Goal: Task Accomplishment & Management: Manage account settings

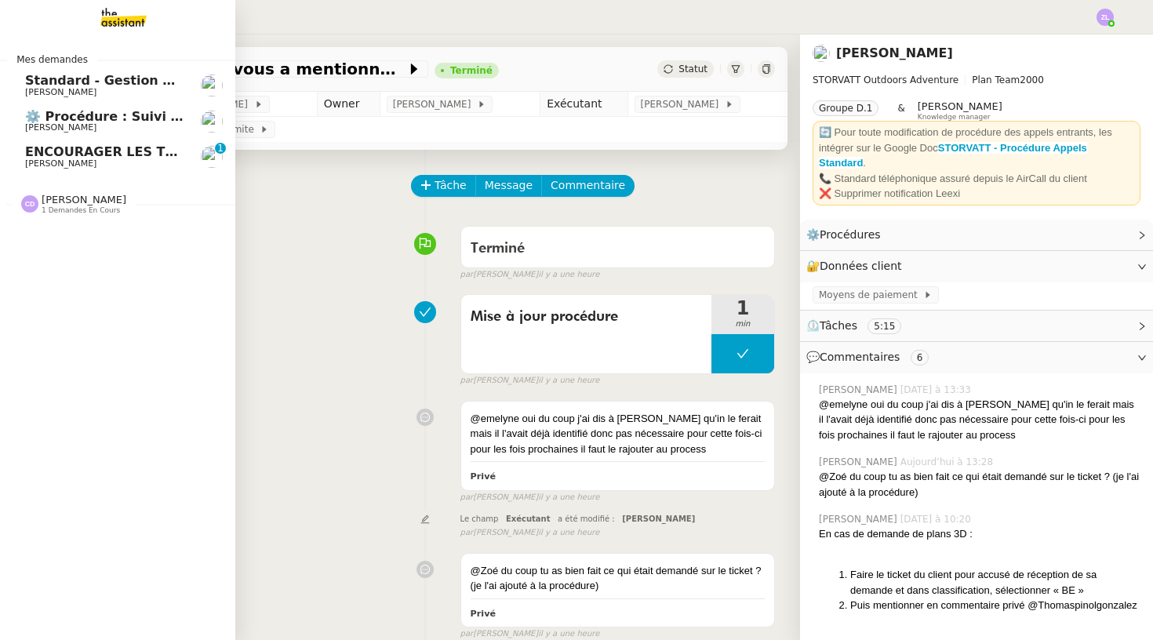
click at [69, 119] on span "⚙️ Procédure : Suivi des alternants - dynamique" at bounding box center [195, 116] width 340 height 15
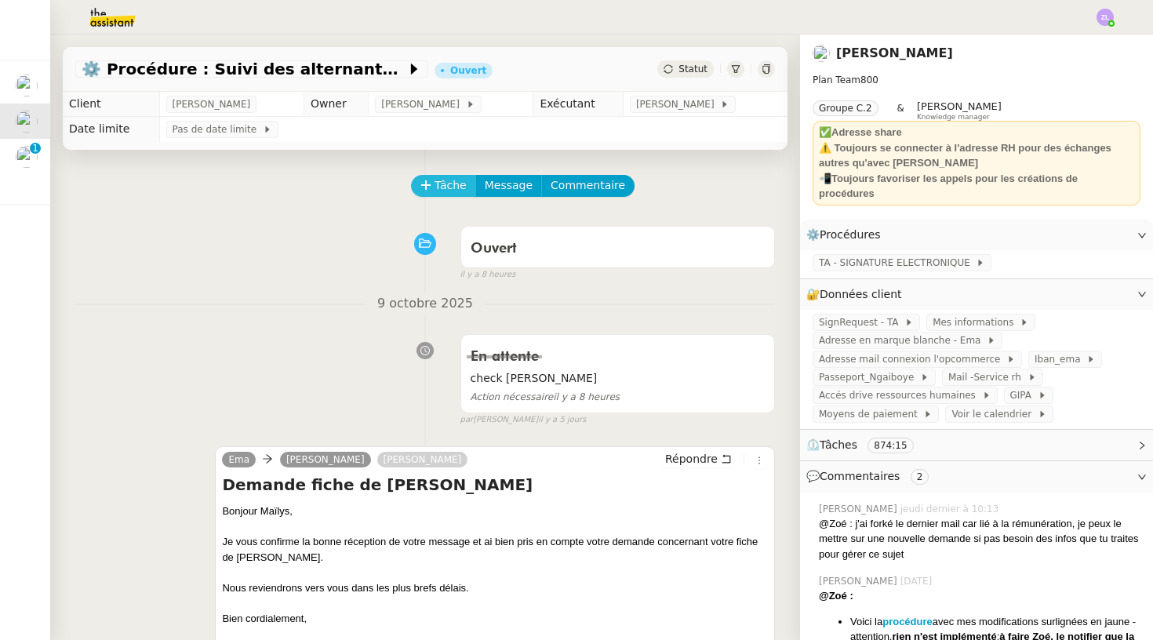
click at [450, 184] on span "Tâche" at bounding box center [451, 186] width 32 height 18
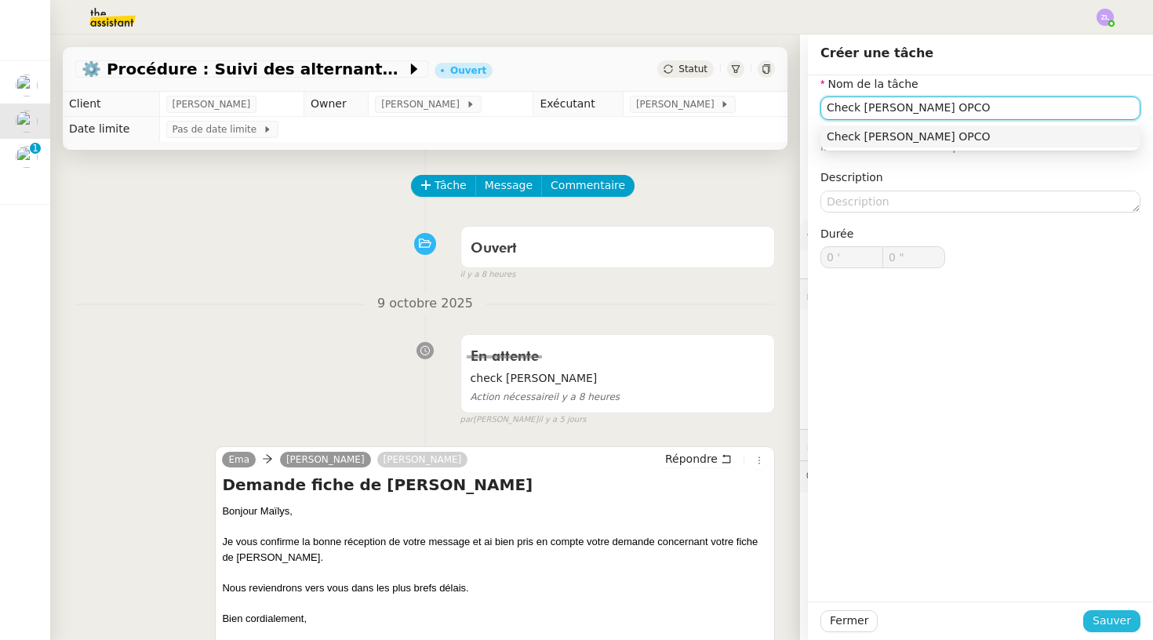
type input "Check emeline OPCO"
click at [1112, 631] on button "Sauver" at bounding box center [1111, 621] width 57 height 22
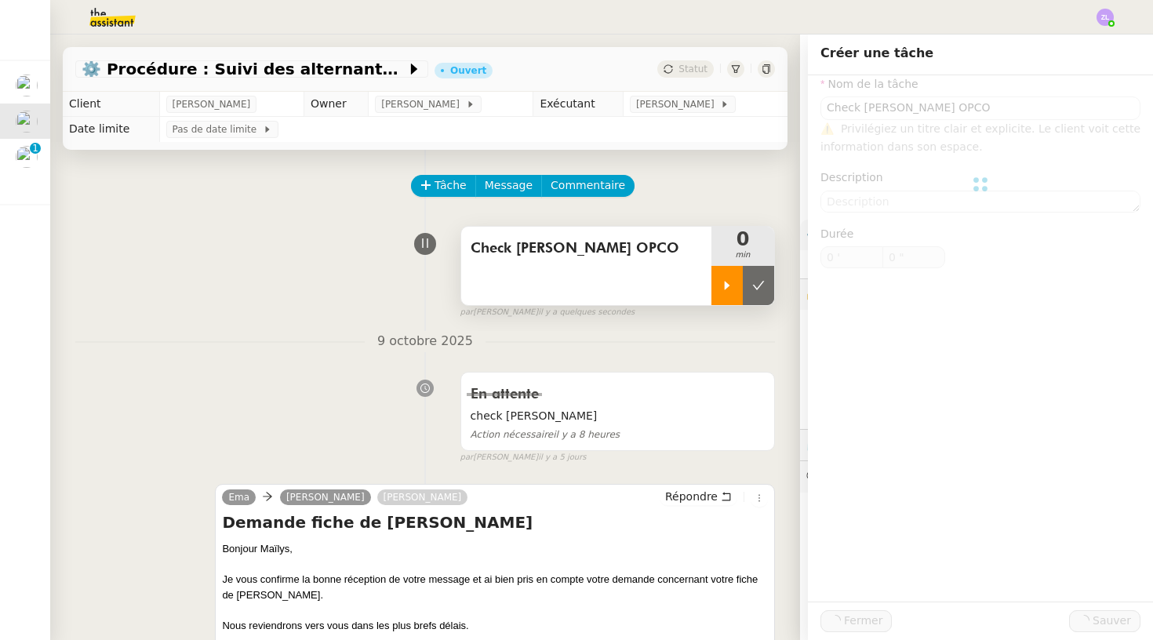
click at [726, 286] on icon at bounding box center [727, 285] width 5 height 9
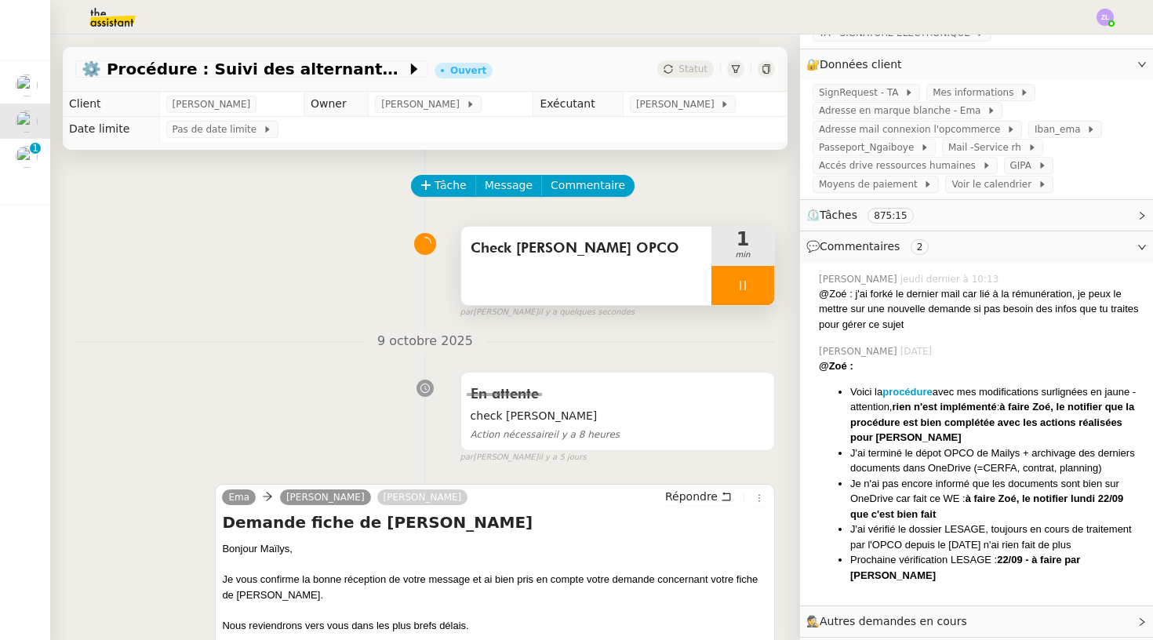
scroll to position [237, 0]
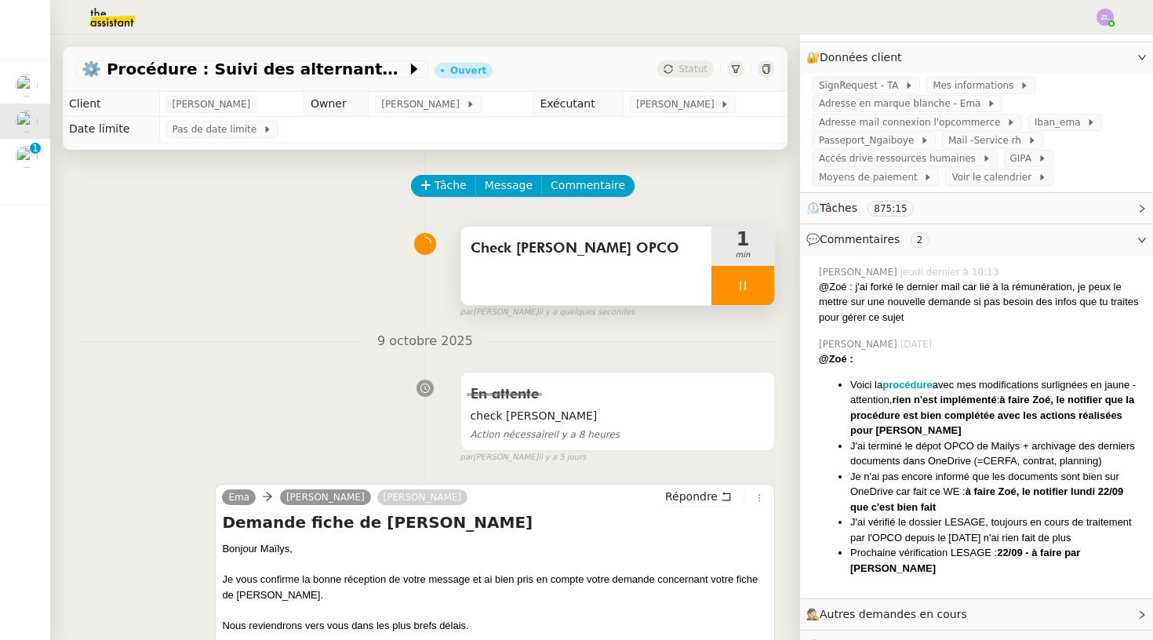
click at [1057, 246] on span "💬 Commentaires 2" at bounding box center [963, 240] width 315 height 18
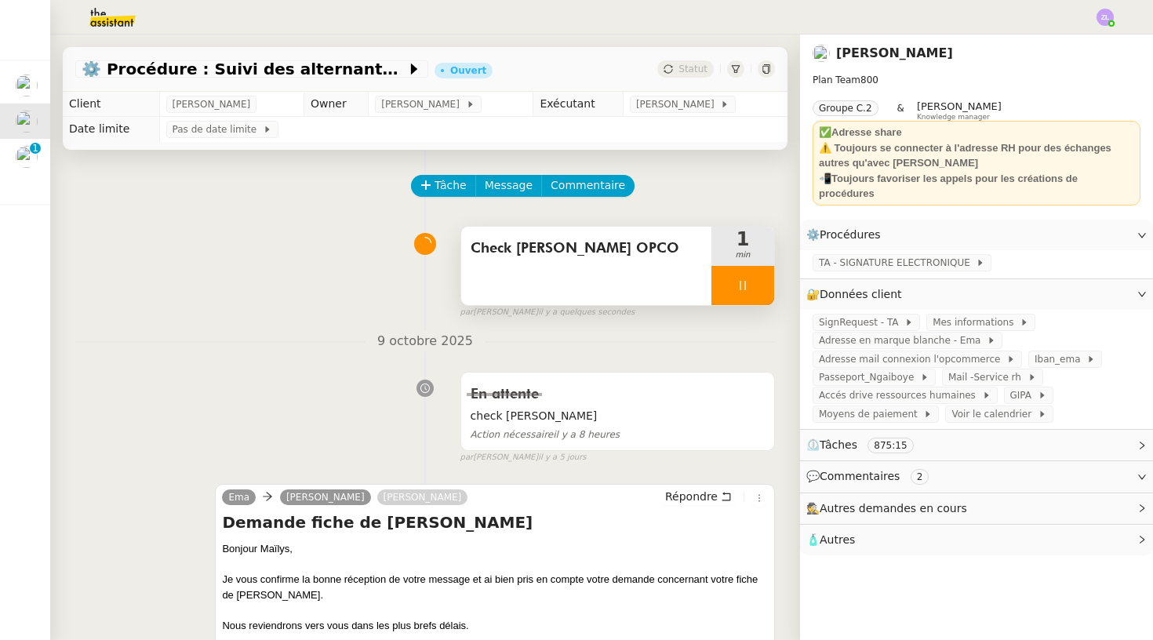
scroll to position [0, 0]
click at [1057, 246] on div "⚙️ Procédures Modifier" at bounding box center [976, 235] width 353 height 31
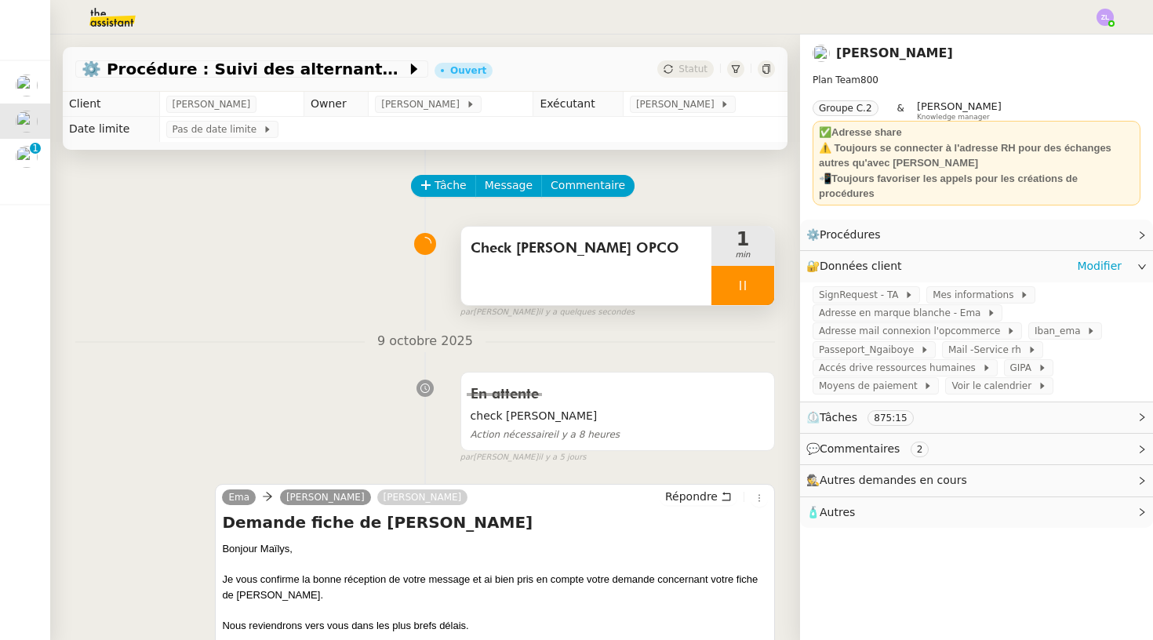
click at [1058, 257] on div "🔐 Données client Modifier" at bounding box center [963, 266] width 315 height 18
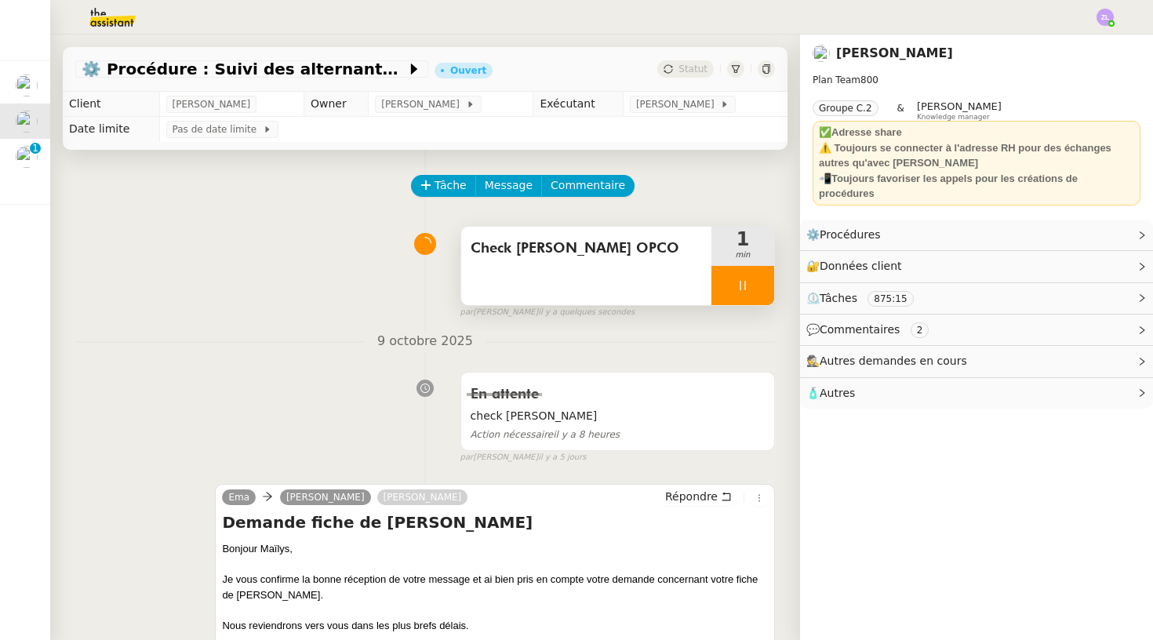
click at [1043, 295] on span "⏲️ Tâches 875:15" at bounding box center [963, 298] width 315 height 18
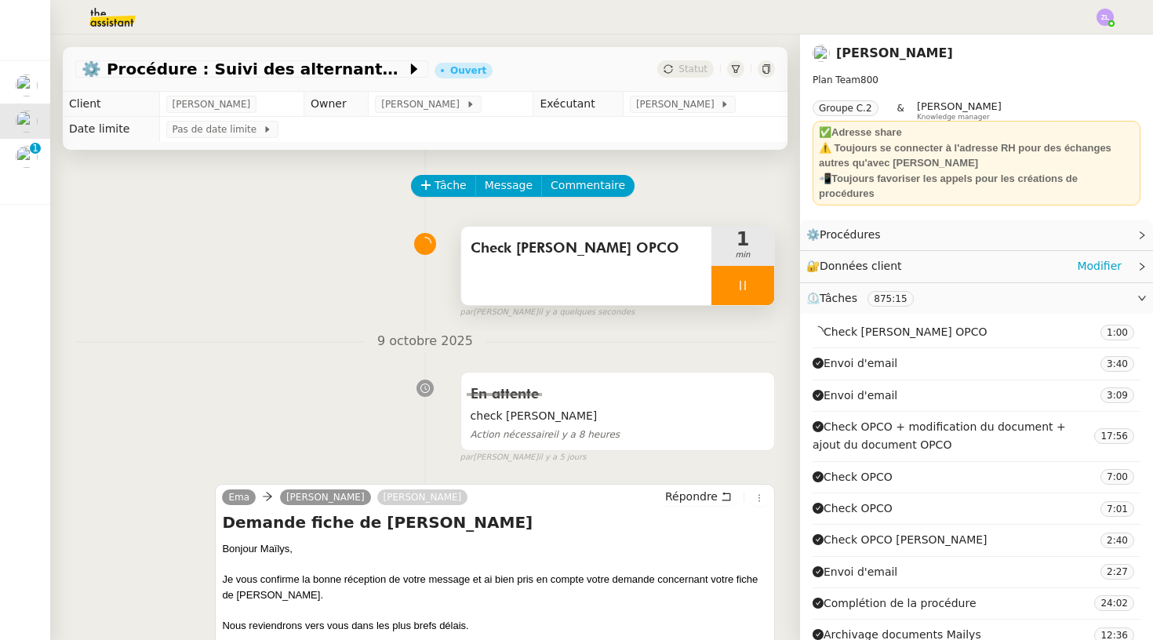
click at [1006, 261] on div "🔐 Données client Modifier" at bounding box center [963, 266] width 315 height 18
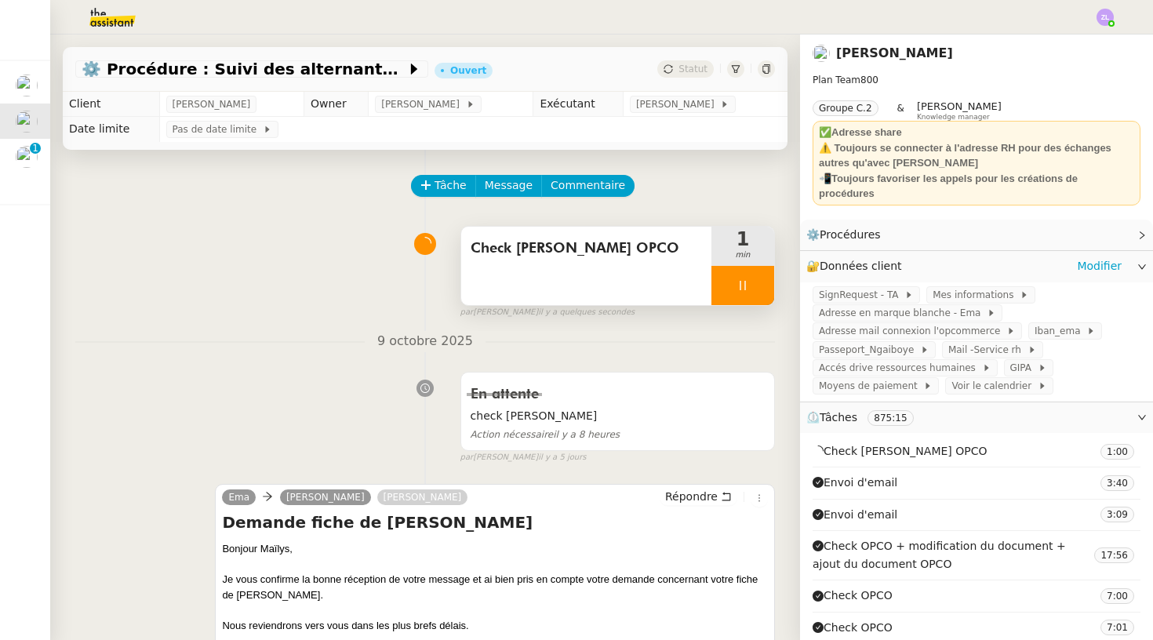
click at [1006, 261] on div "🔐 Données client Modifier" at bounding box center [963, 266] width 315 height 18
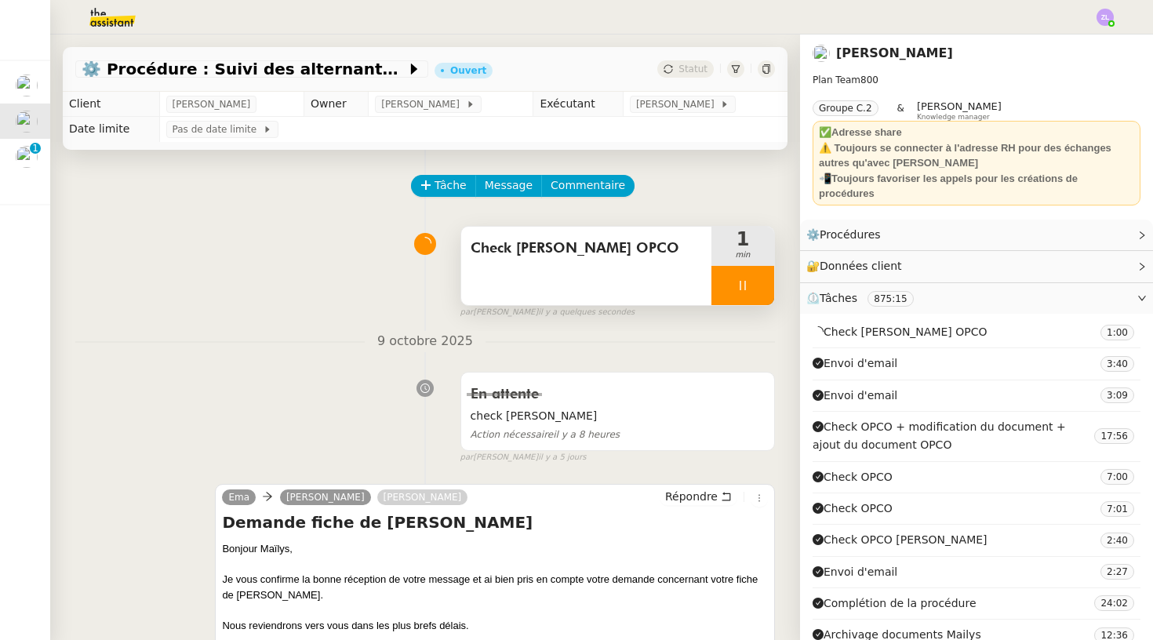
click at [1006, 307] on div "⏲️ Tâches 875:15" at bounding box center [976, 298] width 353 height 31
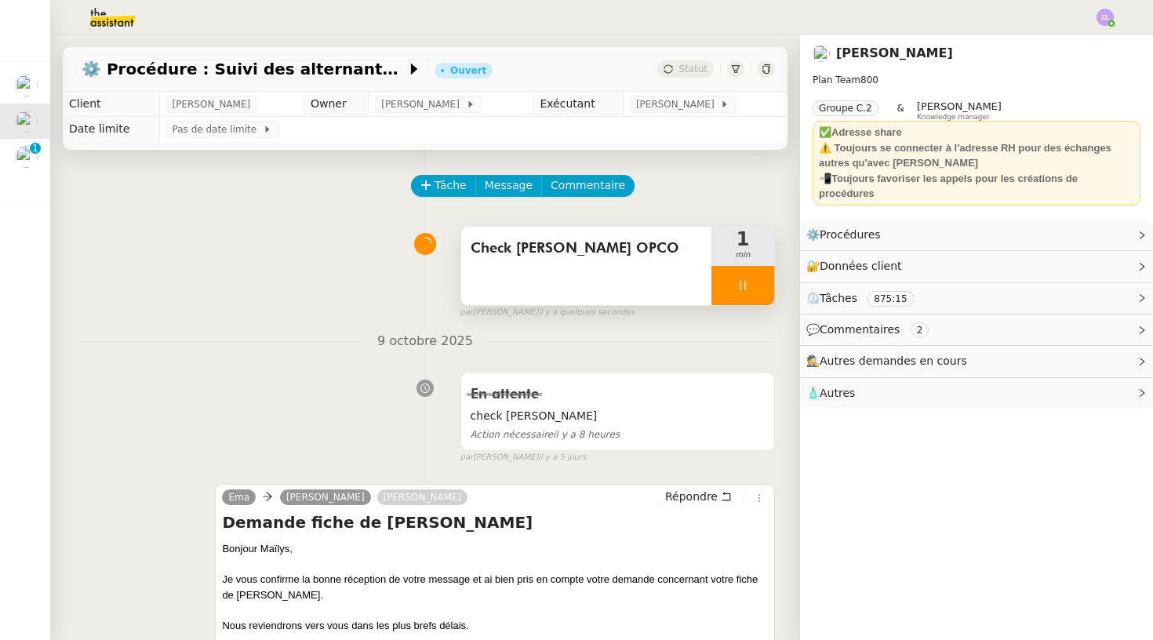
click at [955, 329] on span "💬 Commentaires 2" at bounding box center [963, 330] width 315 height 18
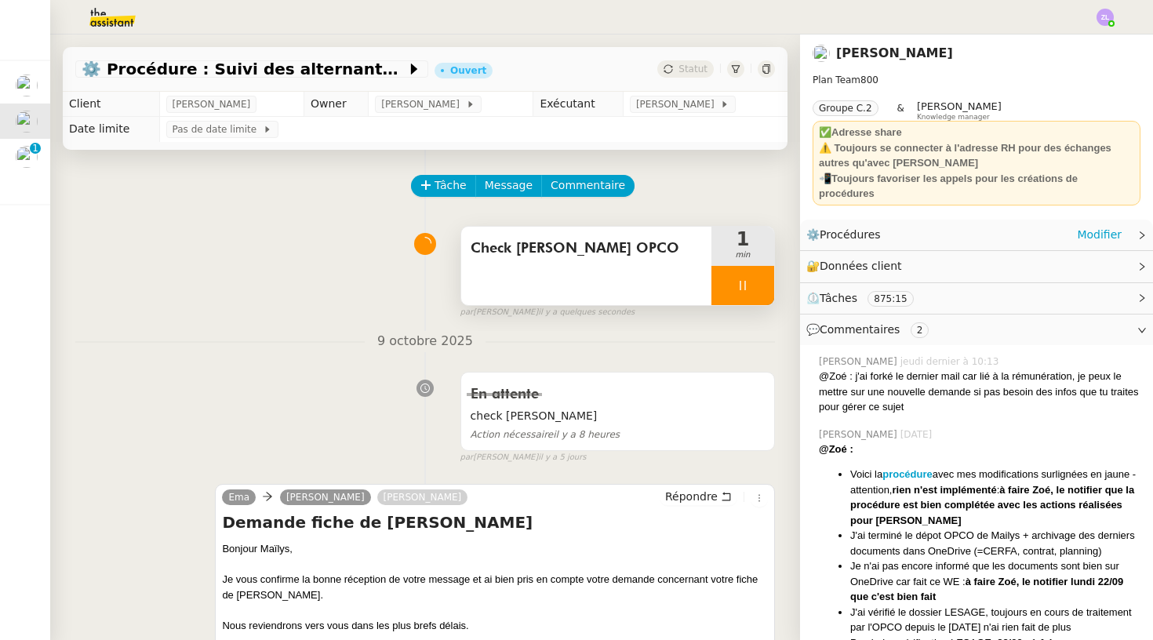
scroll to position [33, 0]
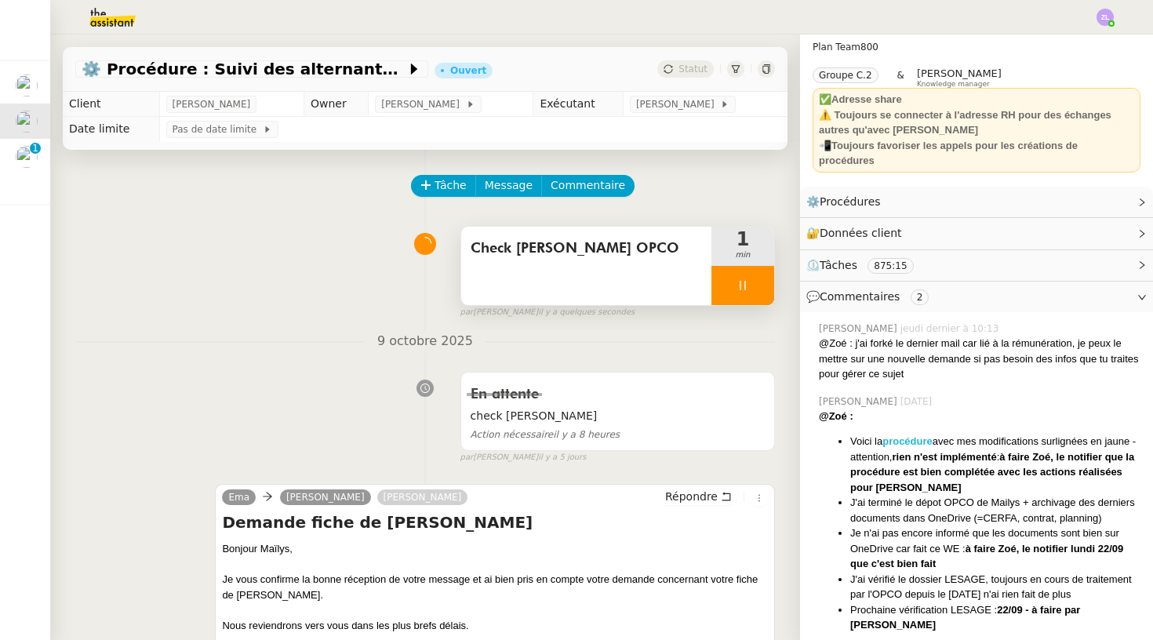
click at [910, 435] on strong "procédure" at bounding box center [908, 441] width 50 height 12
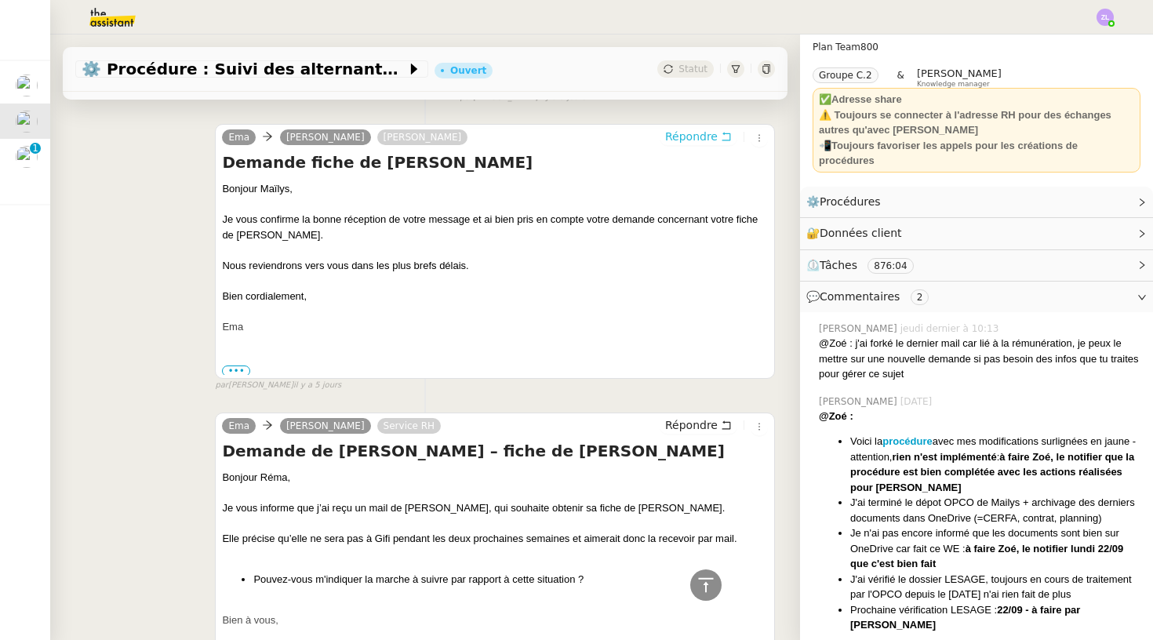
click at [686, 135] on span "Répondre" at bounding box center [691, 137] width 53 height 16
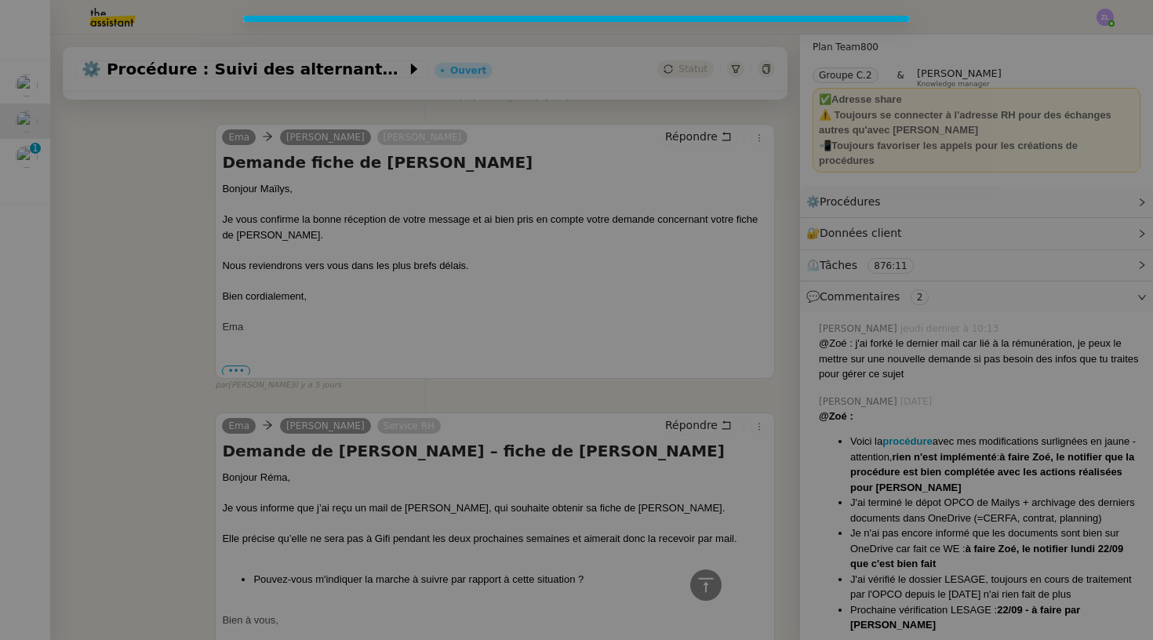
click at [383, 238] on nz-modal-container at bounding box center [576, 320] width 1153 height 640
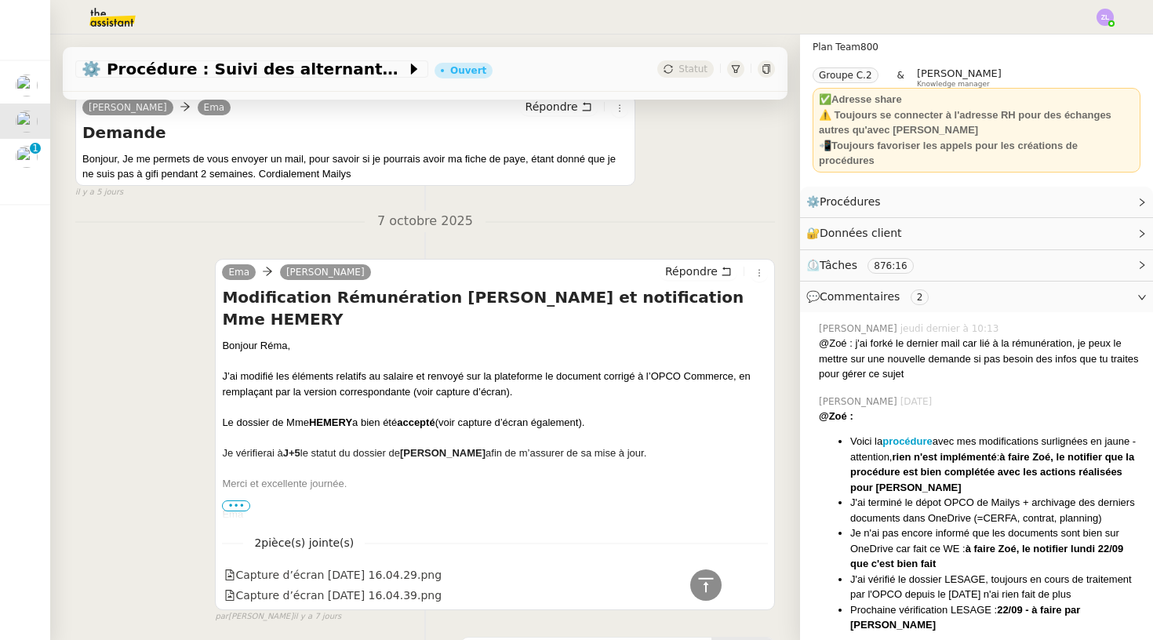
scroll to position [1337, 0]
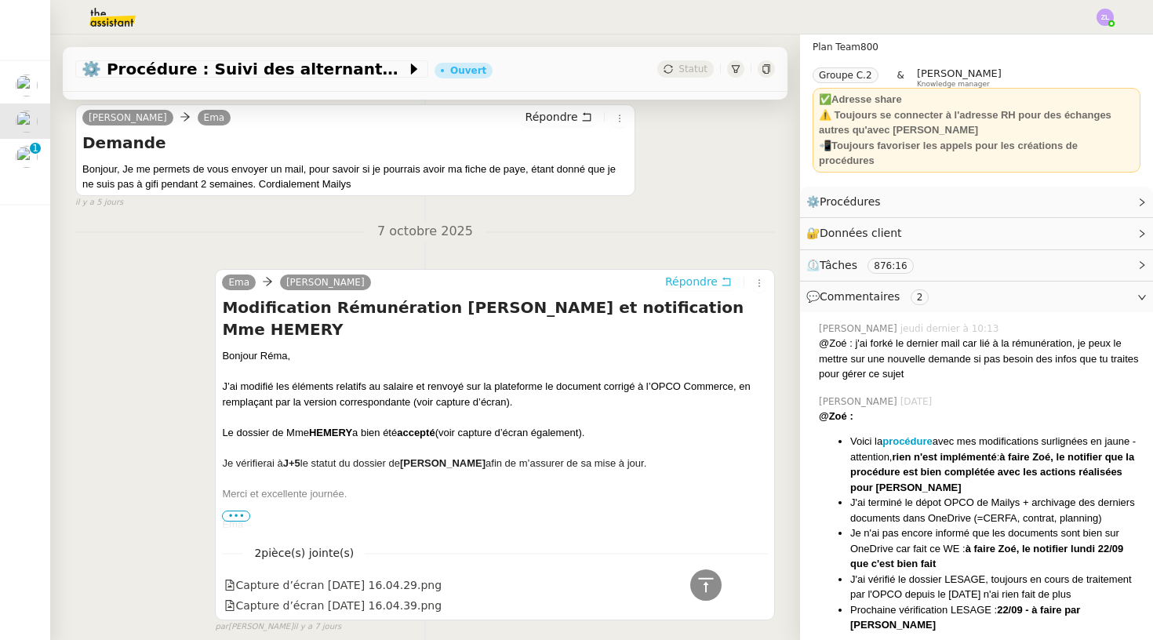
click at [679, 274] on span "Répondre" at bounding box center [691, 282] width 53 height 16
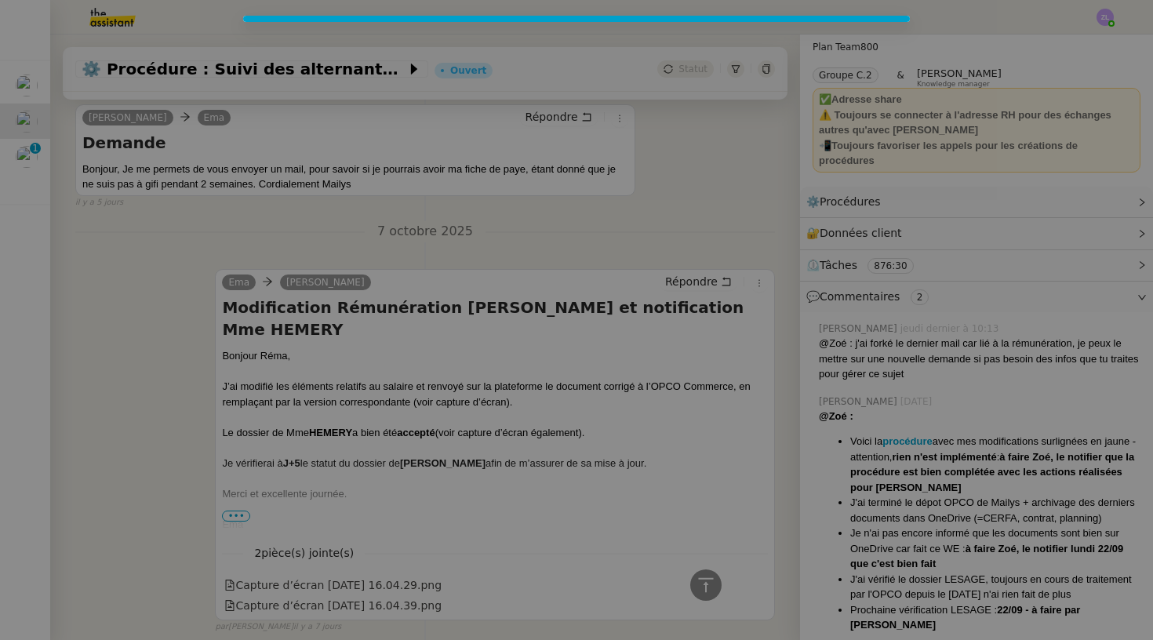
click at [742, 242] on nz-modal-container at bounding box center [576, 320] width 1153 height 640
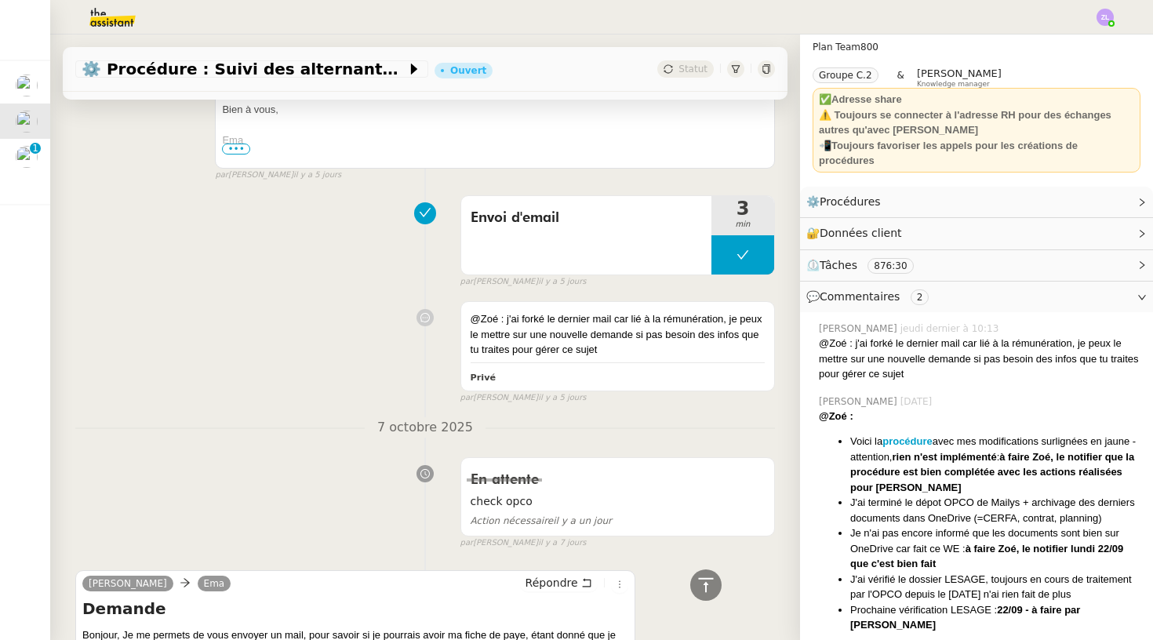
scroll to position [1125, 0]
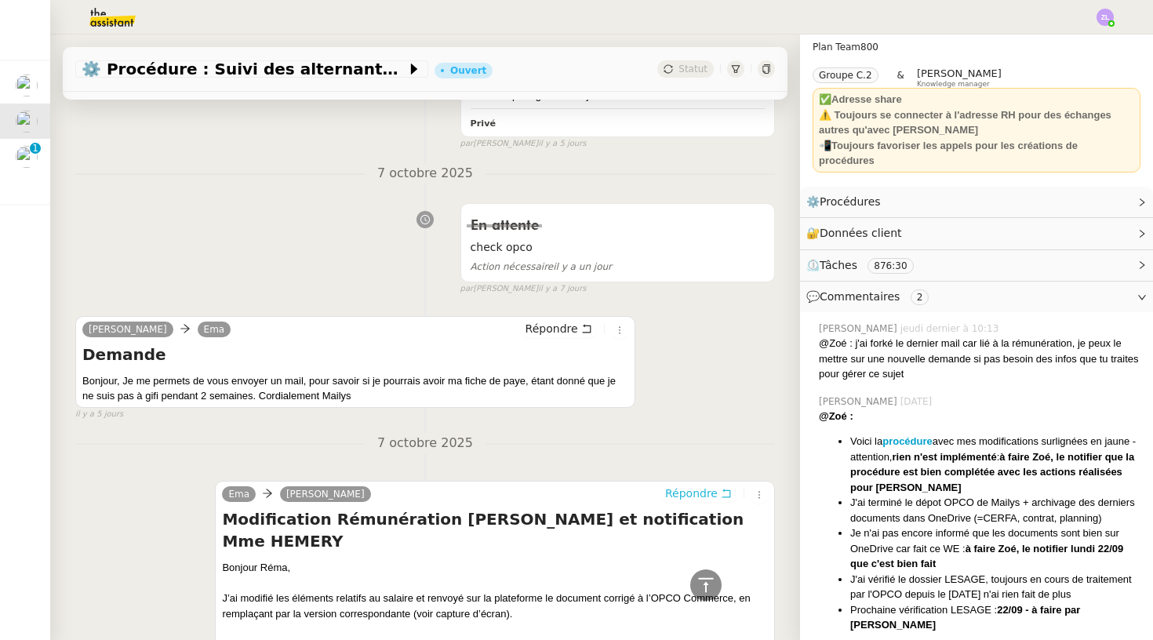
click at [684, 486] on span "Répondre" at bounding box center [691, 494] width 53 height 16
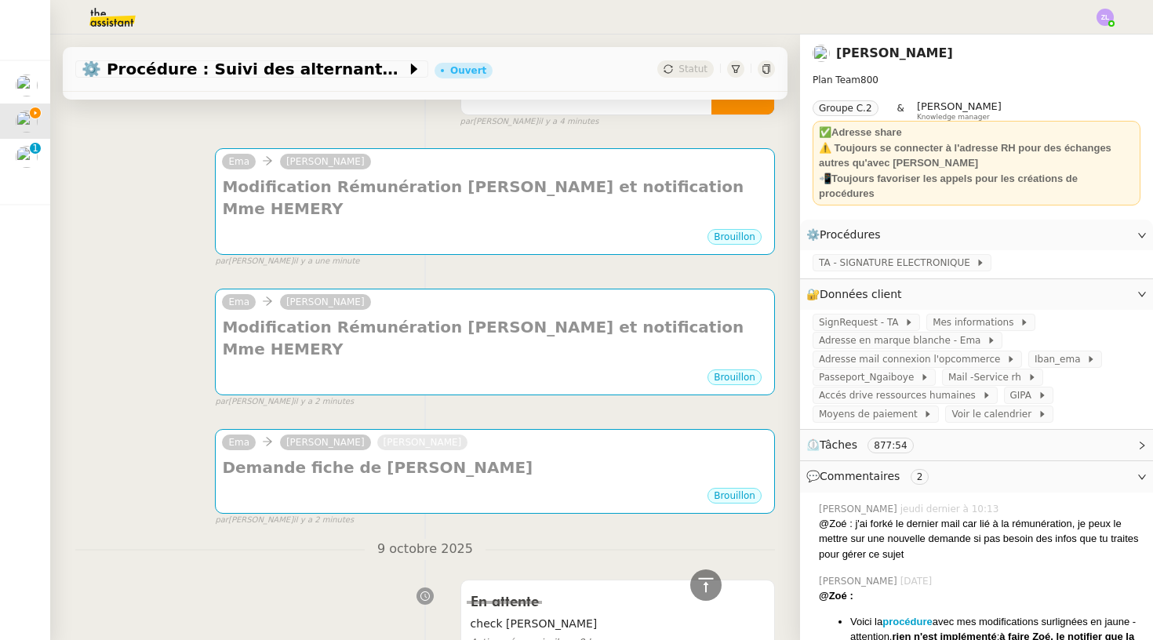
scroll to position [187, 0]
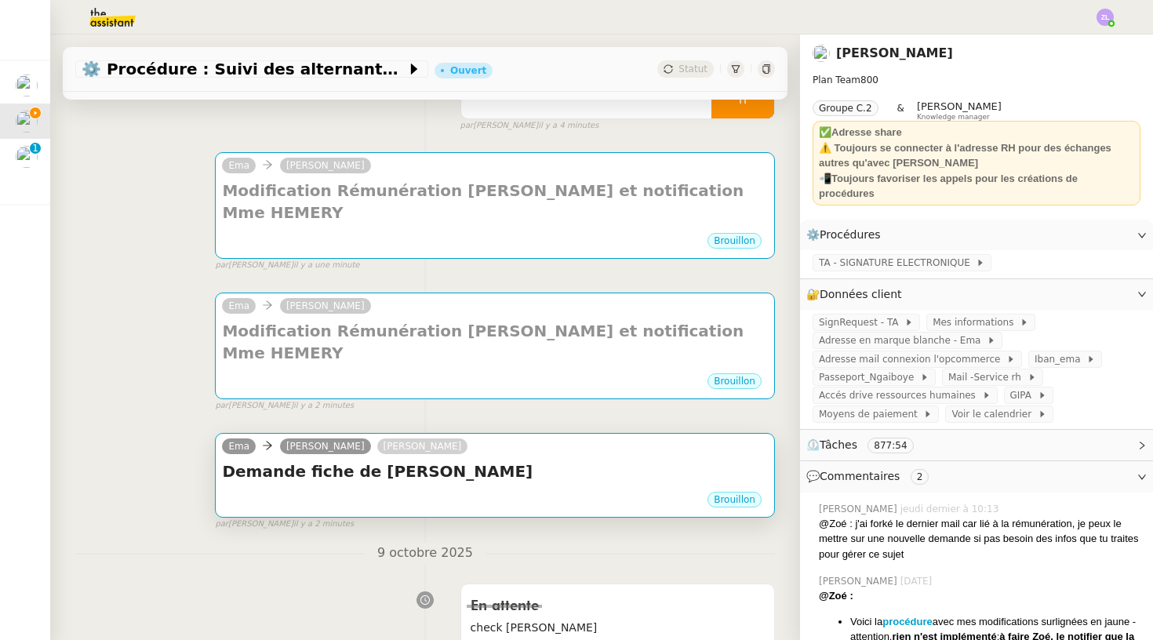
click at [595, 460] on h4 "Demande fiche de paie - GIFI" at bounding box center [495, 471] width 546 height 22
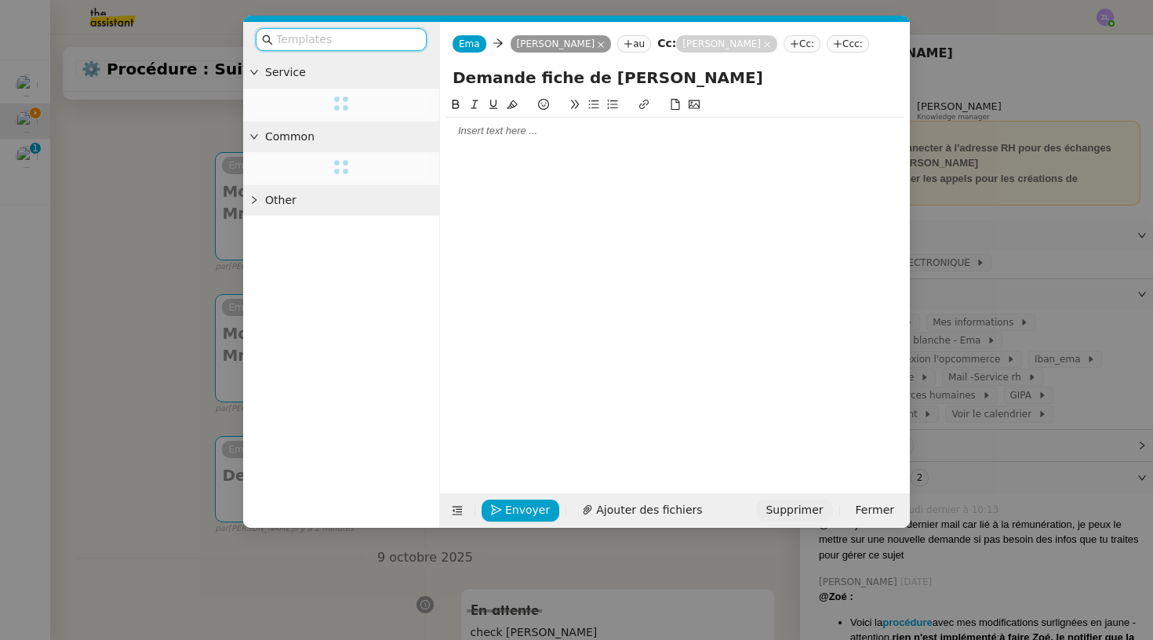
click at [799, 504] on span "Supprimer" at bounding box center [794, 510] width 57 height 18
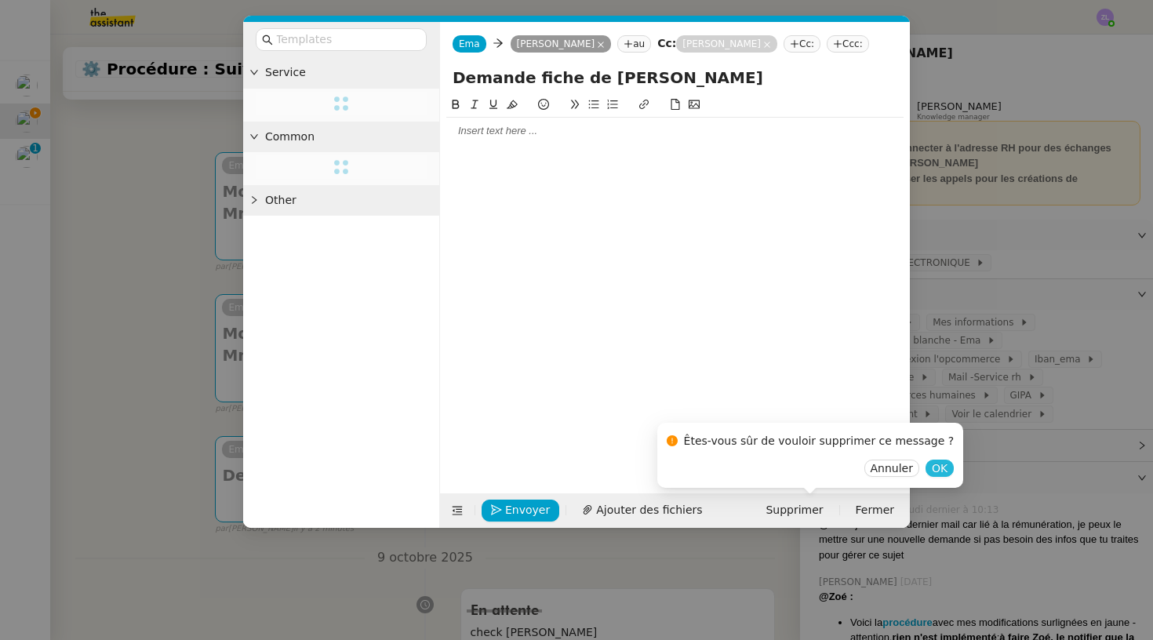
click at [932, 473] on span "OK" at bounding box center [940, 468] width 16 height 16
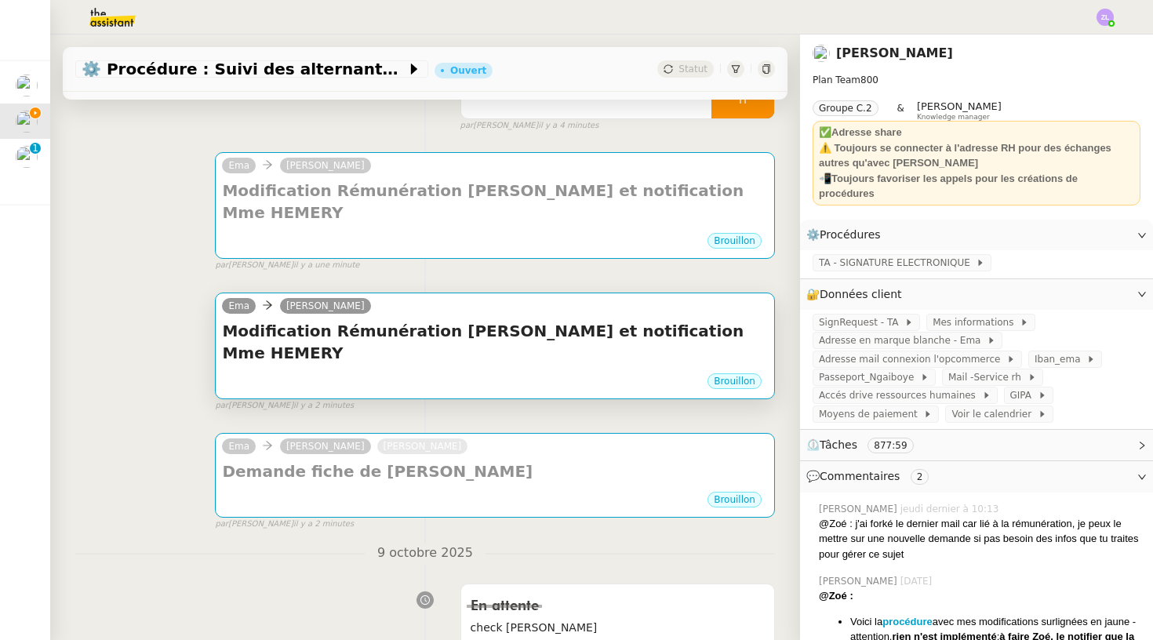
click at [458, 372] on div "Brouillon" at bounding box center [495, 384] width 546 height 24
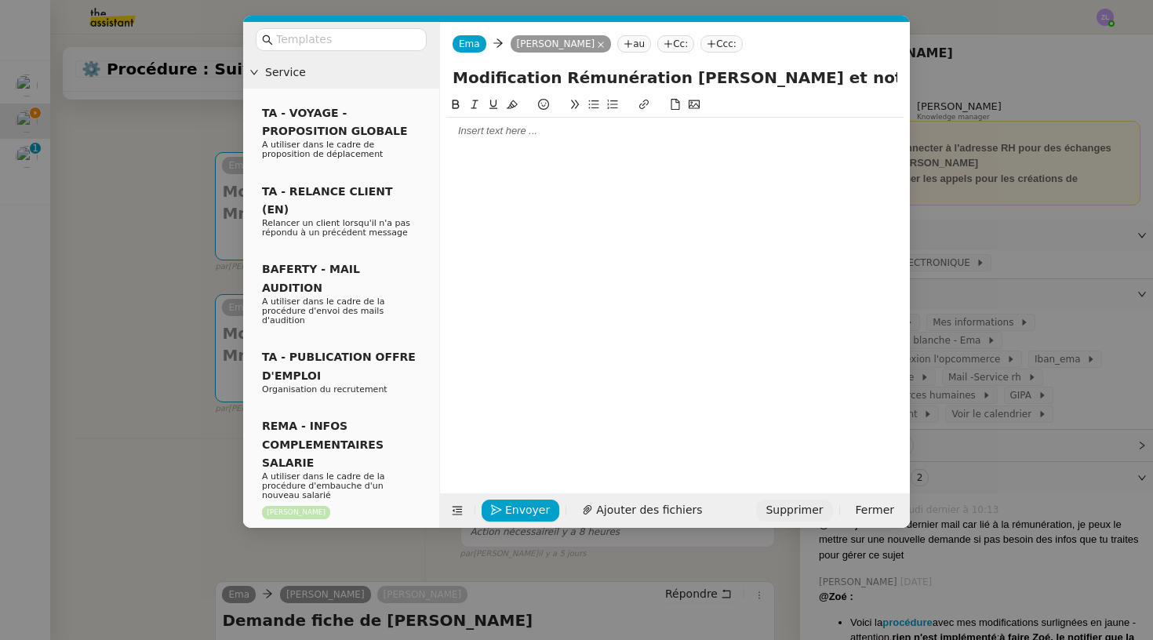
click at [801, 515] on span "Supprimer" at bounding box center [794, 510] width 57 height 18
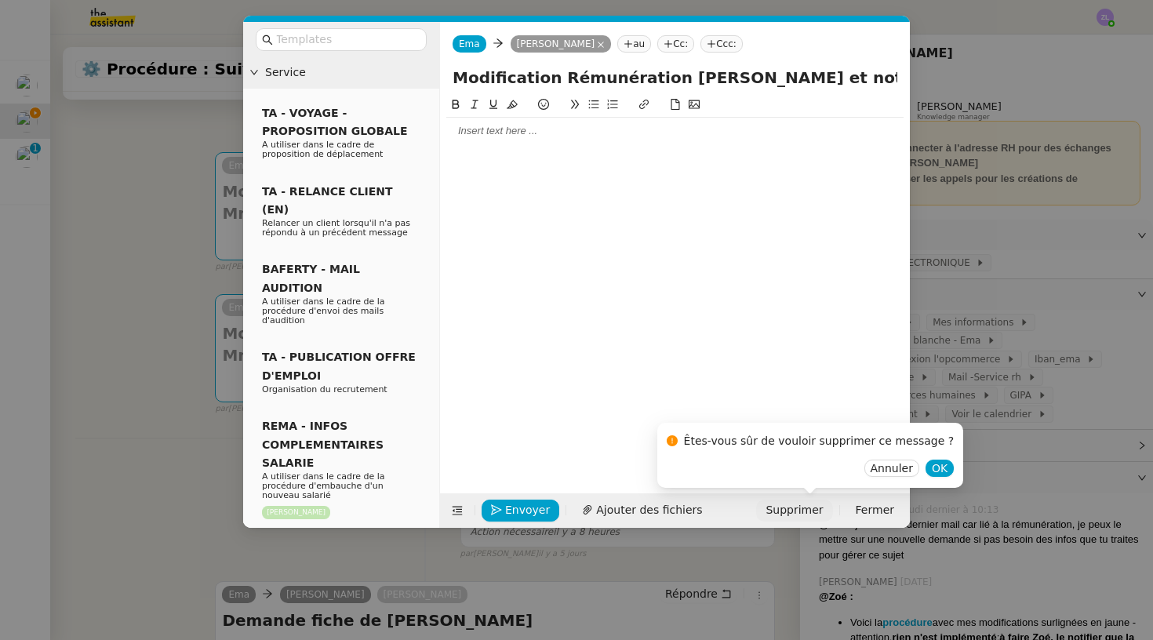
click at [817, 504] on span "Supprimer" at bounding box center [794, 510] width 57 height 18
click at [932, 468] on span "OK" at bounding box center [940, 468] width 16 height 16
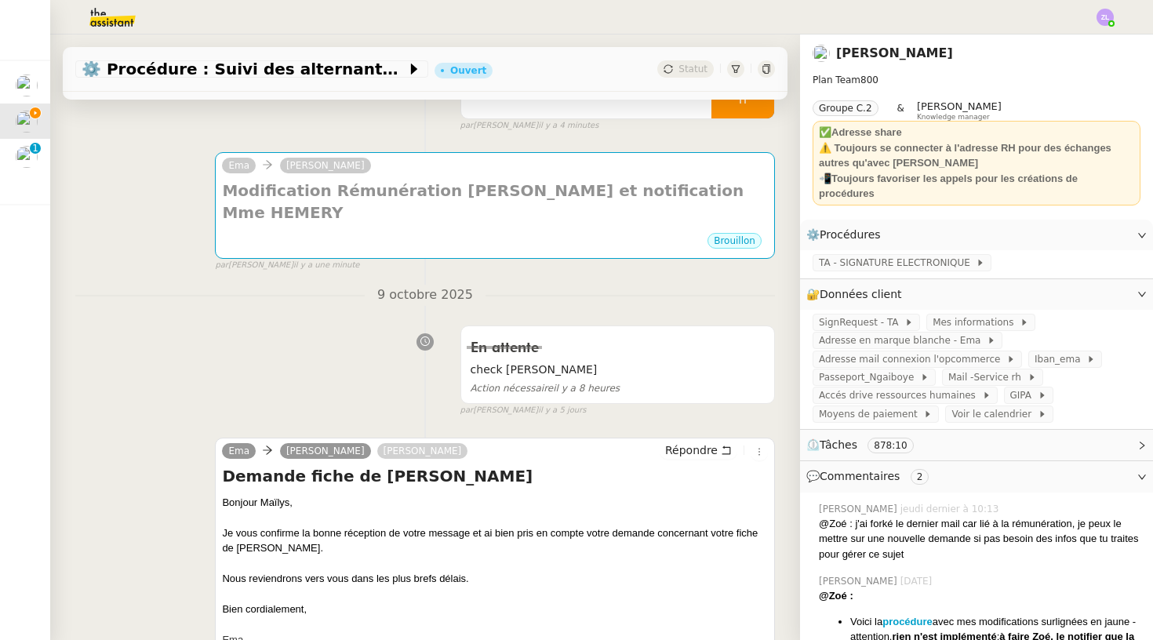
scroll to position [191, 0]
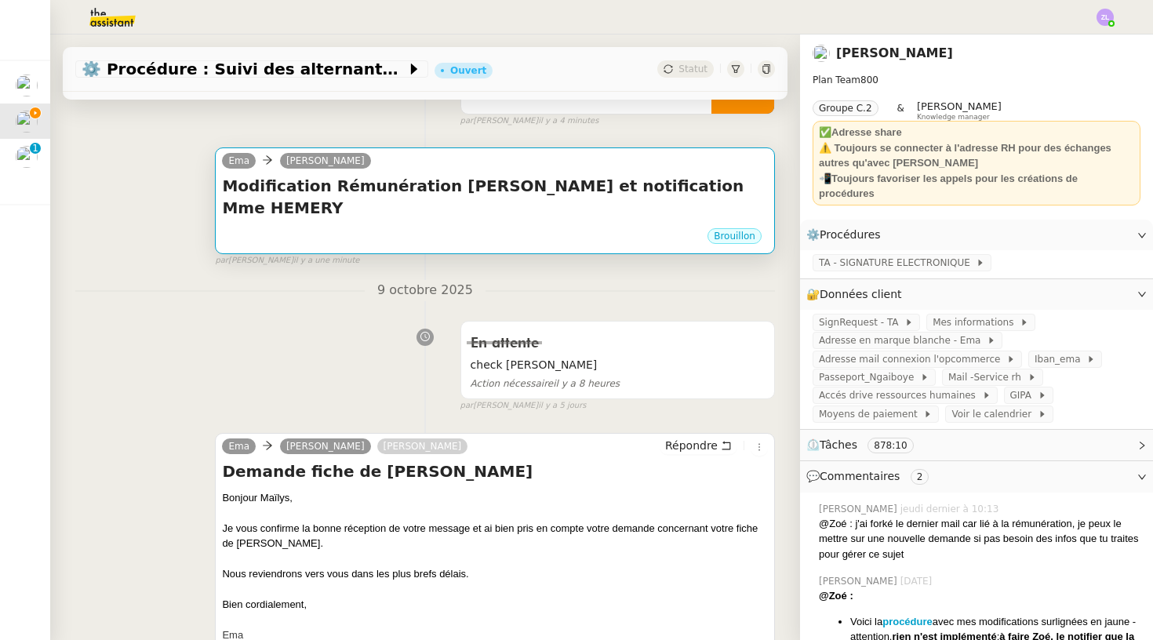
click at [419, 206] on div "Modification Rémunération Mme LESAGE et notification Mme HEMERY •••" at bounding box center [495, 201] width 546 height 52
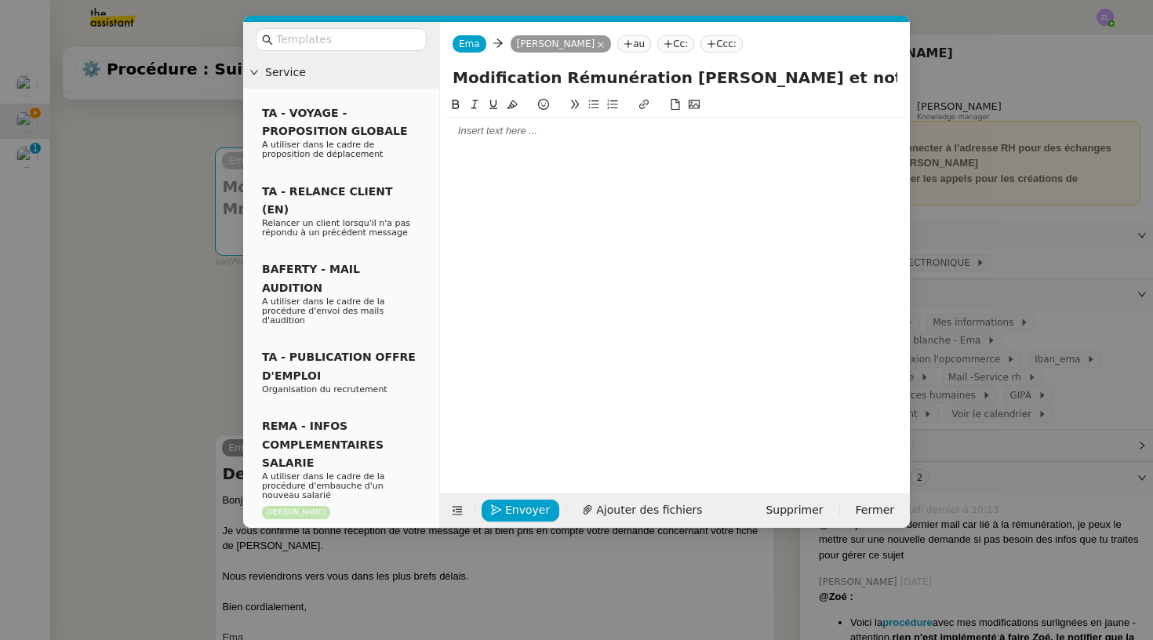
click at [552, 85] on input "Modification Rémunération Mme LESAGE et notification Mme HEMERY" at bounding box center [675, 78] width 445 height 24
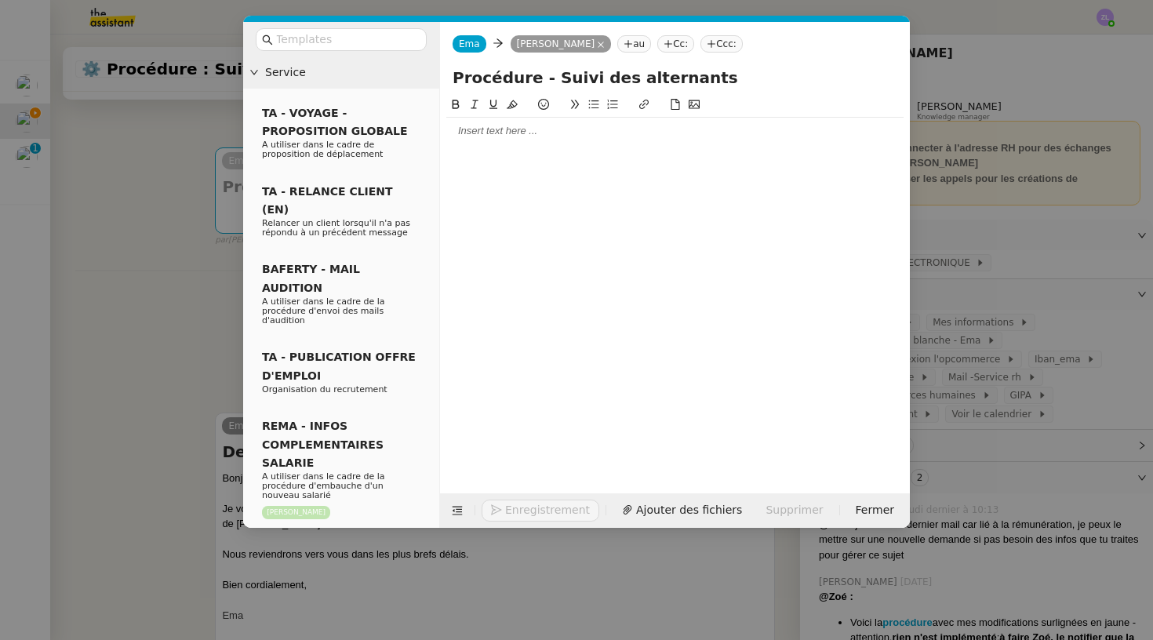
type input "Procédure - Suivi des alternants"
click at [479, 137] on div at bounding box center [674, 131] width 457 height 14
drag, startPoint x: 162, startPoint y: 302, endPoint x: 187, endPoint y: 253, distance: 55.4
click at [162, 303] on nz-modal-container "Service TA - VOYAGE - PROPOSITION GLOBALE A utiliser dans le cadre de propositi…" at bounding box center [576, 320] width 1153 height 640
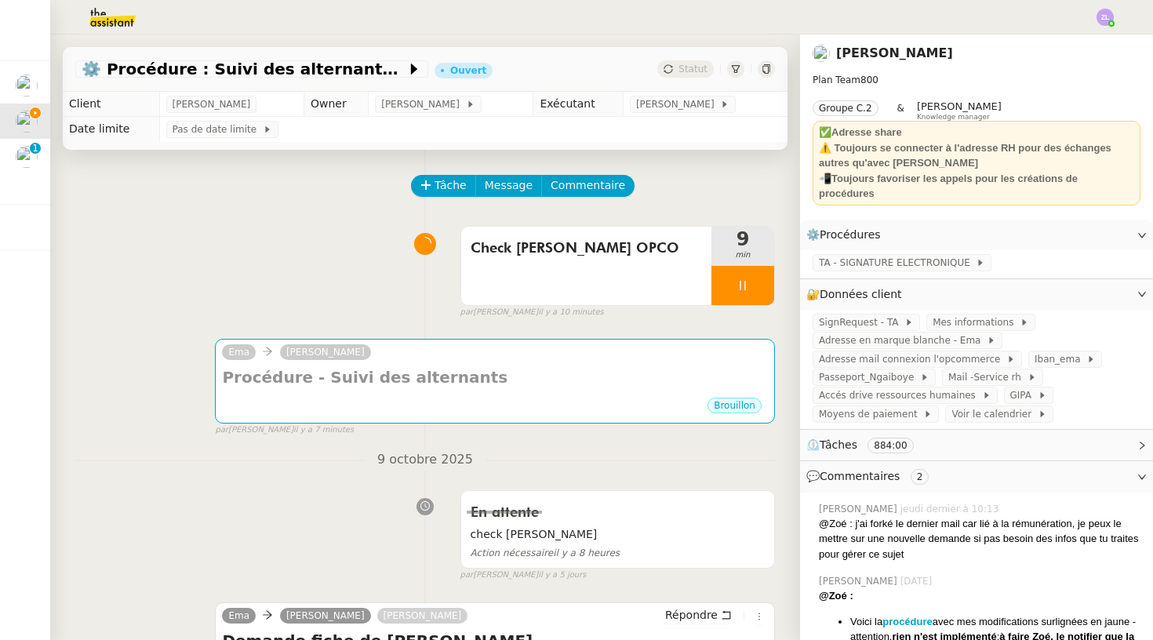
scroll to position [0, 0]
click at [741, 282] on icon at bounding box center [743, 285] width 13 height 13
click at [759, 284] on icon at bounding box center [758, 285] width 13 height 13
click at [449, 187] on span "Tâche" at bounding box center [451, 186] width 32 height 18
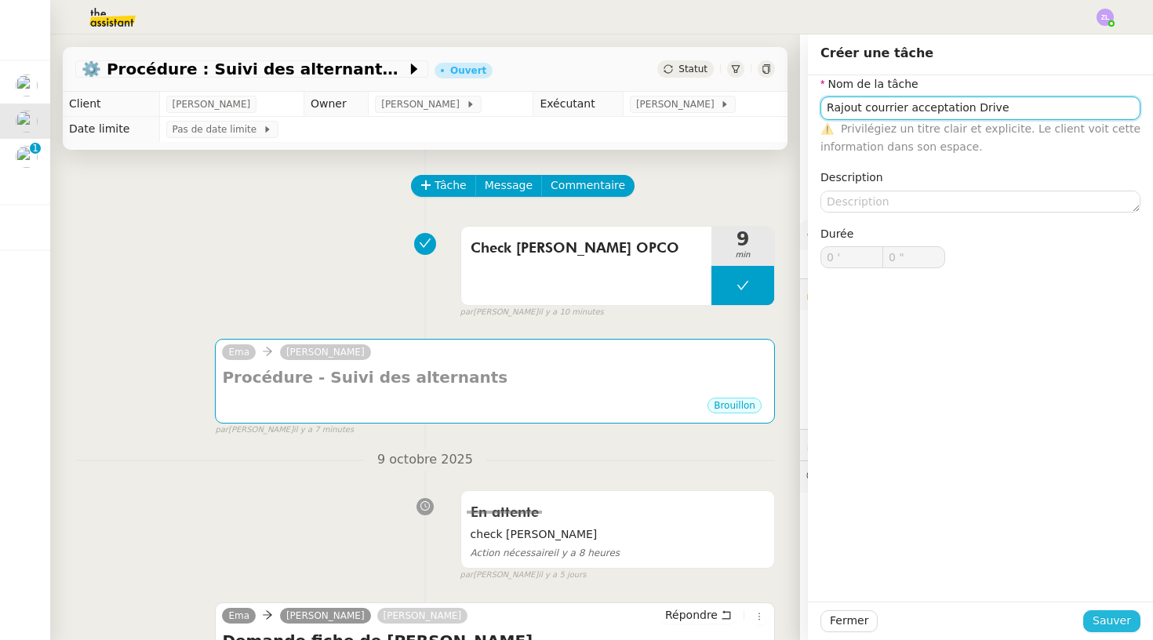
type input "Rajout courrier acceptation Drive"
click at [1128, 624] on span "Sauver" at bounding box center [1112, 621] width 38 height 18
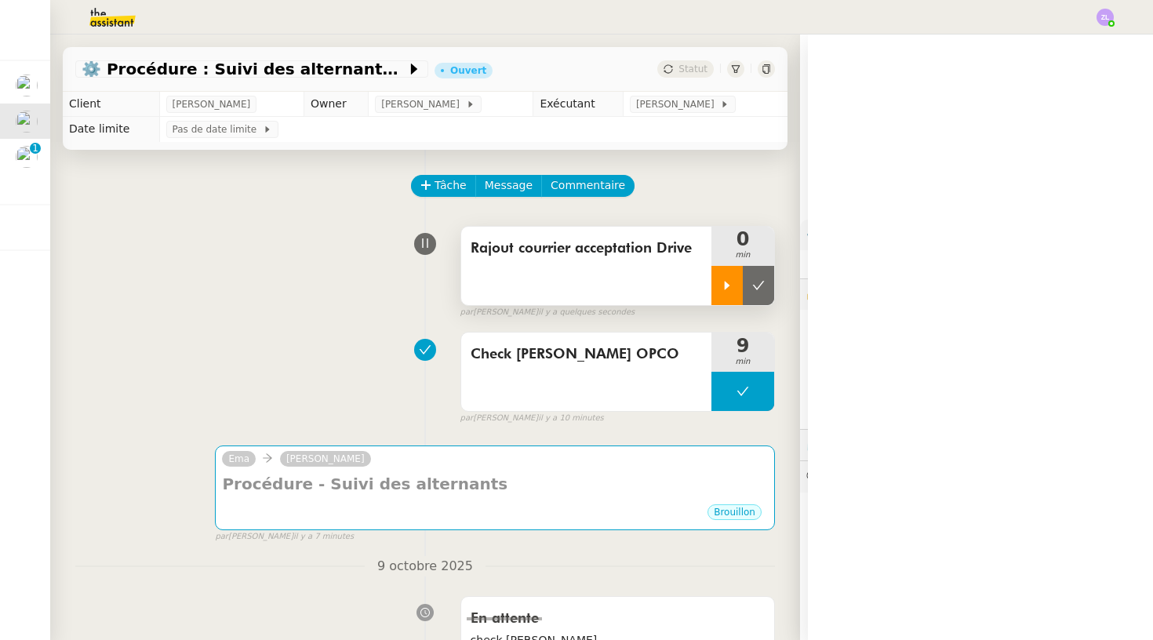
click at [730, 286] on icon at bounding box center [727, 285] width 13 height 13
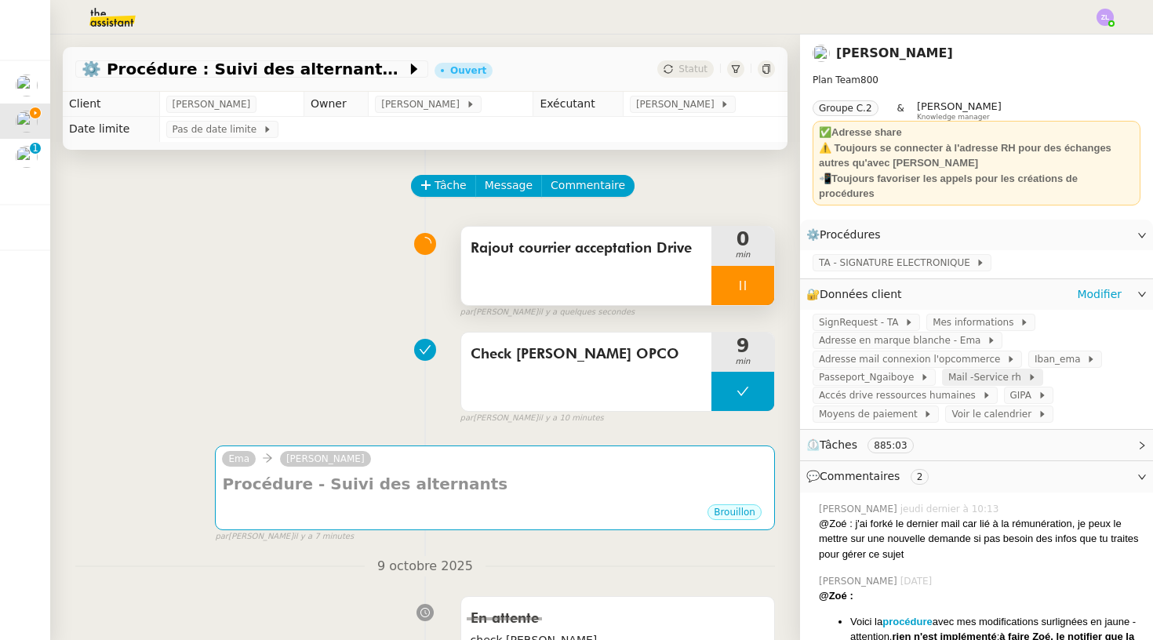
scroll to position [89, 0]
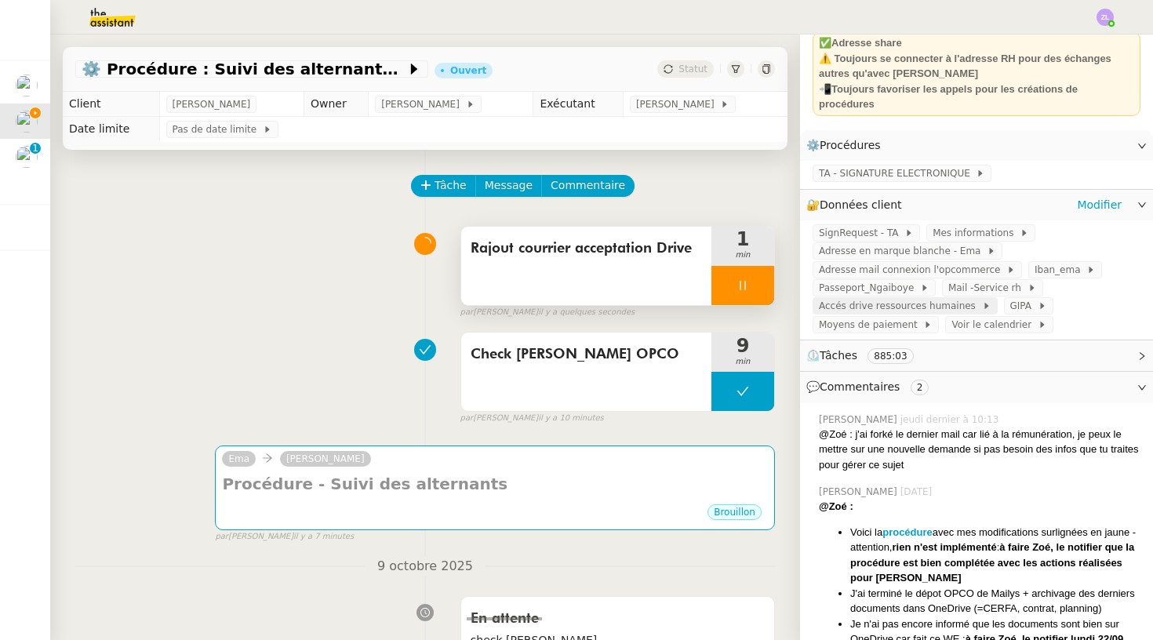
click at [857, 310] on span "Accés drive ressources humaines" at bounding box center [900, 306] width 163 height 16
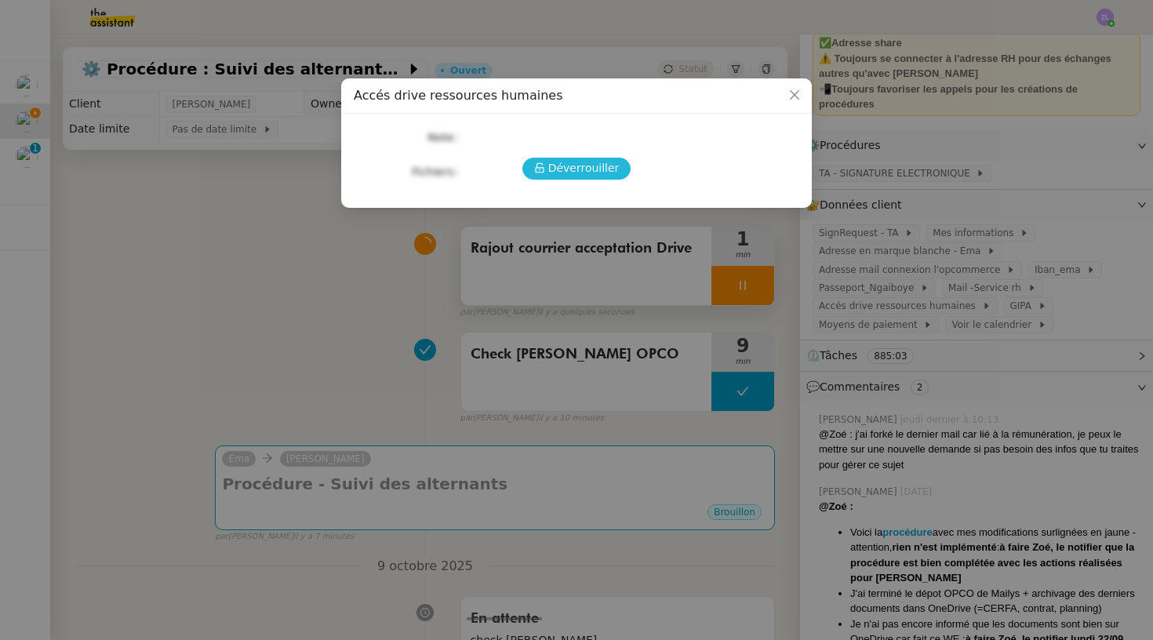
click at [569, 170] on span "Déverrouiller" at bounding box center [583, 168] width 71 height 18
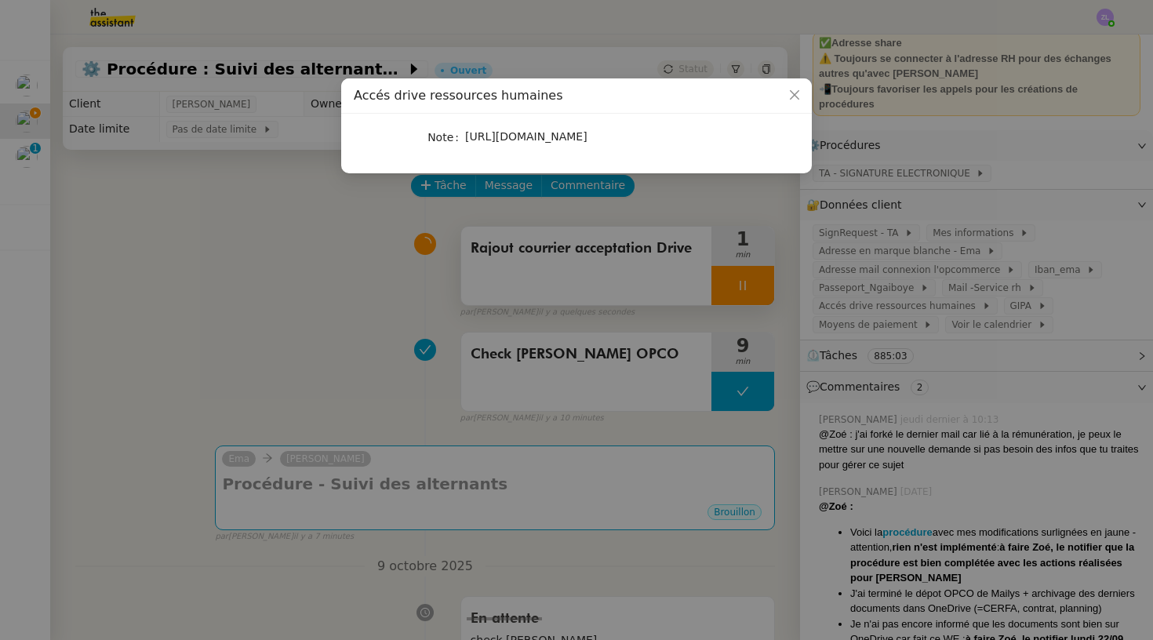
click at [573, 143] on span "https://emagifi-my.sharepoint.com/:f:/p/rema_ngaiboye/EvhYK7y1DmJPjsDHTZ3l7uABX…" at bounding box center [526, 136] width 122 height 13
copy span "https://emagifi-my.sharepoint.com/:f:/p/rema_ngaiboye/EvhYK7y1DmJPjsDHTZ3l7uABX…"
click at [533, 345] on nz-modal-container "Accés drive ressources humaines Note https://emagifi-my.sharepoint.com/:f:/p/re…" at bounding box center [576, 320] width 1153 height 640
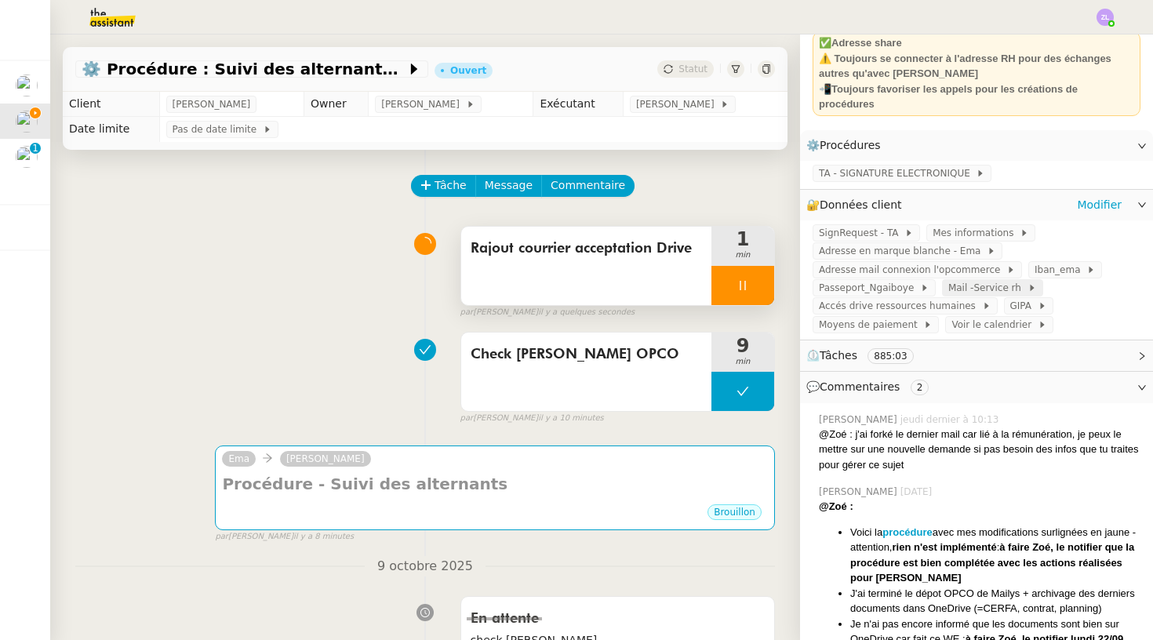
click at [965, 286] on span "Mail -Service rh" at bounding box center [987, 288] width 79 height 16
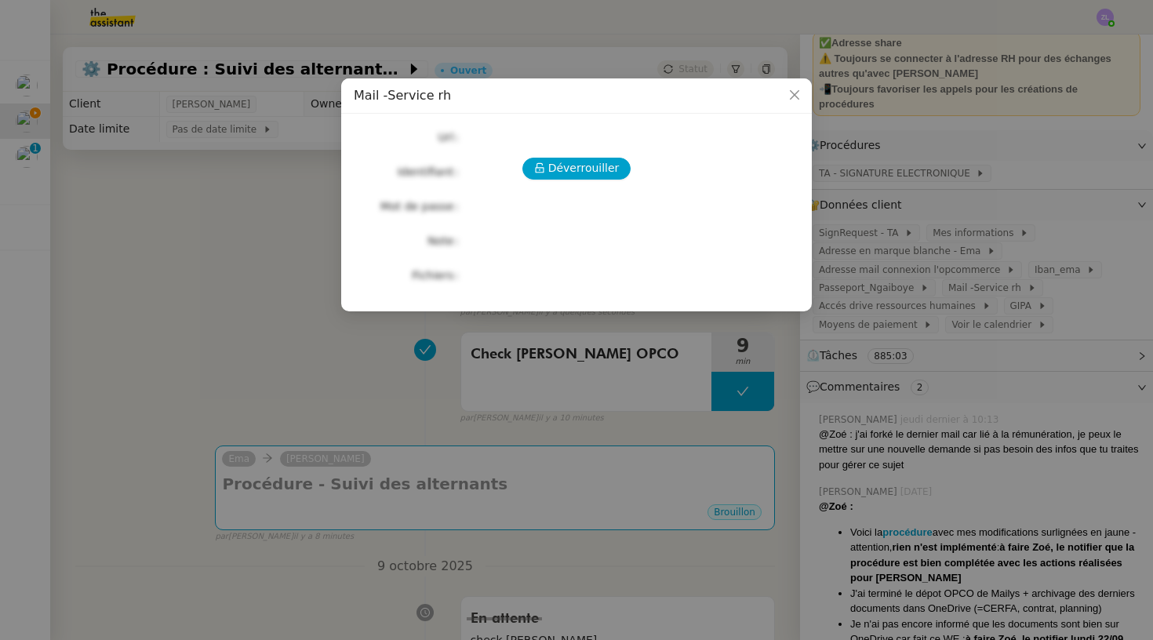
click at [932, 329] on nz-modal-container "Mail -Service rh Déverrouiller Url Identifiant Mot de passe Note Fichiers Upload" at bounding box center [576, 320] width 1153 height 640
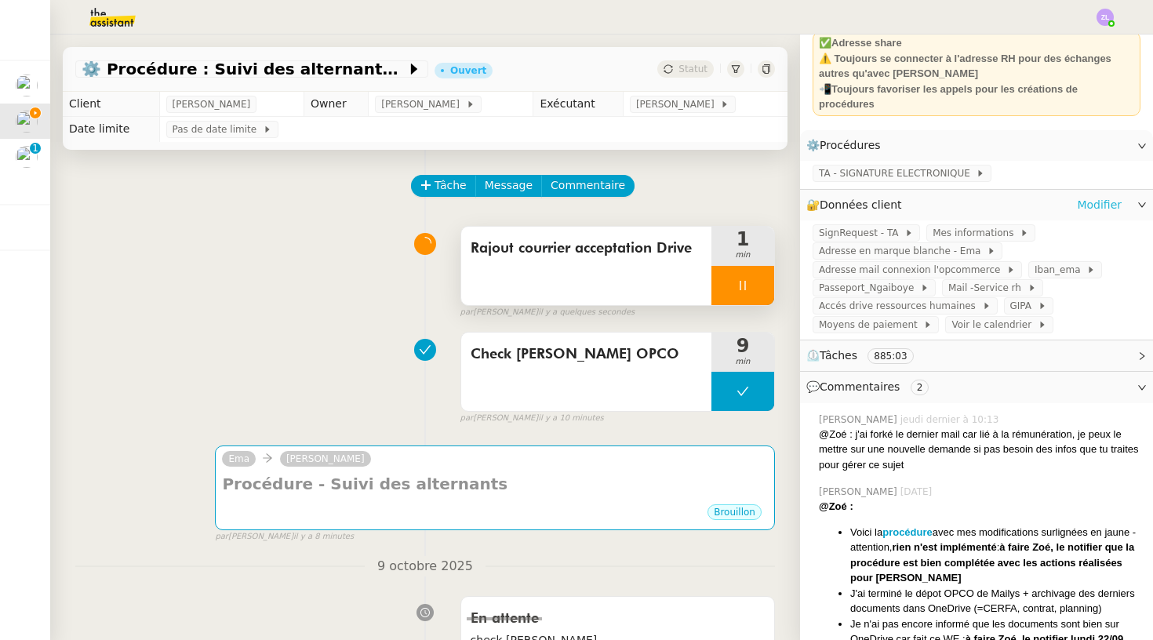
click at [1083, 201] on link "Modifier" at bounding box center [1099, 205] width 45 height 18
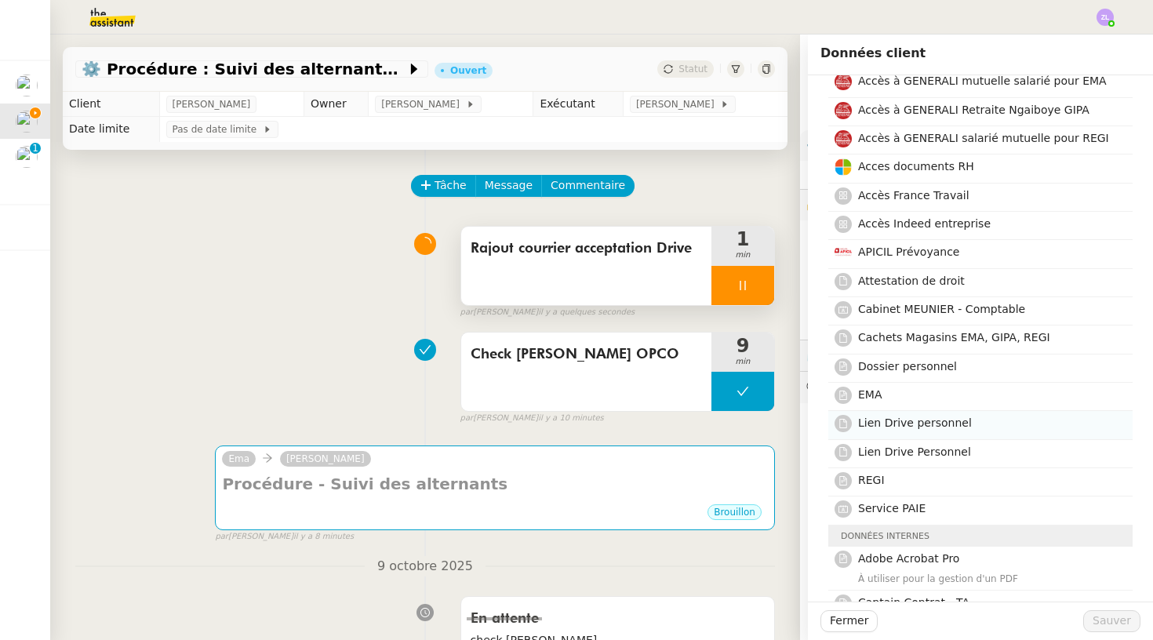
scroll to position [302, 0]
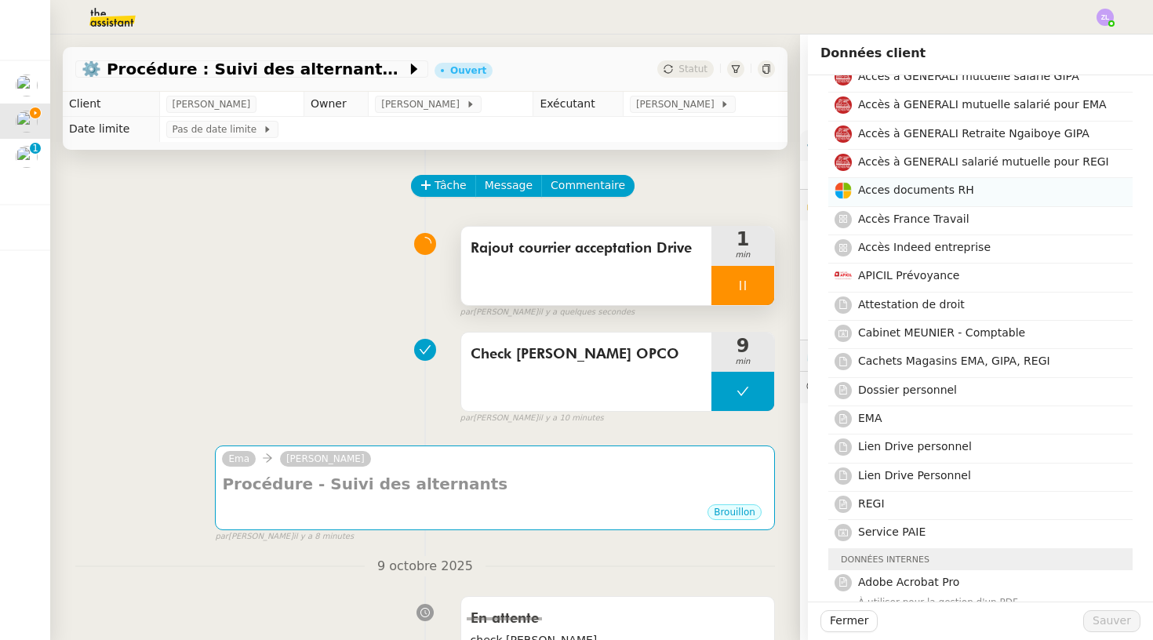
click at [908, 184] on span "Acces documents RH" at bounding box center [916, 190] width 116 height 13
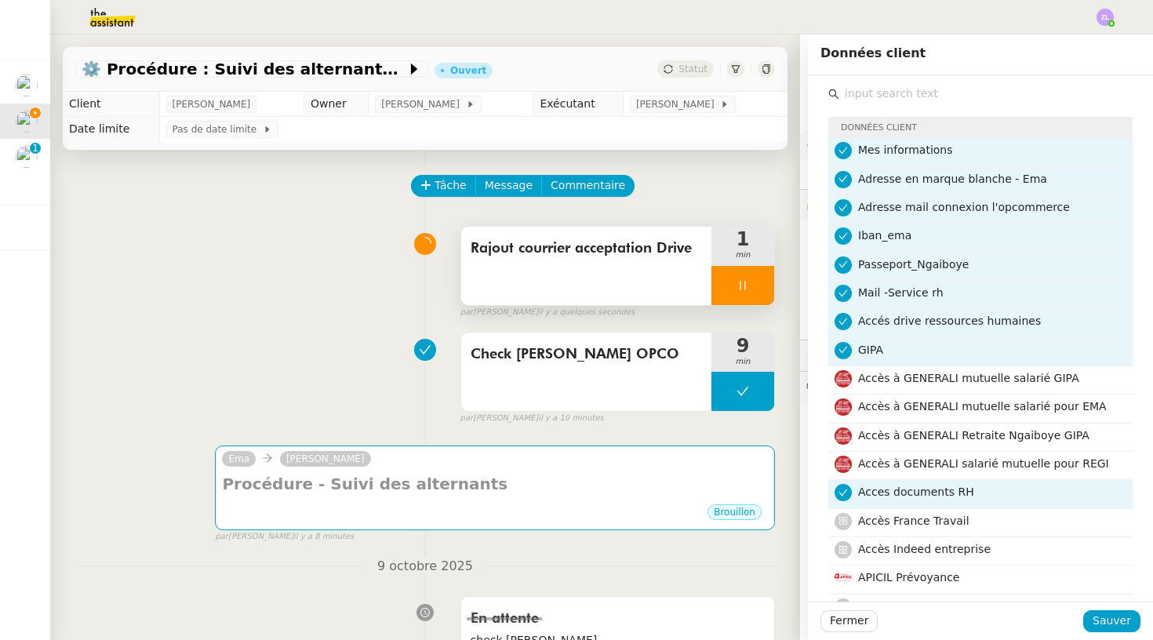
scroll to position [0, 0]
click at [869, 349] on span "GIPA" at bounding box center [870, 350] width 25 height 13
click at [880, 319] on span "Accés drive ressources humaines" at bounding box center [949, 321] width 183 height 13
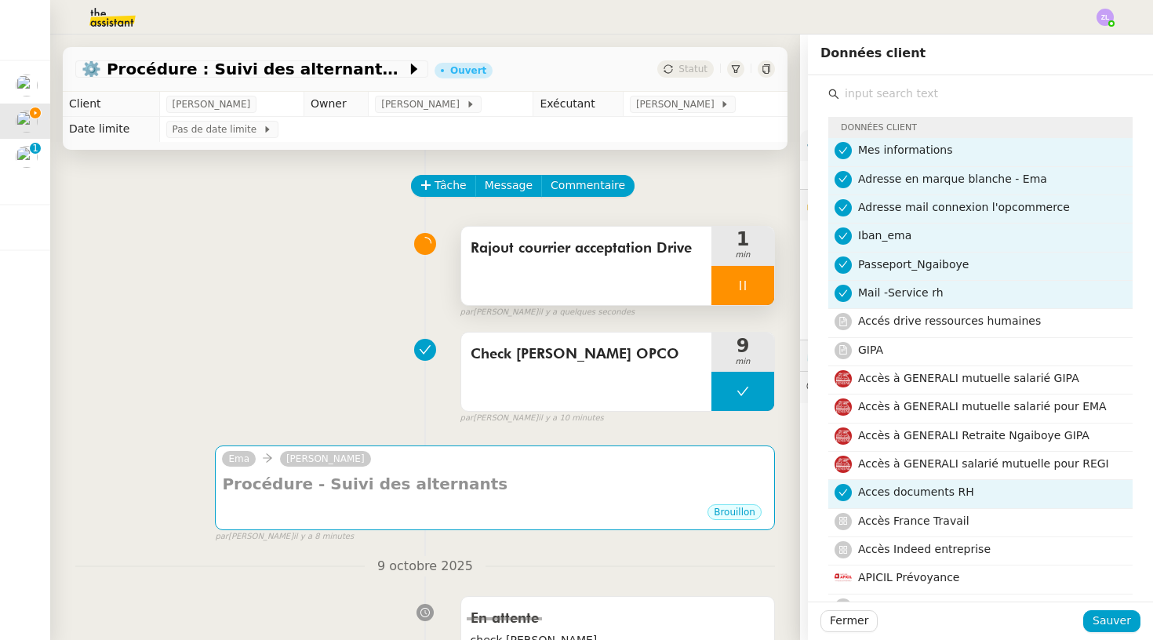
click at [879, 289] on span "Mail -Service rh" at bounding box center [901, 292] width 86 height 13
click at [868, 267] on span "Passeport_Ngaiboye" at bounding box center [913, 264] width 111 height 13
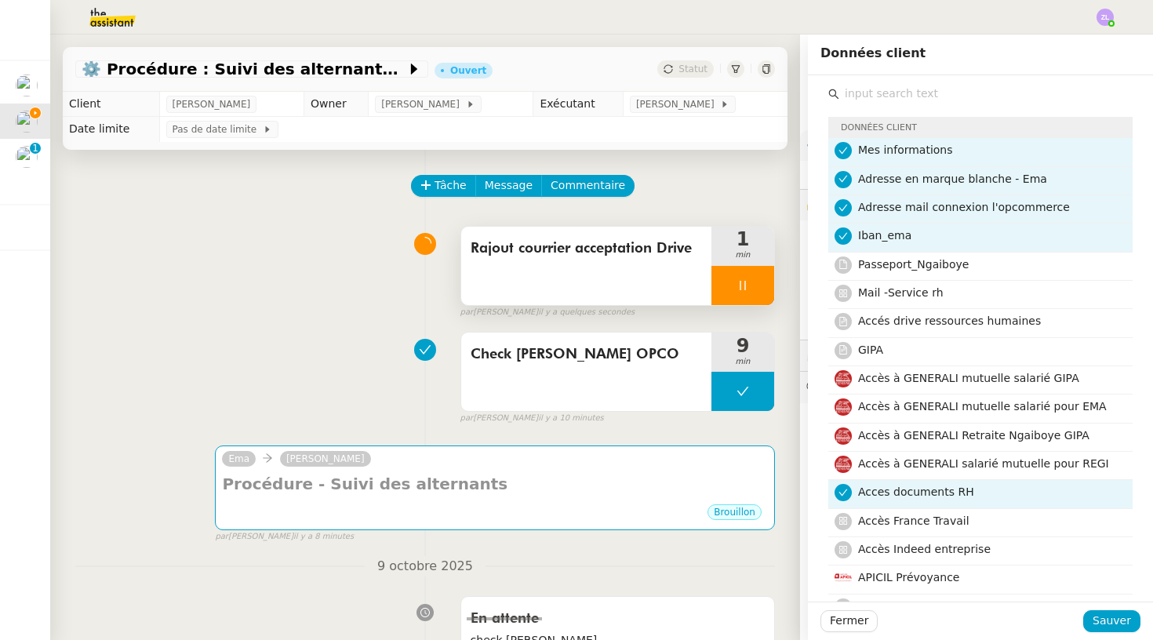
click at [872, 241] on span "Iban_ema" at bounding box center [884, 235] width 53 height 13
click at [871, 212] on span "Adresse mail connexion l'opcommerce" at bounding box center [964, 207] width 212 height 13
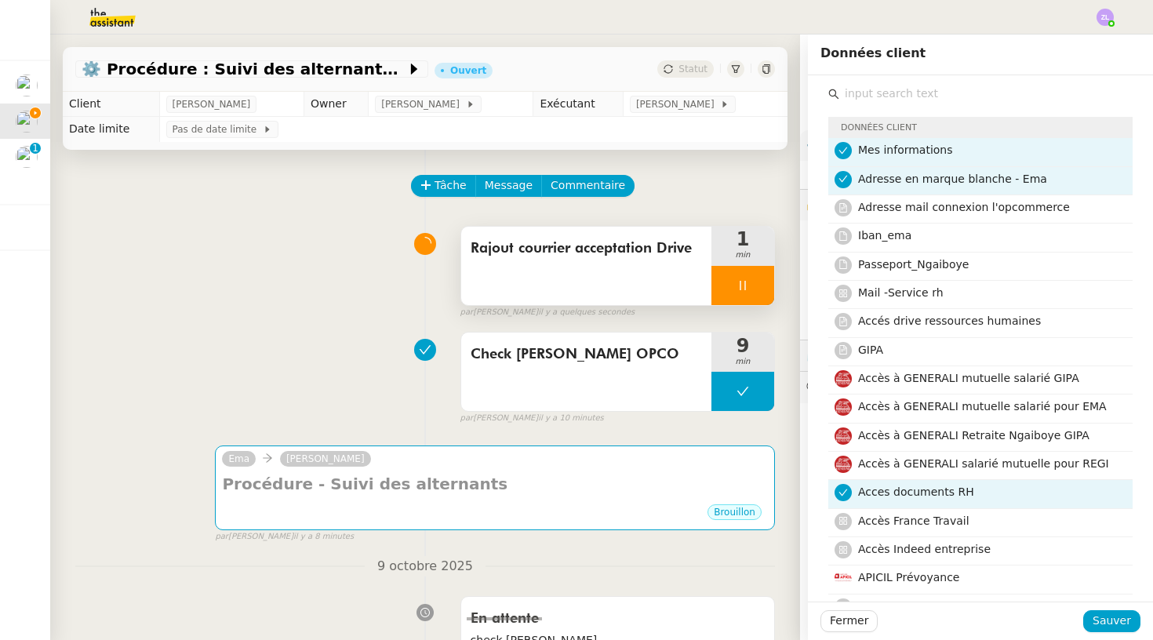
click at [869, 173] on span "Adresse en marque blanche - Ema" at bounding box center [952, 179] width 189 height 13
click at [879, 229] on span "Iban_ema" at bounding box center [884, 235] width 53 height 13
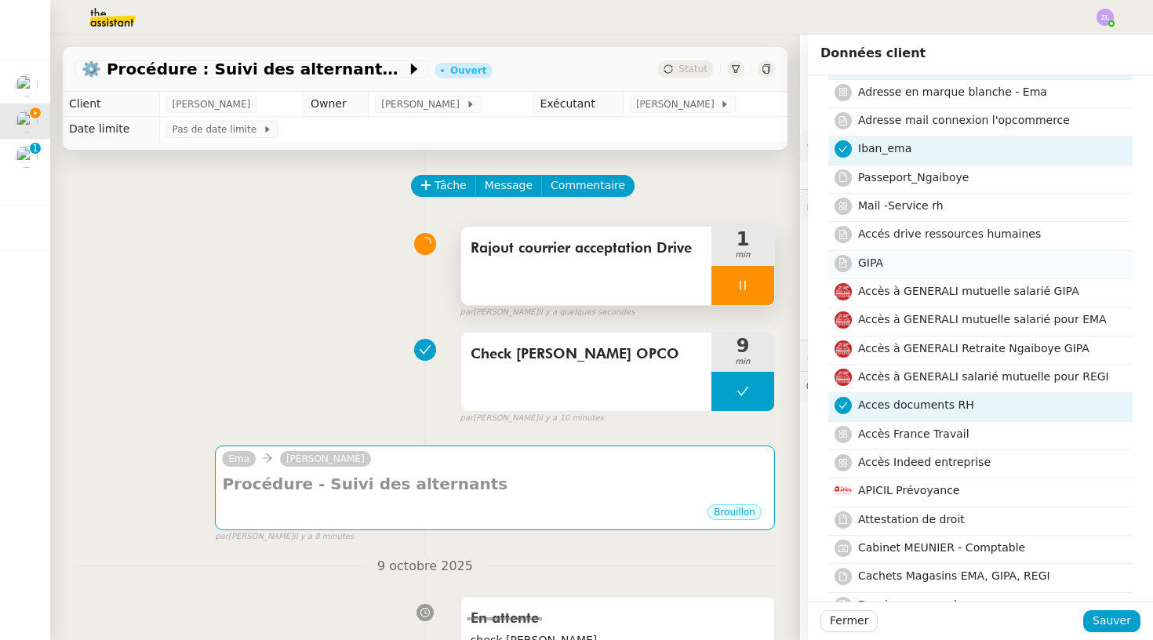
scroll to position [27, 0]
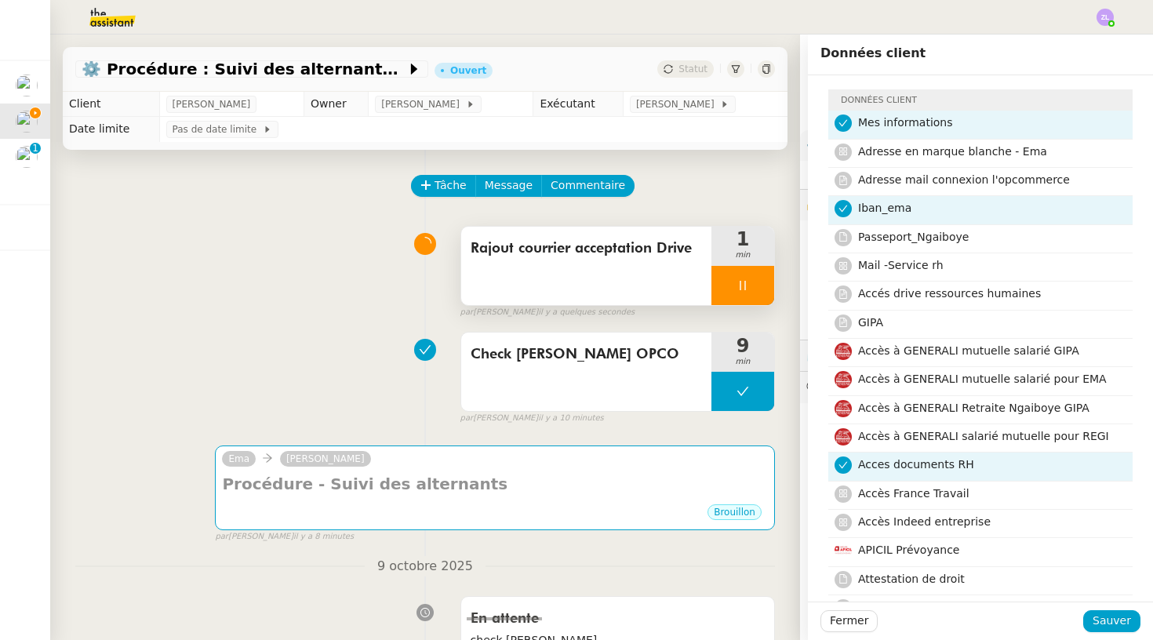
click at [917, 210] on h4 "Iban_ema" at bounding box center [990, 208] width 265 height 18
click at [902, 124] on span "Mes informations" at bounding box center [905, 122] width 95 height 13
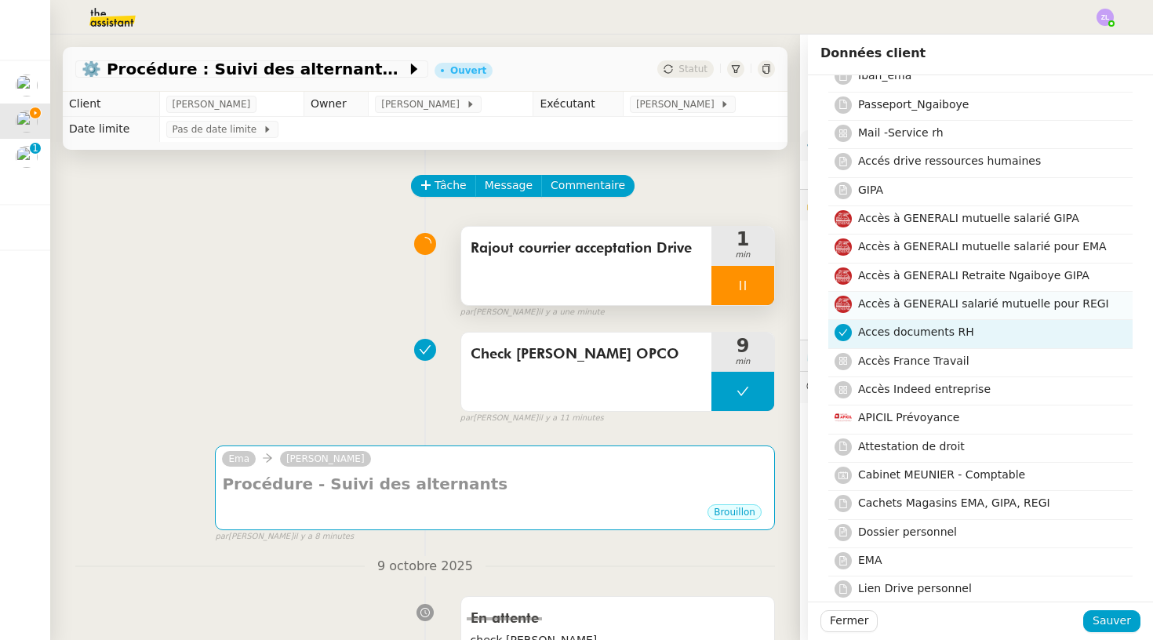
scroll to position [162, 0]
click at [895, 133] on span "Mail -Service rh" at bounding box center [901, 131] width 86 height 13
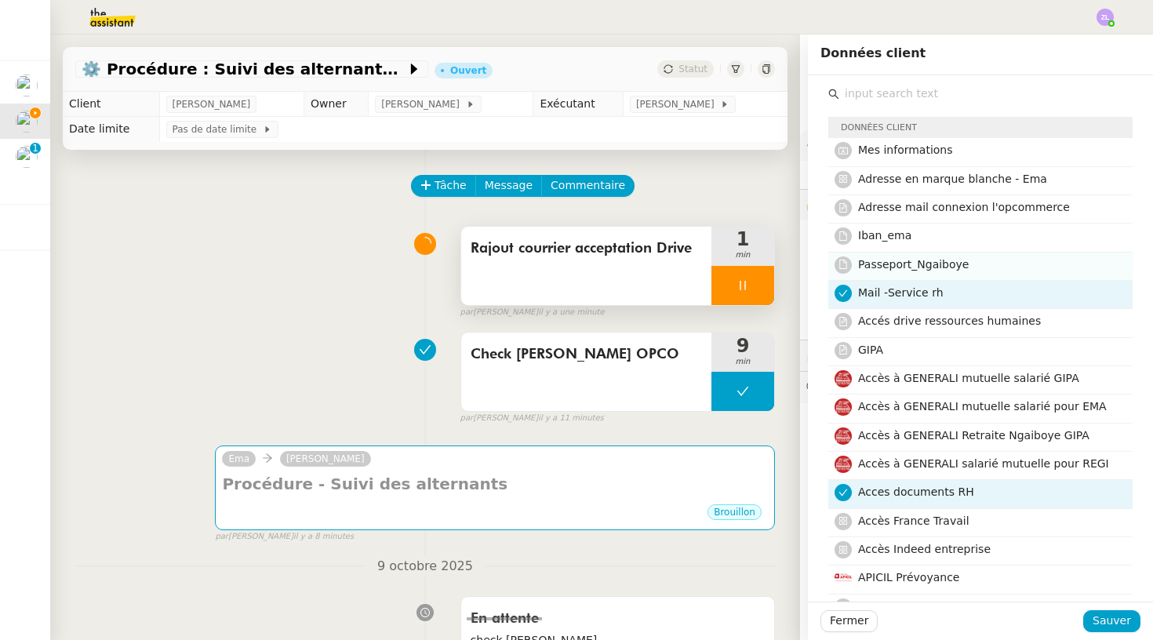
scroll to position [0, 0]
click at [938, 183] on span "Adresse en marque blanche - Ema" at bounding box center [952, 179] width 189 height 13
click at [1126, 639] on div "Fermer Sauver" at bounding box center [980, 621] width 345 height 38
click at [1122, 627] on span "Sauver" at bounding box center [1112, 621] width 38 height 18
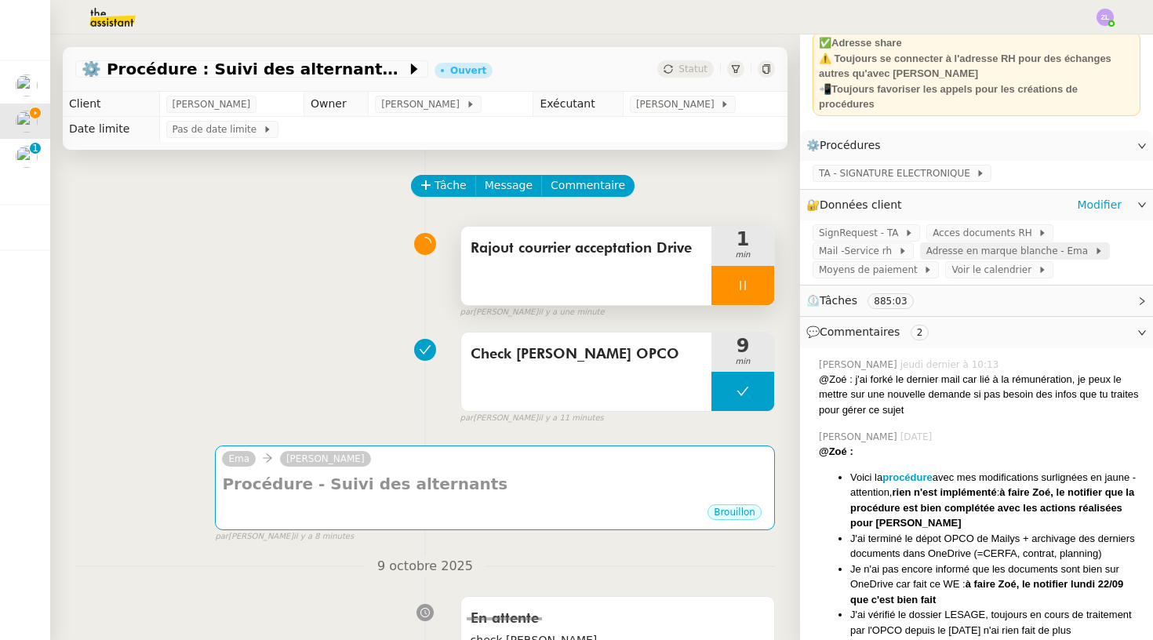
click at [990, 251] on span "Adresse en marque blanche - Ema" at bounding box center [1010, 251] width 168 height 16
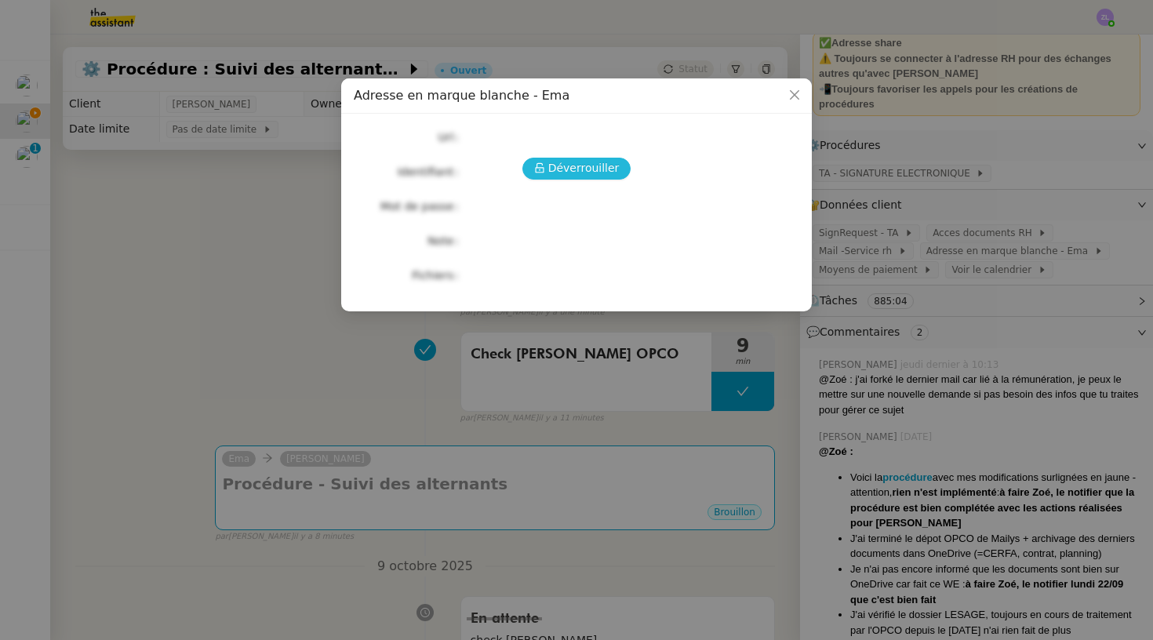
click at [570, 176] on span "Déverrouiller" at bounding box center [583, 168] width 71 height 18
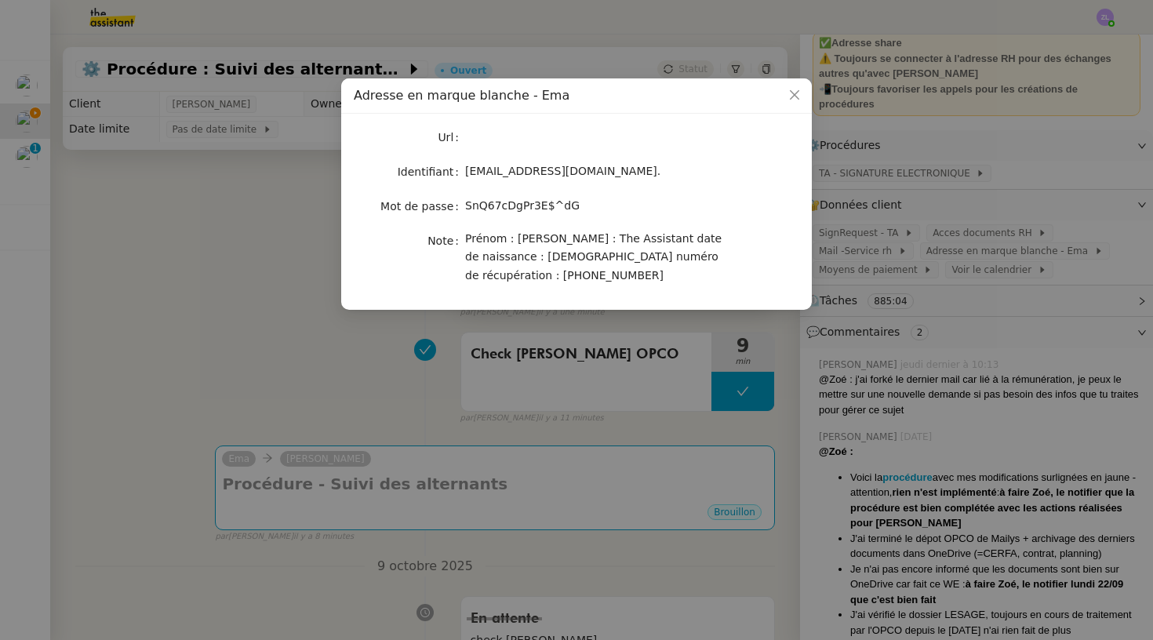
click at [487, 209] on span "SnQ67cDgPr3E$^dG" at bounding box center [522, 205] width 115 height 13
copy span "SnQ67cDgPr3E$^dG"
click at [564, 168] on span "ema.assistante@gmail.com." at bounding box center [562, 171] width 195 height 13
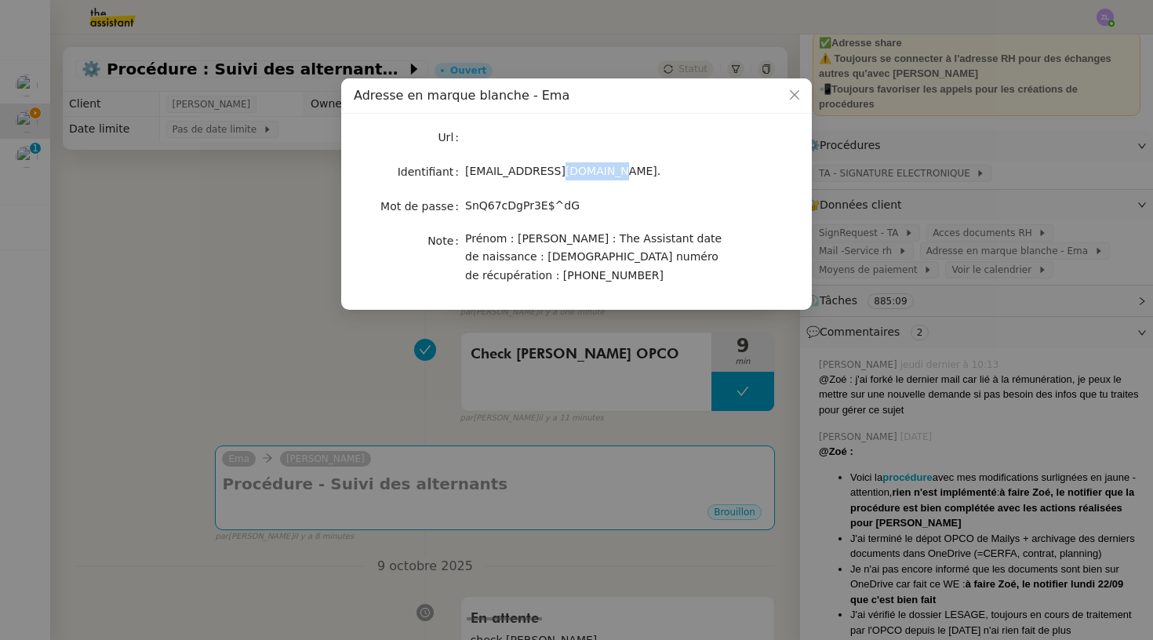
click at [564, 168] on span "ema.assistante@gmail.com." at bounding box center [562, 171] width 195 height 13
copy span "ema.assistante@gmail.com."
click at [358, 355] on nz-modal-container "Adresse en marque blanche - Ema Url Identifiant ema.assistante@gmail.com. Mot d…" at bounding box center [576, 320] width 1153 height 640
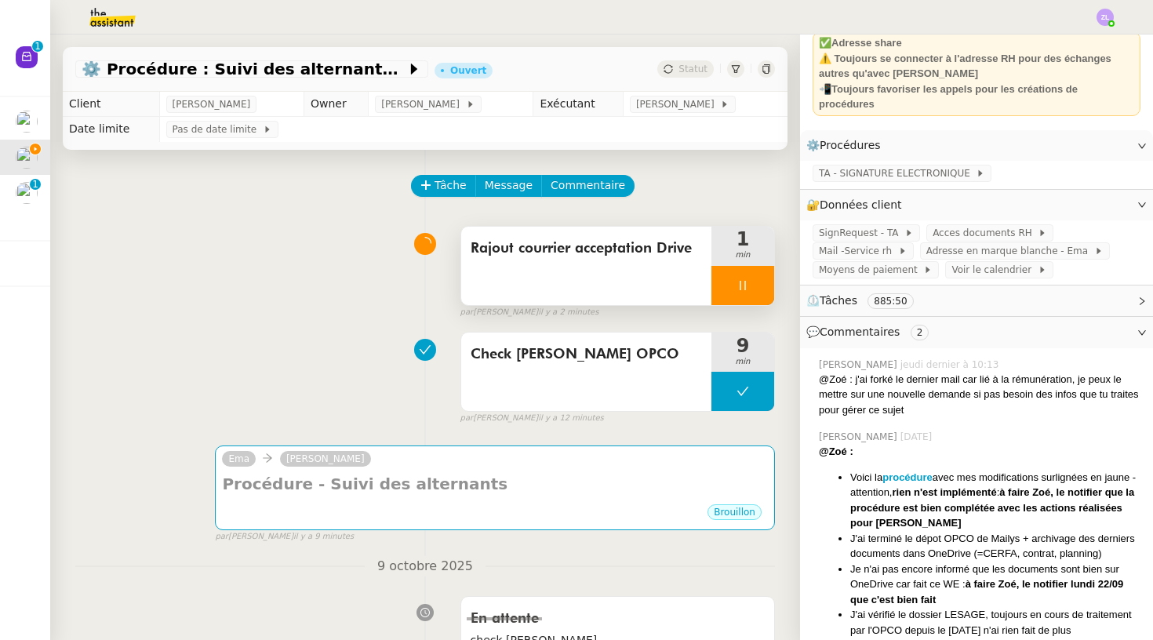
click at [721, 283] on div at bounding box center [743, 285] width 63 height 39
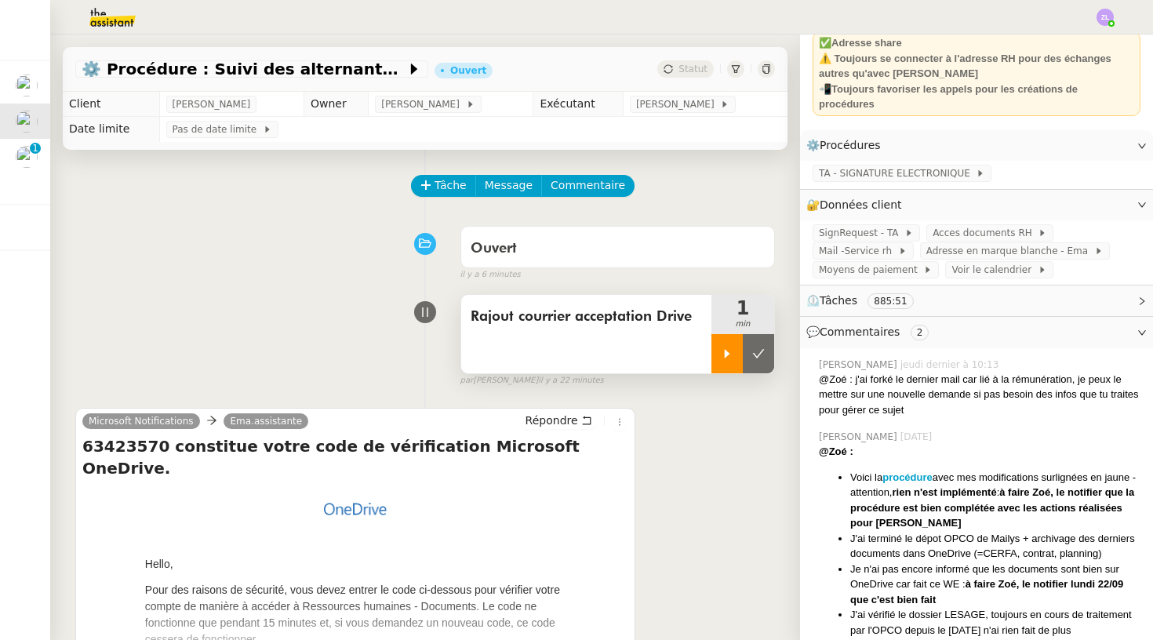
click at [730, 369] on div at bounding box center [727, 353] width 31 height 39
click at [741, 361] on div at bounding box center [743, 353] width 63 height 39
click at [719, 355] on div at bounding box center [727, 353] width 31 height 39
click at [983, 227] on span "Acces documents RH" at bounding box center [985, 233] width 105 height 16
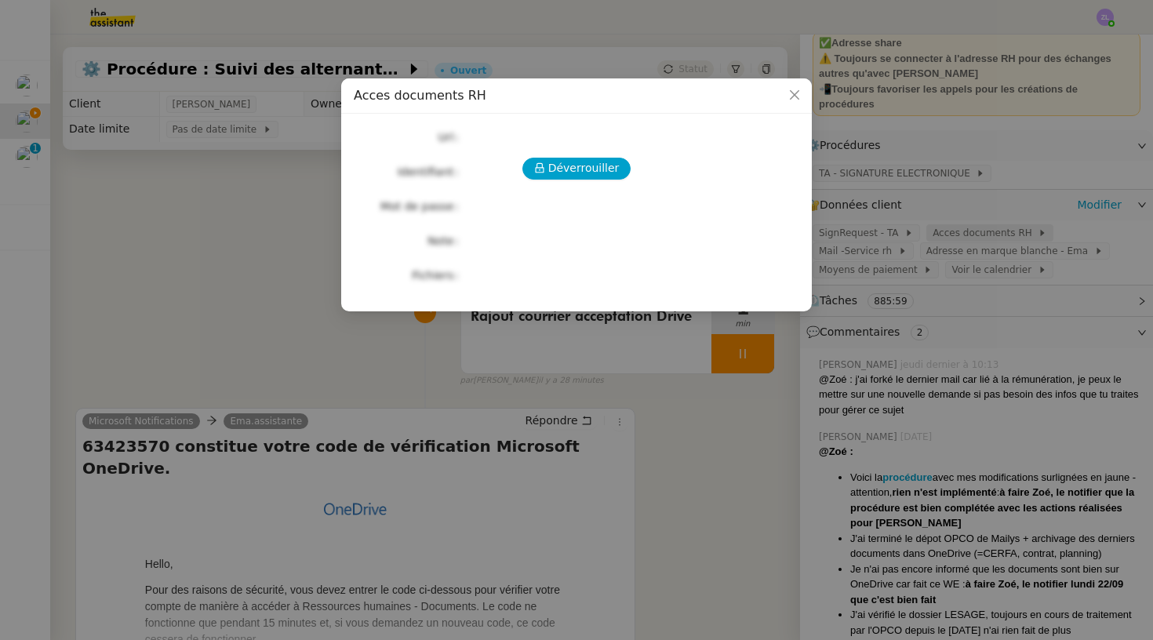
click at [983, 227] on nz-modal-container "Acces documents RH Déverrouiller Url Identifiant Mot de passe Note Fichiers Upl…" at bounding box center [576, 320] width 1153 height 640
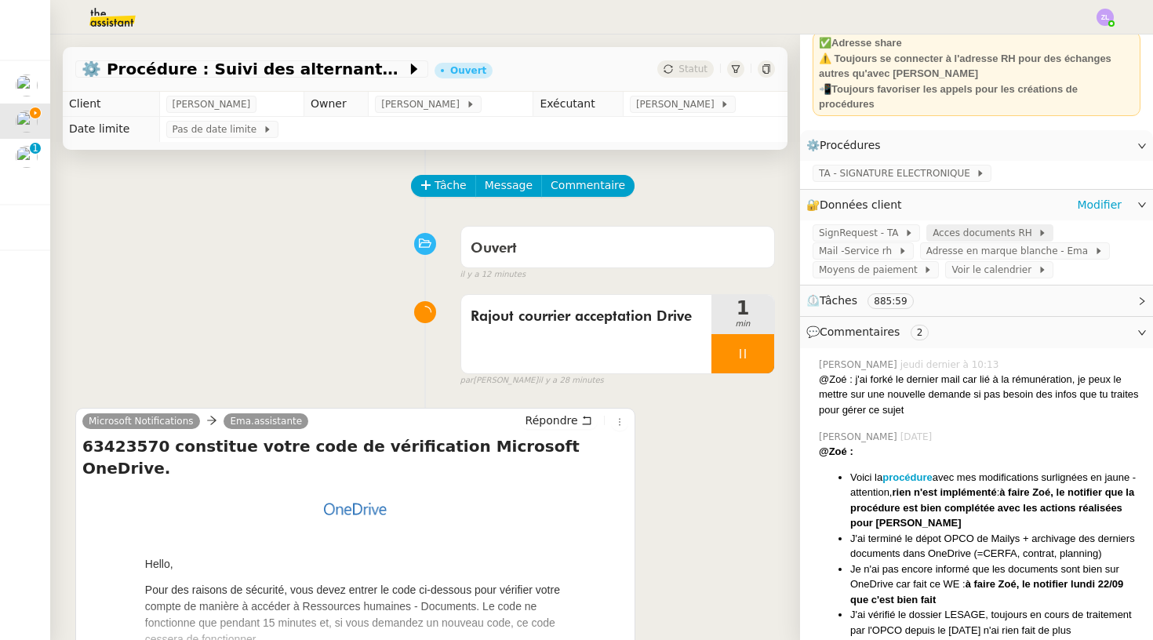
click at [984, 232] on span "Acces documents RH" at bounding box center [985, 233] width 105 height 16
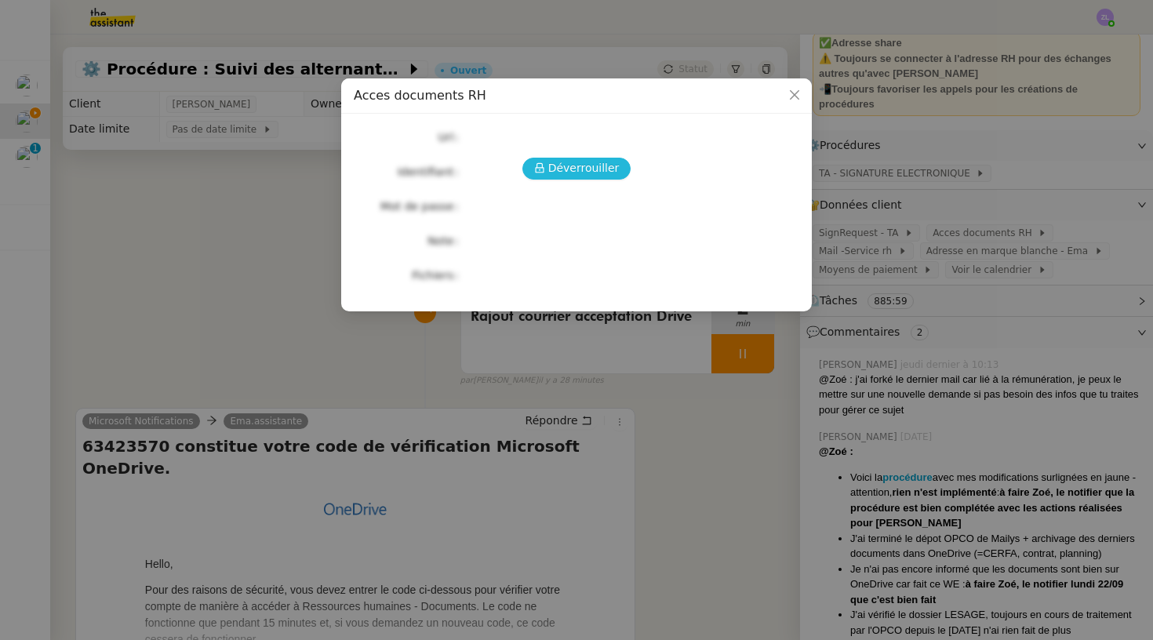
click at [577, 163] on span "Déverrouiller" at bounding box center [583, 168] width 71 height 18
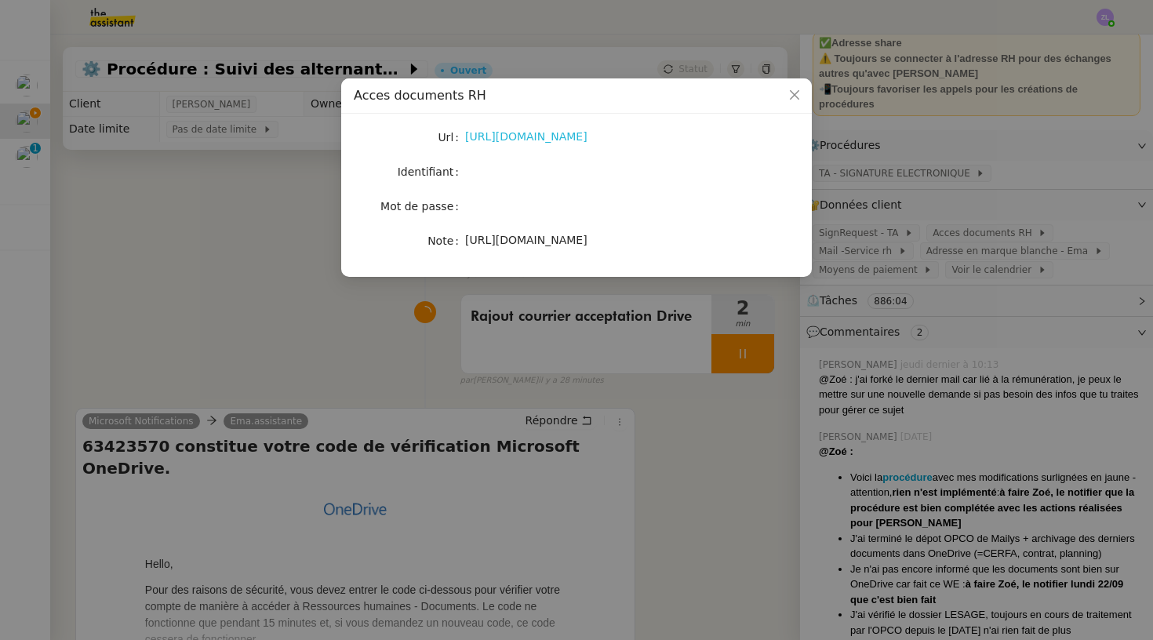
click at [531, 133] on link "https://emagifi-my.sharepoint.com/:f:/p/rema_ngaiboye/EvhYK7y1DmJPjsDHTZ3l7uAB2…" at bounding box center [526, 136] width 122 height 13
click at [249, 215] on nz-modal-container "Acces documents RH Url https://emagifi-my.sharepoint.com/:f:/p/rema_ngaiboye/Ev…" at bounding box center [576, 320] width 1153 height 640
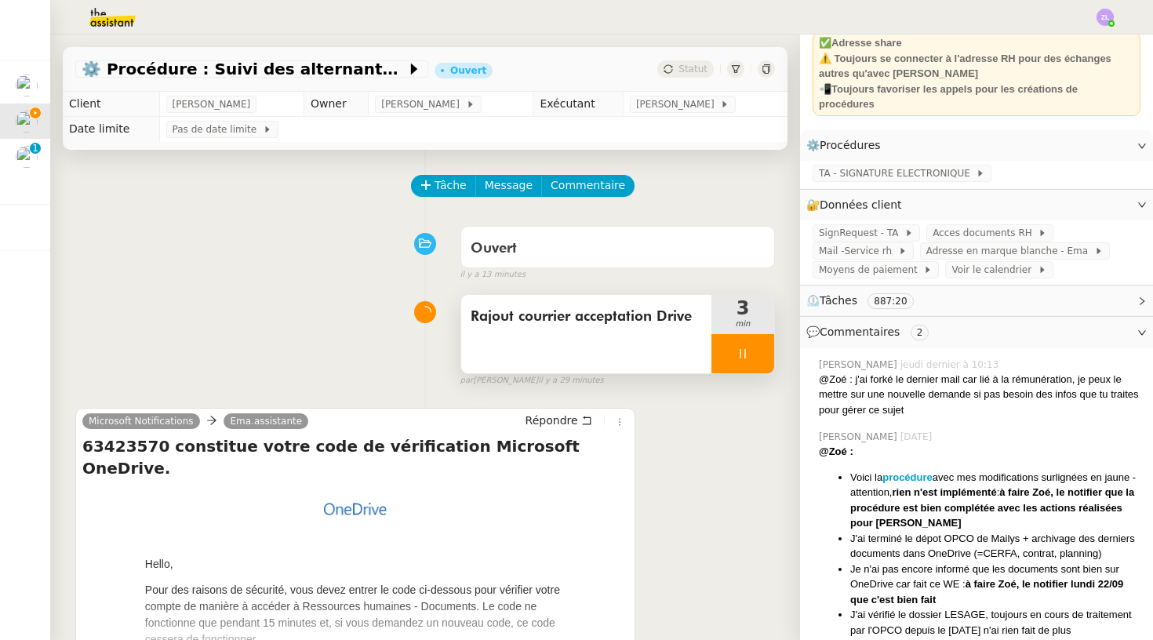
click at [708, 358] on div "Rajout courrier acceptation Drive" at bounding box center [586, 334] width 250 height 78
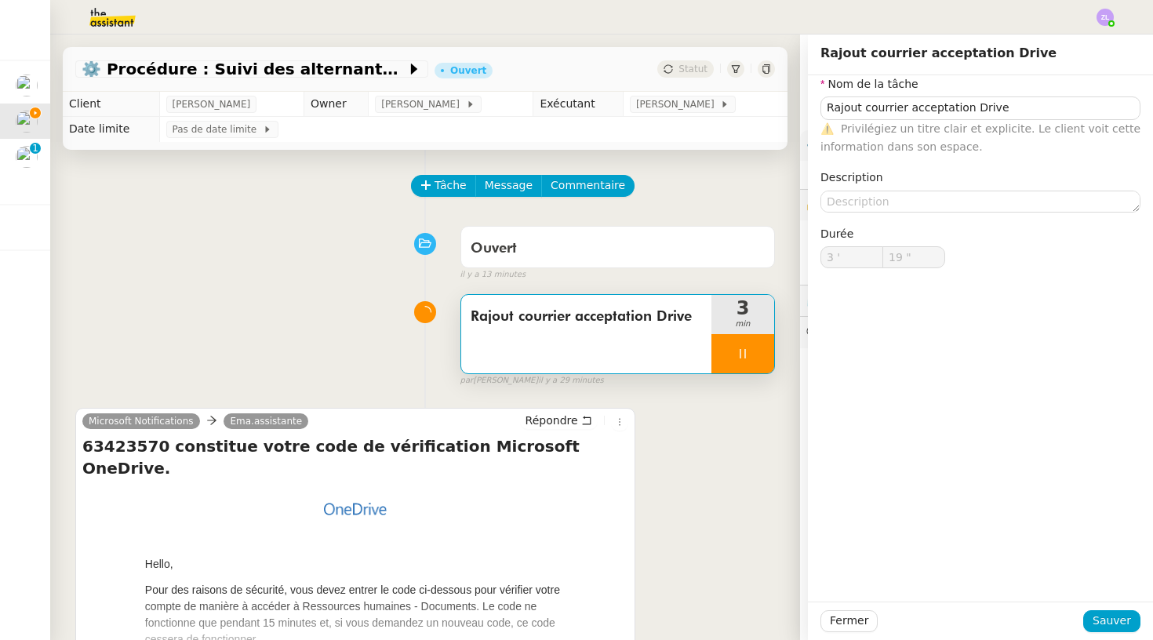
click at [759, 357] on div at bounding box center [743, 353] width 63 height 39
type input "Rajout courrier acceptation Drive"
type input "3 '"
type input "19 ""
type input "Rajout courrier acceptation Drive"
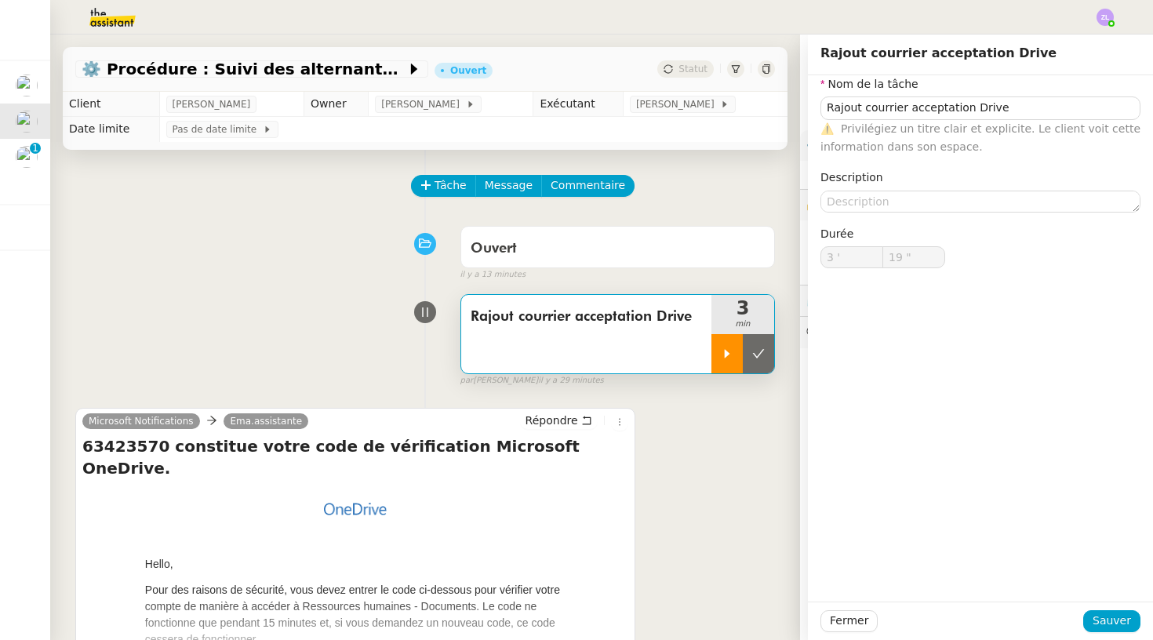
type input "3 '"
type input "19 ""
click at [759, 357] on icon at bounding box center [759, 354] width 12 height 9
type input "Rajout courrier acceptation Drive"
type input "3 '"
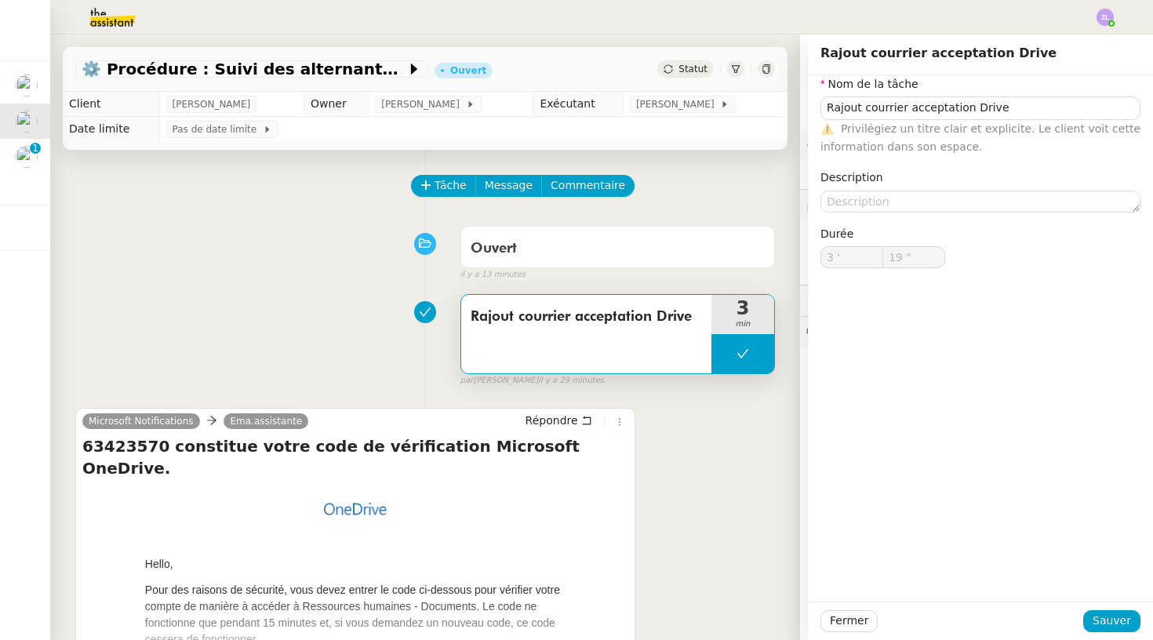
type input "19 ""
type input "Rajout courrier acceptation Drive"
type input "3 '"
type input "19 ""
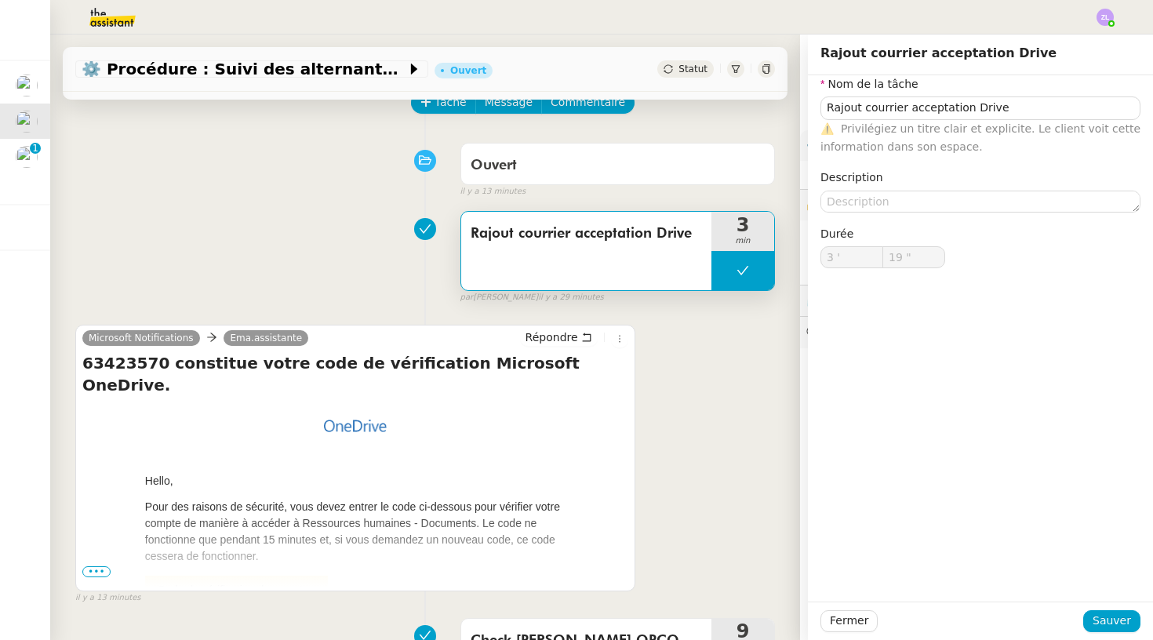
scroll to position [82, 0]
click at [852, 619] on span "Fermer" at bounding box center [849, 621] width 38 height 18
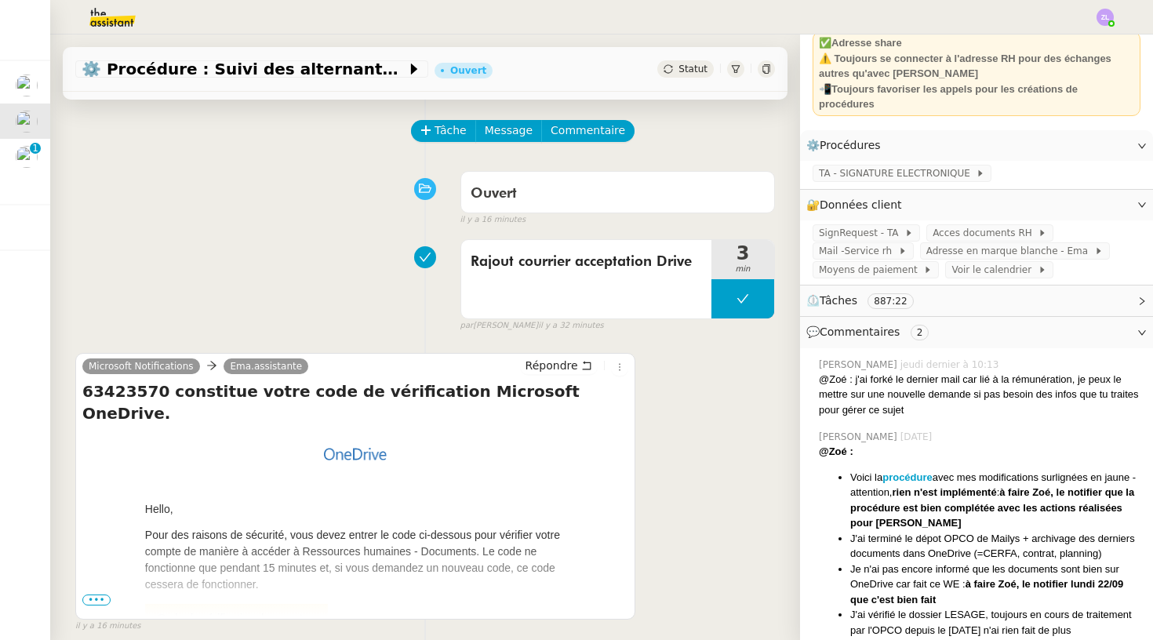
scroll to position [70, 0]
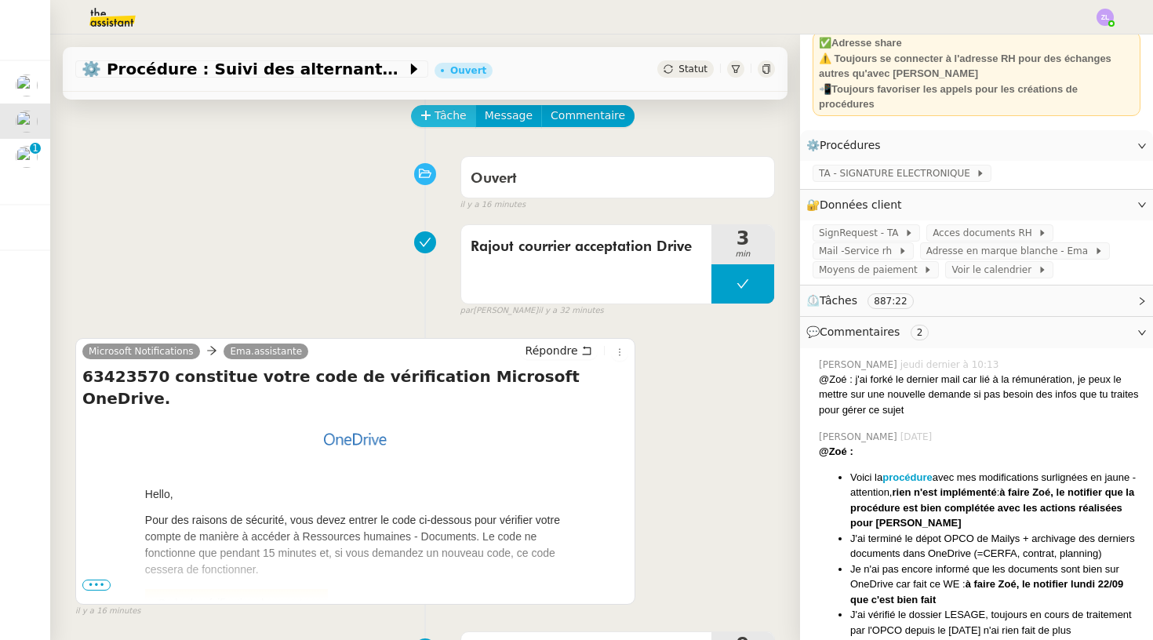
click at [432, 112] on button "Tâche" at bounding box center [443, 116] width 65 height 22
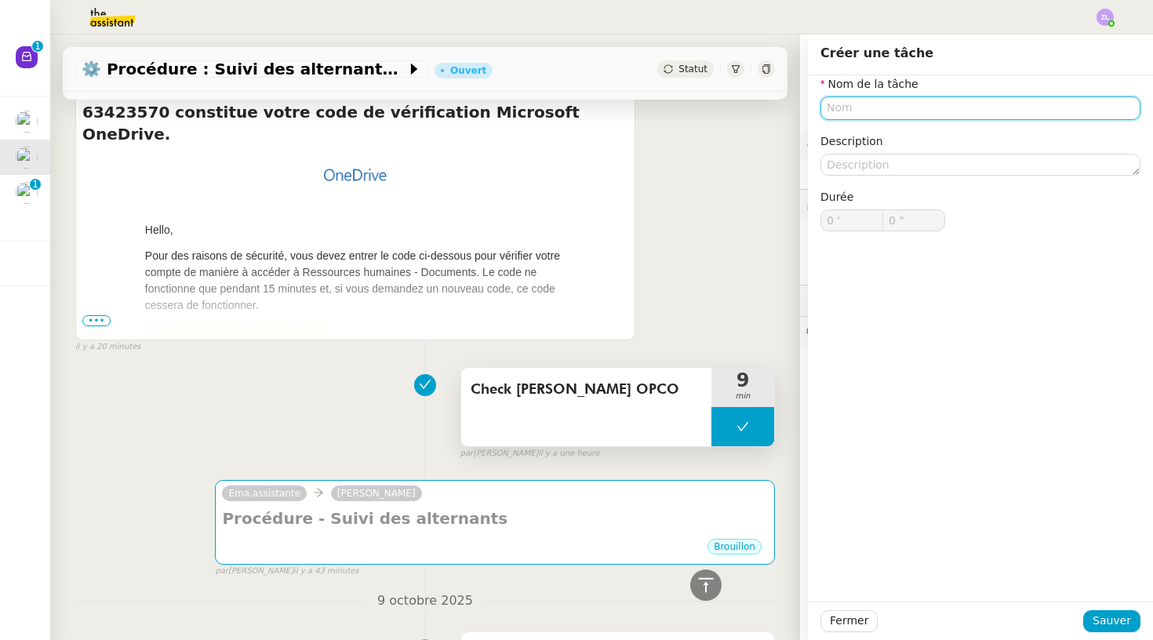
scroll to position [356, 0]
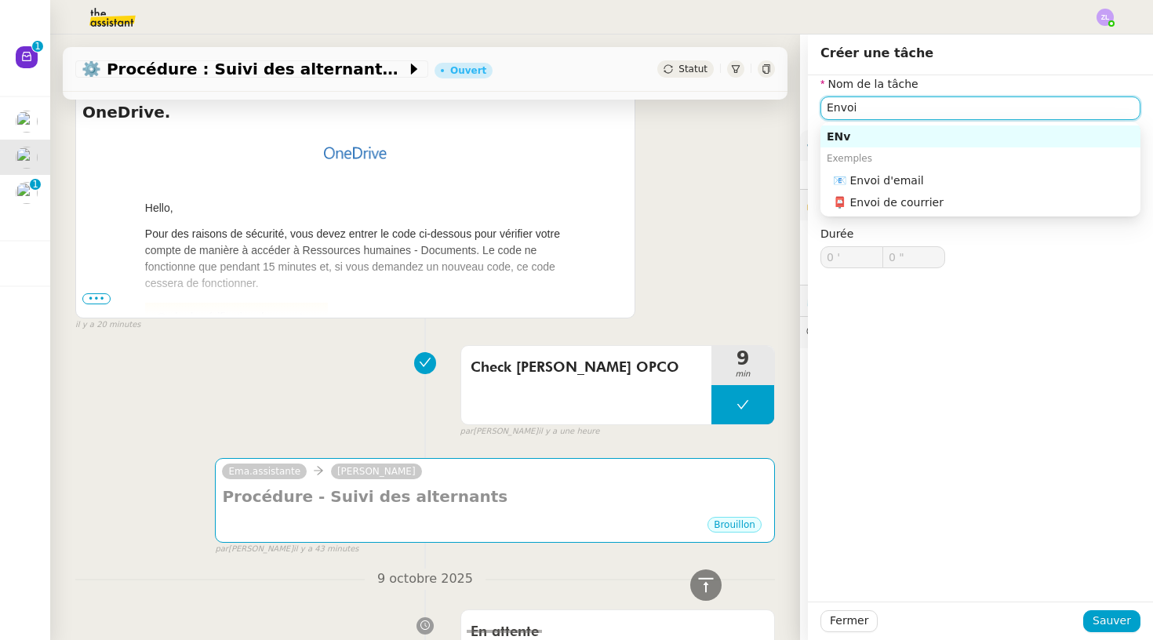
drag, startPoint x: 867, startPoint y: 139, endPoint x: 923, endPoint y: 188, distance: 74.5
click at [923, 188] on nz-auto-option "📧 Envoi d'email" at bounding box center [981, 180] width 320 height 22
type input "Envoi d'email"
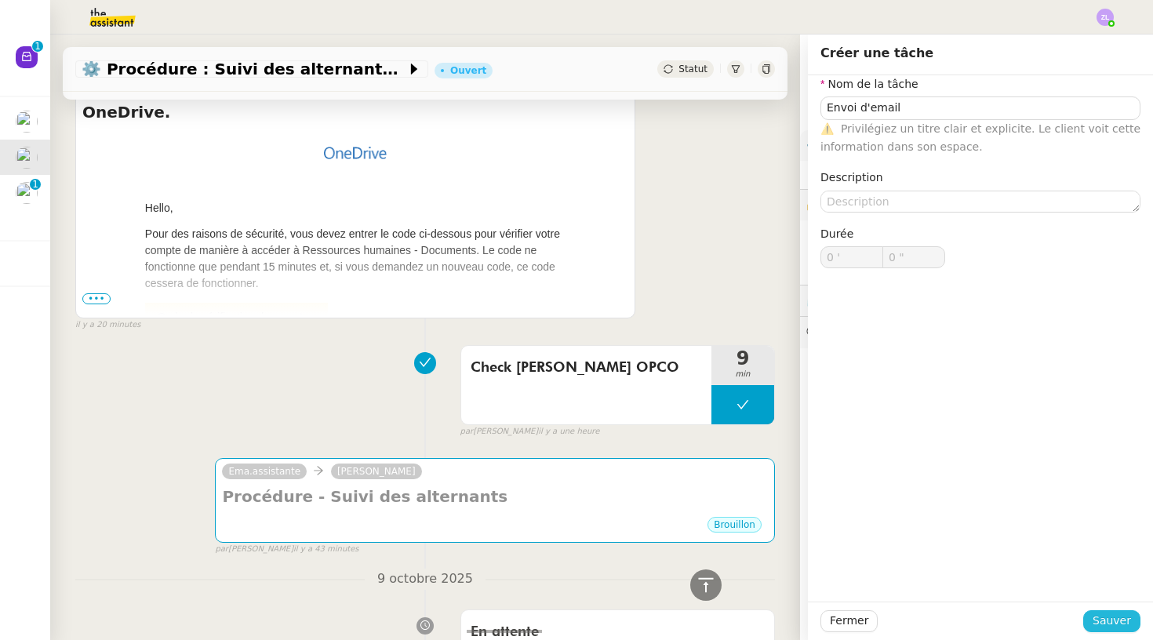
click at [1112, 621] on span "Sauver" at bounding box center [1112, 621] width 38 height 18
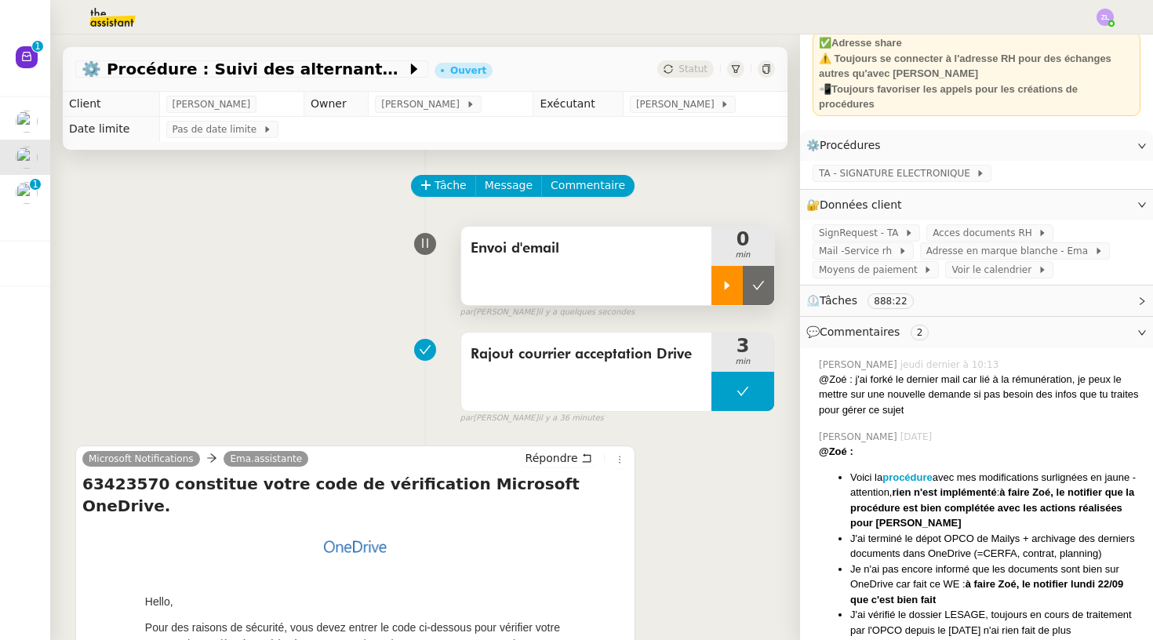
click at [733, 277] on div at bounding box center [727, 285] width 31 height 39
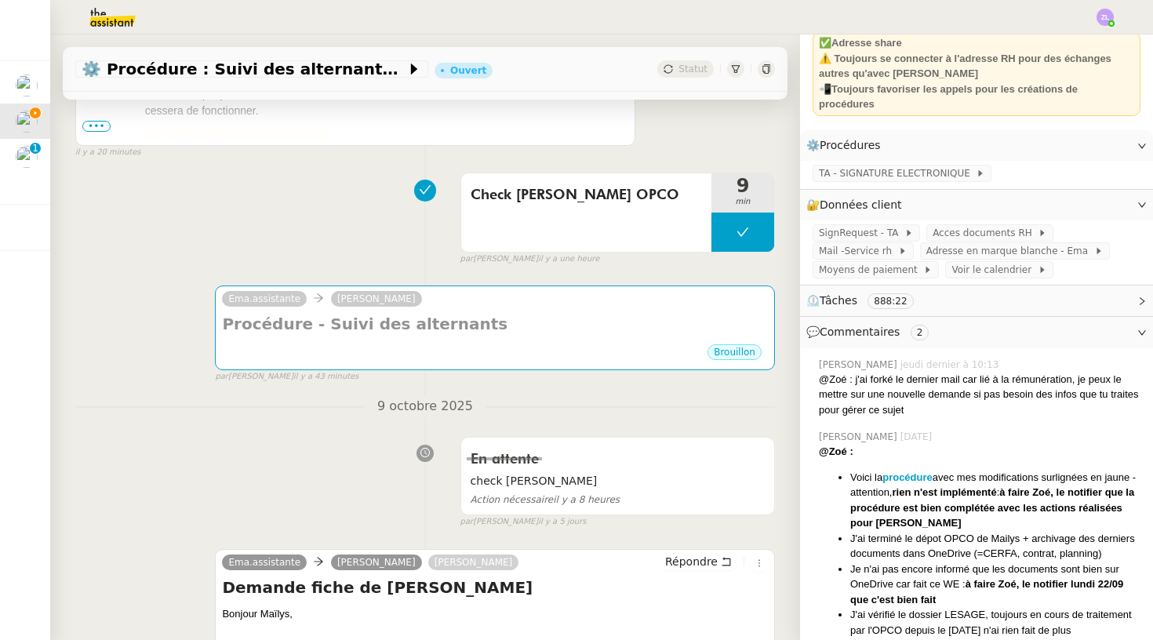
scroll to position [624, 0]
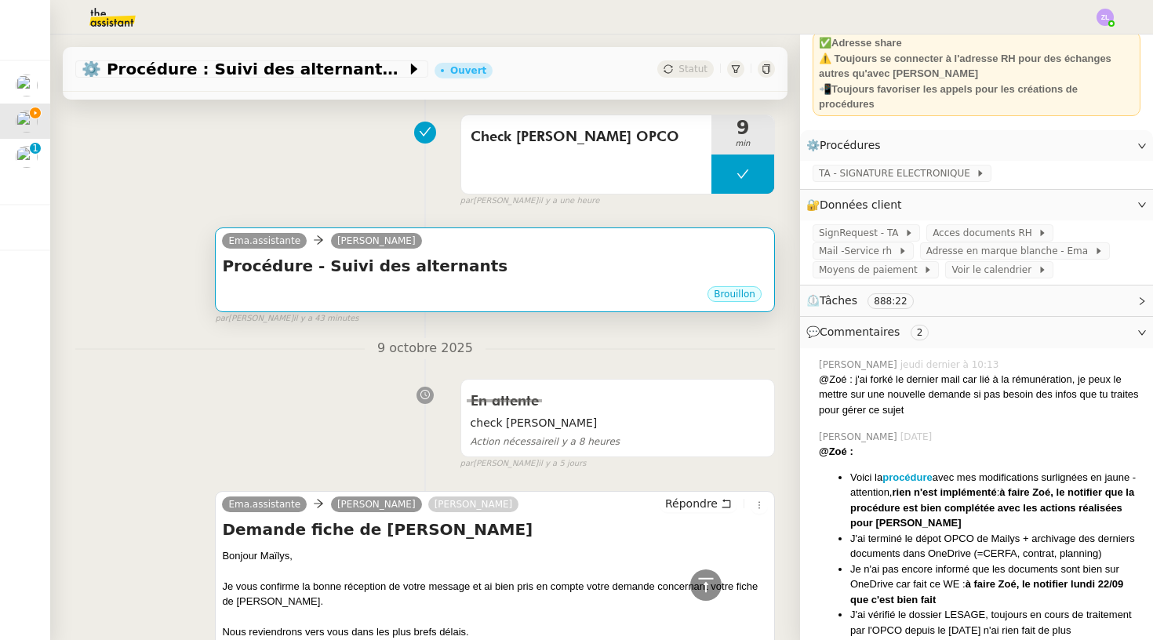
click at [409, 282] on div "Procédure - Suivi des alternants •••" at bounding box center [495, 270] width 546 height 30
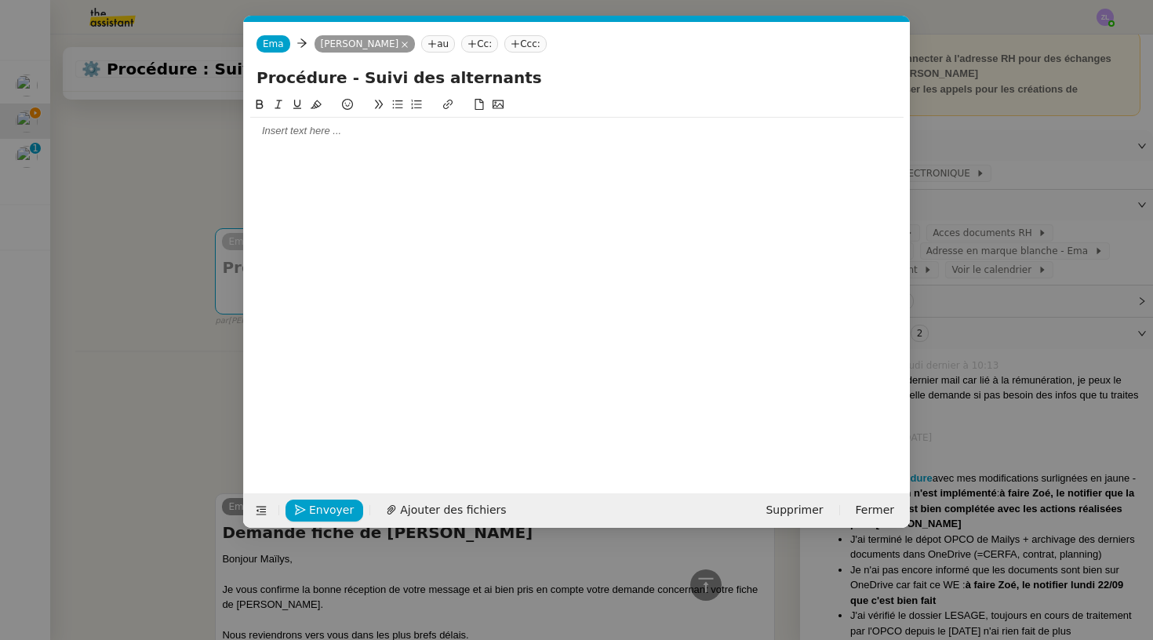
scroll to position [0, 34]
click at [340, 140] on div at bounding box center [576, 131] width 653 height 27
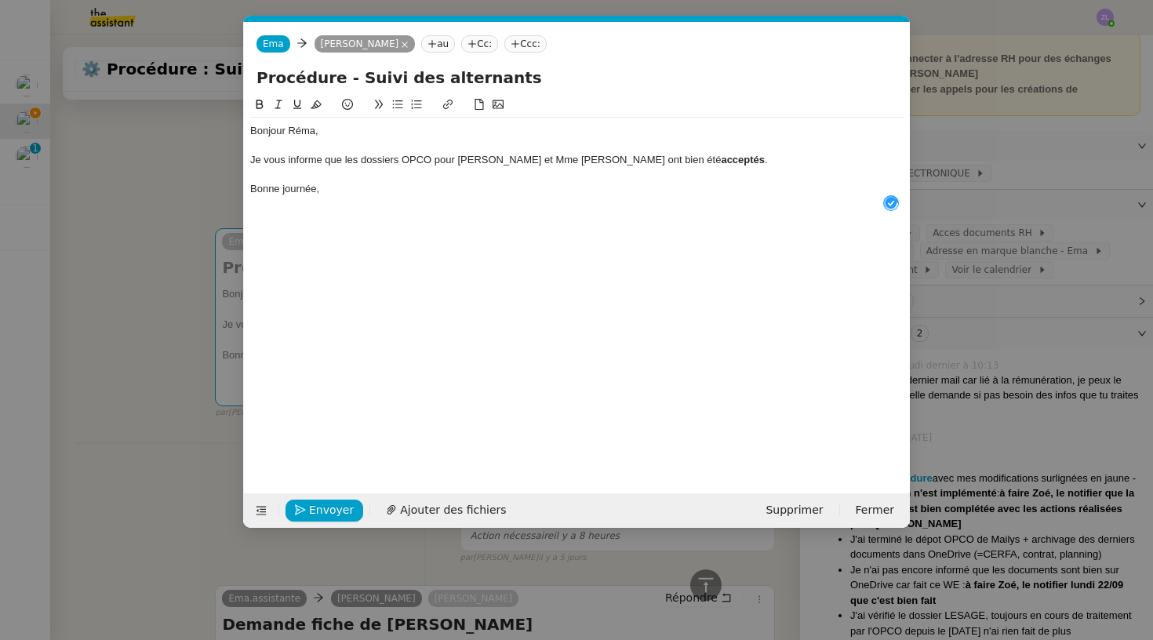
click at [720, 159] on div "Je vous informe que les dossiers OPCO pour Mme LESAGE et Mme HEMERY ont bien ét…" at bounding box center [576, 160] width 653 height 14
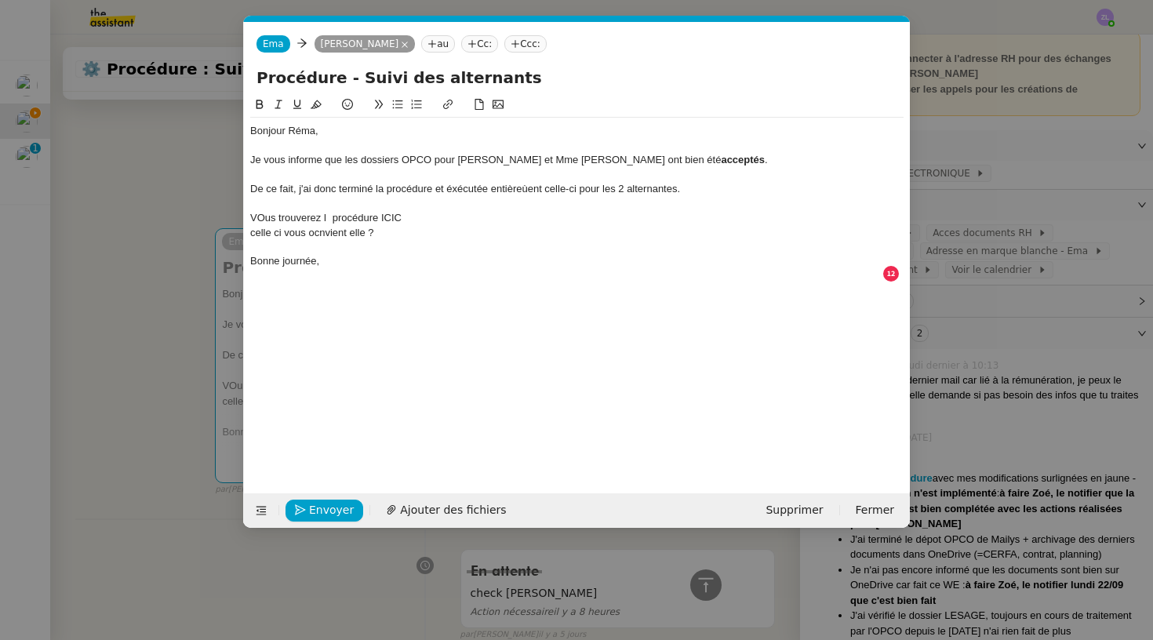
click at [366, 271] on div at bounding box center [576, 276] width 653 height 14
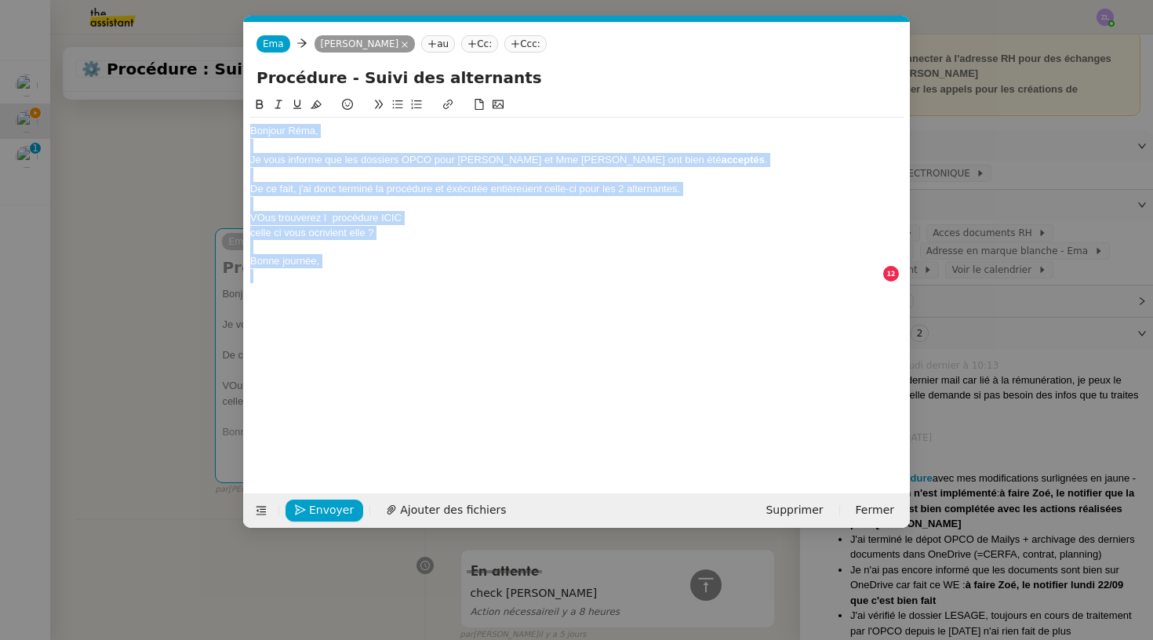
copy div "Bonjour Réma, Je vous informe que les dossiers OPCO pour Mme LESAGE et Mme HEME…"
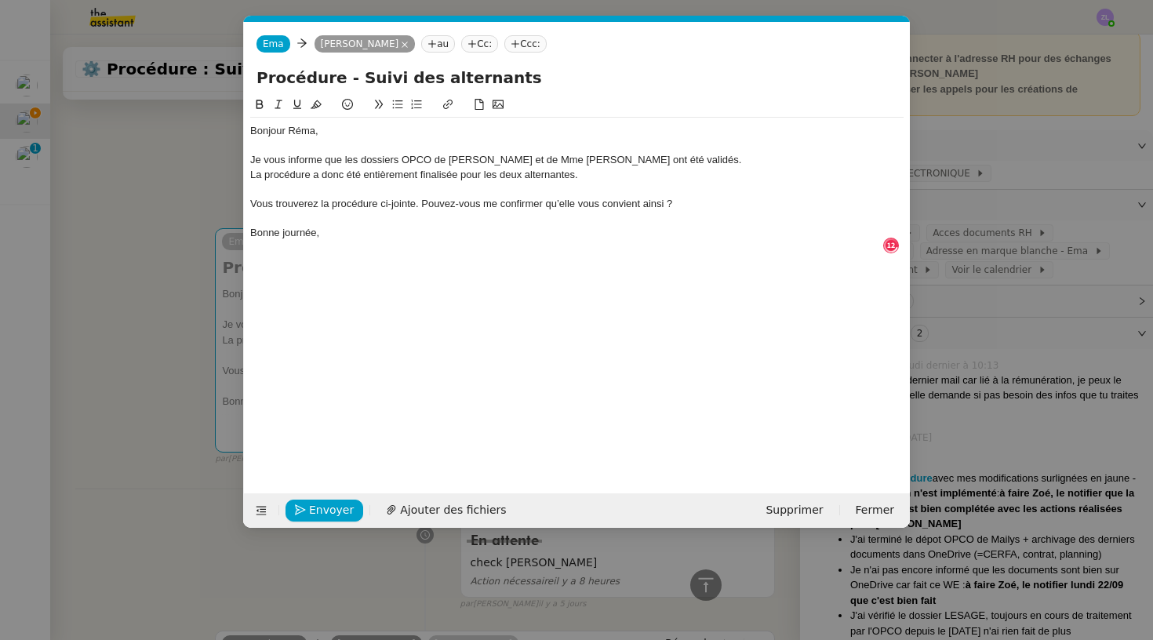
click at [697, 159] on div "Je vous informe que les dossiers OPCO de Mme LESAGE et de Mme HEMERY ont été va…" at bounding box center [576, 160] width 653 height 14
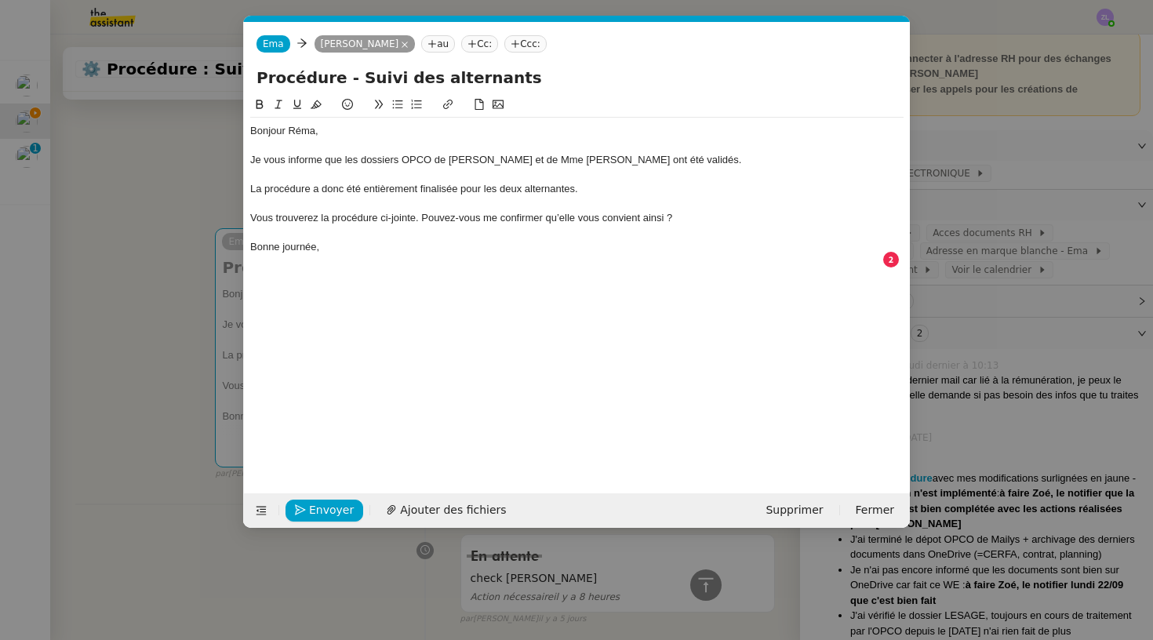
click at [695, 168] on div at bounding box center [576, 175] width 653 height 14
click at [686, 159] on div "Je vous informe que les dossiers OPCO de Mme LESAGE et de Mme HEMERY ont été va…" at bounding box center [576, 160] width 653 height 14
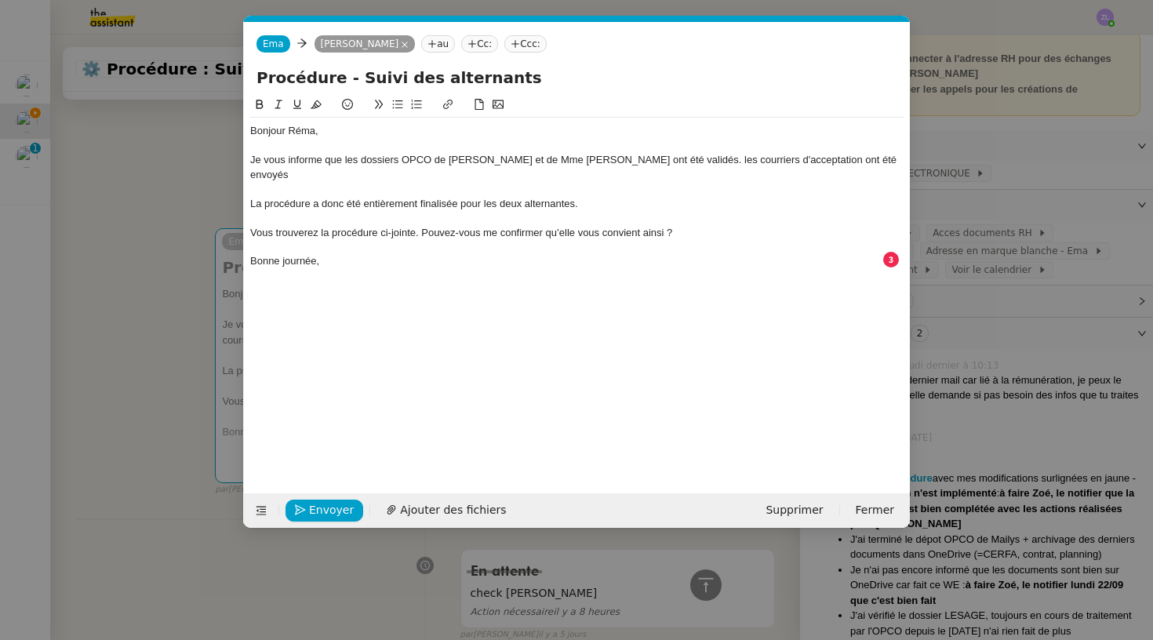
click at [689, 158] on div "Je vous informe que les dossiers OPCO de Mme LESAGE et de Mme HEMERY ont été va…" at bounding box center [576, 167] width 653 height 29
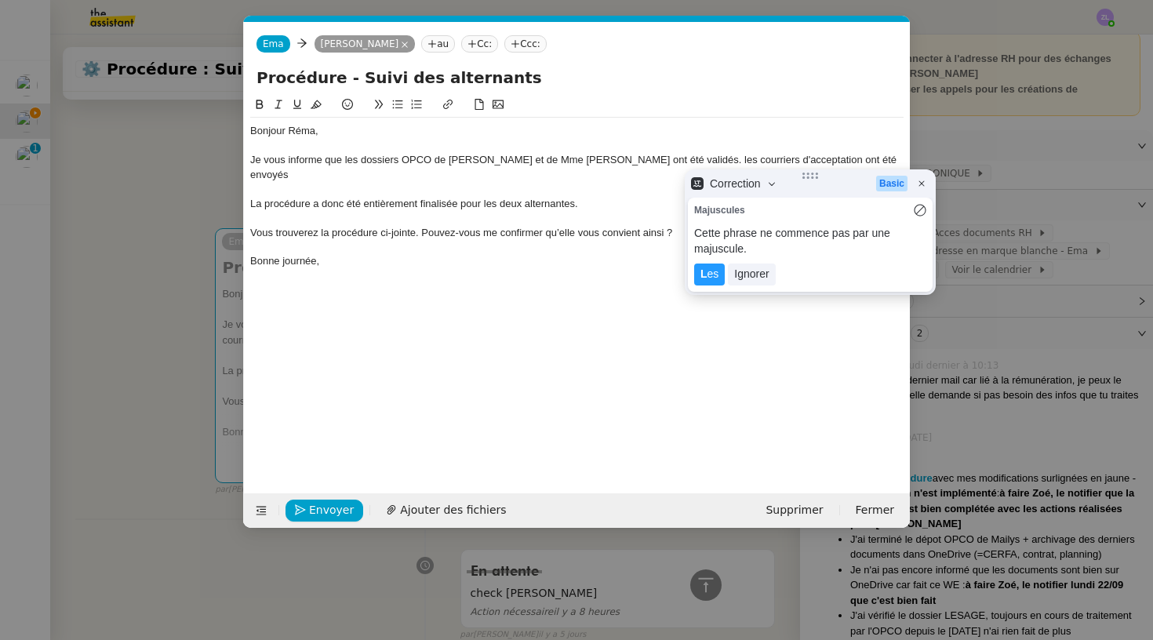
click at [714, 264] on lt-span "L es" at bounding box center [709, 275] width 31 height 22
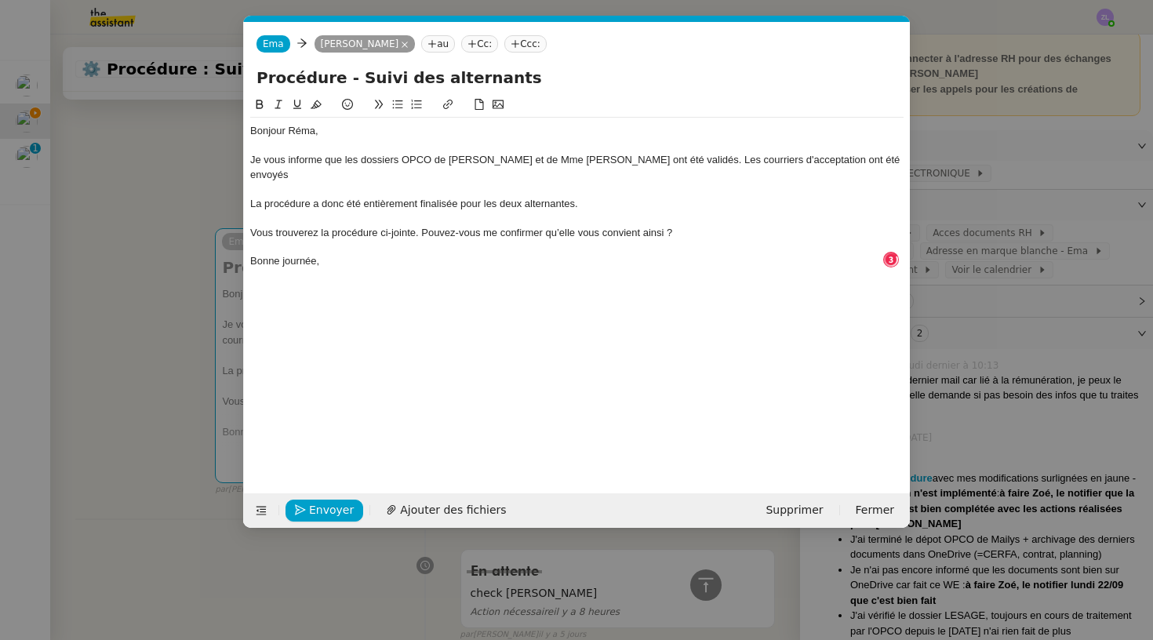
click at [906, 156] on nz-spin "Bonjour Réma, Je vous informe que les dossiers OPCO de Mme LESAGE et de Mme HEM…" at bounding box center [577, 286] width 666 height 380
click at [886, 161] on div "Je vous informe que les dossiers OPCO de Mme LESAGE et de Mme HEMERY ont été va…" at bounding box center [576, 167] width 653 height 29
drag, startPoint x: 843, startPoint y: 160, endPoint x: 889, endPoint y: 160, distance: 45.5
click at [889, 160] on div "Je vous informe que les dossiers OPCO de Mme LESAGE et de Mme HEMERY ont été va…" at bounding box center [576, 167] width 653 height 29
click at [146, 273] on nz-modal-container "Service TA - VOYAGE - PROPOSITION GLOBALE A utiliser dans le cadre de propositi…" at bounding box center [576, 320] width 1153 height 640
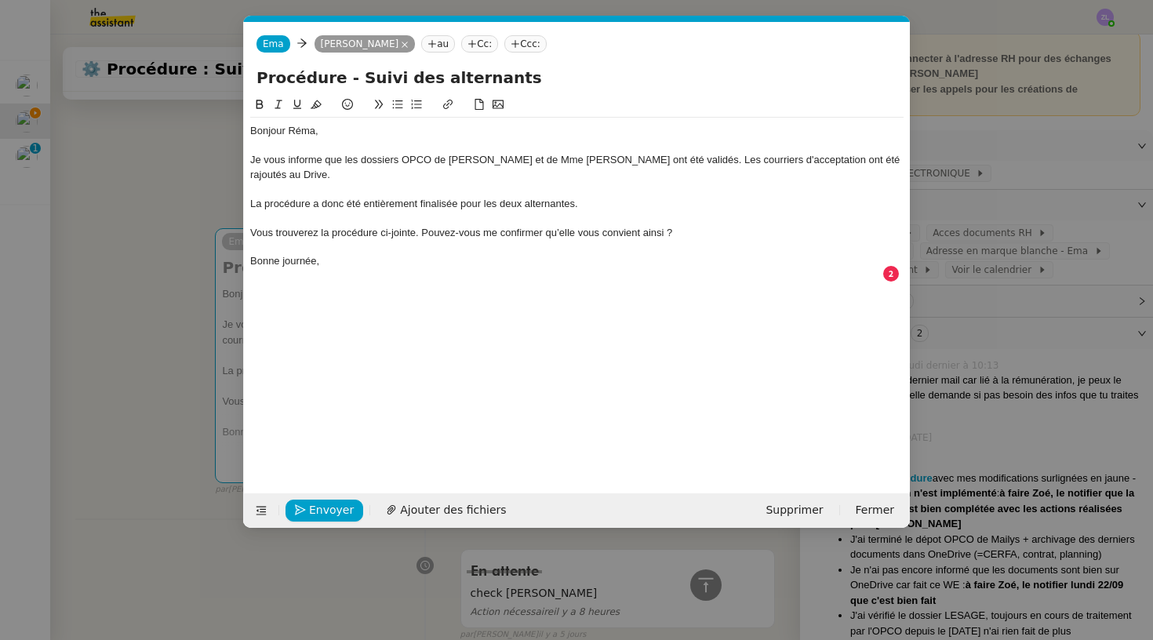
click at [155, 192] on nz-modal-container "Service TA - VOYAGE - PROPOSITION GLOBALE A utiliser dans le cadre de propositi…" at bounding box center [576, 320] width 1153 height 640
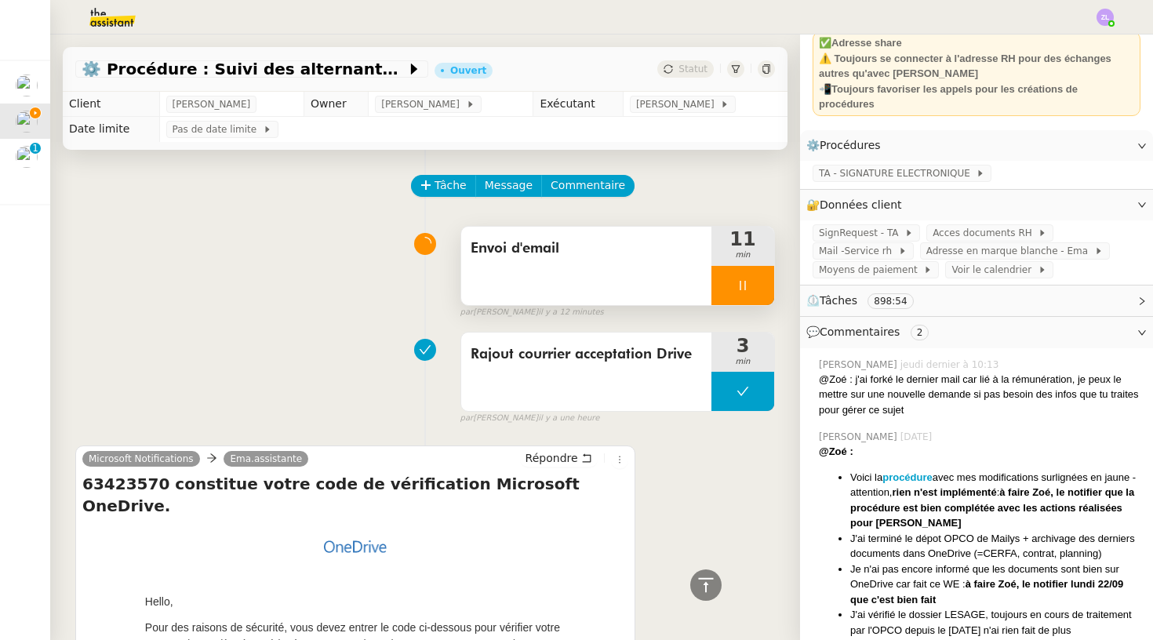
scroll to position [0, 0]
click at [743, 293] on div at bounding box center [743, 285] width 63 height 39
click at [753, 295] on button at bounding box center [758, 285] width 31 height 39
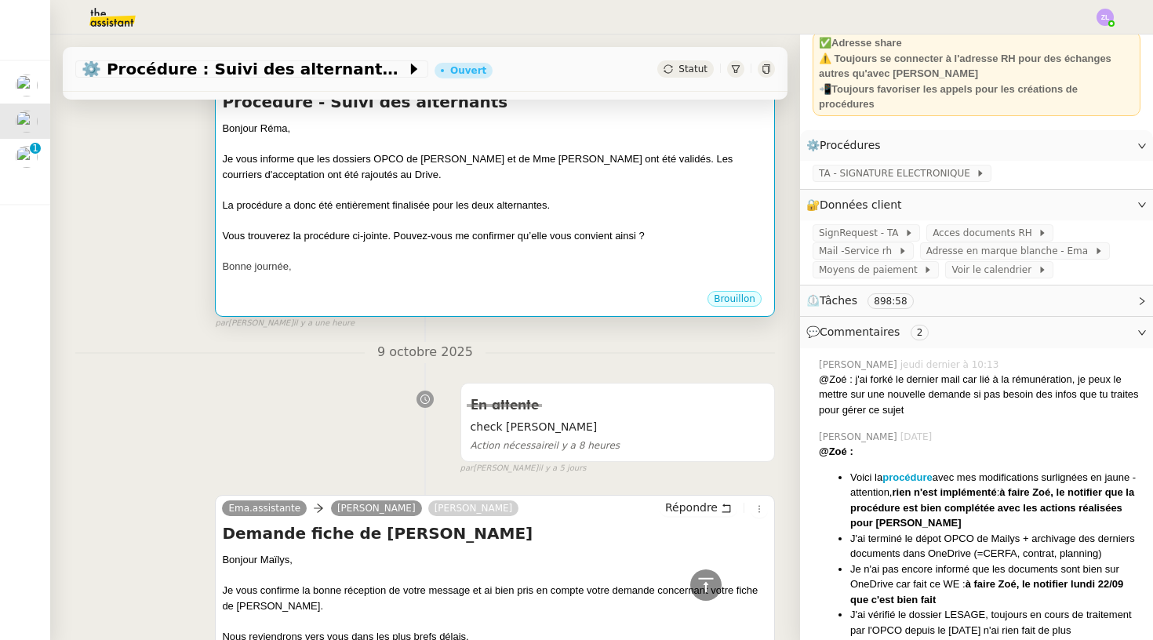
scroll to position [787, 0]
click at [413, 203] on div "La procédure a donc été entièrement finalisée pour les deux alternantes." at bounding box center [495, 207] width 546 height 16
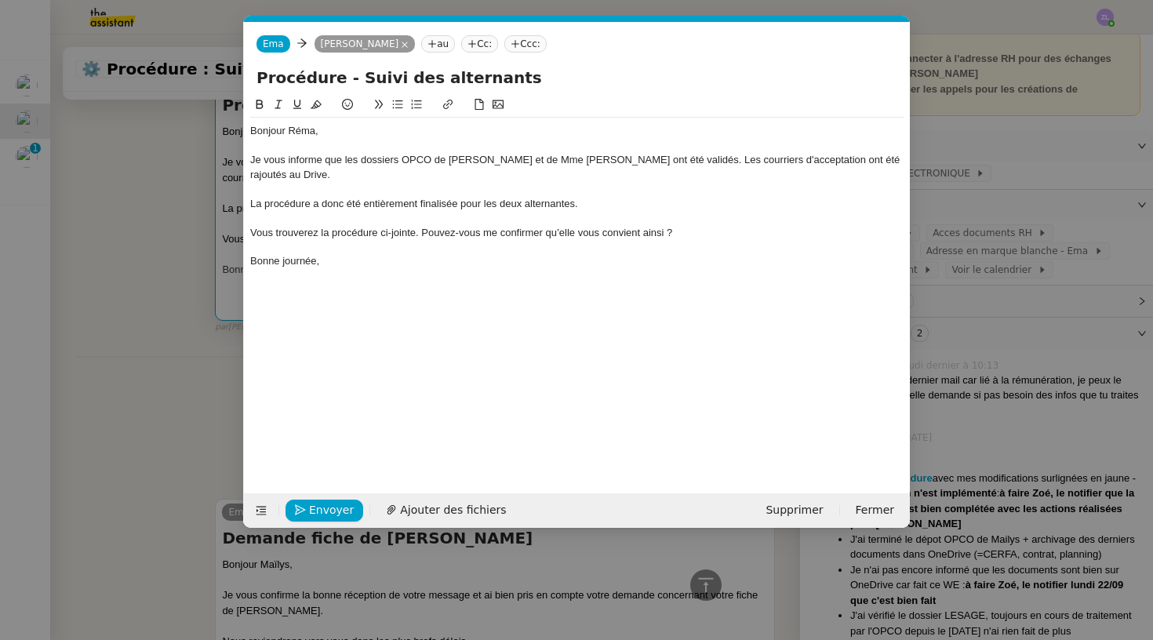
scroll to position [0, 34]
drag, startPoint x: 416, startPoint y: 230, endPoint x: 385, endPoint y: 230, distance: 30.6
click at [385, 230] on div "Vous trouverez la procédure ci-jointe. Pouvez-vous me confirmer qu’elle vous co…" at bounding box center [576, 233] width 653 height 14
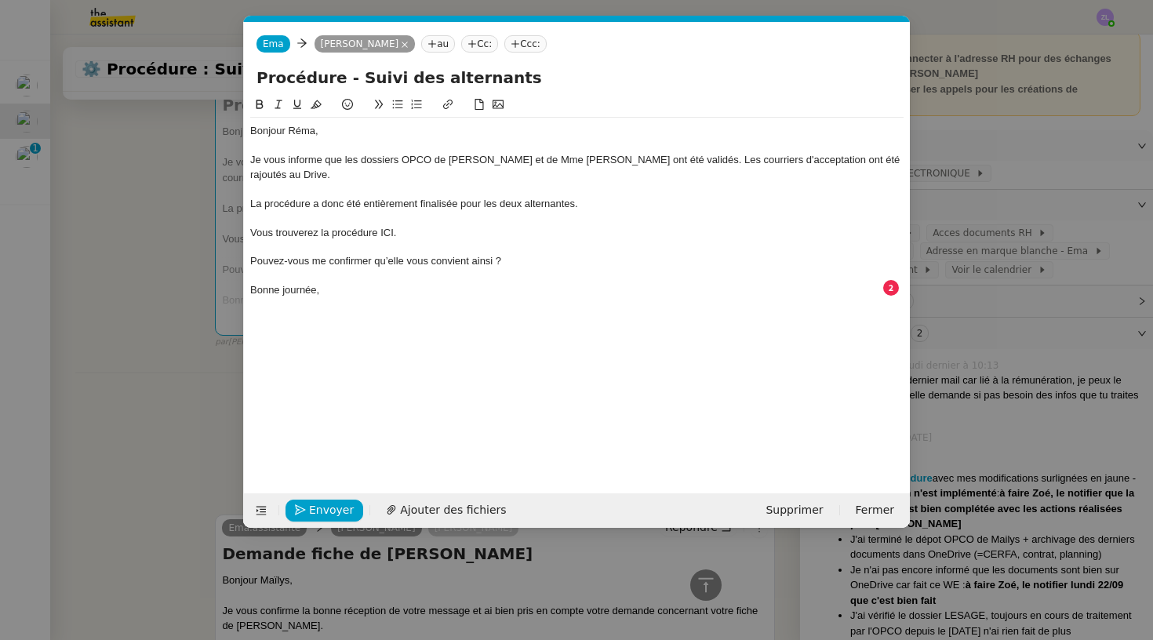
click at [399, 104] on icon at bounding box center [397, 104] width 11 height 11
click at [397, 104] on icon at bounding box center [397, 104] width 11 height 11
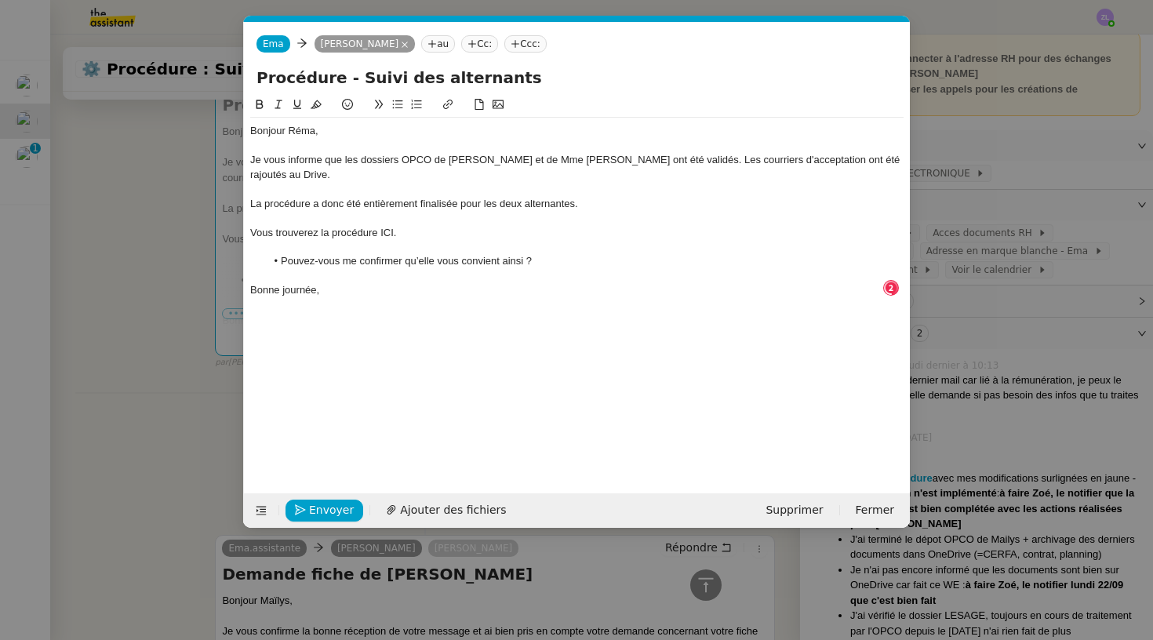
click at [365, 290] on div "Bonne journée," at bounding box center [576, 290] width 653 height 14
drag, startPoint x: 394, startPoint y: 226, endPoint x: 382, endPoint y: 227, distance: 11.9
click at [382, 227] on div "Vous trouverez la procédure ICI." at bounding box center [576, 233] width 653 height 14
click at [449, 107] on icon at bounding box center [447, 104] width 11 height 11
type input "ICI"
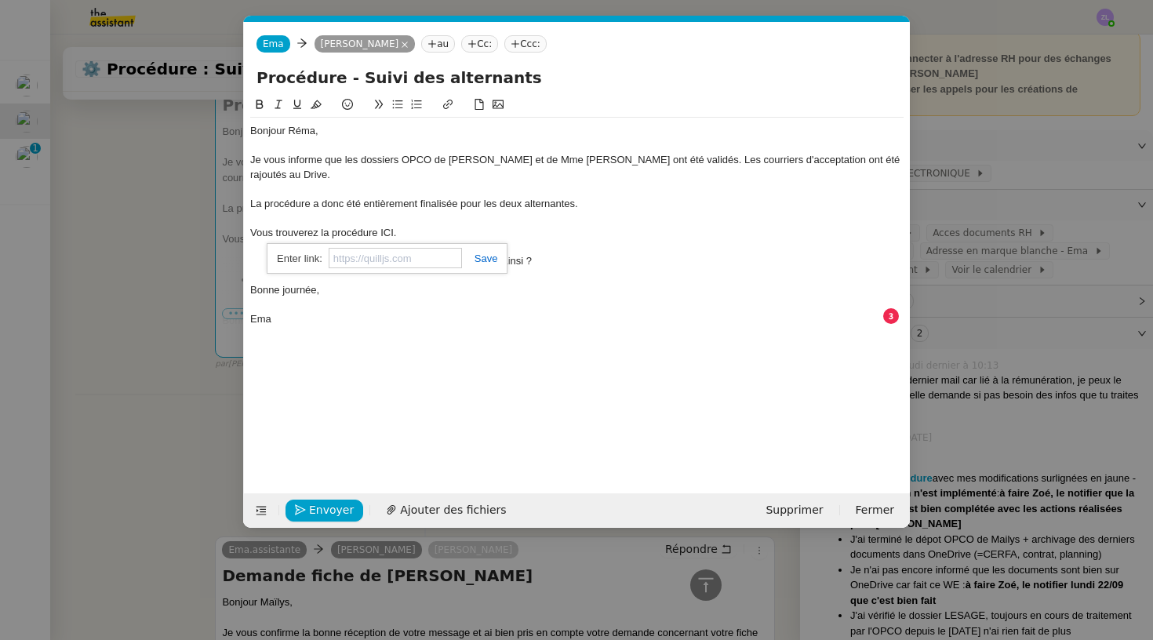
paste input "https://docs.google.com/document/d/1vC3RU8zFN2XpowpUdQWehICzPEM3_Whh16BcF2I6EJs…"
type input "https://docs.google.com/document/d/1vC3RU8zFN2XpowpUdQWehICzPEM3_Whh16BcF2I6EJs…"
click at [459, 298] on div at bounding box center [576, 305] width 653 height 14
click at [317, 515] on span "Envoyer" at bounding box center [331, 510] width 45 height 18
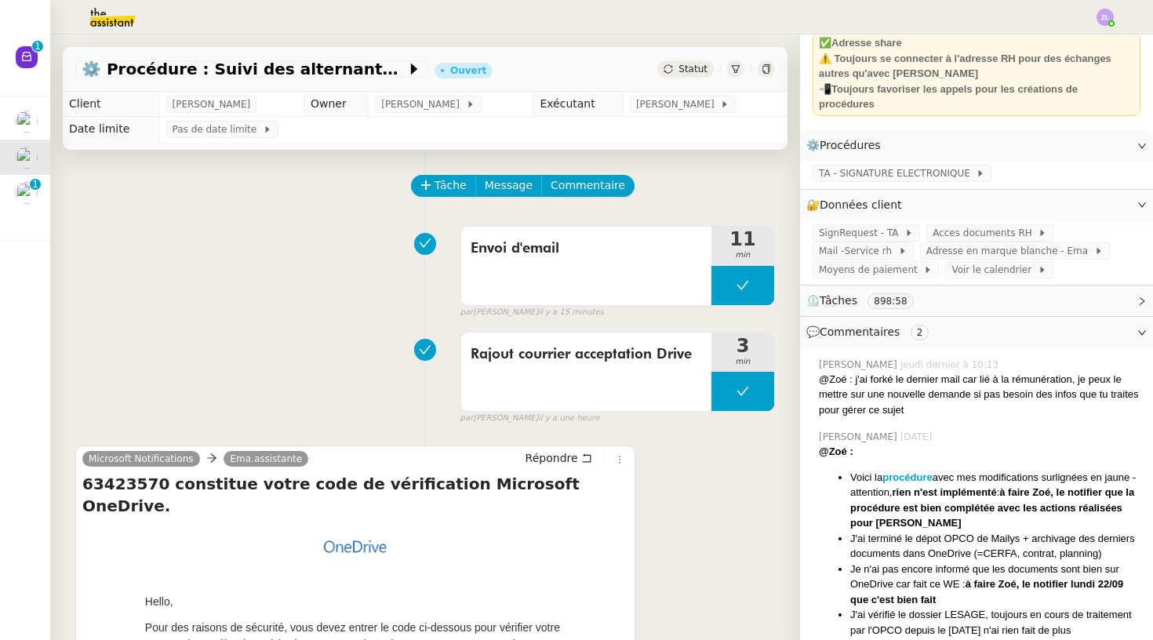
scroll to position [0, 0]
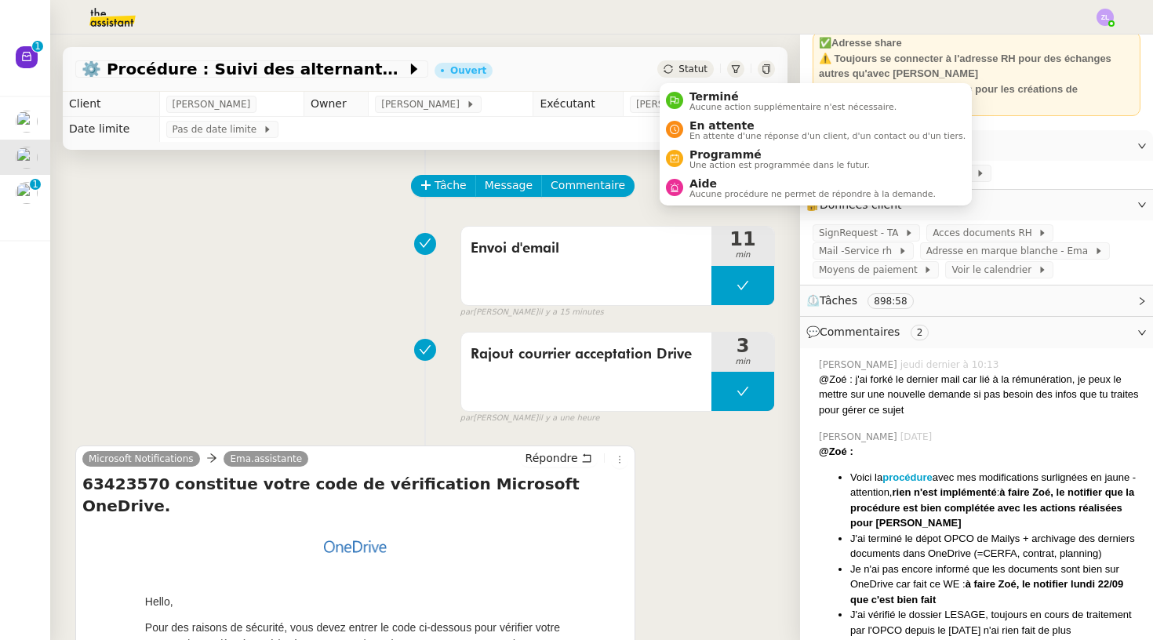
click at [690, 64] on span "Statut" at bounding box center [693, 69] width 29 height 11
click at [699, 126] on span "En attente" at bounding box center [828, 125] width 276 height 13
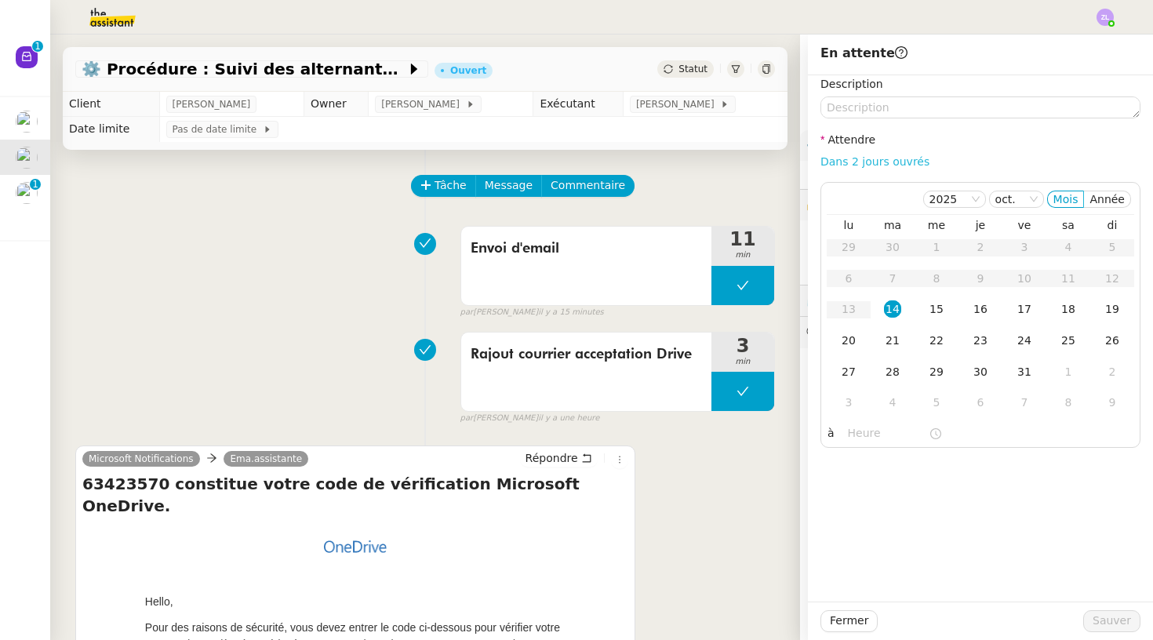
click at [848, 160] on link "Dans 2 jours ouvrés" at bounding box center [875, 161] width 109 height 13
type input "07:00"
click at [1129, 628] on span "Sauver" at bounding box center [1112, 621] width 38 height 18
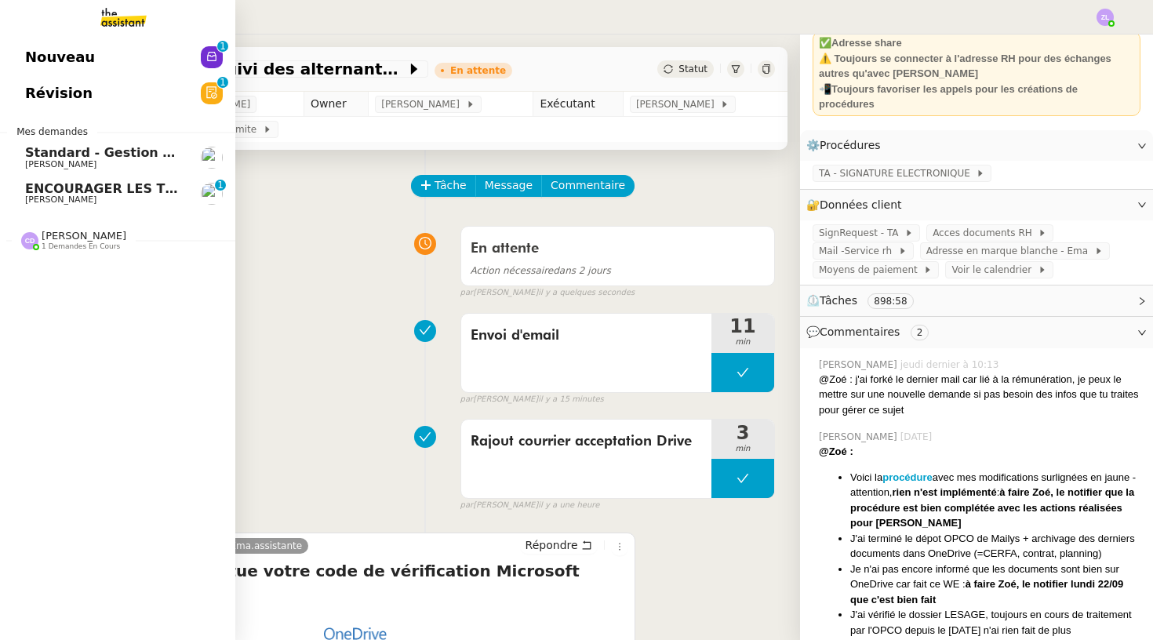
click at [52, 69] on span "Nouveau" at bounding box center [60, 57] width 70 height 24
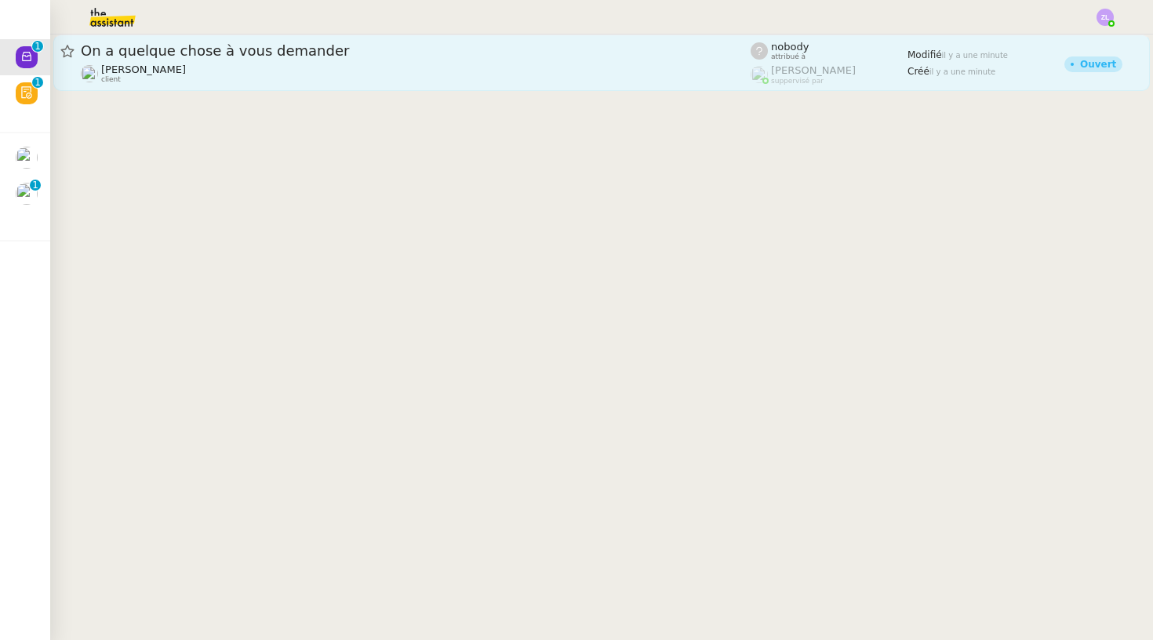
click at [441, 49] on span "On a quelque chose à vous demander" at bounding box center [416, 51] width 670 height 14
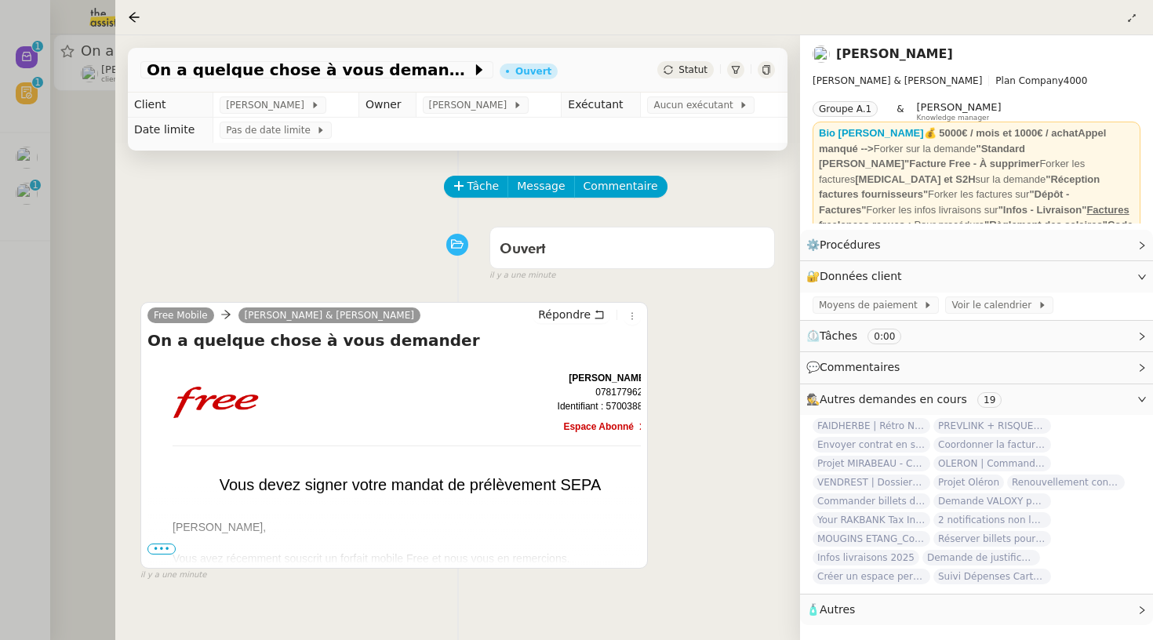
click at [166, 554] on span "•••" at bounding box center [161, 549] width 28 height 11
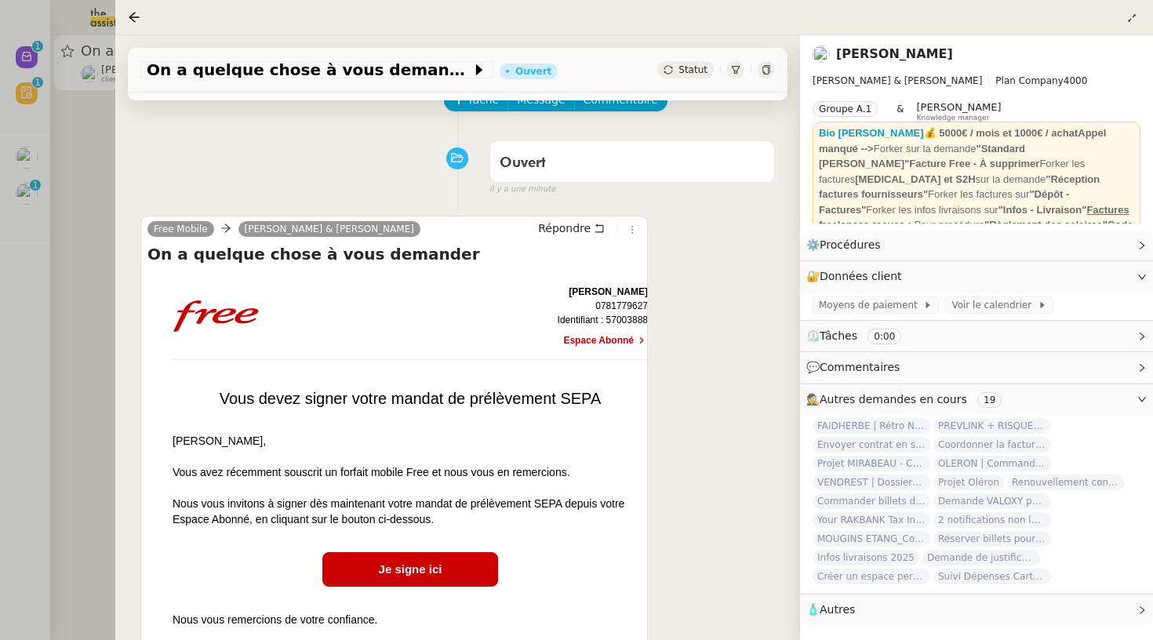
scroll to position [87, 0]
click at [45, 437] on div at bounding box center [576, 320] width 1153 height 640
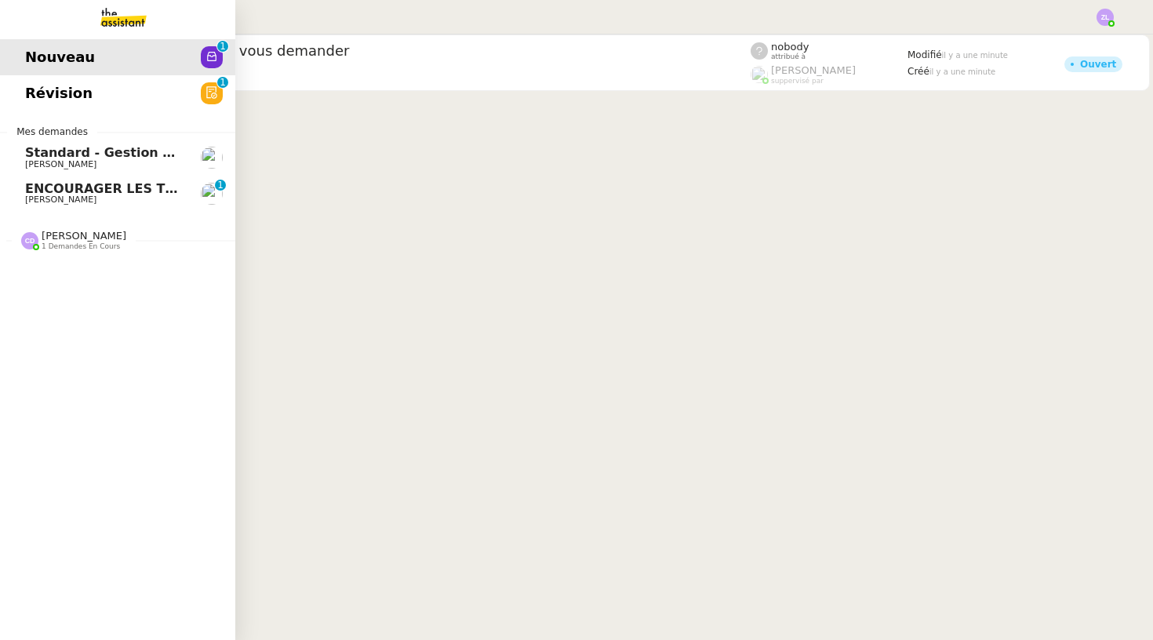
click at [95, 191] on span "ENCOURAGER LES TPE/PMI/PME À PASSER COMMANDE VIA LE SITE INTERNET - 1 septembre…" at bounding box center [367, 188] width 685 height 15
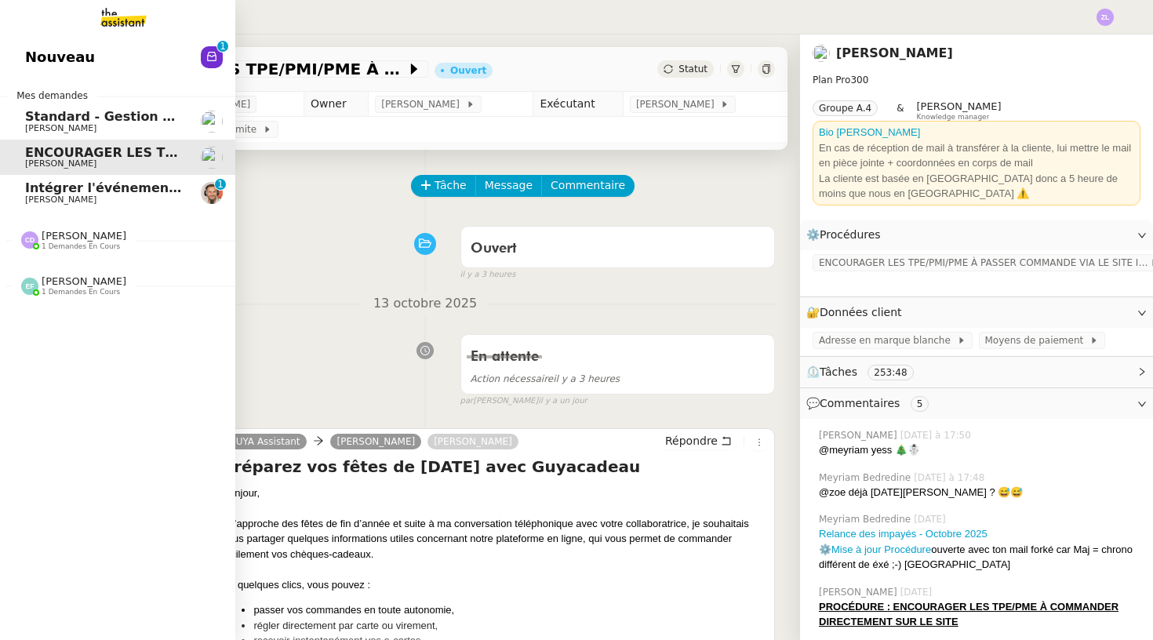
click at [29, 192] on span "Intégrer l'événement dans le fichier de suivi" at bounding box center [182, 187] width 314 height 15
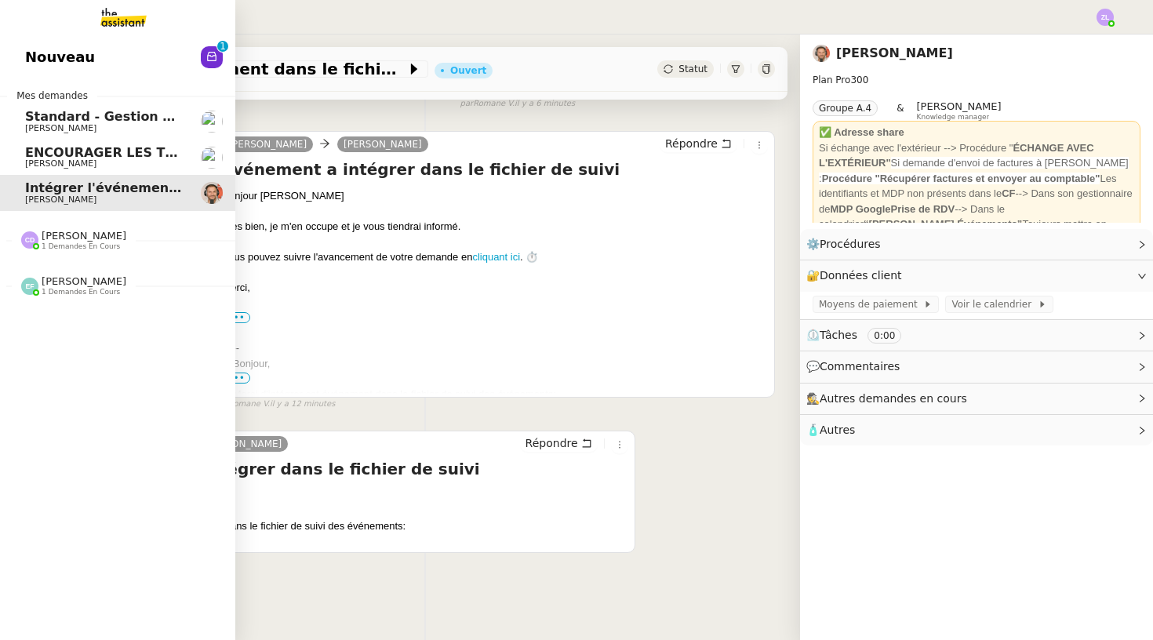
click at [82, 109] on span "Standard - Gestion des appels entrants - octobre 2025" at bounding box center [218, 116] width 386 height 15
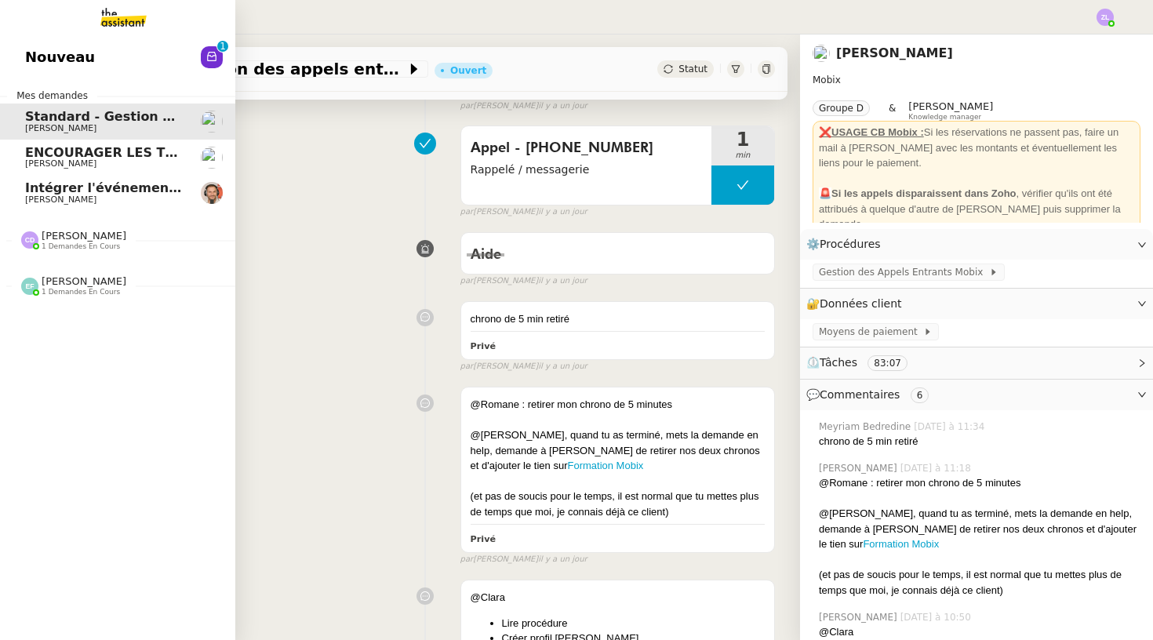
click at [107, 159] on span "[PERSON_NAME]" at bounding box center [104, 163] width 158 height 9
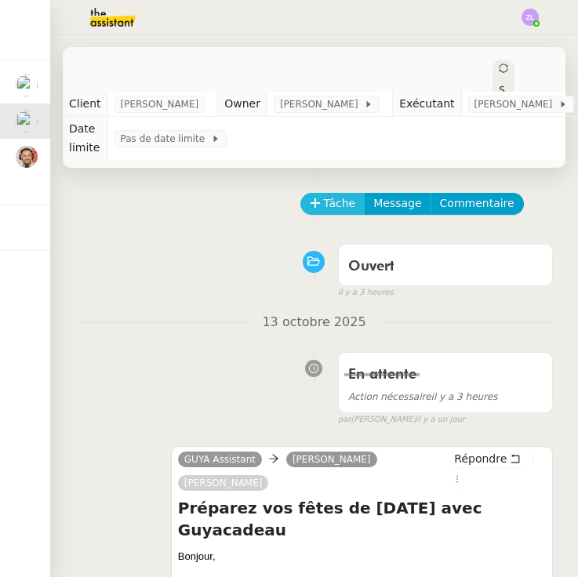
click at [336, 202] on span "Tâche" at bounding box center [340, 204] width 32 height 18
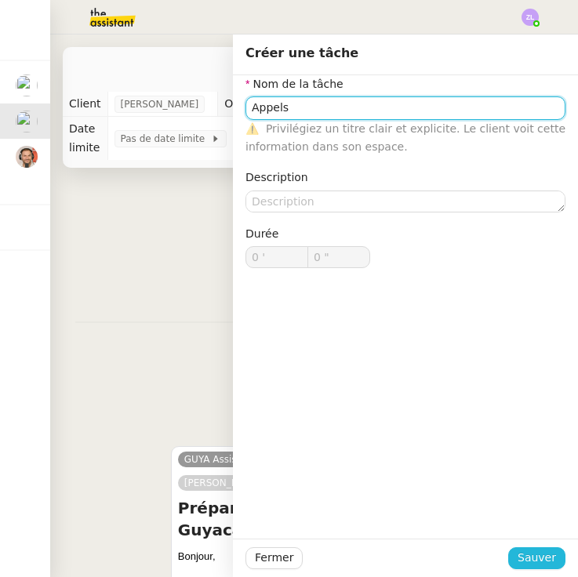
type input "Appels"
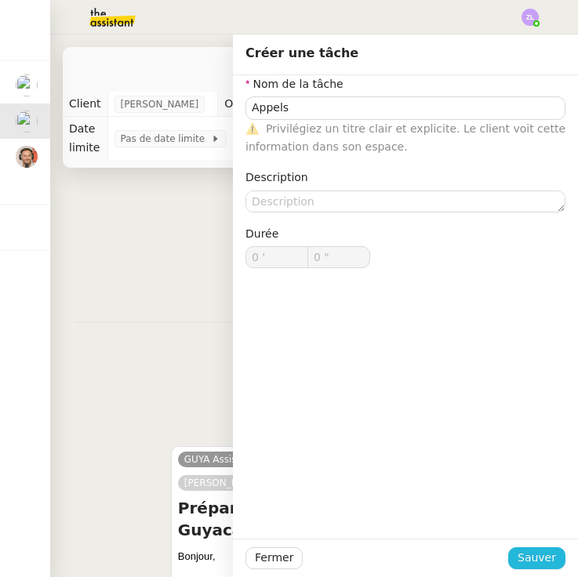
click at [539, 558] on span "Sauver" at bounding box center [537, 558] width 38 height 18
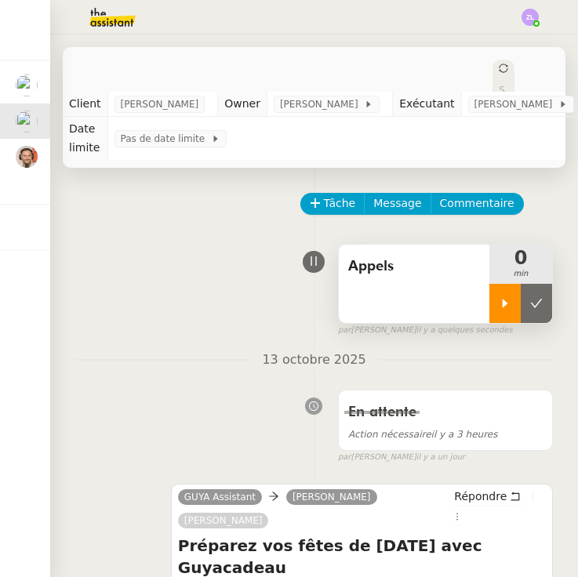
click at [501, 300] on icon at bounding box center [505, 303] width 13 height 13
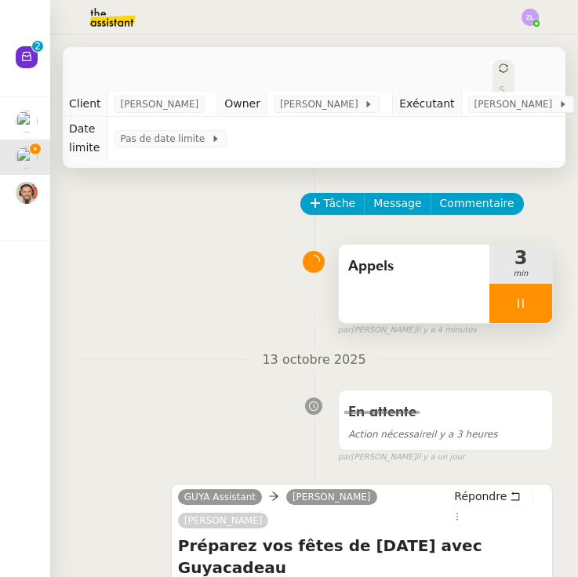
click at [497, 303] on div at bounding box center [521, 303] width 63 height 39
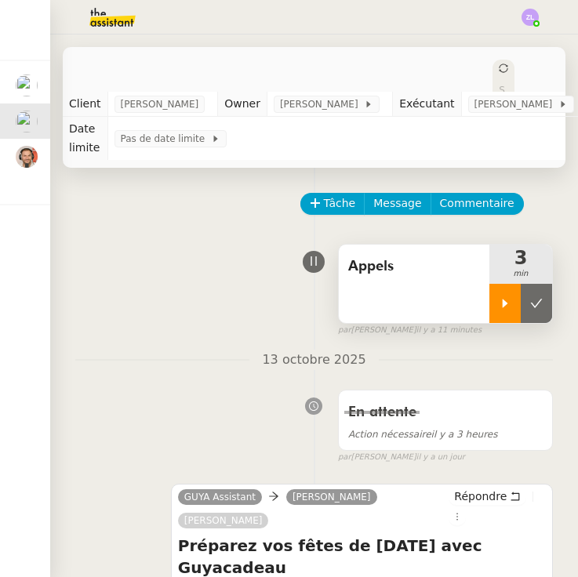
click at [490, 308] on div at bounding box center [505, 303] width 31 height 39
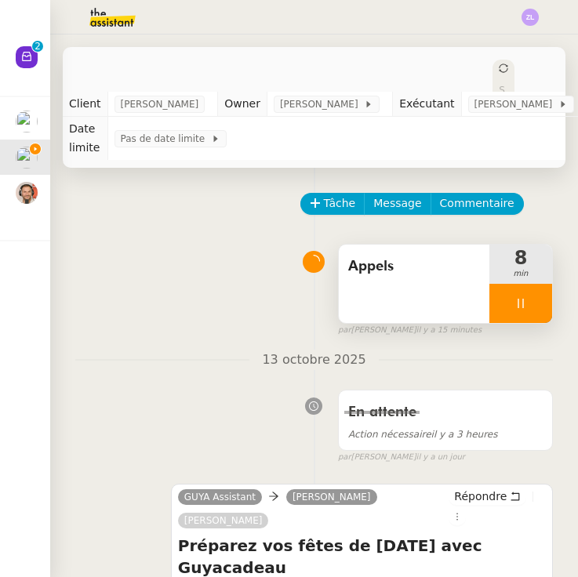
click at [515, 304] on icon at bounding box center [521, 303] width 13 height 13
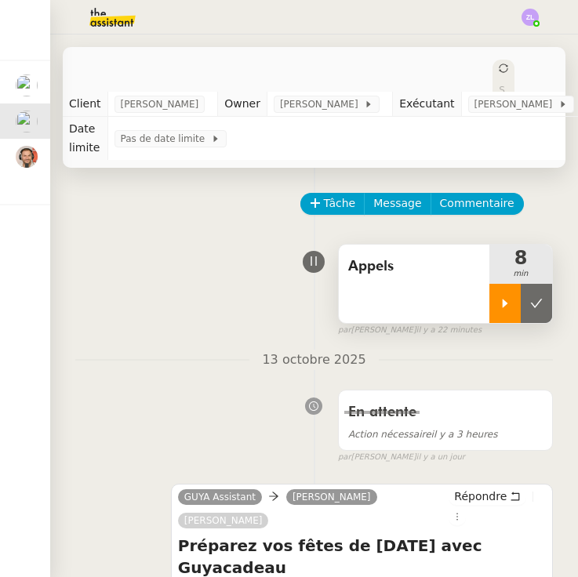
click at [510, 312] on div at bounding box center [505, 303] width 31 height 39
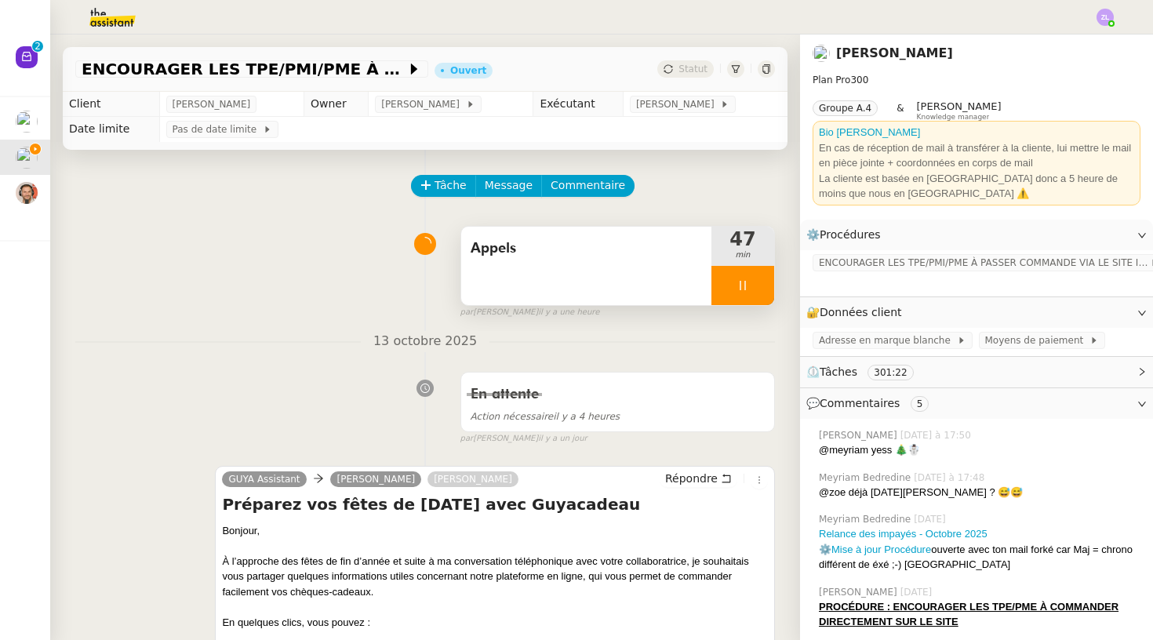
click at [732, 278] on div at bounding box center [743, 285] width 63 height 39
click at [755, 282] on icon at bounding box center [758, 285] width 13 height 13
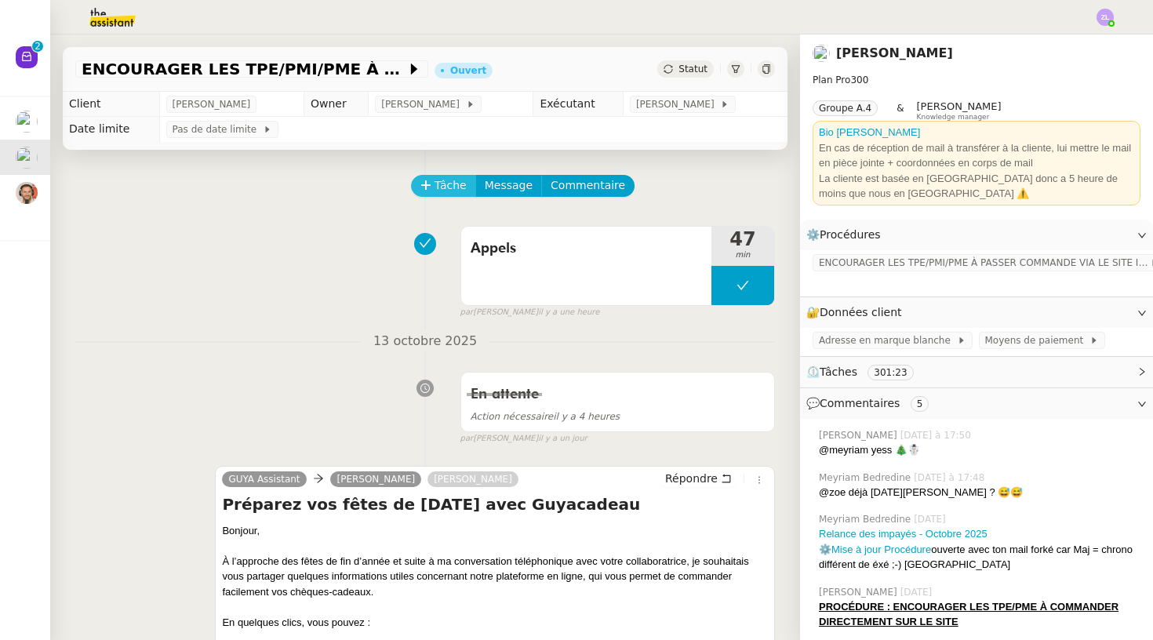
click at [428, 185] on icon at bounding box center [425, 185] width 11 height 11
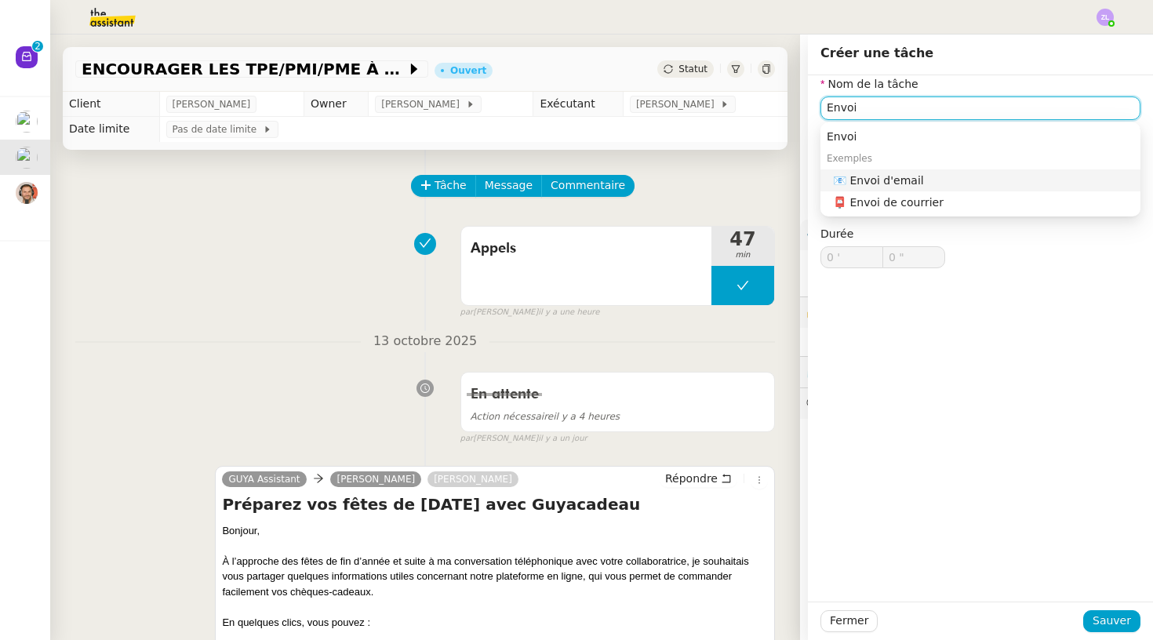
click at [885, 175] on div "📧 Envoi d'email" at bounding box center [983, 180] width 301 height 14
type input "Envoi d'email"
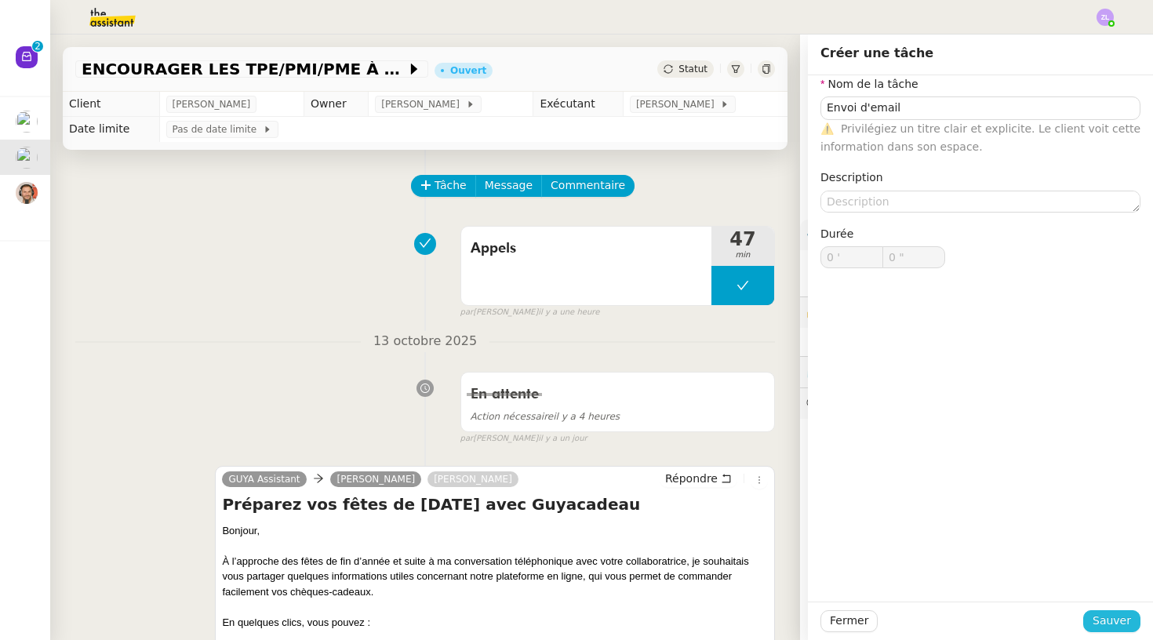
click at [1112, 624] on span "Sauver" at bounding box center [1112, 621] width 38 height 18
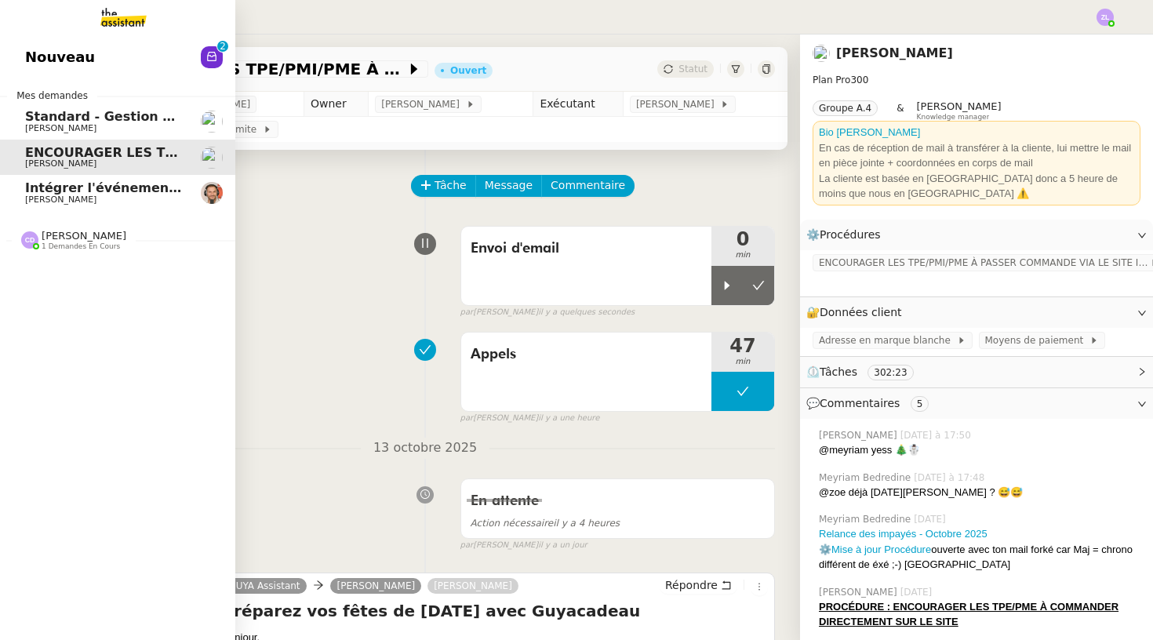
click at [45, 69] on span "Nouveau" at bounding box center [60, 57] width 70 height 24
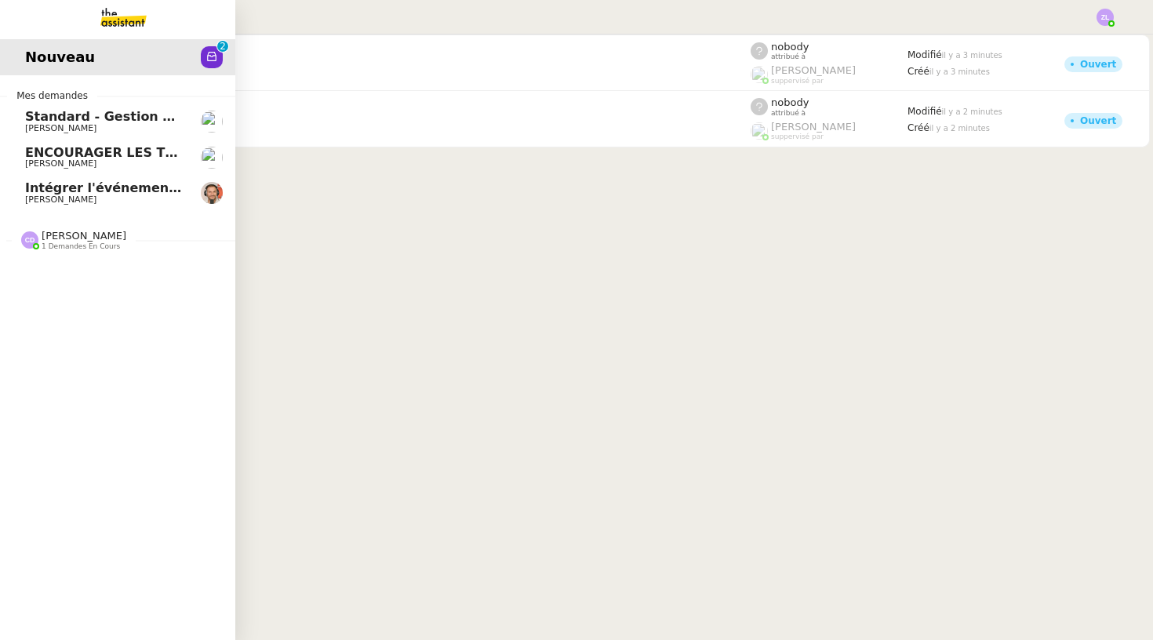
click at [64, 201] on span "[PERSON_NAME]" at bounding box center [60, 200] width 71 height 10
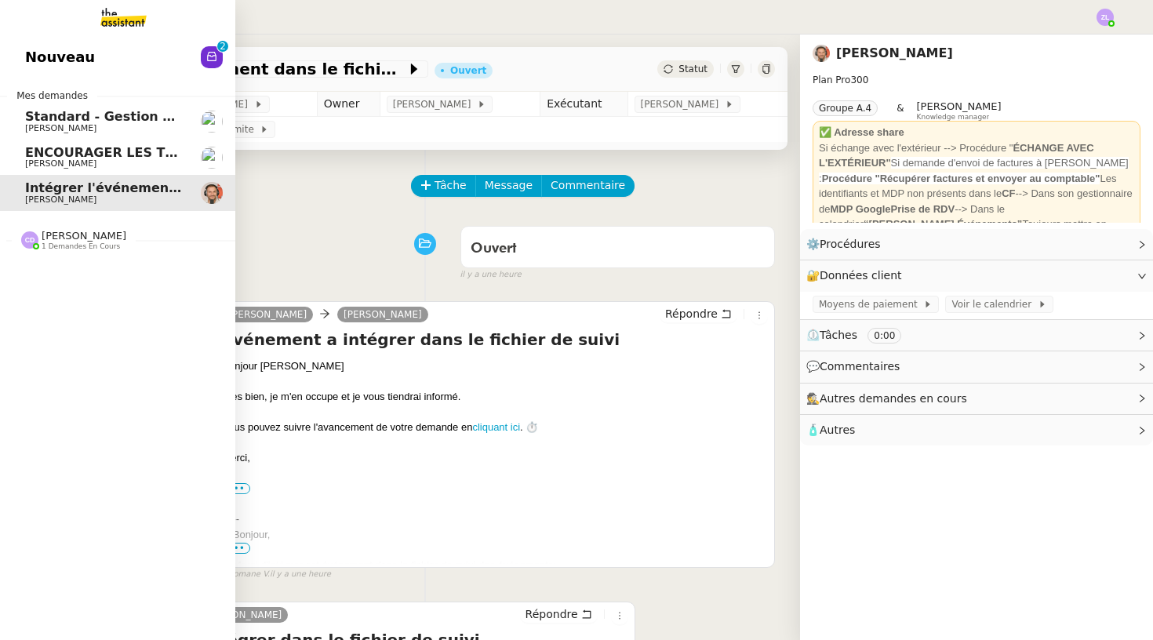
click at [33, 145] on span "ENCOURAGER LES TPE/PMI/PME À PASSER COMMANDE VIA LE SITE INTERNET - 1 septembre…" at bounding box center [367, 152] width 685 height 15
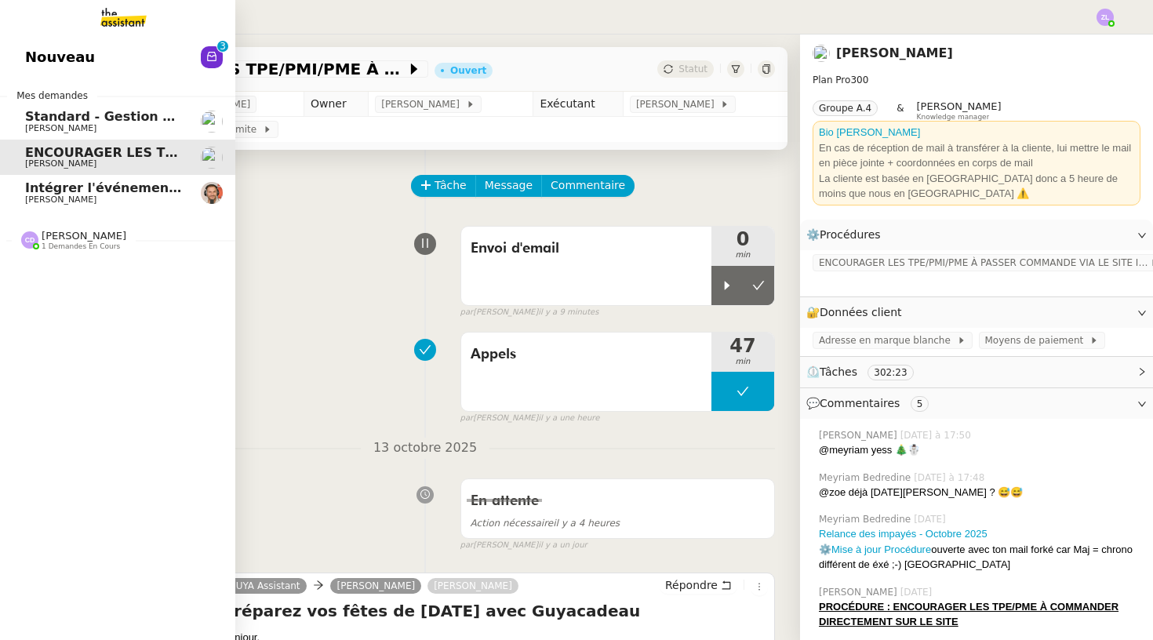
click at [54, 199] on span "[PERSON_NAME]" at bounding box center [60, 200] width 71 height 10
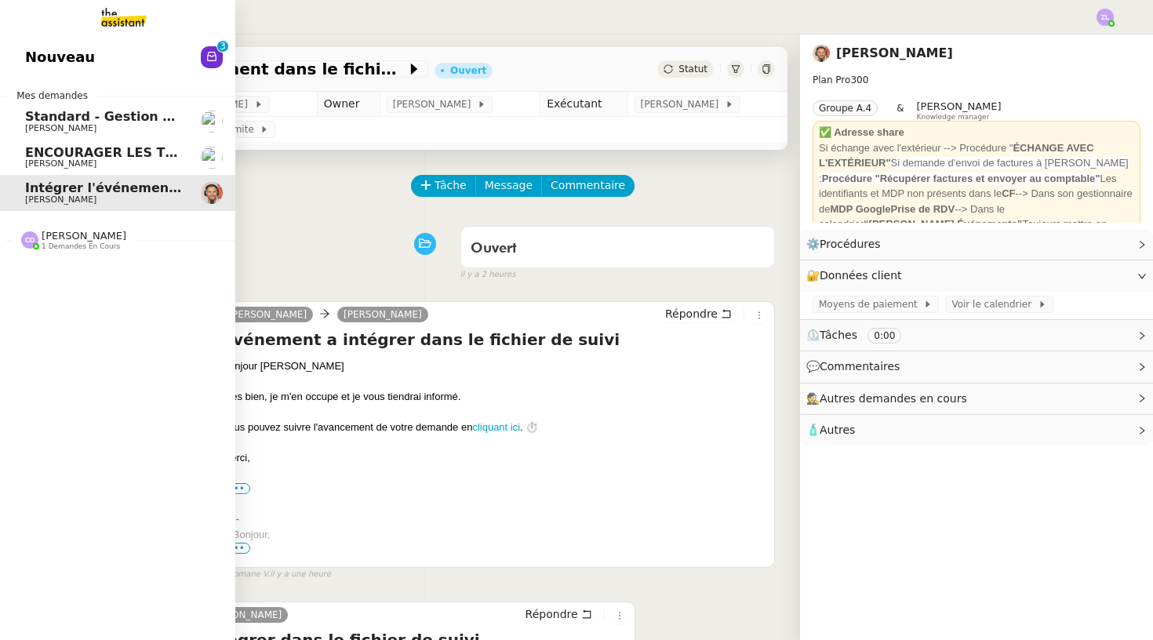
click at [85, 164] on span "[PERSON_NAME]" at bounding box center [104, 163] width 158 height 9
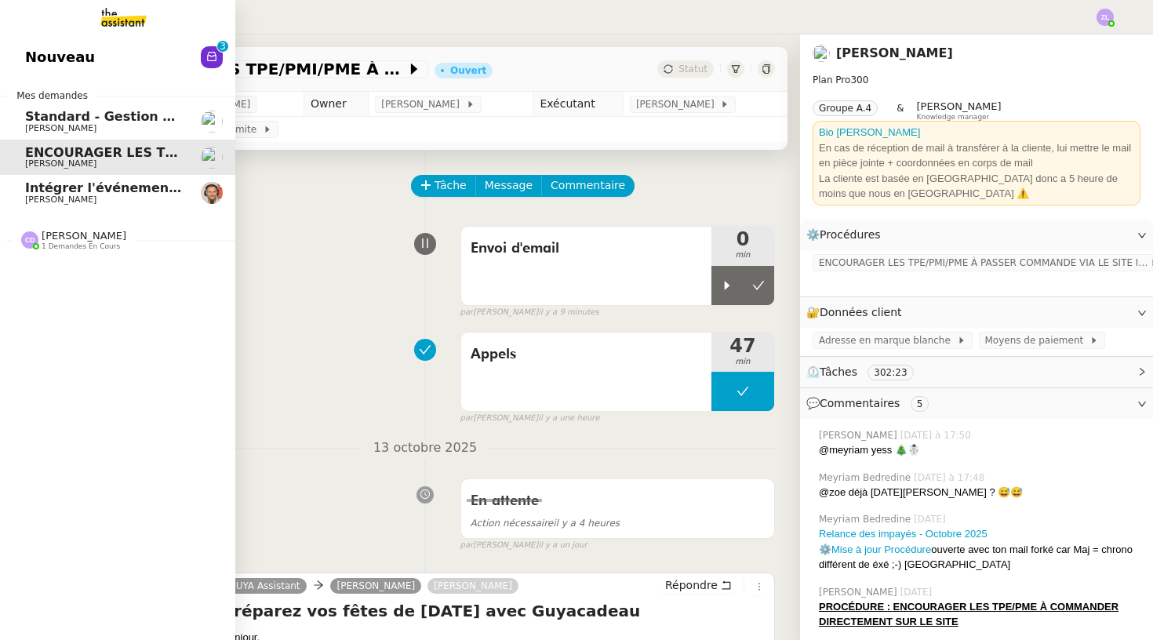
click at [140, 75] on link "Nouveau 0 1 2 3 4 5 6 7 8 9" at bounding box center [117, 57] width 235 height 36
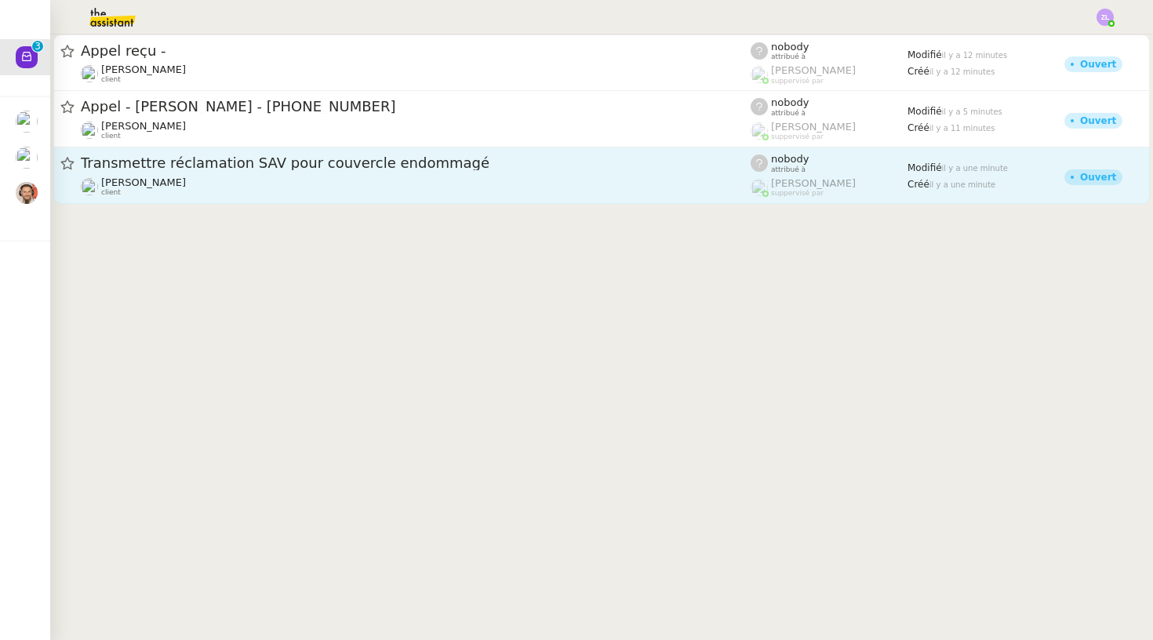
click at [311, 169] on span "Transmettre réclamation SAV pour couvercle endommagé" at bounding box center [416, 163] width 670 height 14
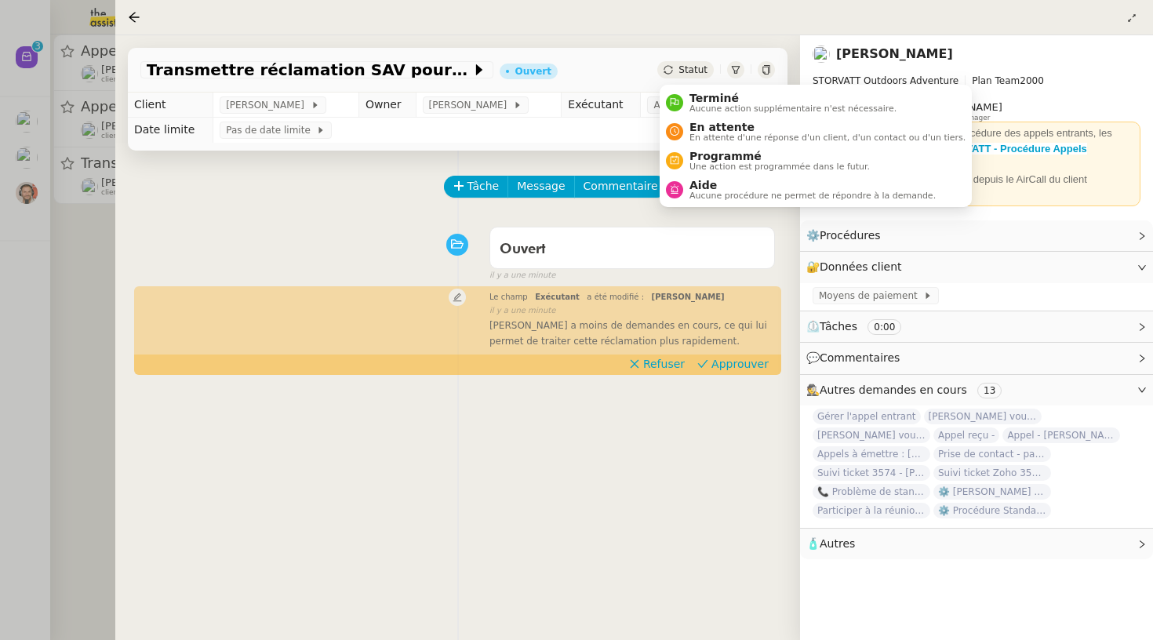
click at [676, 67] on div "Statut" at bounding box center [685, 69] width 56 height 17
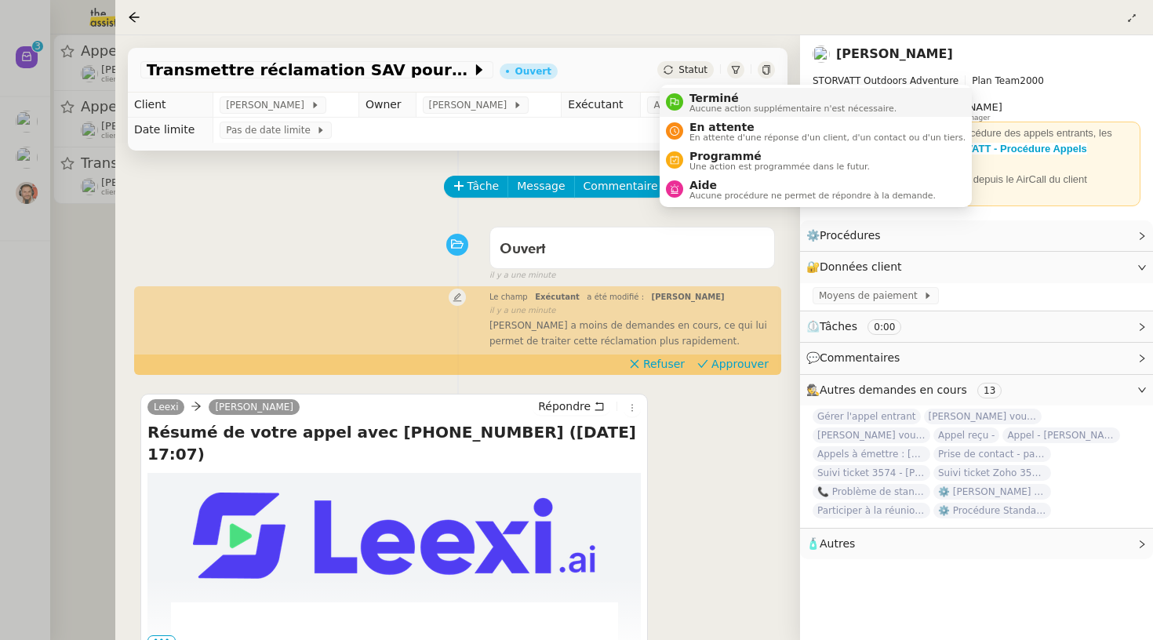
click at [688, 105] on div "Terminé Aucune action supplémentaire n'est nécessaire." at bounding box center [789, 102] width 213 height 21
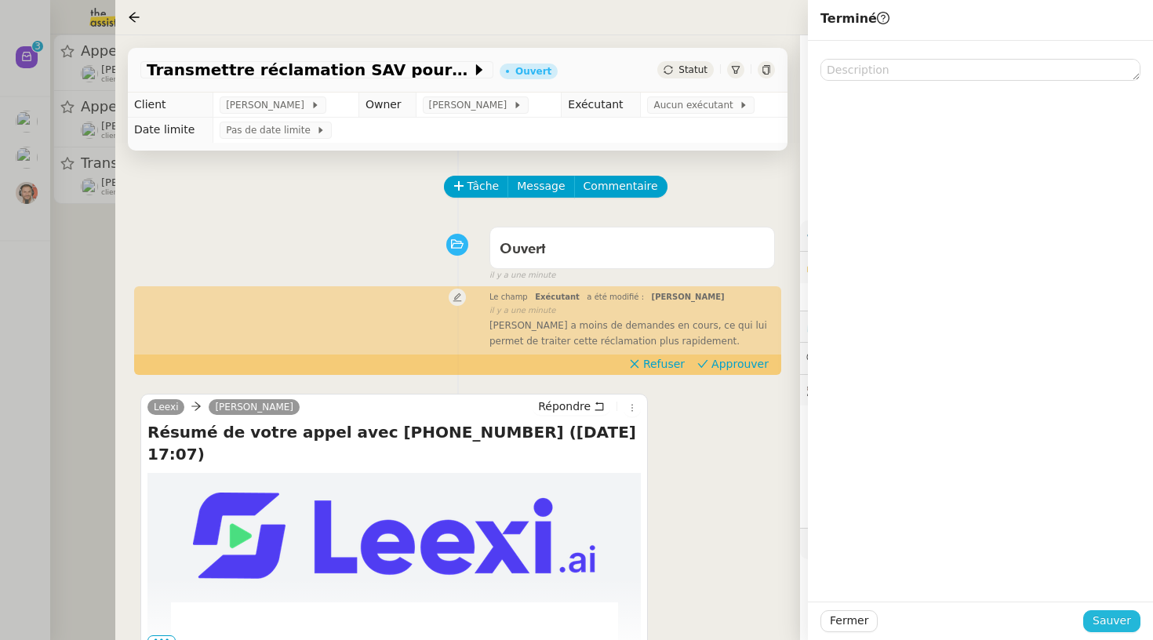
click at [1109, 621] on span "Sauver" at bounding box center [1112, 621] width 38 height 18
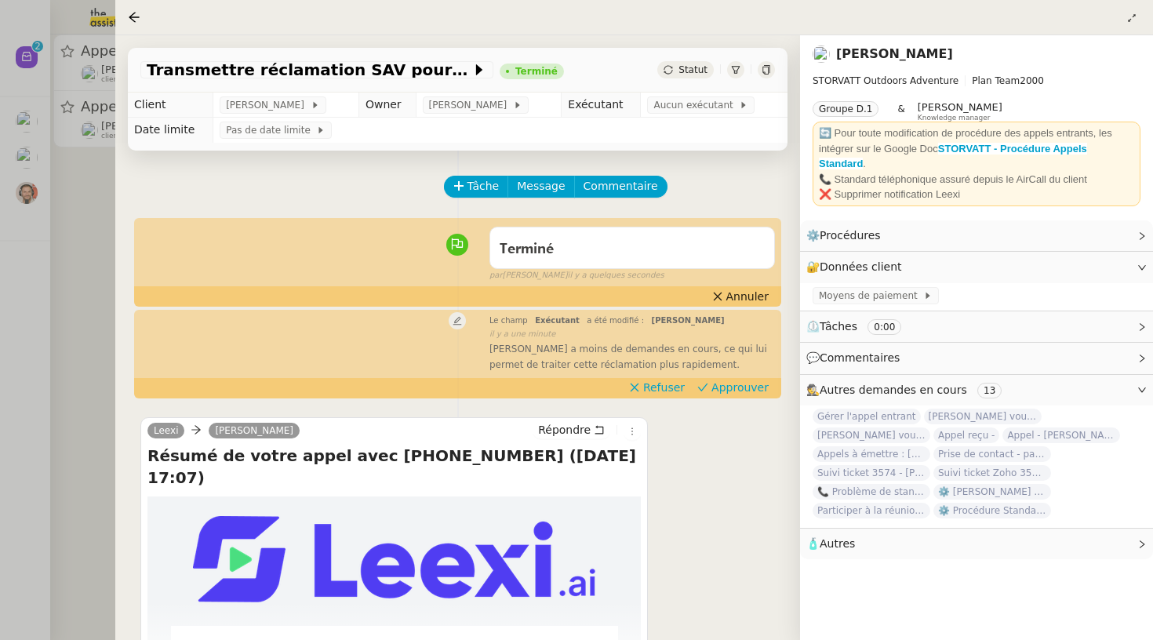
click at [65, 297] on div at bounding box center [576, 320] width 1153 height 640
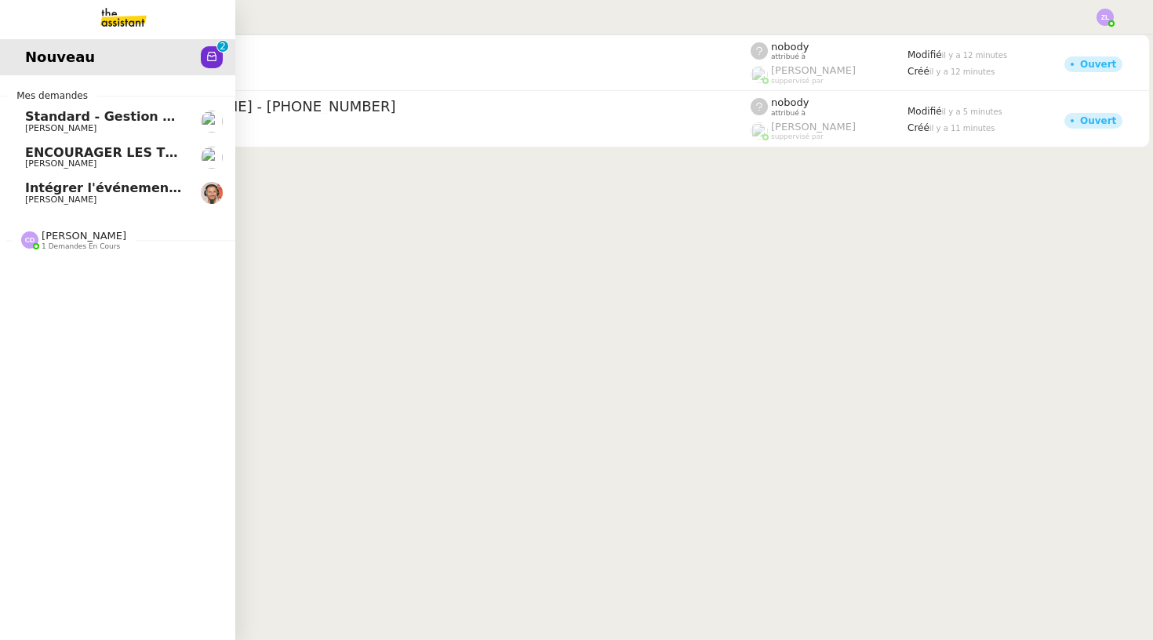
click at [158, 195] on span "[PERSON_NAME]" at bounding box center [104, 199] width 158 height 9
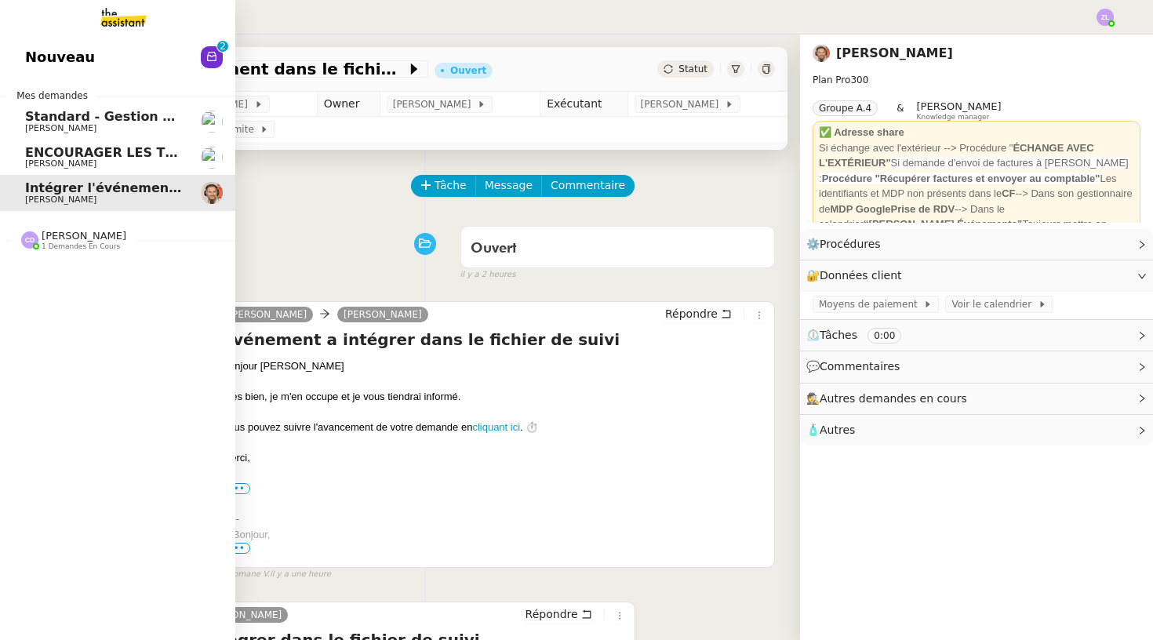
click at [122, 75] on link "Nouveau 0 1 2 3 4 5 6 7 8 9" at bounding box center [117, 57] width 235 height 36
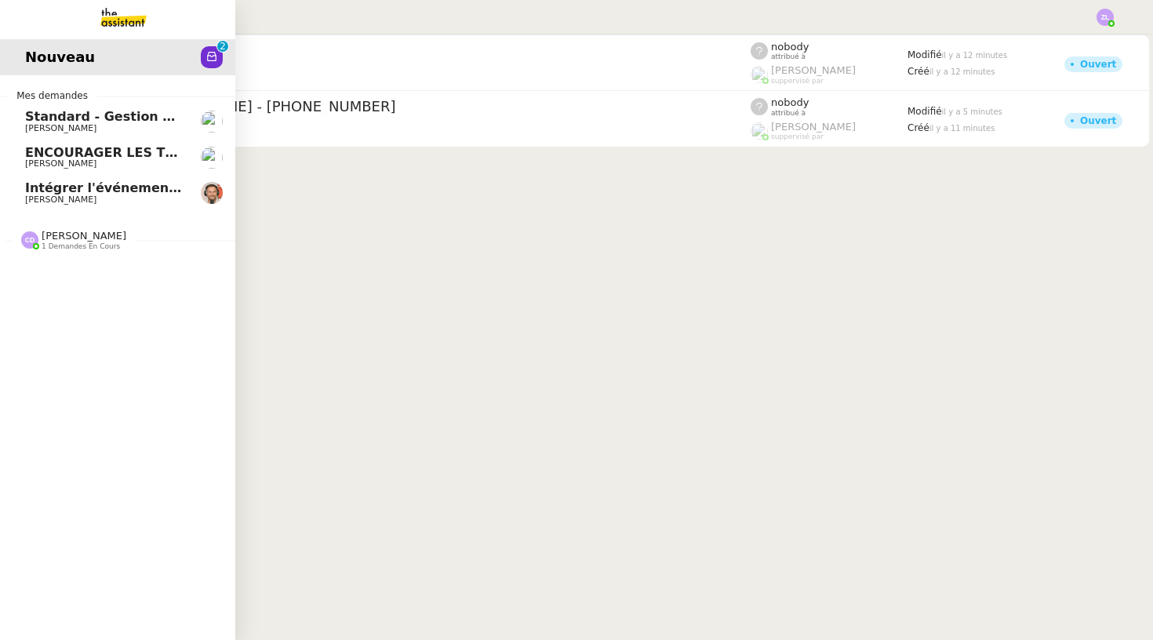
click at [122, 151] on span "ENCOURAGER LES TPE/PMI/PME À PASSER COMMANDE VIA LE SITE INTERNET - 1 septembre…" at bounding box center [367, 152] width 685 height 15
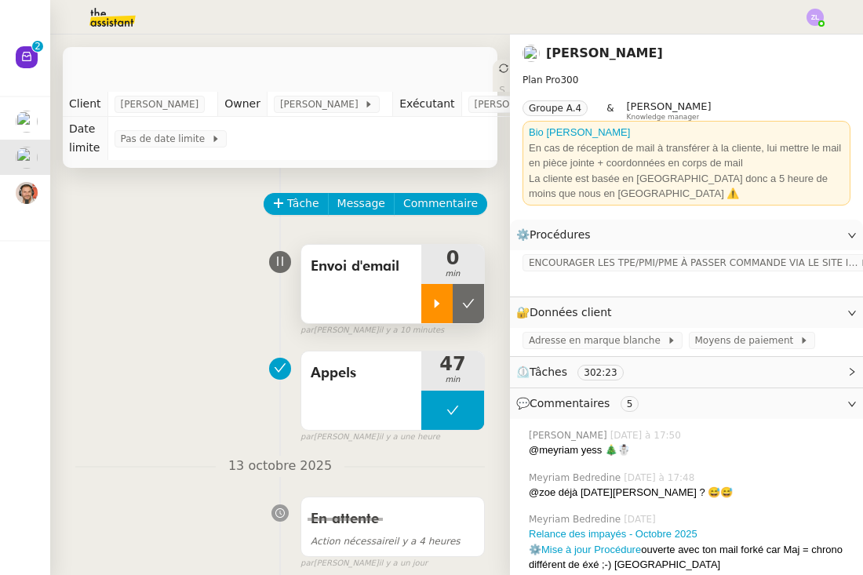
click at [435, 306] on icon at bounding box center [437, 303] width 5 height 9
click at [610, 270] on div "ENCOURAGER LES TPE/PMI/PME À PASSER COMMANDE VIA LE SITE INTERNET" at bounding box center [686, 273] width 353 height 46
click at [613, 261] on span "ENCOURAGER LES TPE/PMI/PME À PASSER COMMANDE VIA LE SITE INTERNET" at bounding box center [694, 263] width 331 height 16
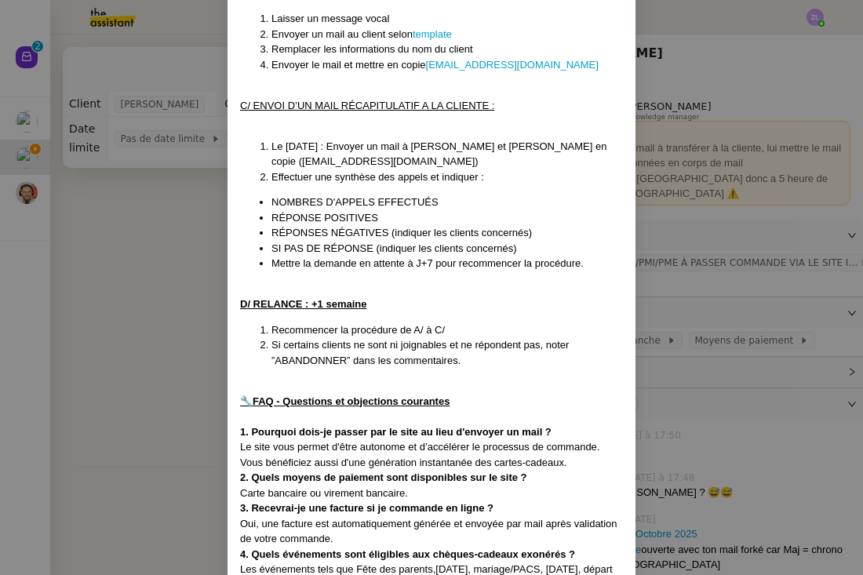
scroll to position [991, 0]
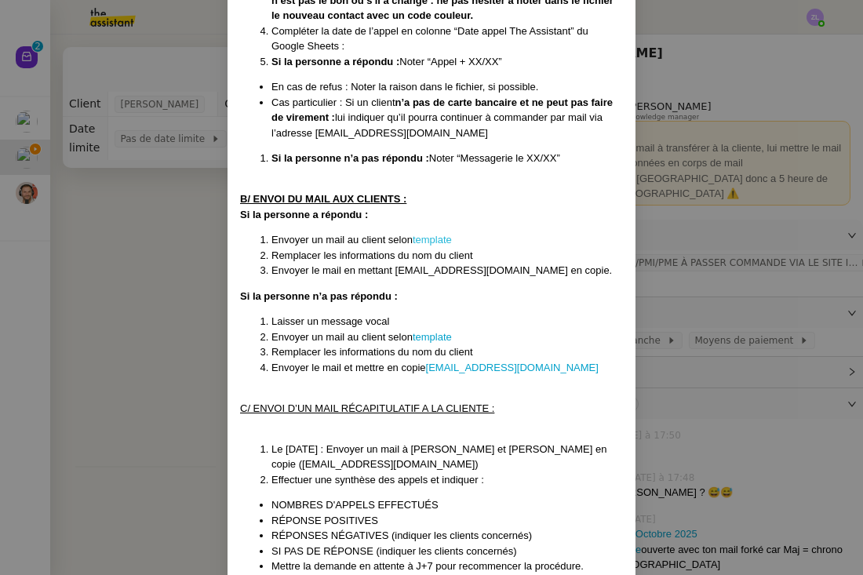
click at [442, 234] on link "template" at bounding box center [432, 240] width 39 height 12
click at [431, 331] on link "template" at bounding box center [432, 337] width 39 height 12
click at [204, 354] on nz-modal-container "Créée le : 06/02/25 Modifiée le 12/02 et le 17/03 et le 08/04, le 4/09 Contexte…" at bounding box center [431, 287] width 863 height 575
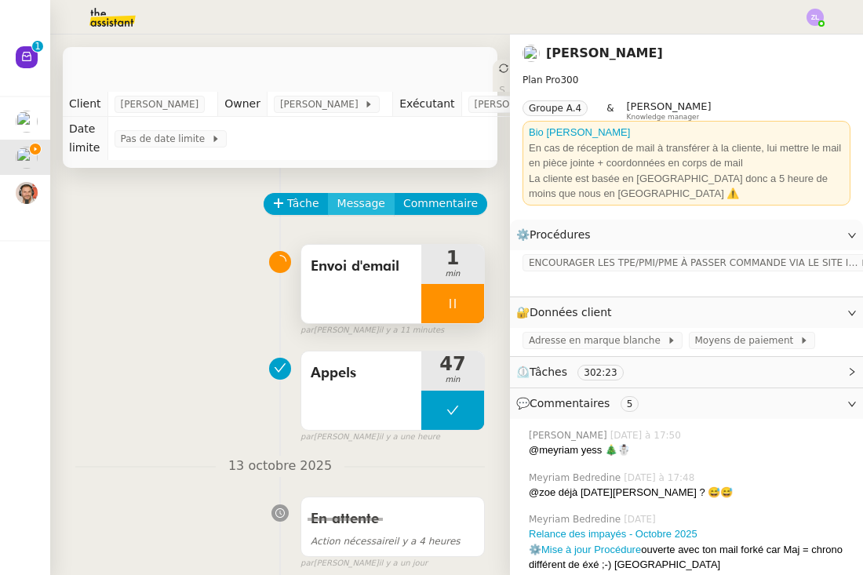
click at [363, 214] on button "Message" at bounding box center [361, 204] width 67 height 22
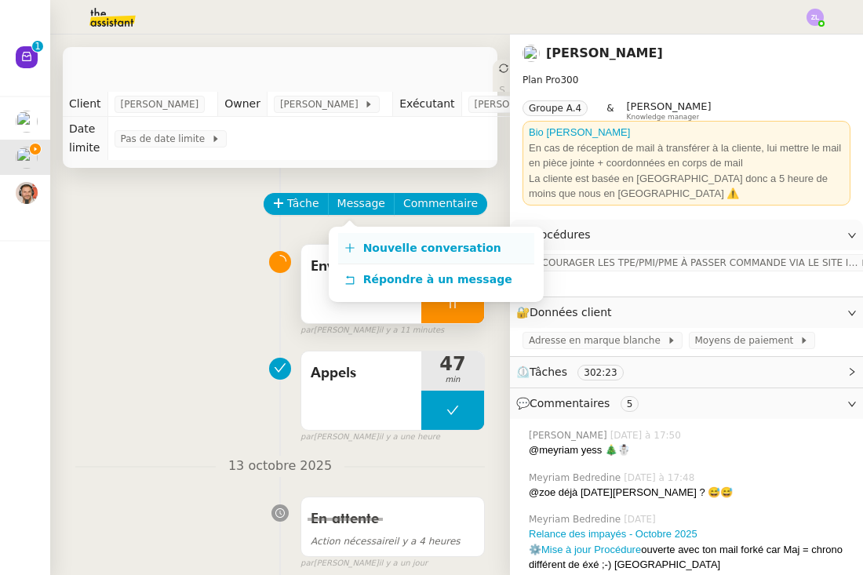
click at [409, 250] on span "Nouvelle conversation" at bounding box center [432, 248] width 138 height 13
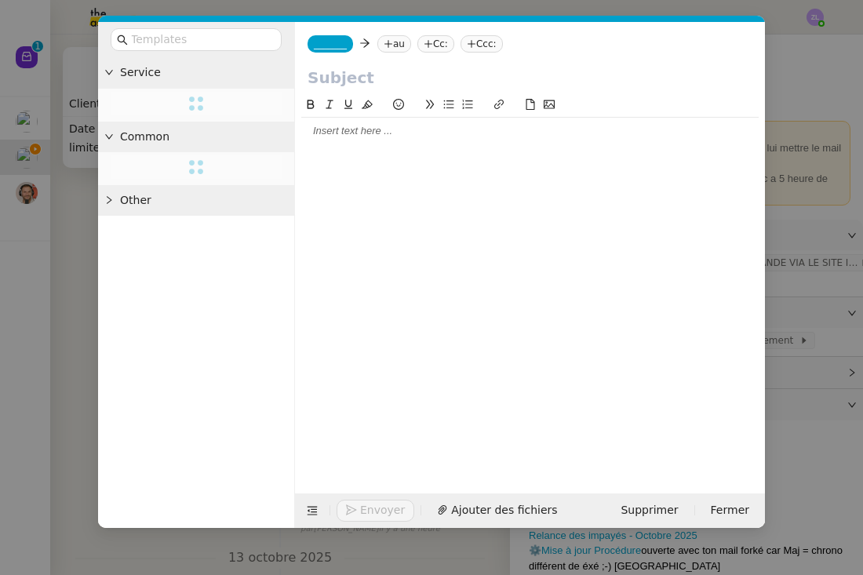
click at [328, 52] on nz-tag "_______" at bounding box center [330, 43] width 45 height 17
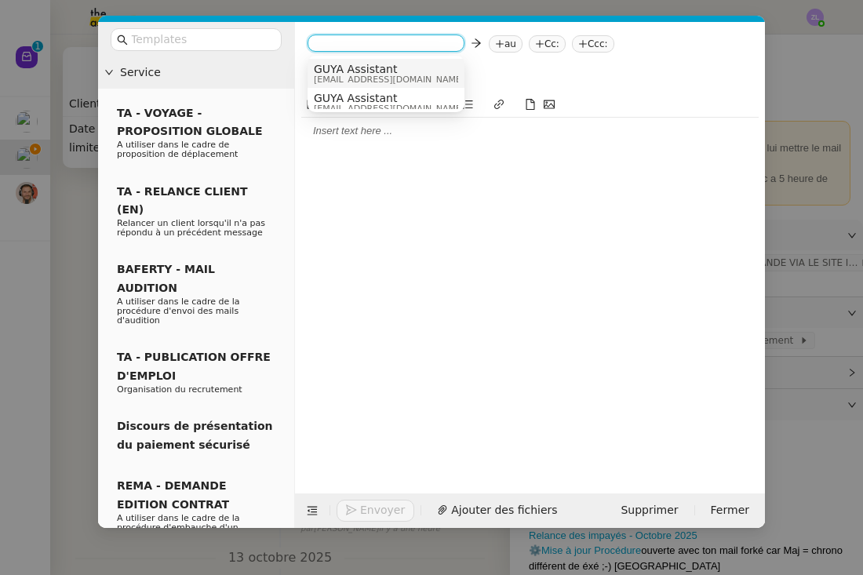
click at [394, 69] on span "GUYA Assistant" at bounding box center [389, 69] width 151 height 13
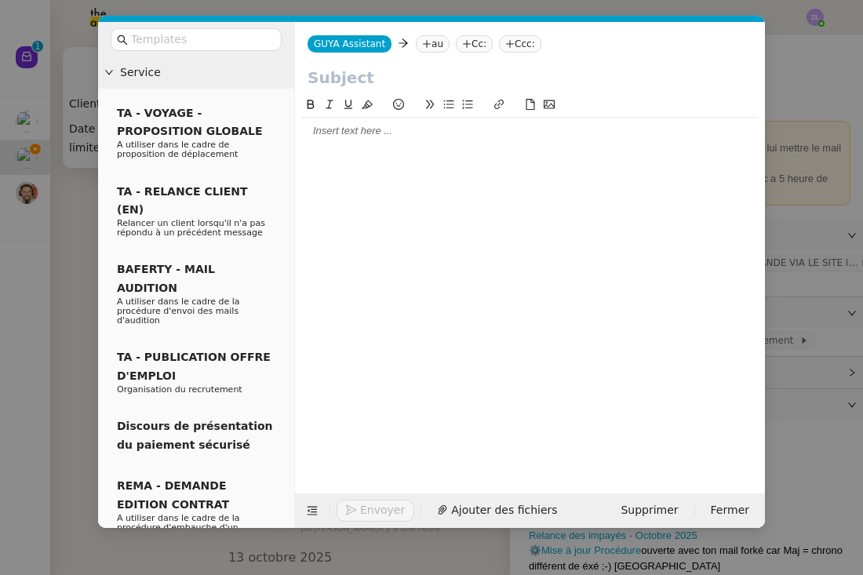
click at [432, 76] on input "text" at bounding box center [530, 78] width 445 height 24
paste input "Relance – Préparez vos fêtes de Noël avec Guyacadeau"
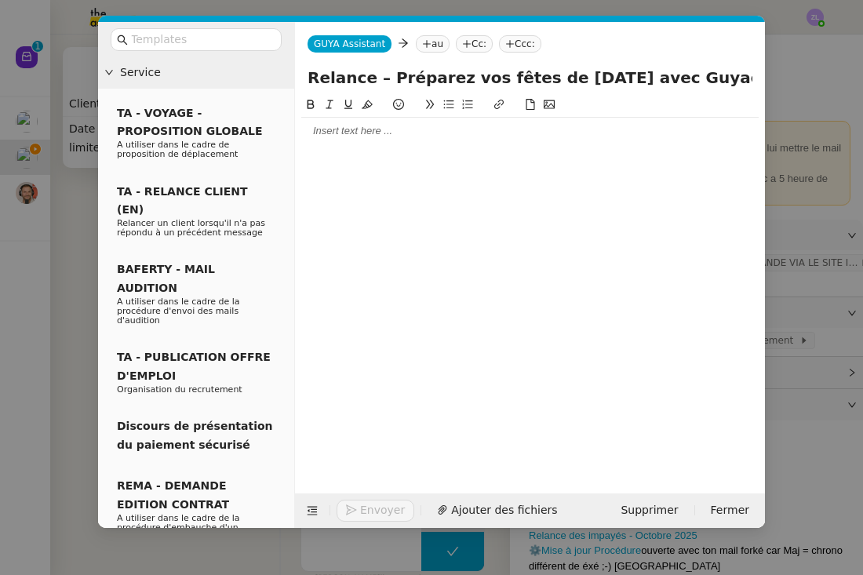
type input "Relance – Préparez vos fêtes de Noël avec Guyacadeau"
click at [323, 133] on div at bounding box center [529, 131] width 457 height 14
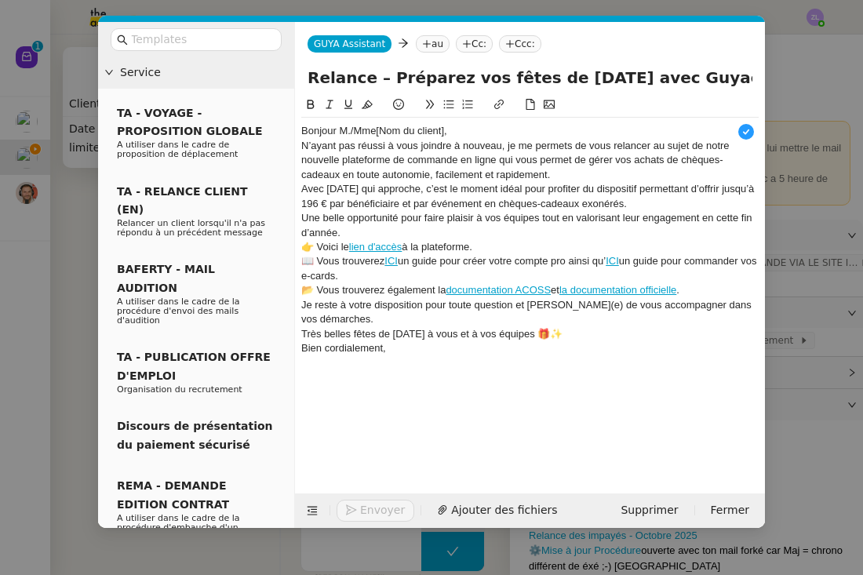
scroll to position [16, 0]
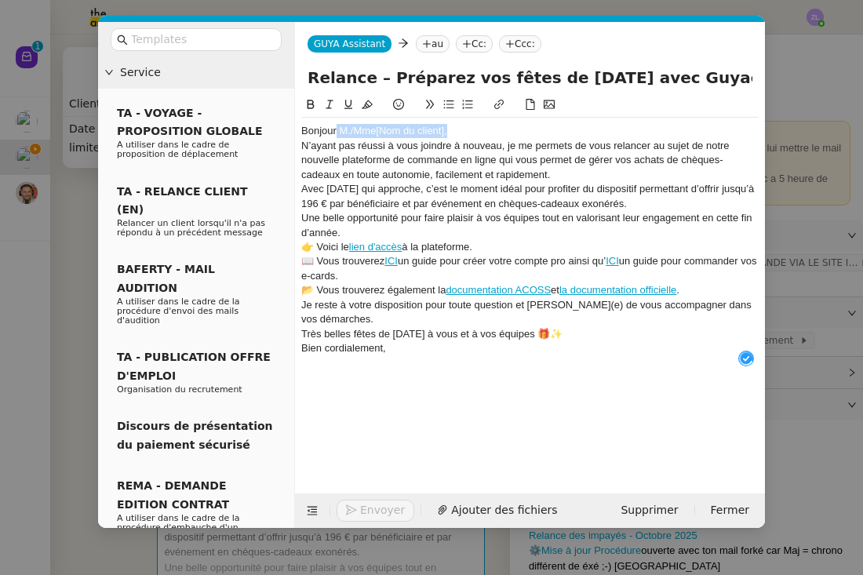
drag, startPoint x: 337, startPoint y: 129, endPoint x: 479, endPoint y: 129, distance: 141.2
click at [479, 129] on div "Bonjour M./Mme[Nom du client]," at bounding box center [529, 131] width 457 height 14
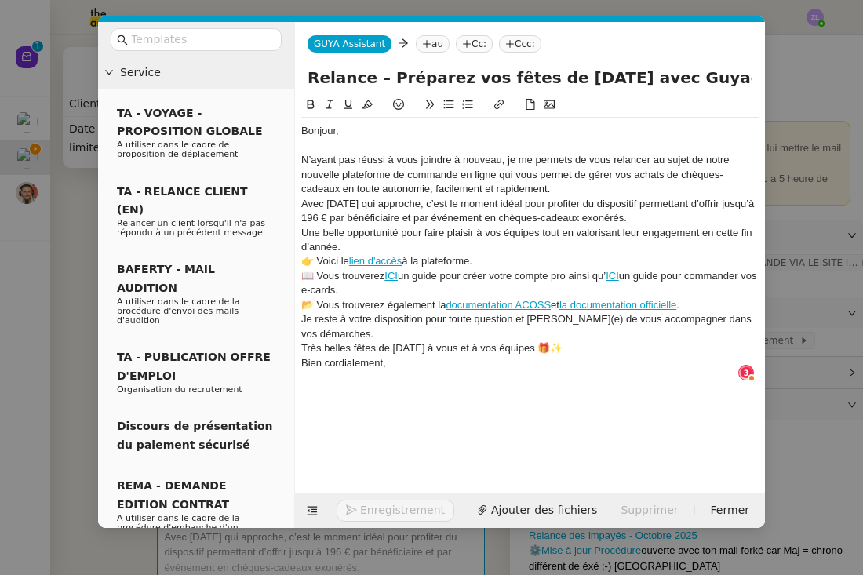
click at [565, 184] on div "N’ayant pas réussi à vous joindre à nouveau, je me permets de vous relancer au …" at bounding box center [529, 174] width 457 height 43
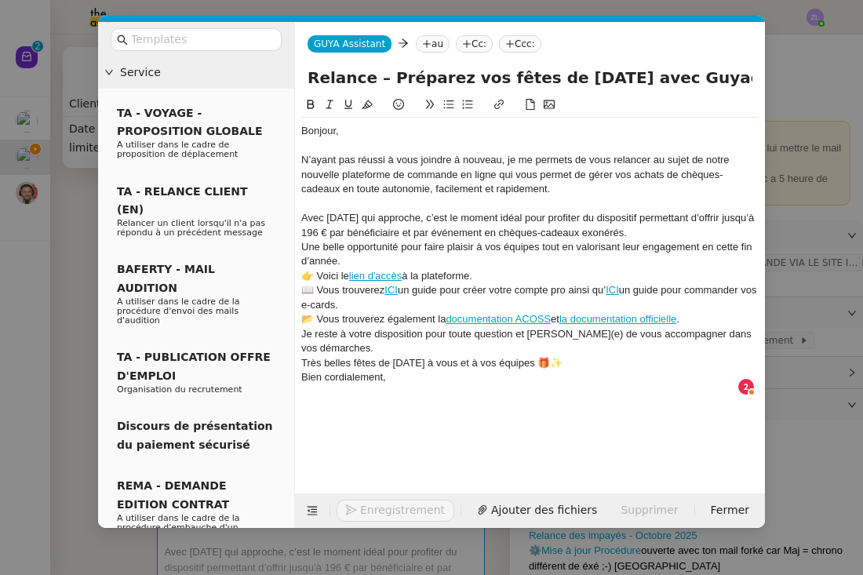
click at [633, 228] on div "Avec Noël qui approche, c’est le moment idéal pour profiter du dispositif perme…" at bounding box center [529, 225] width 457 height 29
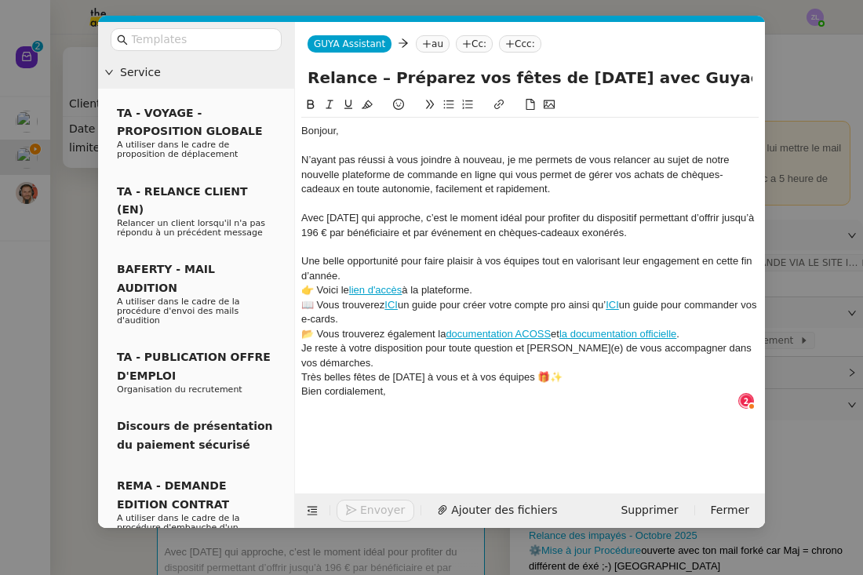
click at [419, 274] on div "Une belle opportunité pour faire plaisir à vos équipes tout en valorisant leur …" at bounding box center [529, 268] width 457 height 29
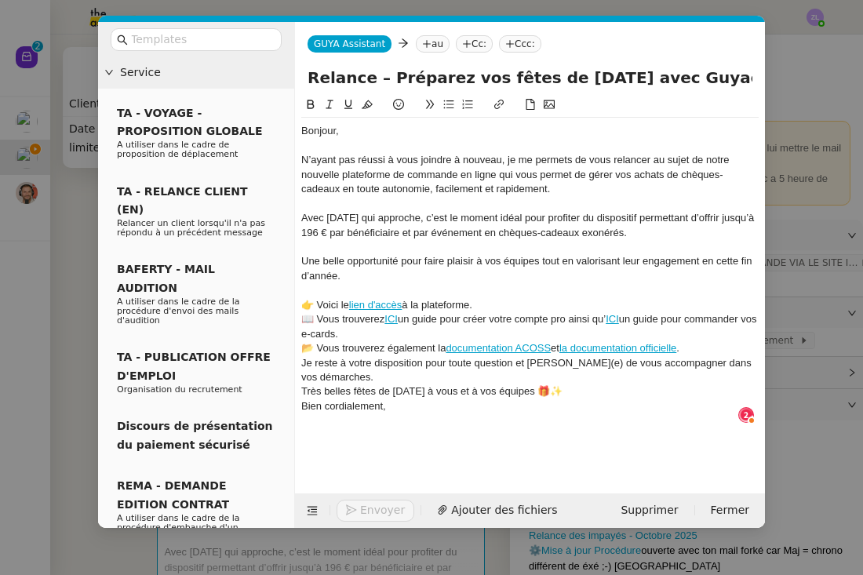
click at [491, 298] on div "👉 Voici le lien d'accès à la plateforme." at bounding box center [529, 305] width 457 height 14
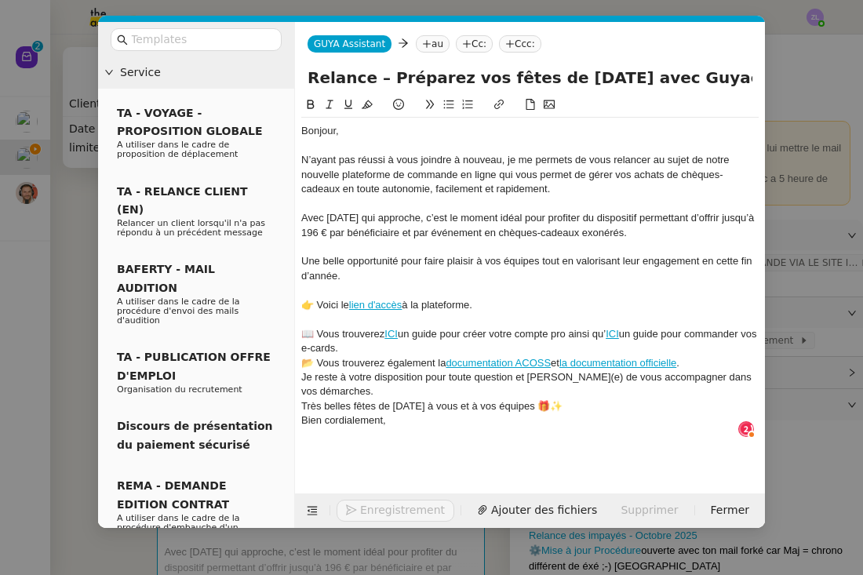
click at [431, 340] on div "📖 Vous trouverez ICI un guide pour créer votre compte pro ainsi qu’ ICI un guid…" at bounding box center [529, 341] width 457 height 29
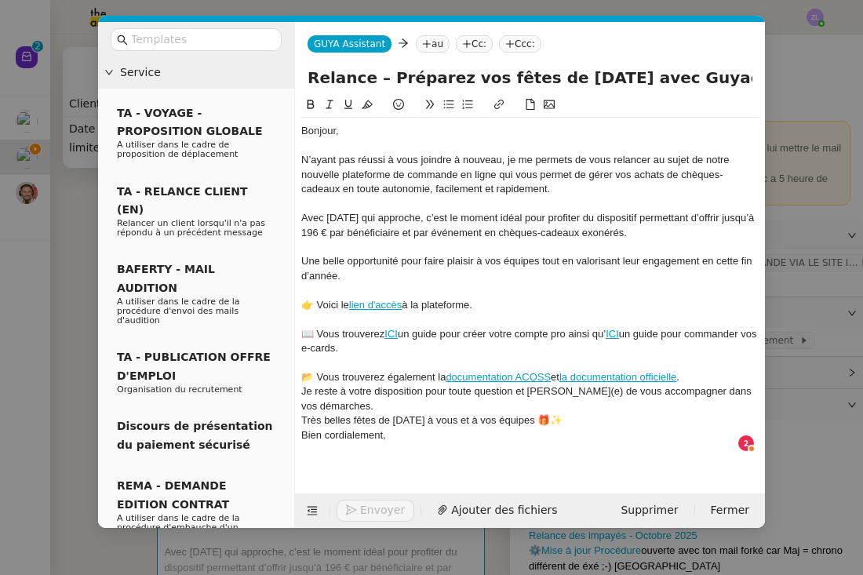
click at [704, 370] on div at bounding box center [529, 363] width 457 height 14
click at [717, 375] on div "📂 Vous trouverez également la documentation ACOSS et la documentation officiell…" at bounding box center [529, 377] width 457 height 14
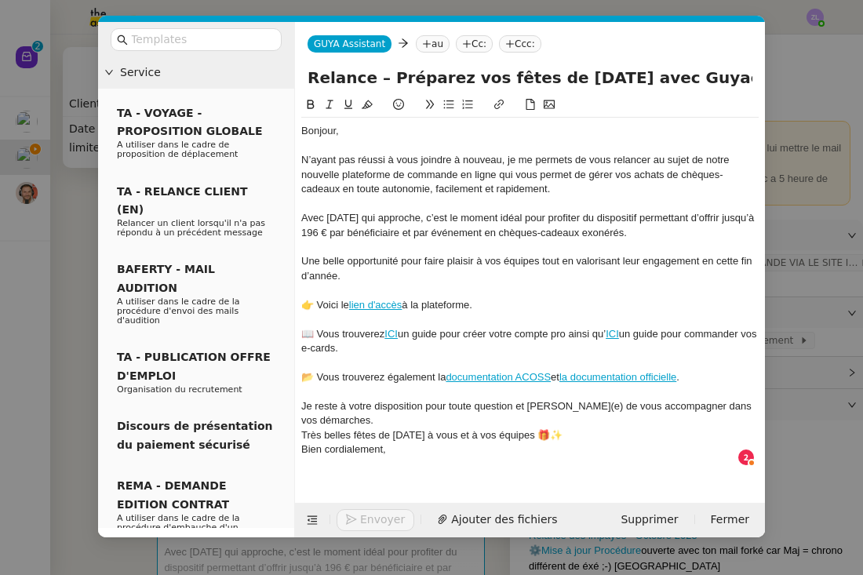
click at [404, 415] on div "Je reste à votre disposition pour toute question et serai ravi(e) de vous accom…" at bounding box center [529, 413] width 457 height 29
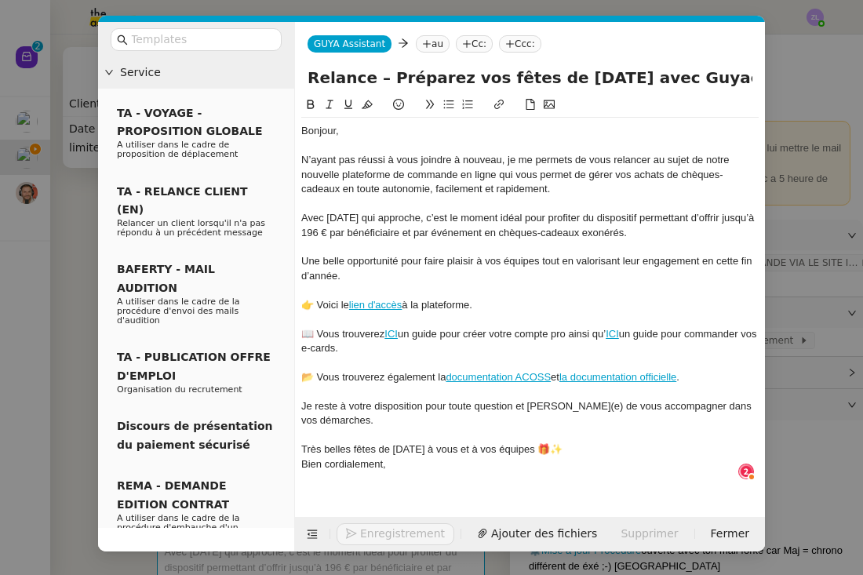
click at [551, 442] on div "Très belles fêtes de Noël à vous et à vos équipes 🎁✨" at bounding box center [529, 449] width 457 height 14
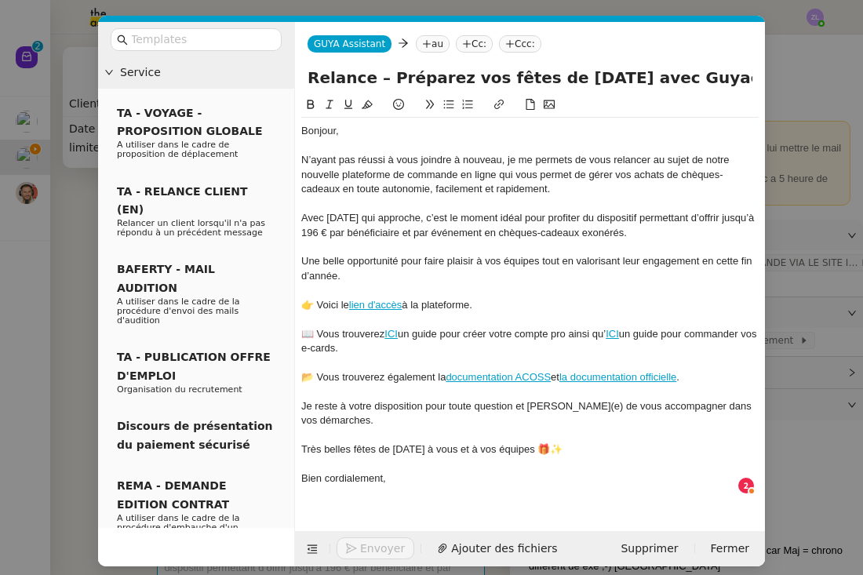
click at [412, 486] on div at bounding box center [529, 493] width 457 height 14
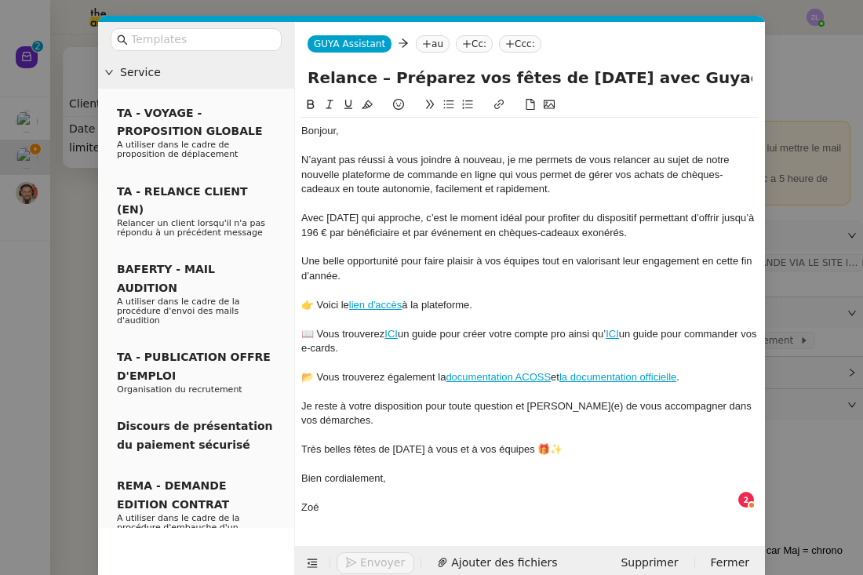
click at [427, 42] on icon at bounding box center [426, 43] width 9 height 9
click at [428, 42] on input at bounding box center [500, 45] width 144 height 16
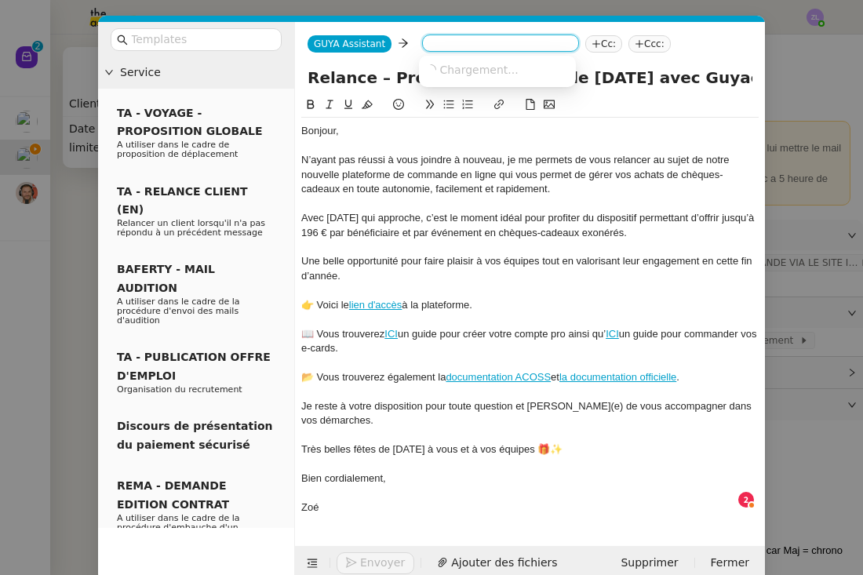
paste input "gestionnaire@crechesapetitspas.fr"
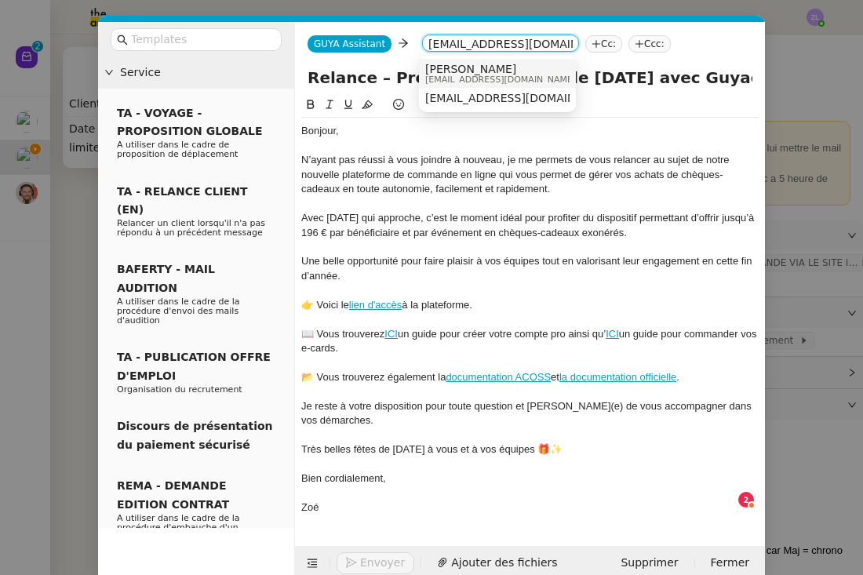
type input "gestionnaire@crechesapetitspas.fr"
click at [457, 66] on span "Frédérique GARRE LAFONTAINE" at bounding box center [500, 69] width 151 height 13
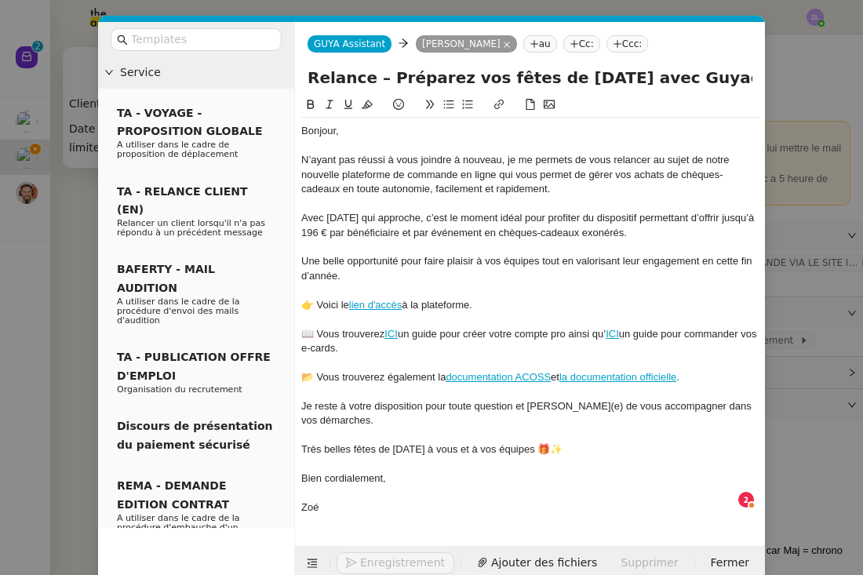
click at [578, 44] on icon at bounding box center [574, 43] width 8 height 1
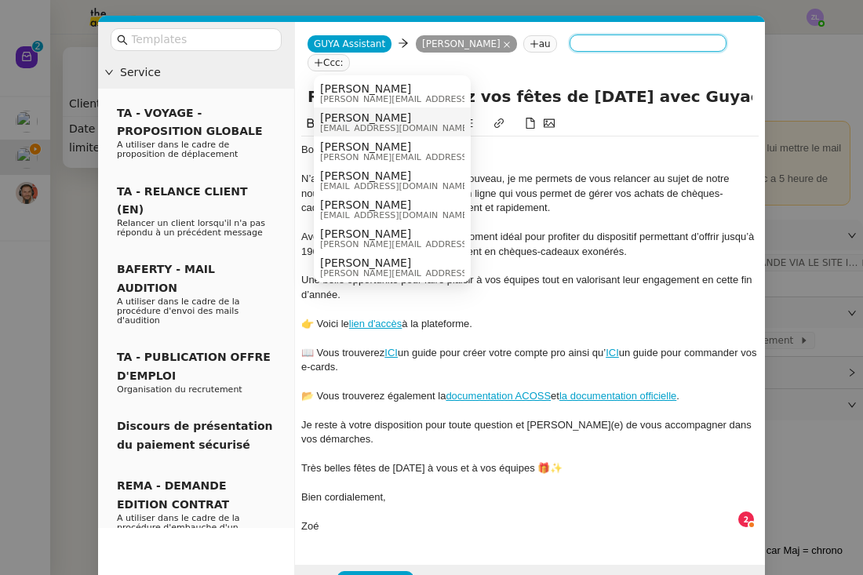
click at [347, 114] on span "Celia Etheve" at bounding box center [395, 117] width 151 height 13
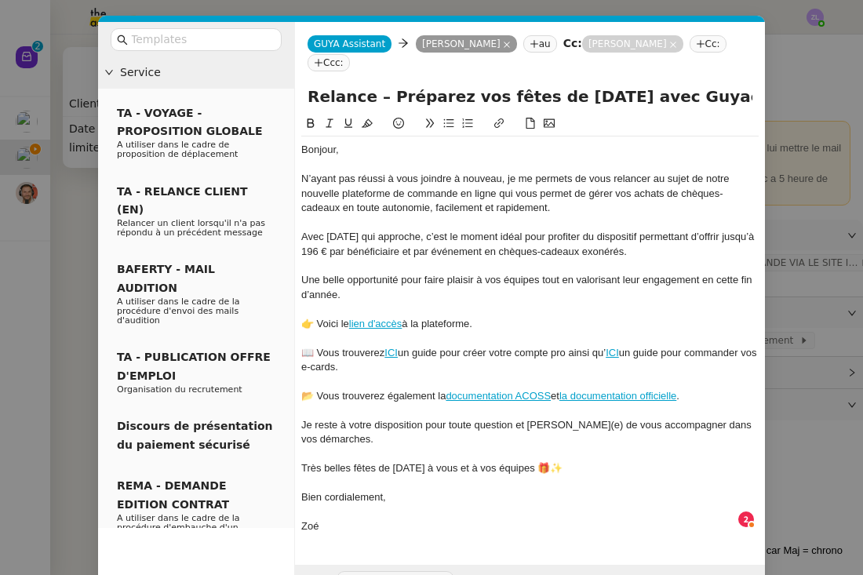
click at [311, 149] on div "Bonjour," at bounding box center [529, 150] width 457 height 14
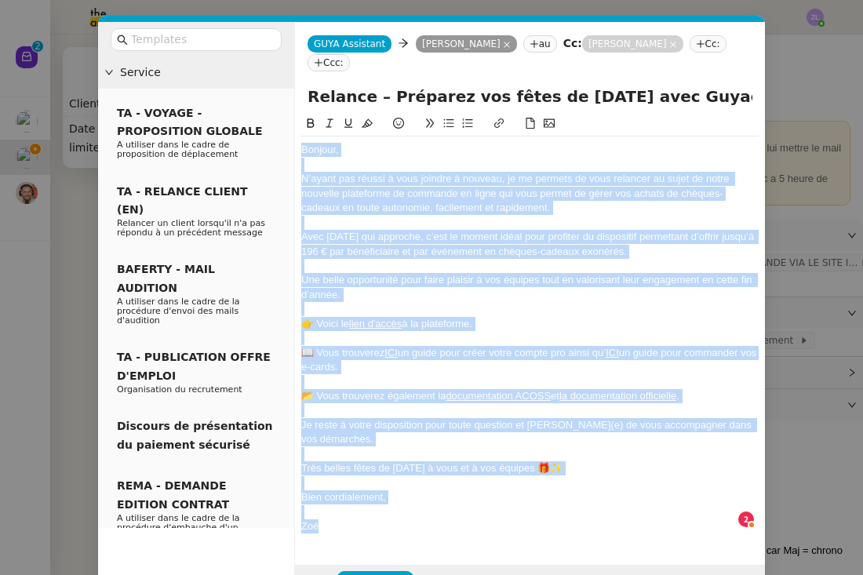
copy div "Bonjour, N’ayant pas réussi à vous joindre à nouveau, je me permets de vous rel…"
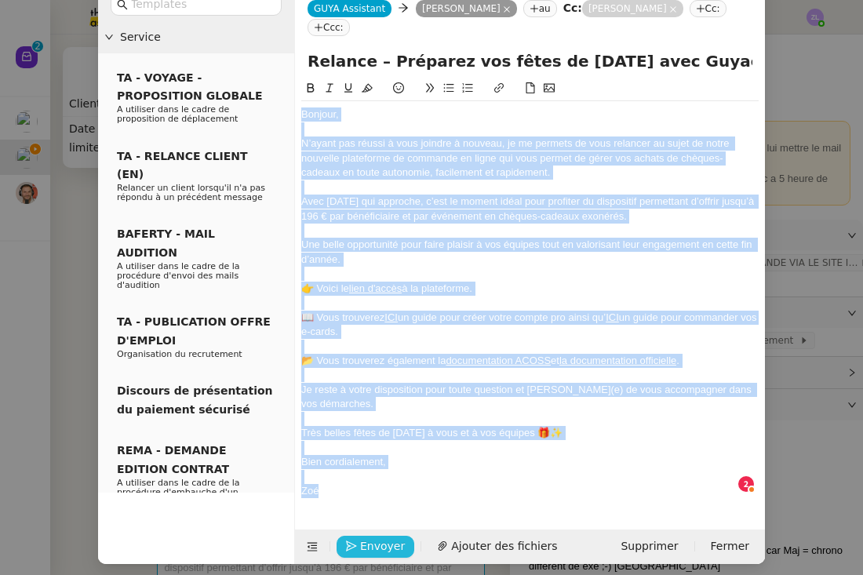
click at [386, 538] on span "Envoyer" at bounding box center [382, 546] width 45 height 18
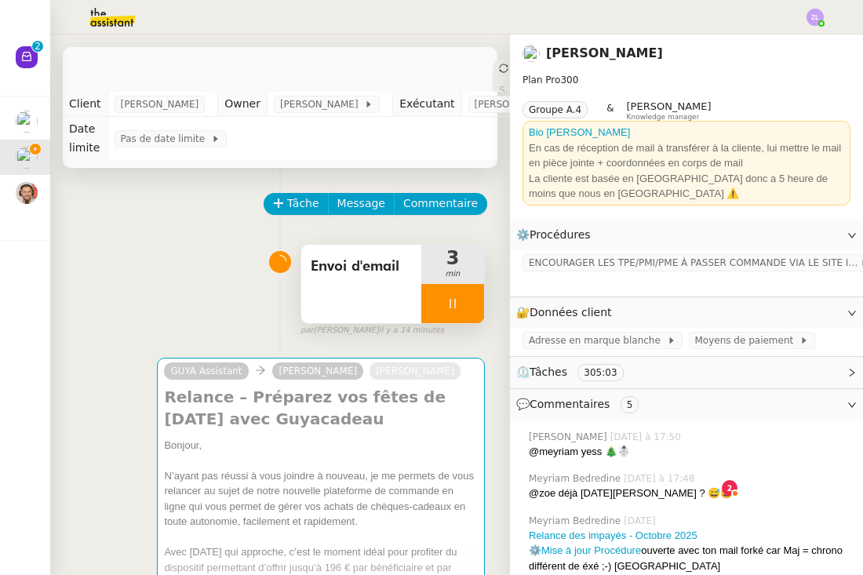
scroll to position [20, 0]
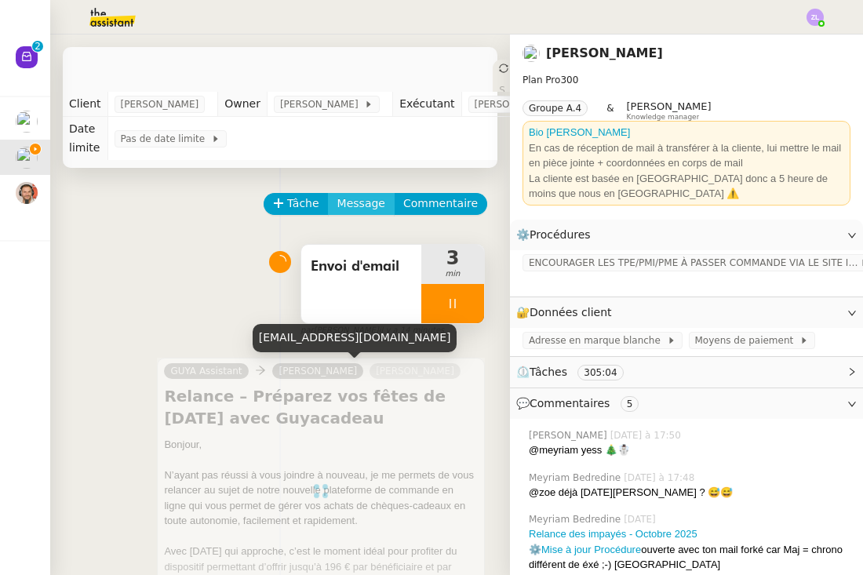
click at [365, 202] on span "Message" at bounding box center [361, 204] width 48 height 18
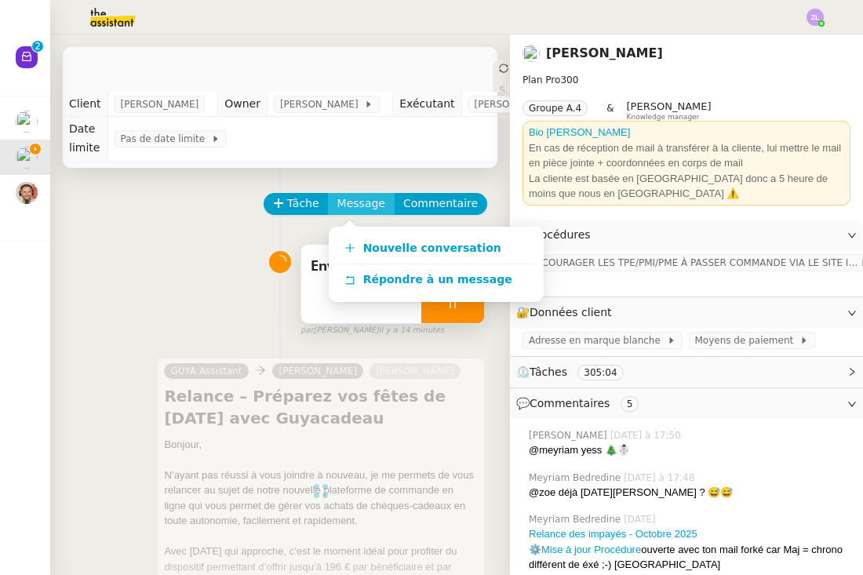
click at [359, 207] on span "Message" at bounding box center [361, 204] width 48 height 18
click at [377, 245] on span "Nouvelle conversation" at bounding box center [432, 248] width 138 height 13
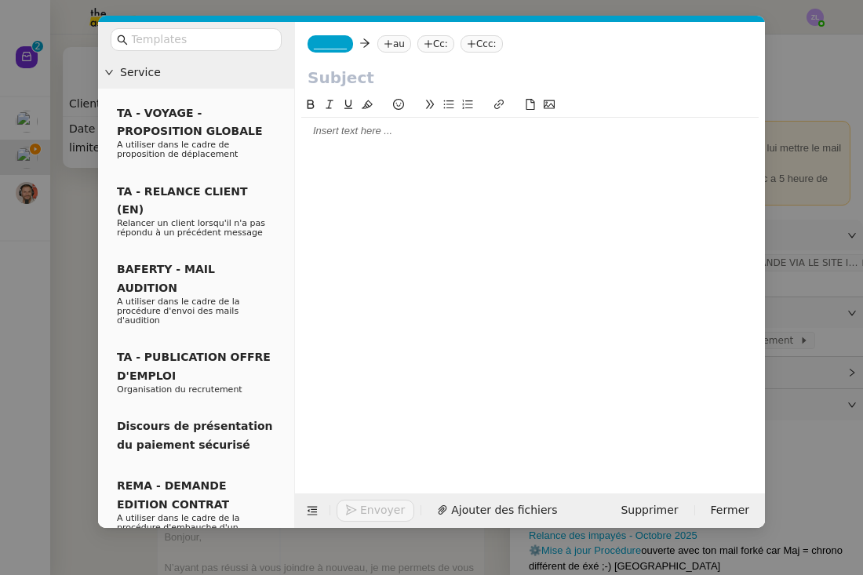
click at [334, 134] on div at bounding box center [529, 131] width 457 height 14
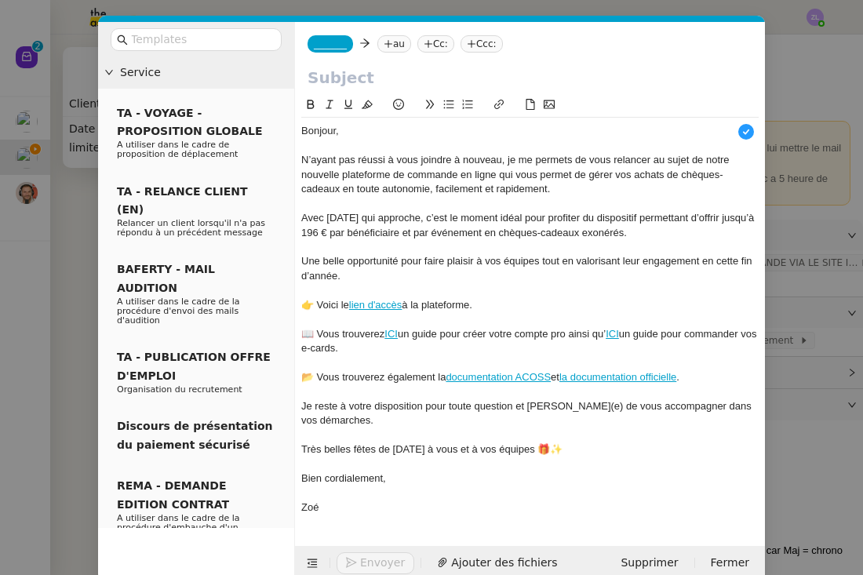
scroll to position [16, 0]
click at [333, 47] on span "_______" at bounding box center [330, 43] width 33 height 11
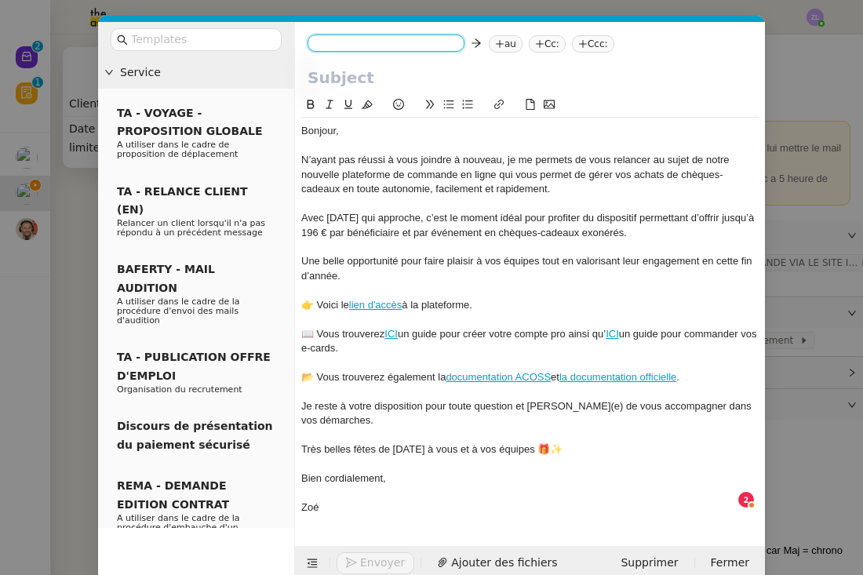
click at [333, 47] on input at bounding box center [386, 45] width 144 height 16
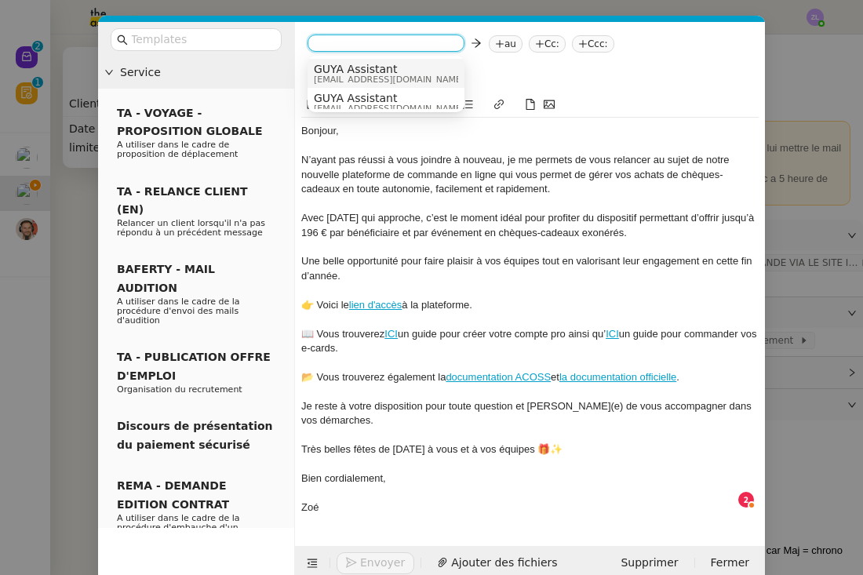
click at [352, 79] on span "admin@guyacadeau.com" at bounding box center [389, 79] width 151 height 9
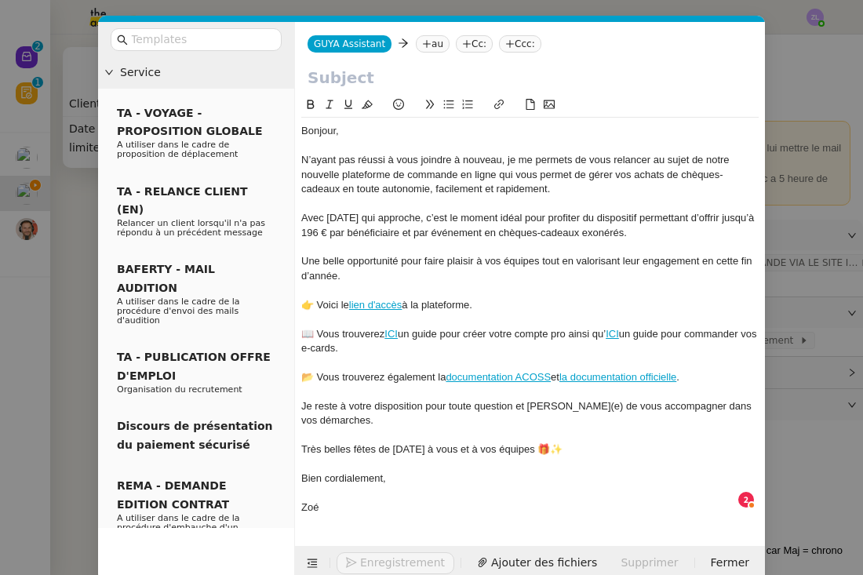
click at [433, 48] on nz-tag "au" at bounding box center [433, 43] width 34 height 17
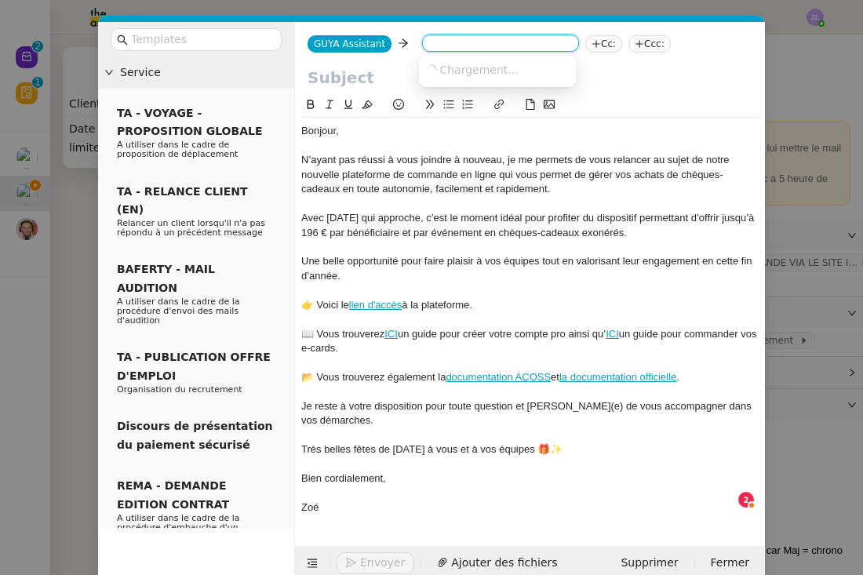
paste input "elodie.gene@groupeactual.eu"
type input "elodie.gene@groupeactual.eu"
click at [463, 69] on span "elodie.gene@groupeactual.eu" at bounding box center [566, 69] width 283 height 13
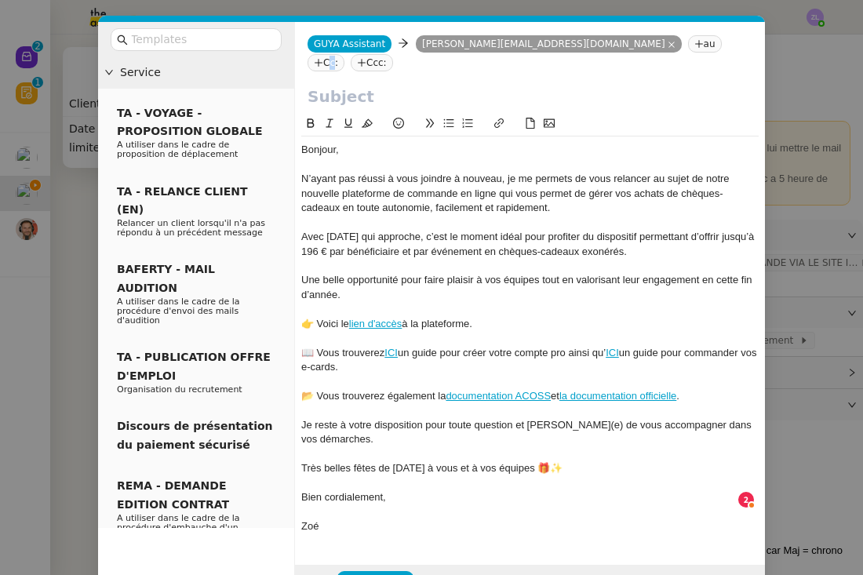
click at [344, 54] on nz-tag "Cc:" at bounding box center [326, 62] width 37 height 17
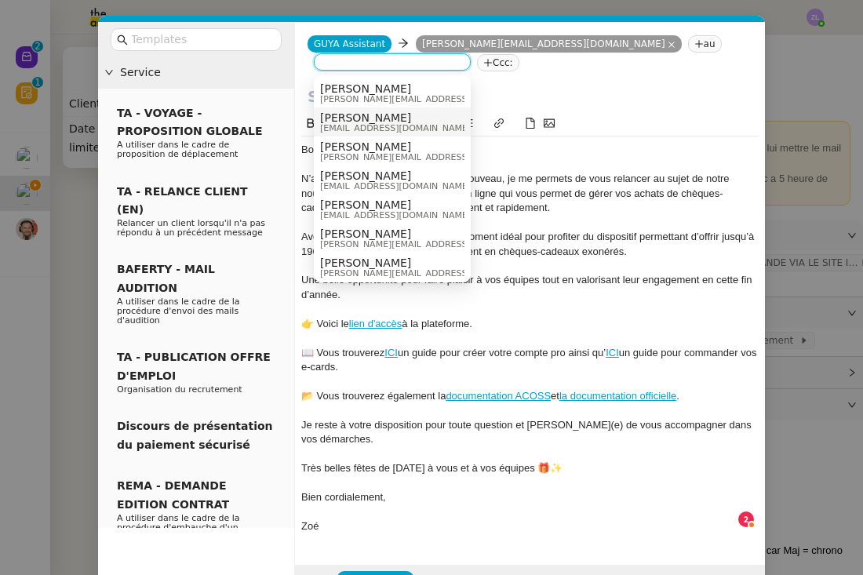
click at [374, 115] on span "Celia Etheve" at bounding box center [395, 117] width 151 height 13
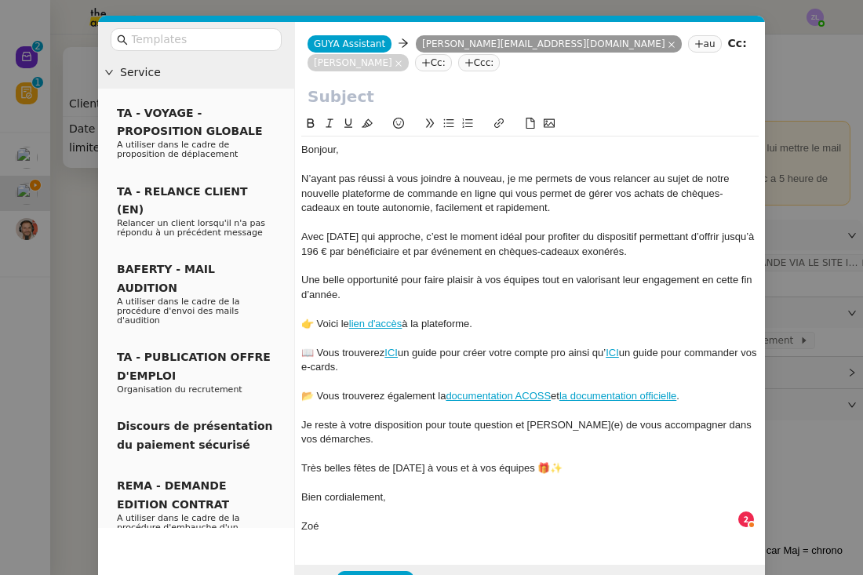
click at [333, 95] on input "text" at bounding box center [530, 97] width 445 height 24
paste input "Relance – Préparez vos fêtes de Noël avec Guyacadeau"
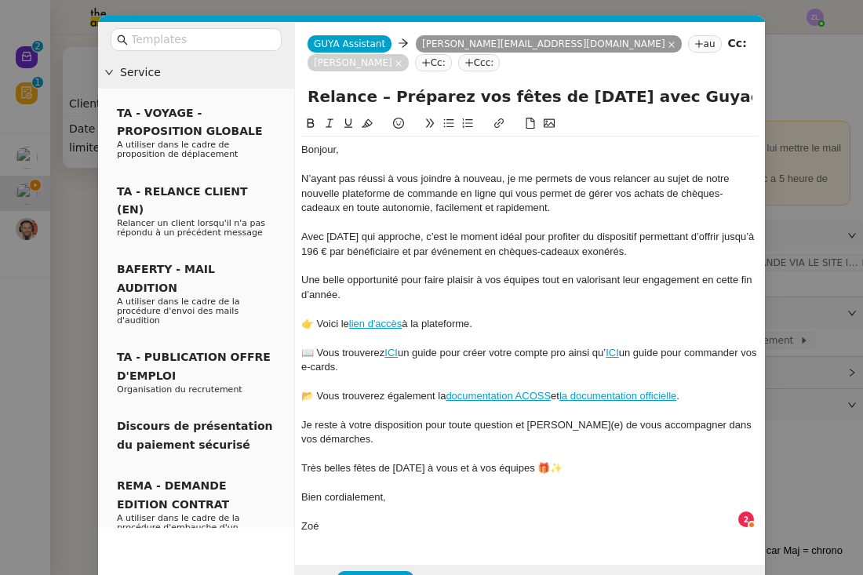
type input "Relance – Préparez vos fêtes de Noël avec Guyacadeau"
click at [332, 205] on div "N’ayant pas réussi à vous joindre à nouveau, je me permets de vous relancer au …" at bounding box center [529, 193] width 457 height 43
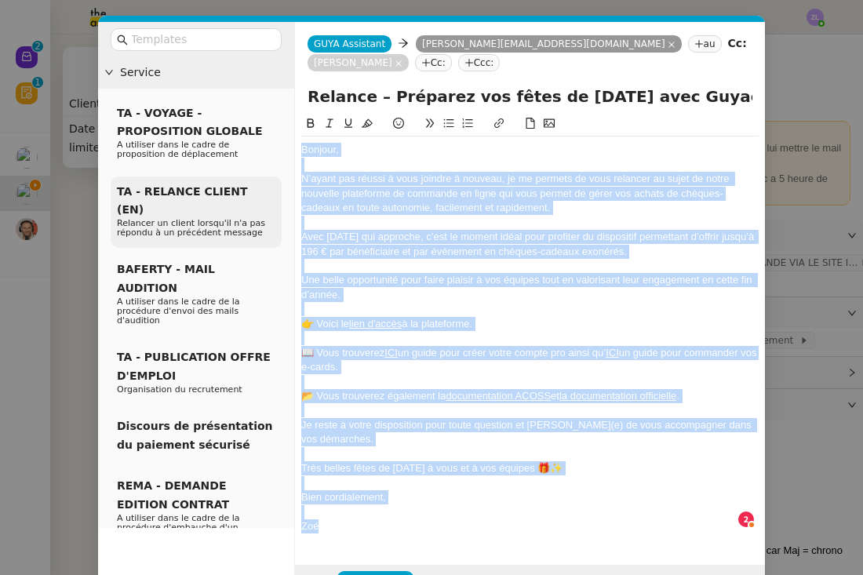
copy div "Bonjour, N’ayant pas réussi à vous joindre à nouveau, je me permets de vous rel…"
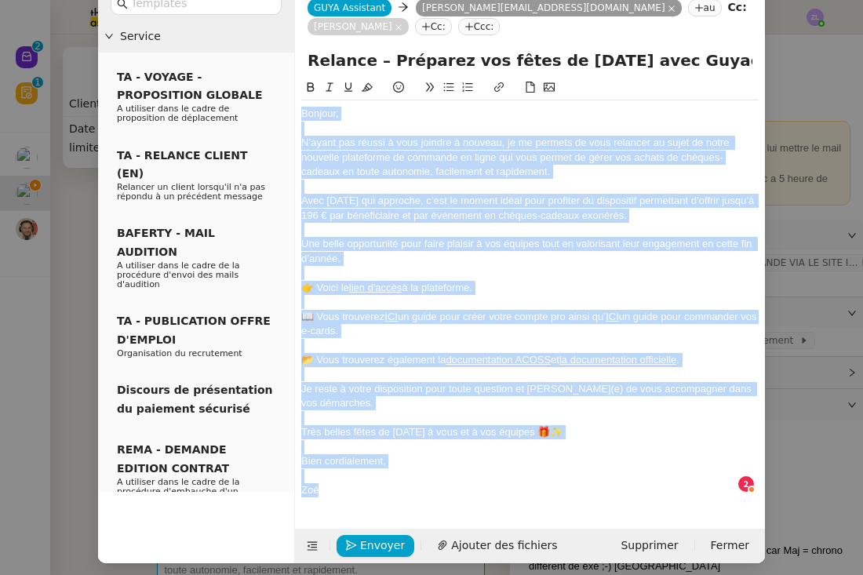
scroll to position [35, 0]
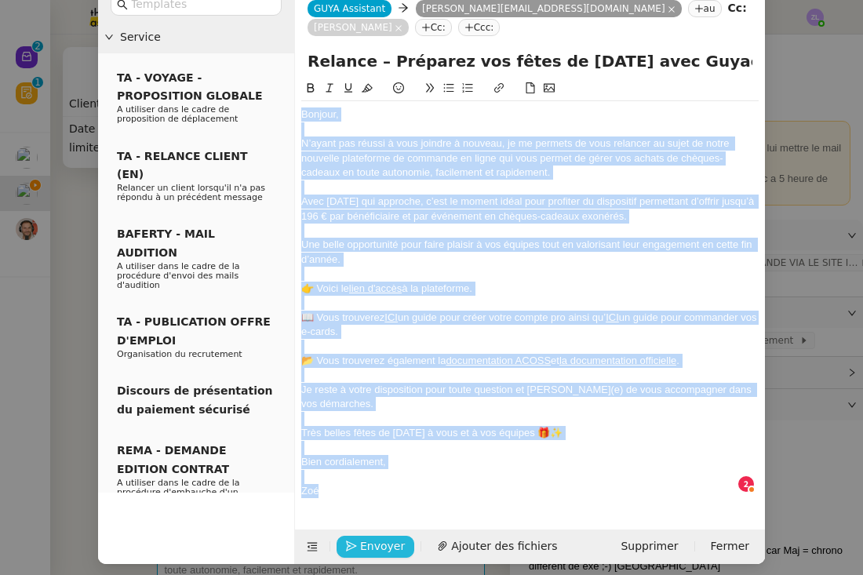
click at [369, 540] on span "Envoyer" at bounding box center [382, 546] width 45 height 18
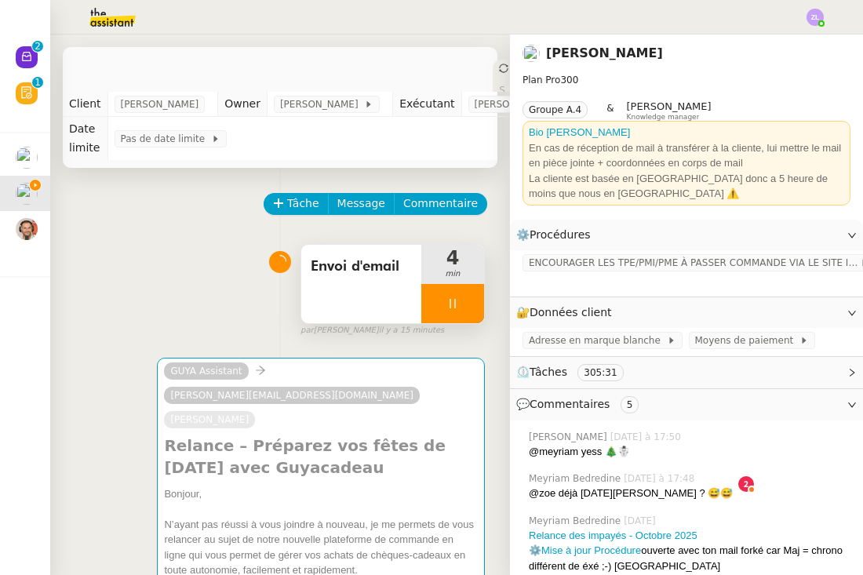
scroll to position [20, 0]
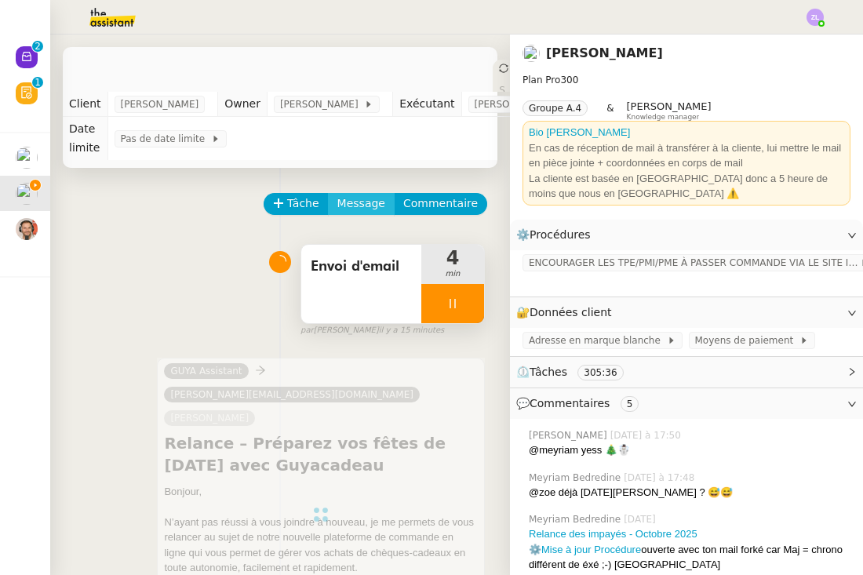
click at [348, 198] on span "Message" at bounding box center [361, 204] width 48 height 18
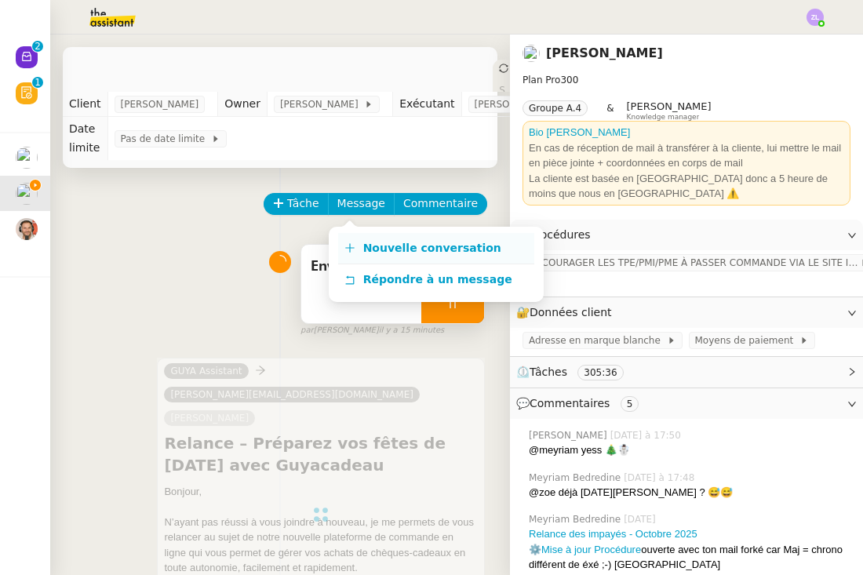
click at [388, 247] on span "Nouvelle conversation" at bounding box center [432, 248] width 138 height 13
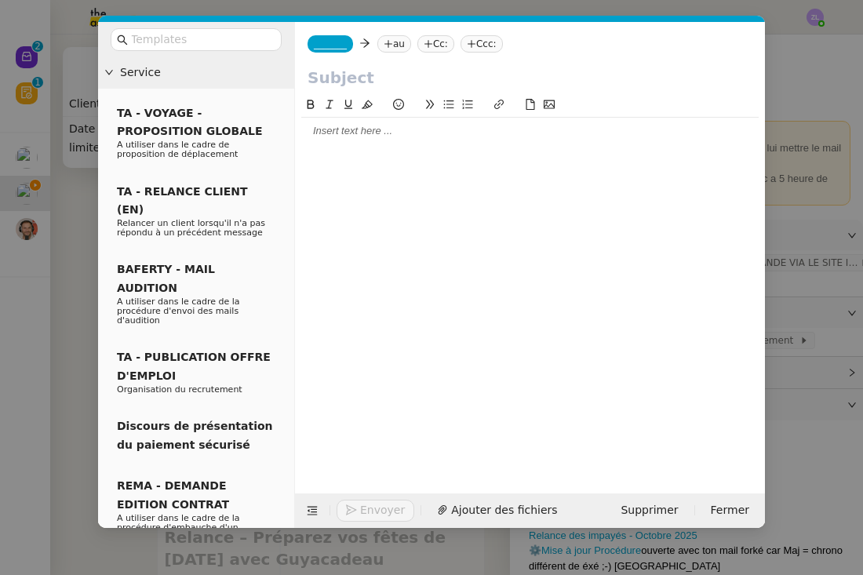
click at [314, 126] on div at bounding box center [529, 131] width 457 height 14
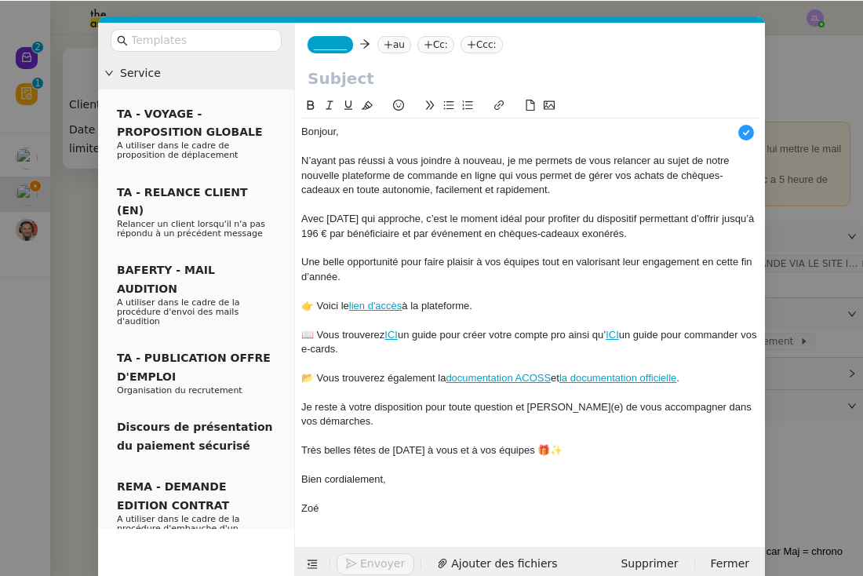
scroll to position [16, 0]
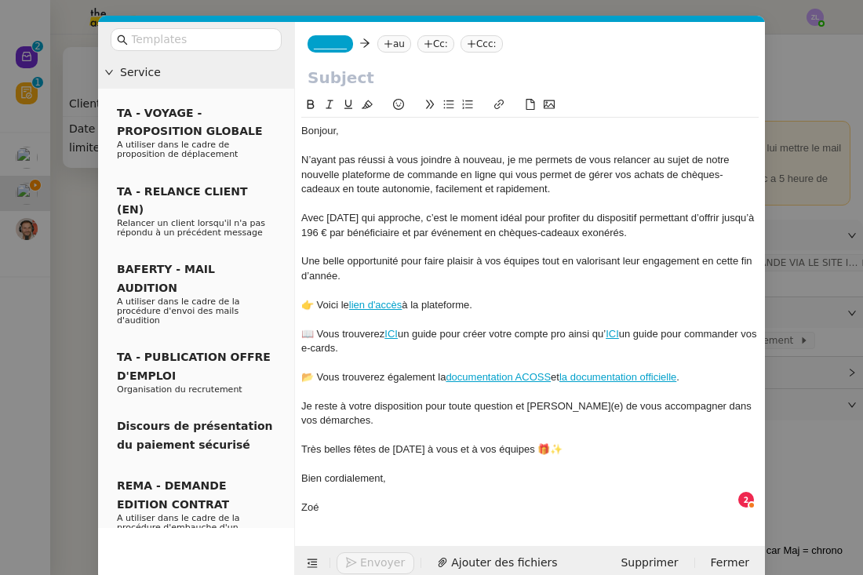
click at [369, 83] on input "text" at bounding box center [530, 78] width 445 height 24
paste input "Relance – Préparez vos fêtes de Noël avec Guyacadeau"
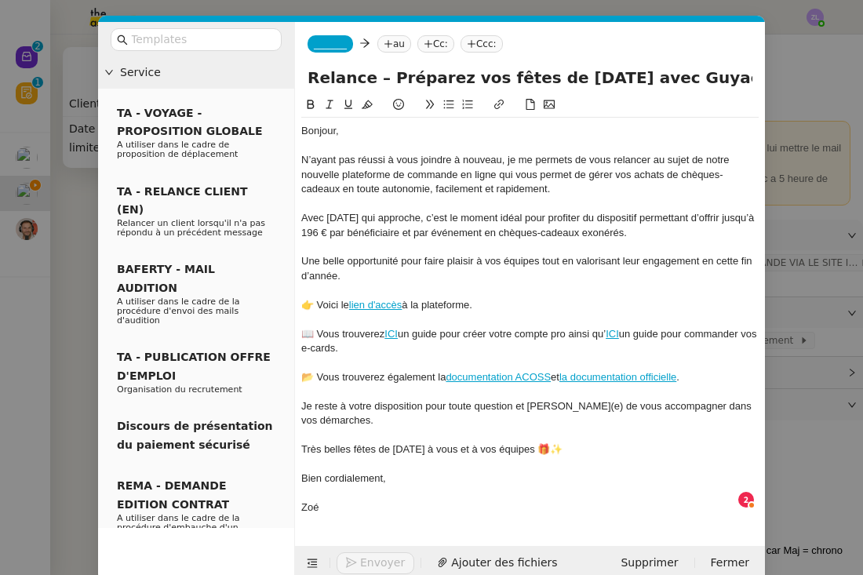
type input "Relance – Préparez vos fêtes de Noël avec Guyacadeau"
click at [340, 46] on span "_______" at bounding box center [330, 43] width 33 height 11
click at [431, 41] on nz-tag "au" at bounding box center [433, 43] width 34 height 17
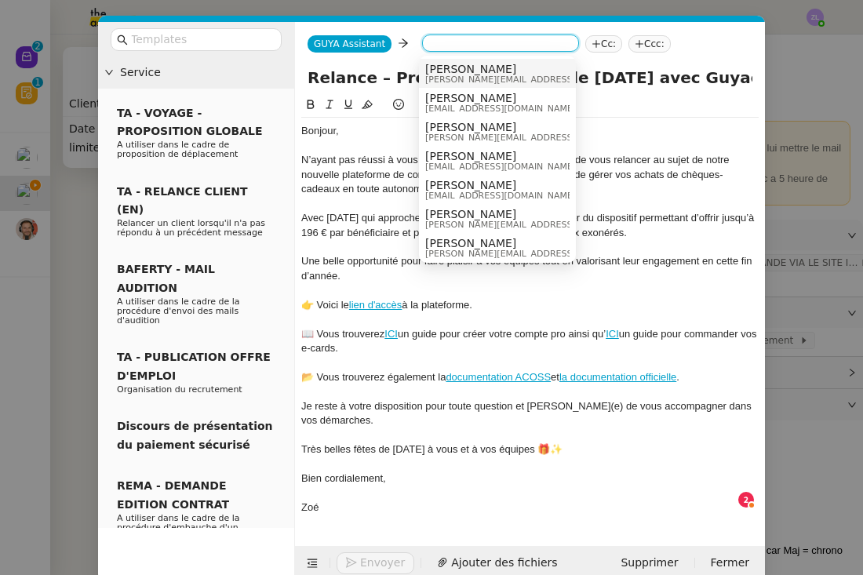
paste input "j.nacher@ipco.bet"
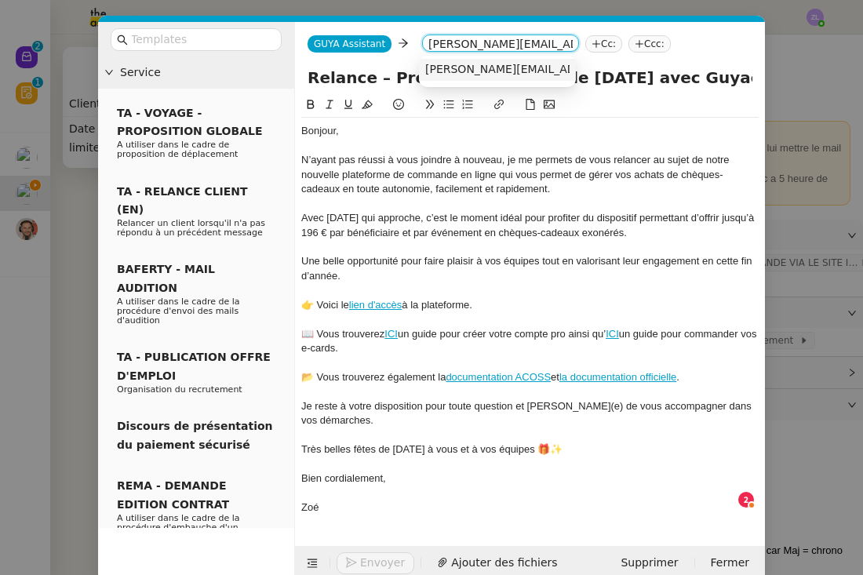
type input "j.nacher@ipco.bet"
click at [458, 62] on nz-option-item "j.nacher@ipco.bet" at bounding box center [497, 70] width 157 height 22
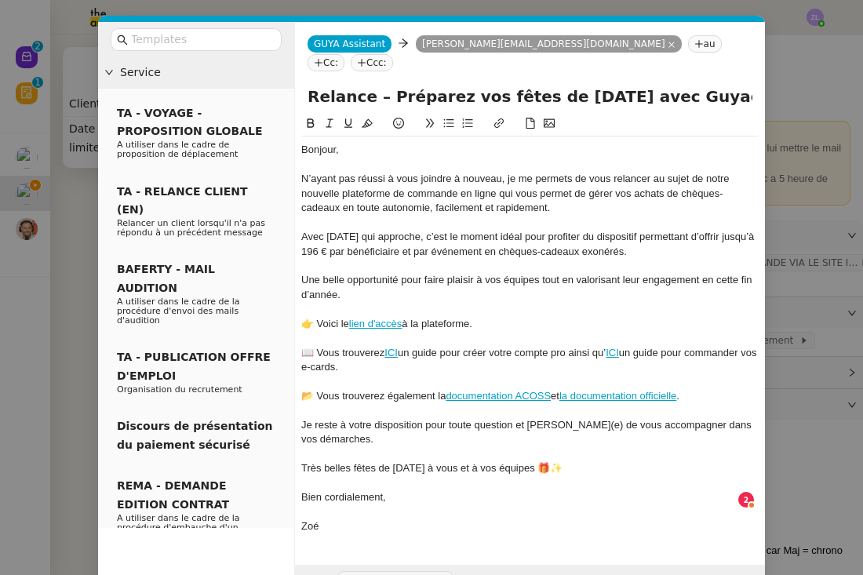
click at [344, 54] on nz-tag "Cc:" at bounding box center [326, 62] width 37 height 17
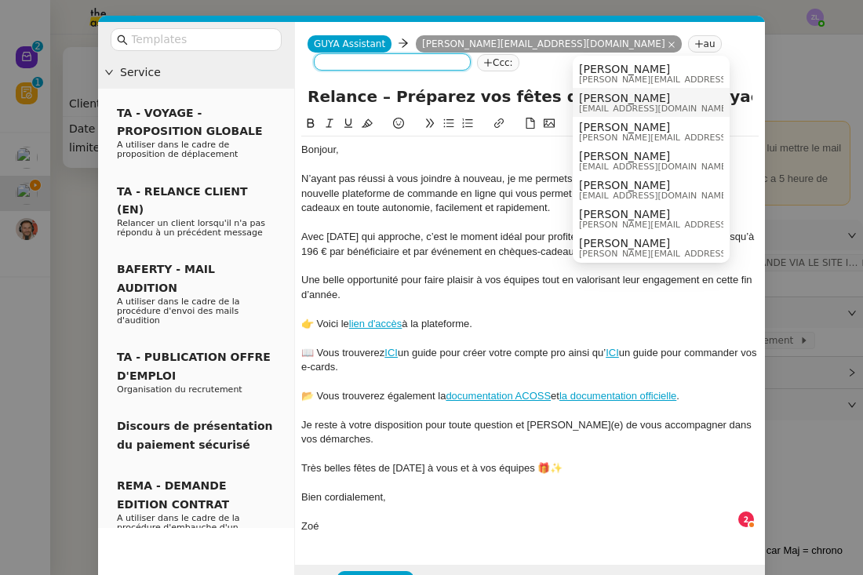
click at [604, 102] on span "Celia Etheve" at bounding box center [654, 98] width 151 height 13
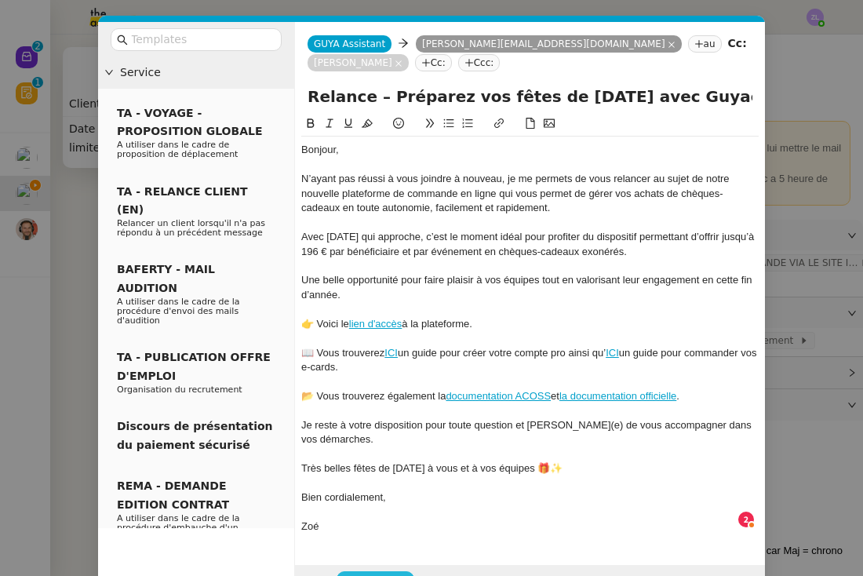
click at [373, 573] on span "Envoyer" at bounding box center [382, 582] width 45 height 18
click at [373, 573] on span "Confirmer l'envoi" at bounding box center [407, 582] width 94 height 18
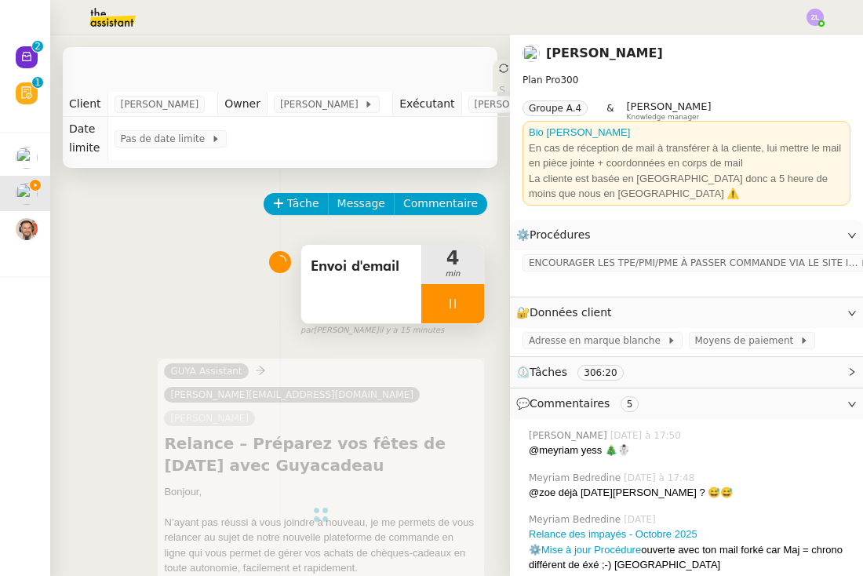
click at [358, 198] on span "Message" at bounding box center [361, 204] width 48 height 18
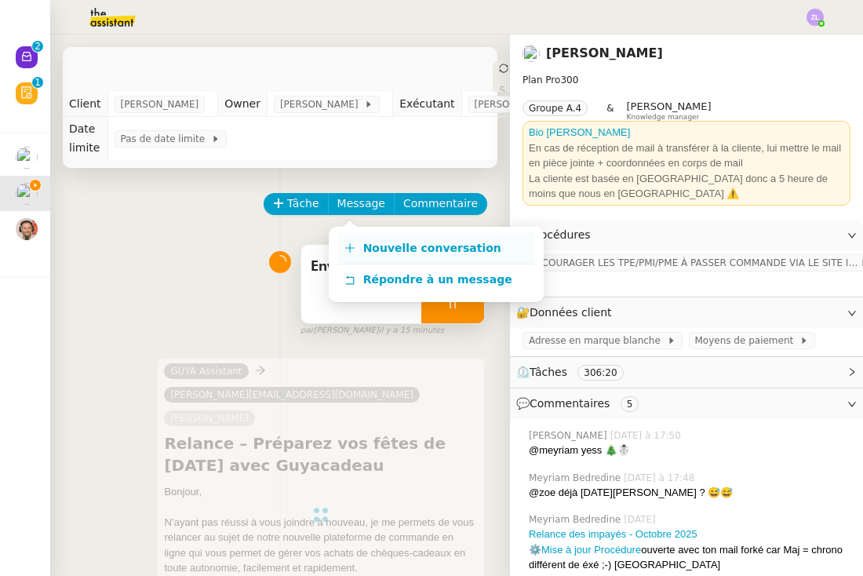
click at [404, 239] on link "Nouvelle conversation" at bounding box center [436, 248] width 196 height 31
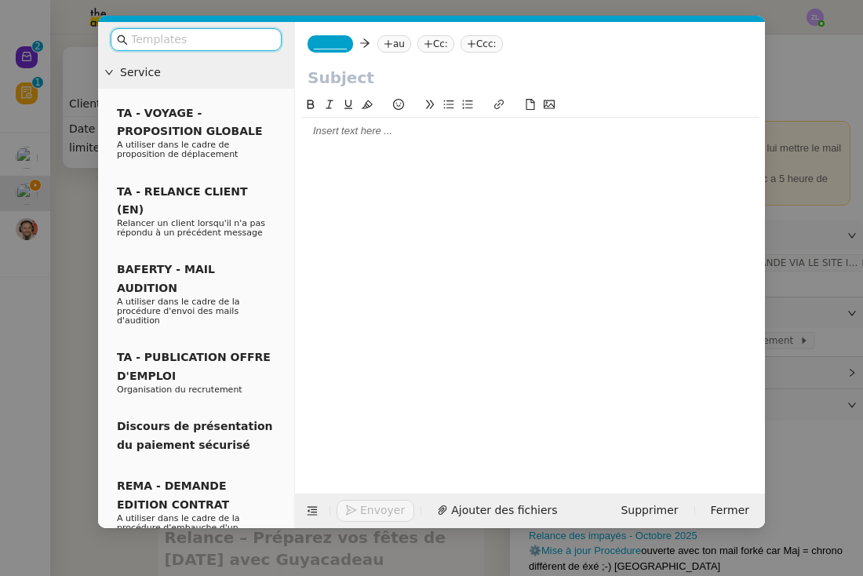
click at [322, 41] on span "_______" at bounding box center [330, 43] width 33 height 11
click at [0, 0] on input at bounding box center [0, 0] width 0 height 0
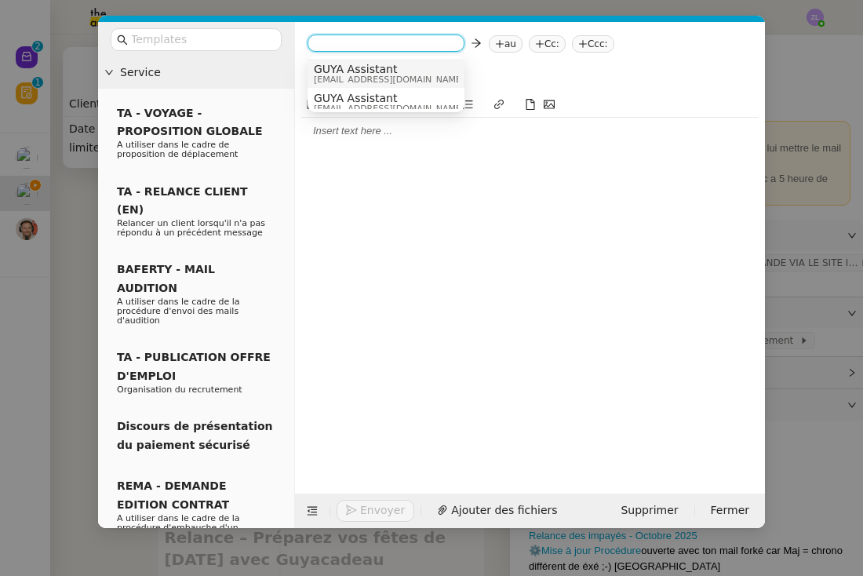
click at [351, 76] on span "admin@guyacadeau.com" at bounding box center [389, 79] width 151 height 9
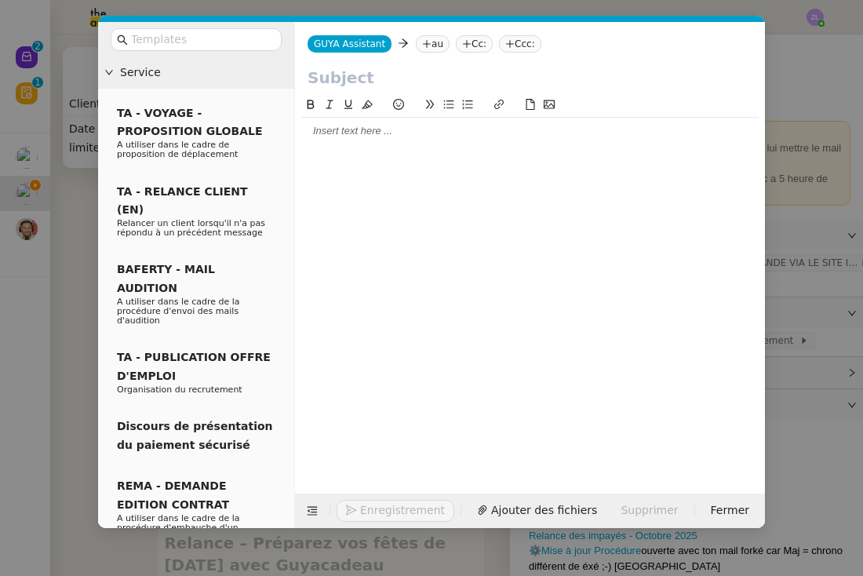
click at [422, 45] on icon at bounding box center [426, 43] width 9 height 9
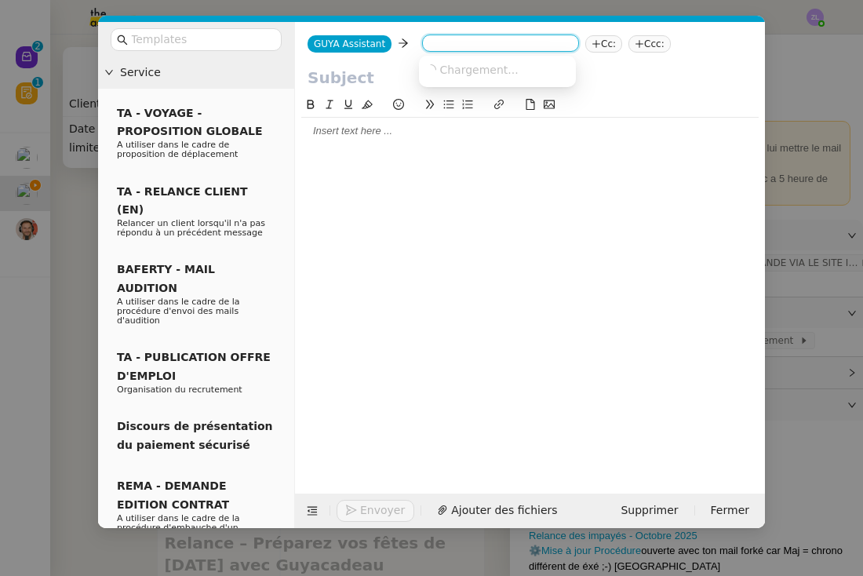
paste input "leifia.tony@agfts973.org"
type input "leifia.tony@agfts973.org"
click at [464, 65] on span "leifia.tony@agfts973.org" at bounding box center [566, 69] width 283 height 13
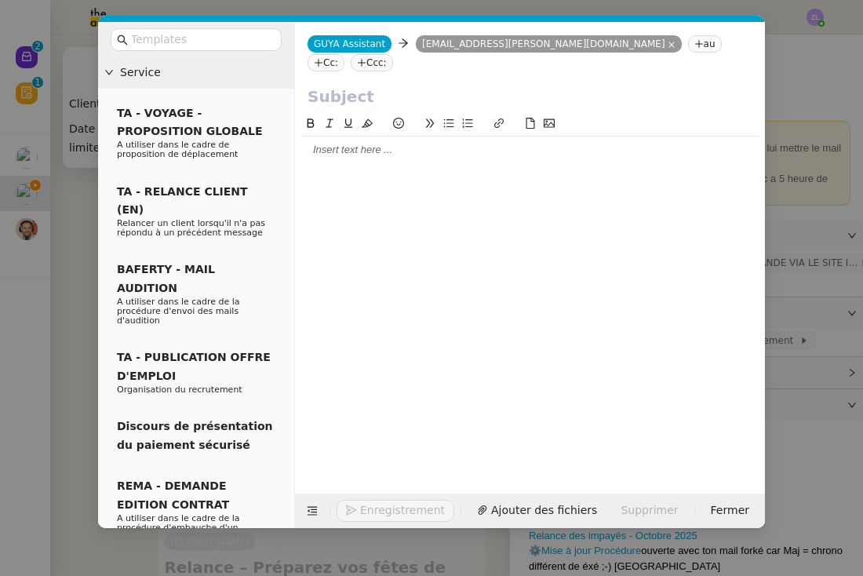
click at [344, 54] on nz-tag "Cc:" at bounding box center [326, 62] width 37 height 17
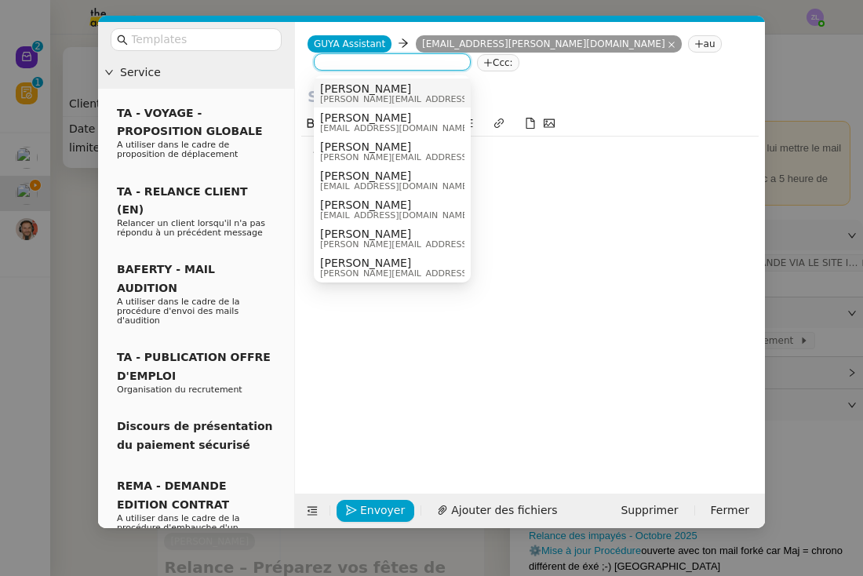
click at [362, 125] on span "commercial@guyacadeau.com" at bounding box center [395, 128] width 151 height 9
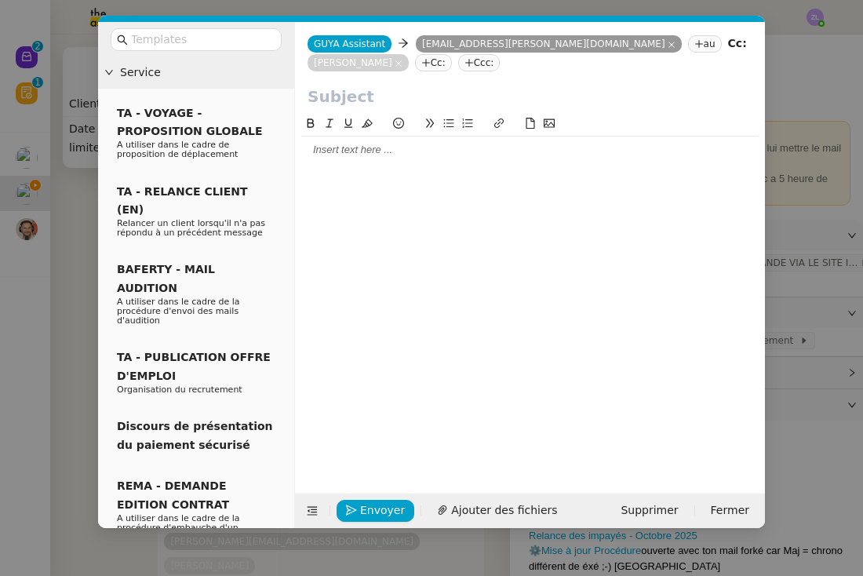
click at [45, 253] on nz-modal-container "Service TA - VOYAGE - PROPOSITION GLOBALE A utiliser dans le cadre de propositi…" at bounding box center [431, 288] width 863 height 576
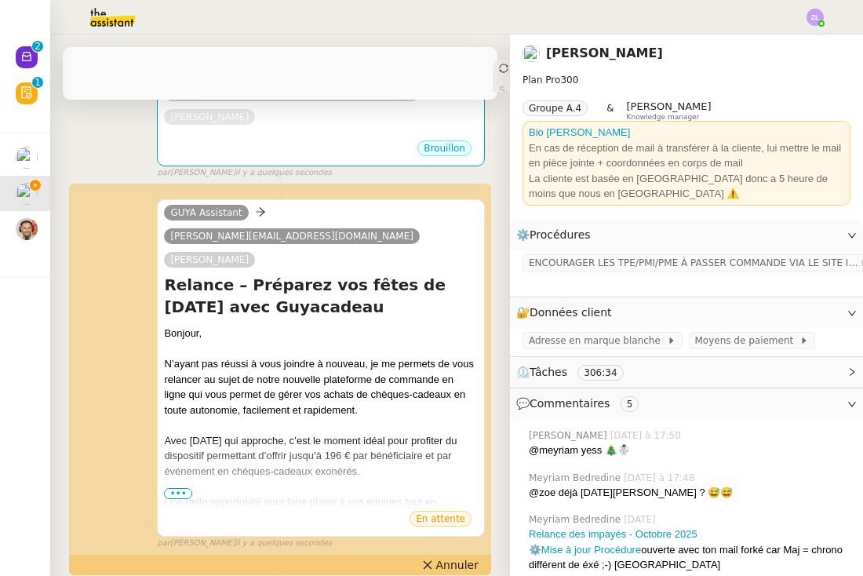
scroll to position [397, 0]
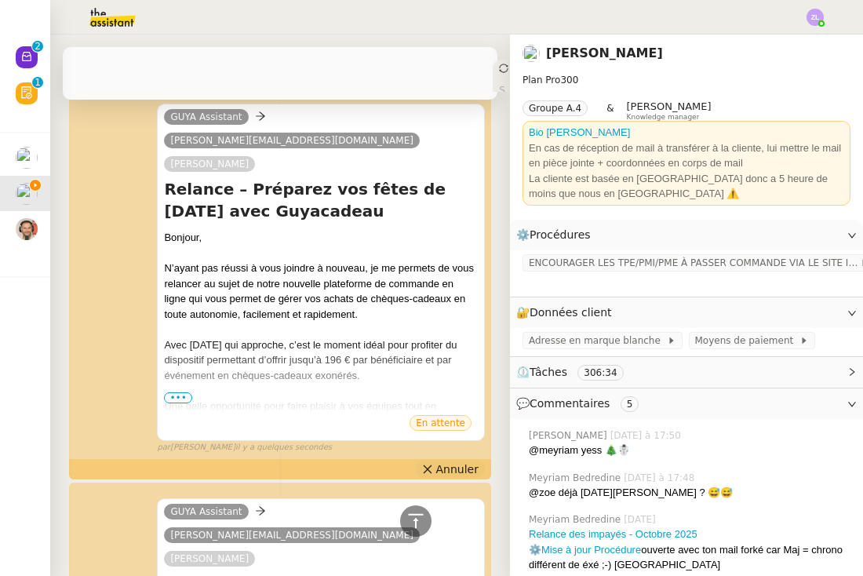
click at [437, 460] on button "Annuler" at bounding box center [450, 468] width 69 height 17
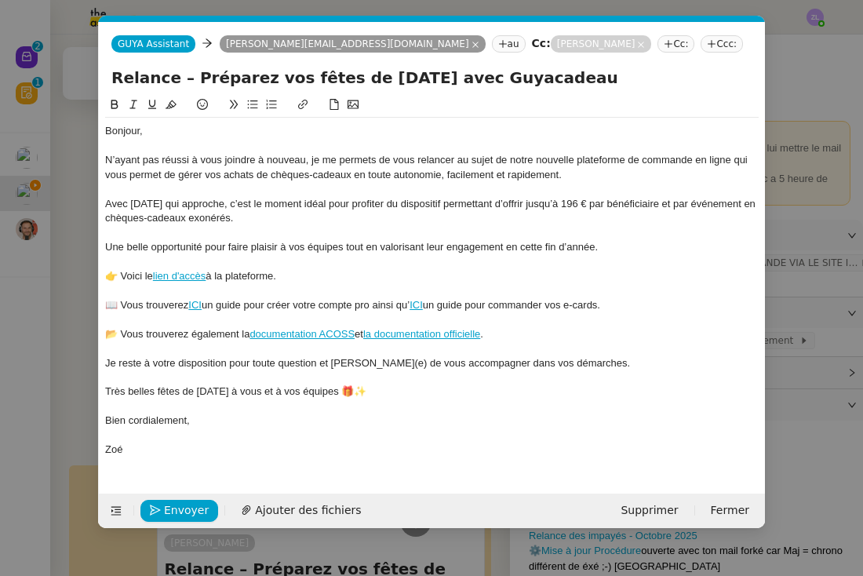
scroll to position [0, 34]
click at [275, 312] on div at bounding box center [431, 319] width 653 height 14
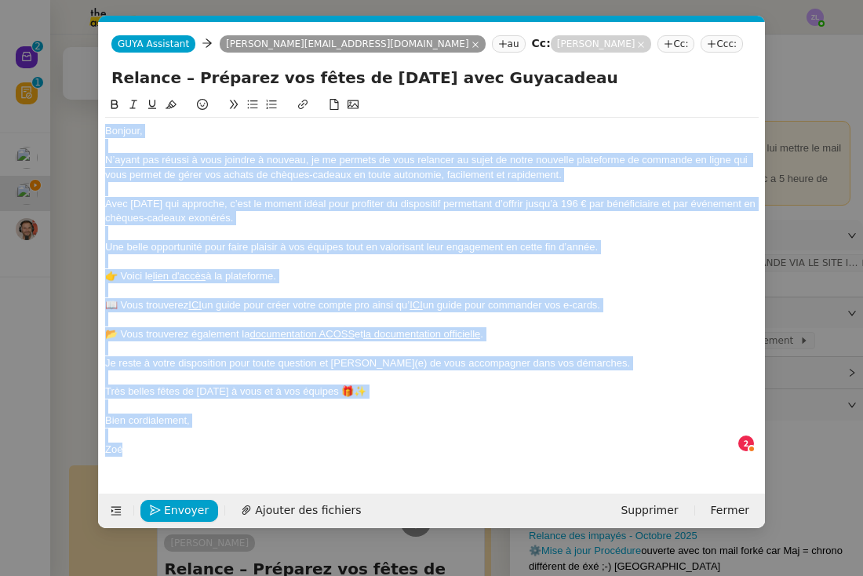
copy div "Bonjour, N’ayant pas réussi à vous joindre à nouveau, je me permets de vous rel…"
click at [202, 511] on span "Envoyer" at bounding box center [186, 510] width 45 height 18
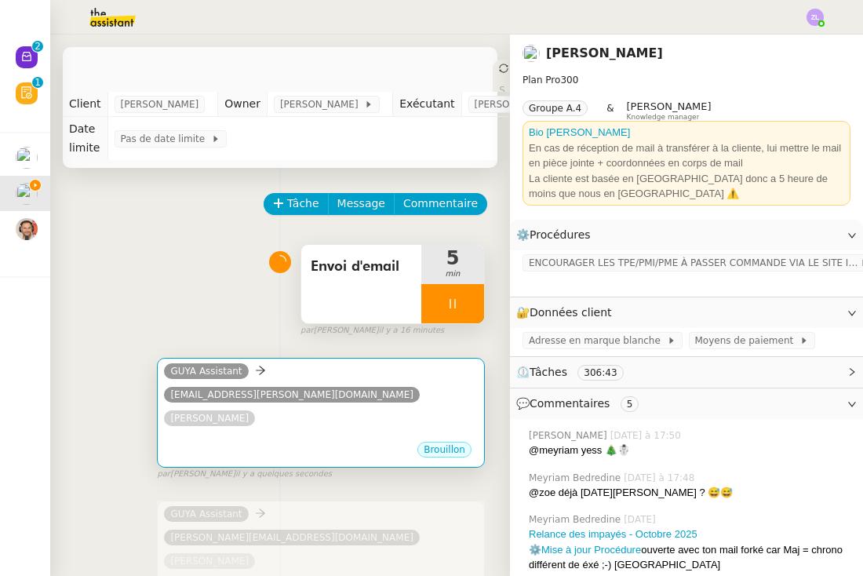
scroll to position [0, 0]
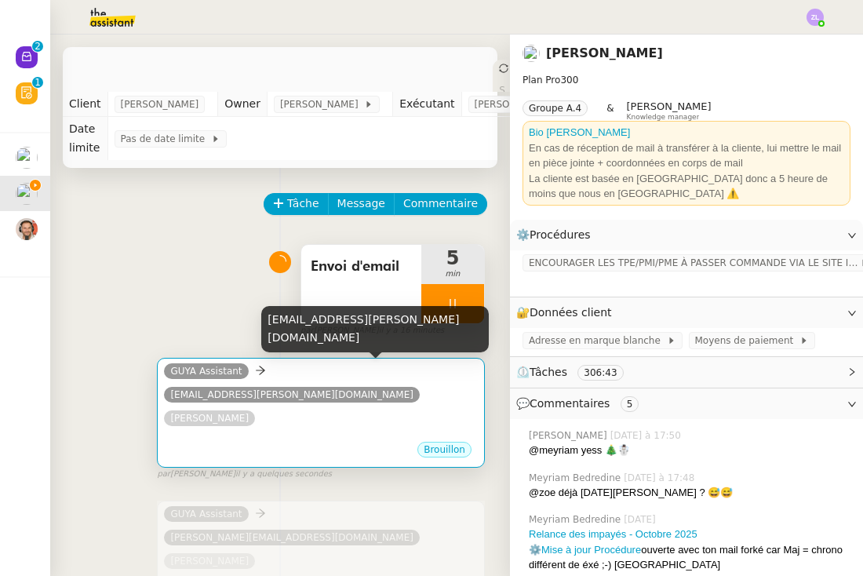
click at [306, 389] on span "leifia.tony@agfts973.org" at bounding box center [291, 394] width 243 height 11
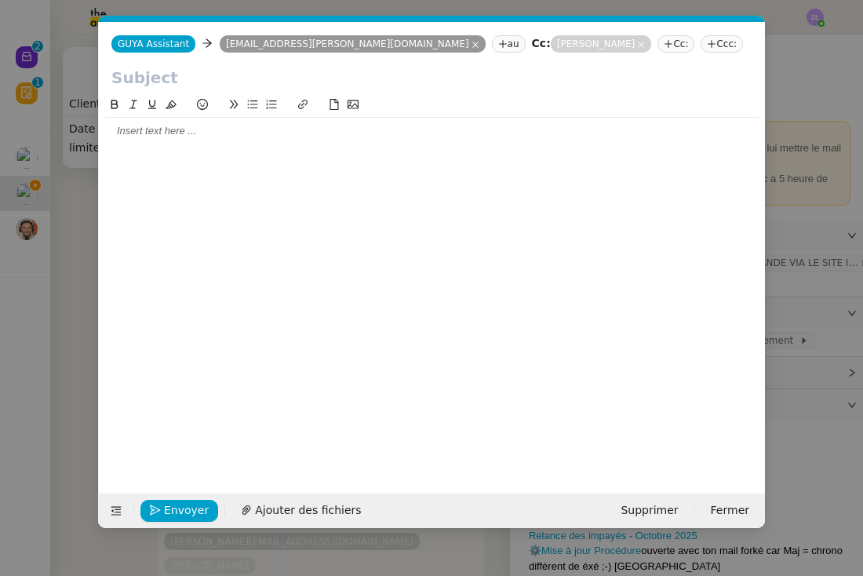
scroll to position [0, 34]
click at [160, 127] on div at bounding box center [431, 131] width 653 height 14
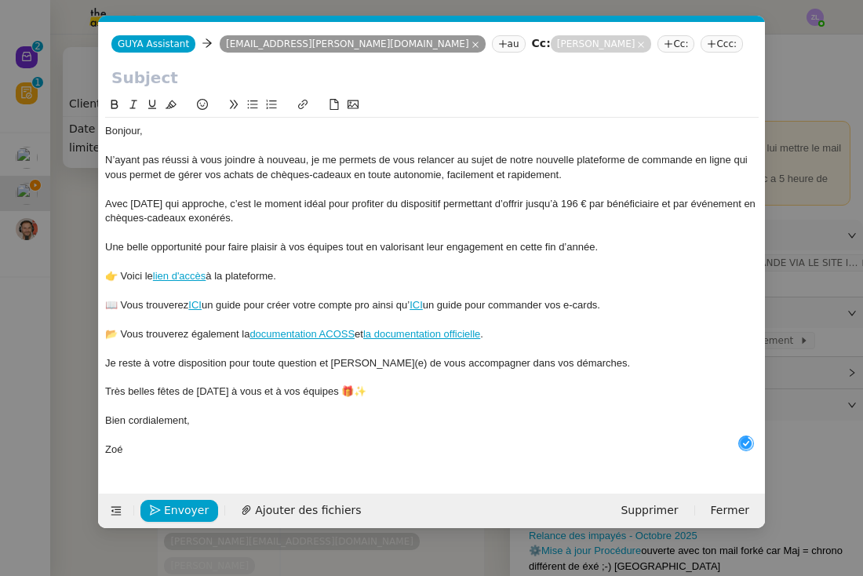
scroll to position [16, 0]
click at [226, 85] on input "text" at bounding box center [431, 78] width 641 height 24
paste input "Relance – Préparez vos fêtes de Noël avec Guyacadeau"
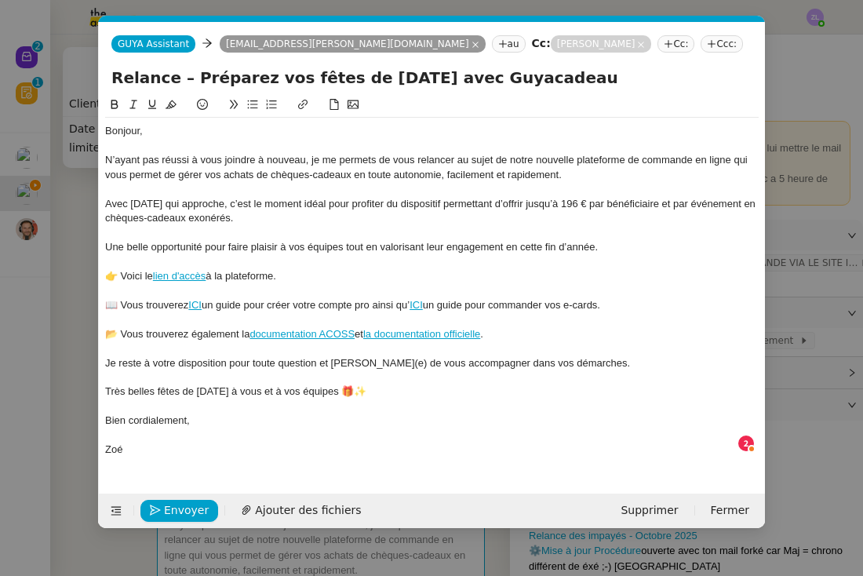
click at [119, 76] on input "Relance – Préparez vos fêtes de Noël avec Guyacadeau" at bounding box center [431, 78] width 641 height 24
type input "Relance – Préparez vos fêtes de Noël avec Guyacadeau"
click at [108, 293] on div at bounding box center [431, 290] width 653 height 14
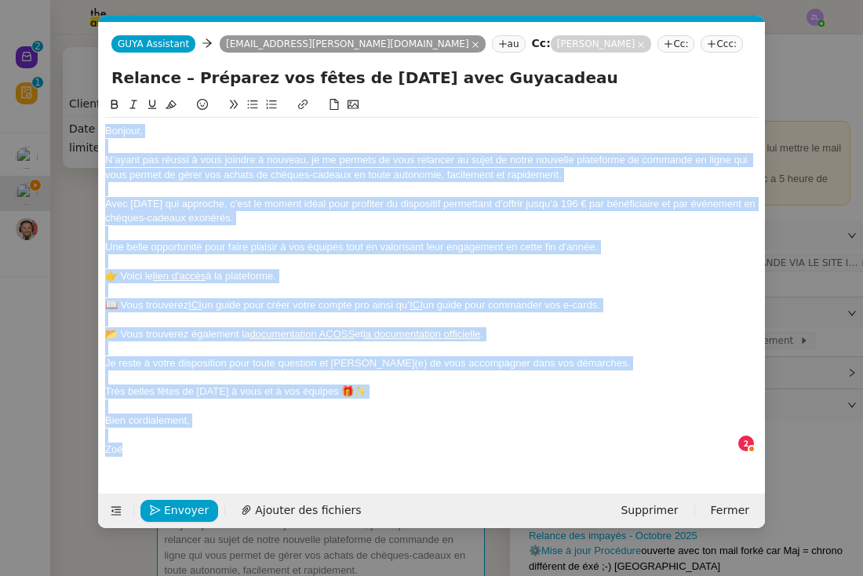
copy div "Bonjour, N’ayant pas réussi à vous joindre à nouveau, je me permets de vous rel…"
click at [247, 430] on div at bounding box center [431, 435] width 653 height 14
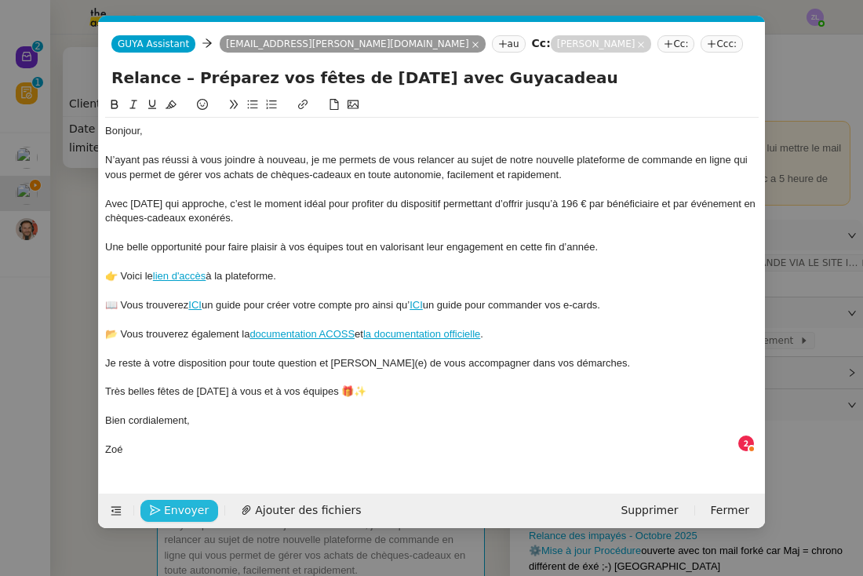
click at [184, 511] on span "Envoyer" at bounding box center [186, 510] width 45 height 18
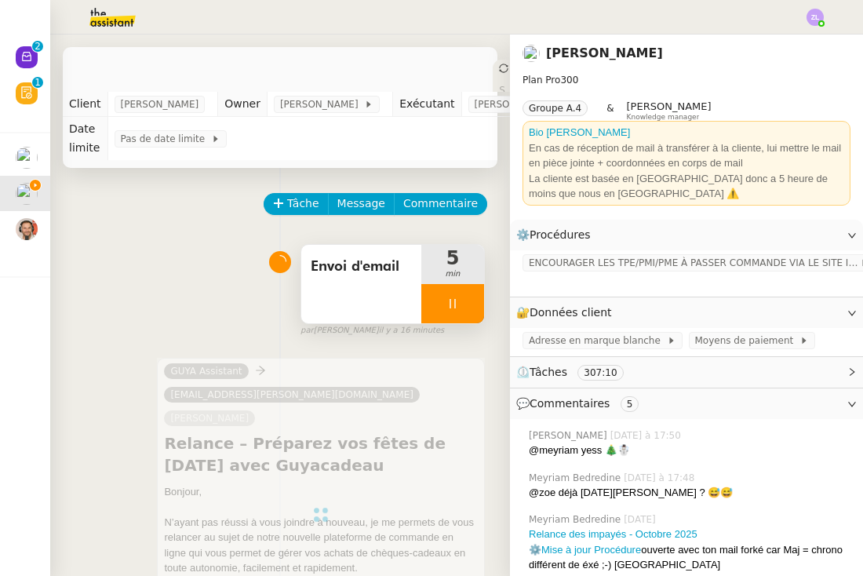
click at [361, 201] on span "Message" at bounding box center [361, 204] width 48 height 18
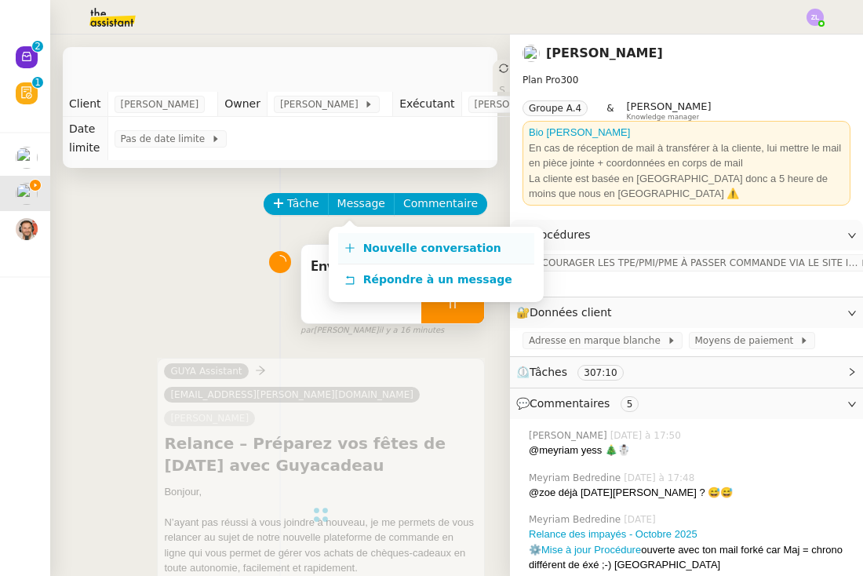
click at [384, 251] on span "Nouvelle conversation" at bounding box center [432, 248] width 138 height 13
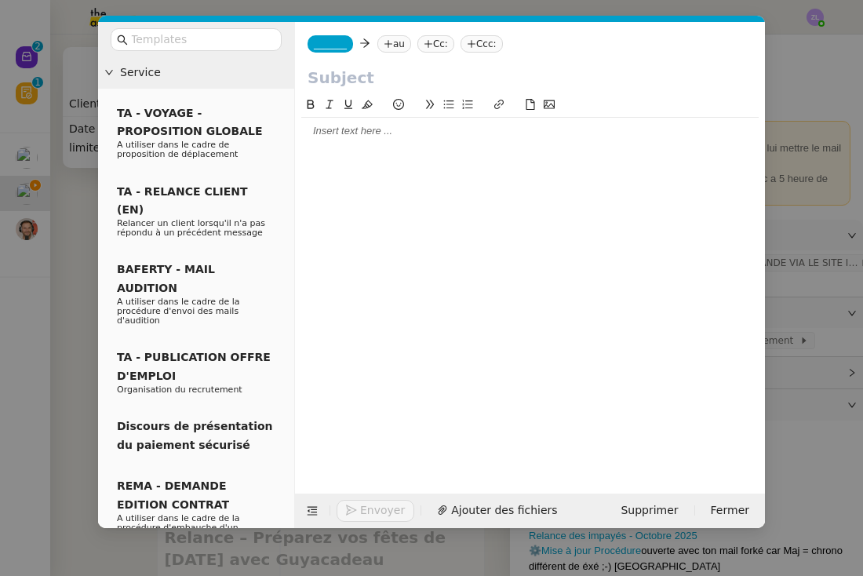
click at [358, 123] on div at bounding box center [529, 131] width 457 height 27
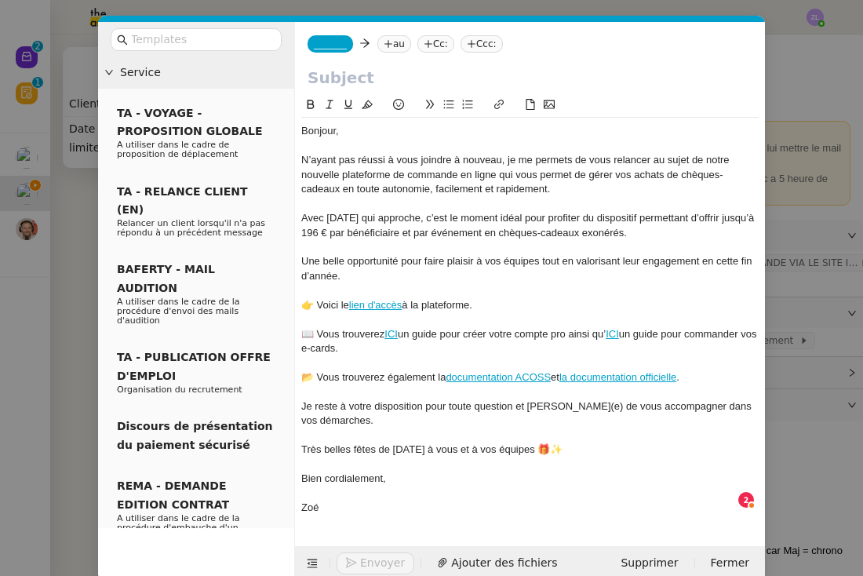
click at [314, 81] on input "text" at bounding box center [530, 78] width 445 height 24
paste input "fabienne.racon@irdts.org"
type input "fabienne.racon@irdts.org"
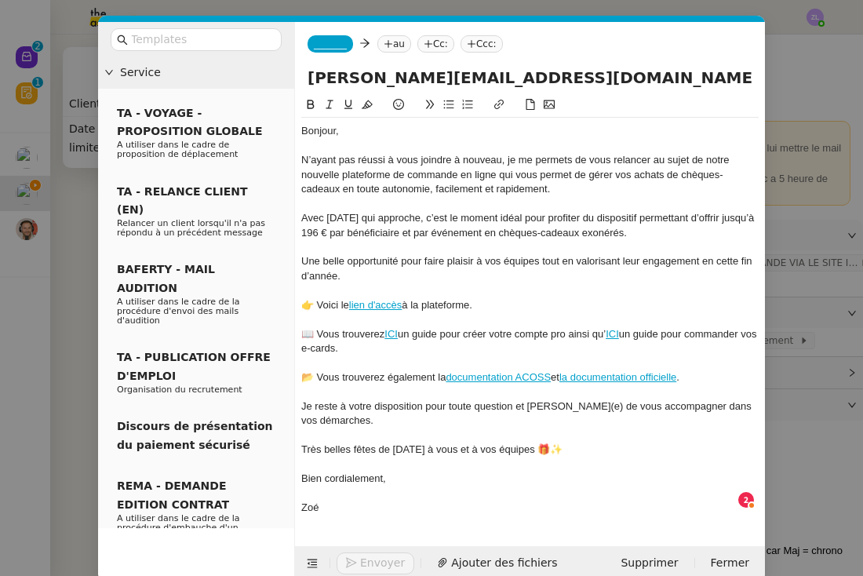
click at [396, 80] on input "fabienne.racon@irdts.org" at bounding box center [530, 78] width 445 height 24
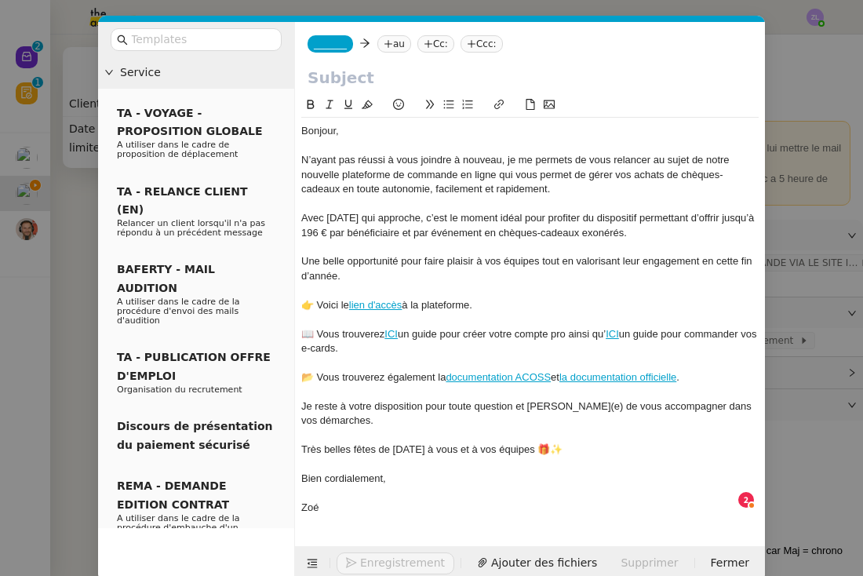
click at [399, 49] on nz-tag "au" at bounding box center [394, 43] width 34 height 17
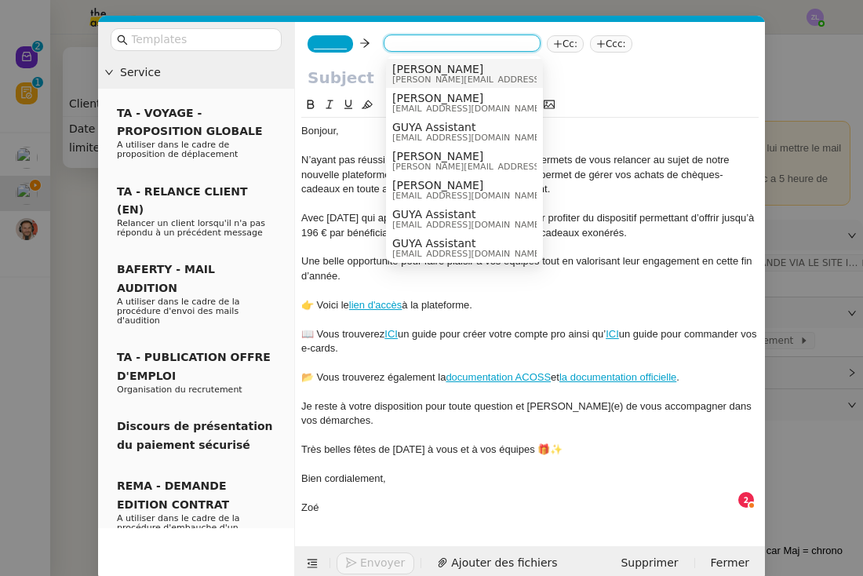
click at [407, 75] on span "astrid.brucker@guyacadeau.com" at bounding box center [503, 79] width 223 height 9
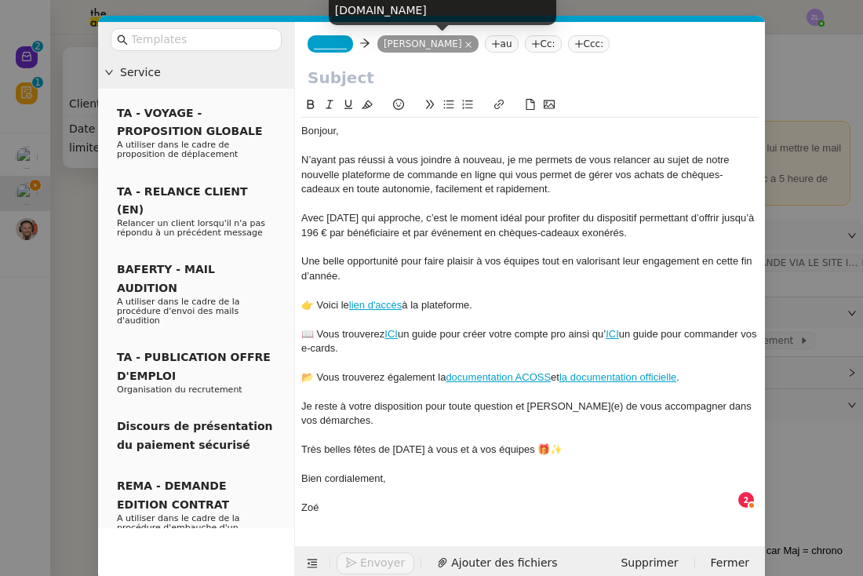
click at [462, 44] on nz-tag "[PERSON_NAME]" at bounding box center [427, 43] width 101 height 17
click at [464, 44] on icon at bounding box center [468, 45] width 8 height 8
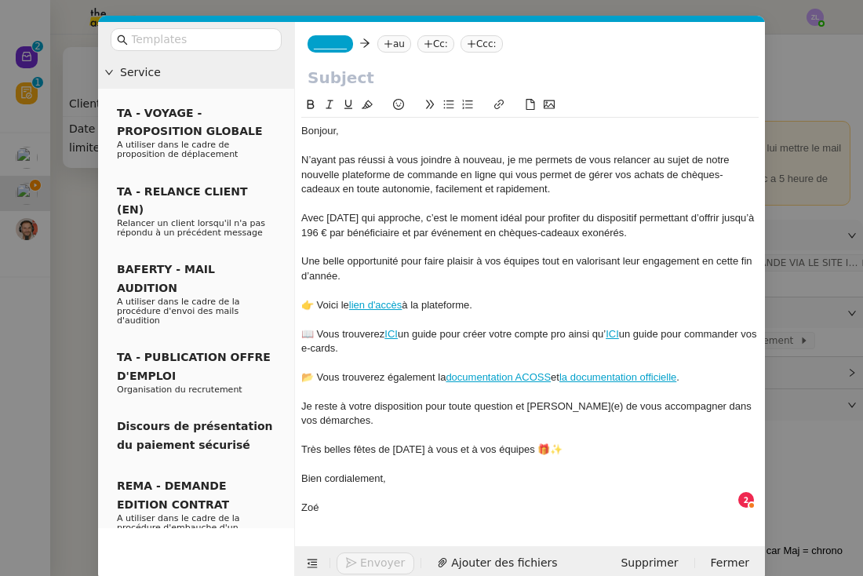
click at [394, 49] on nz-tag "au" at bounding box center [394, 43] width 34 height 17
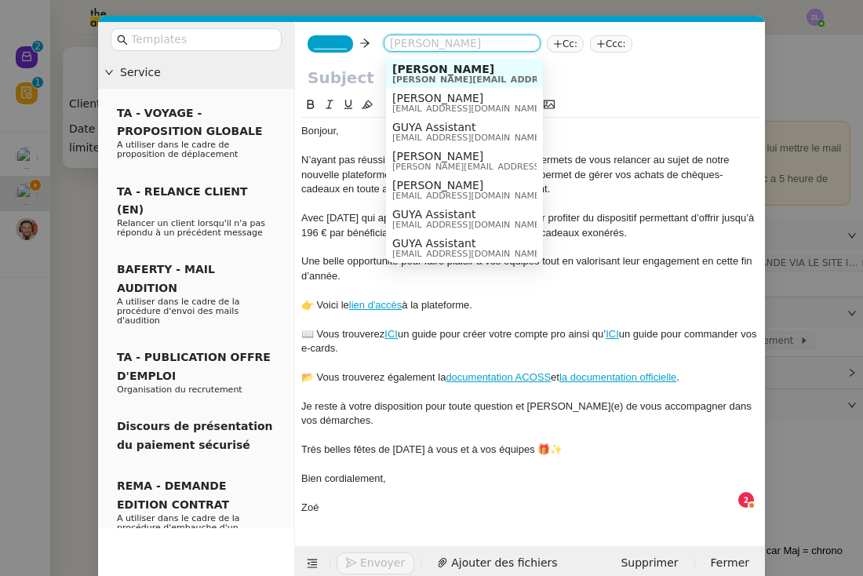
type input "v"
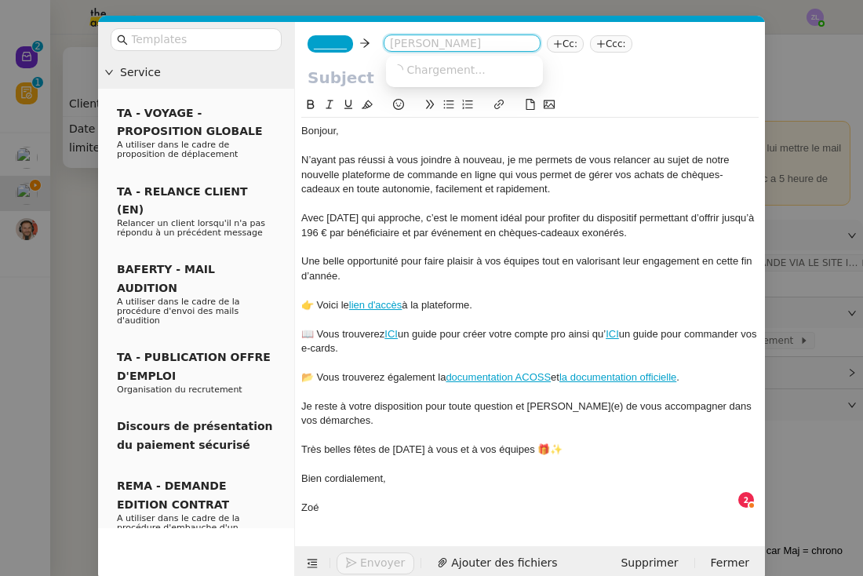
paste input "fabienne.racon@irdts.org"
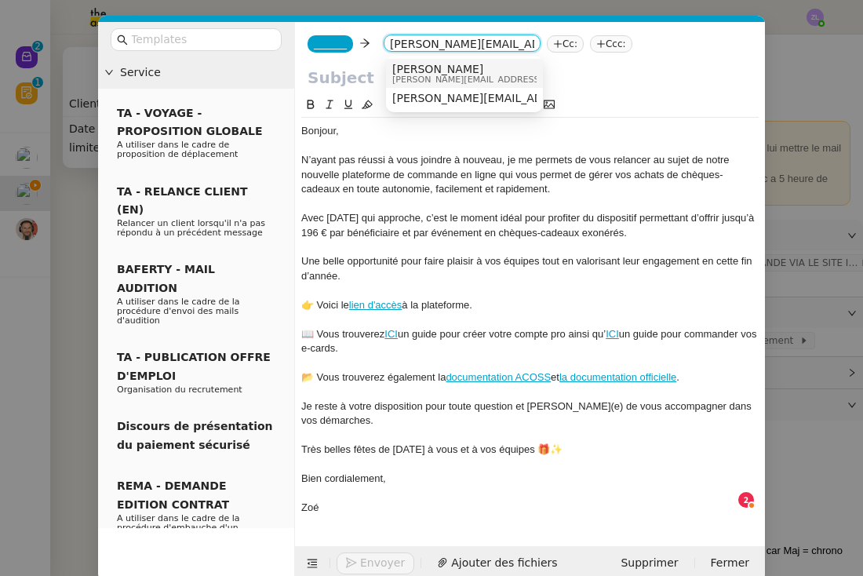
type input "fabienne.racon@irdts.org"
click at [420, 80] on span "fabienne.racon@irdts.org" at bounding box center [503, 79] width 223 height 9
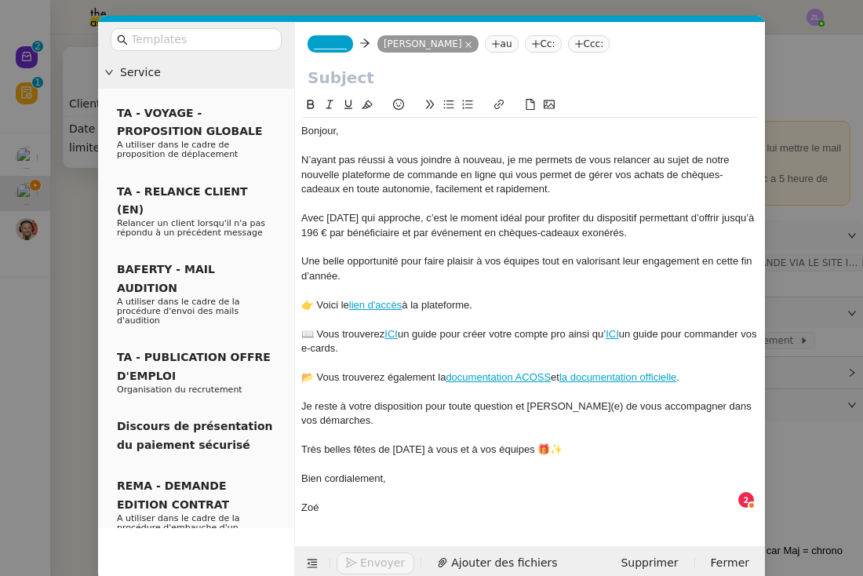
click at [318, 50] on nz-tag "_______" at bounding box center [330, 43] width 45 height 17
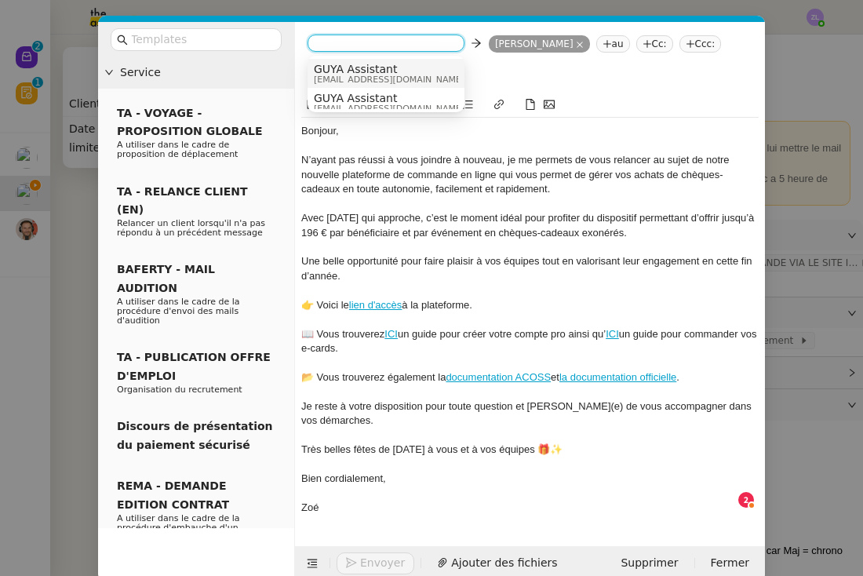
click at [350, 78] on span "admin@guyacadeau.com" at bounding box center [389, 79] width 151 height 9
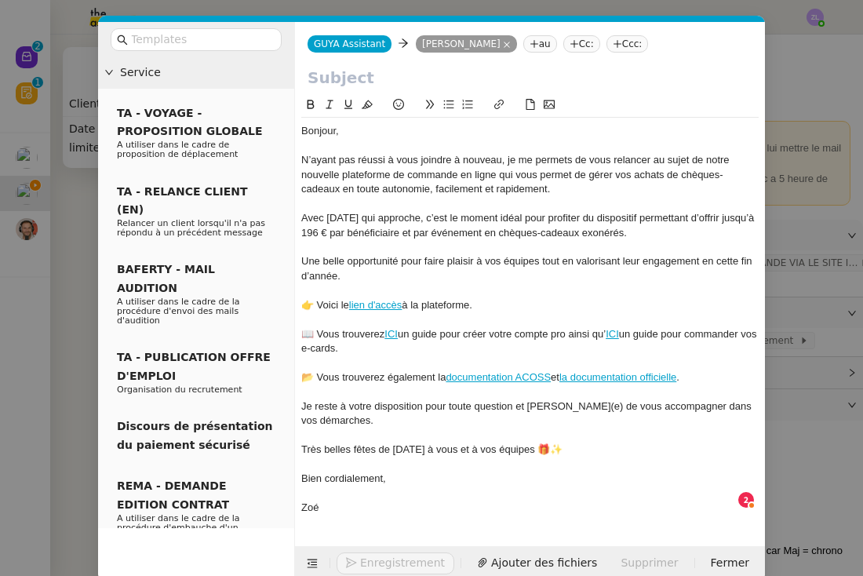
click at [585, 49] on nz-tag "Cc:" at bounding box center [581, 43] width 37 height 17
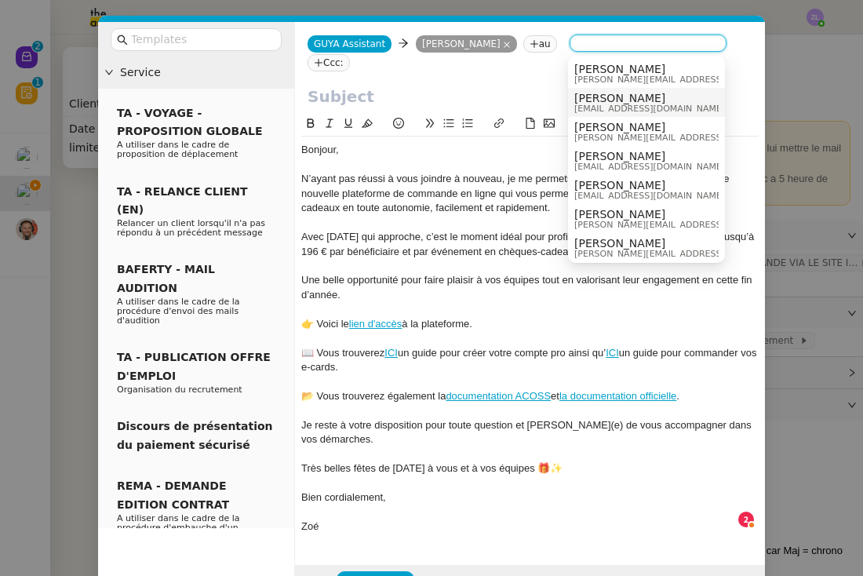
click at [598, 100] on span "Celia Etheve" at bounding box center [649, 98] width 151 height 13
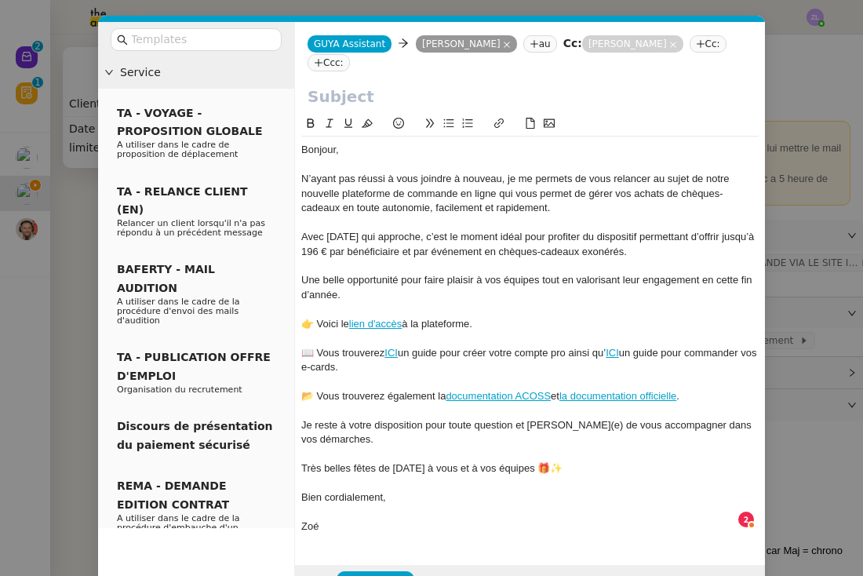
click at [410, 98] on input "text" at bounding box center [530, 97] width 445 height 24
paste input "Relance – Préparez vos fêtes de Noël avec Guyacadeau"
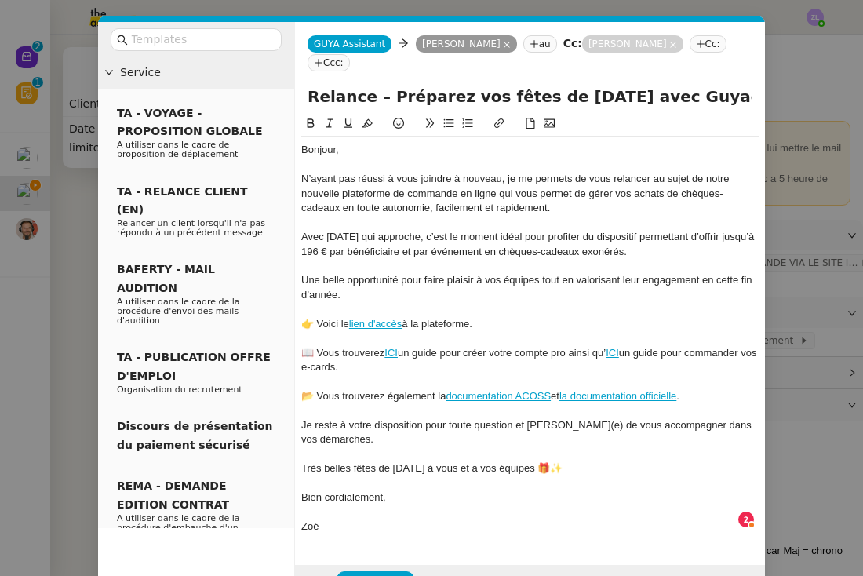
click at [312, 98] on input "Relance – Préparez vos fêtes de Noël avec Guyacadeau" at bounding box center [530, 97] width 445 height 24
type input "Relance – Préparez vos fêtes de Noël avec Guyacadeau"
click at [335, 293] on div "Une belle opportunité pour faire plaisir à vos équipes tout en valorisant leur …" at bounding box center [529, 287] width 457 height 29
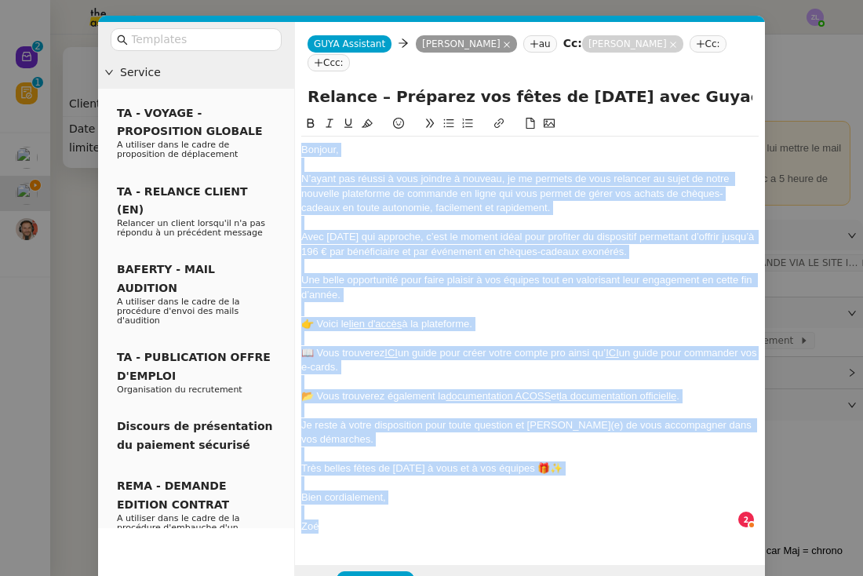
copy div "Bonjour, N’ayant pas réussi à vous joindre à nouveau, je me permets de vous rel…"
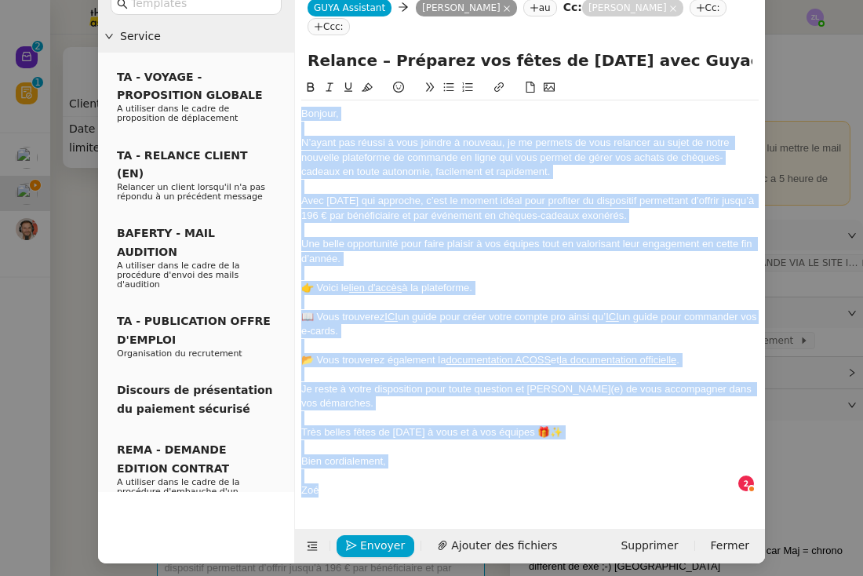
scroll to position [35, 0]
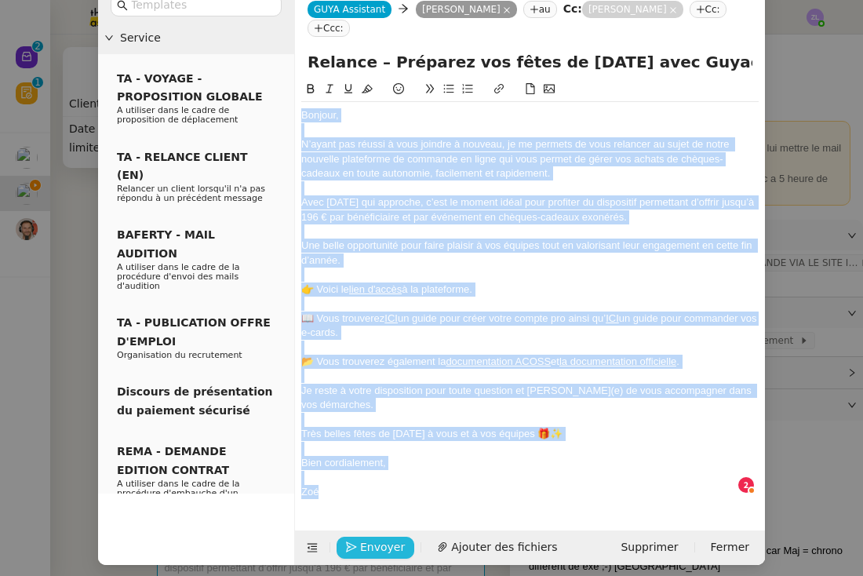
click at [395, 541] on span "Envoyer" at bounding box center [382, 547] width 45 height 18
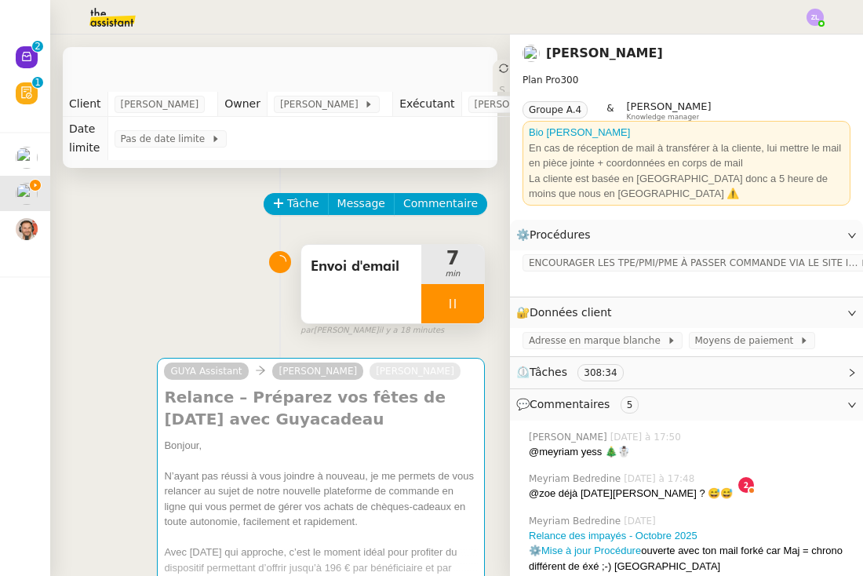
scroll to position [19, 0]
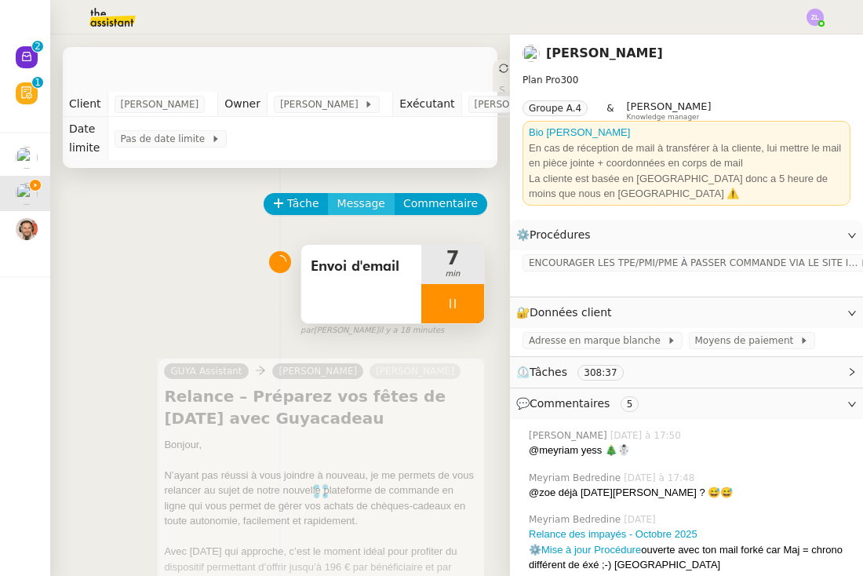
click at [350, 203] on span "Message" at bounding box center [361, 204] width 48 height 18
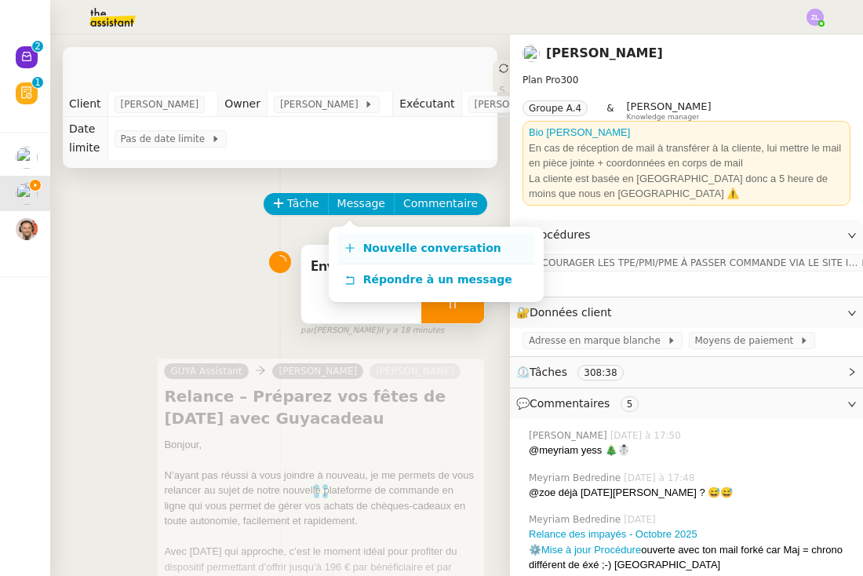
click at [367, 250] on span "Nouvelle conversation" at bounding box center [432, 248] width 138 height 13
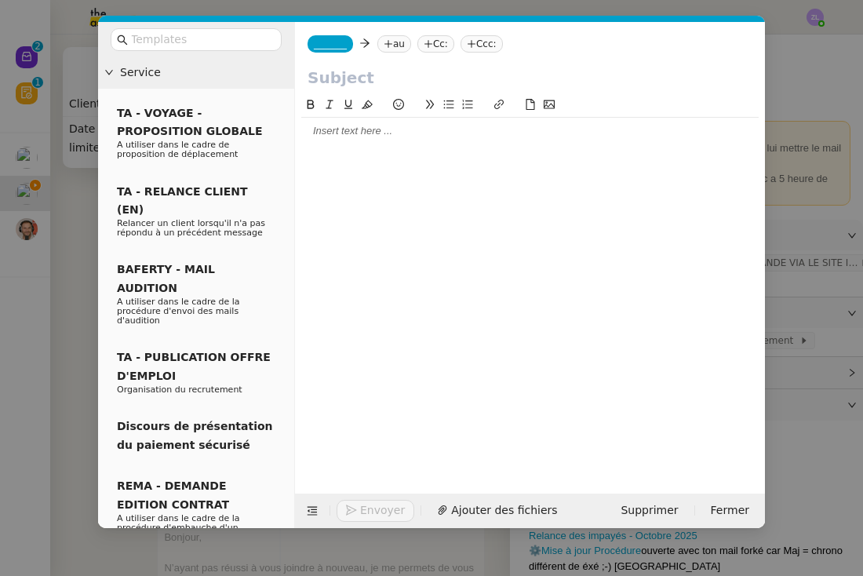
click at [347, 133] on div at bounding box center [529, 131] width 457 height 14
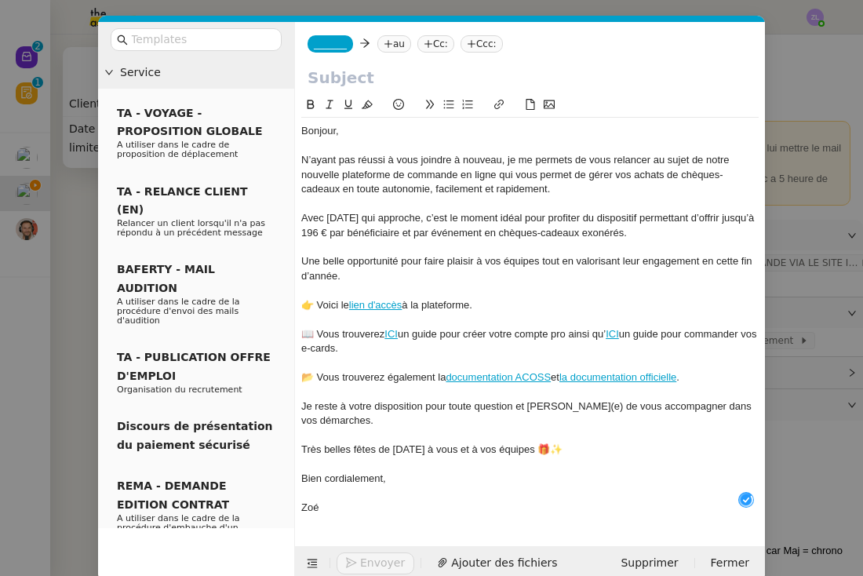
scroll to position [16, 0]
click at [333, 50] on nz-tag "_______" at bounding box center [330, 43] width 45 height 17
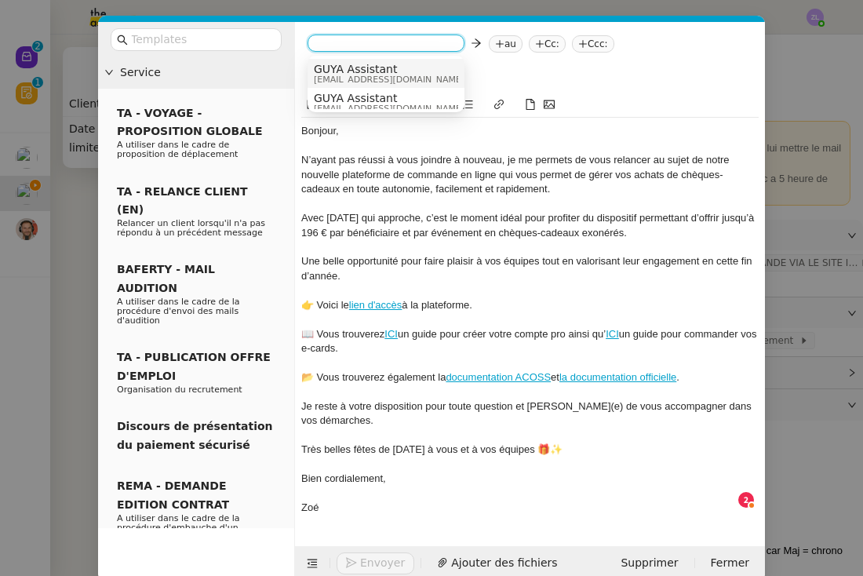
click at [344, 64] on span "GUYA Assistant" at bounding box center [389, 69] width 151 height 13
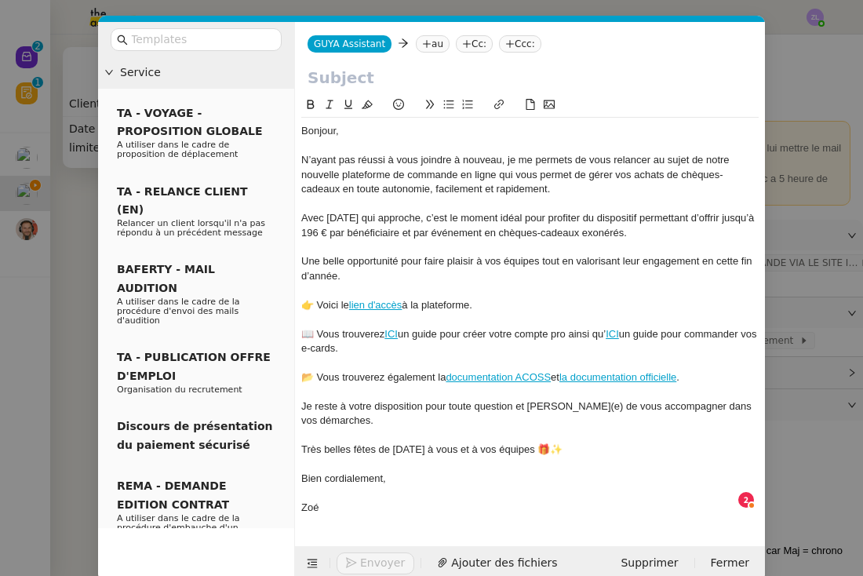
click at [423, 46] on icon at bounding box center [426, 43] width 9 height 9
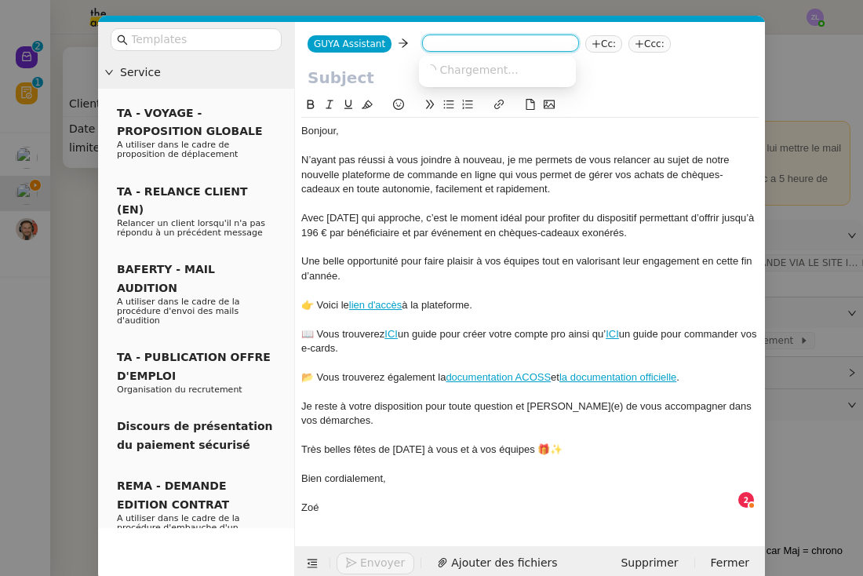
paste input "tcharline.domont@airliquide.com"
type input "tcharline.domont@airliquide.com"
click at [459, 72] on span "tcharline.domont@airliquide.com" at bounding box center [521, 69] width 192 height 13
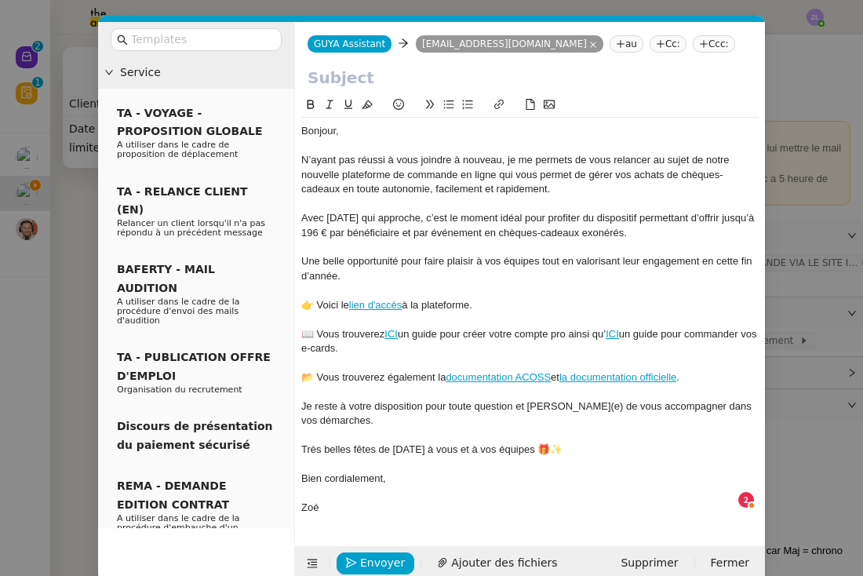
click at [656, 47] on icon at bounding box center [660, 43] width 9 height 9
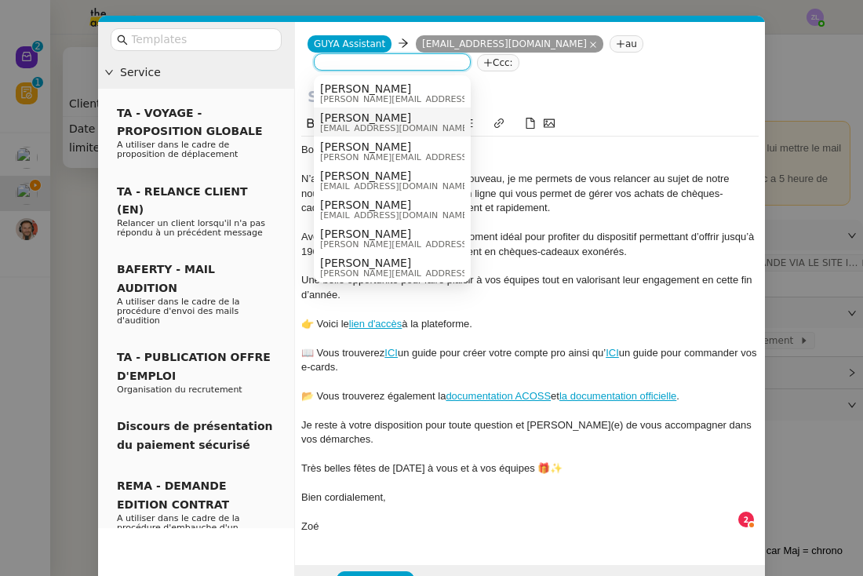
click at [366, 119] on span "Celia Etheve" at bounding box center [395, 117] width 151 height 13
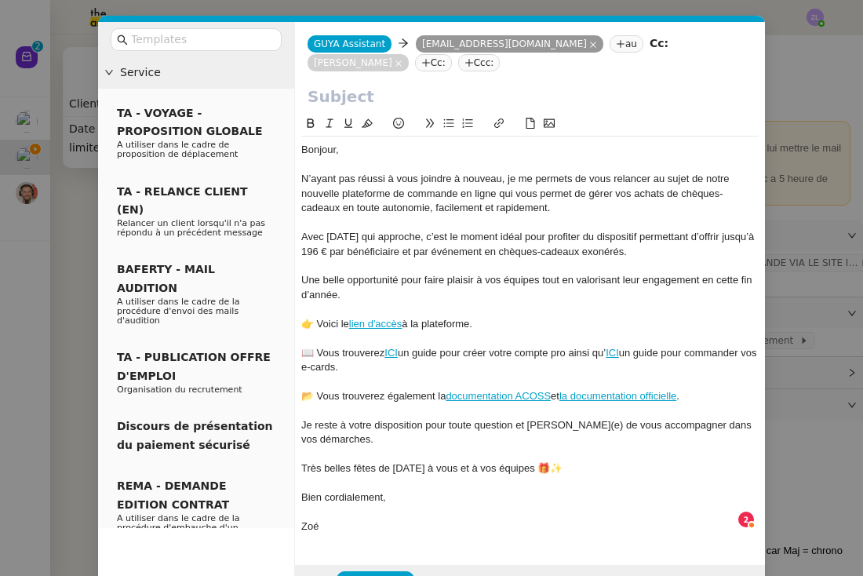
click at [345, 96] on input "text" at bounding box center [530, 97] width 445 height 24
paste input "Relance – Préparez vos fêtes de Noël avec Guyacadeau"
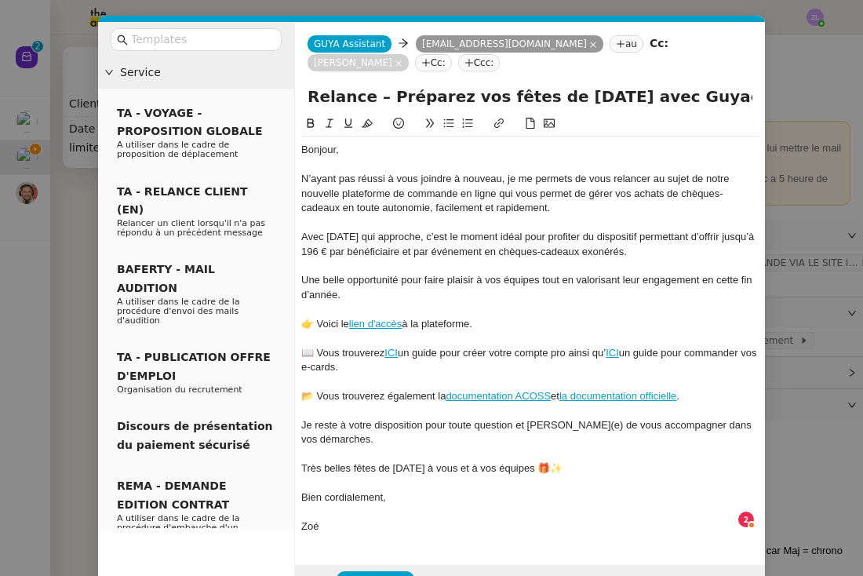
click at [311, 98] on input "Relance – Préparez vos fêtes de Noël avec Guyacadeau" at bounding box center [530, 97] width 445 height 24
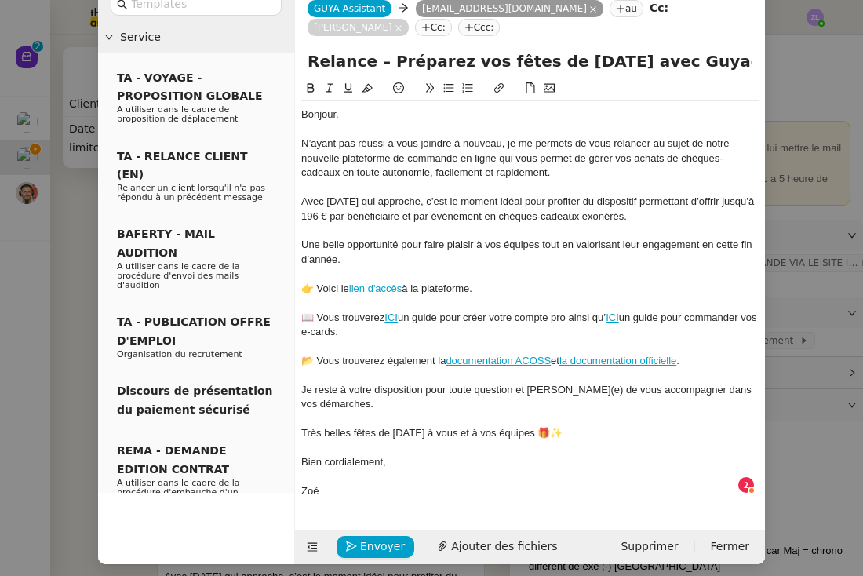
scroll to position [35, 0]
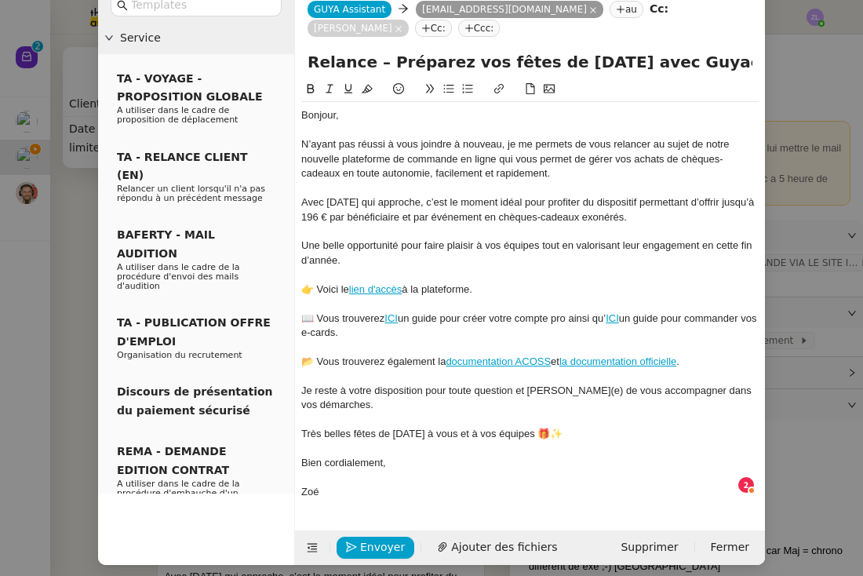
type input "Relance – Préparez vos fêtes de Noël avec Guyacadeau"
click at [346, 487] on div "Zoé" at bounding box center [529, 492] width 457 height 14
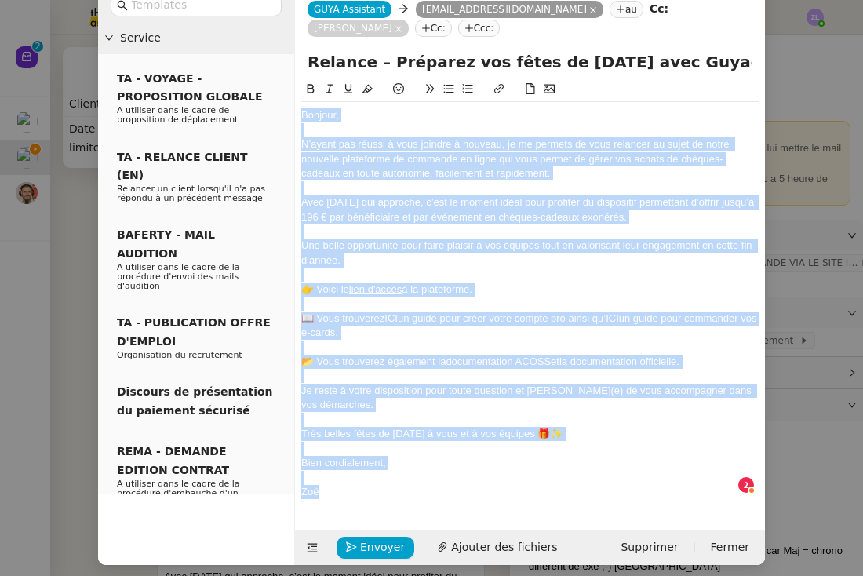
copy div "Bonjour, N’ayant pas réussi à vous joindre à nouveau, je me permets de vous rel…"
click at [373, 545] on span "Envoyer" at bounding box center [382, 547] width 45 height 18
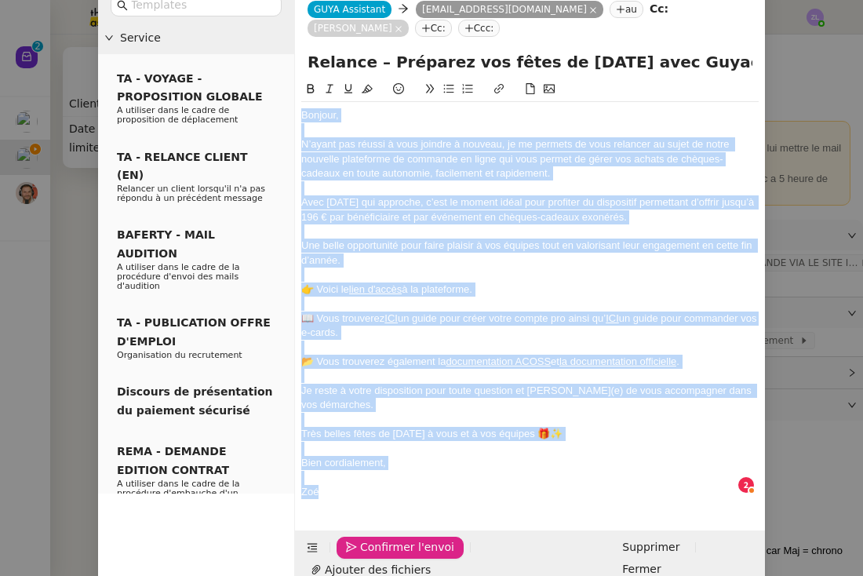
click at [373, 545] on span "Confirmer l'envoi" at bounding box center [407, 547] width 94 height 18
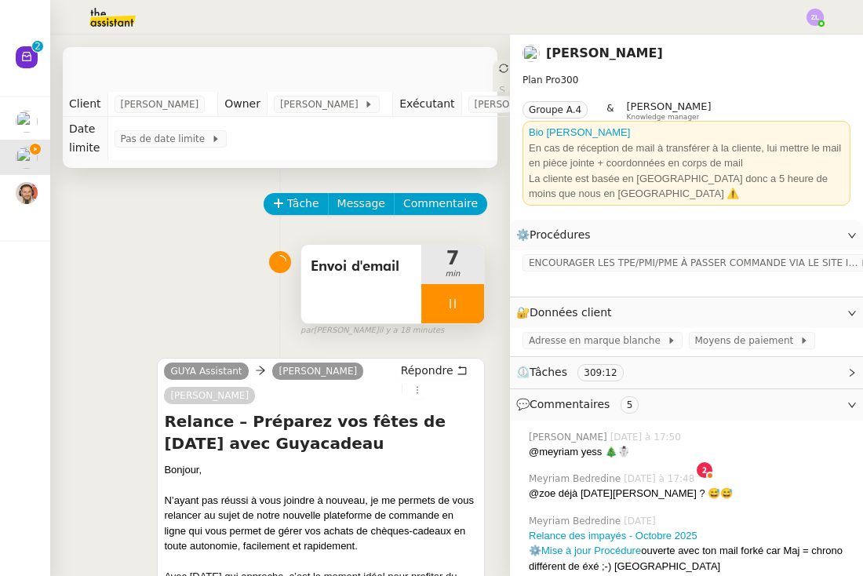
scroll to position [19, 0]
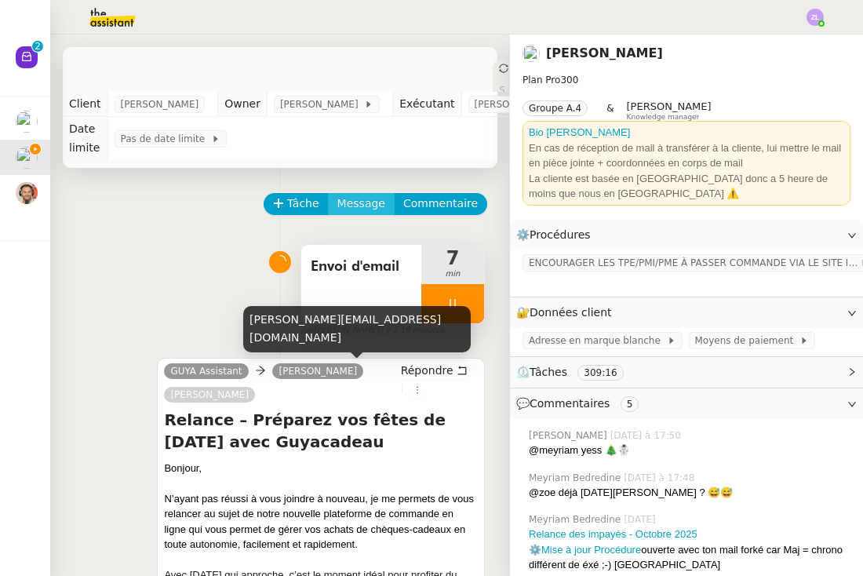
click at [351, 203] on span "Message" at bounding box center [361, 204] width 48 height 18
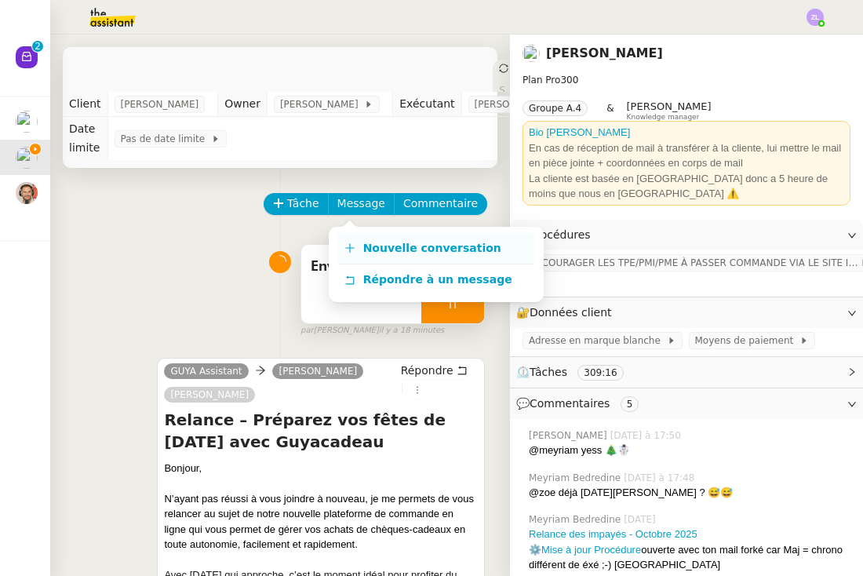
click at [366, 237] on link "Nouvelle conversation" at bounding box center [436, 248] width 196 height 31
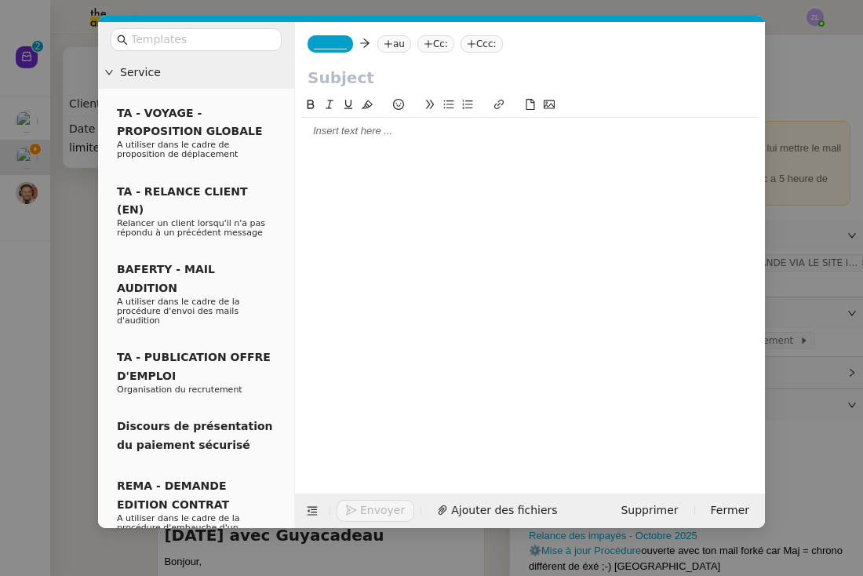
click at [335, 133] on div at bounding box center [529, 131] width 457 height 14
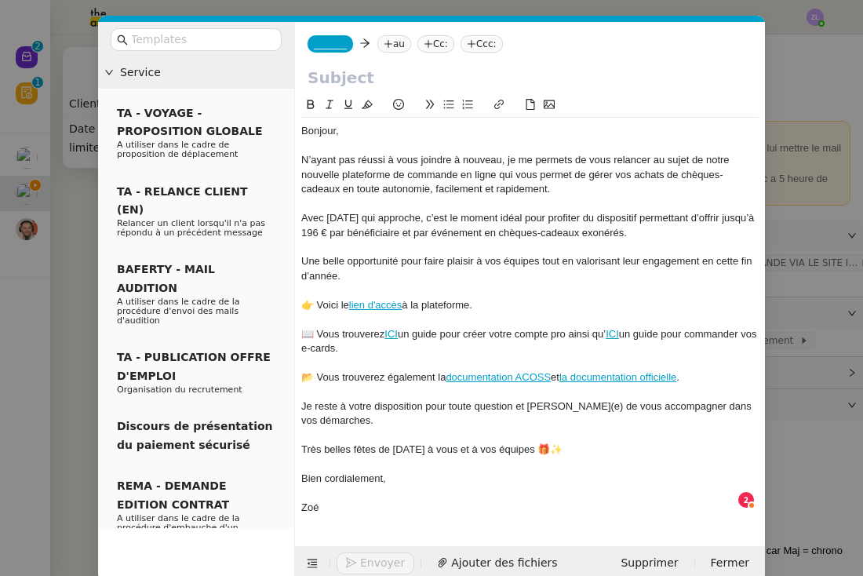
click at [377, 83] on input "text" at bounding box center [530, 78] width 445 height 24
paste input "Relance – Préparez vos fêtes de Noël avec Guyacadeau"
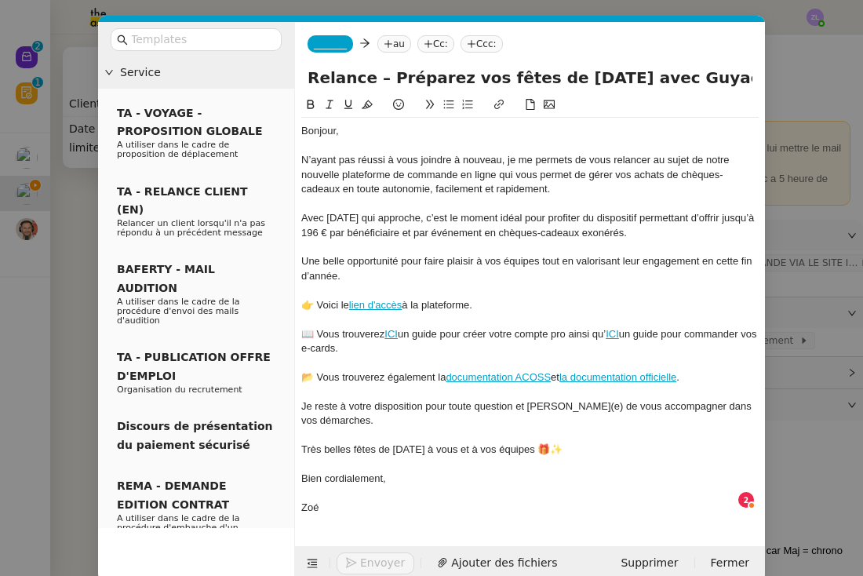
click at [310, 75] on input "Relance – Préparez vos fêtes de Noël avec Guyacadeau" at bounding box center [530, 78] width 445 height 24
type input "Relance – Préparez vos fêtes de Noël avec Guyacadeau"
click at [344, 48] on span "_______" at bounding box center [330, 43] width 33 height 11
click at [0, 0] on input at bounding box center [0, 0] width 0 height 0
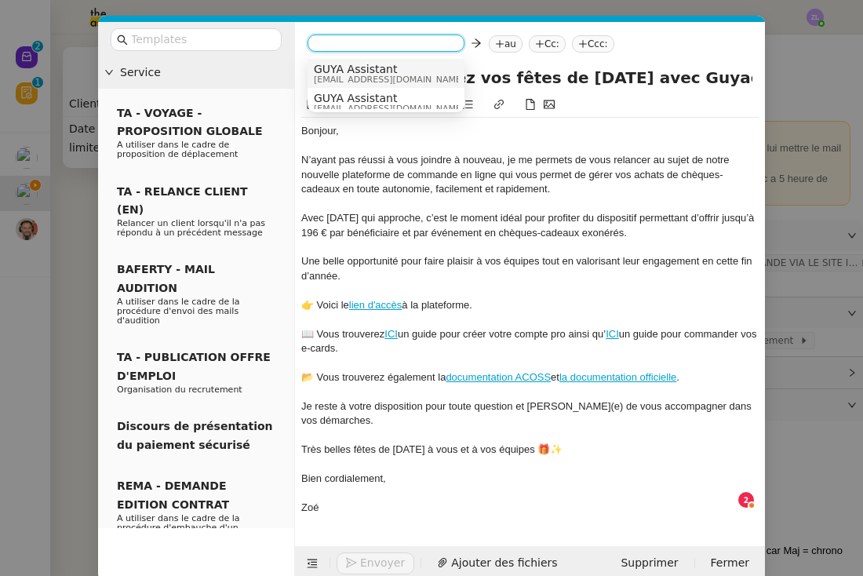
click at [352, 72] on span "GUYA Assistant" at bounding box center [389, 69] width 151 height 13
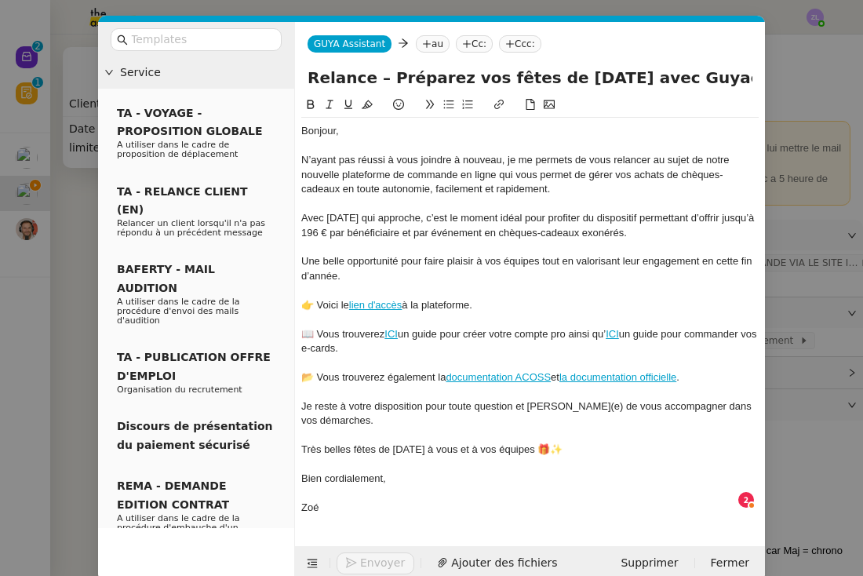
click at [430, 47] on nz-tag "au" at bounding box center [433, 43] width 34 height 17
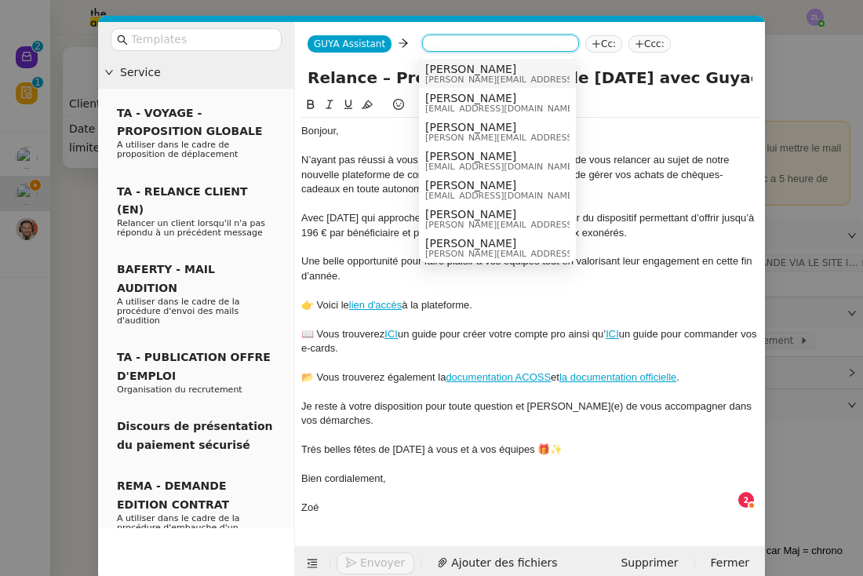
paste input "micheline.bithiome@imco-guyane.com"
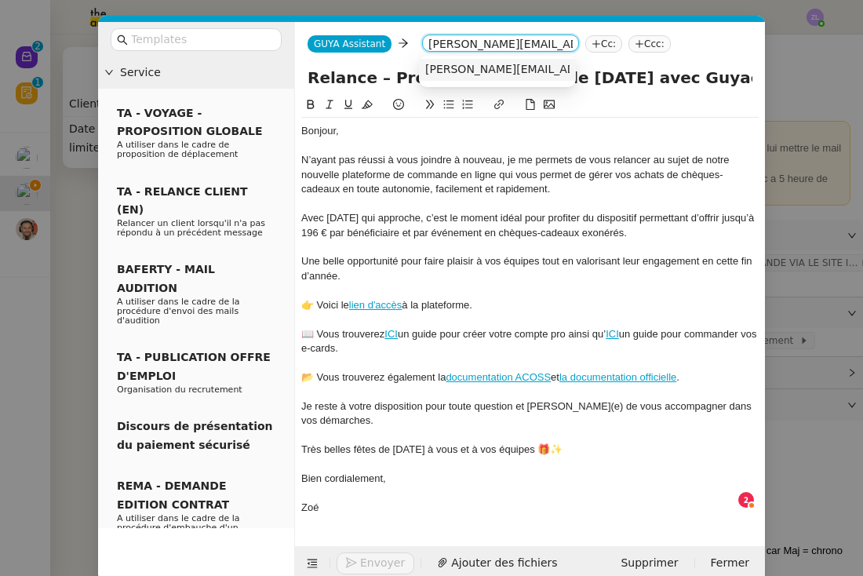
type input "micheline.bithiome@imco-guyane.com"
click at [460, 73] on span "micheline.bithiome@imco-guyane.com" at bounding box center [566, 69] width 283 height 13
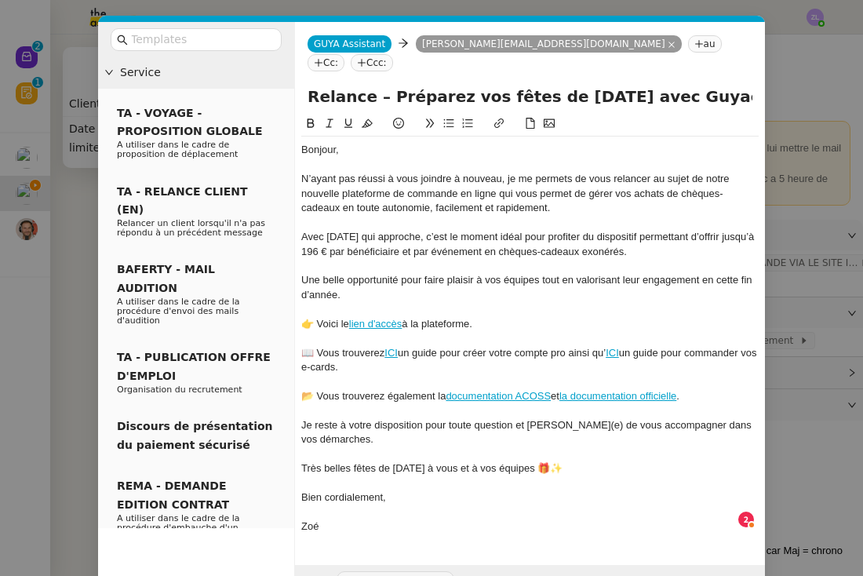
click at [344, 54] on nz-tag "Cc:" at bounding box center [326, 62] width 37 height 17
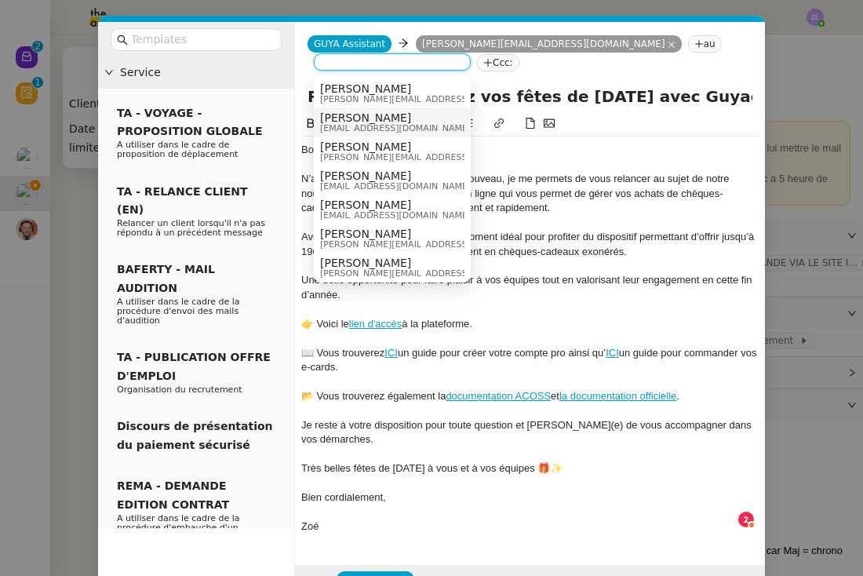
click at [370, 118] on span "Celia Etheve" at bounding box center [395, 117] width 151 height 13
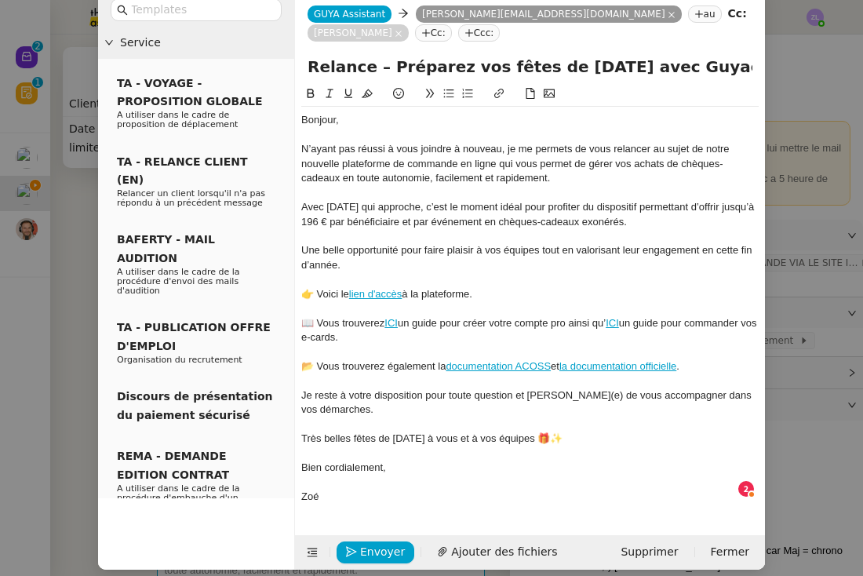
scroll to position [31, 0]
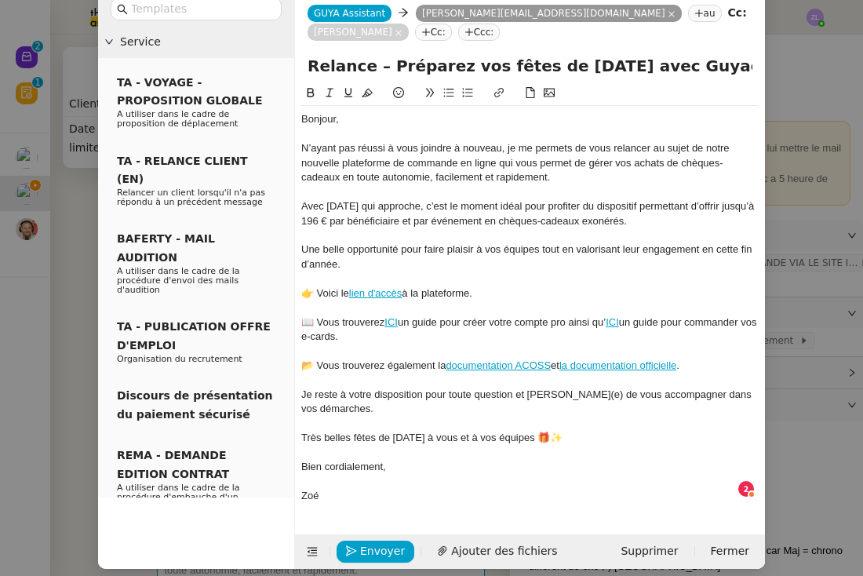
click at [308, 71] on input "Relance – Préparez vos fêtes de Noël avec Guyacadeau" at bounding box center [530, 66] width 445 height 24
click at [337, 489] on div "Zoé" at bounding box center [529, 496] width 457 height 14
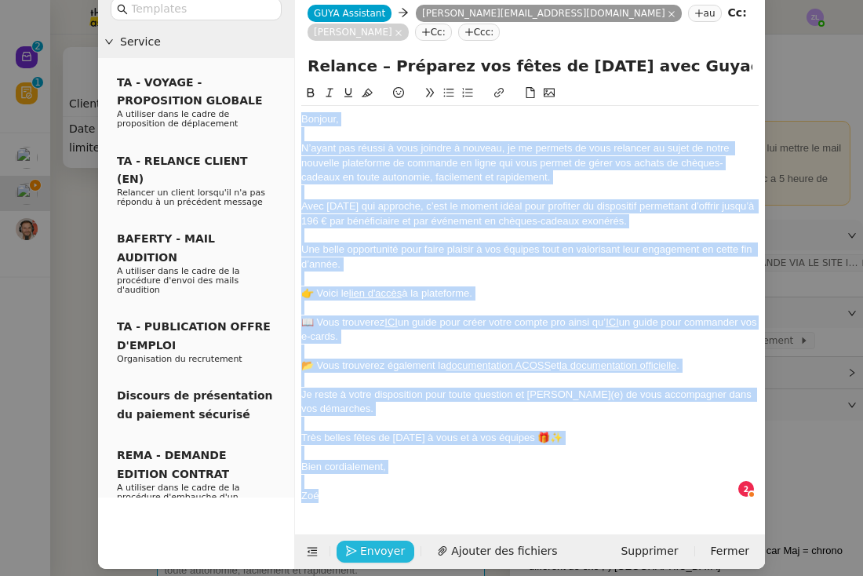
click at [369, 544] on span "Envoyer" at bounding box center [382, 551] width 45 height 18
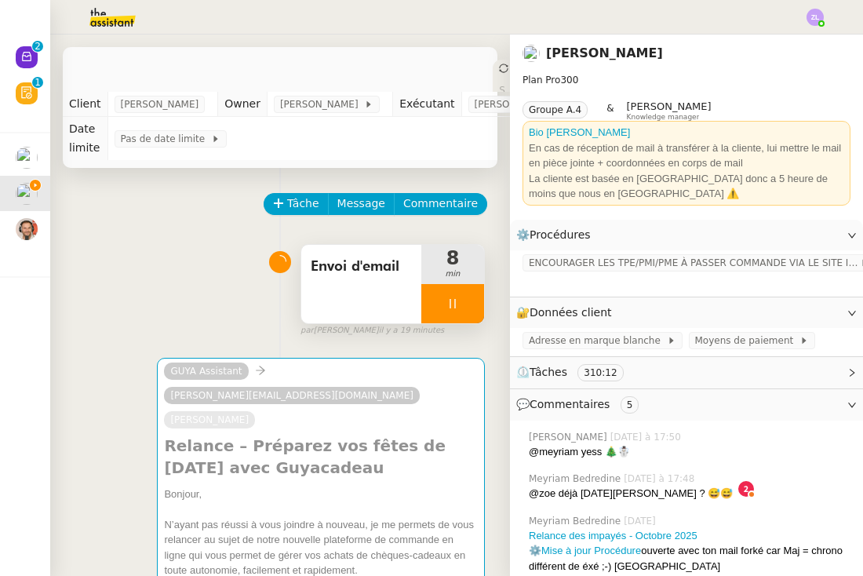
scroll to position [19, 0]
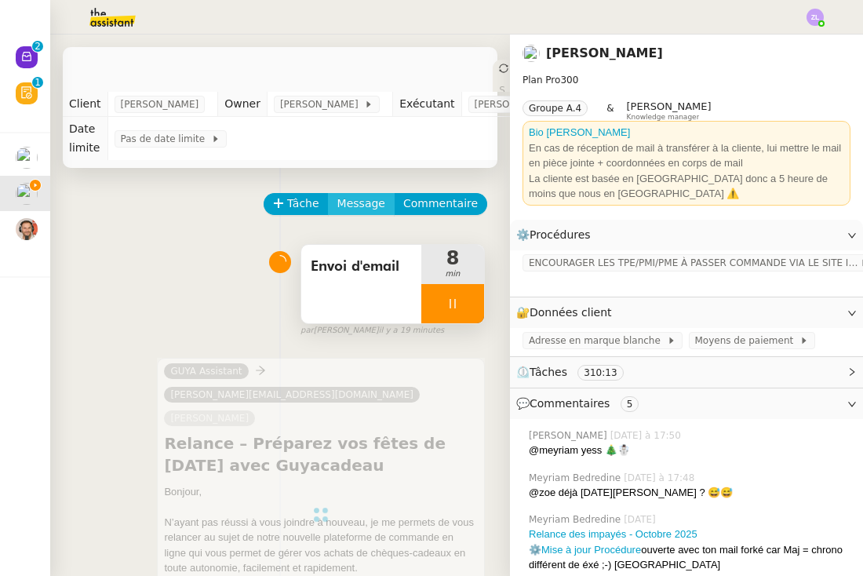
click at [349, 204] on span "Message" at bounding box center [361, 204] width 48 height 18
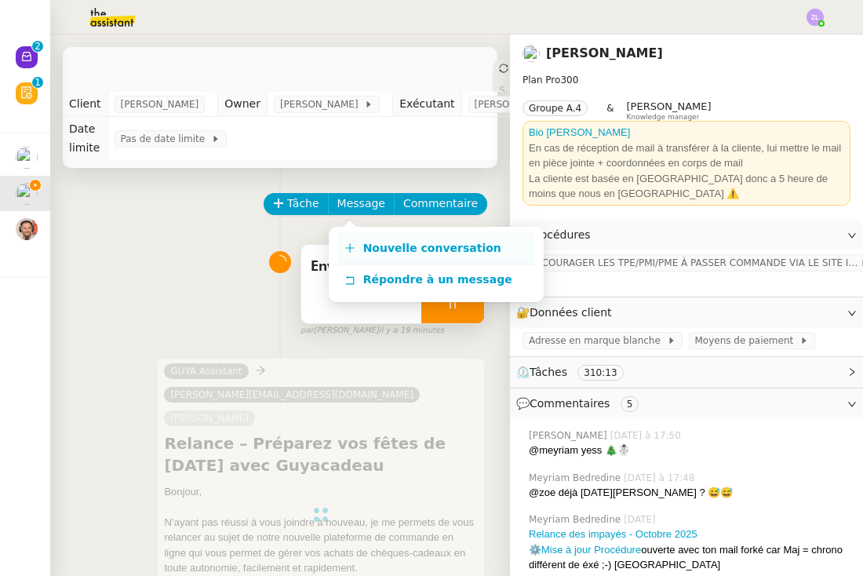
click at [366, 246] on span "Nouvelle conversation" at bounding box center [432, 248] width 138 height 13
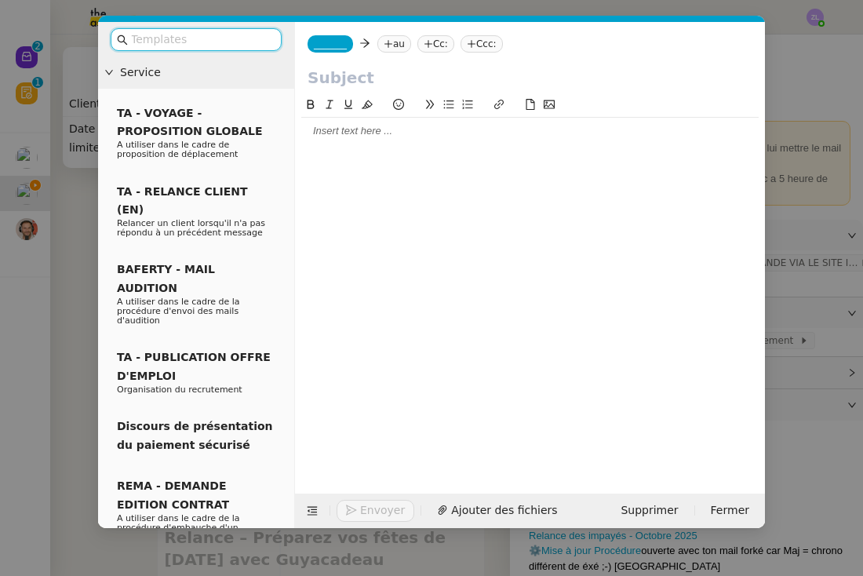
click at [333, 126] on div at bounding box center [529, 131] width 457 height 14
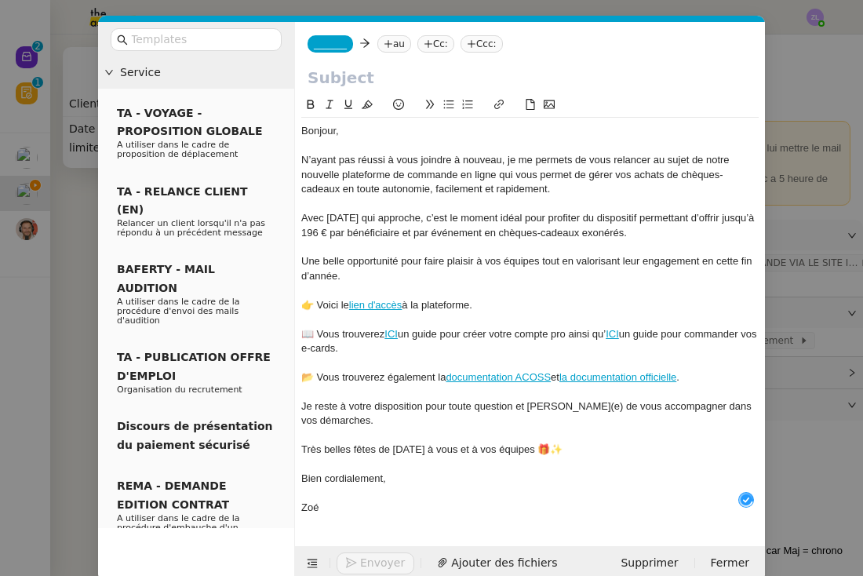
scroll to position [16, 0]
click at [333, 47] on span "_______" at bounding box center [330, 43] width 33 height 11
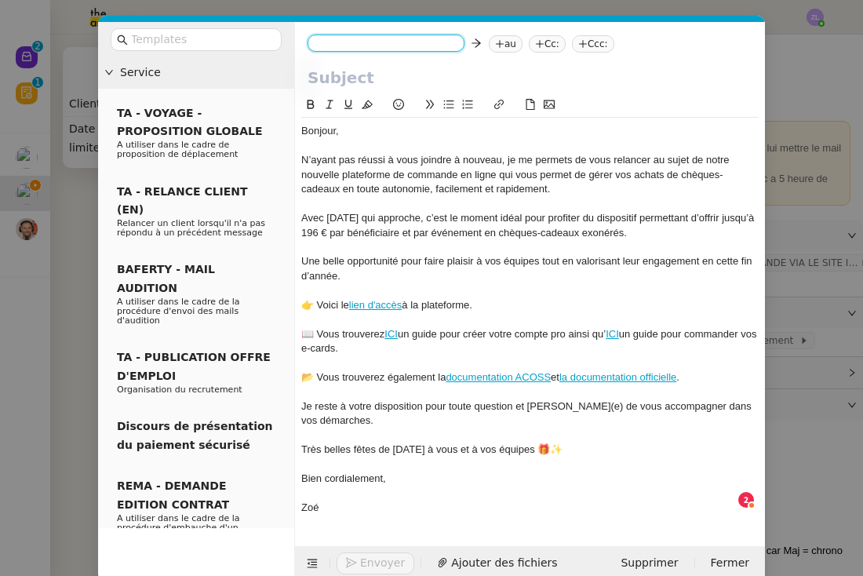
click at [334, 41] on input at bounding box center [386, 45] width 144 height 16
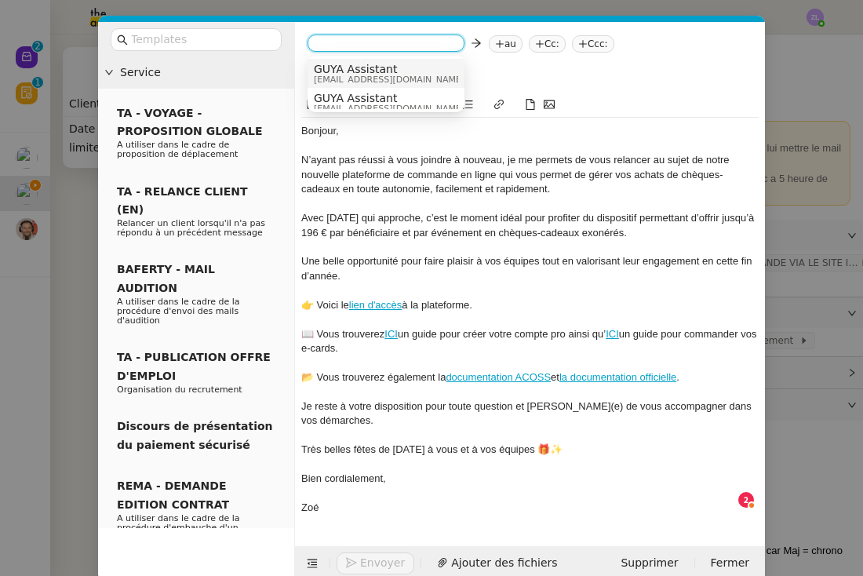
click at [339, 78] on span "admin@guyacadeau.com" at bounding box center [389, 79] width 151 height 9
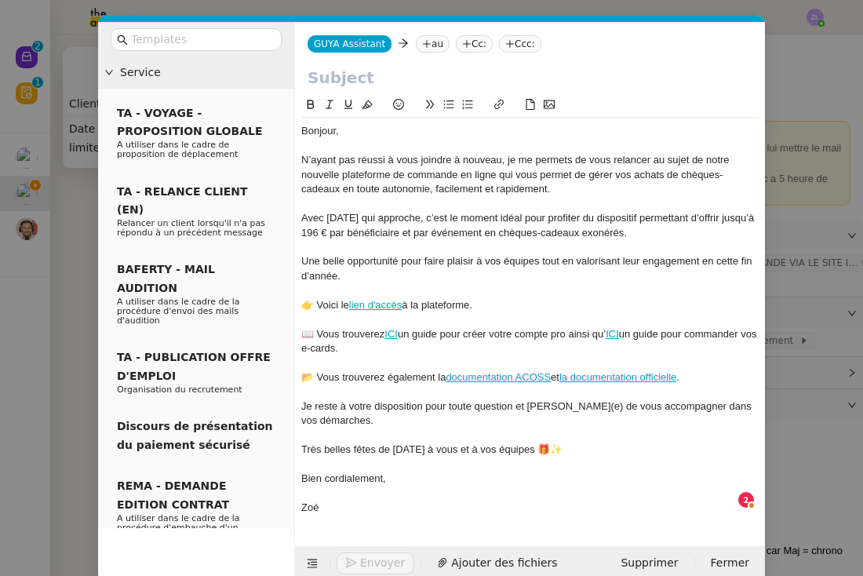
click at [423, 38] on nz-tag "au" at bounding box center [433, 43] width 34 height 17
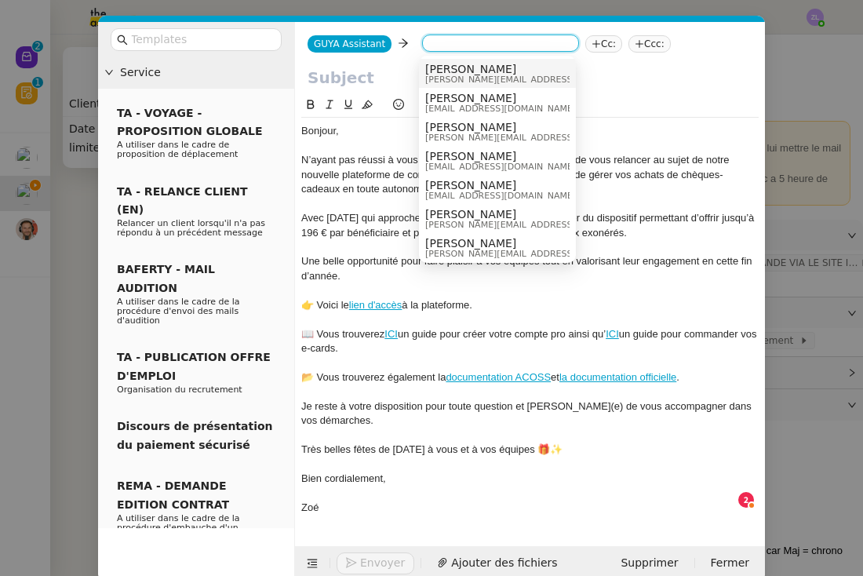
paste input "christophe.charron@ird.fr"
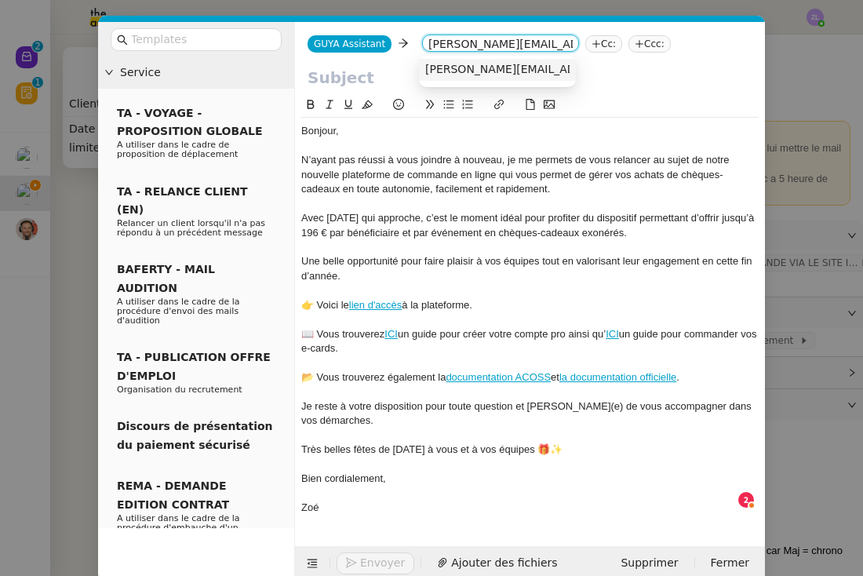
type input "christophe.charron@ird.fr"
click at [475, 64] on span "christophe.charron@ird.fr" at bounding box center [566, 69] width 283 height 13
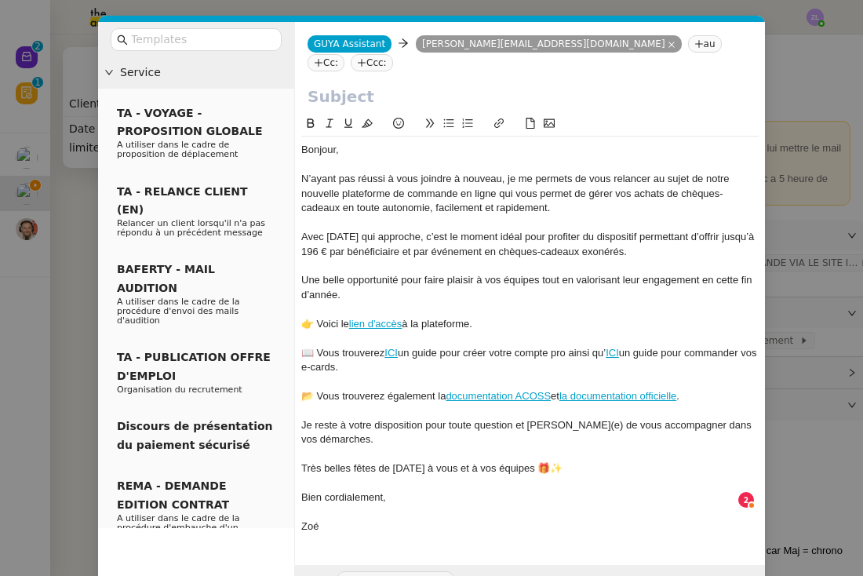
click at [344, 54] on nz-tag "Cc:" at bounding box center [326, 62] width 37 height 17
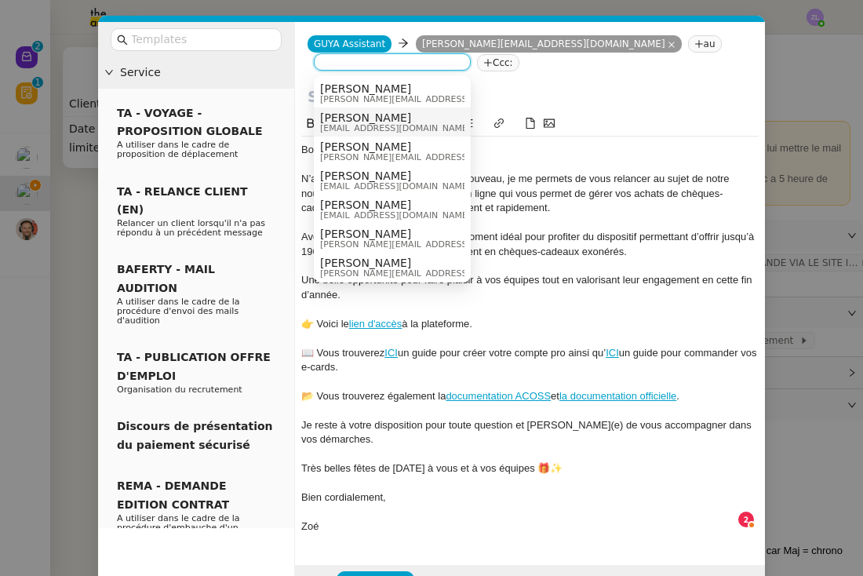
click at [347, 125] on span "commercial@guyacadeau.com" at bounding box center [395, 128] width 151 height 9
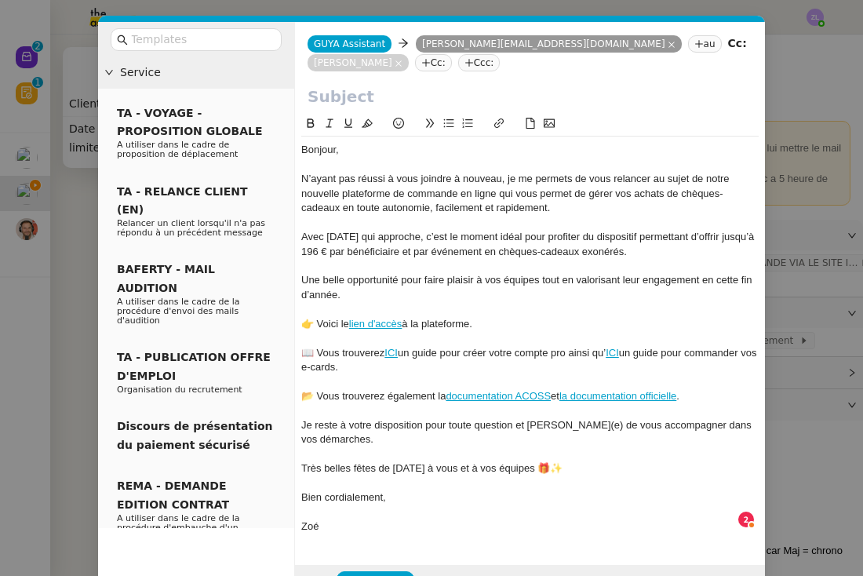
click at [408, 93] on input "text" at bounding box center [530, 97] width 445 height 24
paste input "Relance – Préparez vos fêtes de Noël avec Guyacadeau"
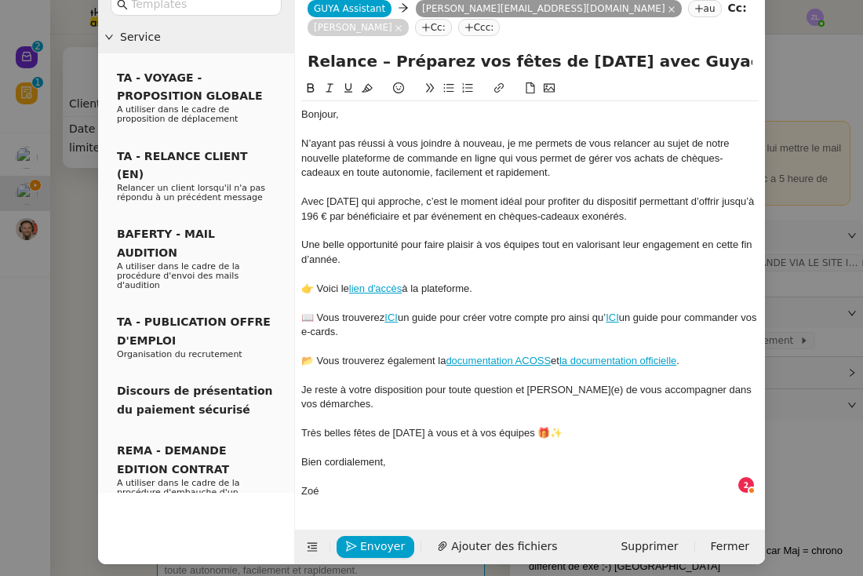
scroll to position [35, 0]
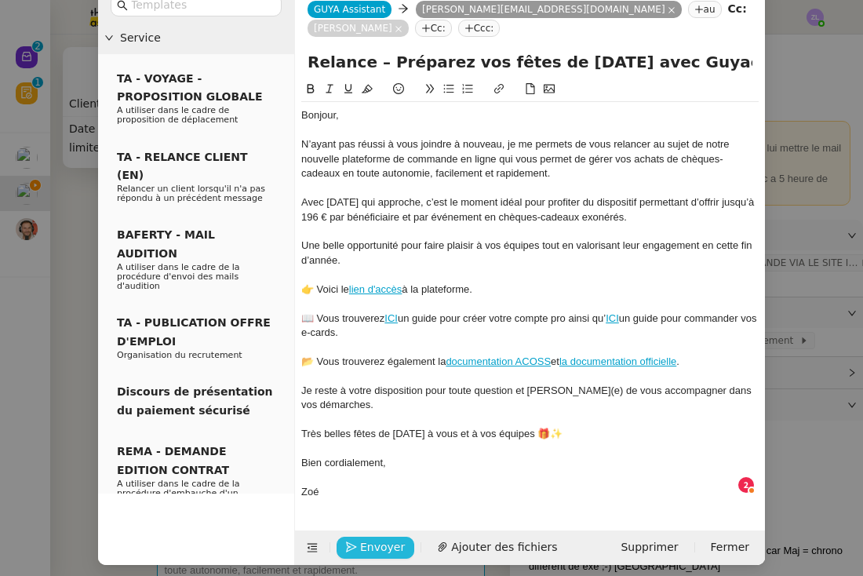
type input "Relance – Préparez vos fêtes de Noël avec Guyacadeau"
click at [373, 540] on span "Envoyer" at bounding box center [382, 547] width 45 height 18
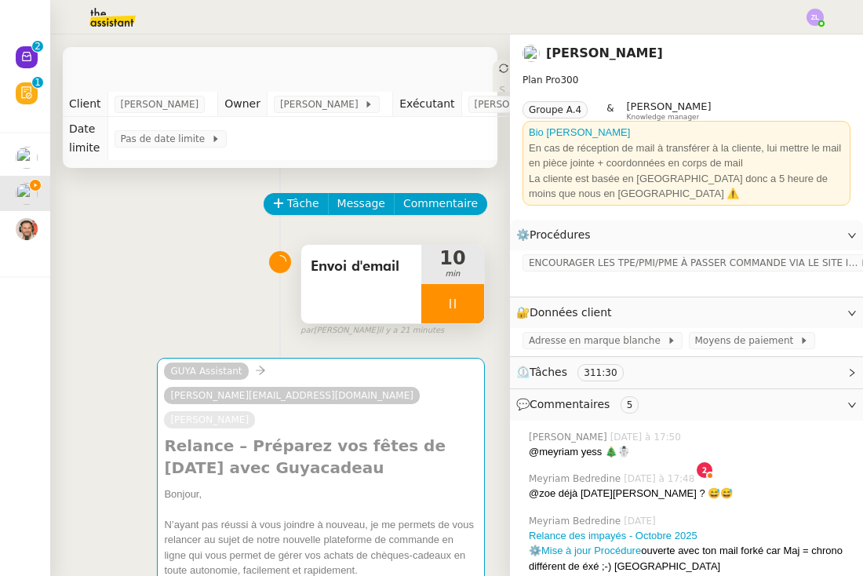
scroll to position [19, 0]
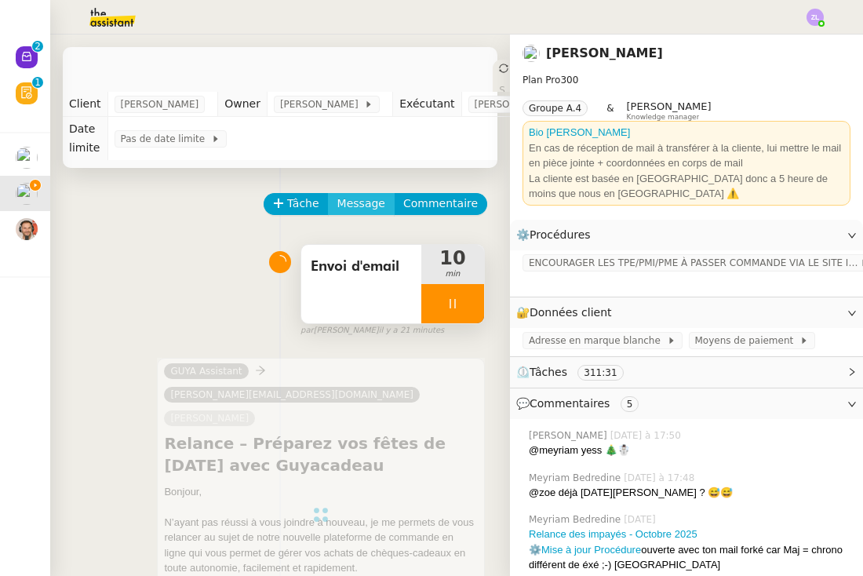
click at [361, 193] on button "Message" at bounding box center [361, 204] width 67 height 22
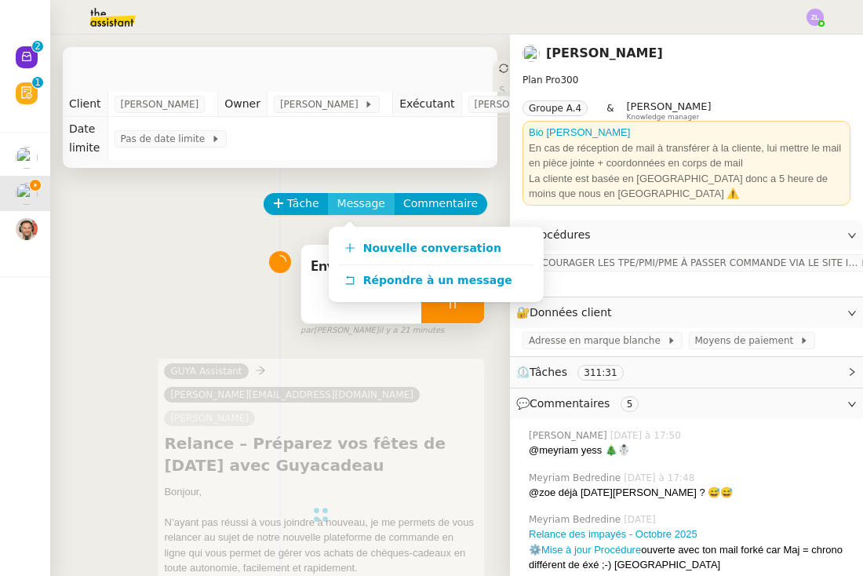
click at [365, 206] on span "Message" at bounding box center [361, 204] width 48 height 18
click at [376, 249] on span "Nouvelle conversation" at bounding box center [432, 248] width 138 height 13
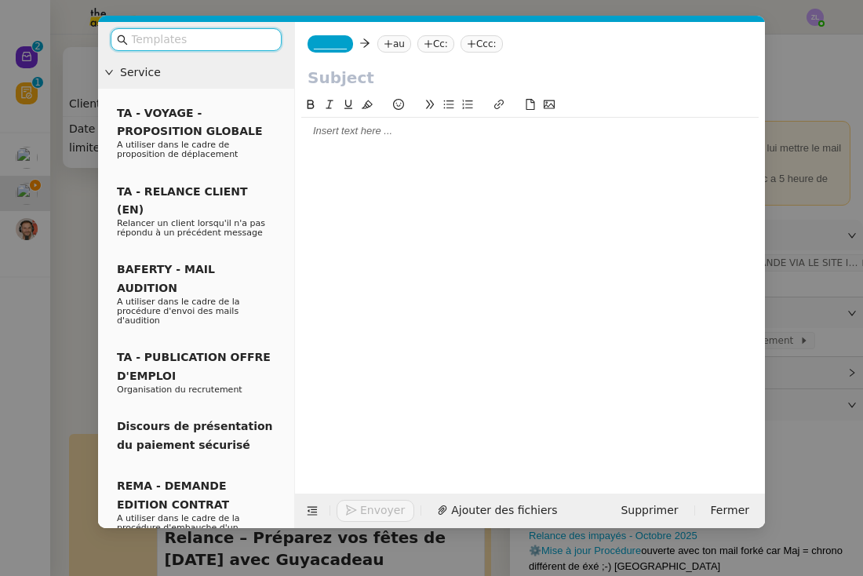
click at [334, 118] on div at bounding box center [529, 131] width 457 height 27
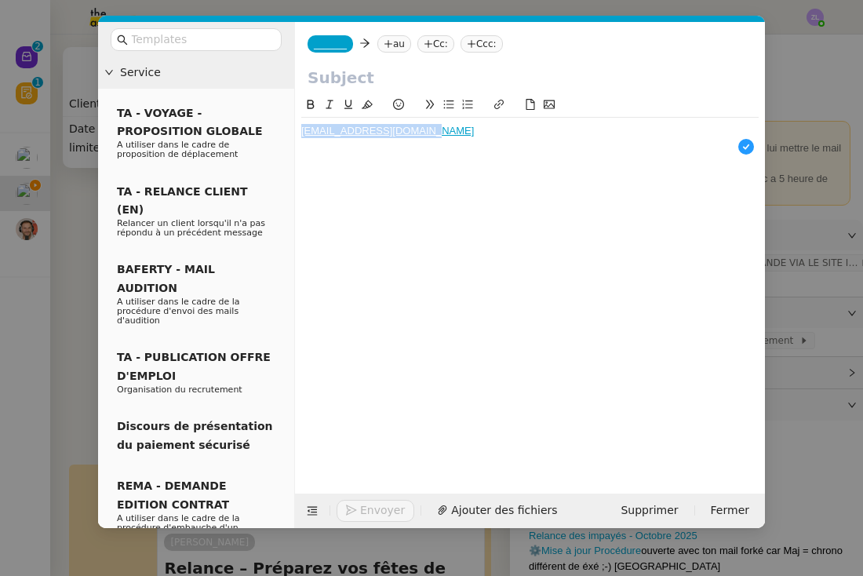
drag, startPoint x: 445, startPoint y: 126, endPoint x: 299, endPoint y: 131, distance: 146.0
click at [299, 131] on nz-spin "cfappecguyane@gmail.com" at bounding box center [530, 286] width 470 height 380
click at [403, 46] on nz-tag "au" at bounding box center [394, 43] width 34 height 17
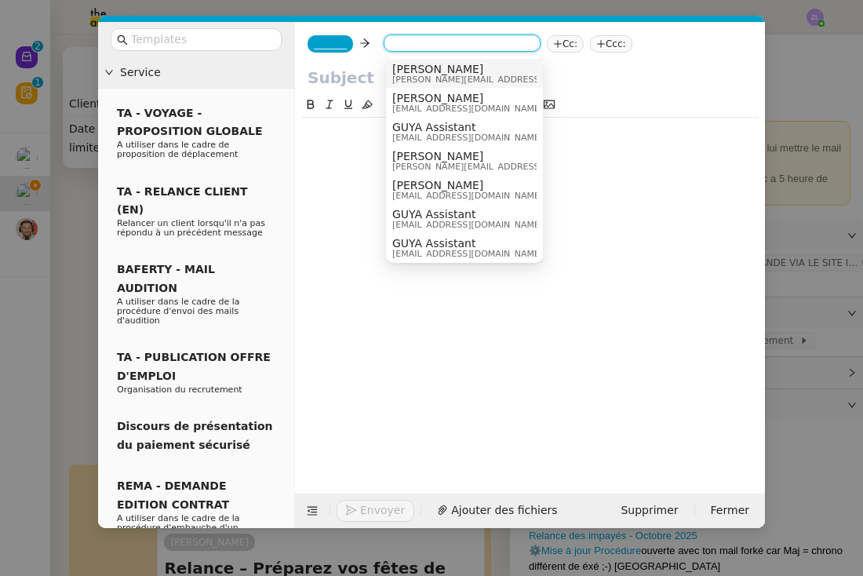
paste input "cfappecguyane@gmail.com"
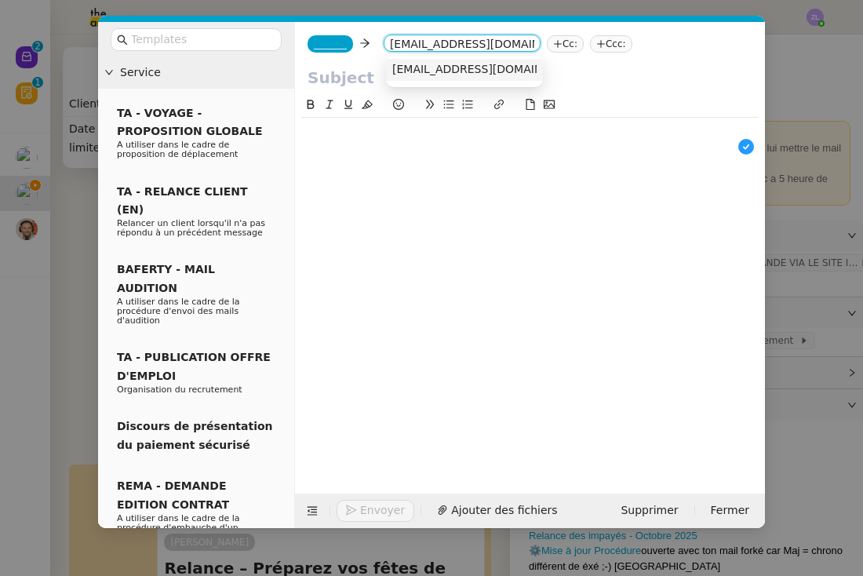
type input "cfappecguyane@gmail.com"
click at [455, 72] on span "cfappecguyane@gmail.com" at bounding box center [488, 69] width 192 height 13
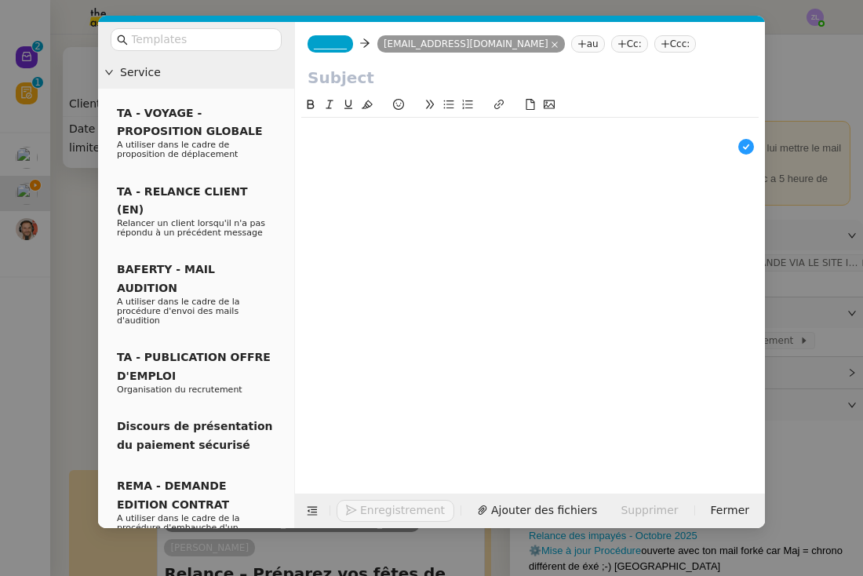
click at [336, 44] on span "_______" at bounding box center [330, 43] width 33 height 11
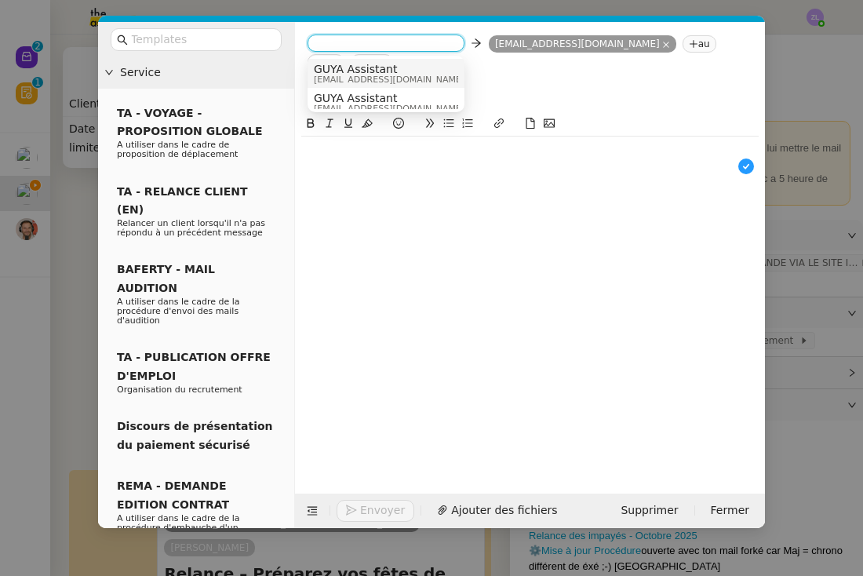
click at [344, 80] on span "admin@guyacadeau.com" at bounding box center [389, 79] width 151 height 9
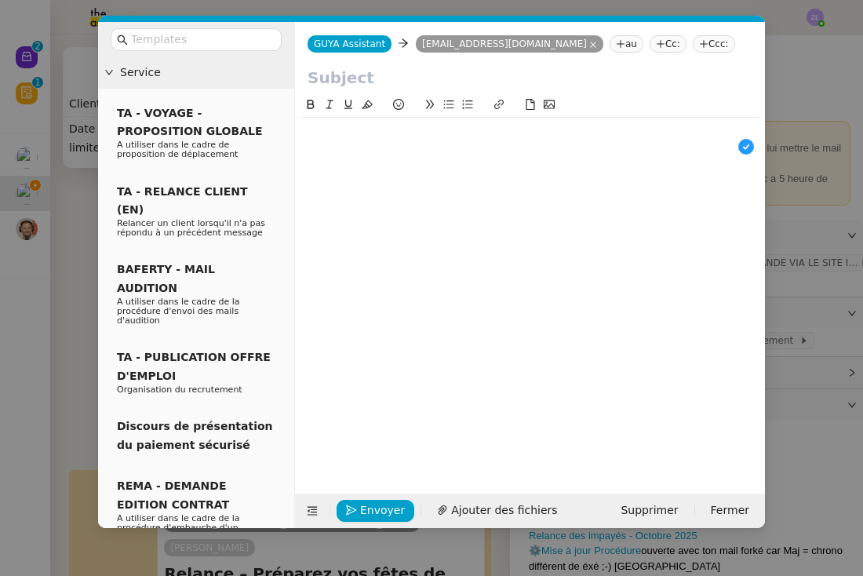
click at [650, 48] on nz-tag "Cc:" at bounding box center [668, 43] width 37 height 17
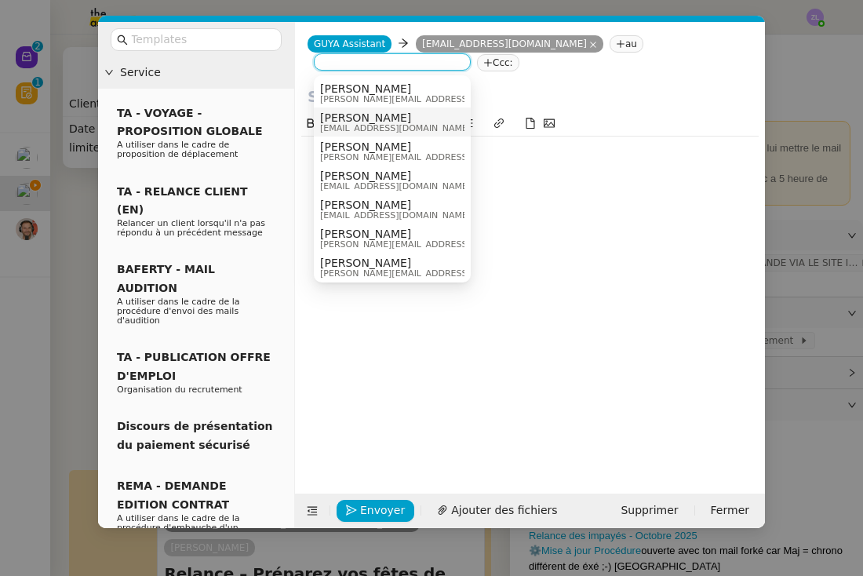
click at [382, 124] on span "commercial@guyacadeau.com" at bounding box center [395, 128] width 151 height 9
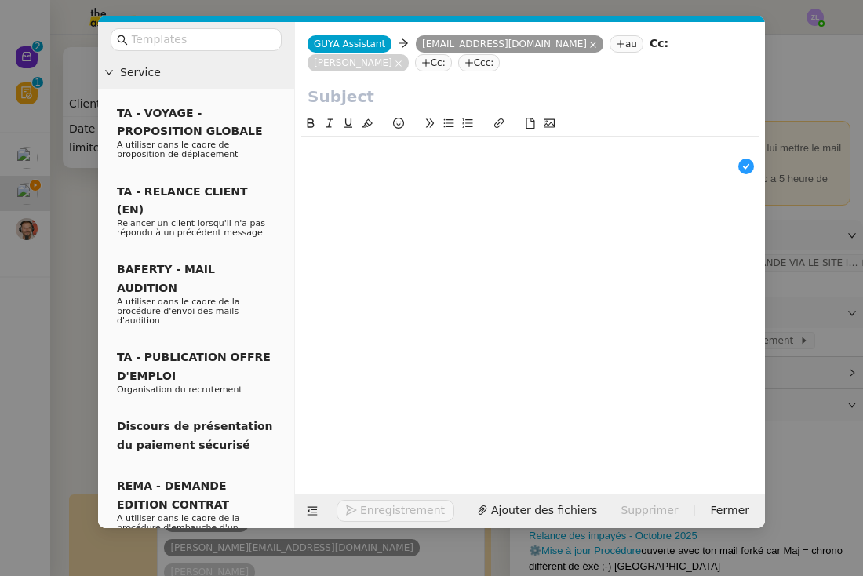
click at [71, 315] on nz-modal-container "Service TA - VOYAGE - PROPOSITION GLOBALE A utiliser dans le cadre de propositi…" at bounding box center [431, 288] width 863 height 576
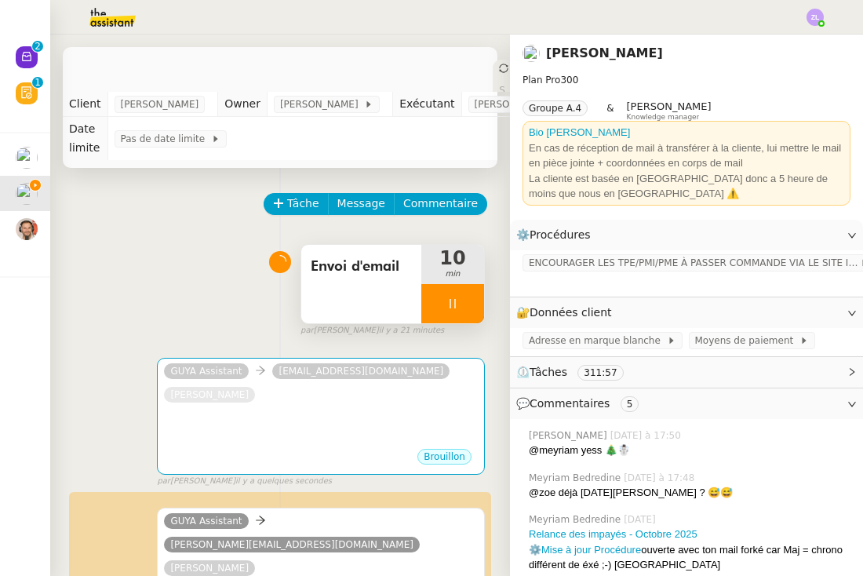
scroll to position [310, 0]
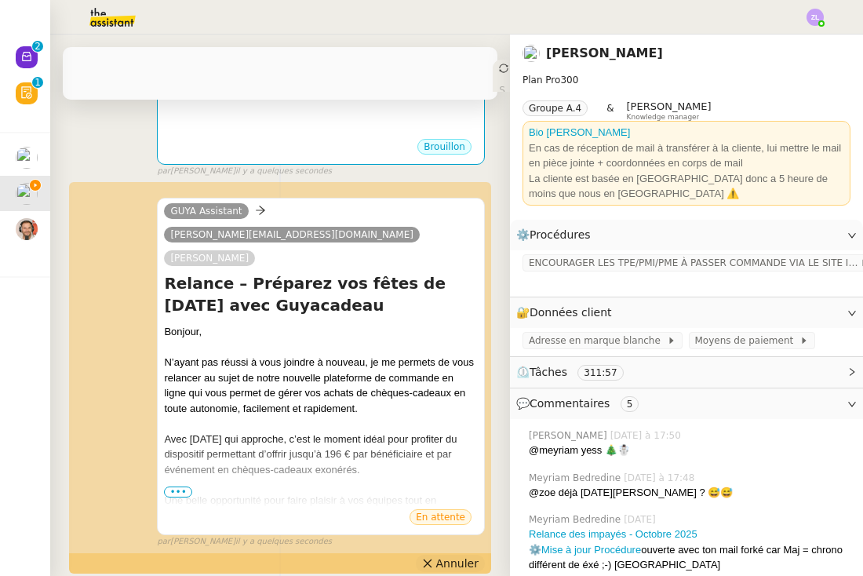
click at [433, 558] on icon at bounding box center [427, 563] width 11 height 11
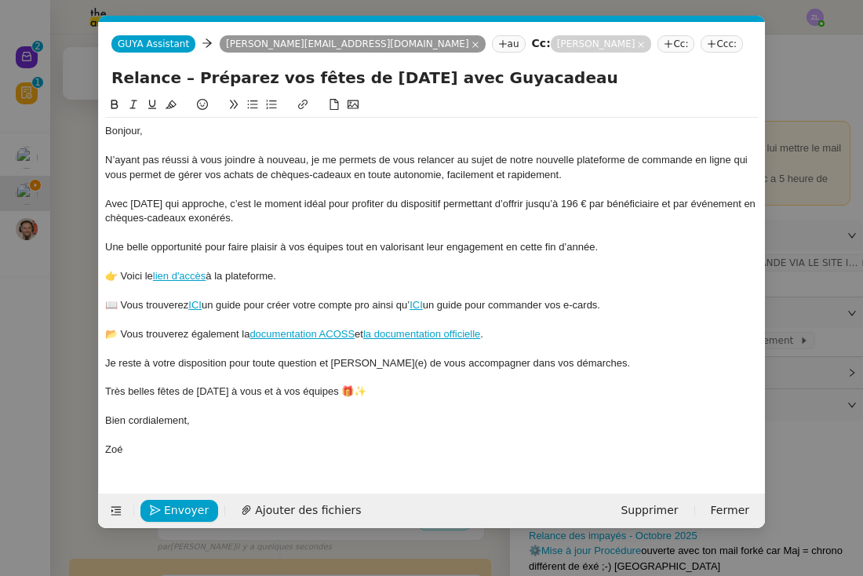
scroll to position [0, 34]
click at [255, 399] on div at bounding box center [431, 406] width 653 height 14
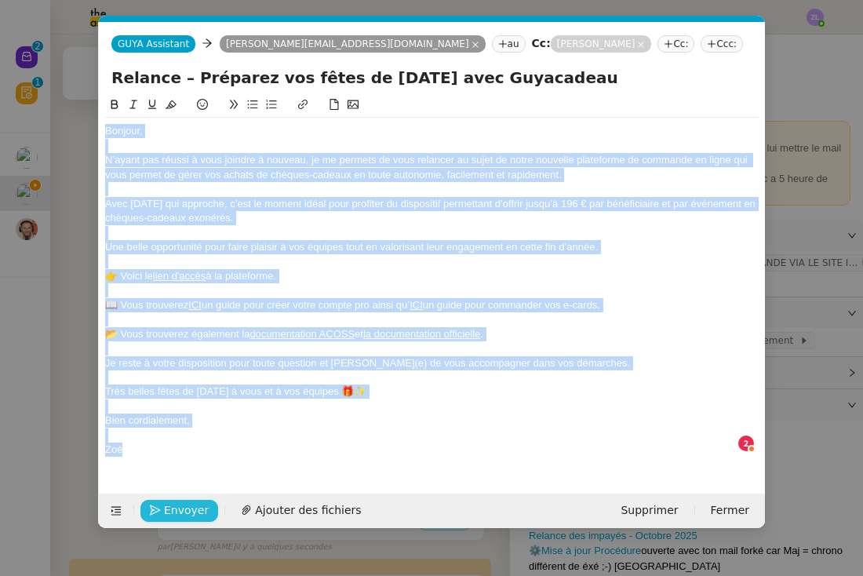
click at [193, 510] on span "Envoyer" at bounding box center [186, 510] width 45 height 18
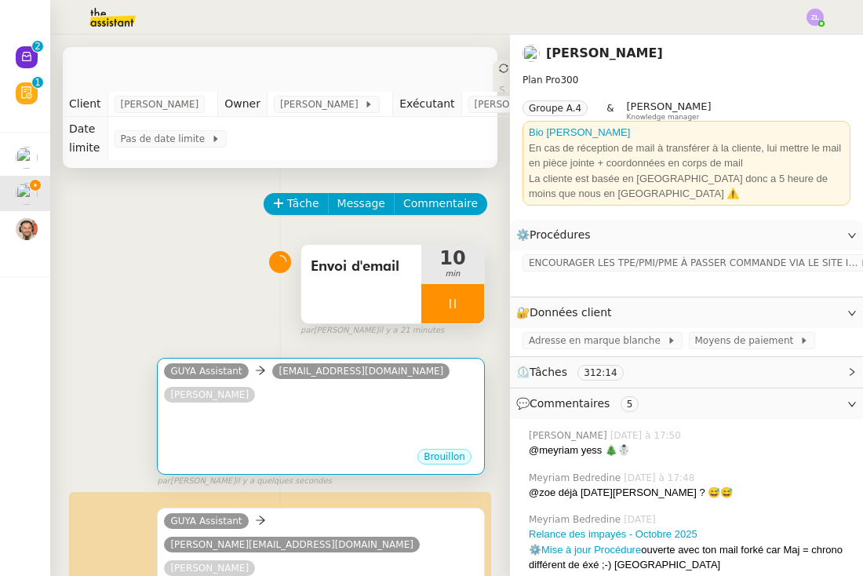
scroll to position [-1, 0]
click at [266, 443] on div at bounding box center [321, 439] width 314 height 16
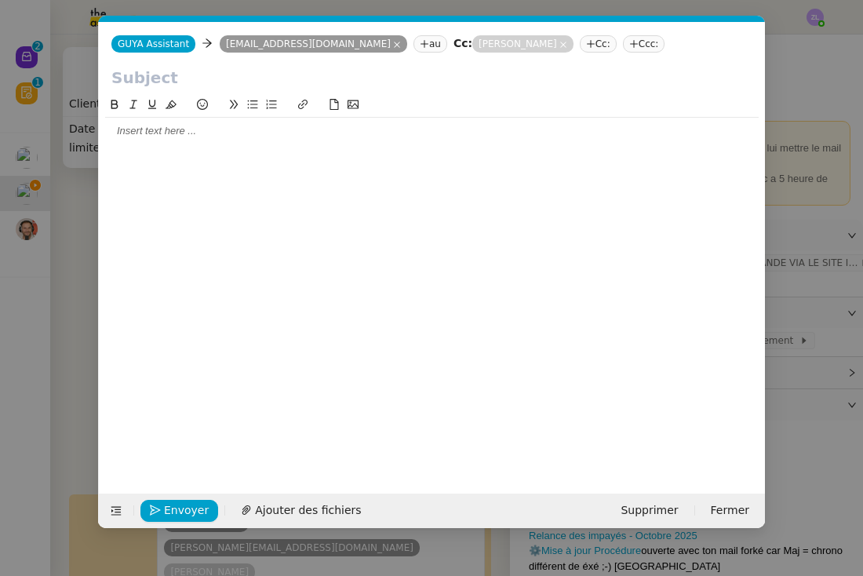
scroll to position [0, 34]
click at [133, 132] on div at bounding box center [431, 131] width 653 height 14
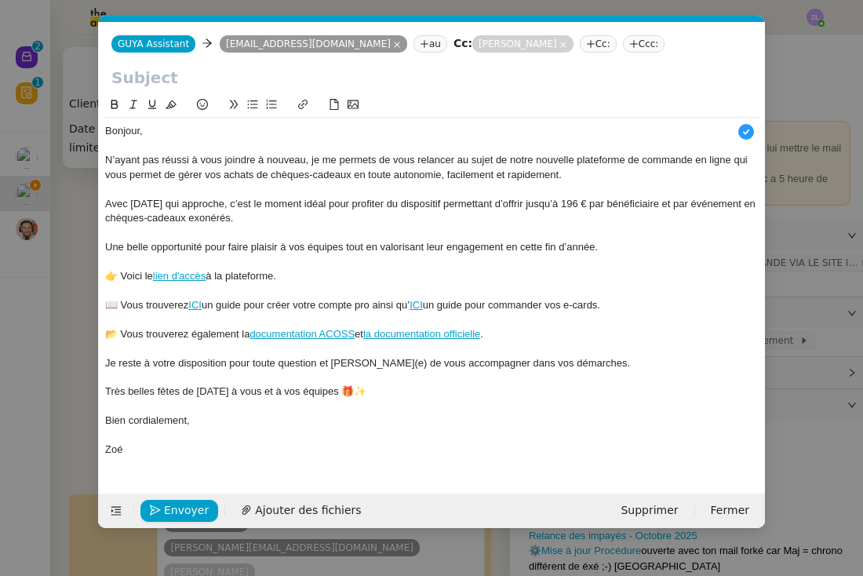
scroll to position [16, 0]
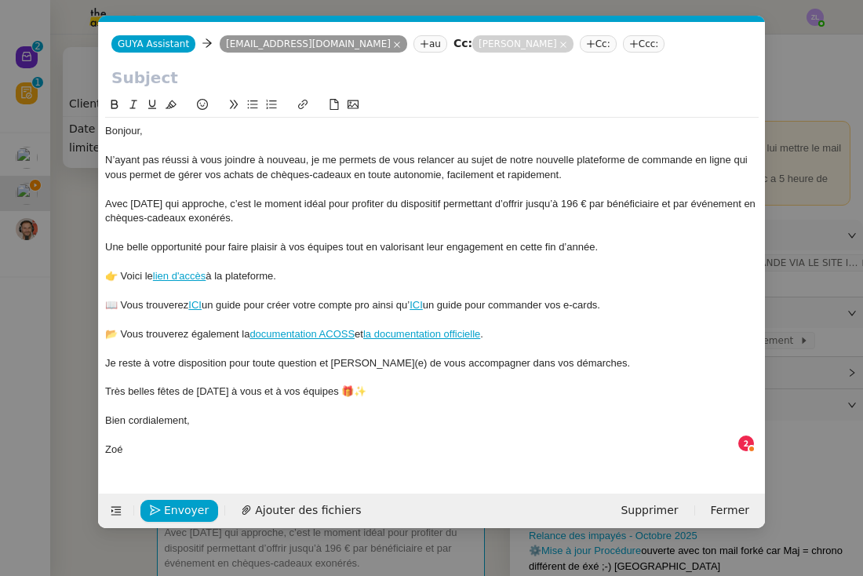
click at [229, 75] on input "text" at bounding box center [431, 78] width 641 height 24
paste input "Relance – Préparez vos fêtes de Noël avec Guyacadeau"
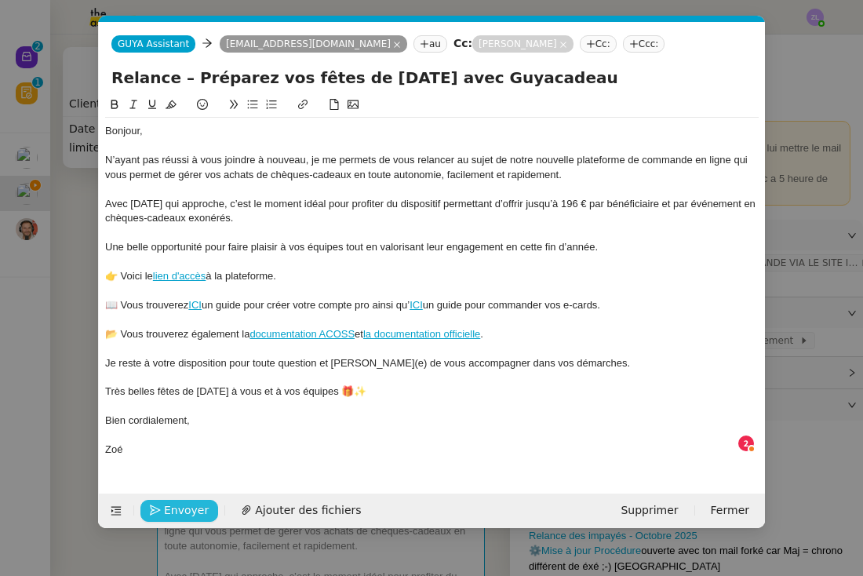
type input "Relance – Préparez vos fêtes de Noël avec Guyacadeau"
click at [176, 501] on span "Envoyer" at bounding box center [186, 510] width 45 height 18
click at [176, 501] on span "Confirmer l'envoi" at bounding box center [211, 510] width 94 height 18
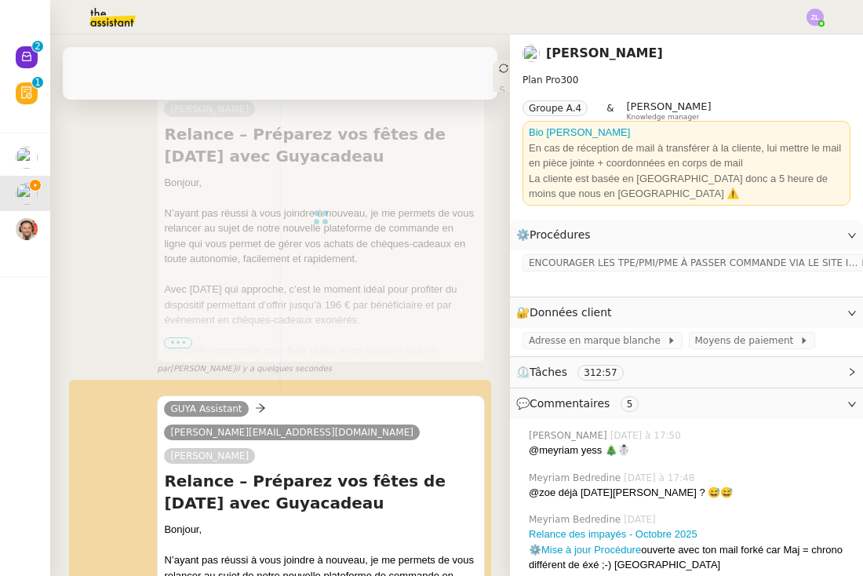
scroll to position [330, 0]
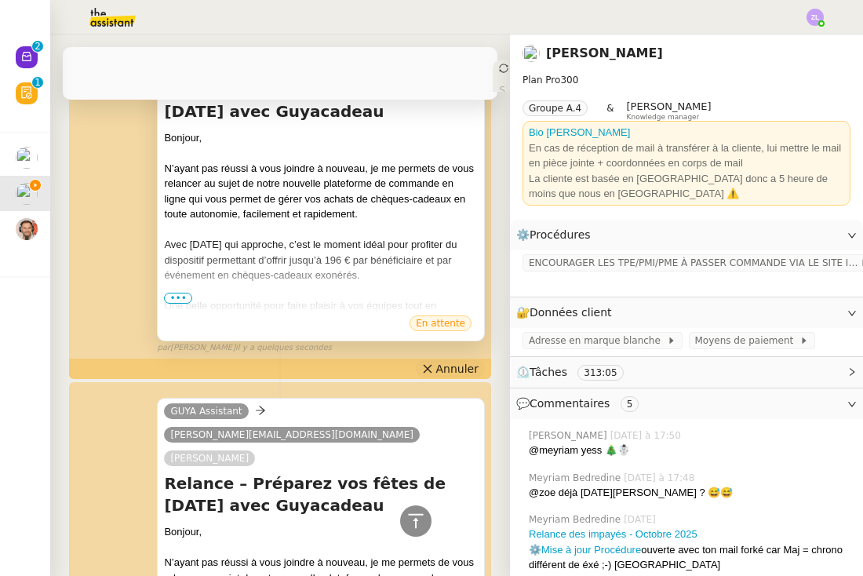
click at [462, 373] on span "Annuler" at bounding box center [457, 369] width 42 height 16
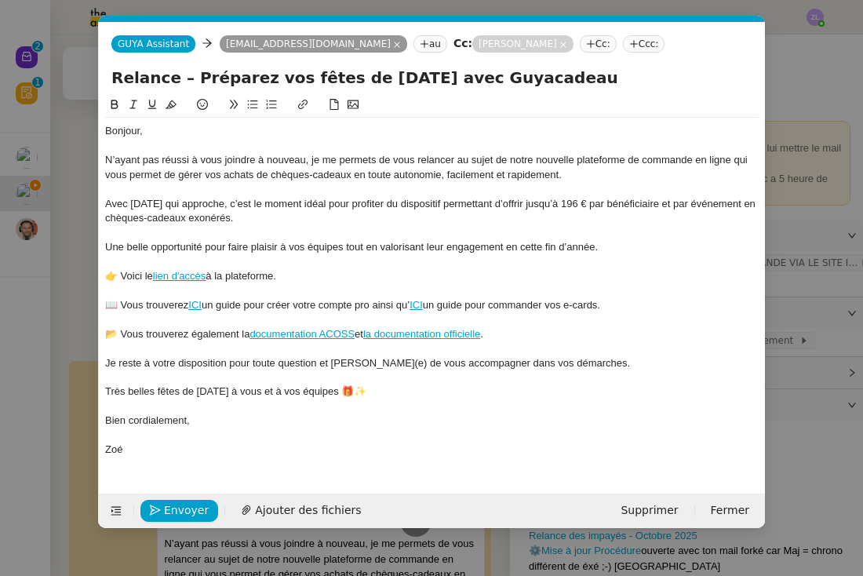
scroll to position [0, 34]
click at [202, 178] on div "N’ayant pas réussi à vous joindre à nouveau, je me permets de vous relancer au …" at bounding box center [431, 167] width 653 height 29
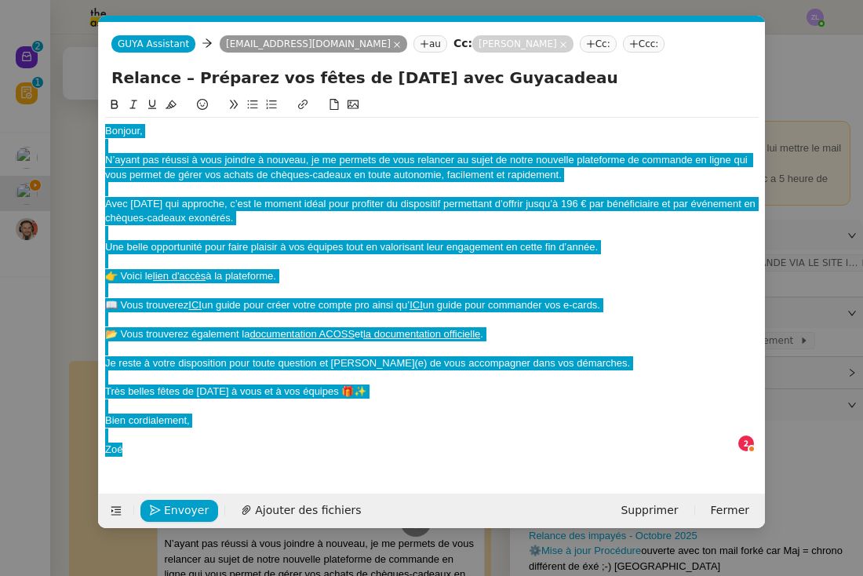
click at [348, 226] on div at bounding box center [431, 233] width 653 height 14
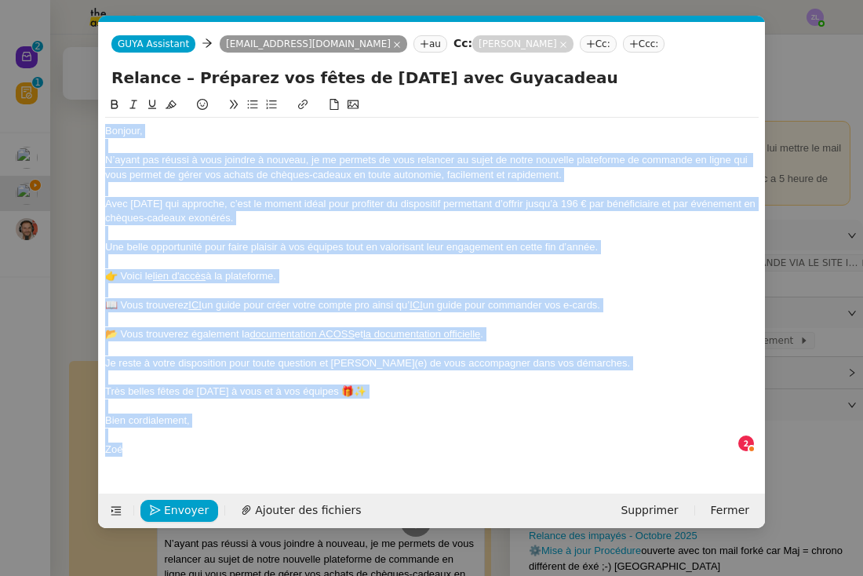
click at [310, 194] on div at bounding box center [431, 189] width 653 height 14
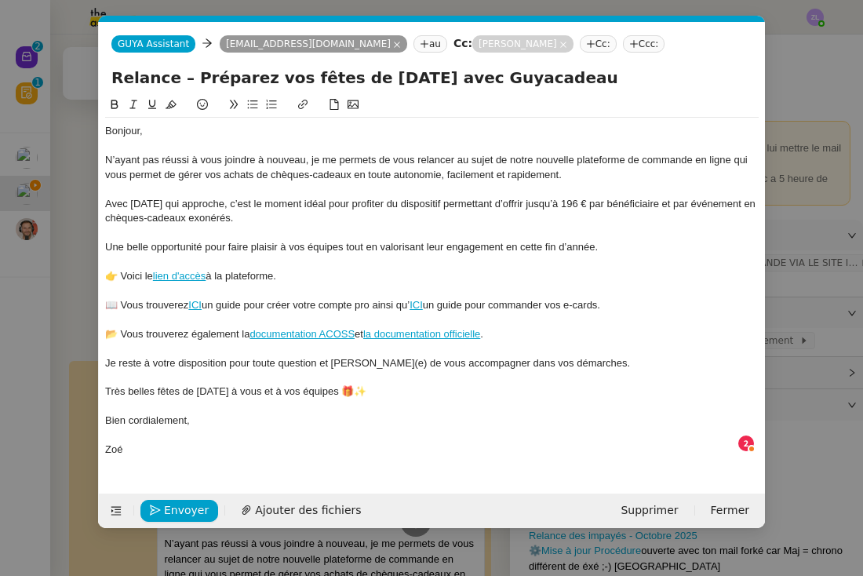
click at [308, 165] on div "N’ayant pas réussi à vous joindre à nouveau, je me permets de vous relancer au …" at bounding box center [431, 167] width 653 height 29
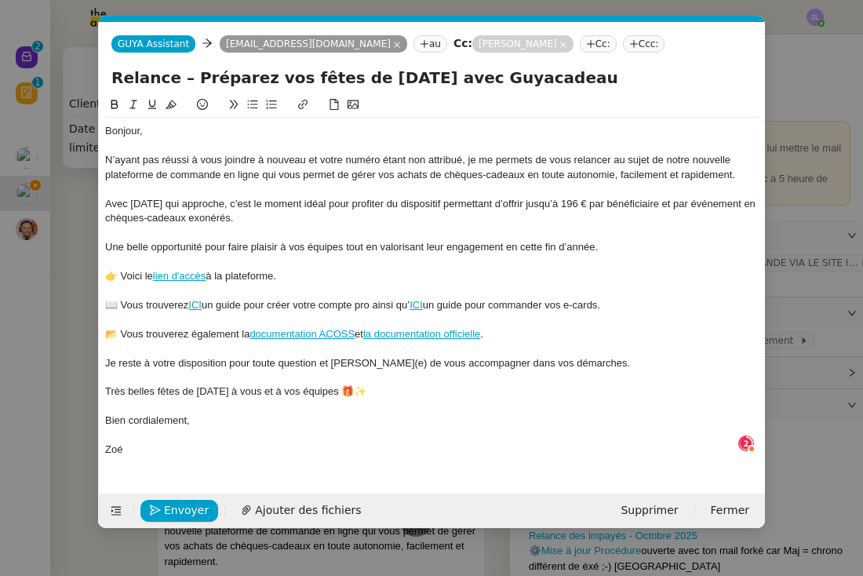
click at [139, 434] on div at bounding box center [431, 435] width 653 height 14
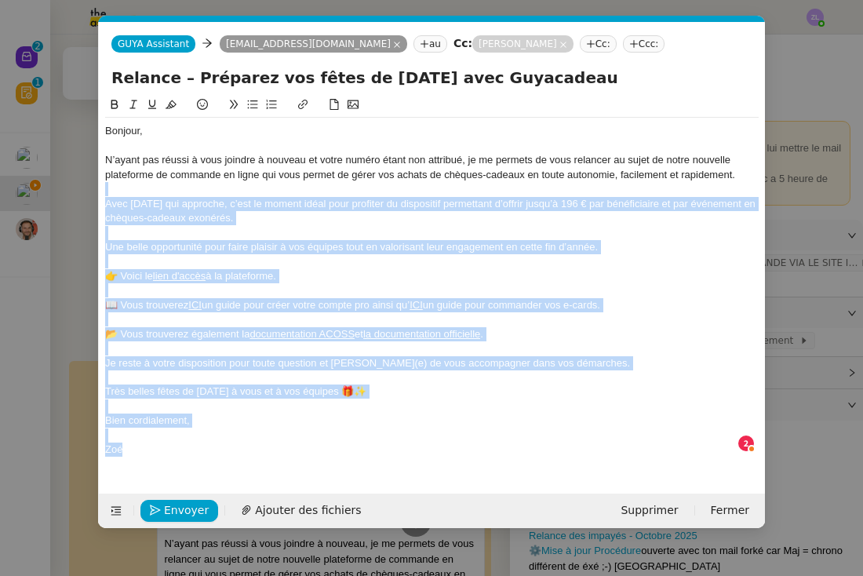
drag, startPoint x: 136, startPoint y: 435, endPoint x: 101, endPoint y: 184, distance: 253.5
click at [101, 184] on nz-spin "Bonjour, N’ayant pas réussi à vous joindre à nouveau et votre numéro étant non …" at bounding box center [432, 286] width 666 height 380
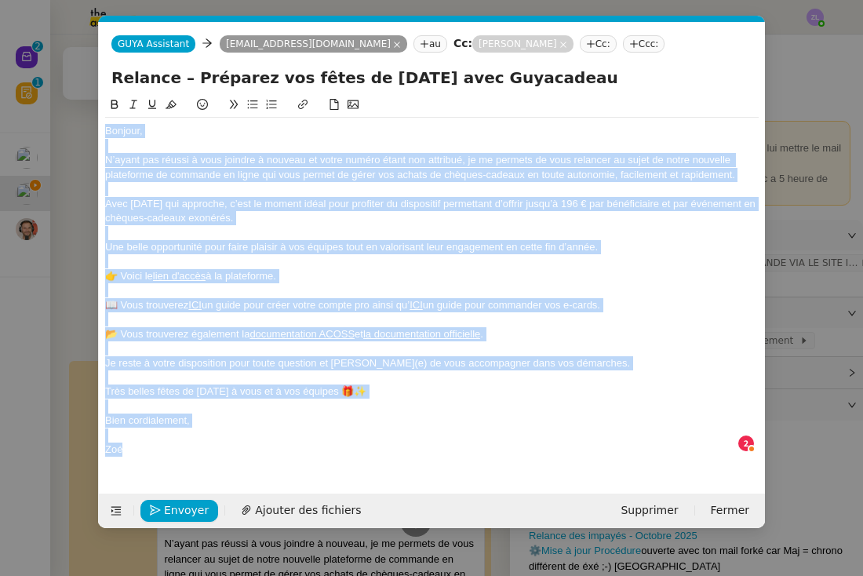
copy div "Bonjour, N’ayant pas réussi à vous joindre à nouveau et votre numéro étant non …"
click at [196, 507] on span "Envoyer" at bounding box center [186, 510] width 45 height 18
click at [196, 507] on span "Confirmer l'envoi" at bounding box center [211, 510] width 94 height 18
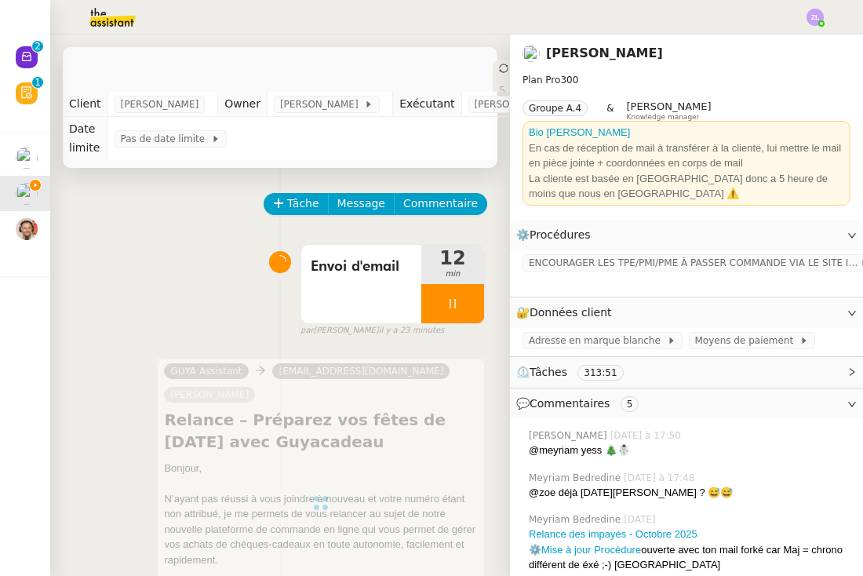
scroll to position [0, 0]
click at [360, 199] on span "Message" at bounding box center [361, 204] width 48 height 18
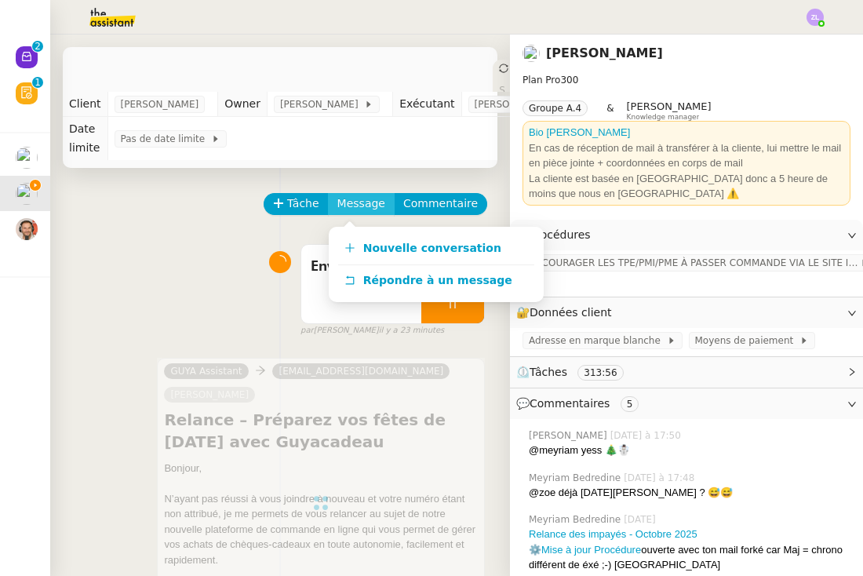
click at [360, 199] on span "Message" at bounding box center [361, 204] width 48 height 18
click at [387, 243] on span "Nouvelle conversation" at bounding box center [432, 248] width 138 height 13
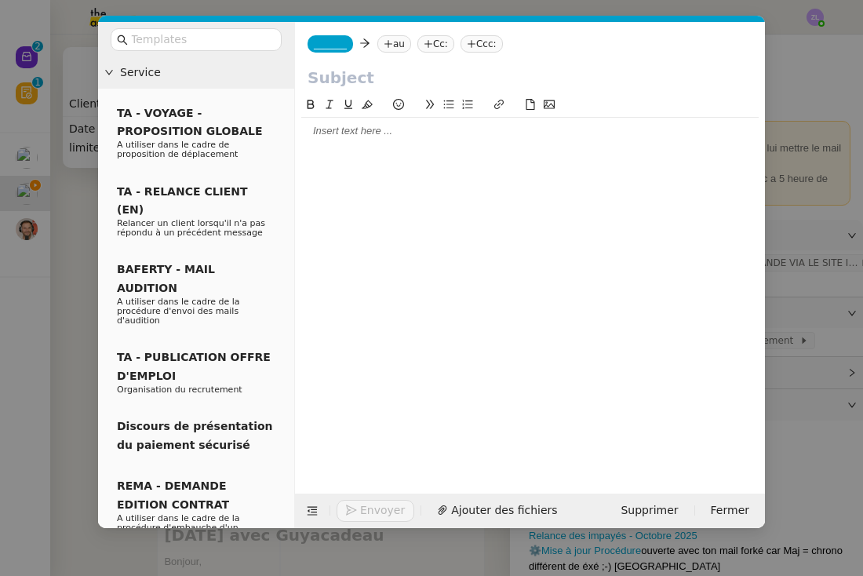
click at [331, 49] on span "_______" at bounding box center [330, 43] width 33 height 11
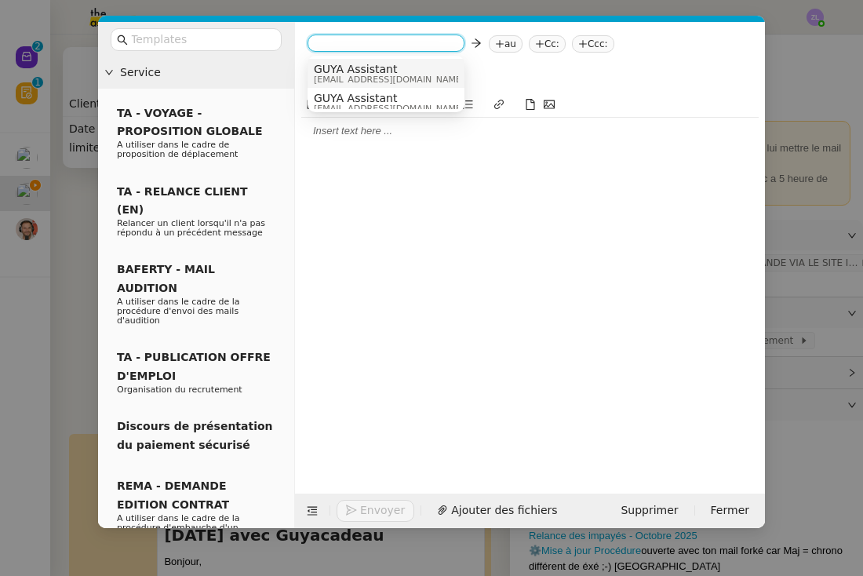
click at [351, 64] on span "GUYA Assistant" at bounding box center [389, 69] width 151 height 13
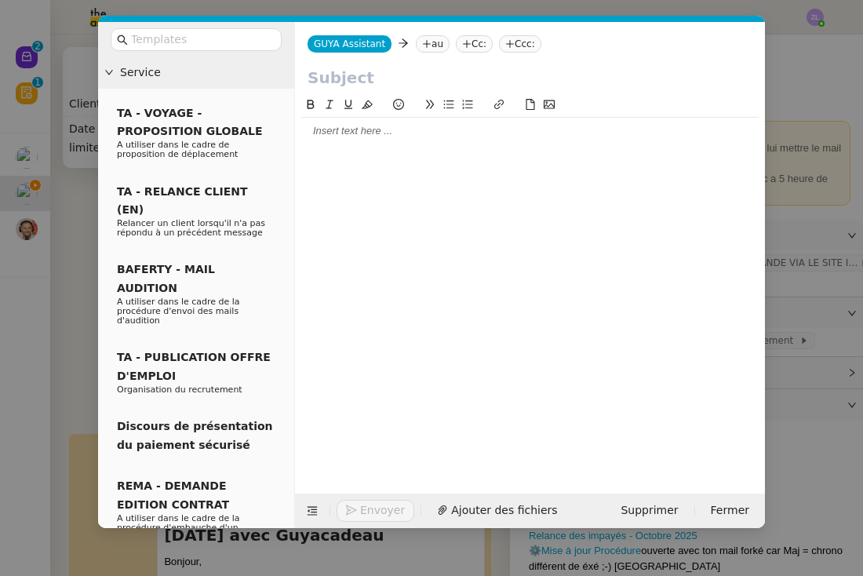
click at [428, 45] on nz-tag "au" at bounding box center [433, 43] width 34 height 17
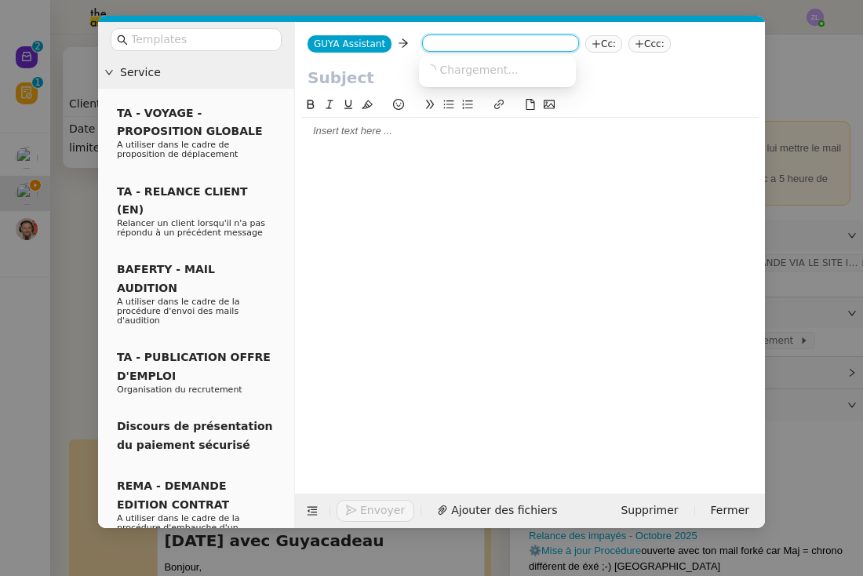
paste input "josuee.jouthan@mq.mcd.com"
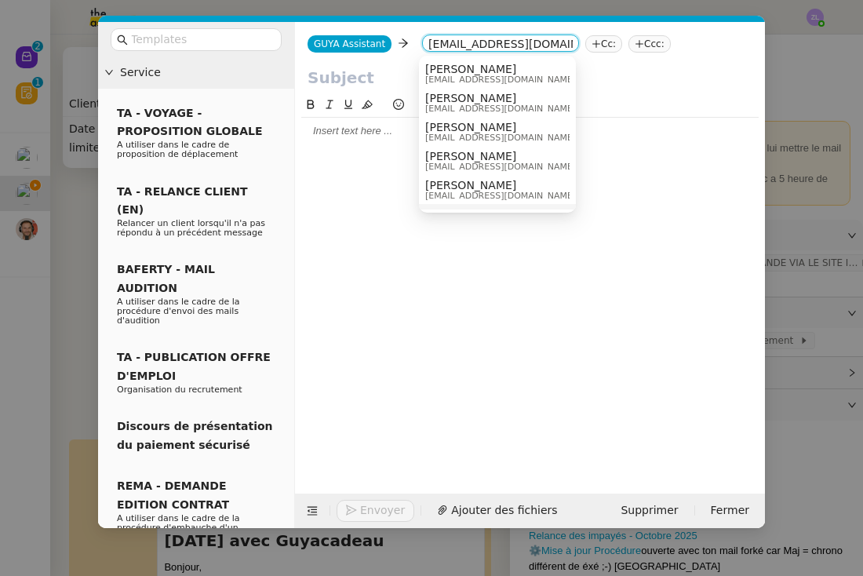
type input "josuee.jouthan@mq.mcd.com"
click at [476, 65] on span "Josuee Jouthan" at bounding box center [500, 69] width 151 height 13
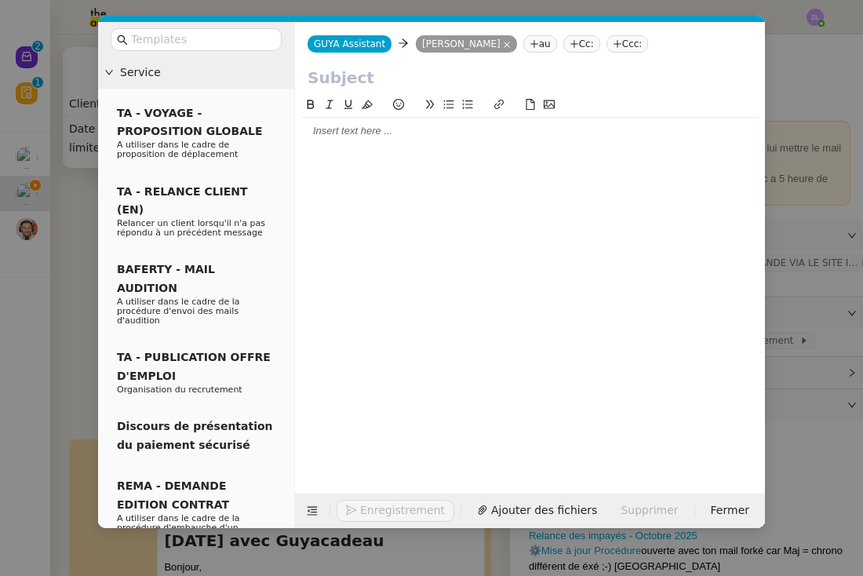
click at [577, 45] on nz-tag "Cc:" at bounding box center [581, 43] width 37 height 17
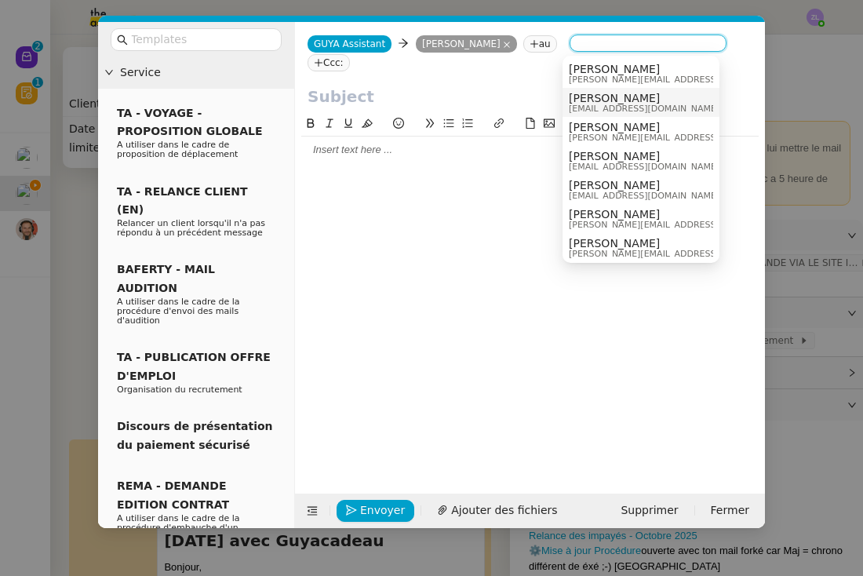
click at [595, 107] on span "commercial@guyacadeau.com" at bounding box center [644, 108] width 151 height 9
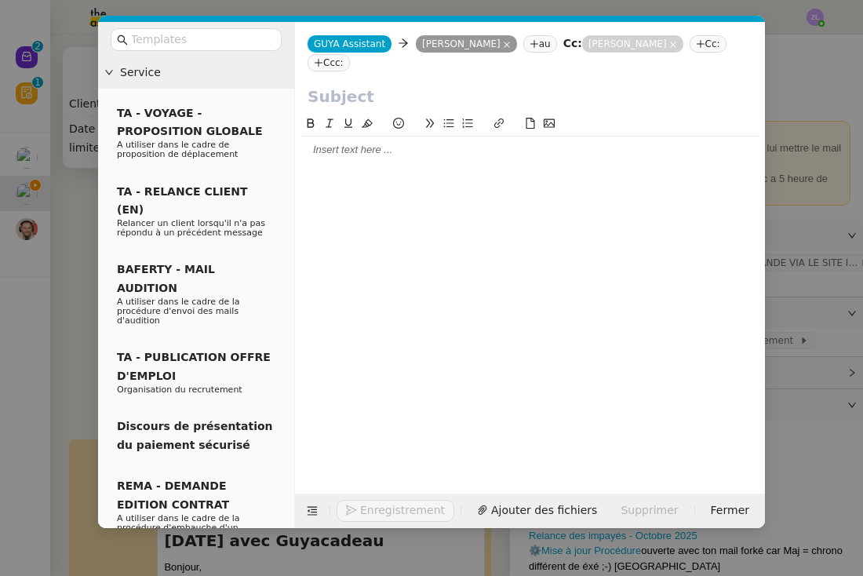
click at [67, 291] on nz-modal-container "Service TA - VOYAGE - PROPOSITION GLOBALE A utiliser dans le cadre de propositi…" at bounding box center [431, 288] width 863 height 576
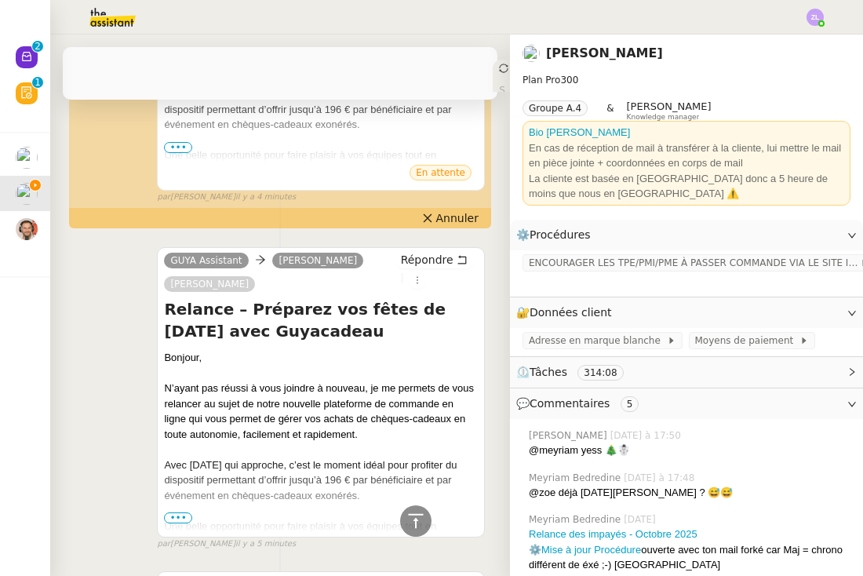
scroll to position [1379, 0]
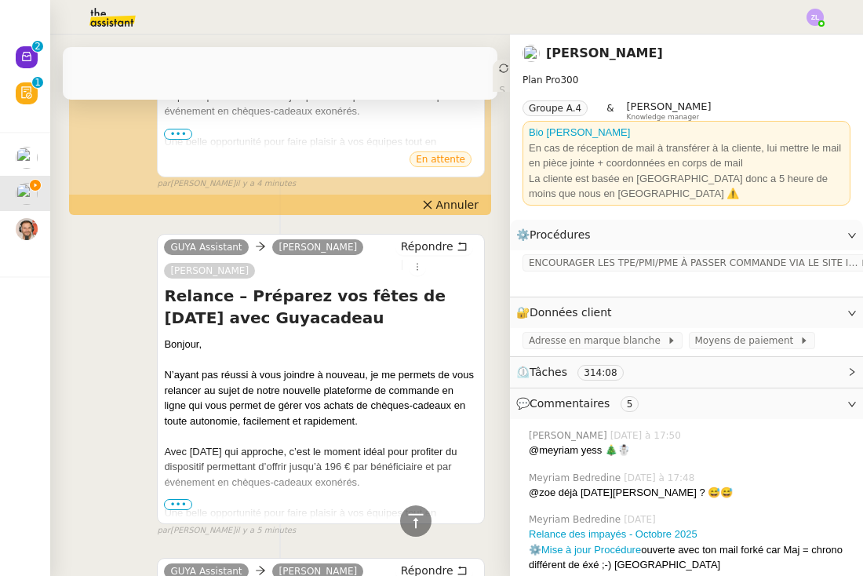
click at [184, 499] on span "•••" at bounding box center [178, 504] width 28 height 11
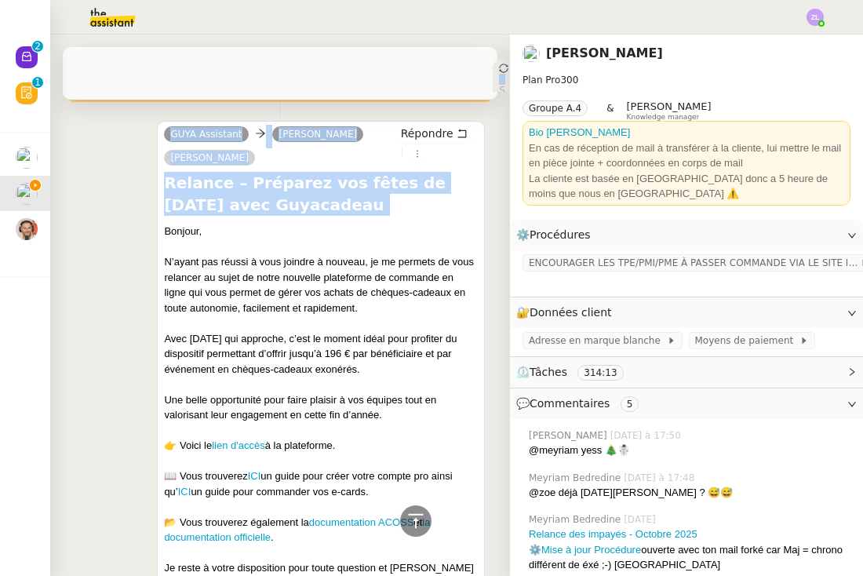
scroll to position [1532, 0]
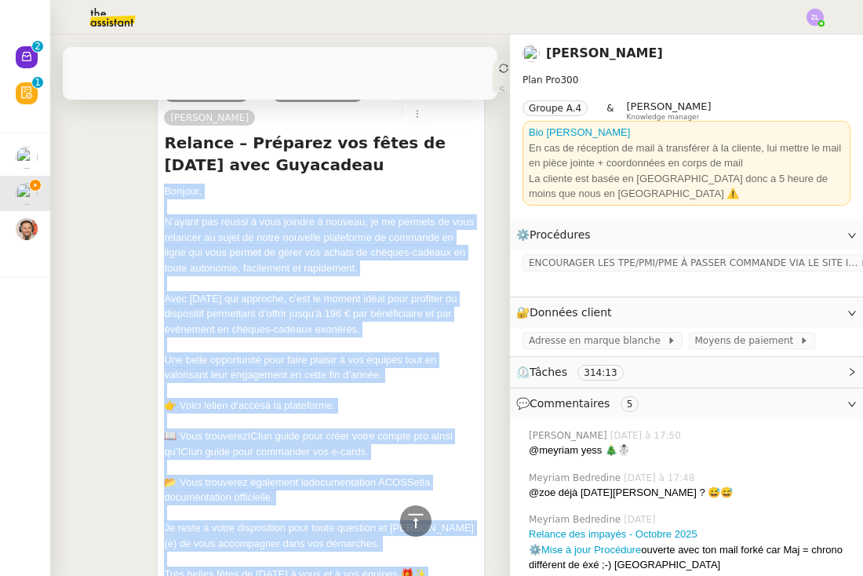
drag, startPoint x: 165, startPoint y: 276, endPoint x: 187, endPoint y: 554, distance: 278.6
copy div "Bonjour, N’ayant pas réussi à vous joindre à nouveau, je me permets de vous rel…"
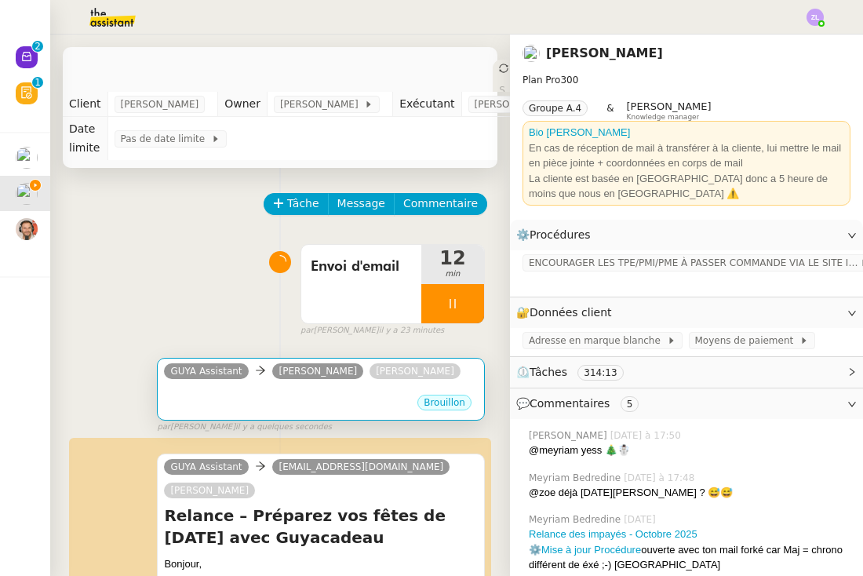
scroll to position [0, 0]
click at [237, 397] on div "Brouillon" at bounding box center [321, 405] width 314 height 24
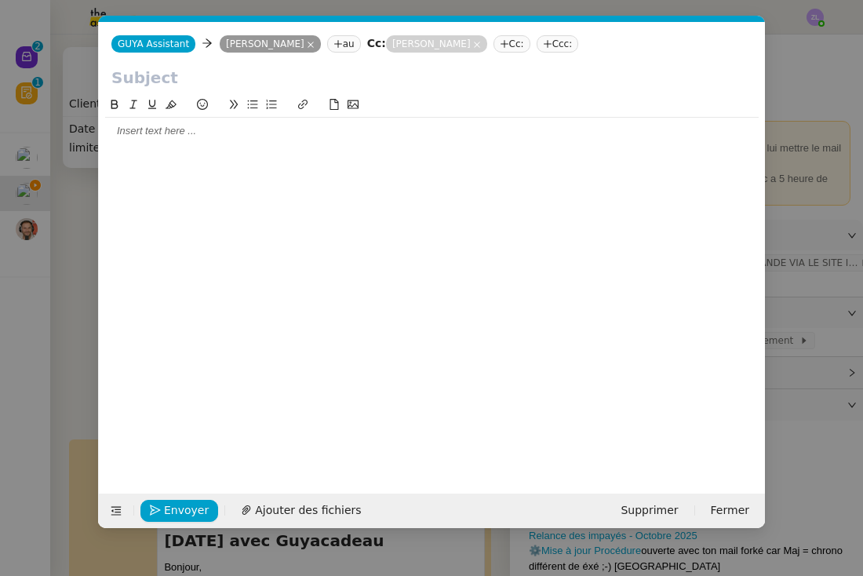
scroll to position [0, 34]
click at [139, 132] on div at bounding box center [431, 131] width 653 height 14
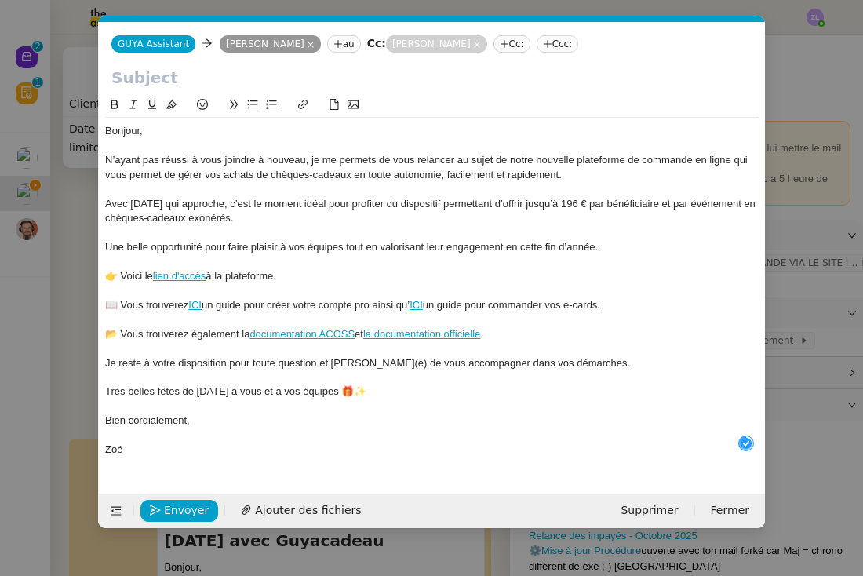
scroll to position [16, 0]
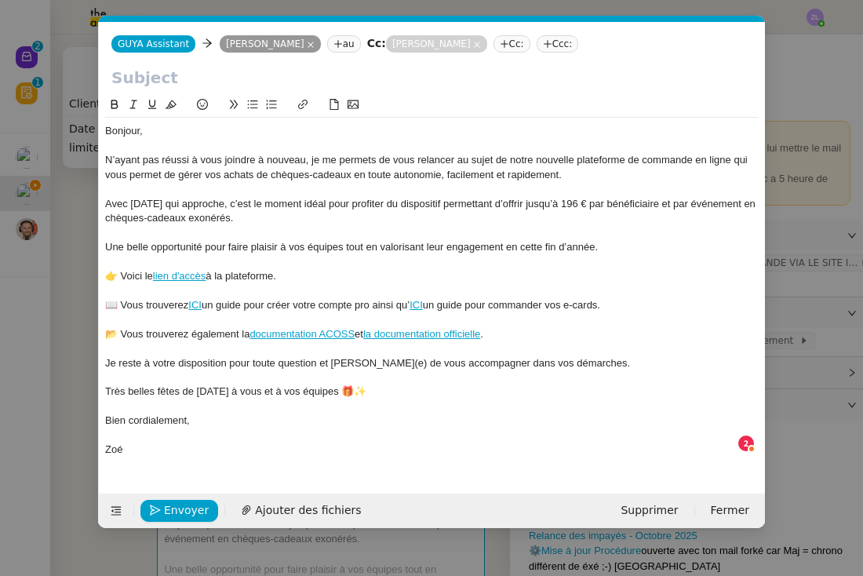
click at [148, 83] on input "text" at bounding box center [431, 78] width 641 height 24
paste input "Relance – Préparez vos fêtes de Noël avec Guyacadeau"
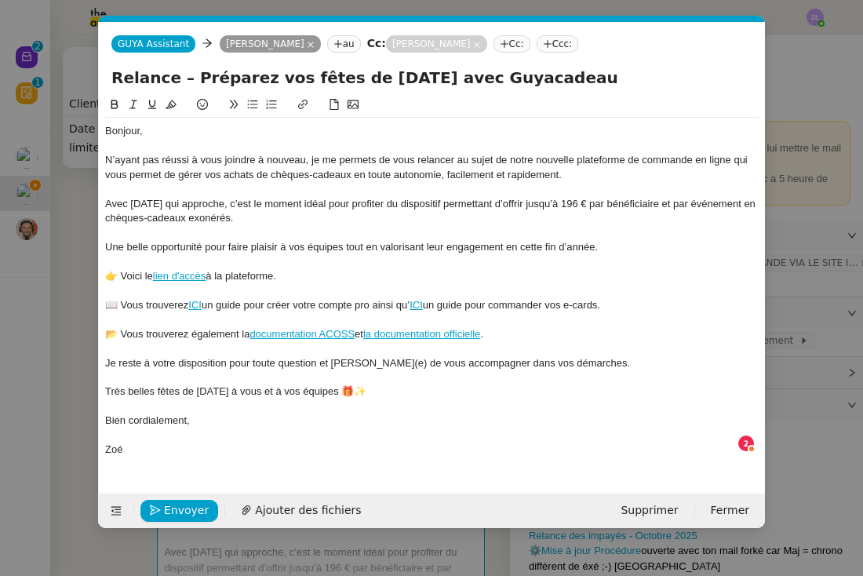
type input "Relance – Préparez vos fêtes de Noël avec Guyacadeau"
click at [158, 456] on div "Bonjour, N’ayant pas réussi à vous joindre à nouveau, je me permets de vous rel…" at bounding box center [431, 282] width 653 height 373
click at [139, 442] on div "Zoé" at bounding box center [431, 449] width 653 height 14
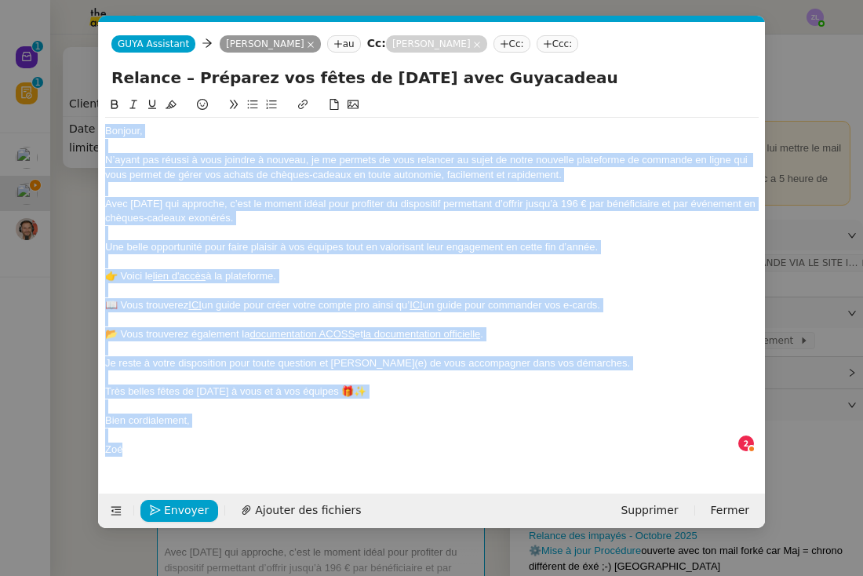
copy div "Bonjour, N’ayant pas réussi à vous joindre à nouveau, je me permets de vous rel…"
click at [172, 512] on span "Envoyer" at bounding box center [186, 510] width 45 height 18
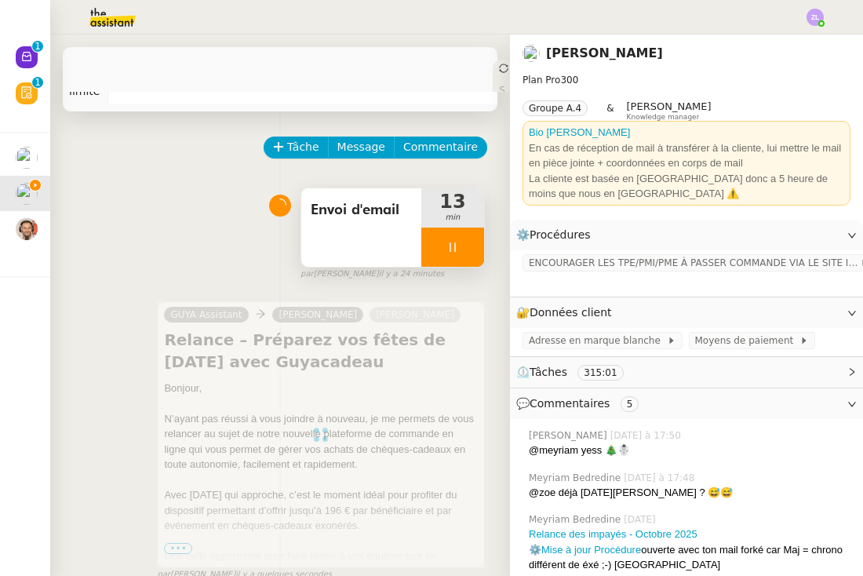
scroll to position [51, 0]
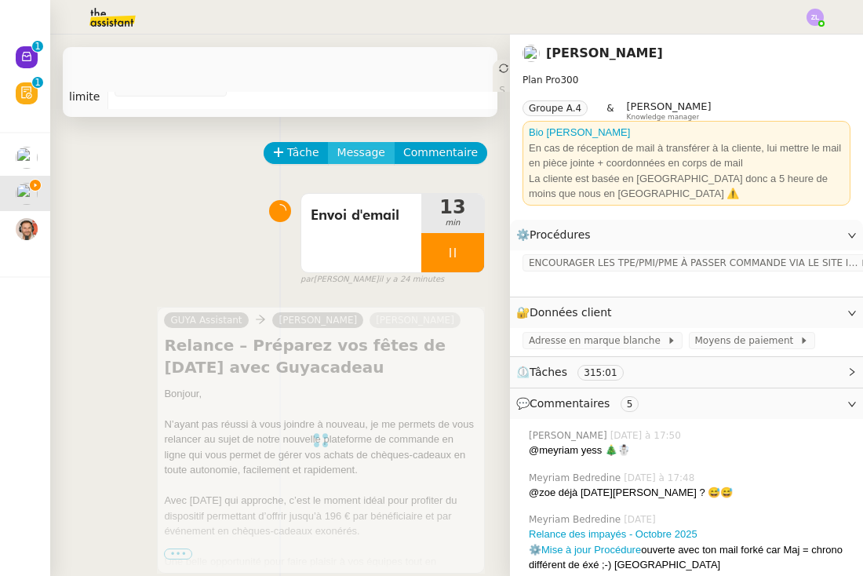
click at [348, 159] on span "Message" at bounding box center [361, 153] width 48 height 18
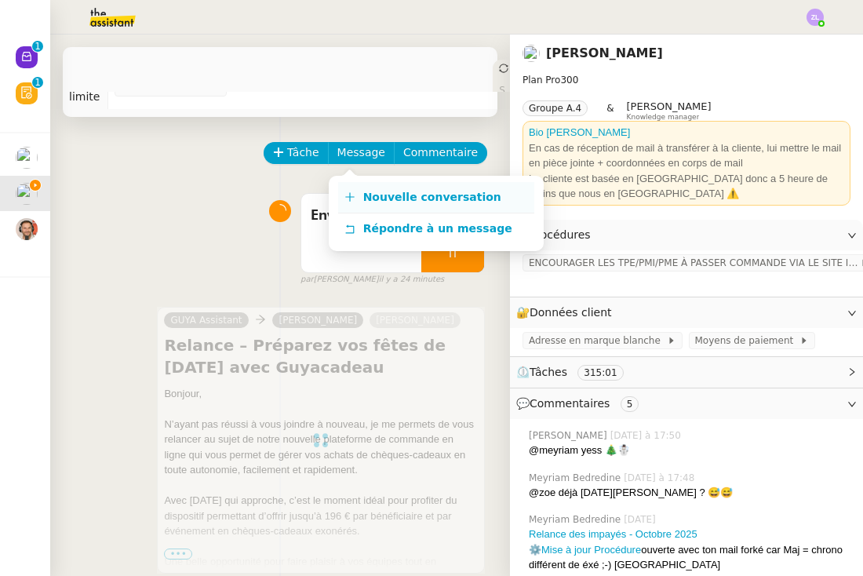
click at [370, 209] on link "Nouvelle conversation" at bounding box center [436, 197] width 196 height 31
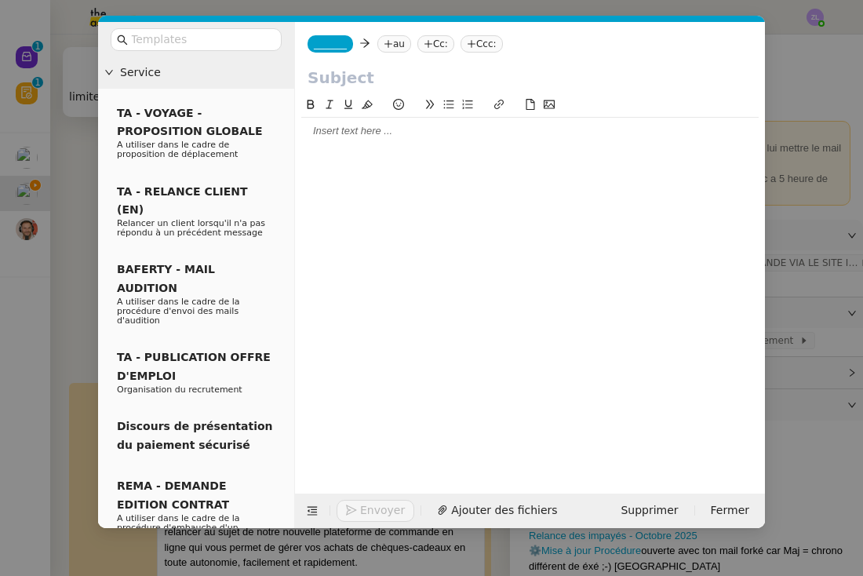
click at [336, 124] on div at bounding box center [529, 131] width 457 height 27
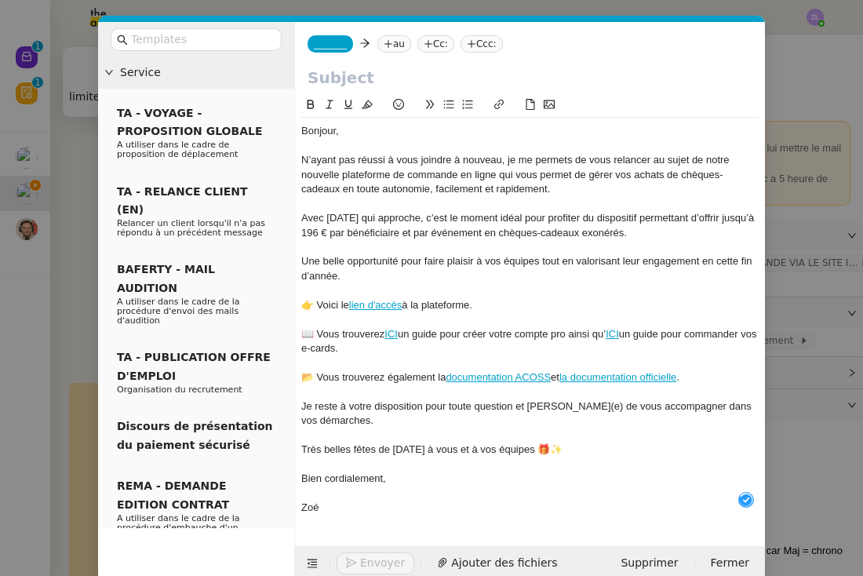
scroll to position [16, 0]
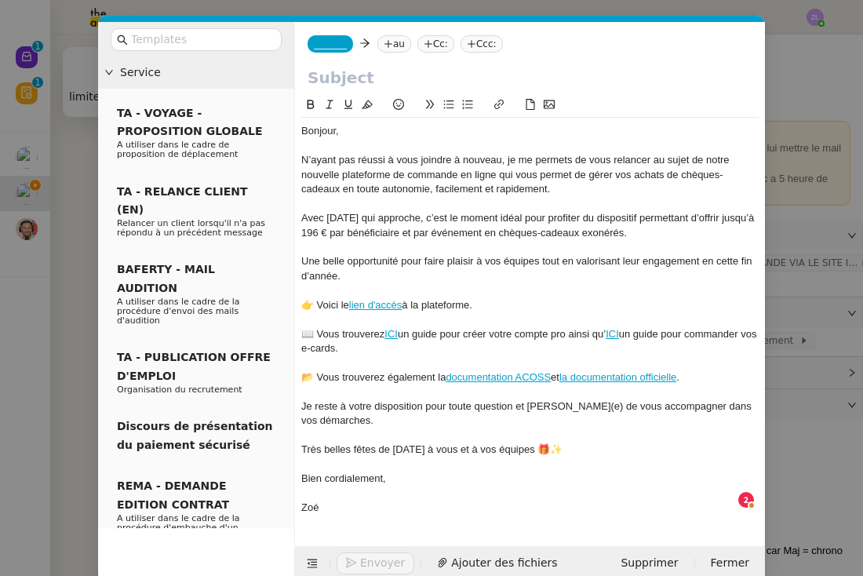
click at [384, 80] on input "text" at bounding box center [530, 78] width 445 height 24
paste input "Relance – Préparez vos fêtes de Noël avec Guyacadeau"
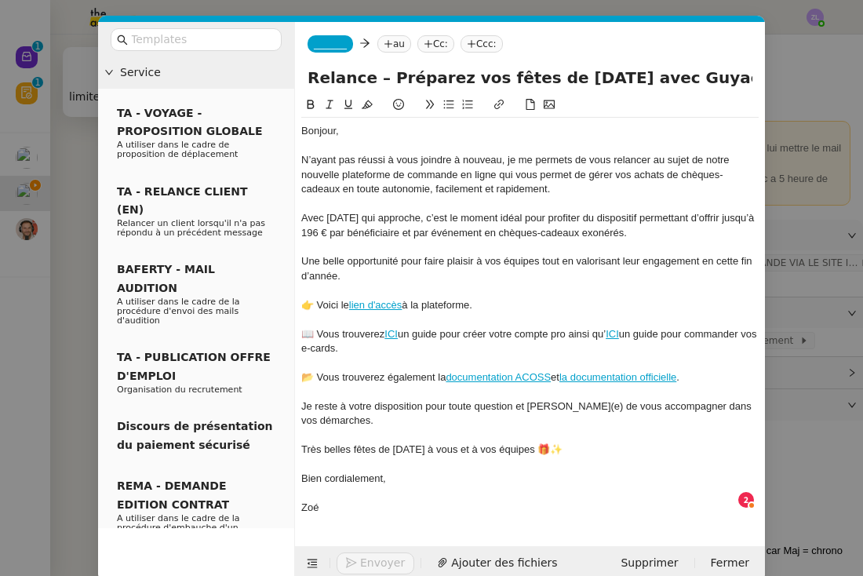
type input "Relance – Préparez vos fêtes de Noël avec Guyacadeau"
click at [333, 42] on span "_______" at bounding box center [330, 43] width 33 height 11
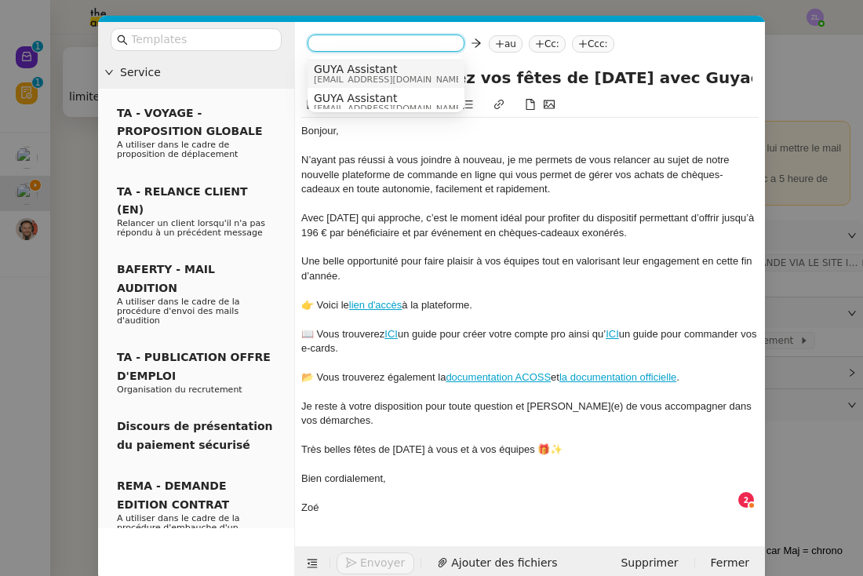
click at [350, 80] on span "admin@guyacadeau.com" at bounding box center [389, 79] width 151 height 9
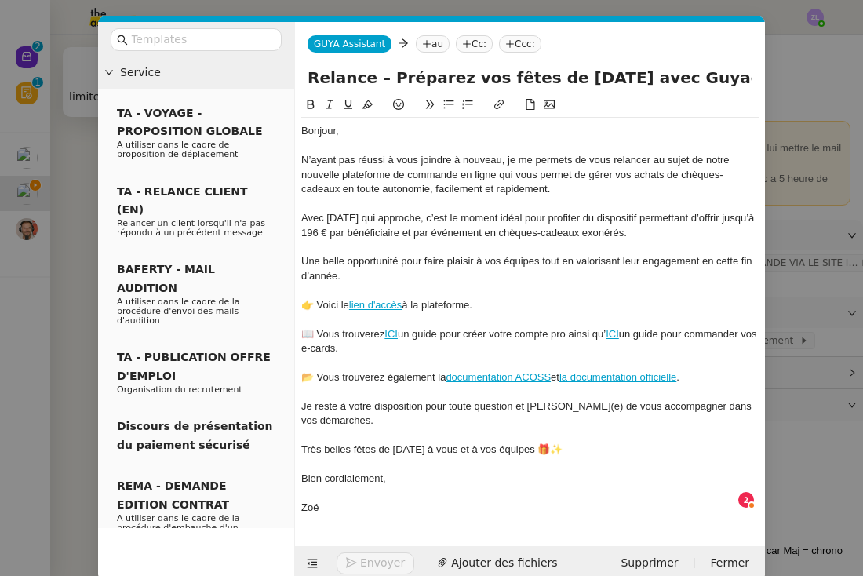
click at [425, 44] on icon at bounding box center [427, 43] width 8 height 1
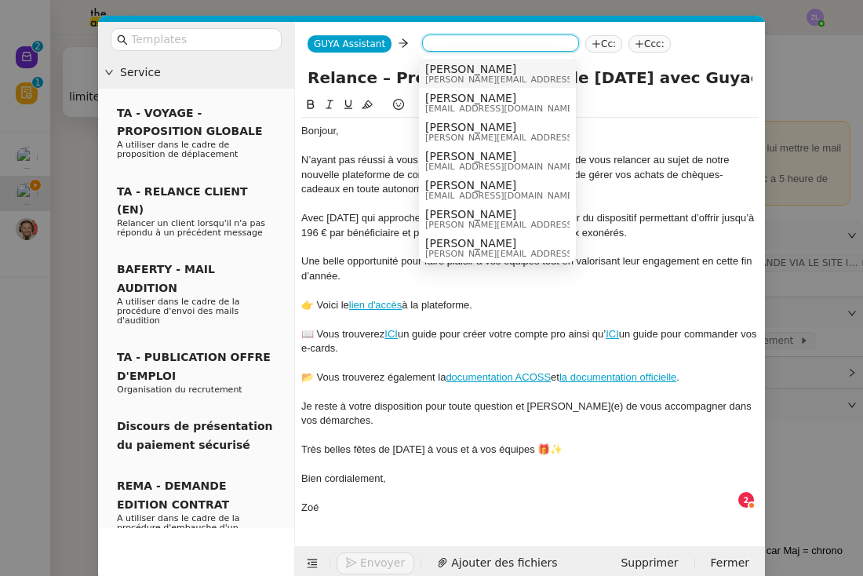
paste input "arlette.john@argos.co"
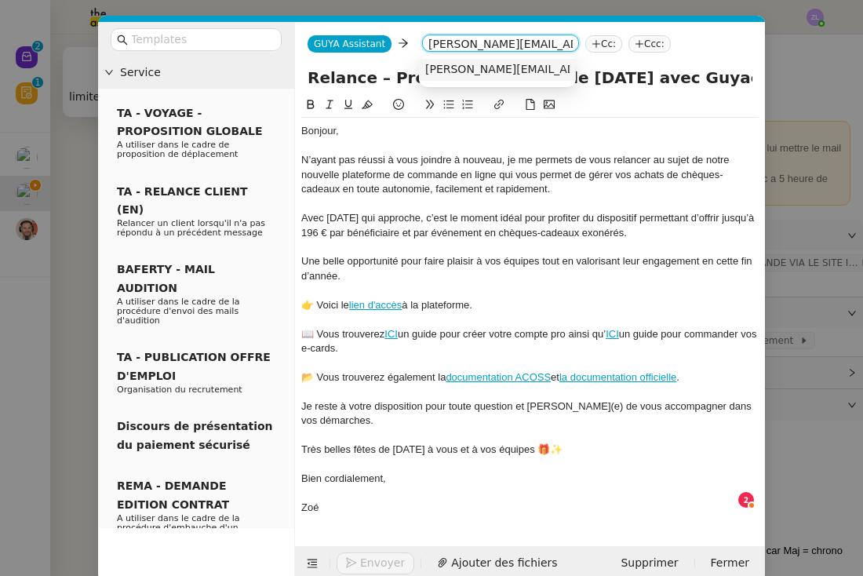
type input "arlette.john@argos.co"
click at [512, 67] on span "arlette.john@argos.co" at bounding box center [612, 69] width 374 height 13
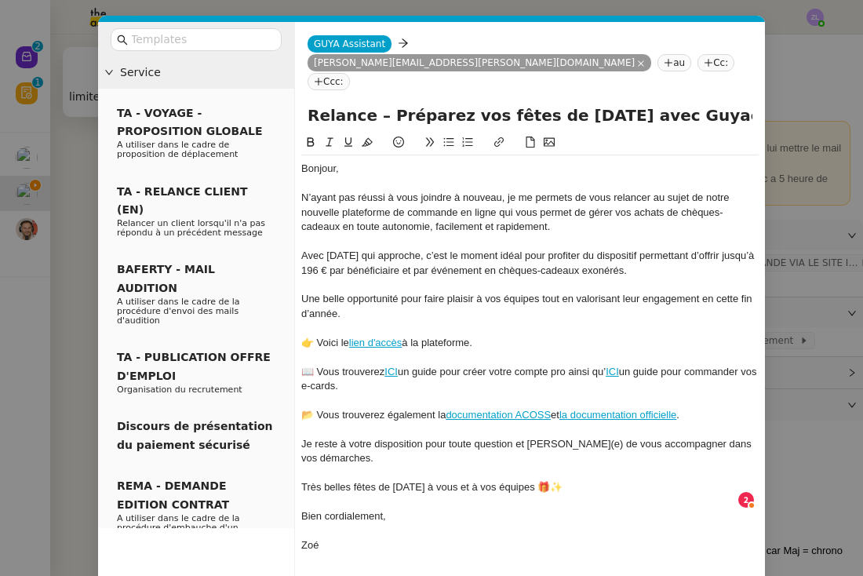
click at [697, 54] on nz-tag "Cc:" at bounding box center [715, 62] width 37 height 17
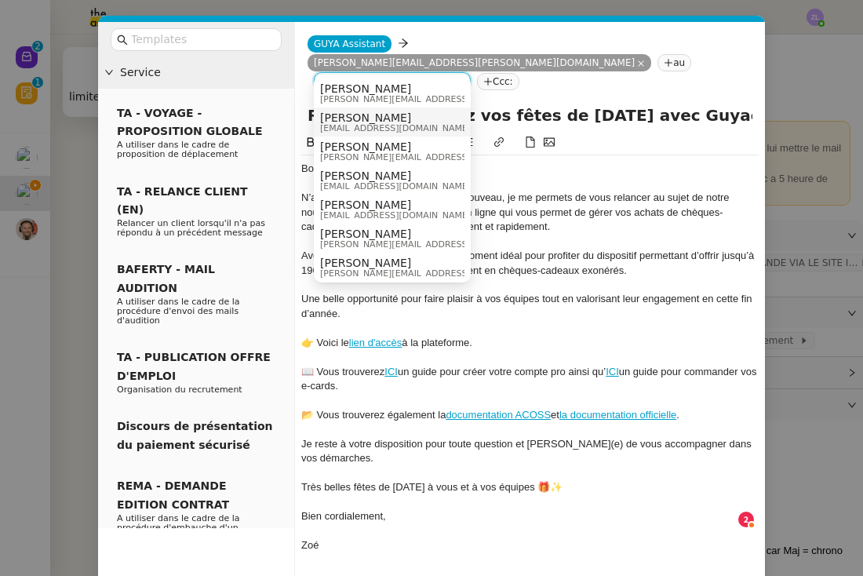
click at [372, 125] on span "commercial@guyacadeau.com" at bounding box center [395, 128] width 151 height 9
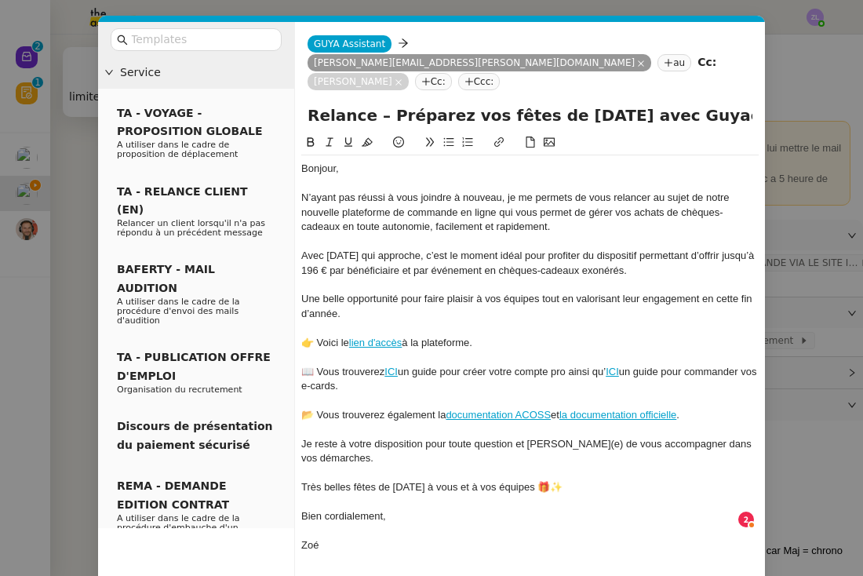
click at [330, 524] on div at bounding box center [529, 531] width 457 height 14
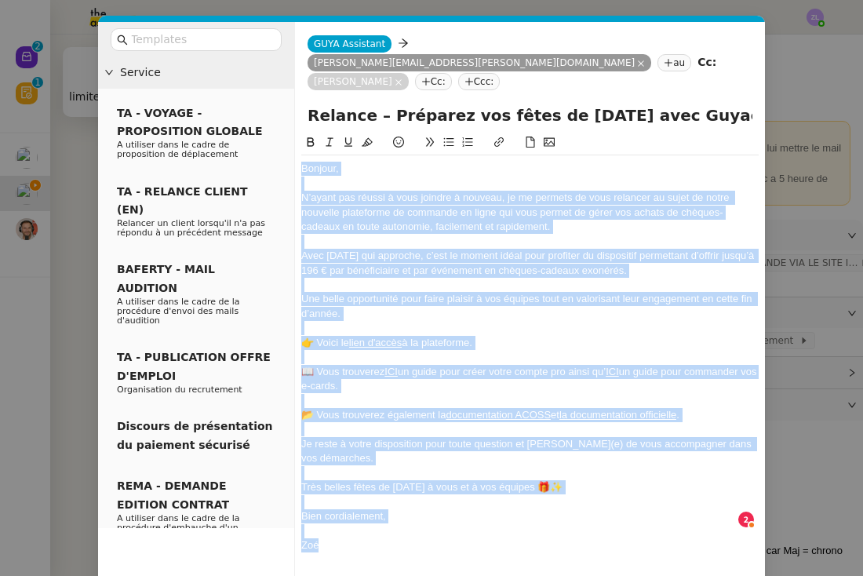
copy div "Bonjour, N’ayant pas réussi à vous joindre à nouveau, je me permets de vous rel…"
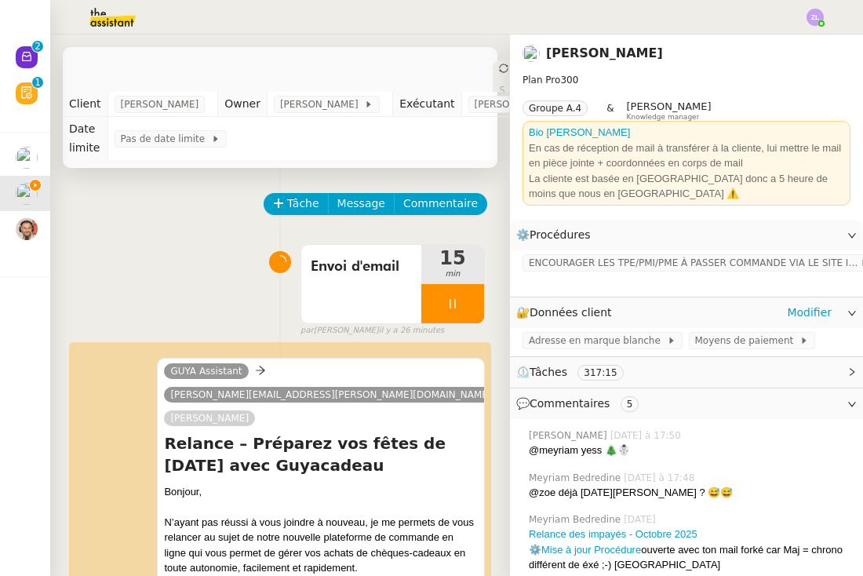
scroll to position [0, 0]
click at [354, 206] on span "Message" at bounding box center [361, 204] width 48 height 18
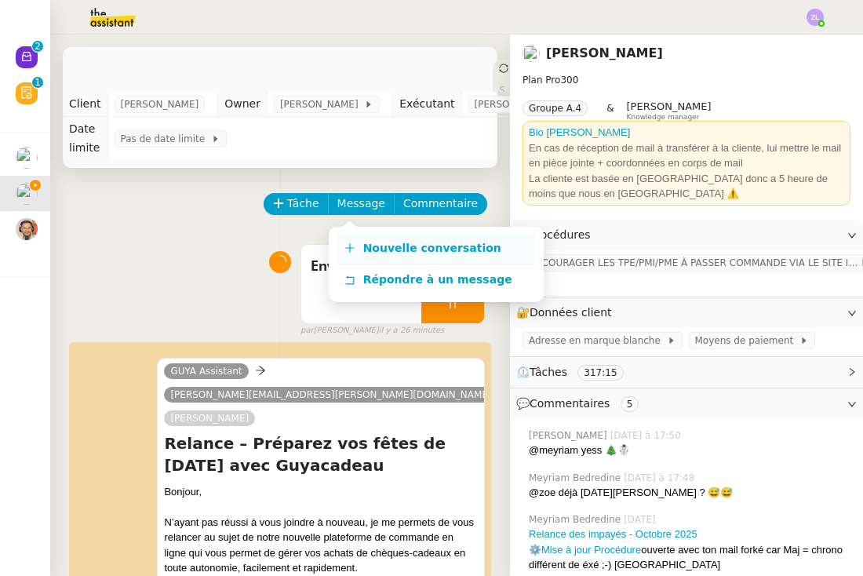
click at [399, 240] on link "Nouvelle conversation" at bounding box center [436, 248] width 196 height 31
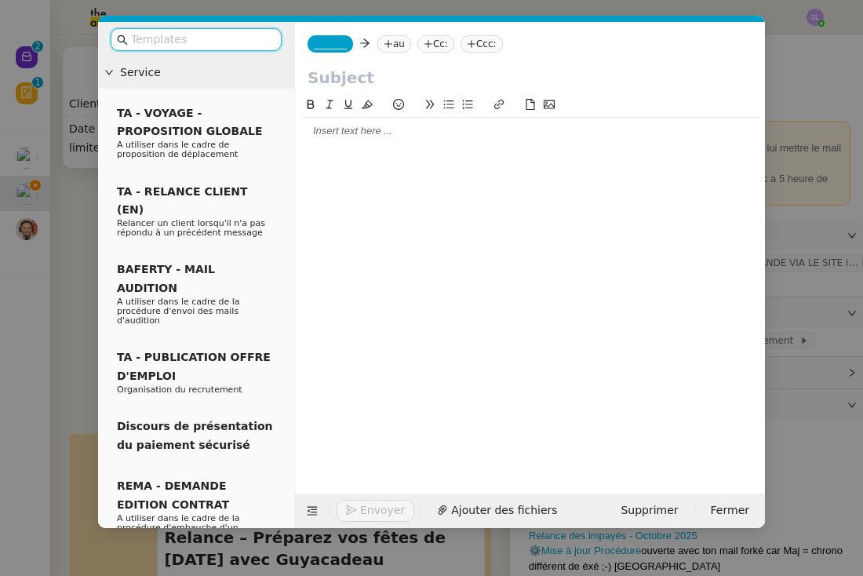
click at [327, 136] on div at bounding box center [529, 131] width 457 height 14
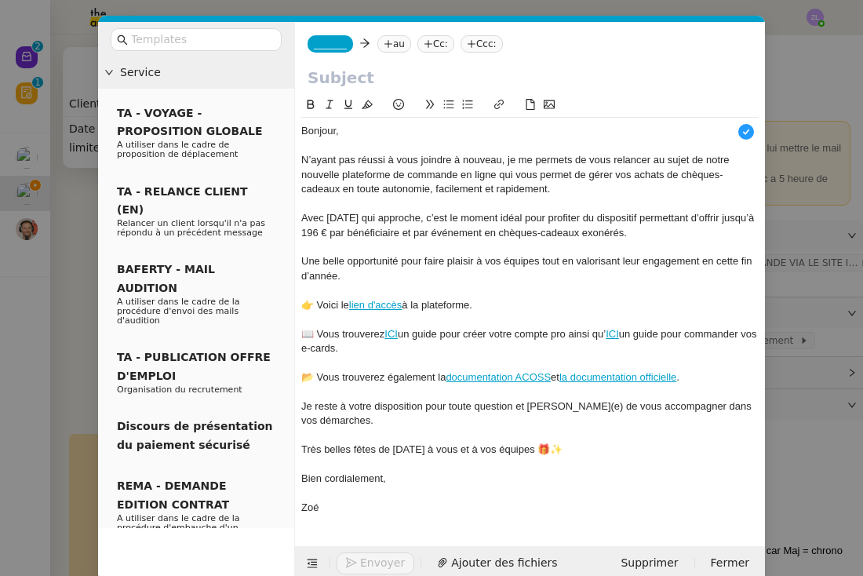
scroll to position [16, 0]
click at [324, 49] on span "_______" at bounding box center [330, 43] width 33 height 11
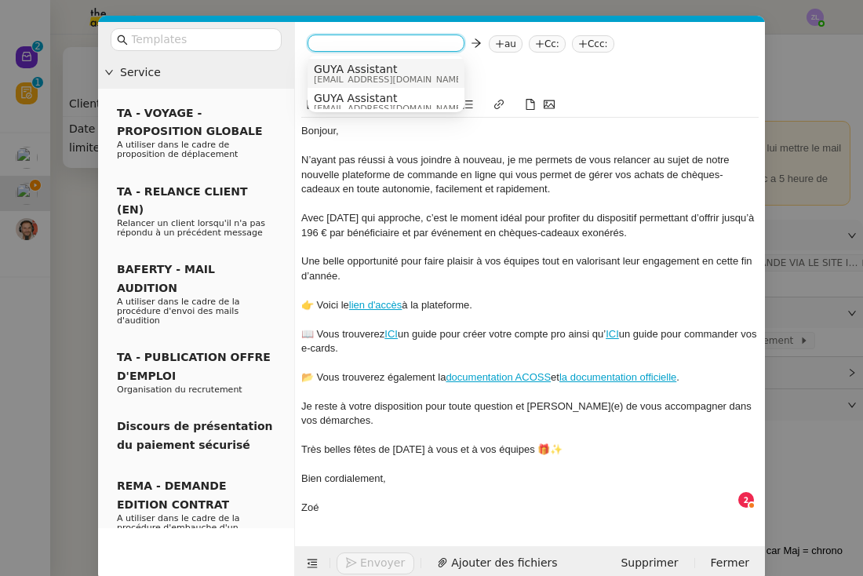
click at [344, 76] on span "admin@guyacadeau.com" at bounding box center [389, 79] width 151 height 9
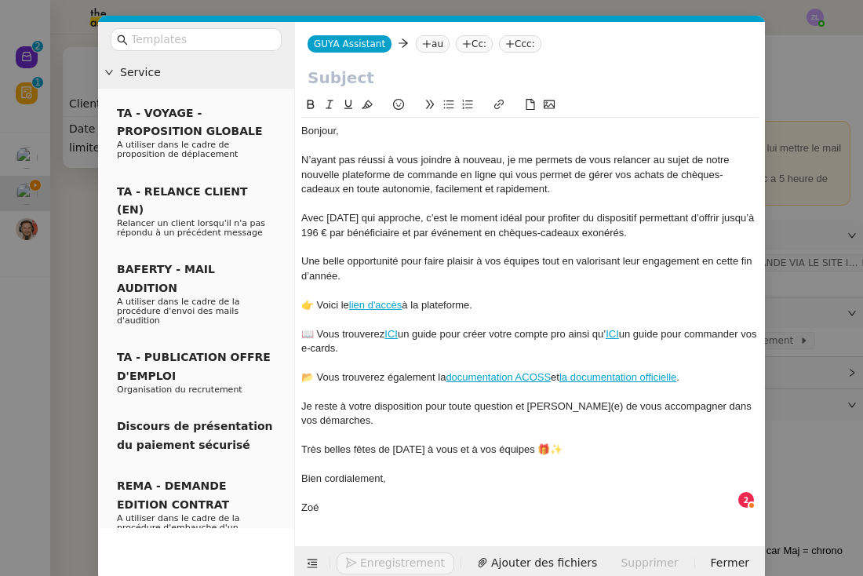
click at [433, 43] on nz-tag "au" at bounding box center [433, 43] width 34 height 17
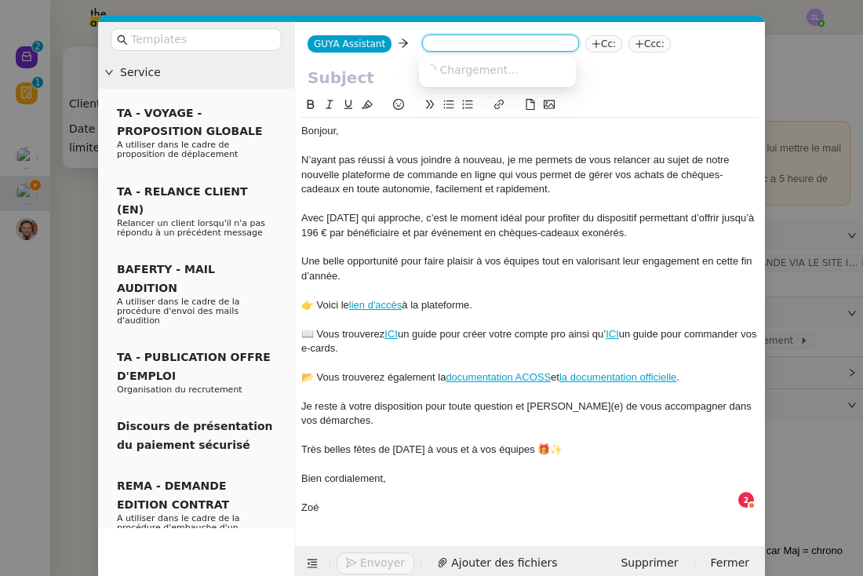
paste input "dominique.meunier-riviere@agriculture.gouv.fr"
type input "dominique.meunier-riviere@agriculture.gouv.fr"
click at [486, 77] on nz-option-item "dominique.meunier-riviere@agriculture.gouv.fr" at bounding box center [497, 70] width 157 height 22
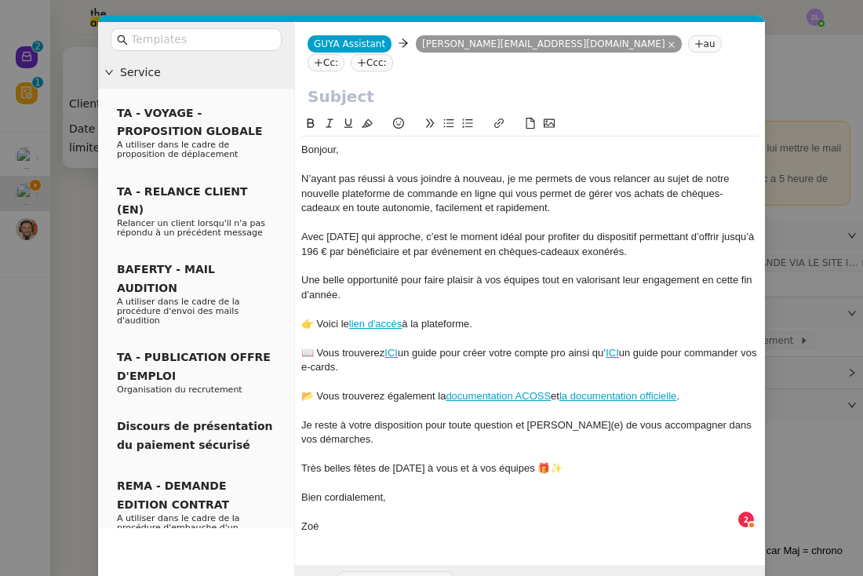
click at [344, 54] on nz-tag "Cc:" at bounding box center [326, 62] width 37 height 17
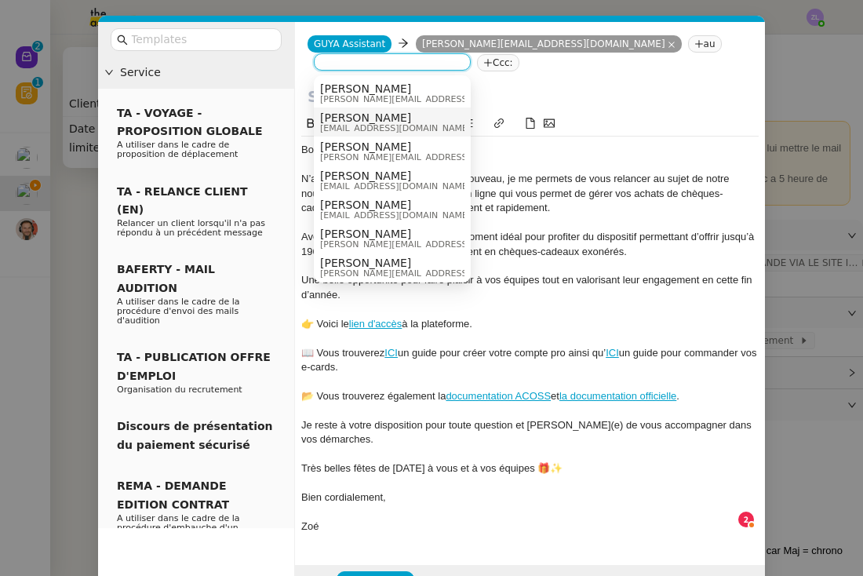
click at [373, 117] on span "Celia Etheve" at bounding box center [395, 117] width 151 height 13
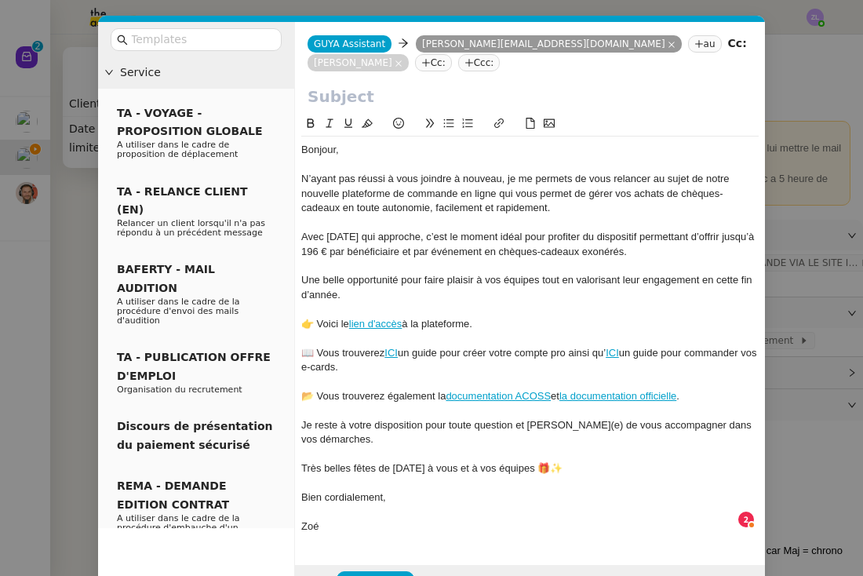
click at [311, 99] on input "text" at bounding box center [530, 97] width 445 height 24
click at [417, 99] on input "text" at bounding box center [530, 97] width 445 height 24
paste input "Relance – Préparez vos fêtes de Noël avec Guyacadeau"
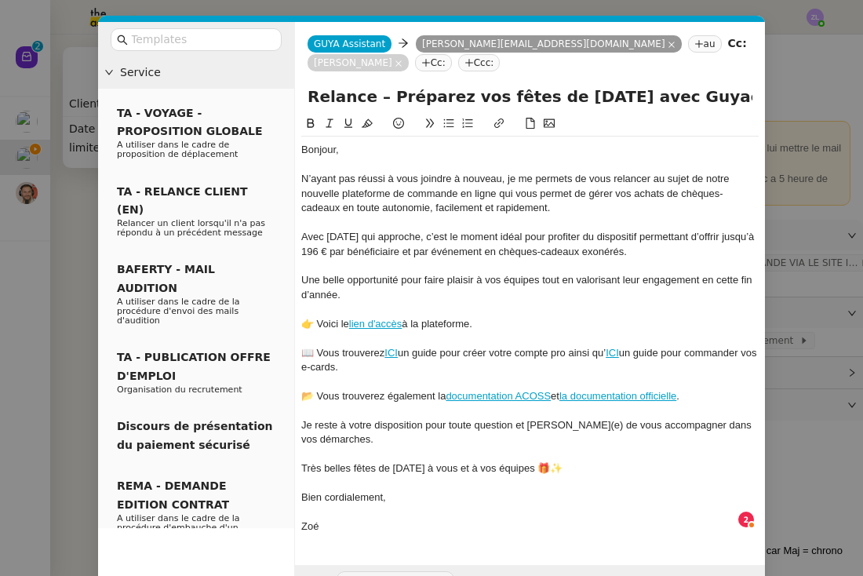
type input "Relance – Préparez vos fêtes de Noël avec Guyacadeau"
click at [351, 355] on div "📖 Vous trouverez ICI un guide pour créer votre compte pro ainsi qu’ ICI un guid…" at bounding box center [529, 360] width 457 height 29
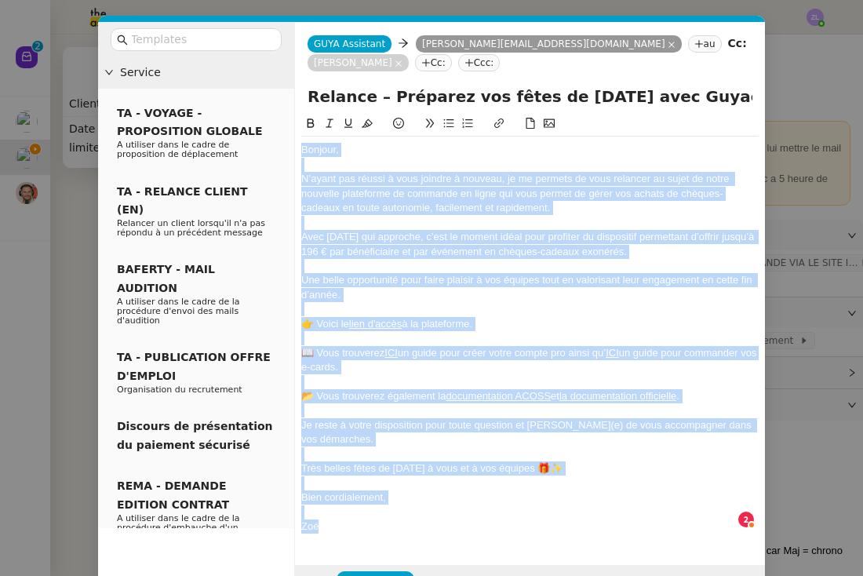
copy div "Bonjour, N’ayant pas réussi à vous joindre à nouveau, je me permets de vous rel…"
click at [379, 573] on span "Envoyer" at bounding box center [382, 582] width 45 height 18
click at [379, 573] on span "Confirmer l'envoi" at bounding box center [407, 582] width 94 height 18
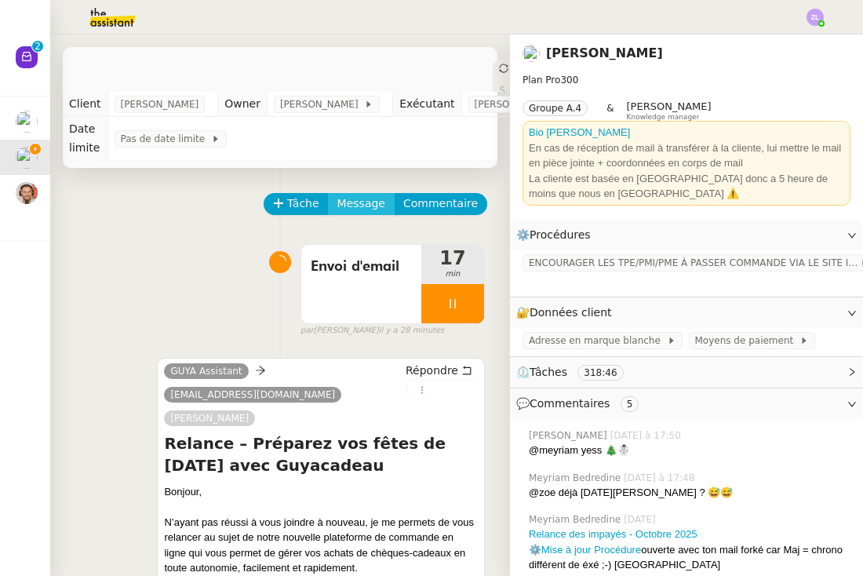
click at [361, 202] on span "Message" at bounding box center [361, 204] width 48 height 18
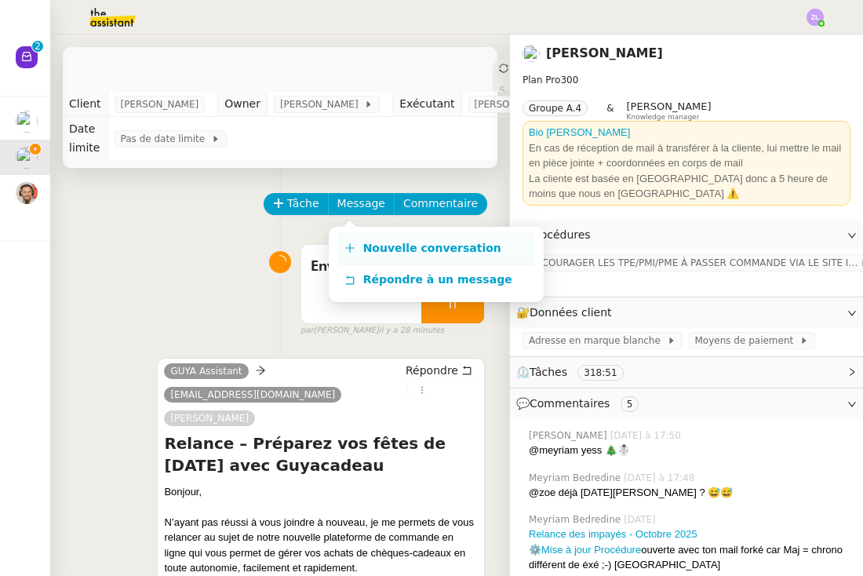
click at [367, 248] on span "Nouvelle conversation" at bounding box center [432, 248] width 138 height 13
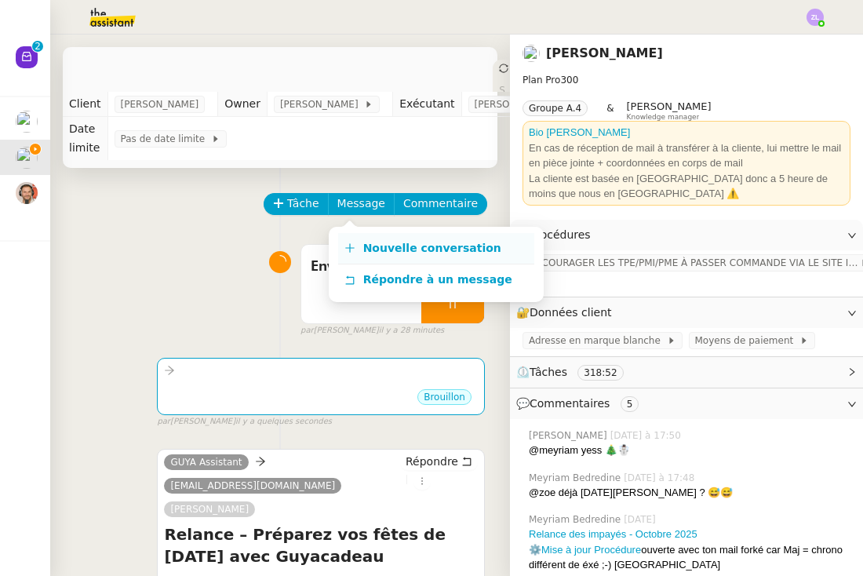
click at [465, 238] on link "Nouvelle conversation" at bounding box center [436, 248] width 196 height 31
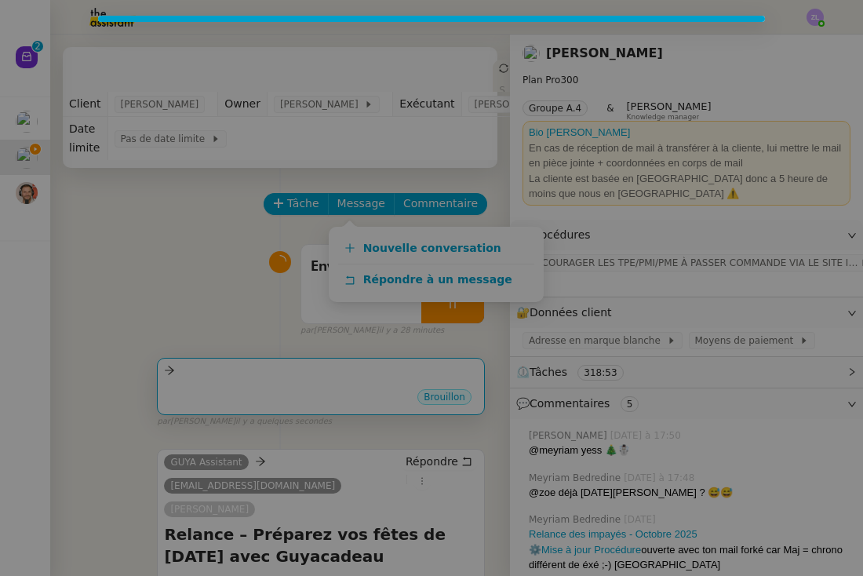
click at [300, 380] on nz-modal-container at bounding box center [431, 288] width 863 height 576
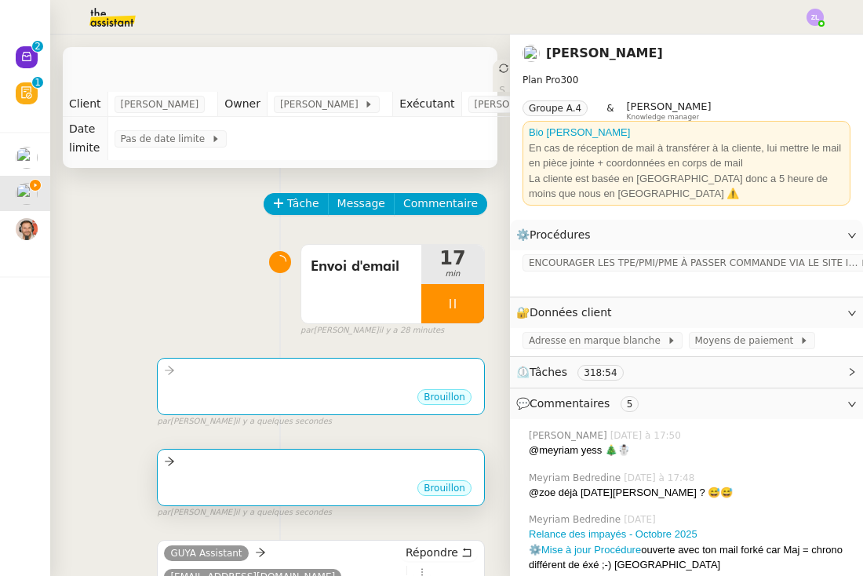
click at [313, 490] on div "Brouillon" at bounding box center [321, 491] width 314 height 24
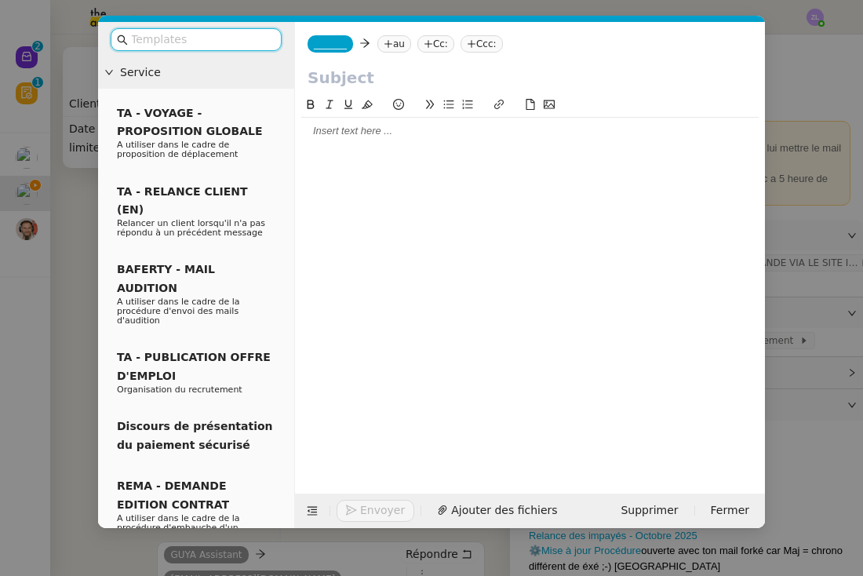
click at [339, 123] on div at bounding box center [529, 131] width 457 height 27
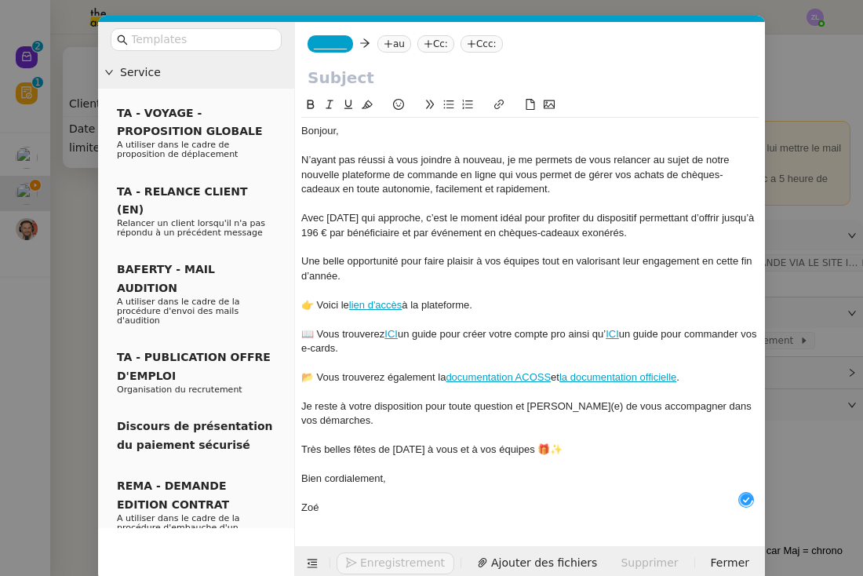
click at [58, 269] on nz-modal-container "Service TA - VOYAGE - PROPOSITION GLOBALE A utiliser dans le cadre de propositi…" at bounding box center [431, 288] width 863 height 576
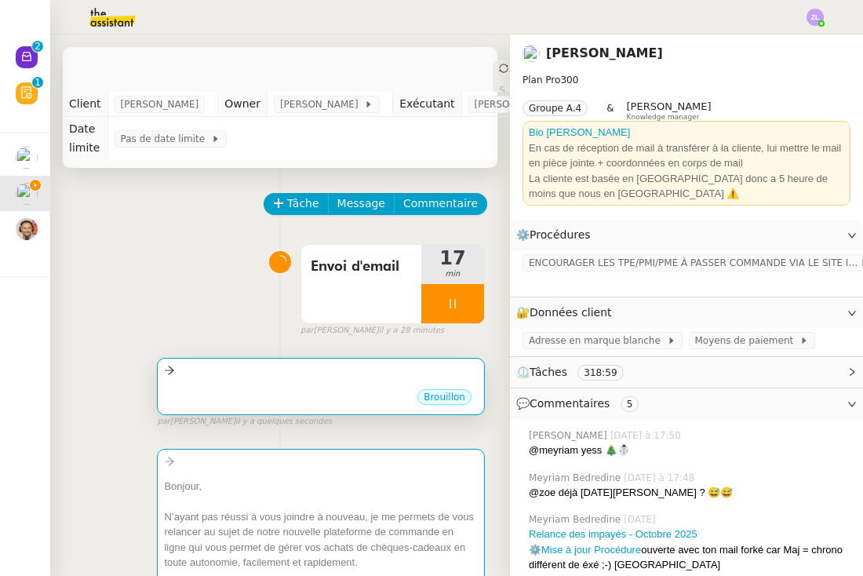
click at [254, 396] on div "Brouillon" at bounding box center [321, 400] width 314 height 24
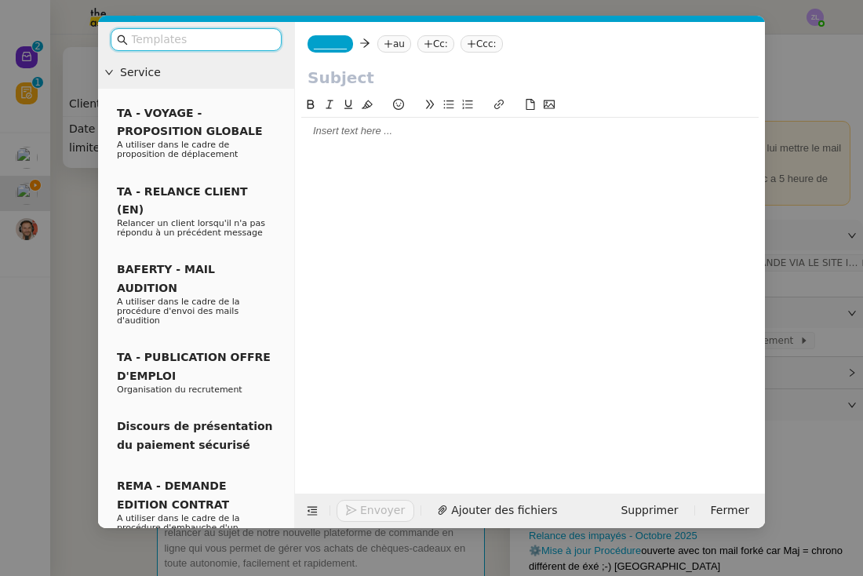
click at [325, 123] on div at bounding box center [529, 131] width 457 height 27
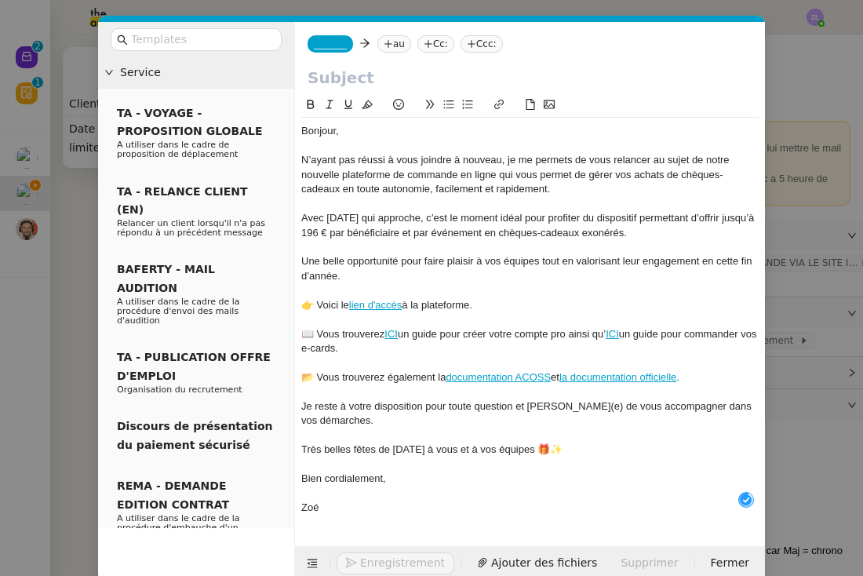
click at [63, 362] on nz-modal-container "Service TA - VOYAGE - PROPOSITION GLOBALE A utiliser dans le cadre de propositi…" at bounding box center [431, 288] width 863 height 576
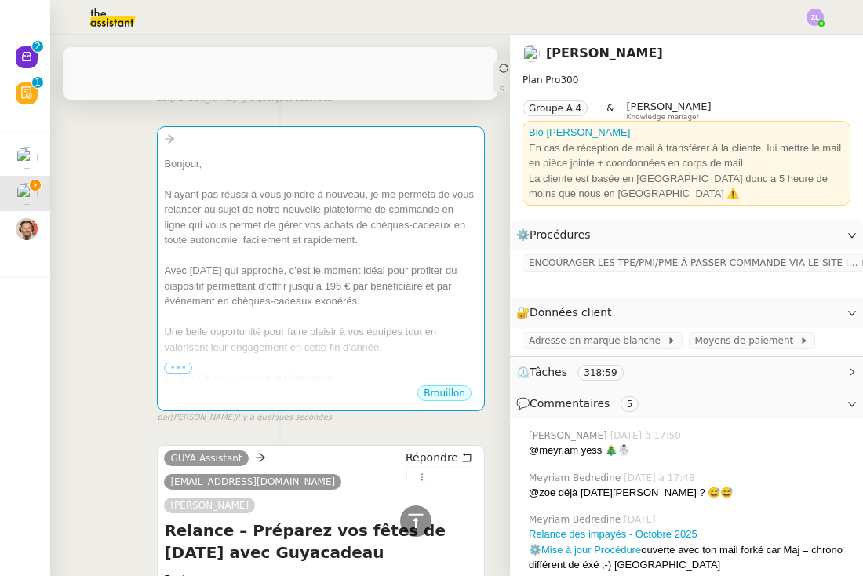
scroll to position [544, 0]
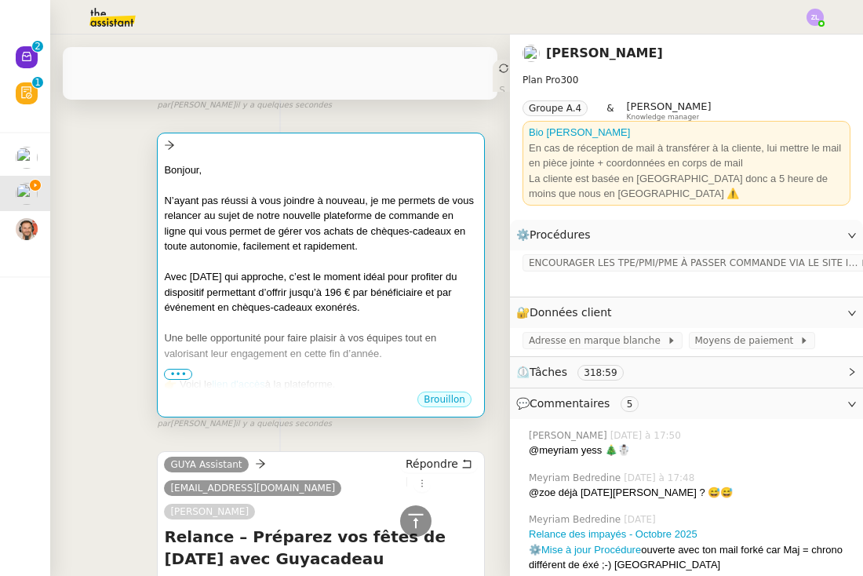
click at [250, 315] on div at bounding box center [321, 323] width 314 height 16
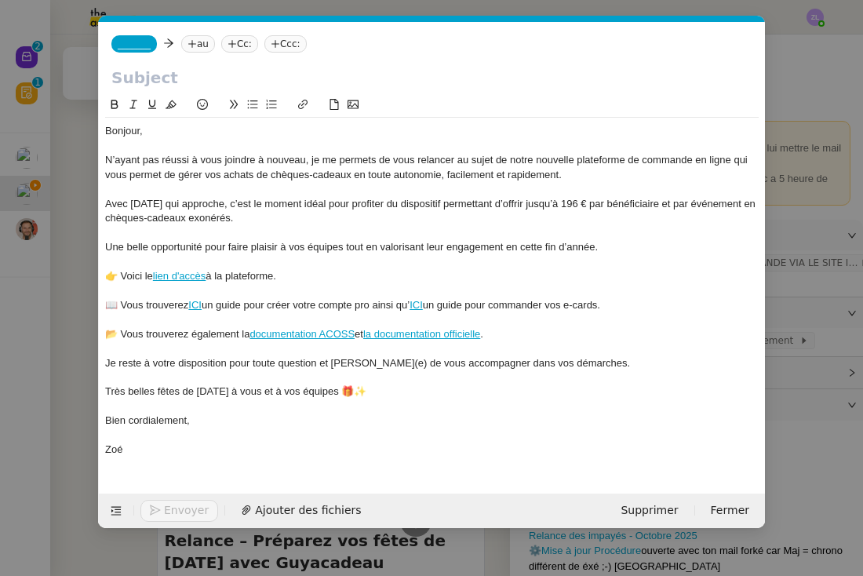
scroll to position [0, 34]
click at [133, 41] on span "_______" at bounding box center [134, 43] width 33 height 11
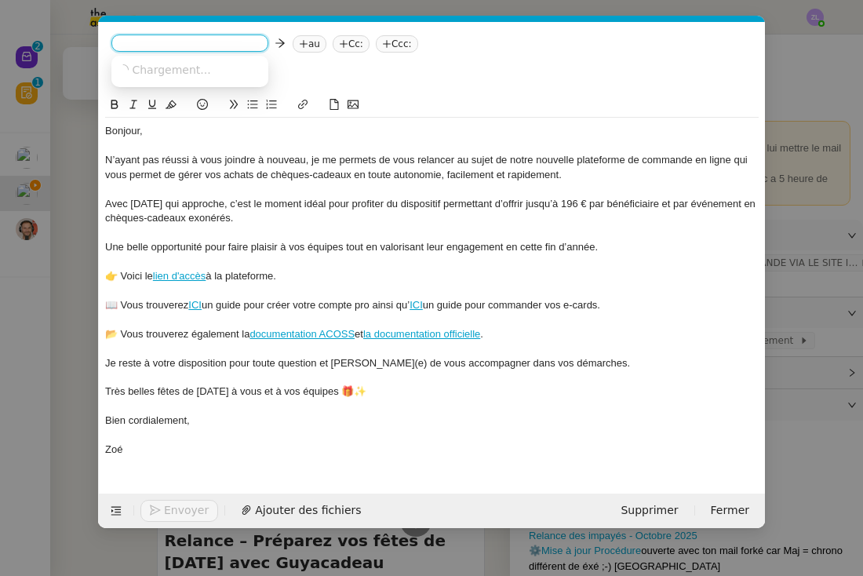
click at [133, 41] on input at bounding box center [190, 45] width 144 height 16
click at [170, 81] on span "admin@guyacadeau.com" at bounding box center [193, 79] width 151 height 9
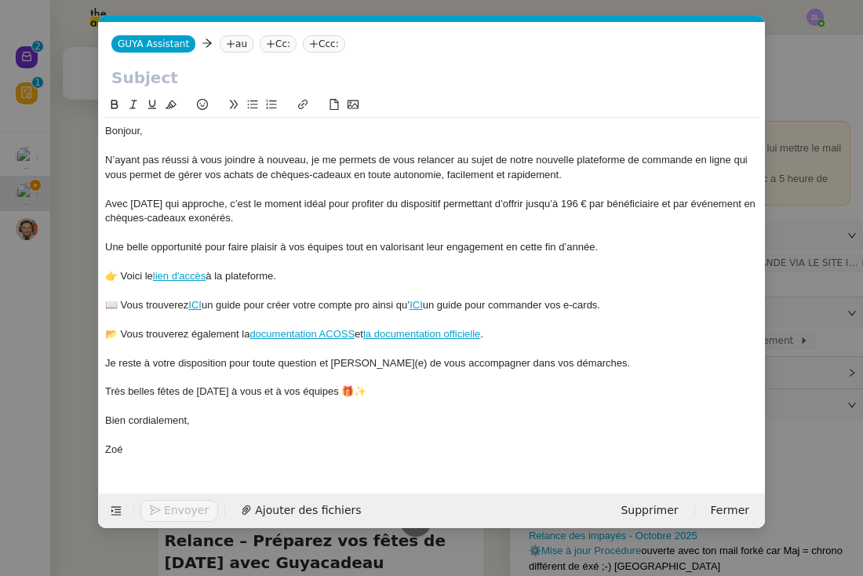
click at [184, 69] on input "text" at bounding box center [431, 78] width 641 height 24
click at [236, 42] on nz-tag "au" at bounding box center [237, 43] width 34 height 17
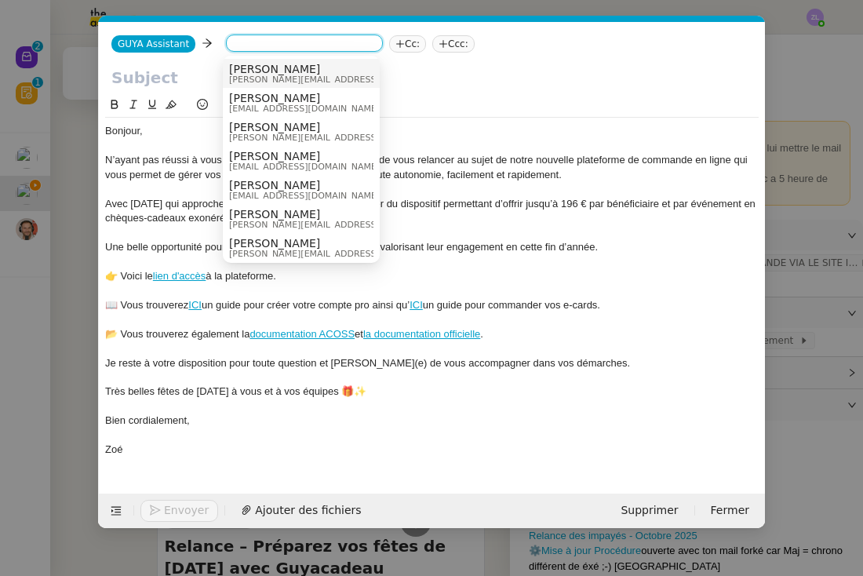
paste input "ader973@gmail.com"
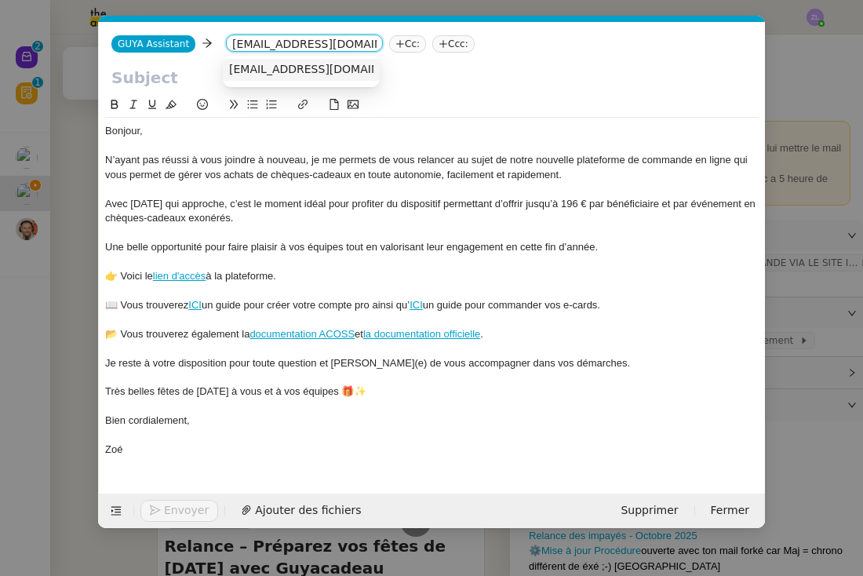
type input "ader973@gmail.com"
click at [278, 67] on span "ader973@gmail.com" at bounding box center [325, 69] width 192 height 13
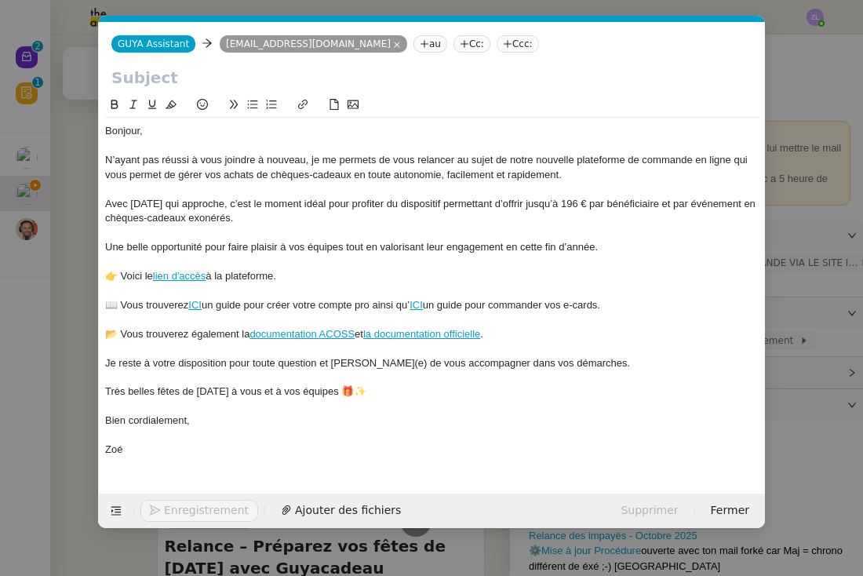
click at [453, 48] on nz-tag "Cc:" at bounding box center [471, 43] width 37 height 17
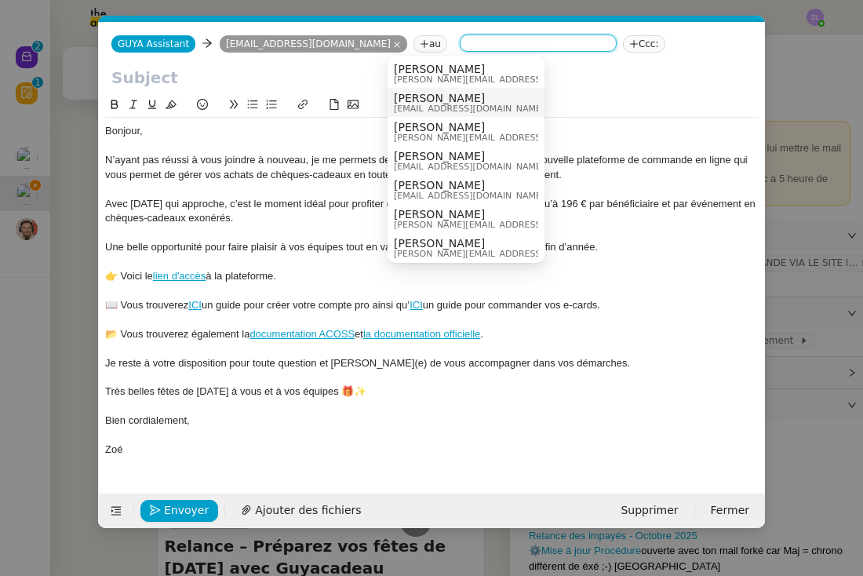
click at [426, 100] on span "Celia Etheve" at bounding box center [469, 98] width 151 height 13
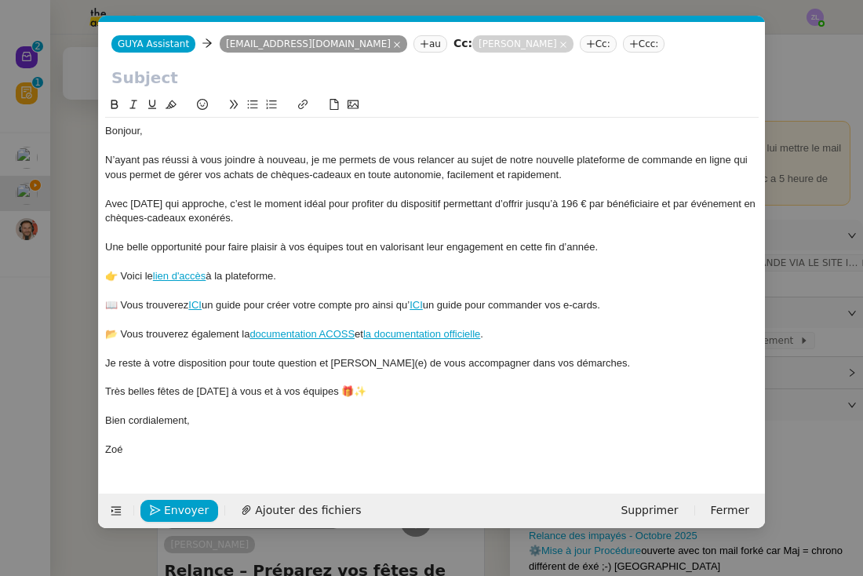
click at [175, 80] on input "text" at bounding box center [431, 78] width 641 height 24
paste input "Relance – Préparez vos fêtes de Noël avec Guyacadeau"
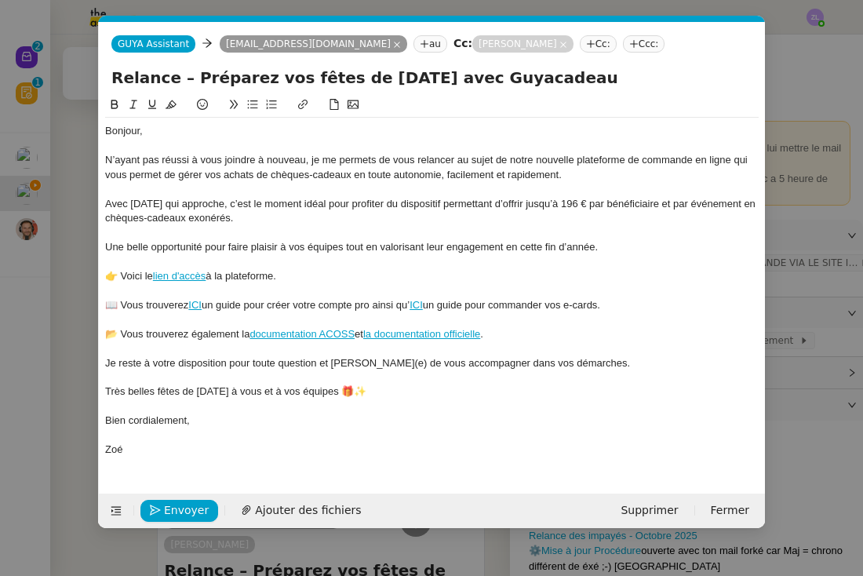
click at [115, 77] on input "Relance – Préparez vos fêtes de Noël avec Guyacadeau" at bounding box center [431, 78] width 641 height 24
type input "Relance – Préparez vos fêtes de Noël avec Guyacadeau"
click at [169, 509] on span "Envoyer" at bounding box center [186, 510] width 45 height 18
click at [169, 509] on span "Confirmer l'envoi" at bounding box center [211, 510] width 94 height 18
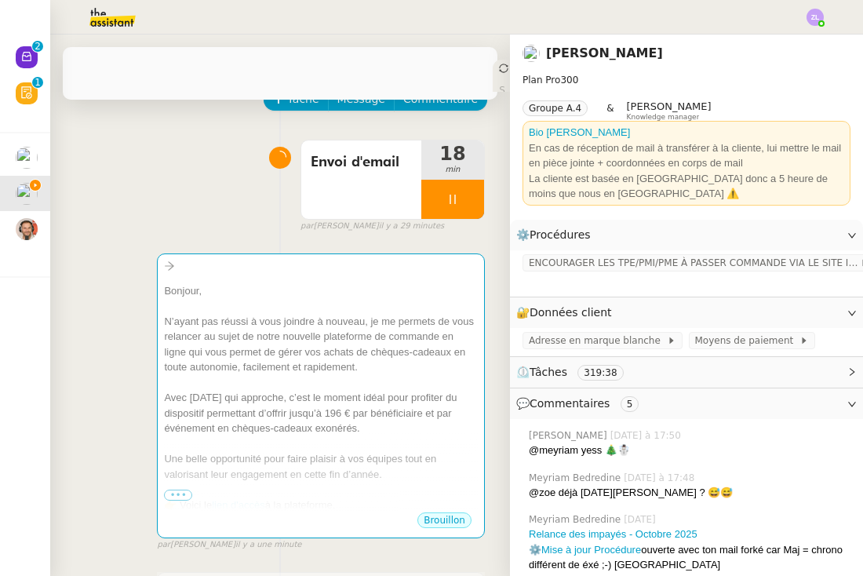
scroll to position [24, 0]
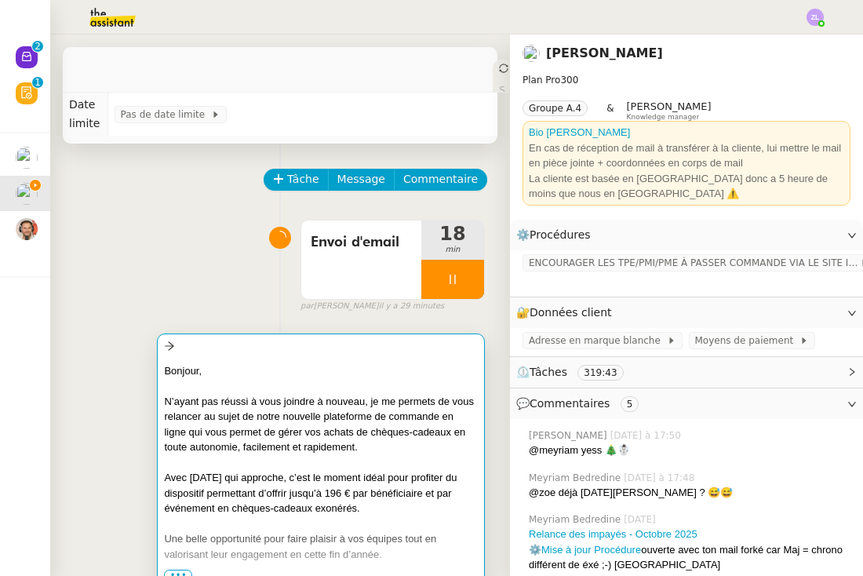
click at [304, 355] on div "Bonjour, N’ayant pas réussi à vous joindre à nouveau, je me permets de vous rel…" at bounding box center [321, 472] width 314 height 235
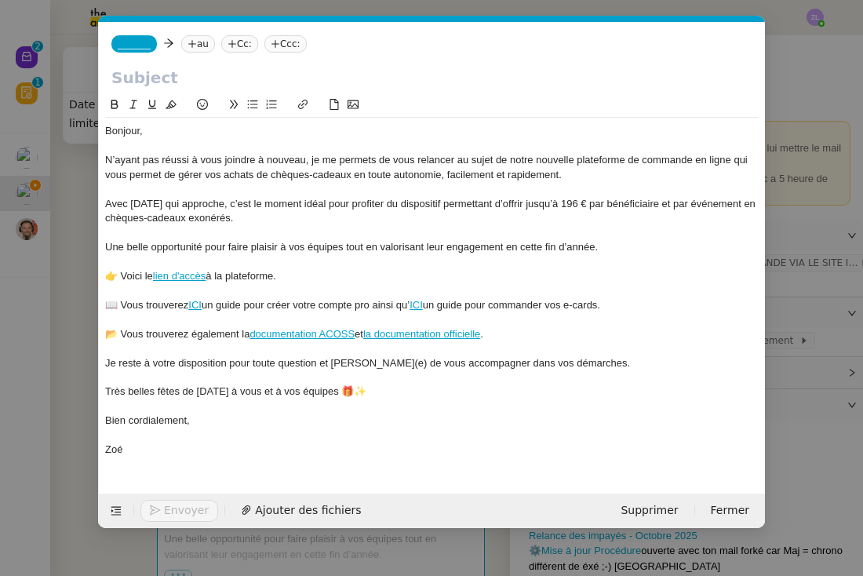
scroll to position [0, 34]
click at [150, 35] on div "_______ au Cc: Ccc:" at bounding box center [432, 44] width 666 height 44
click at [146, 44] on span "_______" at bounding box center [134, 43] width 33 height 11
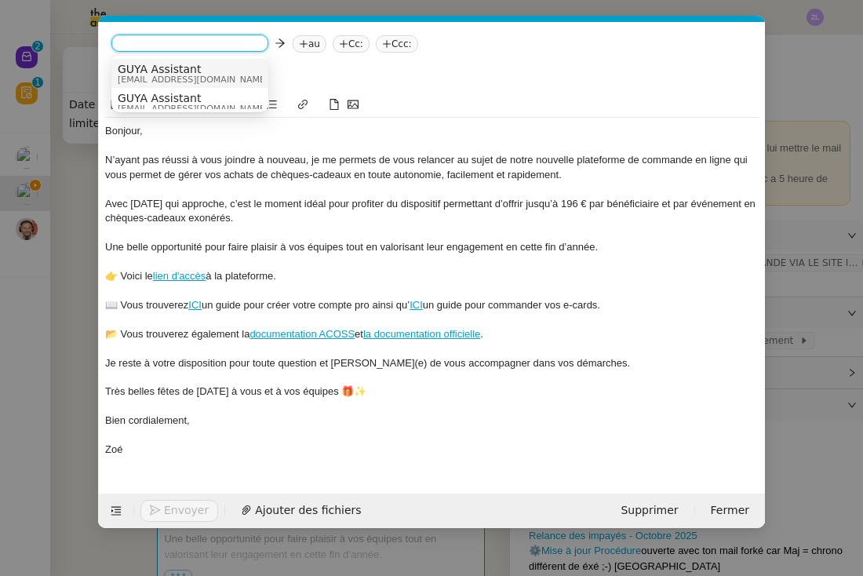
click at [184, 76] on span "admin@guyacadeau.com" at bounding box center [193, 79] width 151 height 9
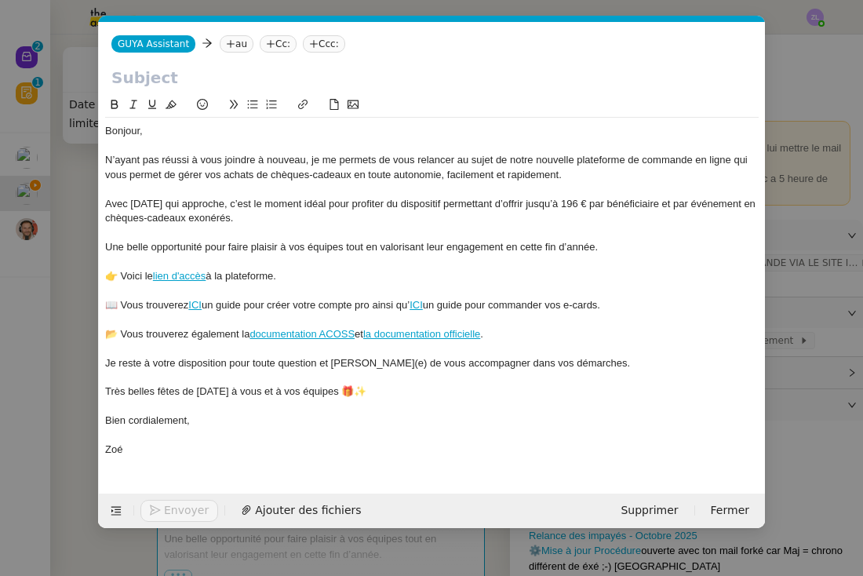
click at [231, 49] on nz-tag "au" at bounding box center [237, 43] width 34 height 17
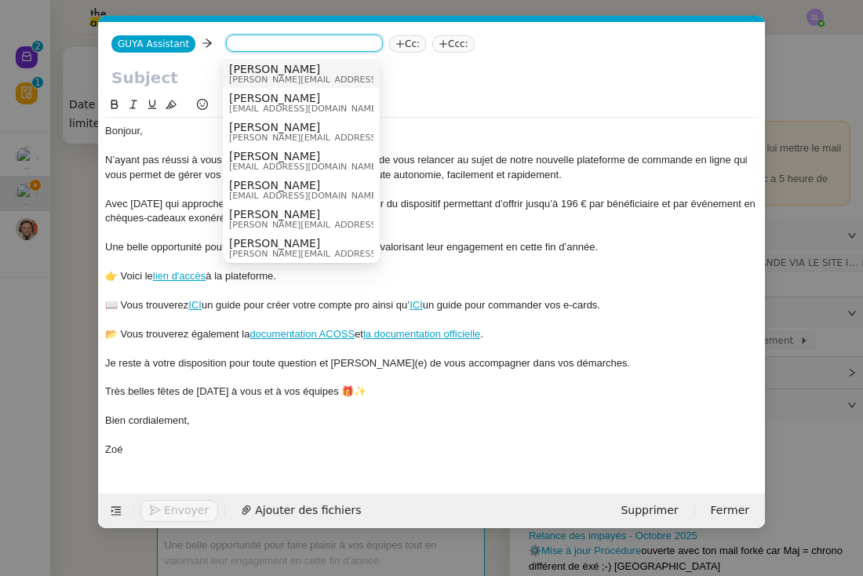
paste input "leonard.n@orange.fr"
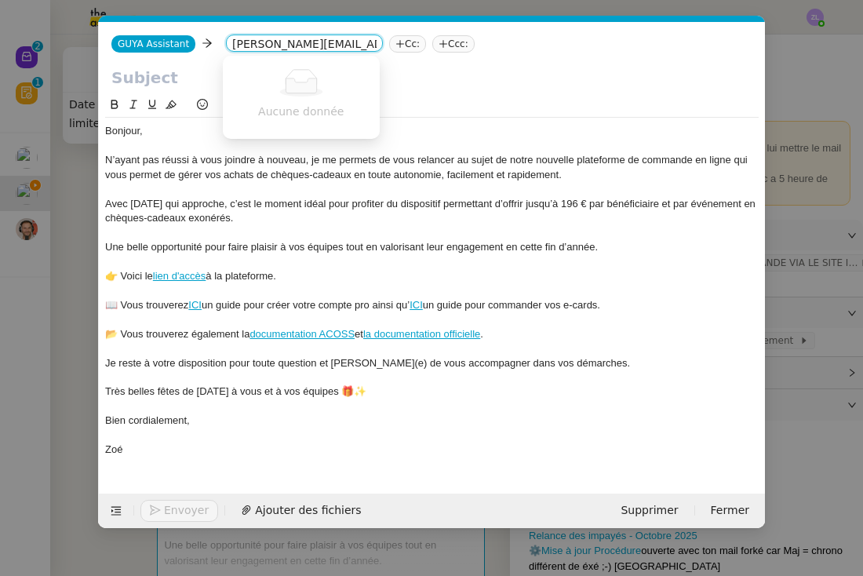
click at [232, 44] on input "leonard.n@orange.fr" at bounding box center [304, 45] width 144 height 16
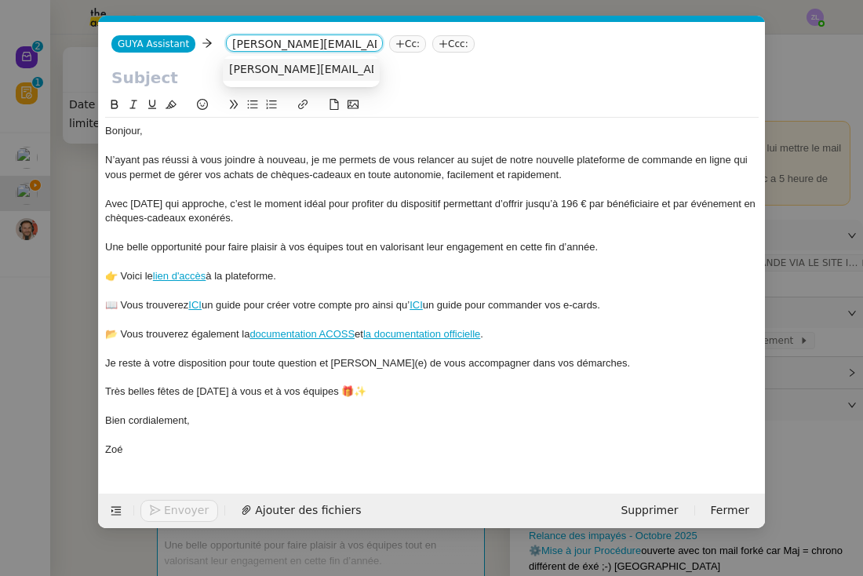
type input "leonard.n@orange.fr"
click at [261, 78] on nz-option-item "leonard.n@orange.fr" at bounding box center [301, 70] width 157 height 22
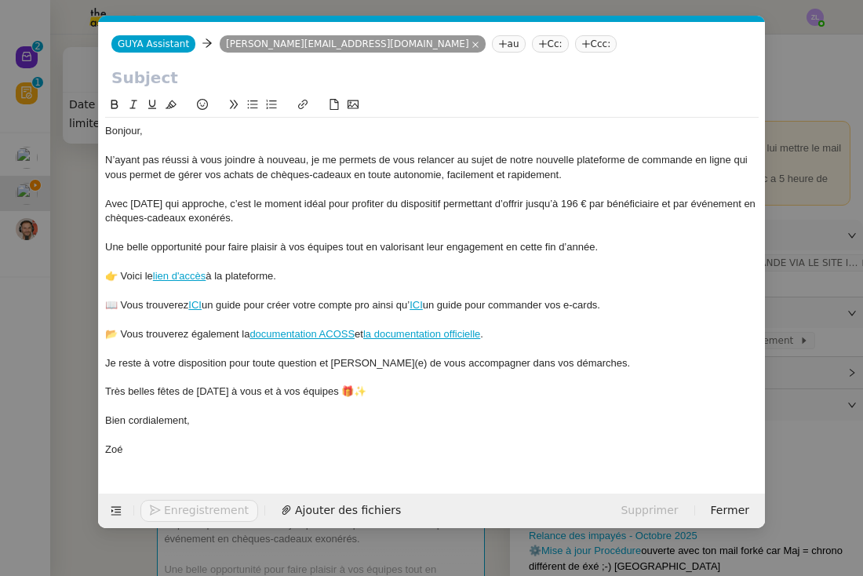
click at [532, 44] on nz-tag "Cc:" at bounding box center [550, 43] width 37 height 17
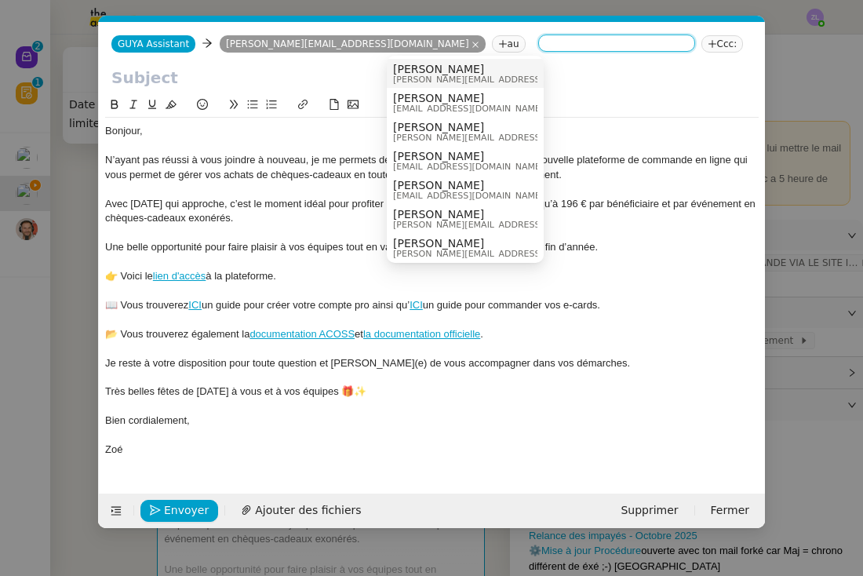
click at [409, 82] on span "astrid.brucker@guyacadeau.com" at bounding box center [504, 79] width 223 height 9
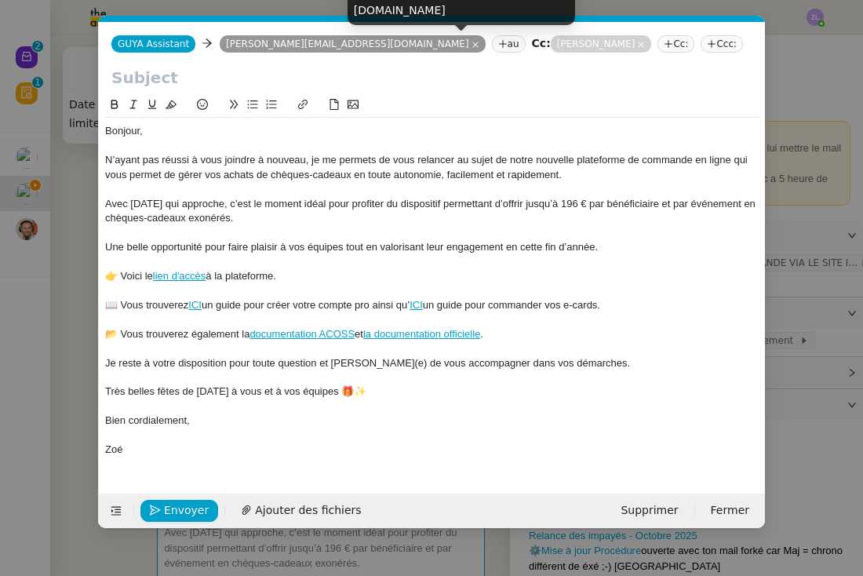
click at [637, 46] on icon at bounding box center [641, 45] width 8 height 8
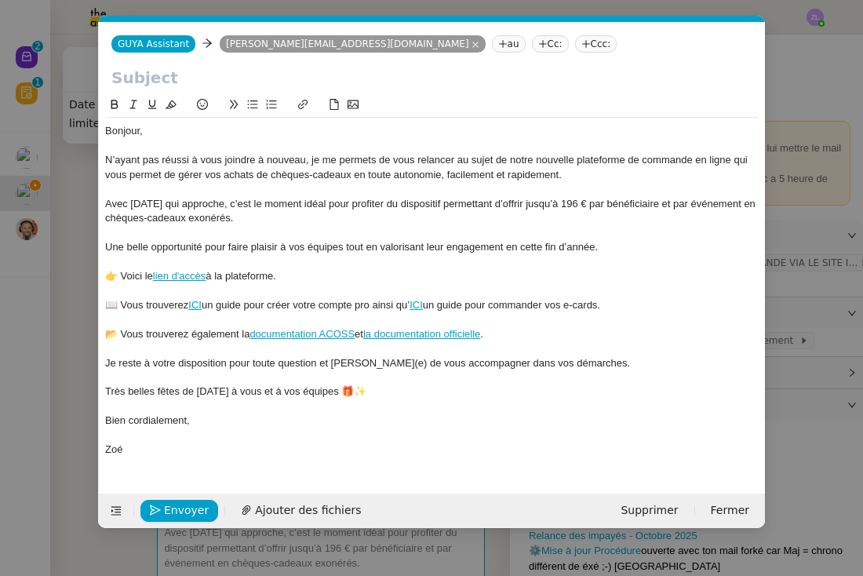
click at [532, 42] on nz-tag "Cc:" at bounding box center [550, 43] width 37 height 17
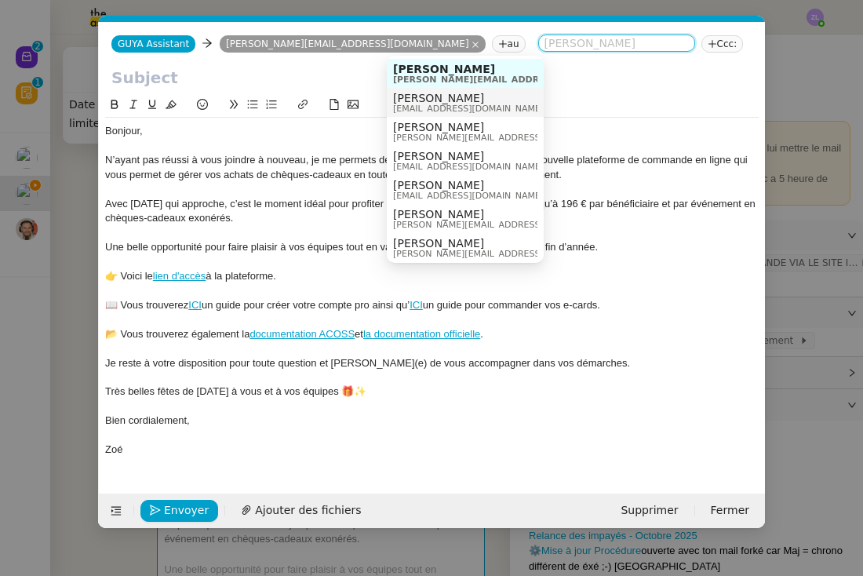
click at [429, 103] on span "Celia Etheve" at bounding box center [468, 98] width 151 height 13
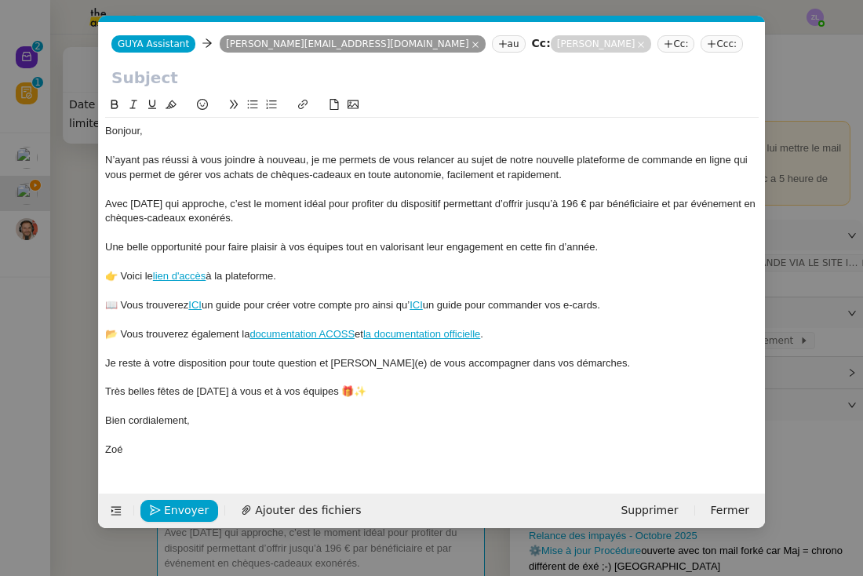
click at [177, 81] on input "text" at bounding box center [431, 78] width 641 height 24
paste input "Relance – Préparez vos fêtes de Noël avec Guyacadeau"
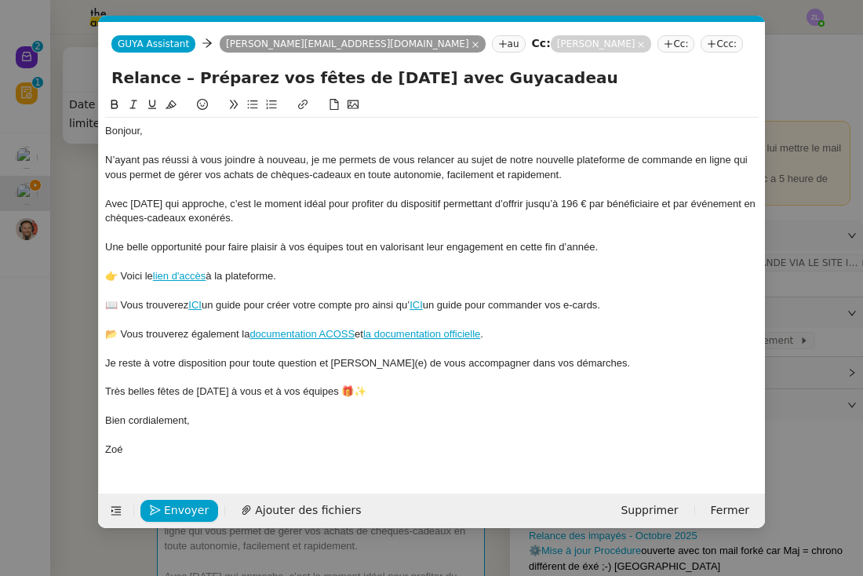
type input "Relance – Préparez vos fêtes de Noël avec Guyacadeau"
click at [150, 449] on div "Bonjour, N’ayant pas réussi à vous joindre à nouveau, je me permets de vous rel…" at bounding box center [431, 290] width 653 height 345
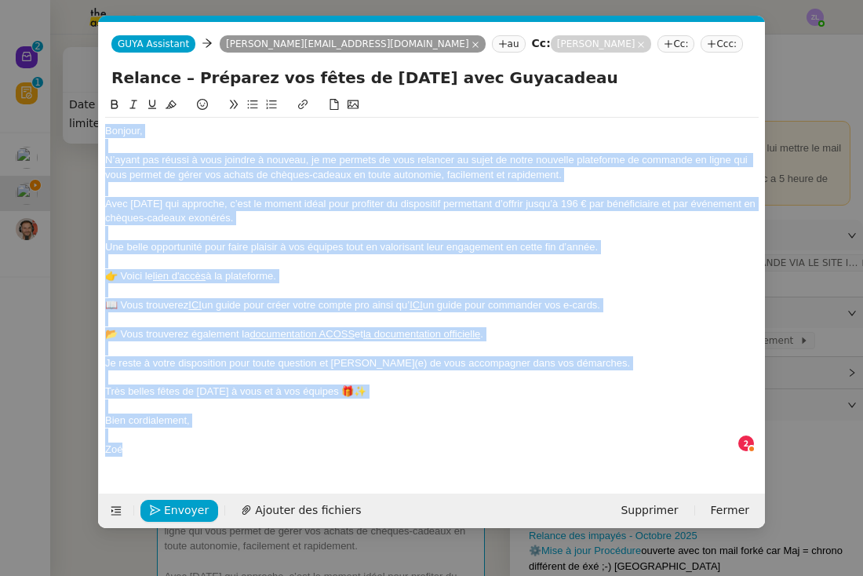
copy div "Bonjour, N’ayant pas réussi à vous joindre à nouveau, je me permets de vous rel…"
click at [191, 503] on span "Envoyer" at bounding box center [186, 510] width 45 height 18
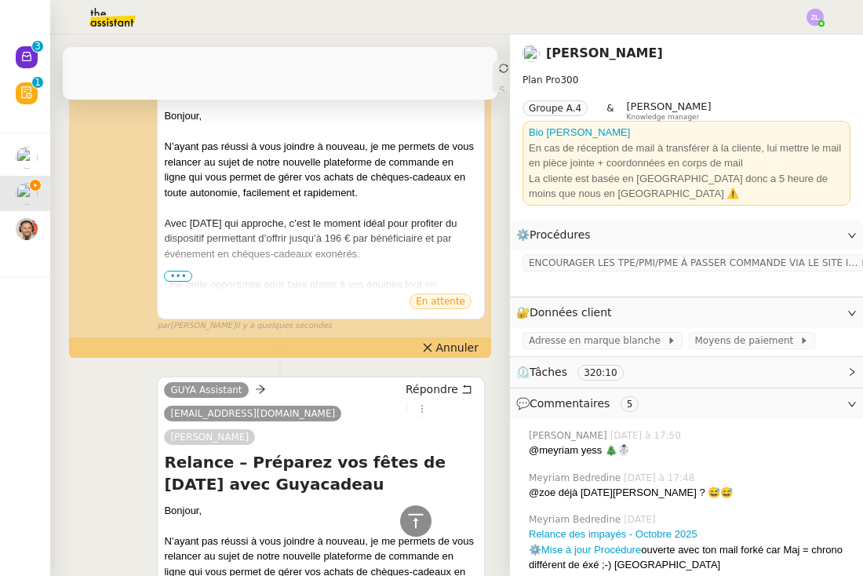
scroll to position [42, 0]
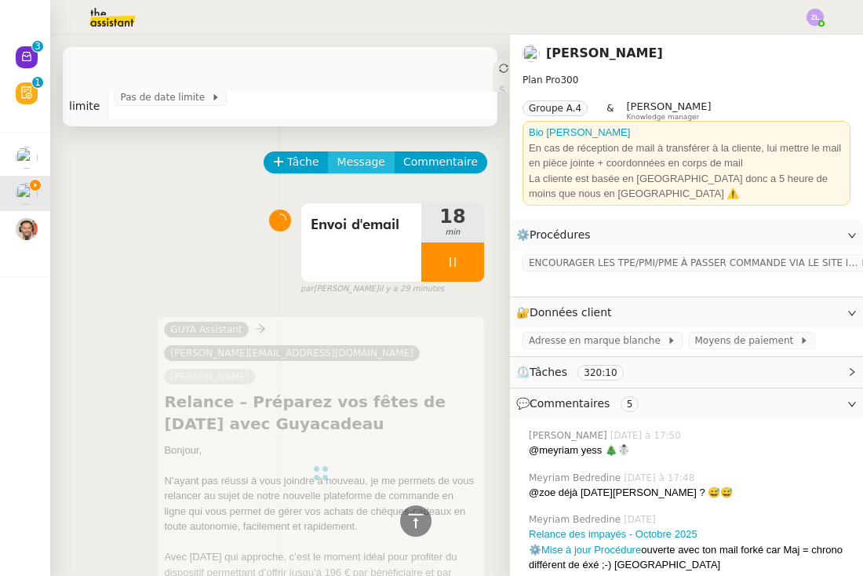
click at [361, 155] on span "Message" at bounding box center [361, 162] width 48 height 18
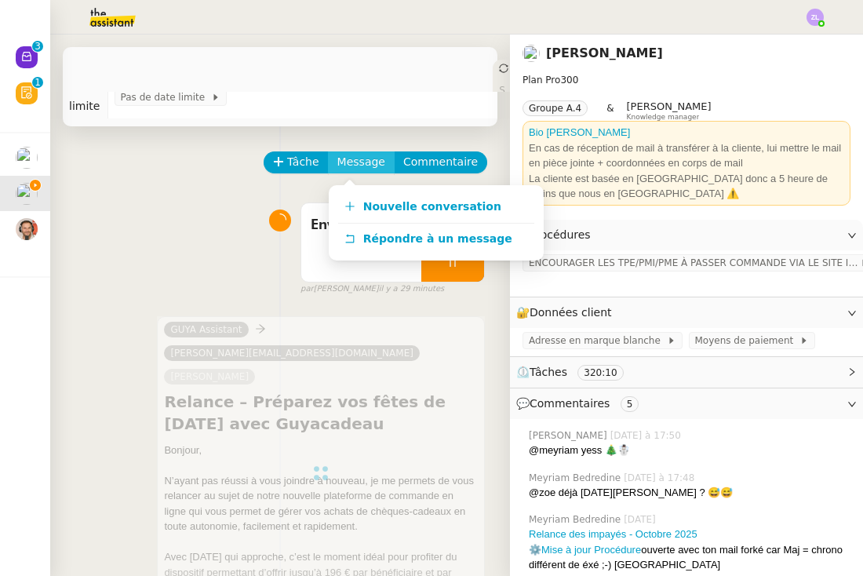
click at [362, 165] on span "Message" at bounding box center [361, 162] width 48 height 18
click at [383, 205] on span "Nouvelle conversation" at bounding box center [432, 206] width 138 height 13
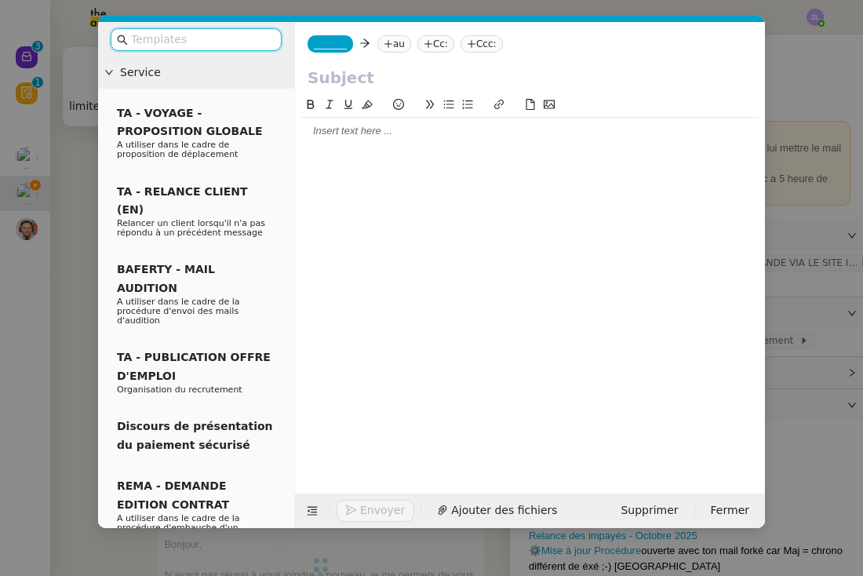
click at [313, 145] on div at bounding box center [529, 282] width 457 height 373
click at [313, 129] on div at bounding box center [529, 131] width 457 height 14
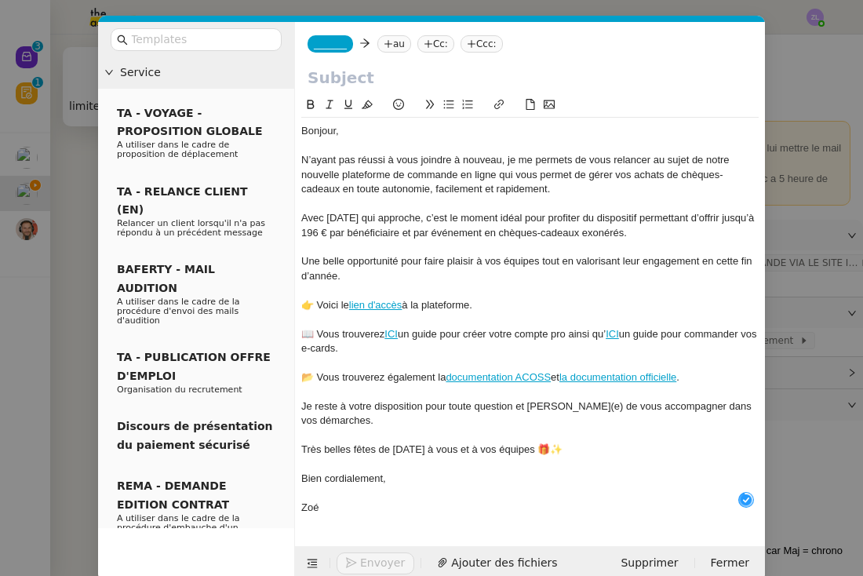
scroll to position [16, 0]
click at [88, 176] on nz-modal-container "Service TA - VOYAGE - PROPOSITION GLOBALE A utiliser dans le cadre de propositi…" at bounding box center [431, 288] width 863 height 576
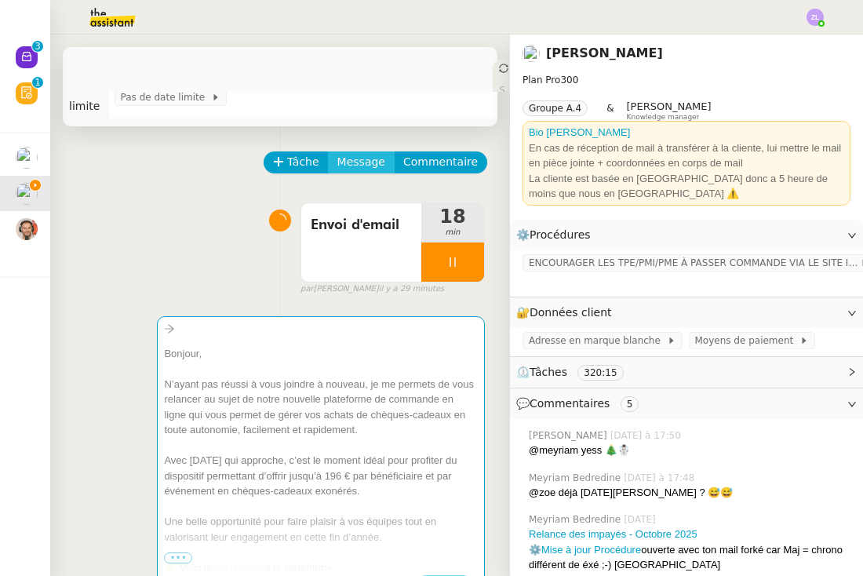
click at [351, 166] on span "Message" at bounding box center [361, 162] width 48 height 18
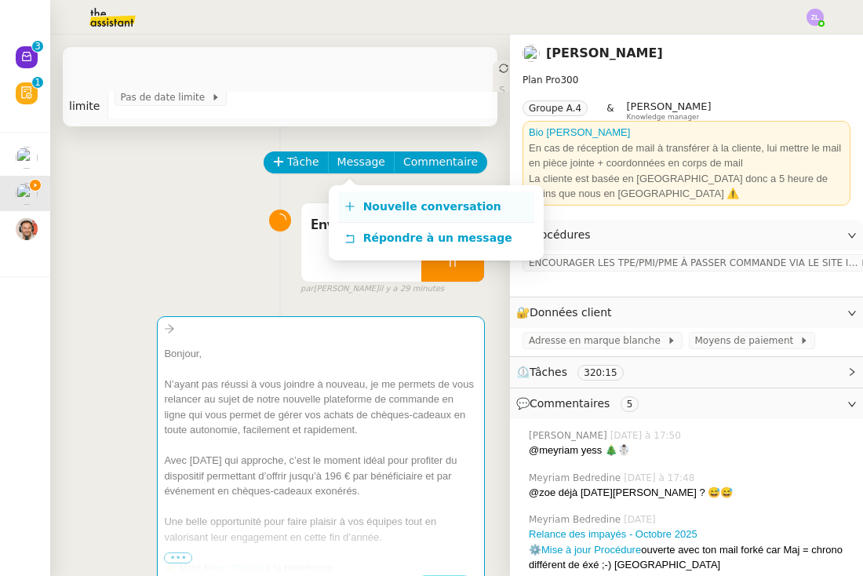
click at [407, 209] on span "Nouvelle conversation" at bounding box center [432, 206] width 138 height 13
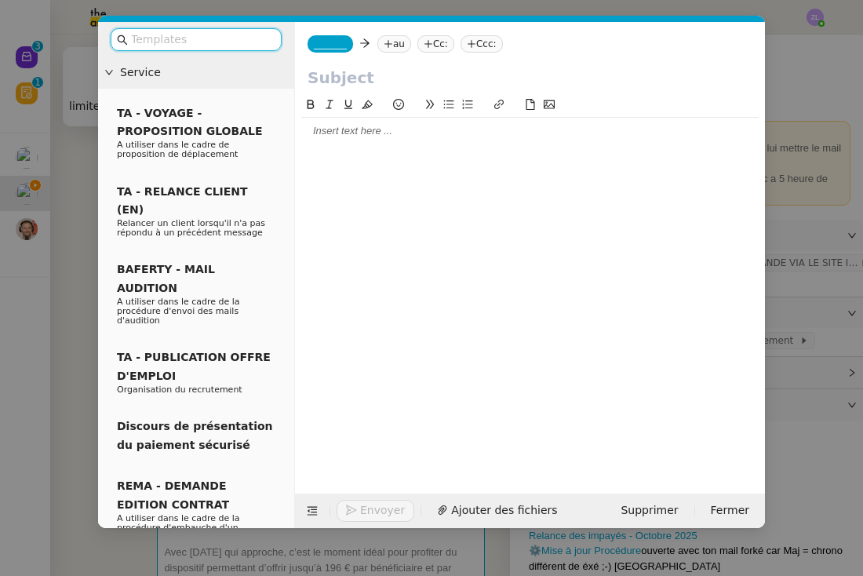
click at [326, 135] on div at bounding box center [529, 131] width 457 height 14
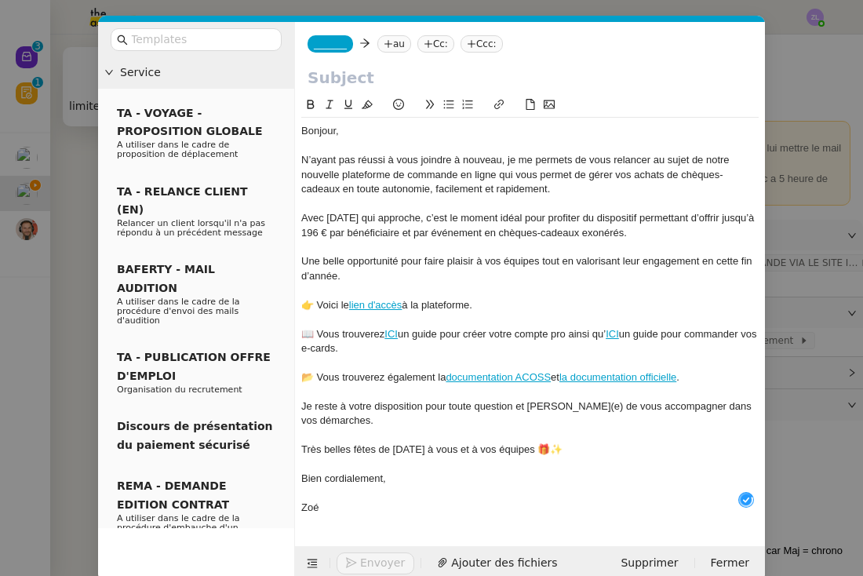
click at [76, 264] on nz-modal-container "Service TA - VOYAGE - PROPOSITION GLOBALE A utiliser dans le cadre de propositi…" at bounding box center [431, 288] width 863 height 576
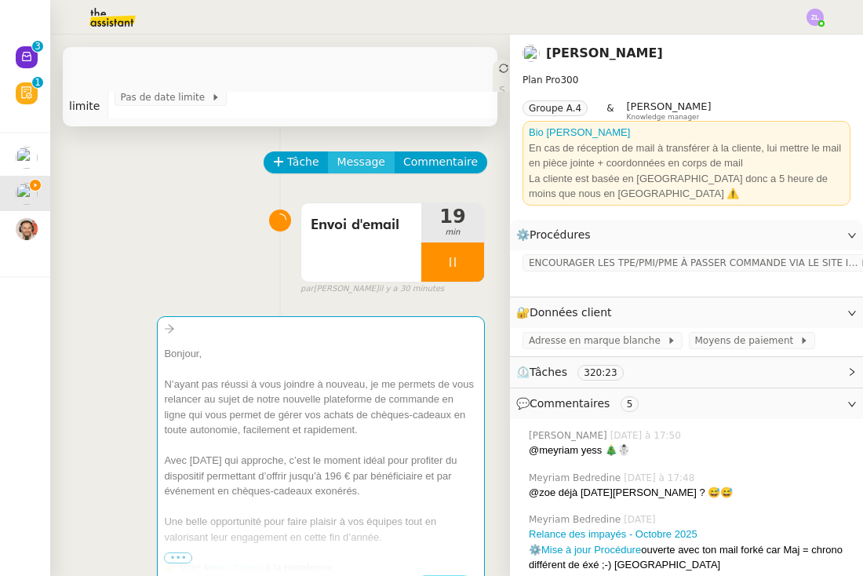
scroll to position [0, 0]
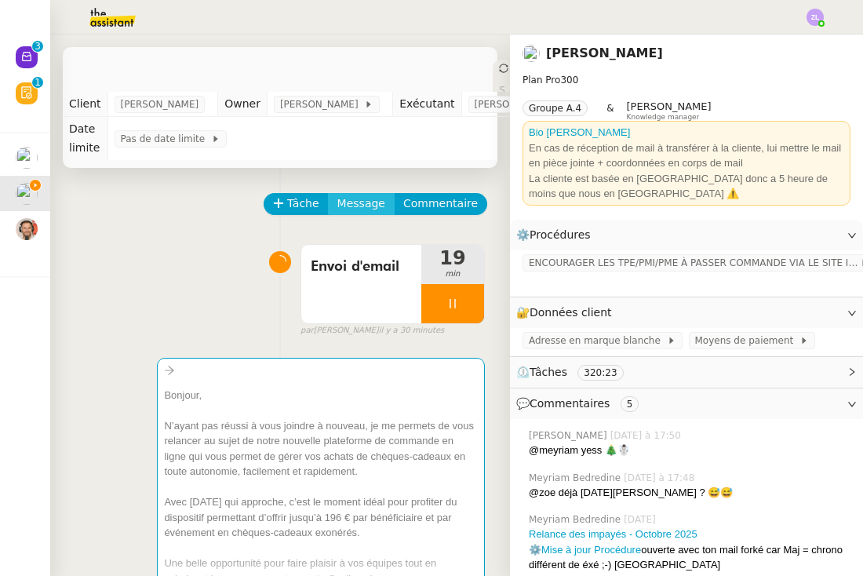
click at [358, 210] on span "Message" at bounding box center [361, 204] width 48 height 18
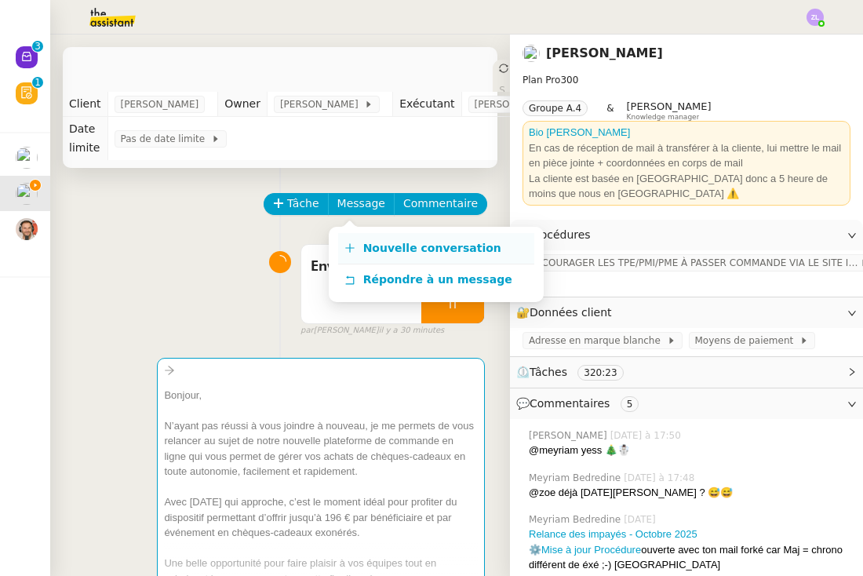
click at [368, 250] on span "Nouvelle conversation" at bounding box center [432, 248] width 138 height 13
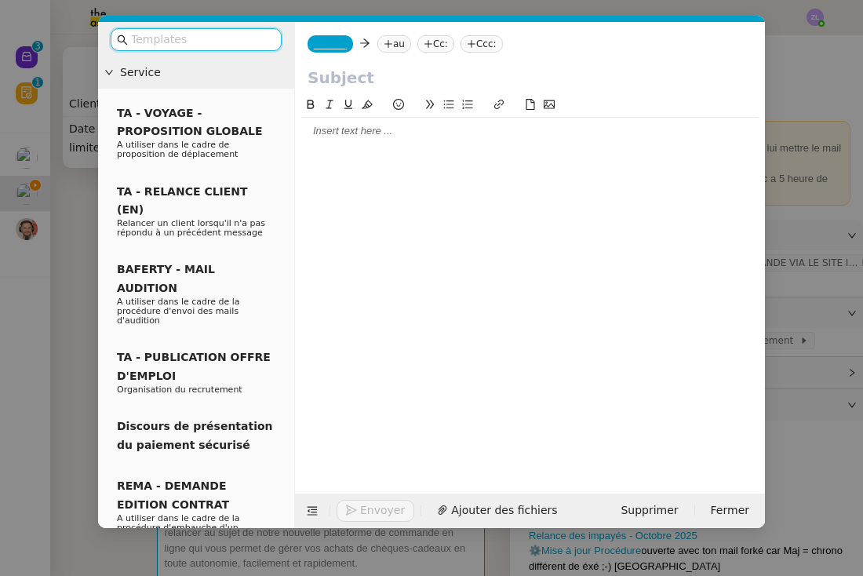
click at [322, 136] on div at bounding box center [529, 131] width 457 height 14
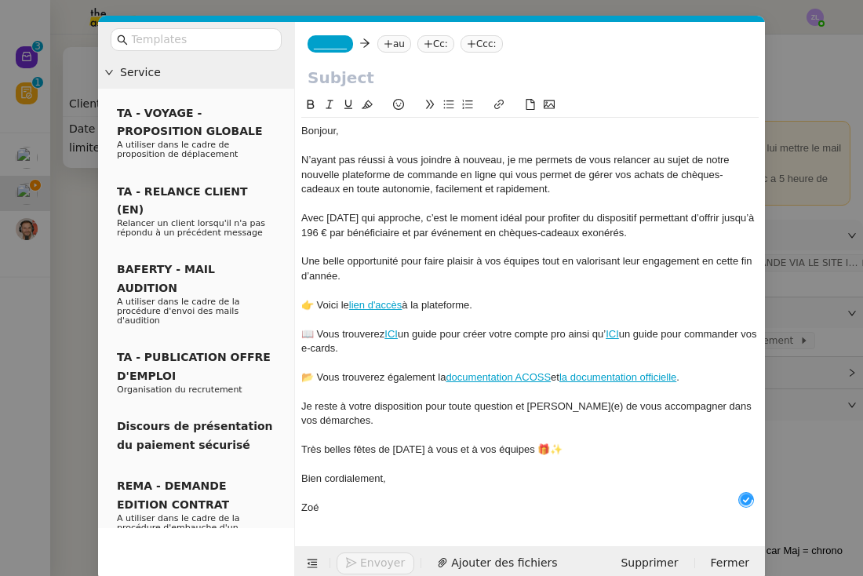
click at [84, 394] on nz-modal-container "Service TA - VOYAGE - PROPOSITION GLOBALE A utiliser dans le cadre de propositi…" at bounding box center [431, 288] width 863 height 576
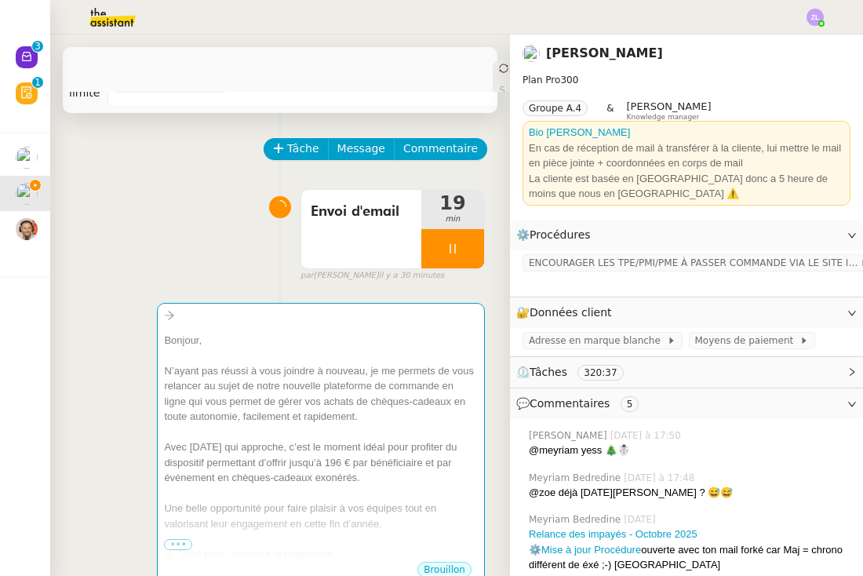
scroll to position [0, 0]
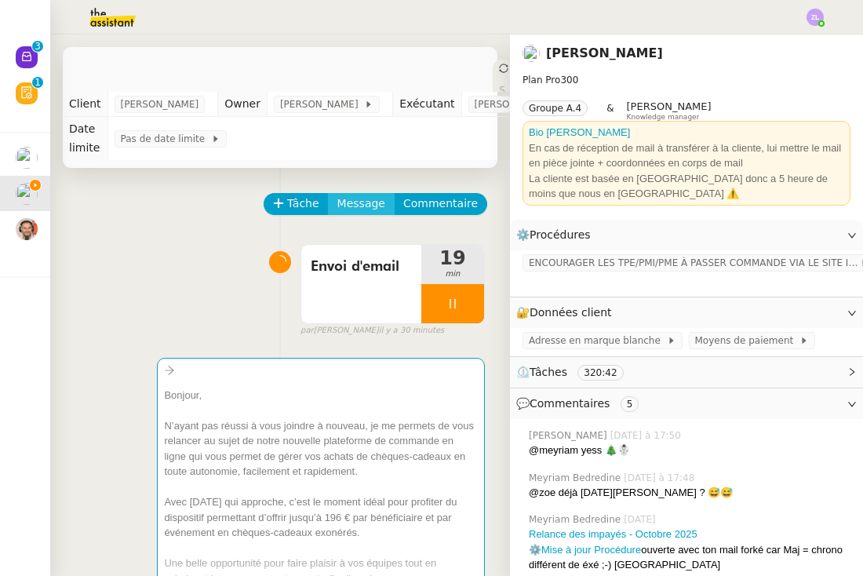
click at [369, 208] on span "Message" at bounding box center [361, 204] width 48 height 18
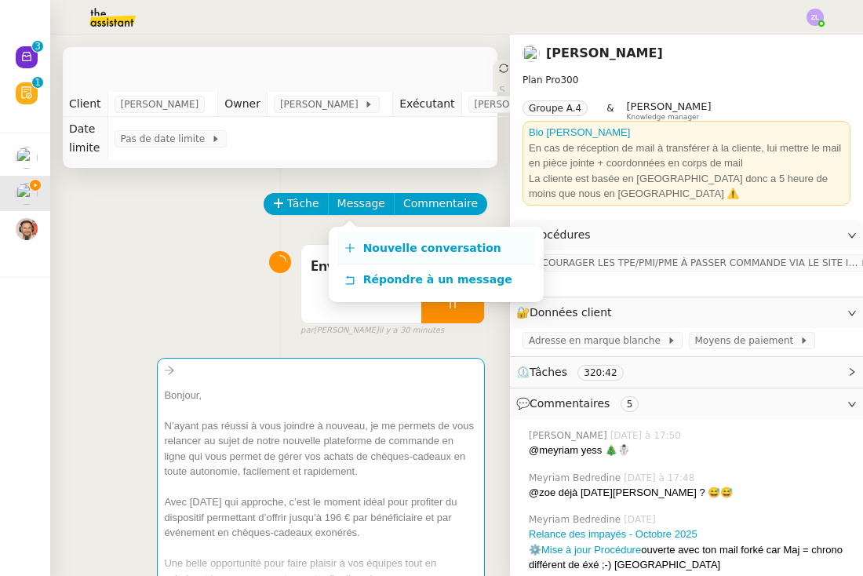
click at [365, 248] on span "Nouvelle conversation" at bounding box center [432, 248] width 138 height 13
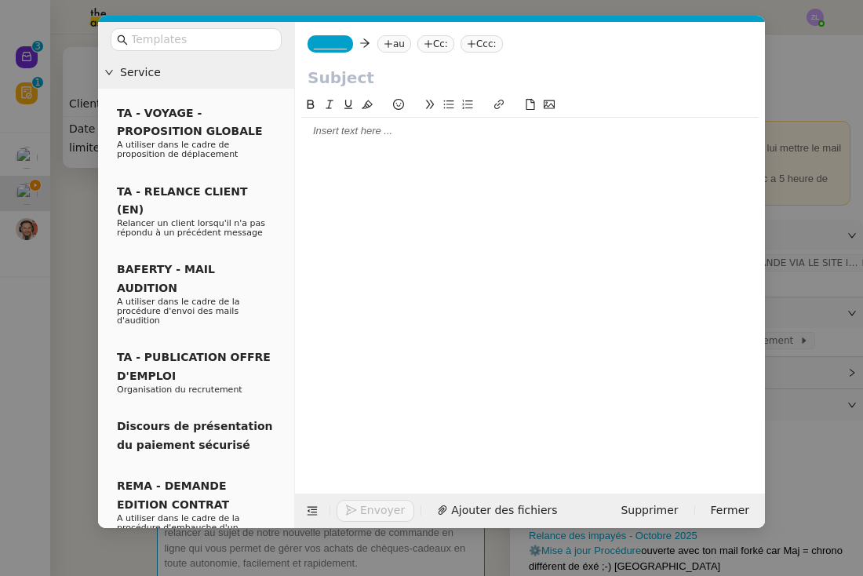
click at [349, 139] on div at bounding box center [529, 131] width 457 height 27
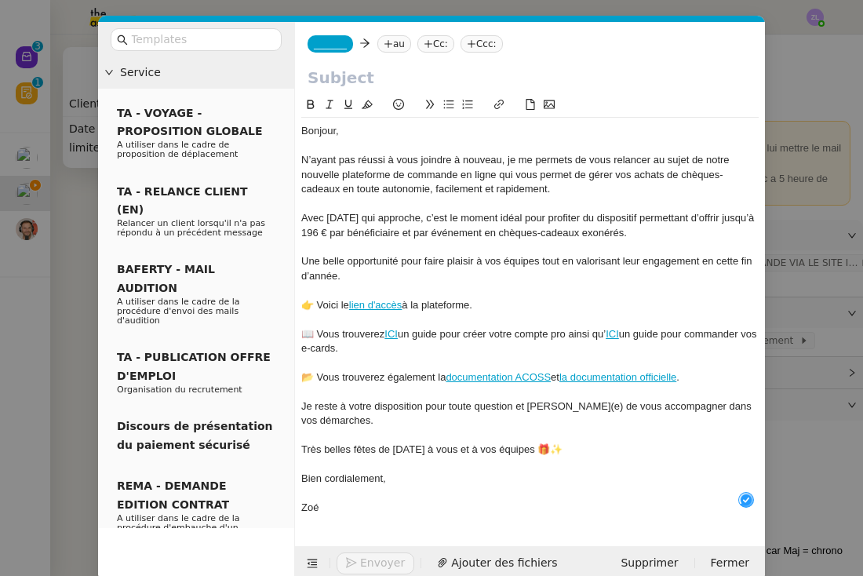
click at [80, 298] on nz-modal-container "Service TA - VOYAGE - PROPOSITION GLOBALE A utiliser dans le cadre de propositi…" at bounding box center [431, 288] width 863 height 576
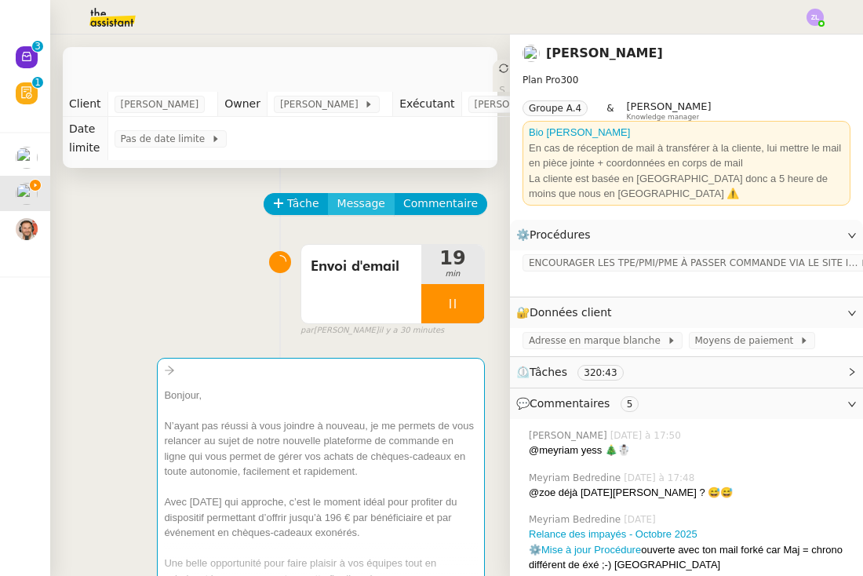
click at [362, 206] on span "Message" at bounding box center [361, 204] width 48 height 18
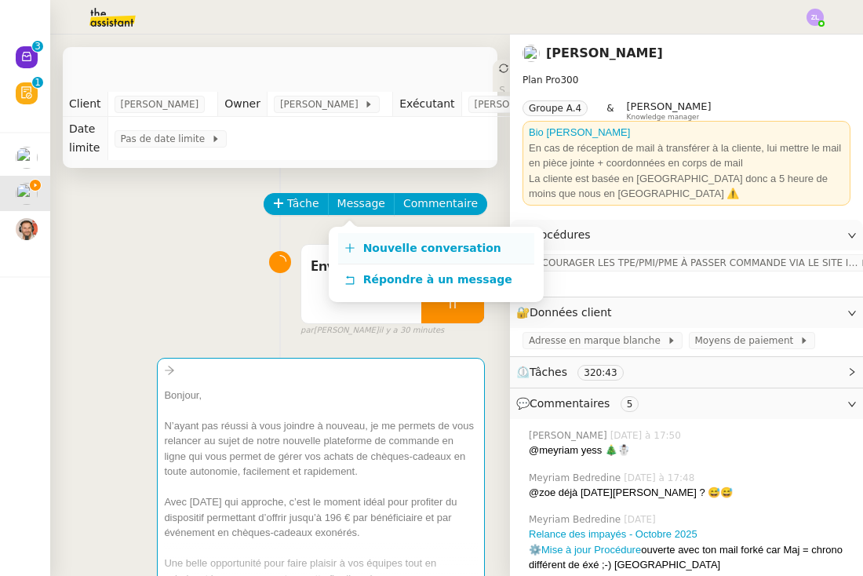
click at [373, 243] on span "Nouvelle conversation" at bounding box center [432, 248] width 138 height 13
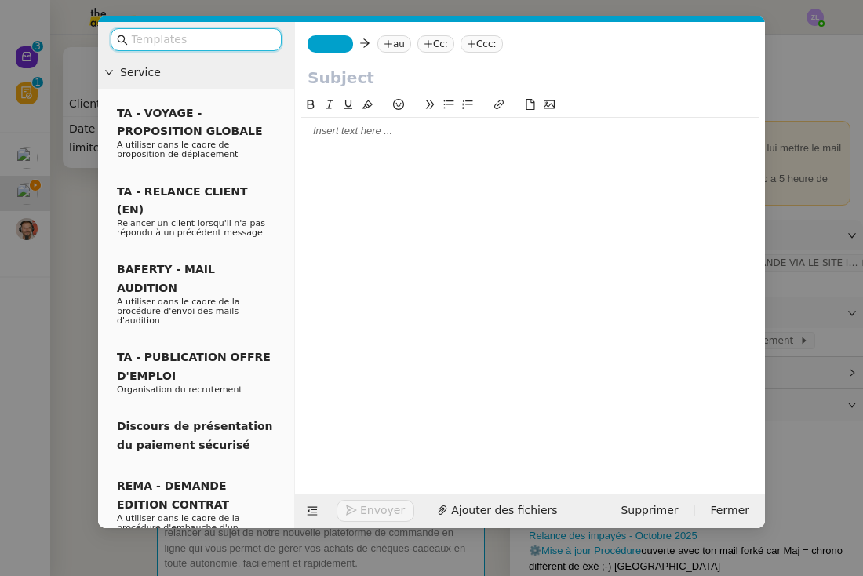
click at [362, 136] on div at bounding box center [529, 131] width 457 height 14
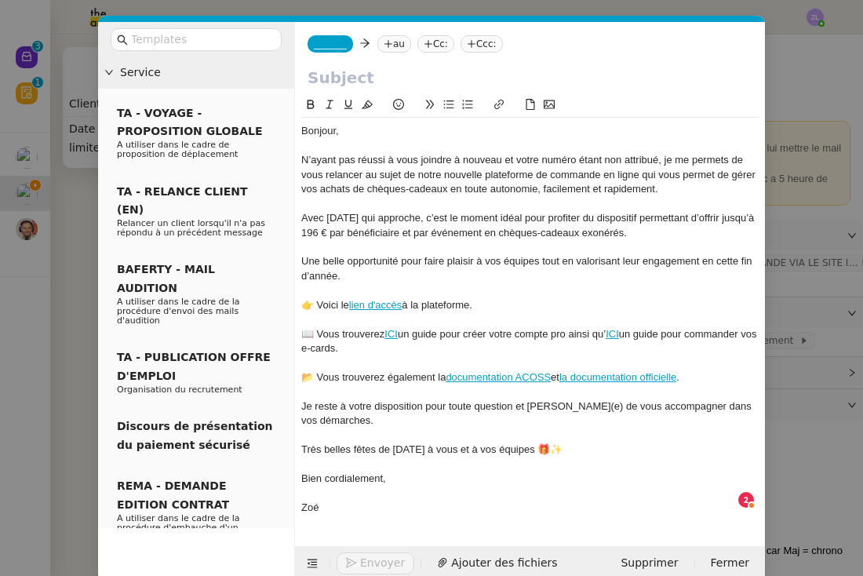
click at [399, 49] on nz-tag "au" at bounding box center [394, 43] width 34 height 17
click at [399, 49] on input at bounding box center [462, 45] width 144 height 16
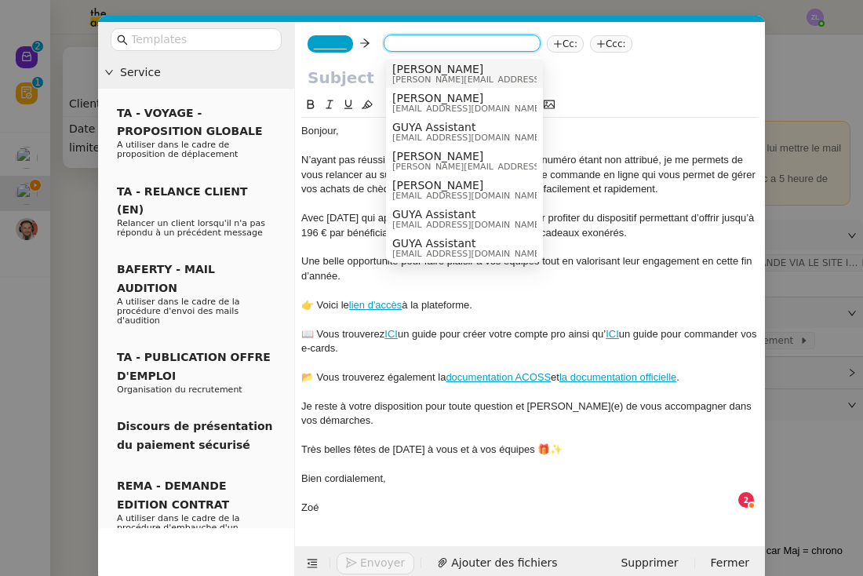
click at [417, 71] on span "[PERSON_NAME]" at bounding box center [503, 69] width 223 height 13
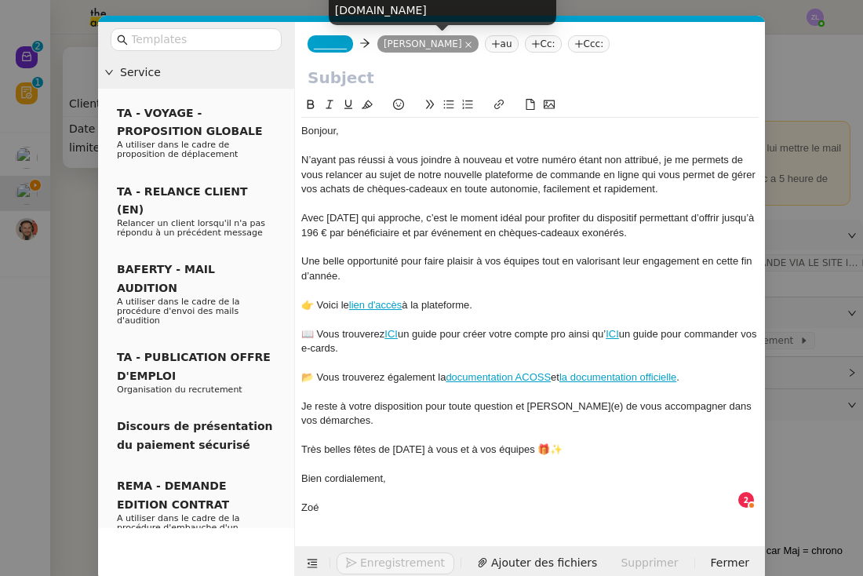
click at [453, 46] on nz-tag "[PERSON_NAME]" at bounding box center [427, 43] width 101 height 17
click at [464, 45] on icon at bounding box center [468, 45] width 8 height 8
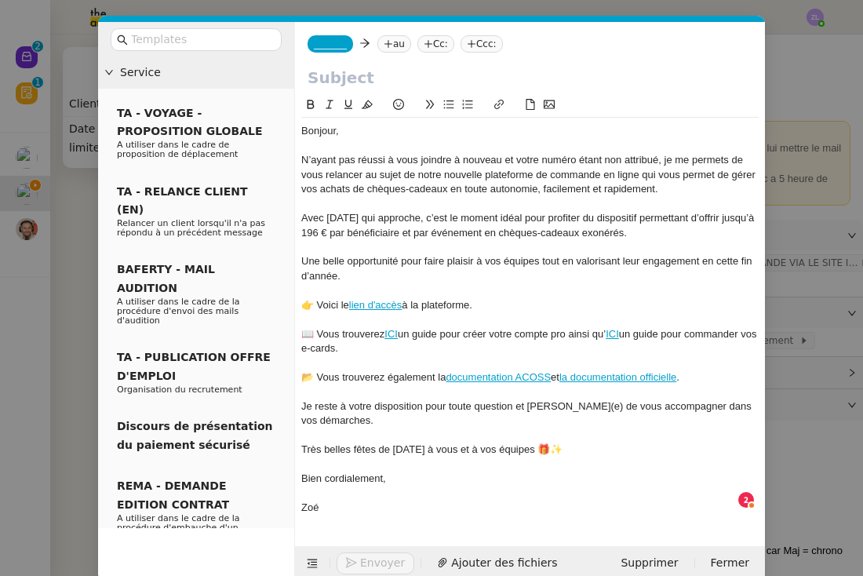
click at [392, 44] on icon at bounding box center [388, 43] width 8 height 1
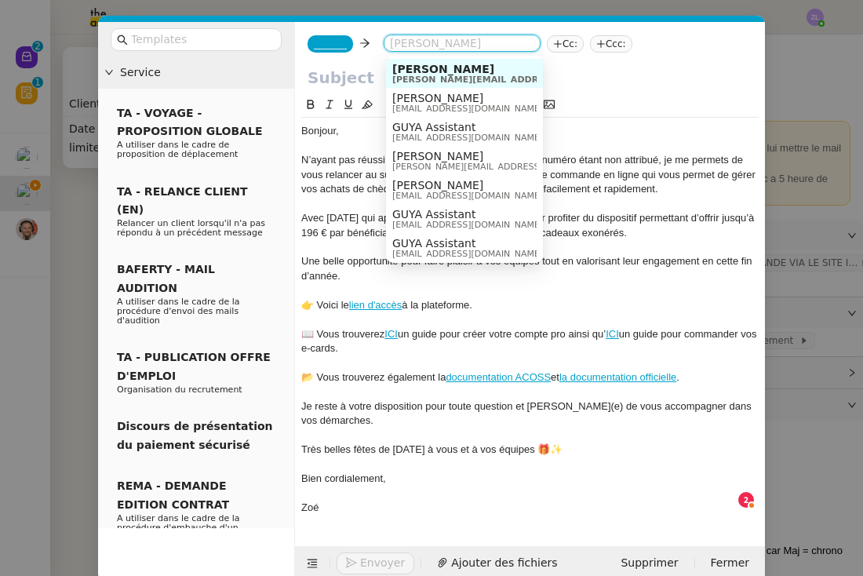
paste input "annemariecyrille@gmail.com"
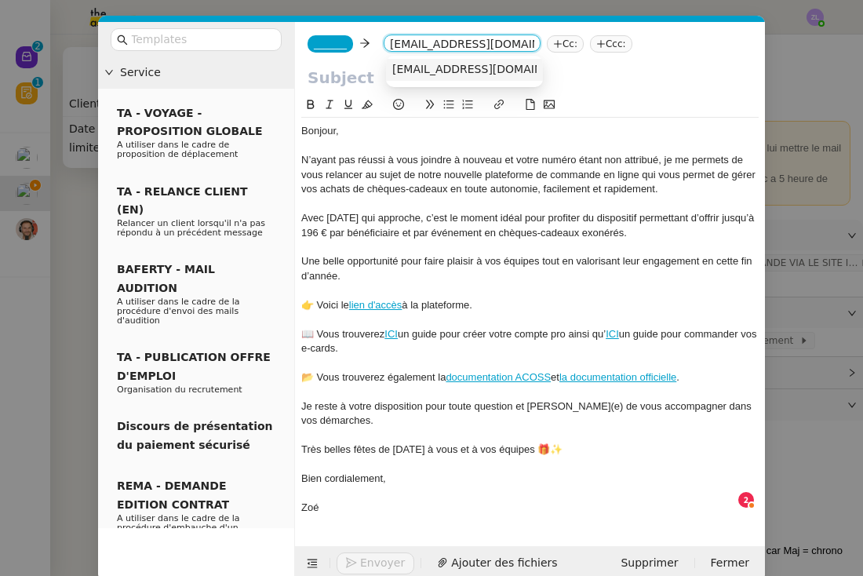
type input "annemariecyrille@gmail.com"
click at [435, 71] on span "annemariecyrille@gmail.com" at bounding box center [488, 69] width 192 height 13
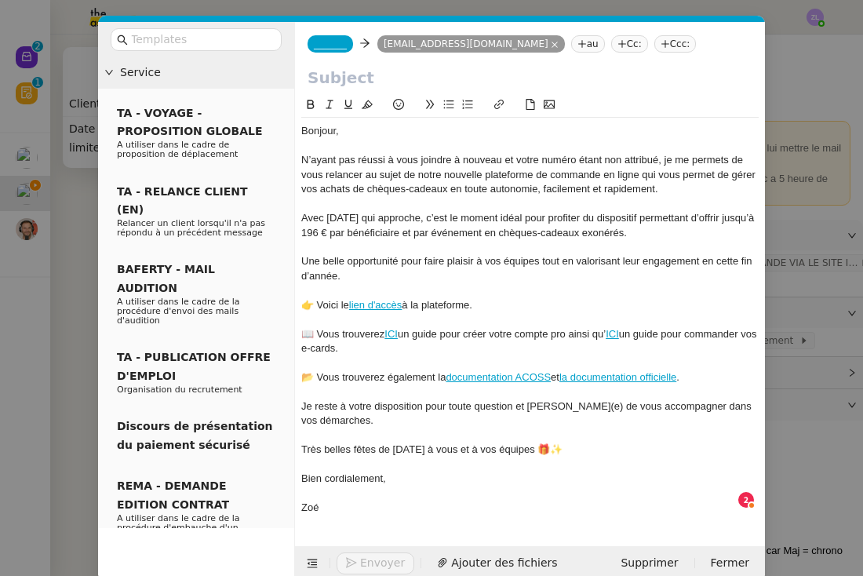
click at [329, 49] on span "_______" at bounding box center [330, 43] width 33 height 11
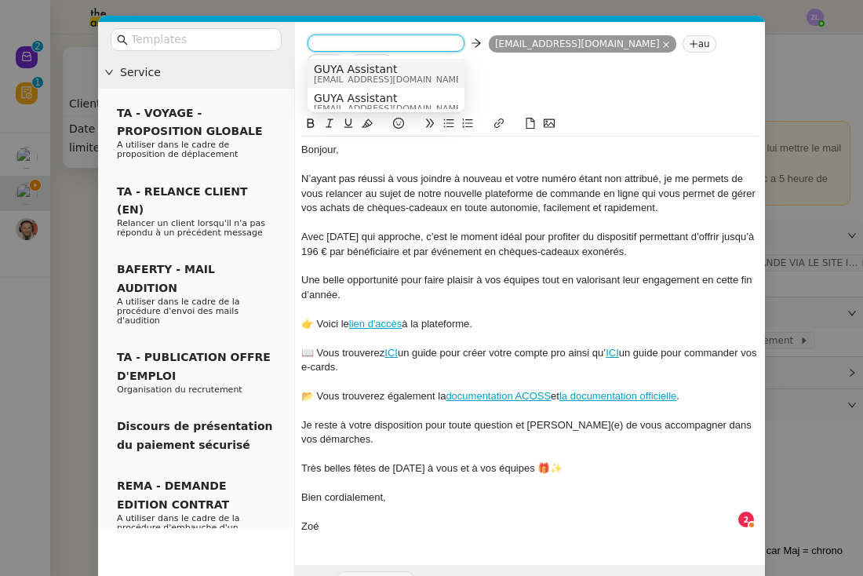
click at [376, 74] on span "GUYA Assistant" at bounding box center [389, 69] width 151 height 13
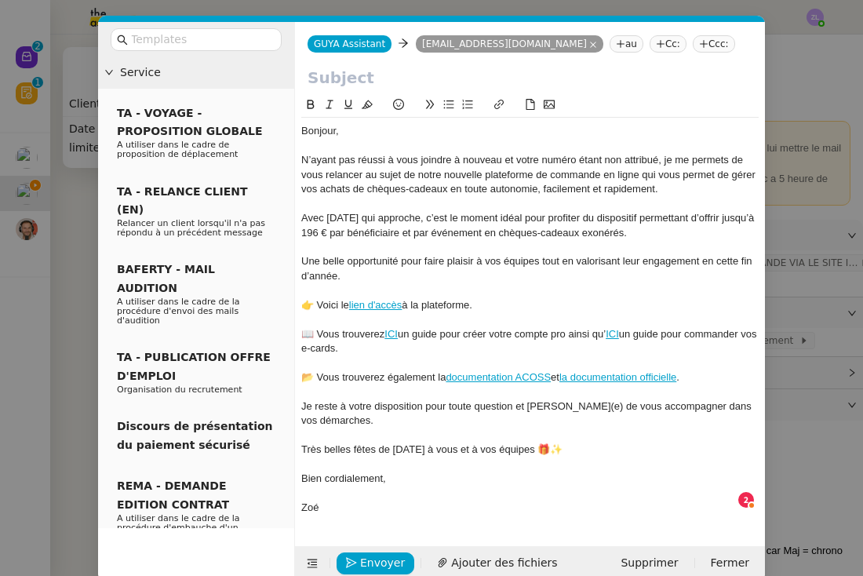
click at [650, 49] on nz-tag "Cc:" at bounding box center [668, 43] width 37 height 17
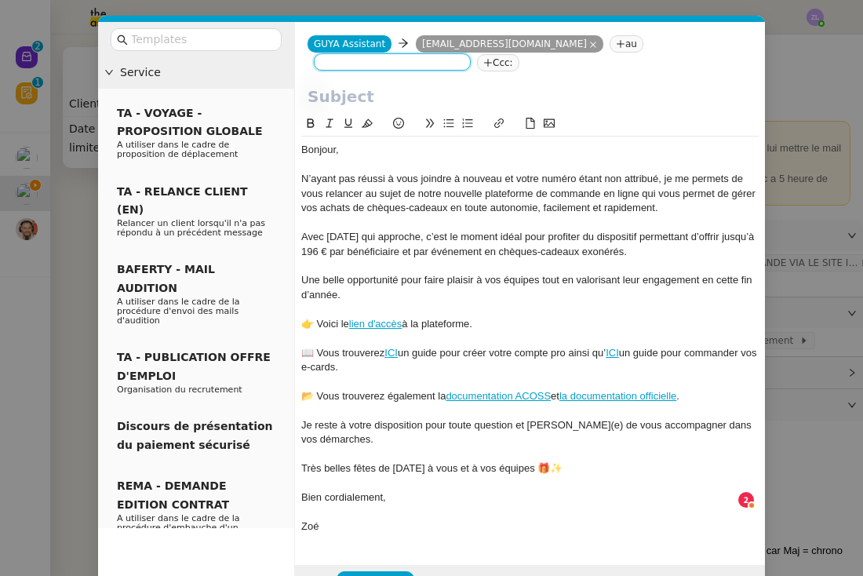
click at [631, 49] on div "GUYA Assistant GUYA Assistant annemariecyrille@gmail.com annemariecyrille@gmail…" at bounding box center [530, 53] width 470 height 63
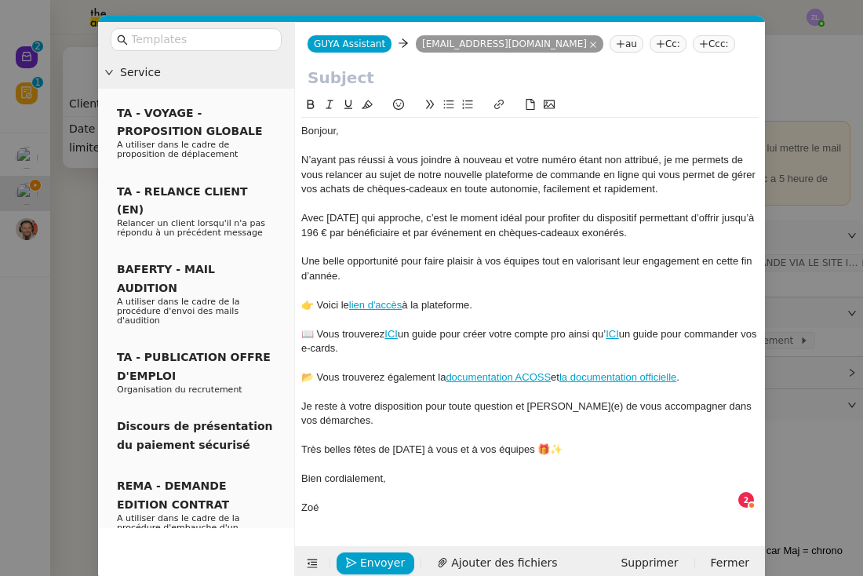
click at [650, 45] on nz-tag "Cc:" at bounding box center [668, 43] width 37 height 17
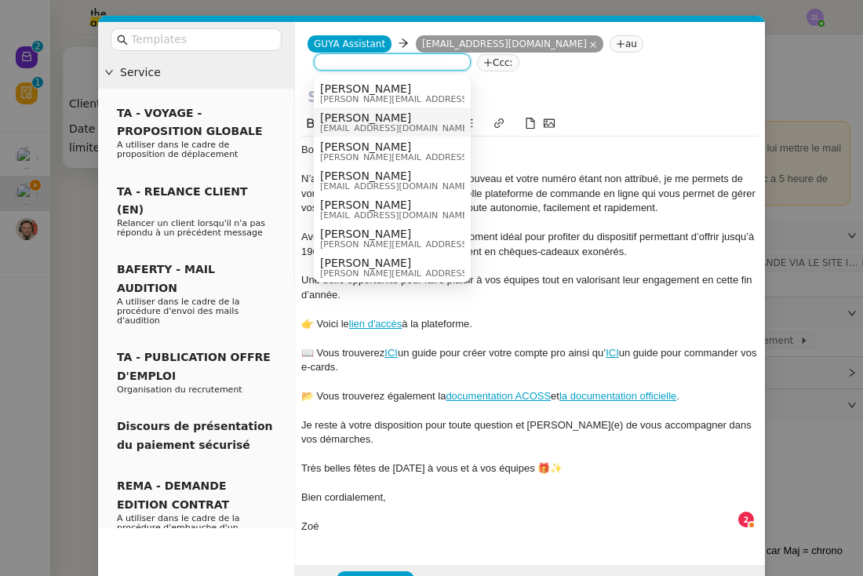
click at [341, 121] on span "Celia Etheve" at bounding box center [395, 117] width 151 height 13
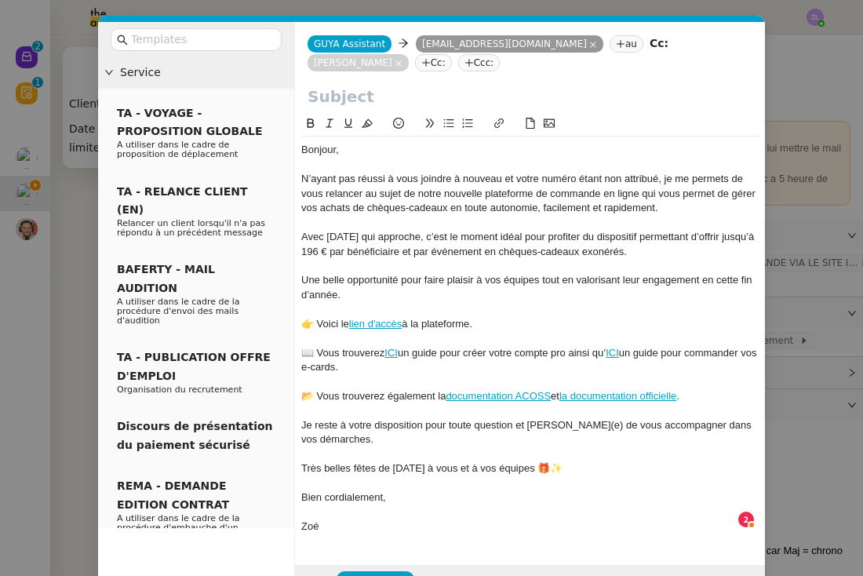
click at [358, 103] on input "text" at bounding box center [530, 97] width 445 height 24
paste input "Relance – Préparez vos fêtes de Noël avec Guyacadeau"
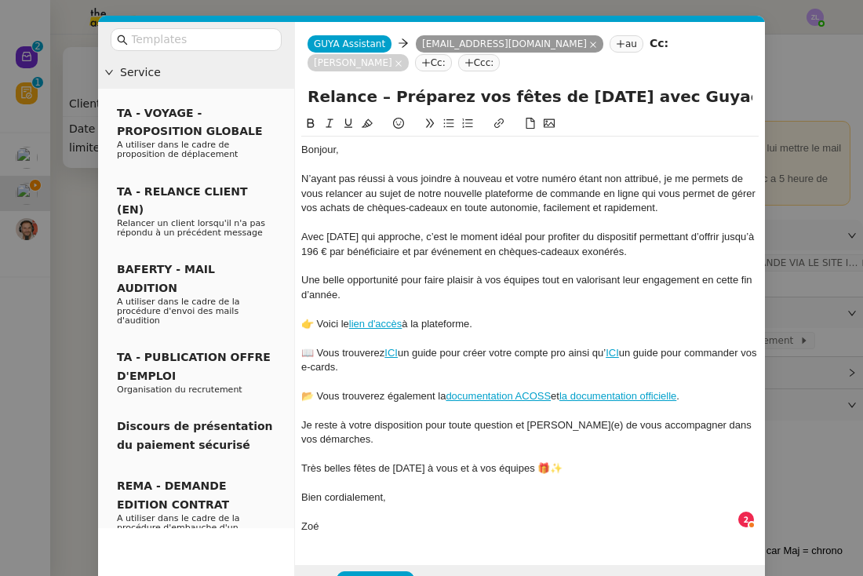
click at [308, 96] on input "Relance – Préparez vos fêtes de Noël avec Guyacadeau" at bounding box center [530, 97] width 445 height 24
click at [309, 90] on input "Relance – Préparez vos fêtes de Noël avec Guyacadeau" at bounding box center [530, 97] width 445 height 24
type input "Relance – Préparez vos fêtes de Noël avec Guyacadeau"
click at [377, 565] on div "Envoyer Ajouter des fichiers Supprimer Fermer" at bounding box center [530, 582] width 470 height 35
click at [377, 573] on span "Envoyer" at bounding box center [382, 582] width 45 height 18
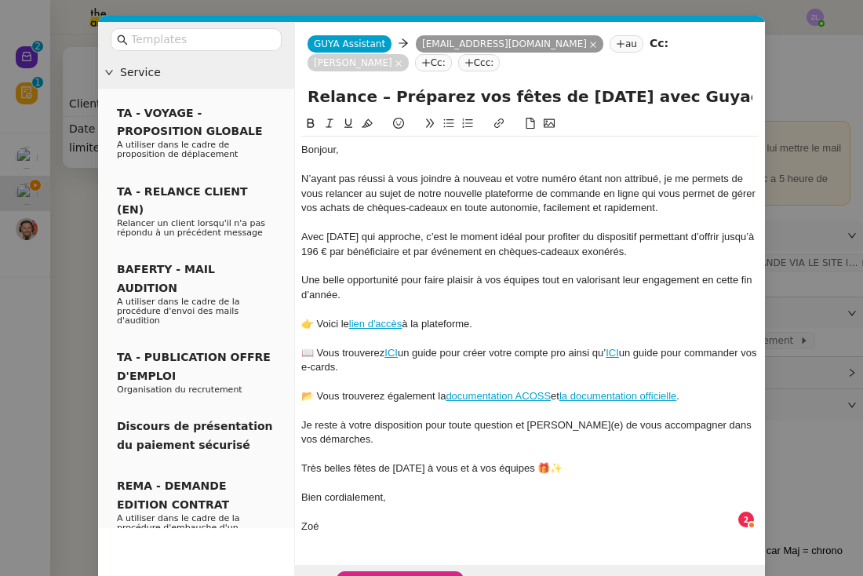
click at [377, 573] on span "Confirmer l'envoi" at bounding box center [407, 582] width 94 height 18
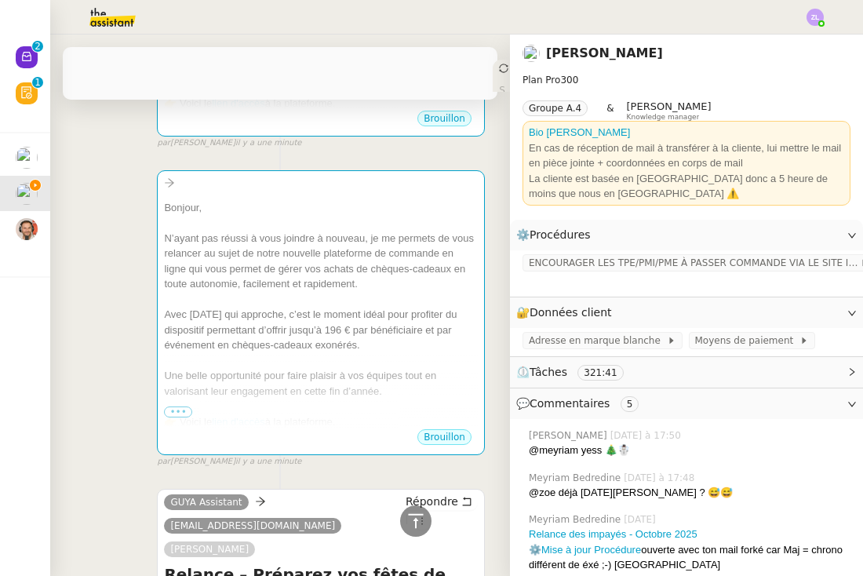
scroll to position [2112, 0]
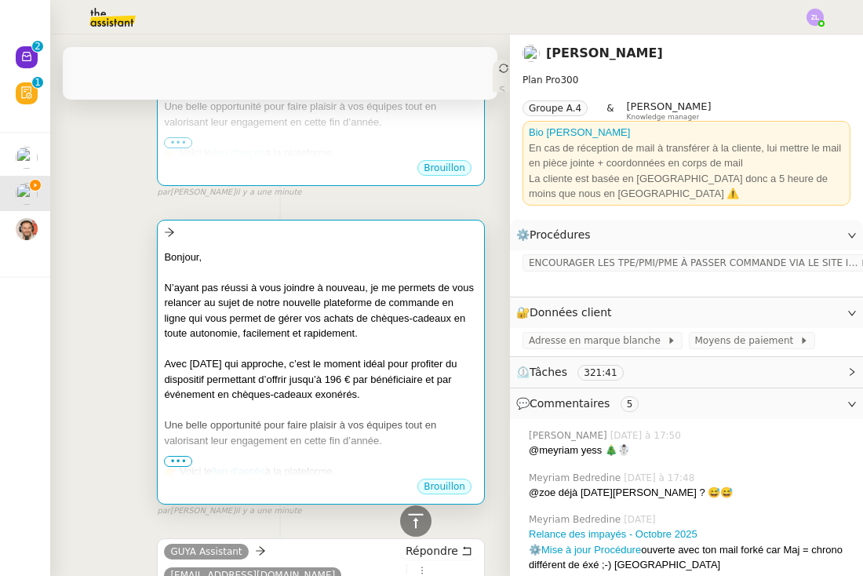
click at [329, 479] on div at bounding box center [321, 487] width 314 height 16
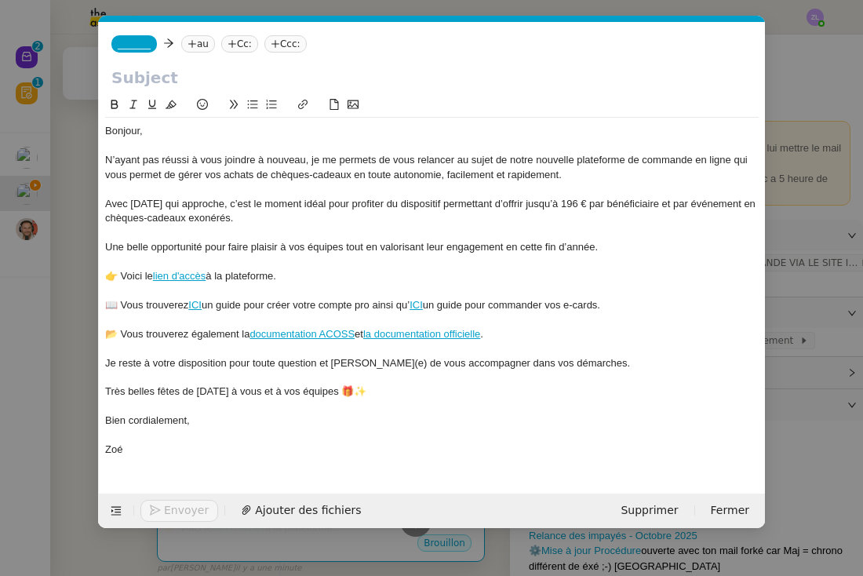
scroll to position [0, 34]
click at [195, 53] on div "_______ au Cc: Ccc:" at bounding box center [432, 44] width 666 height 44
click at [202, 42] on nz-tag "au" at bounding box center [198, 43] width 34 height 17
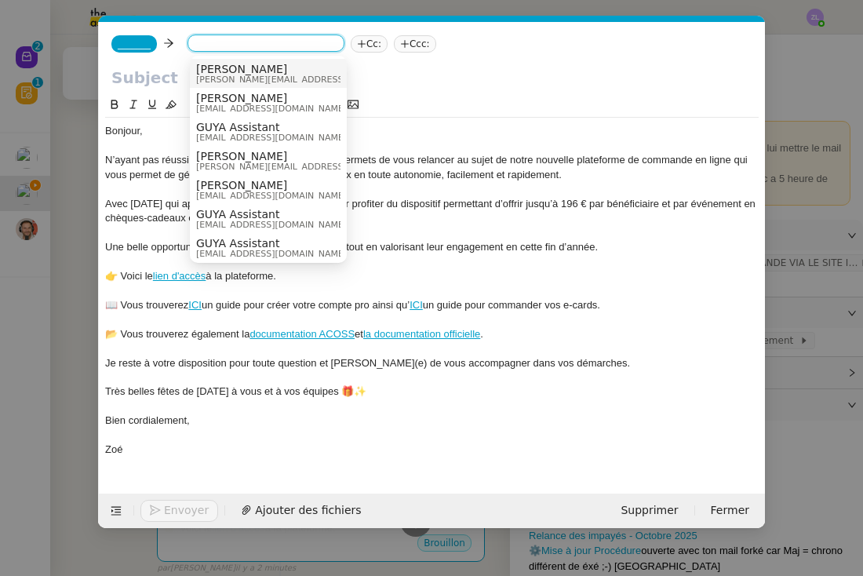
paste input "couleur.choco@laposte.net"
type input "couleur.choco@laposte.net"
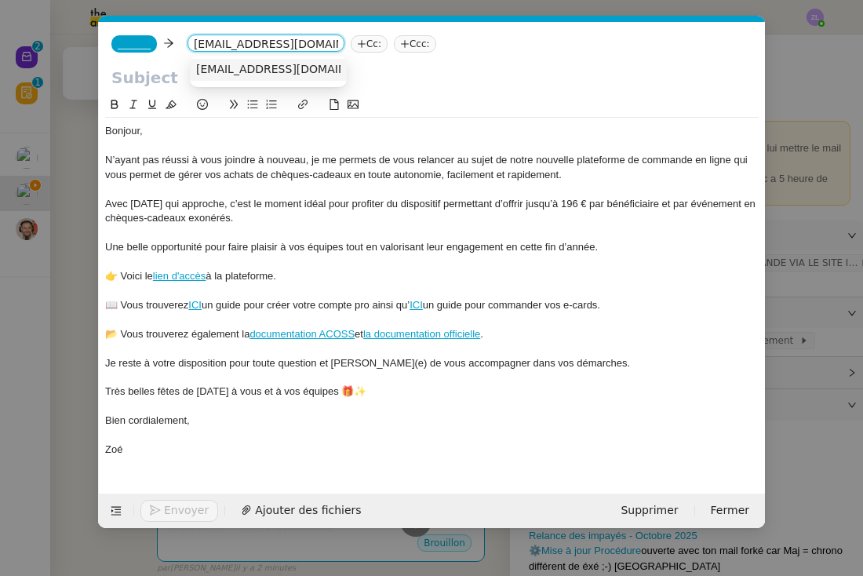
click at [249, 71] on span "couleur.choco@laposte.net" at bounding box center [292, 69] width 192 height 13
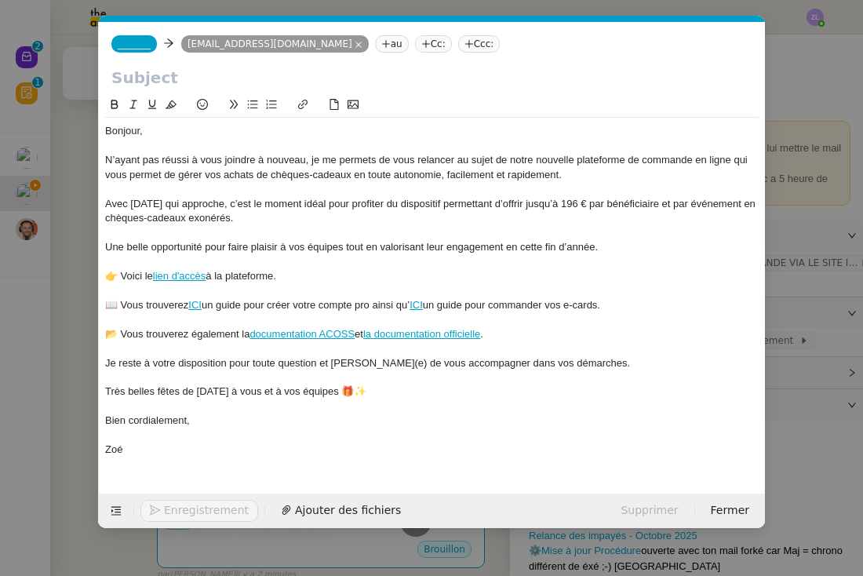
click at [133, 53] on nz-tag "_______" at bounding box center [133, 43] width 45 height 17
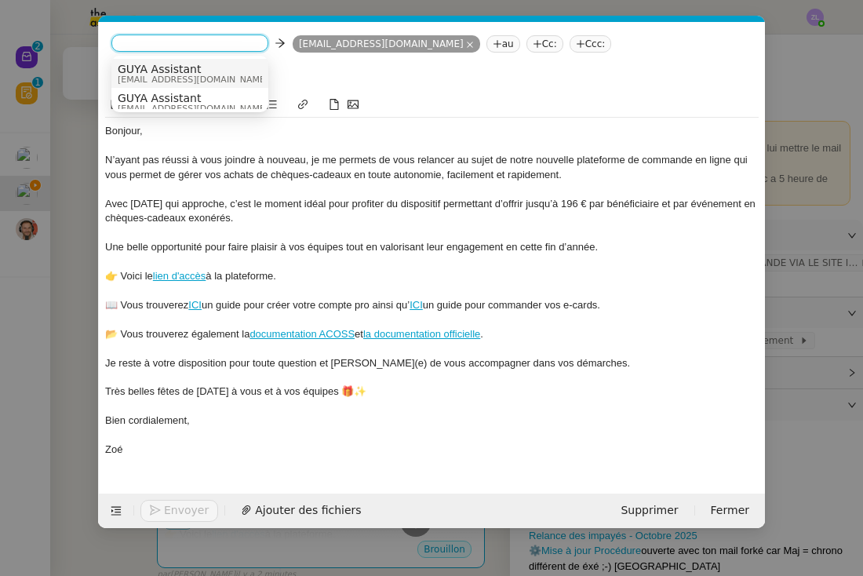
click at [149, 77] on span "admin@guyacadeau.com" at bounding box center [193, 79] width 151 height 9
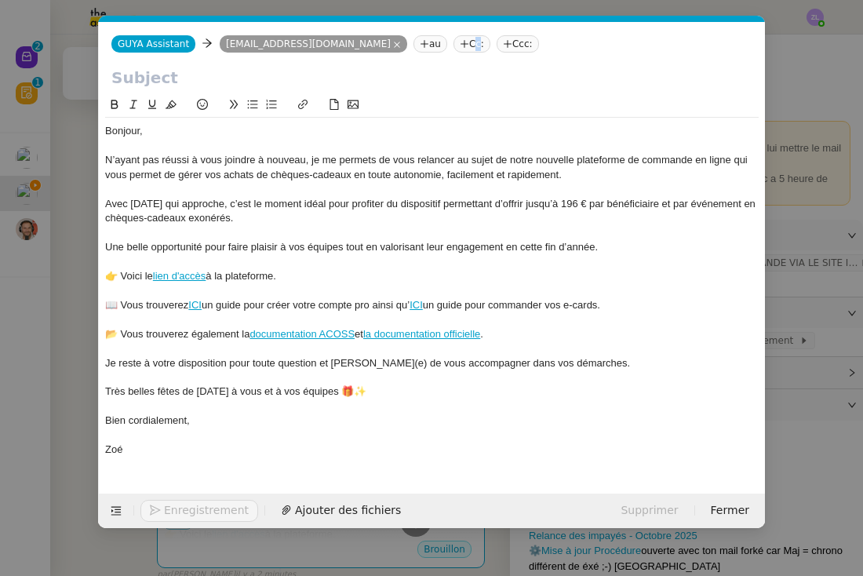
click at [453, 45] on nz-tag "Cc:" at bounding box center [471, 43] width 37 height 17
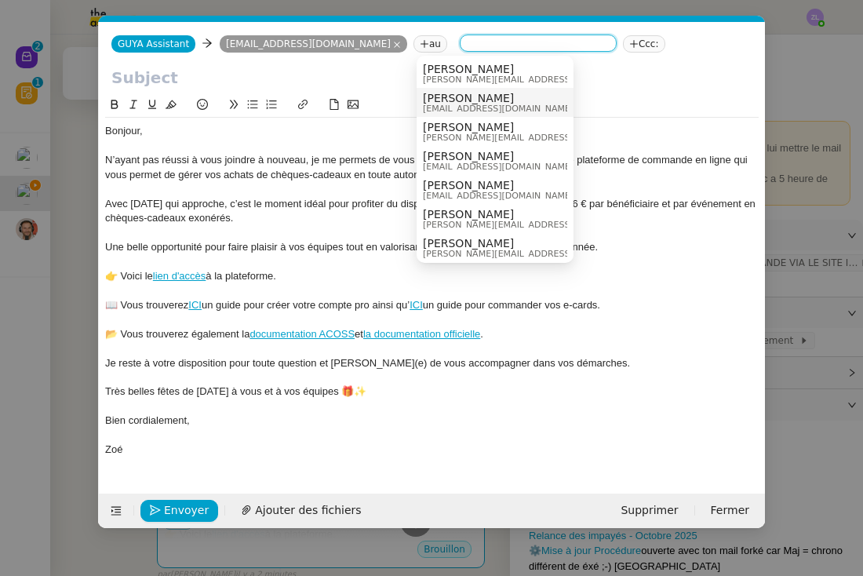
click at [460, 105] on span "commercial@guyacadeau.com" at bounding box center [498, 108] width 151 height 9
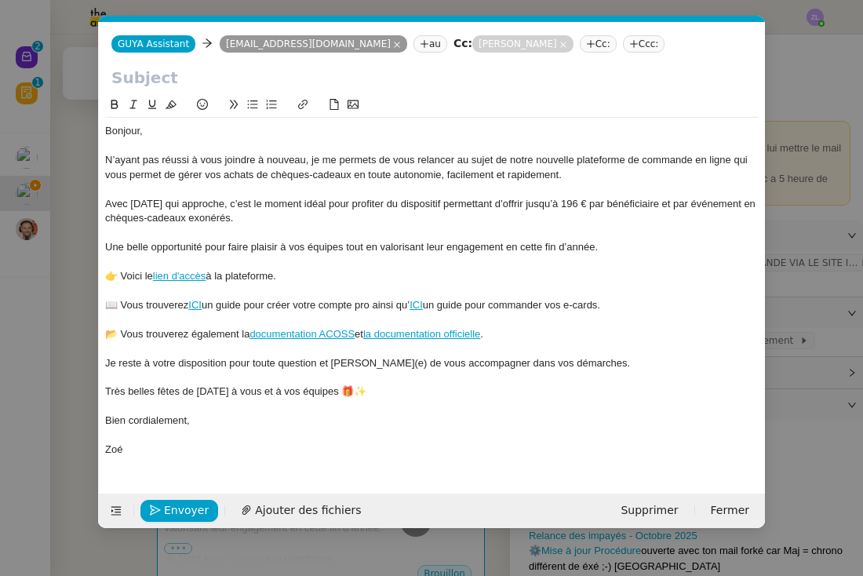
click at [260, 79] on input "text" at bounding box center [431, 78] width 641 height 24
paste input "Relance – Préparez vos fêtes de Noël avec Guyacadeau"
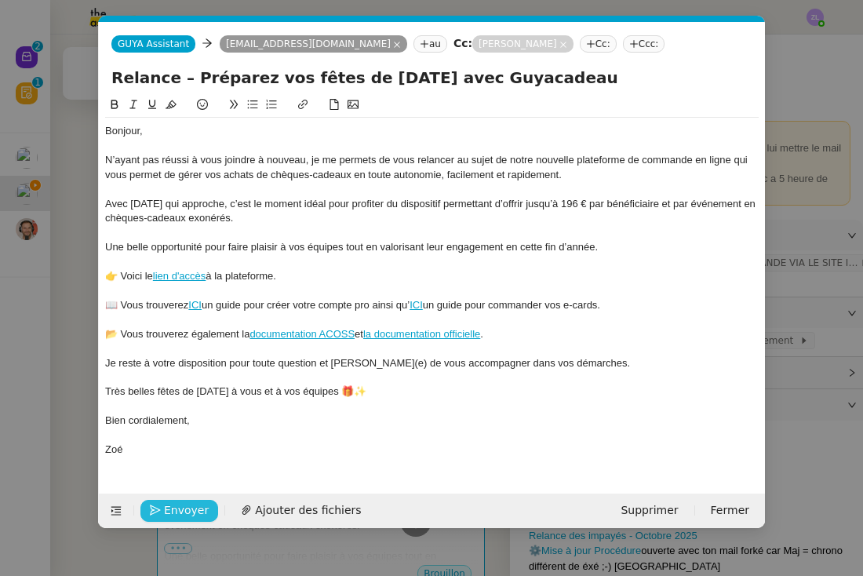
type input "Relance – Préparez vos fêtes de Noël avec Guyacadeau"
click at [184, 508] on span "Envoyer" at bounding box center [186, 510] width 45 height 18
click at [184, 508] on span "Confirmer l'envoi" at bounding box center [211, 510] width 94 height 18
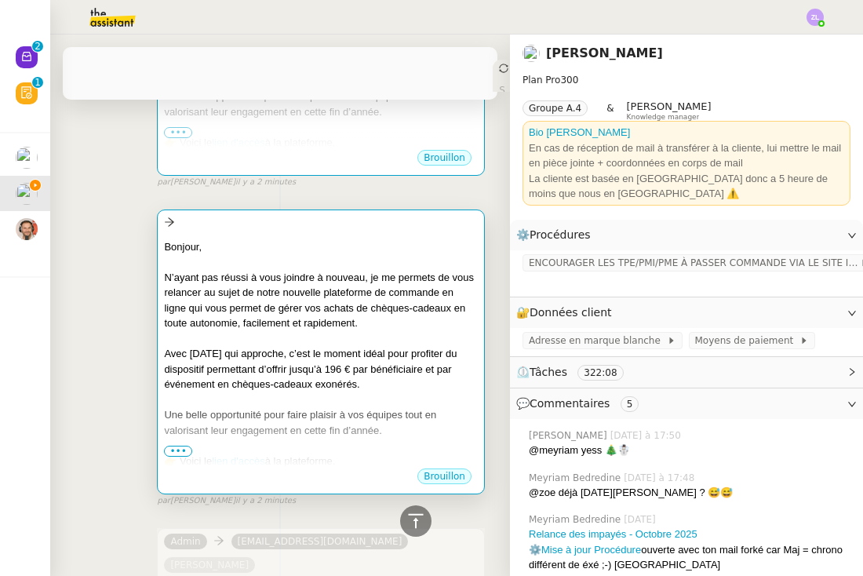
scroll to position [1851, 0]
click at [227, 391] on div at bounding box center [321, 399] width 314 height 16
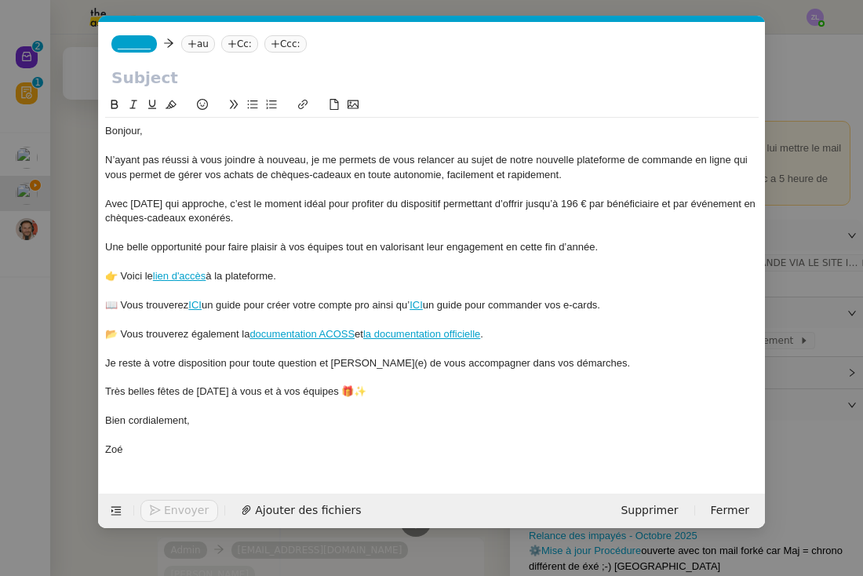
scroll to position [0, 34]
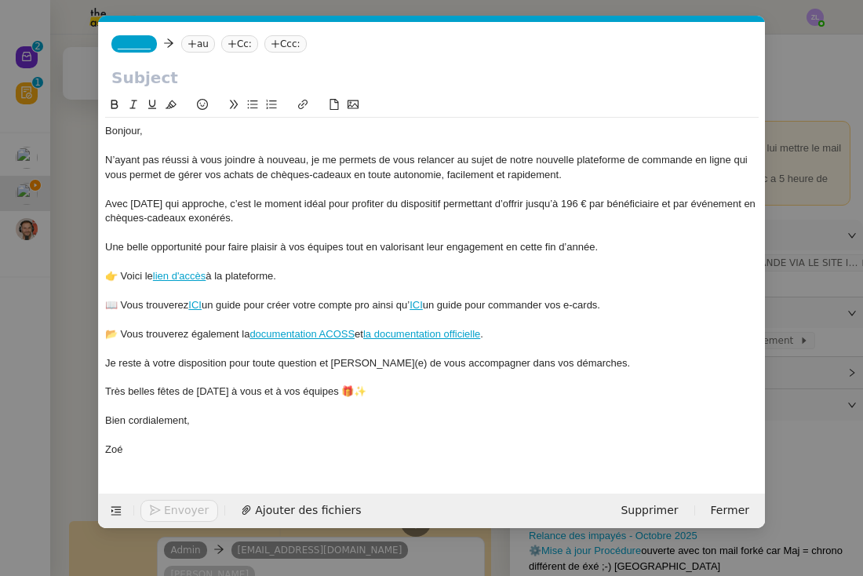
click at [196, 88] on input "text" at bounding box center [431, 78] width 641 height 24
paste input "Relance – Préparez vos fêtes de Noël avec Guyacadeau"
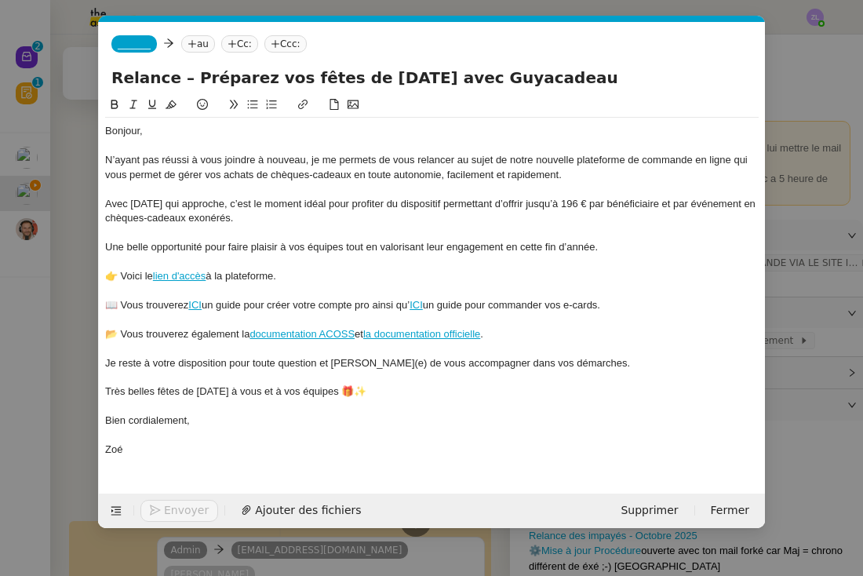
type input "Relance – Préparez vos fêtes de Noël avec Guyacadeau"
click at [151, 49] on span "_______" at bounding box center [134, 43] width 33 height 11
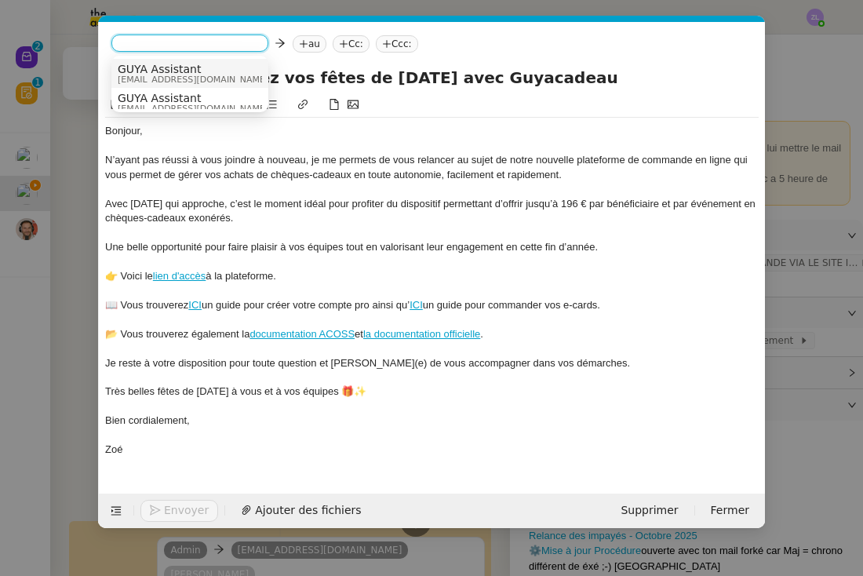
click at [153, 65] on span "GUYA Assistant" at bounding box center [193, 69] width 151 height 13
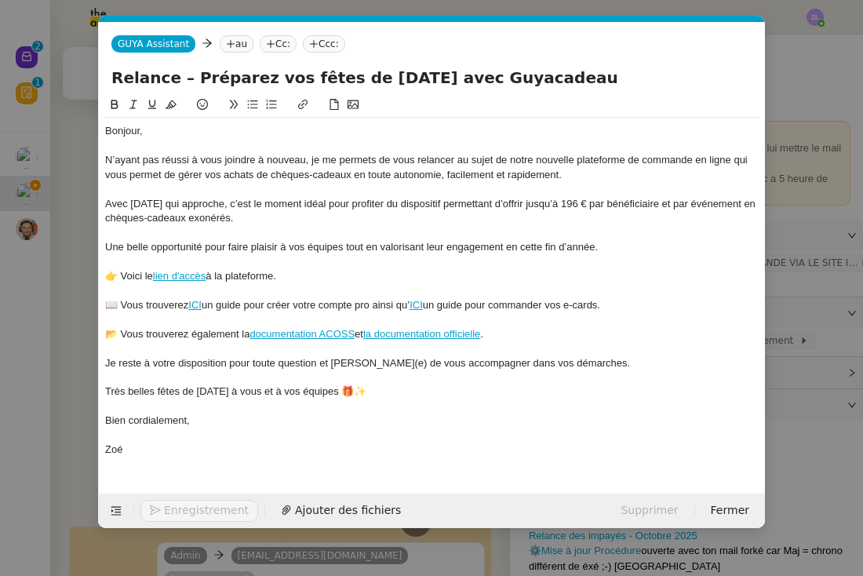
click at [295, 54] on div "GUYA Assistant GUYA Assistant au Cc: Ccc:" at bounding box center [432, 44] width 666 height 44
click at [285, 51] on nz-tag "Cc:" at bounding box center [278, 43] width 37 height 17
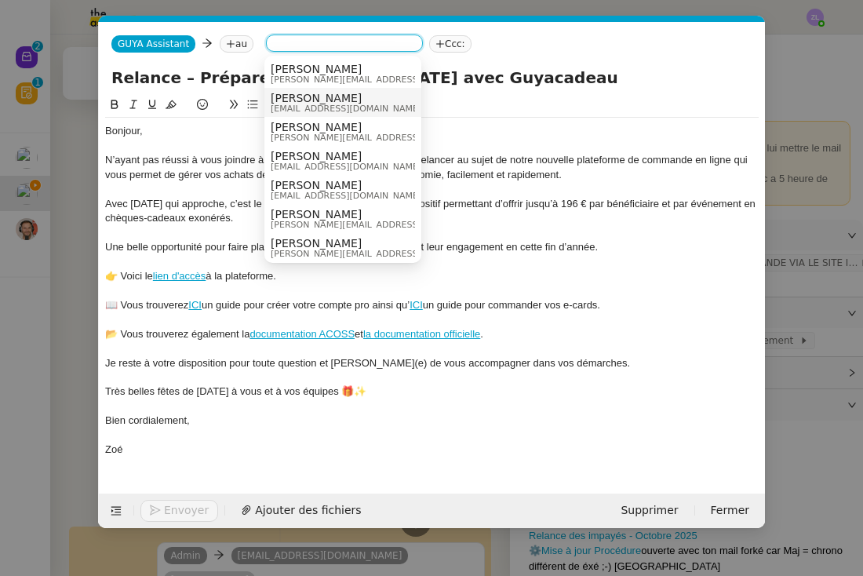
click at [322, 105] on span "commercial@guyacadeau.com" at bounding box center [346, 108] width 151 height 9
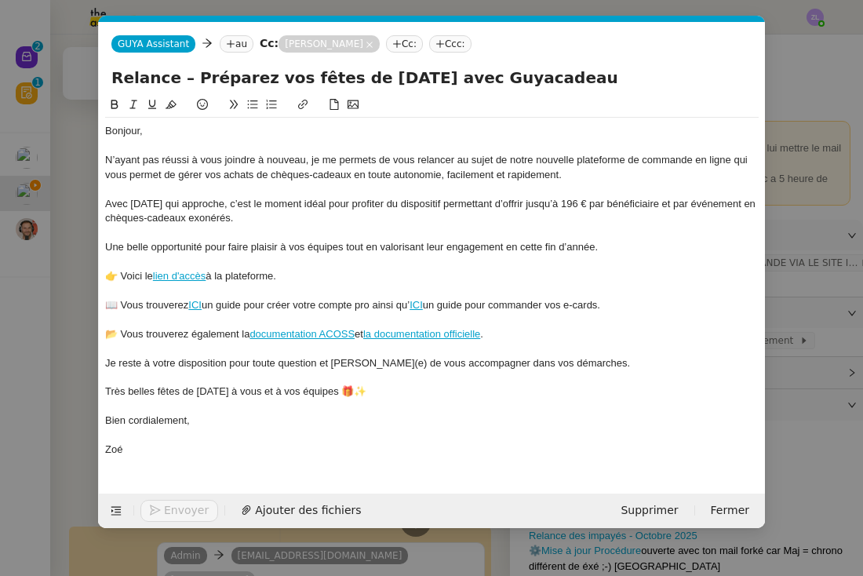
click at [242, 49] on nz-tag "au" at bounding box center [237, 43] width 34 height 17
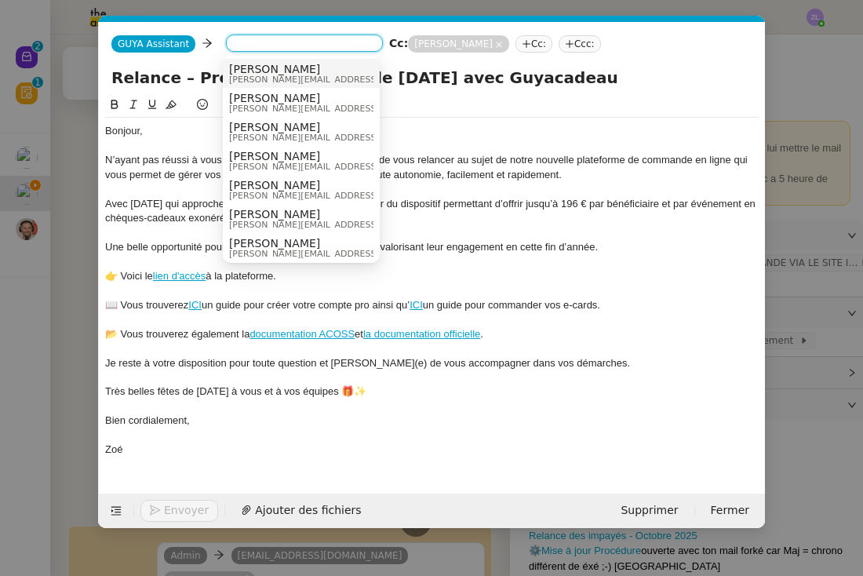
paste input "chantal.laurent@atg973.fr"
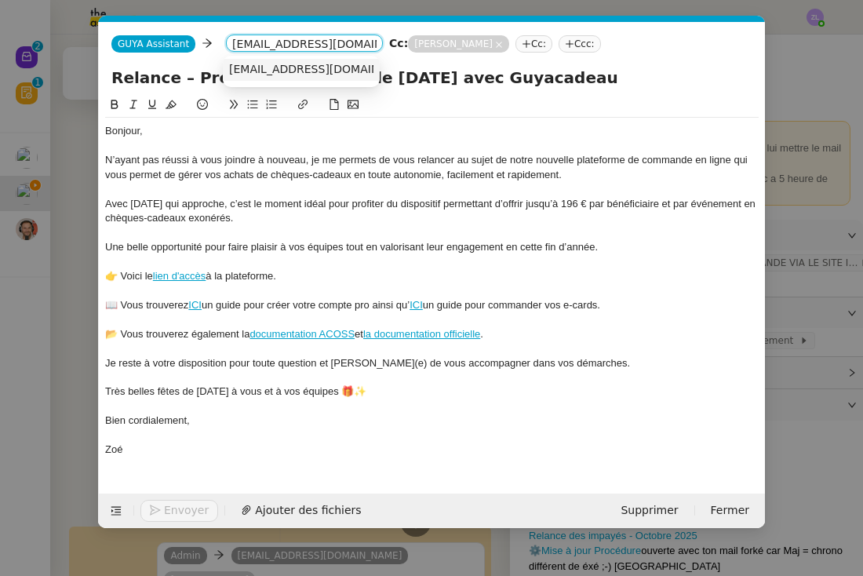
type input "chantal.laurent@atg973.fr"
click at [276, 75] on span "chantal.laurent@atg973.fr" at bounding box center [325, 69] width 192 height 13
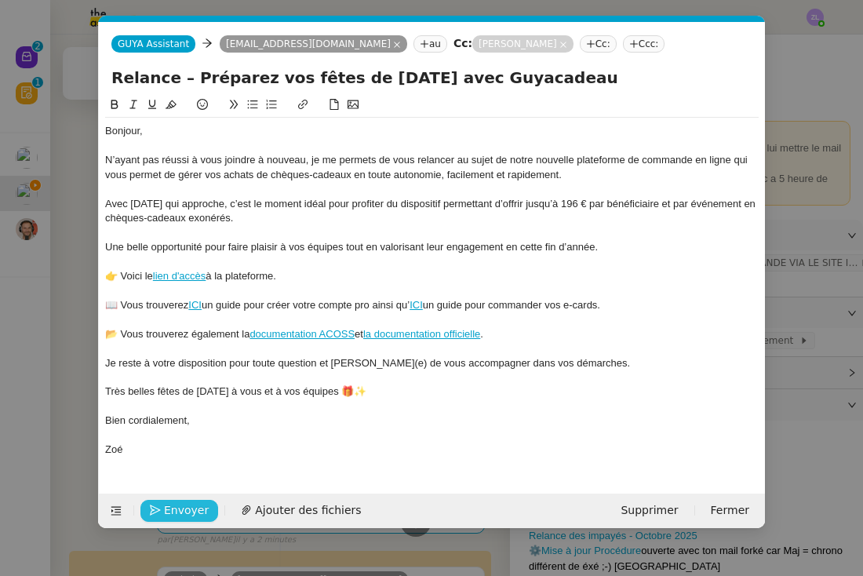
click at [185, 512] on span "Envoyer" at bounding box center [186, 510] width 45 height 18
click at [185, 512] on span "Confirmer l'envoi" at bounding box center [211, 510] width 94 height 18
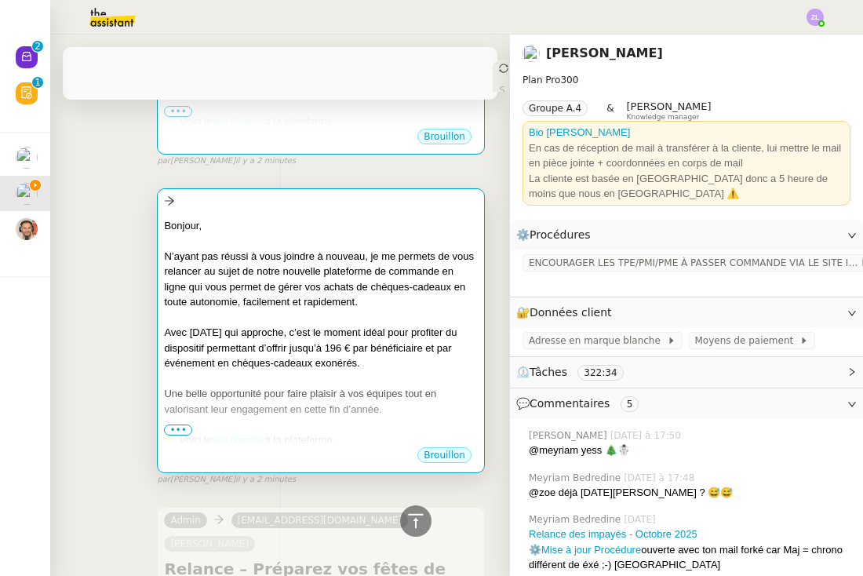
scroll to position [1552, 0]
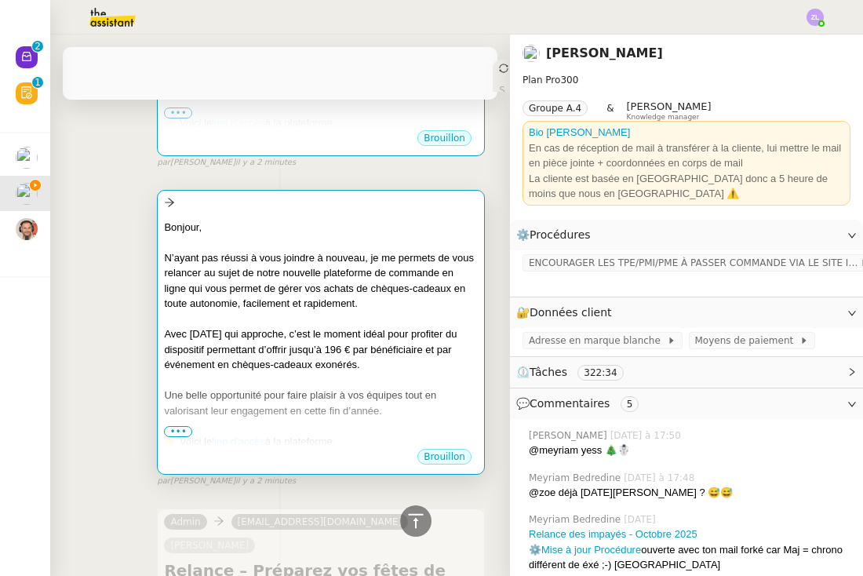
click at [264, 326] on div "Avec Noël qui approche, c’est le moment idéal pour profiter du dispositif perme…" at bounding box center [321, 349] width 314 height 46
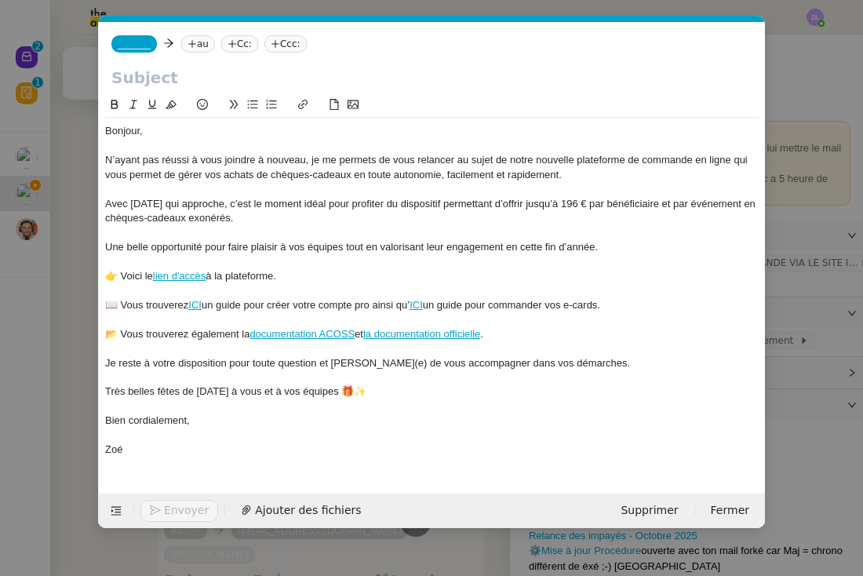
scroll to position [0, 34]
click at [136, 49] on span "_______" at bounding box center [134, 43] width 33 height 11
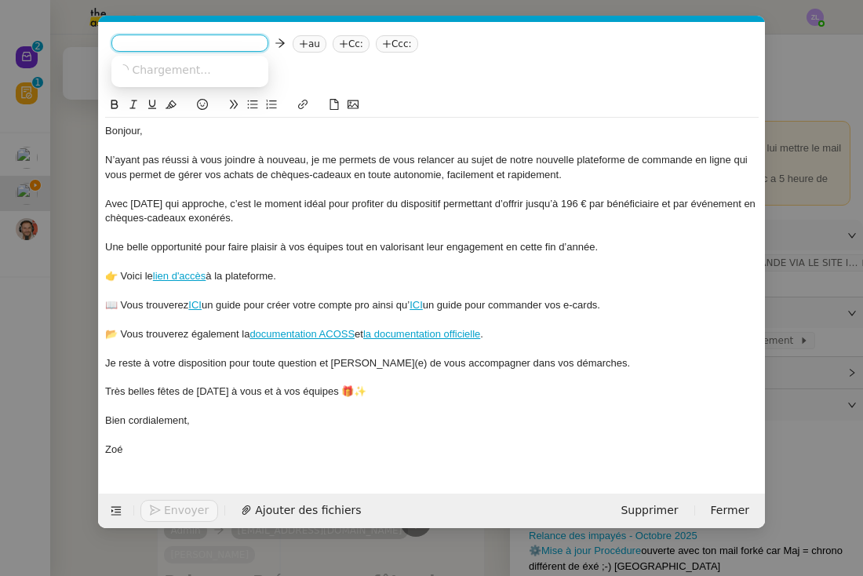
click at [136, 49] on input at bounding box center [190, 45] width 144 height 16
click at [154, 67] on span "GUYA Assistant" at bounding box center [193, 69] width 151 height 13
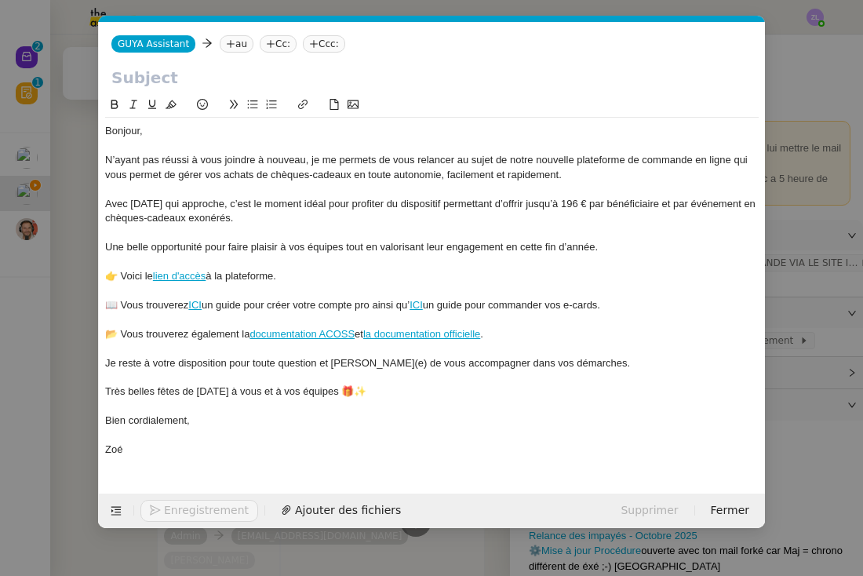
click at [232, 44] on nz-tag "au" at bounding box center [237, 43] width 34 height 17
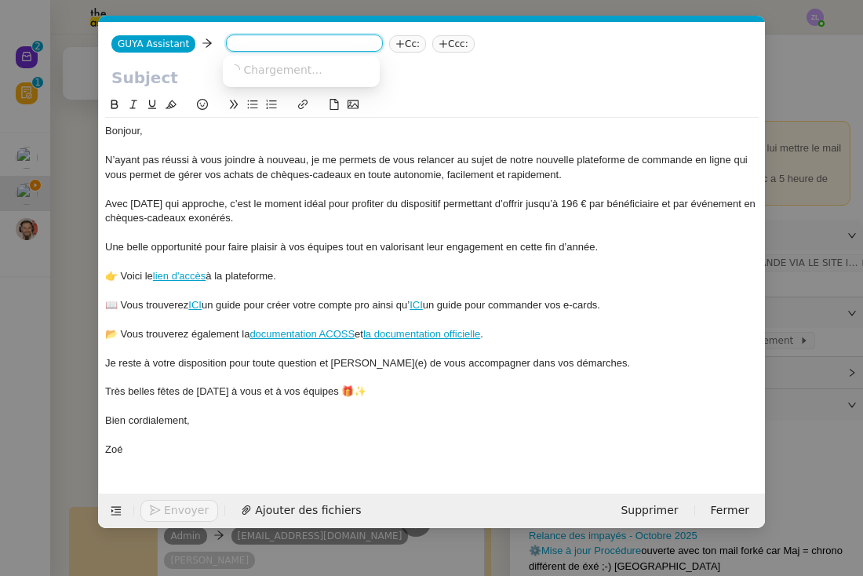
paste input "nblumet@havas-voyages.fr"
type input "nblumet@havas-voyages.fr"
click at [269, 65] on span "nblumet@havas-voyages.fr" at bounding box center [325, 69] width 192 height 13
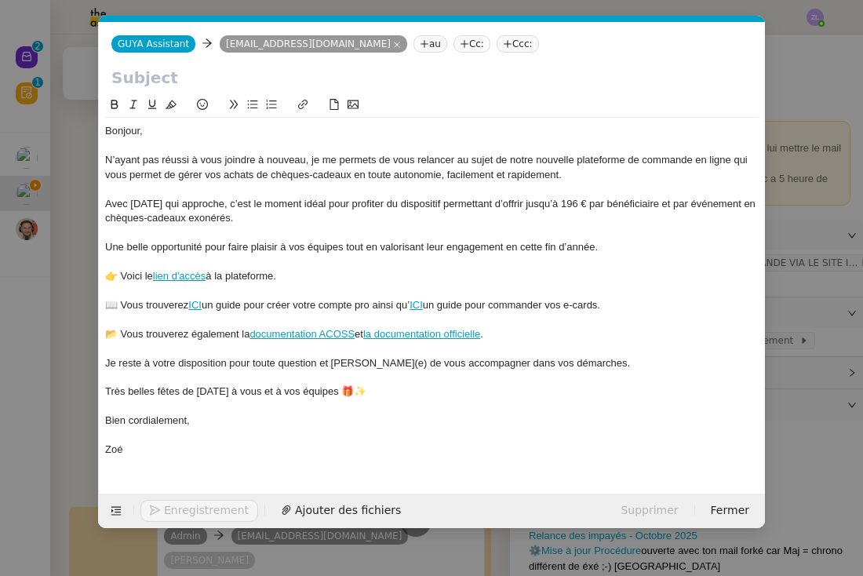
click at [460, 48] on icon at bounding box center [464, 43] width 9 height 9
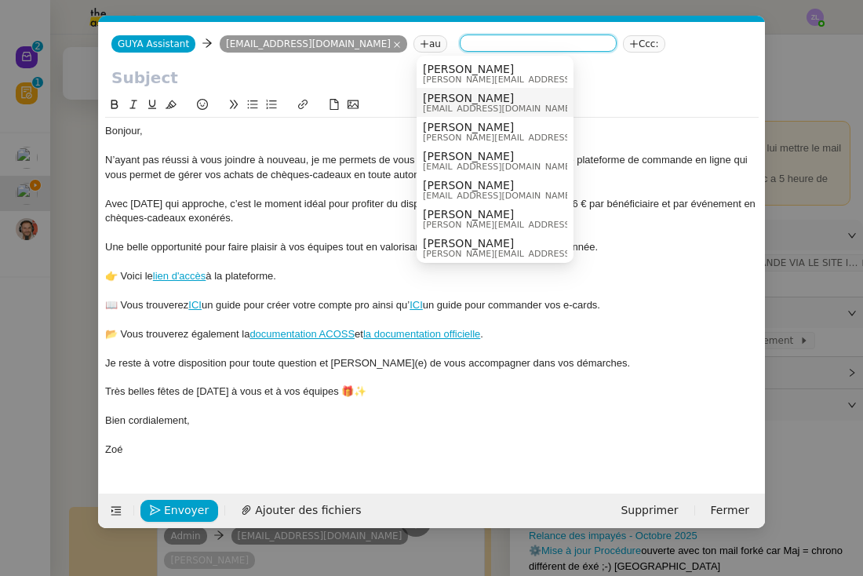
click at [463, 110] on span "commercial@guyacadeau.com" at bounding box center [498, 108] width 151 height 9
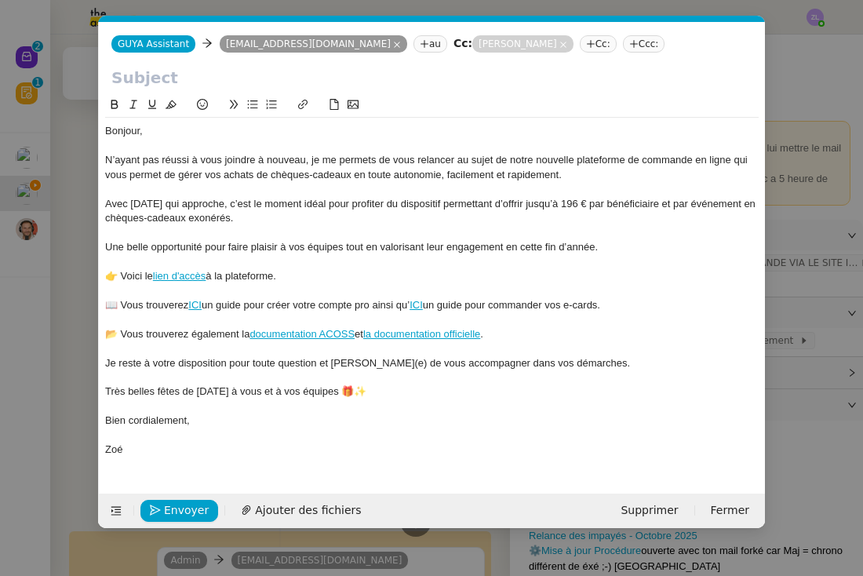
paste input "Relance – Préparez vos fêtes de Noël avec Guyacadeau"
click at [122, 75] on input "text" at bounding box center [431, 78] width 641 height 24
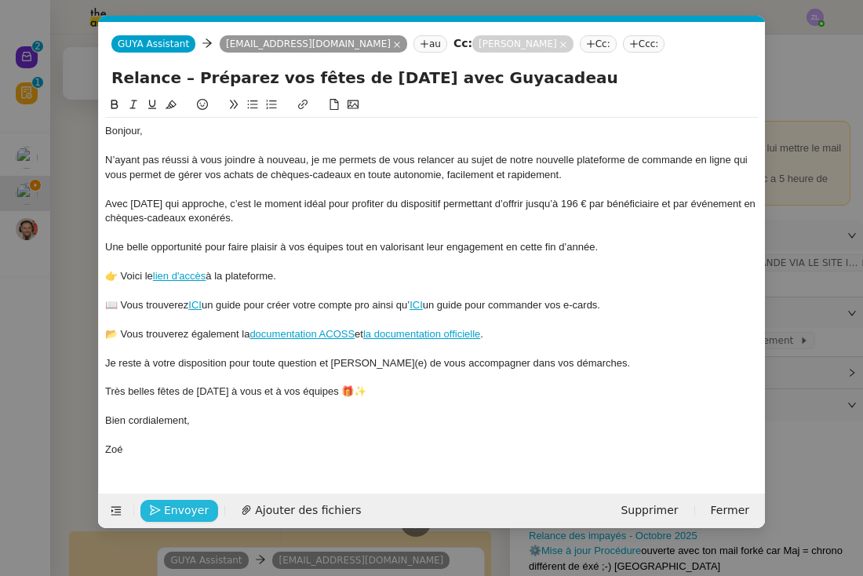
type input "Relance – Préparez vos fêtes de Noël avec Guyacadeau"
click at [182, 512] on span "Envoyer" at bounding box center [186, 510] width 45 height 18
click at [182, 512] on span "Confirmer l'envoi" at bounding box center [211, 510] width 94 height 18
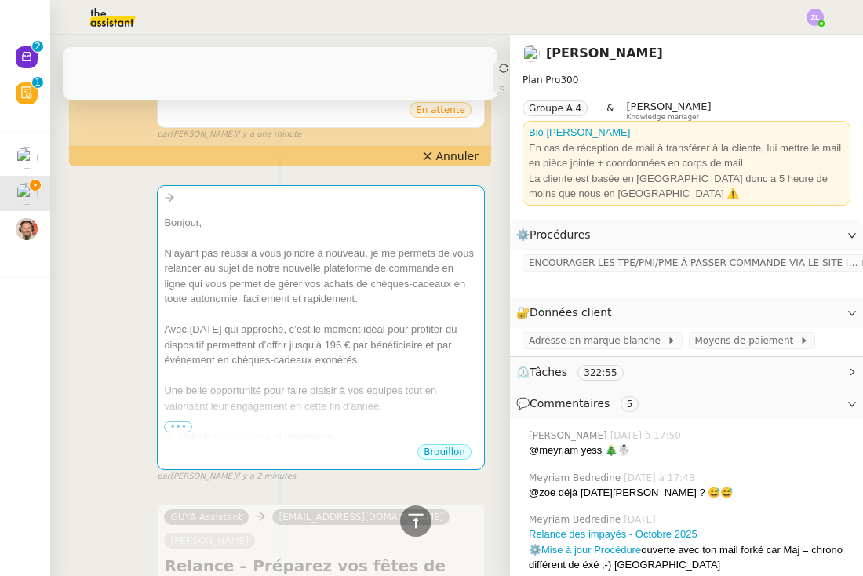
scroll to position [1144, 0]
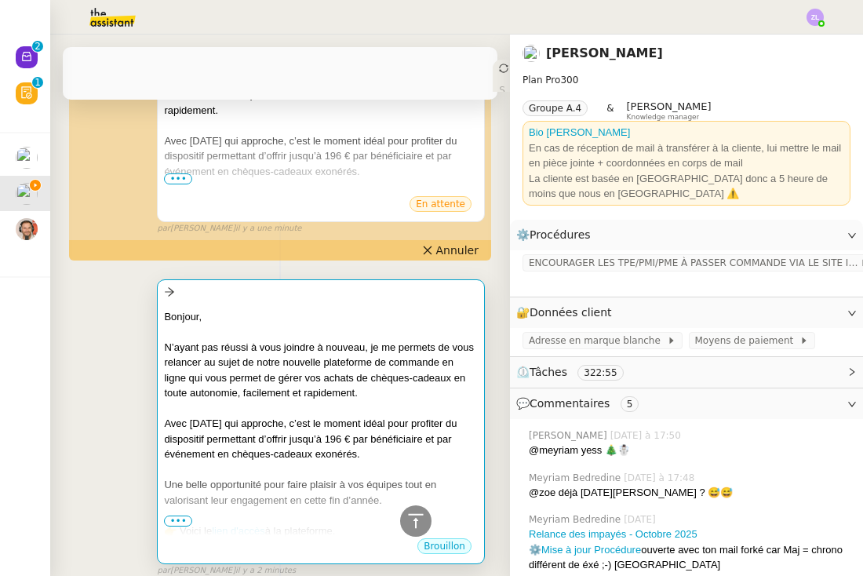
click at [282, 401] on div at bounding box center [321, 409] width 314 height 16
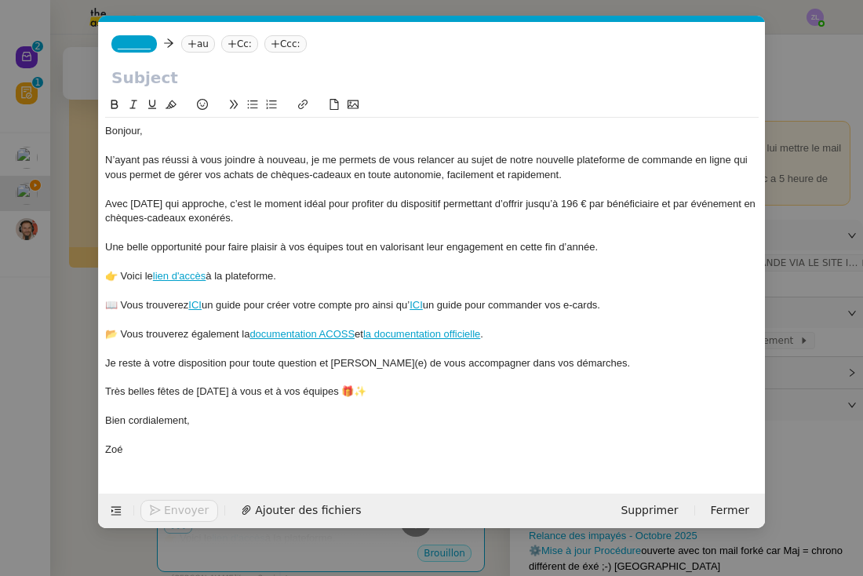
scroll to position [0, 34]
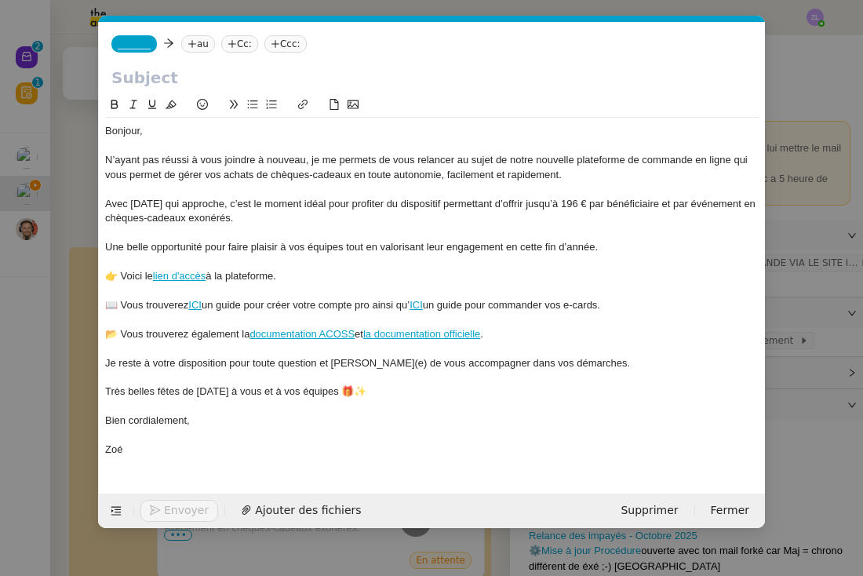
click at [170, 78] on input "text" at bounding box center [431, 78] width 641 height 24
paste input "Relance – Préparez vos fêtes de Noël avec Guyacadeau"
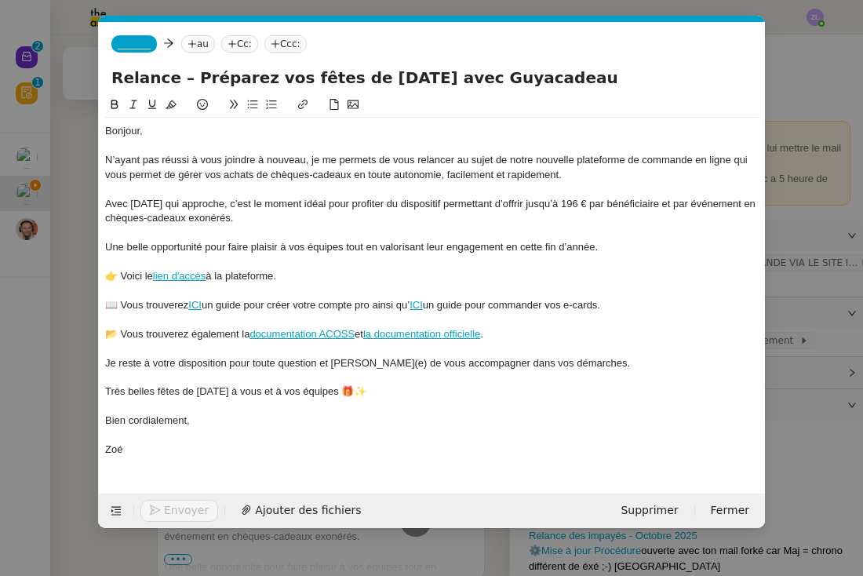
type input "Relance – Préparez vos fêtes de Noël avec Guyacadeau"
click at [126, 38] on nz-tag "_______" at bounding box center [133, 43] width 45 height 17
click at [126, 38] on input at bounding box center [190, 45] width 144 height 16
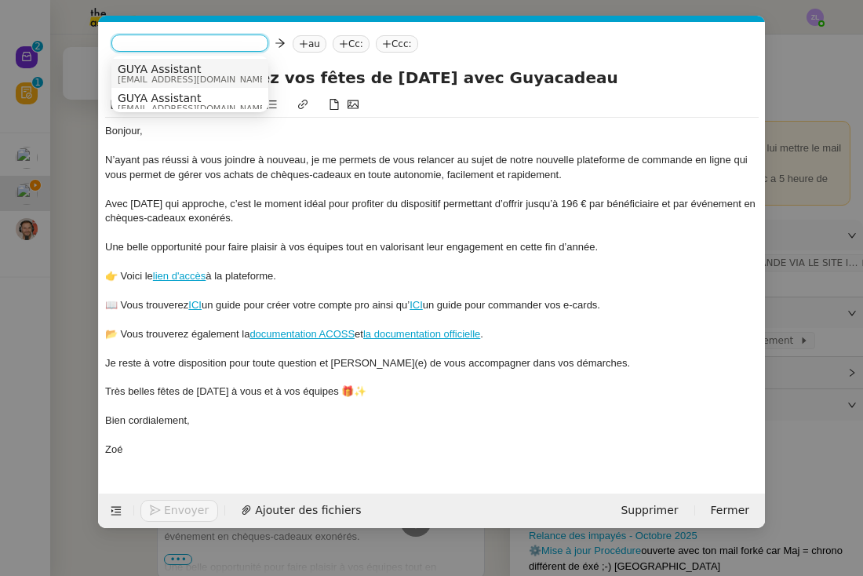
click at [163, 70] on span "GUYA Assistant" at bounding box center [193, 69] width 151 height 13
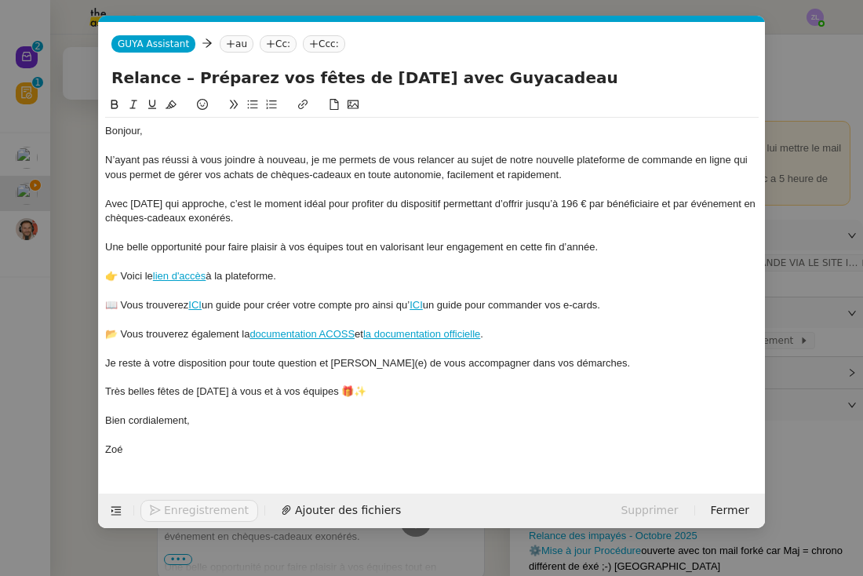
click at [231, 50] on nz-tag "au" at bounding box center [237, 43] width 34 height 17
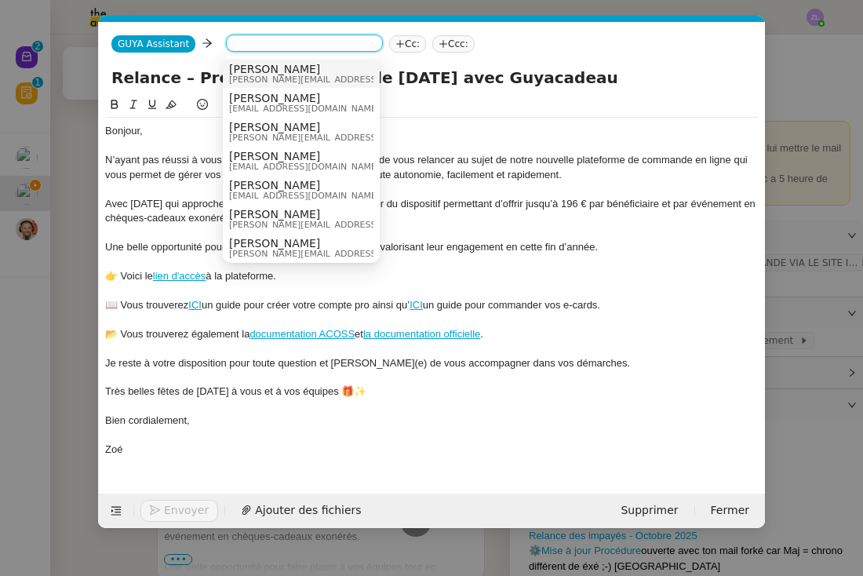
paste input "Gianni.PARUTA@asp-public.fr"
type input "Gianni.PARUTA@asp-public.fr"
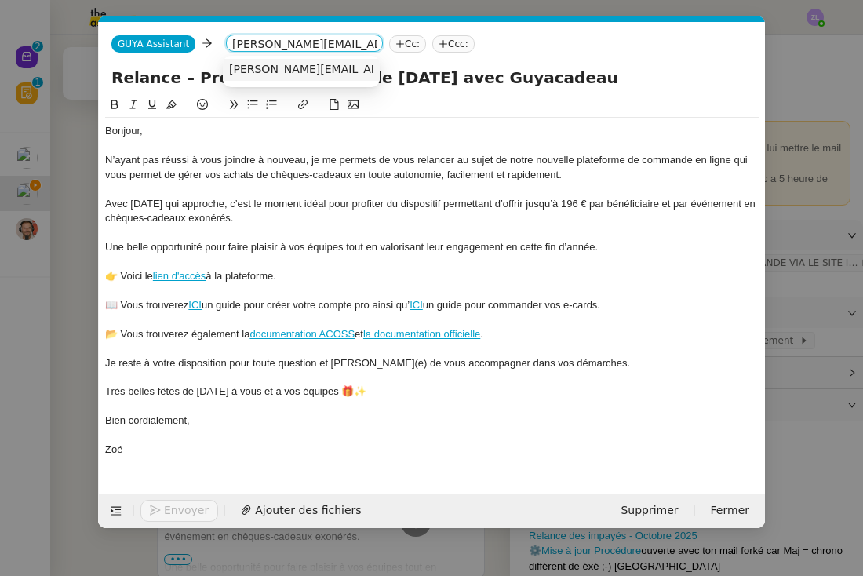
click at [257, 60] on nz-option-item "Gianni.PARUTA@asp-public.fr" at bounding box center [301, 70] width 157 height 22
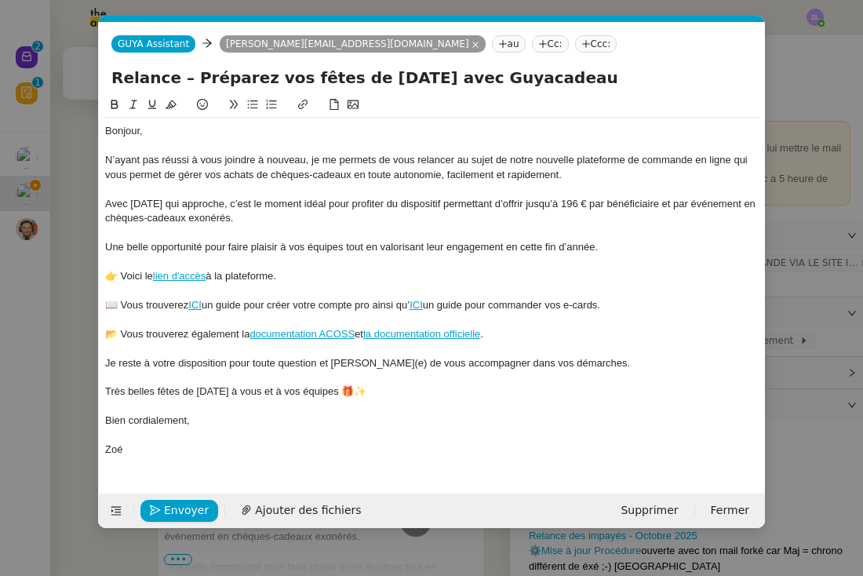
click at [270, 72] on input "Relance – Préparez vos fêtes de Noël avec Guyacadeau" at bounding box center [431, 78] width 641 height 24
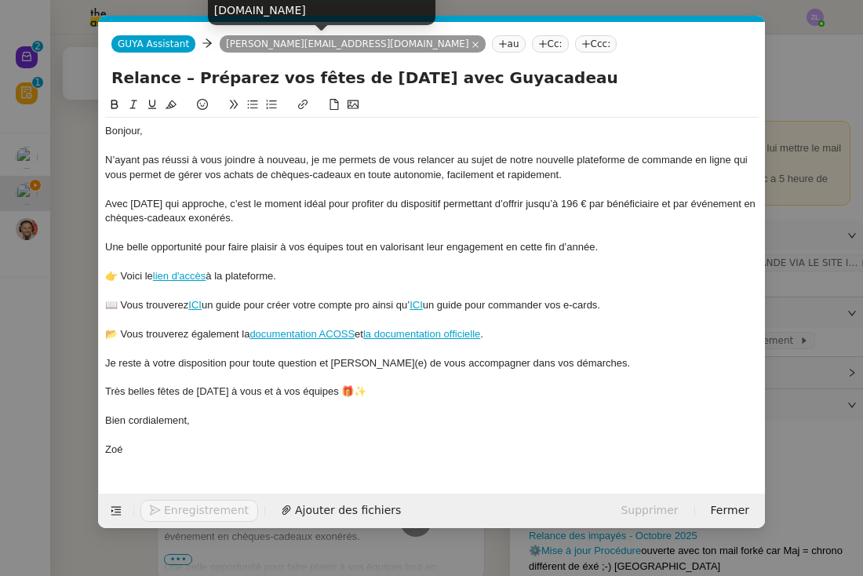
click at [532, 44] on nz-tag "Cc:" at bounding box center [550, 43] width 37 height 17
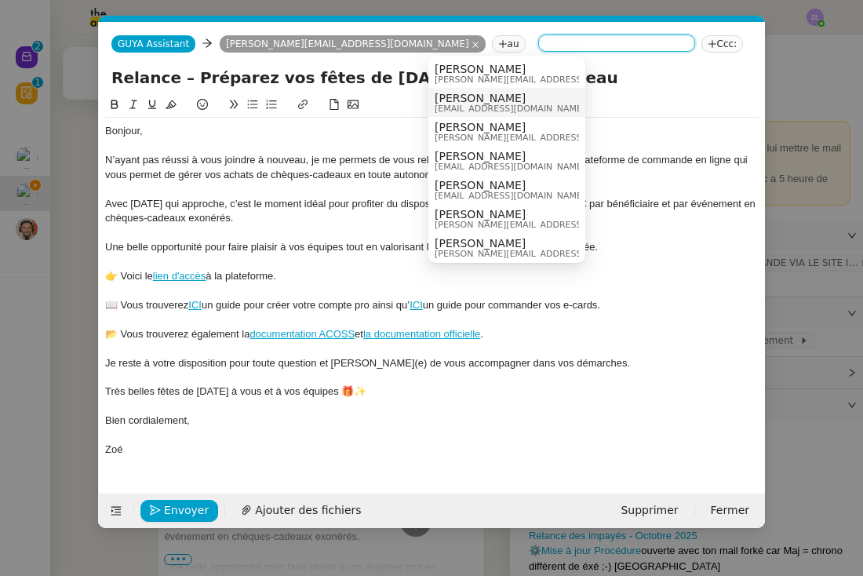
click at [455, 93] on span "Celia Etheve" at bounding box center [510, 98] width 151 height 13
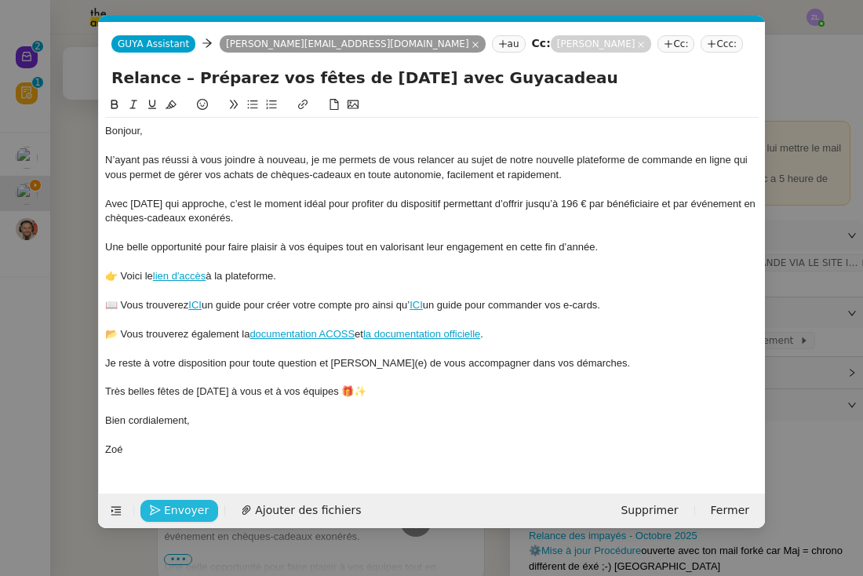
click at [165, 508] on span "Envoyer" at bounding box center [186, 510] width 45 height 18
click at [165, 508] on span "Confirmer l'envoi" at bounding box center [211, 510] width 94 height 18
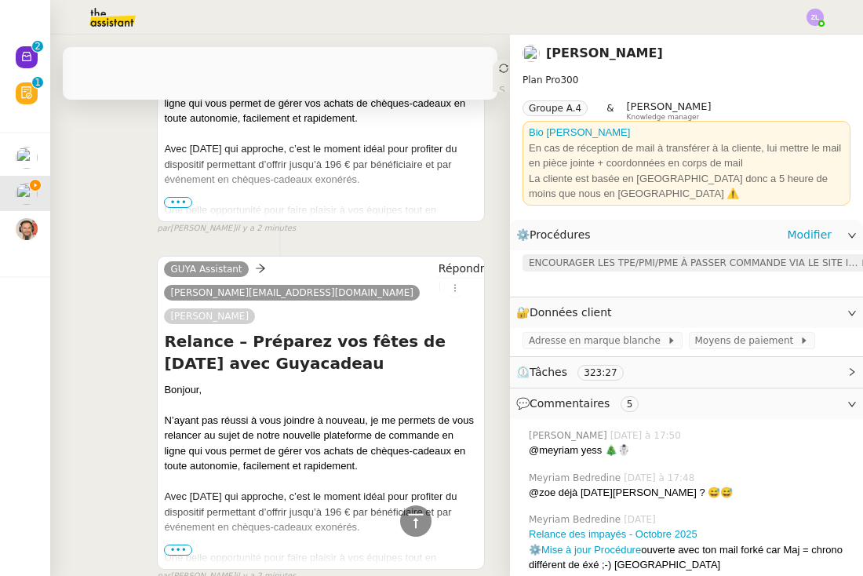
click at [621, 261] on span "ENCOURAGER LES TPE/PMI/PME À PASSER COMMANDE VIA LE SITE INTERNET" at bounding box center [694, 263] width 331 height 16
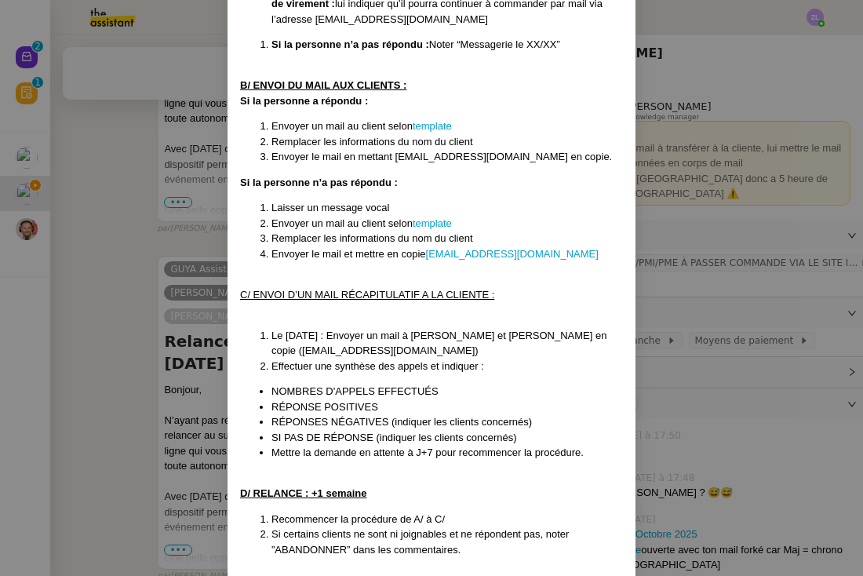
scroll to position [1060, 0]
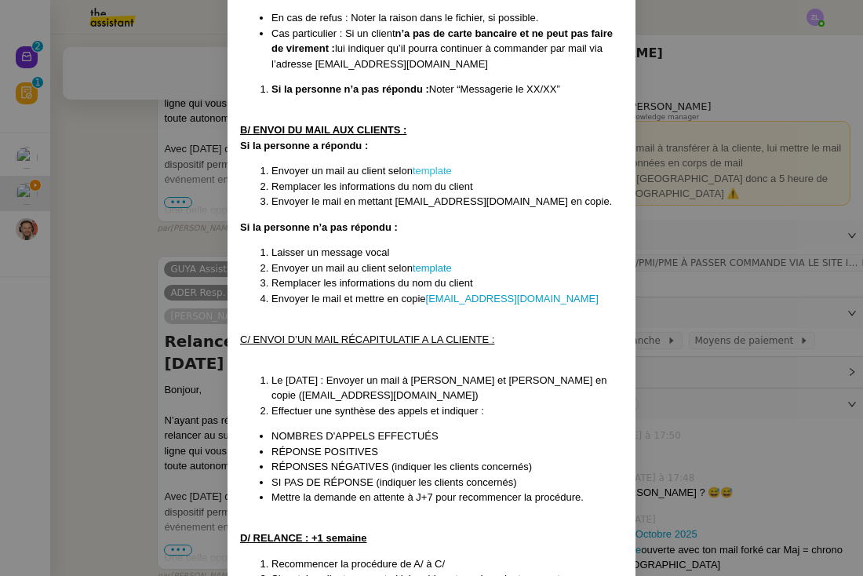
click at [437, 165] on link "template" at bounding box center [432, 171] width 39 height 12
click at [173, 296] on nz-modal-container "Créée le : 06/02/25 Modifiée le 12/02 et le 17/03 et le 08/04, le 4/09 Contexte…" at bounding box center [431, 288] width 863 height 576
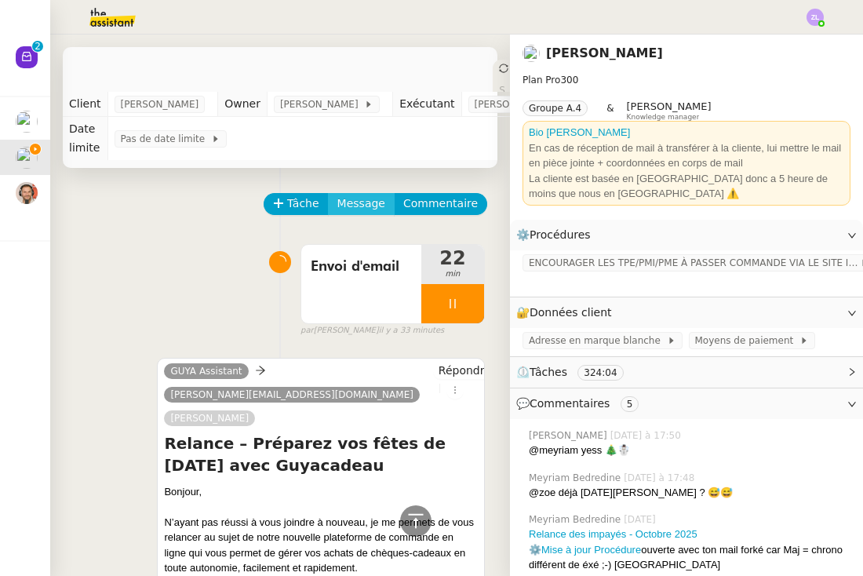
scroll to position [0, 0]
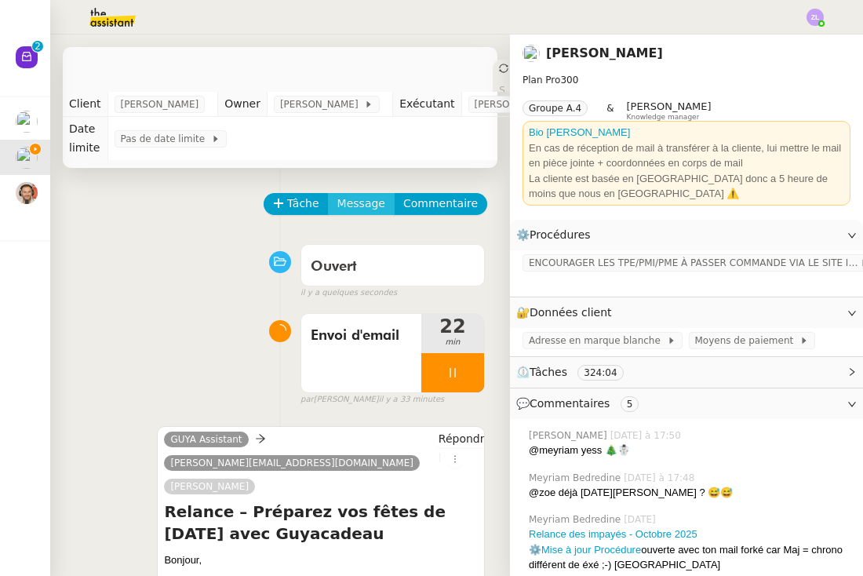
click at [377, 201] on span "Message" at bounding box center [361, 204] width 48 height 18
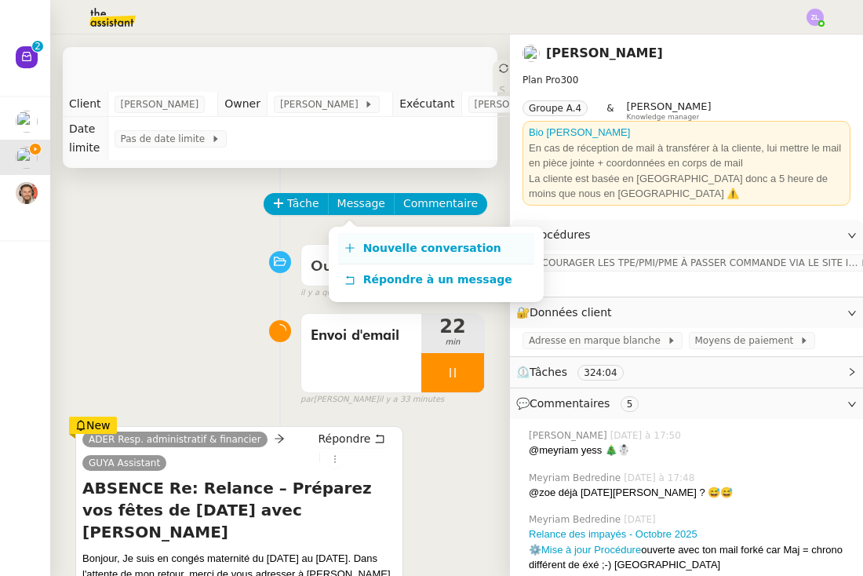
click at [383, 238] on link "Nouvelle conversation" at bounding box center [436, 248] width 196 height 31
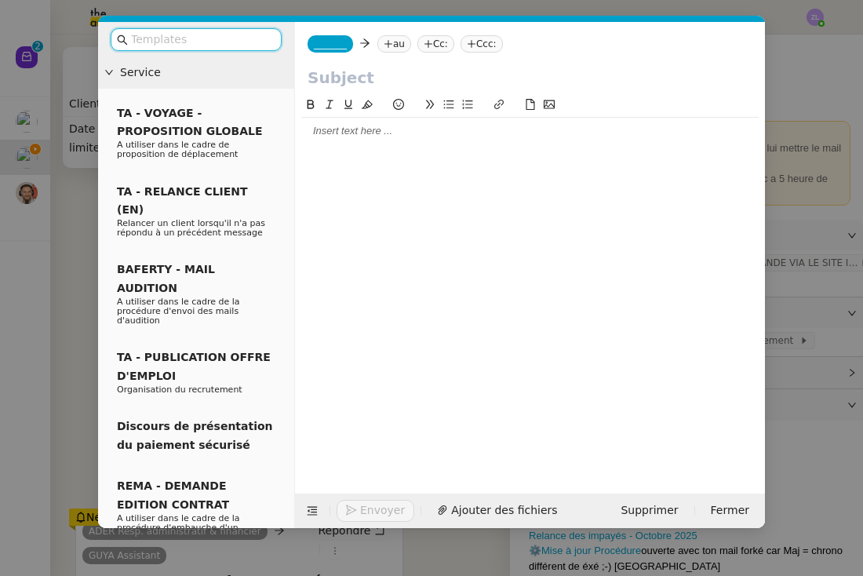
click at [83, 300] on nz-modal-container "Service TA - VOYAGE - PROPOSITION GLOBALE A utiliser dans le cadre de propositi…" at bounding box center [431, 288] width 863 height 576
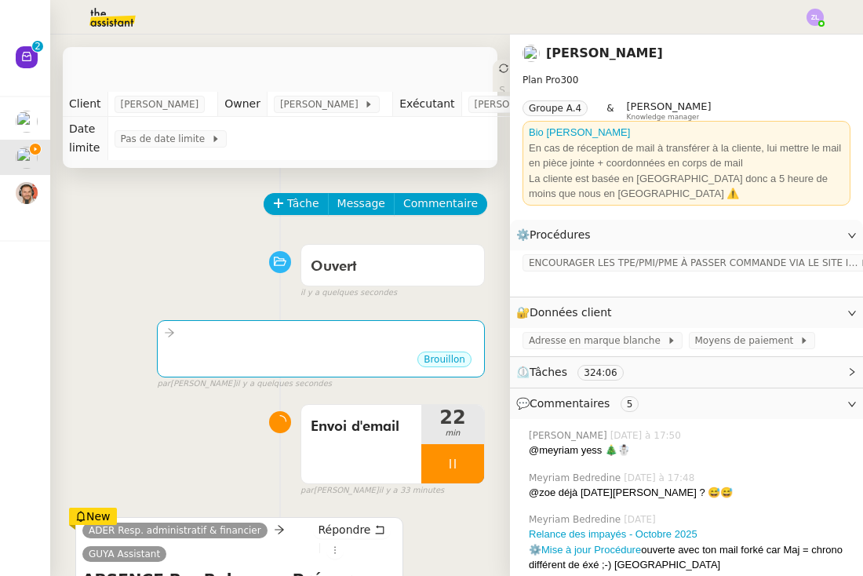
scroll to position [264, 0]
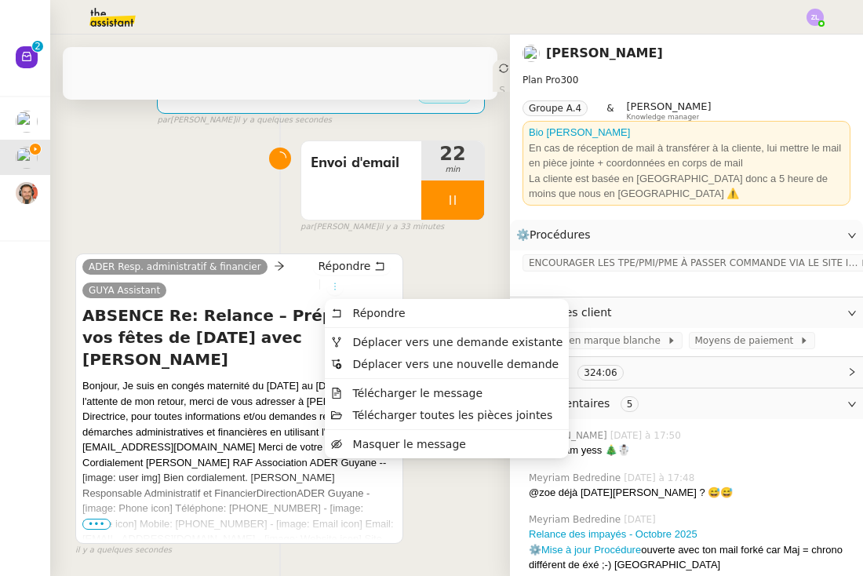
click at [331, 282] on icon at bounding box center [334, 286] width 9 height 9
click at [399, 446] on span "Masquer le message" at bounding box center [409, 444] width 113 height 13
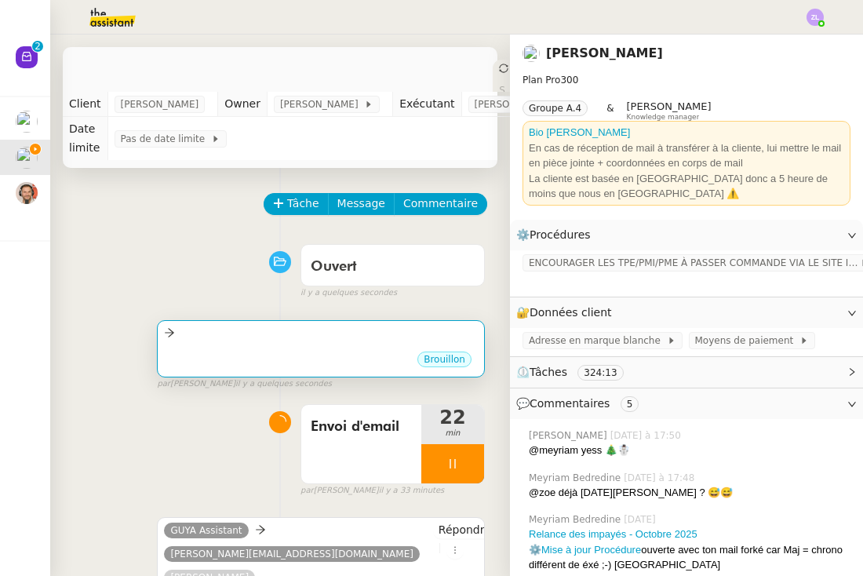
scroll to position [0, 0]
click at [315, 334] on div at bounding box center [321, 333] width 314 height 18
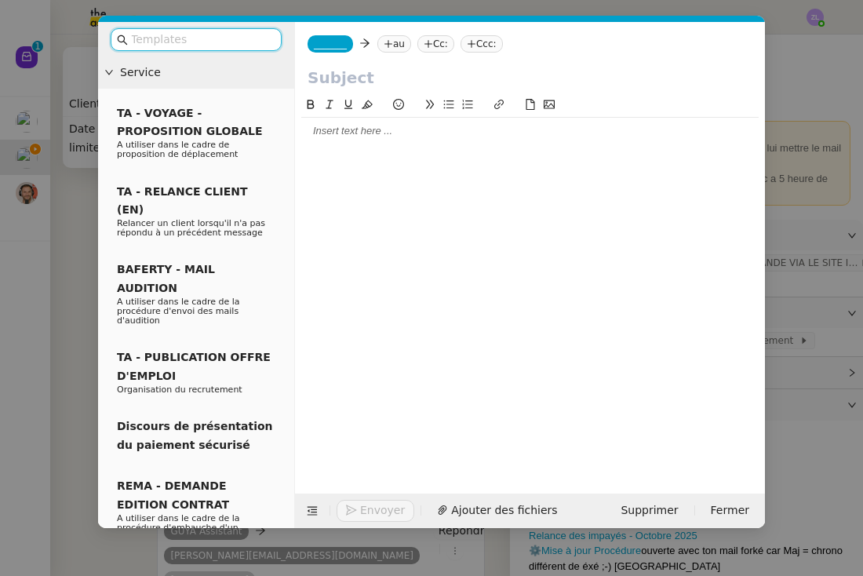
click at [452, 136] on div at bounding box center [529, 131] width 457 height 14
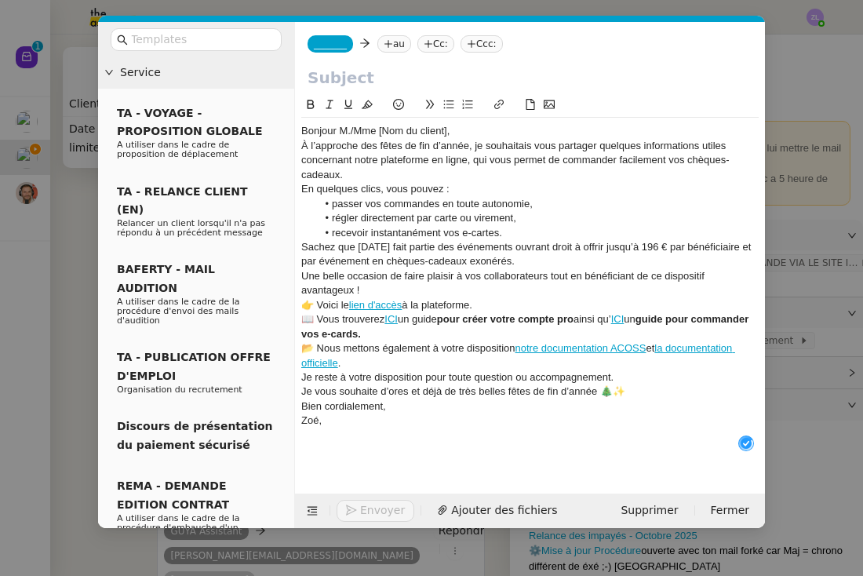
scroll to position [16, 0]
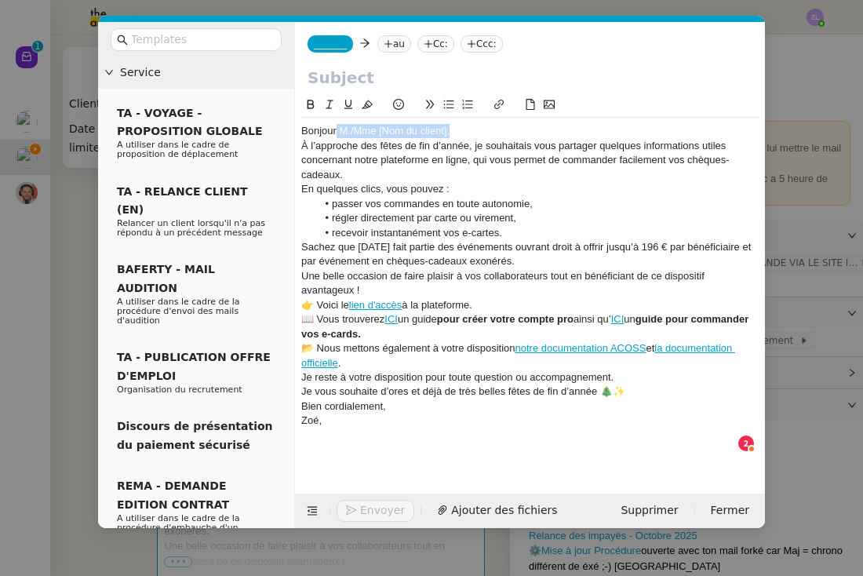
drag, startPoint x: 460, startPoint y: 129, endPoint x: 337, endPoint y: 129, distance: 122.4
click at [337, 129] on div "Bonjour M./Mme [Nom du client]," at bounding box center [529, 131] width 457 height 14
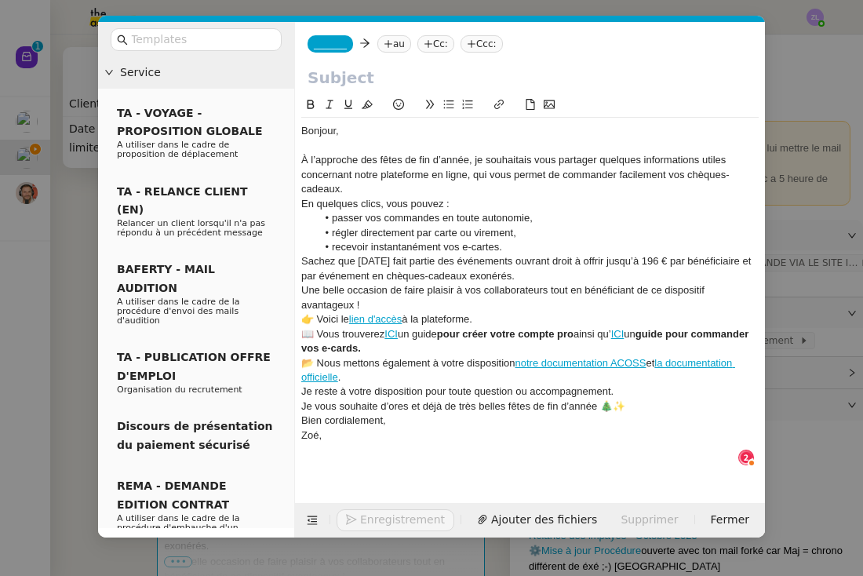
click at [349, 197] on div "En quelques clics, vous pouvez :" at bounding box center [529, 204] width 457 height 14
click at [343, 188] on div "À l’approche des fêtes de fin d’année, je souhaitais vous partager quelques inf…" at bounding box center [529, 174] width 457 height 43
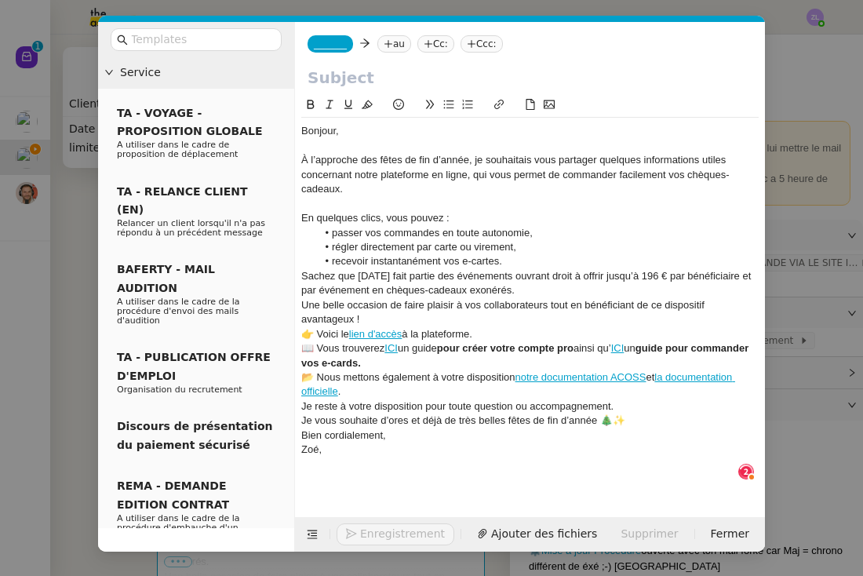
click at [516, 263] on li "recevoir instantanément vos e-cartes." at bounding box center [538, 261] width 442 height 14
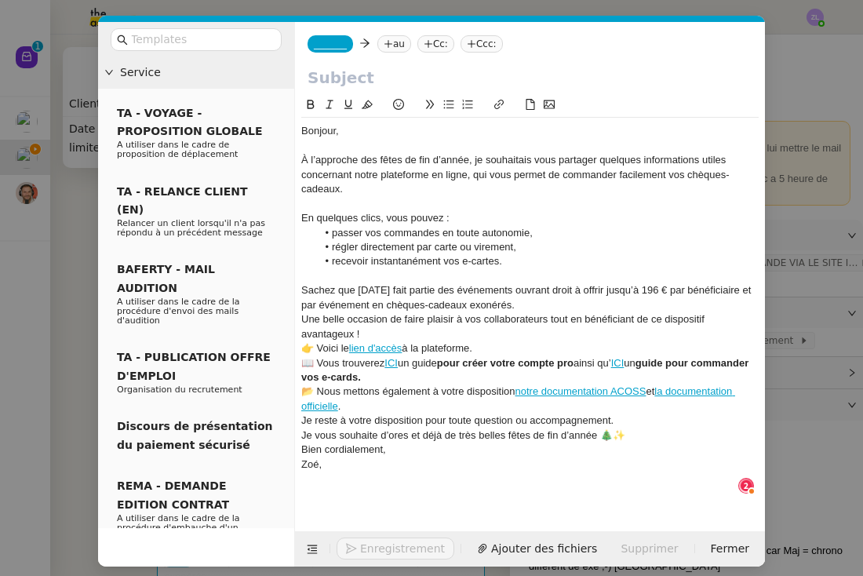
click at [533, 303] on div "Sachez que Noël fait partie des événements ouvrant droit à offrir jusqu’à 196 €…" at bounding box center [529, 297] width 457 height 29
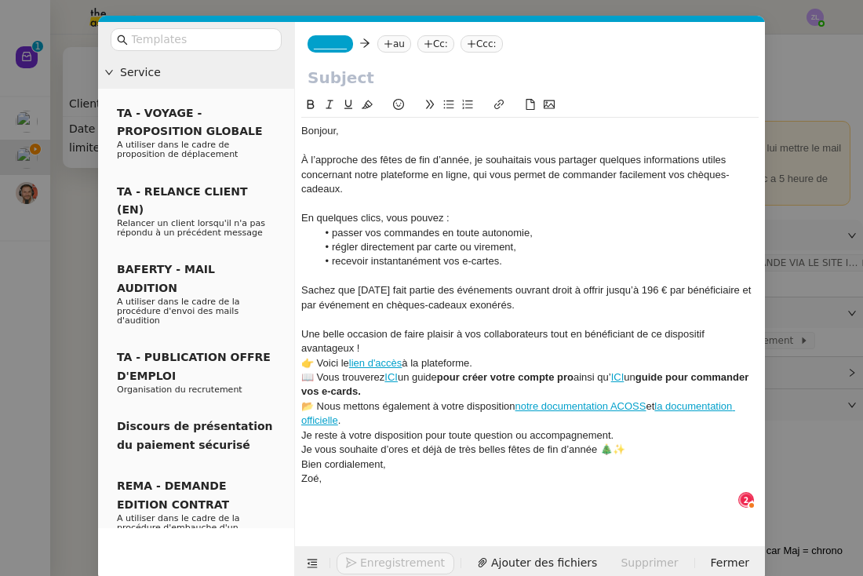
click at [405, 340] on div "Une belle occasion de faire plaisir à vos collaborateurs tout en bénéficiant de…" at bounding box center [529, 341] width 457 height 29
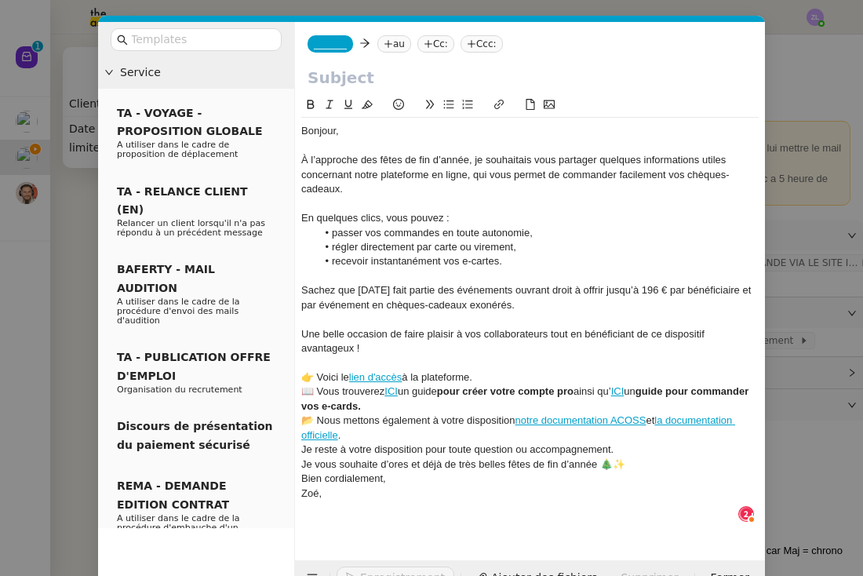
click at [513, 375] on div "👉 Voici le lien d'accès à la plateforme." at bounding box center [529, 377] width 457 height 14
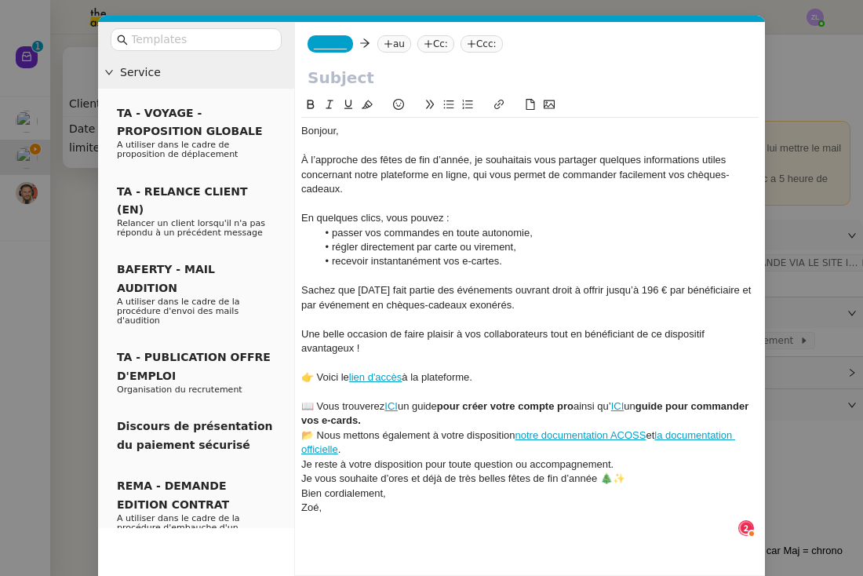
click at [457, 420] on div "📖 Vous trouverez ICI un guide pour créer votre compte pro ainsi qu’ ICI un guid…" at bounding box center [529, 413] width 457 height 29
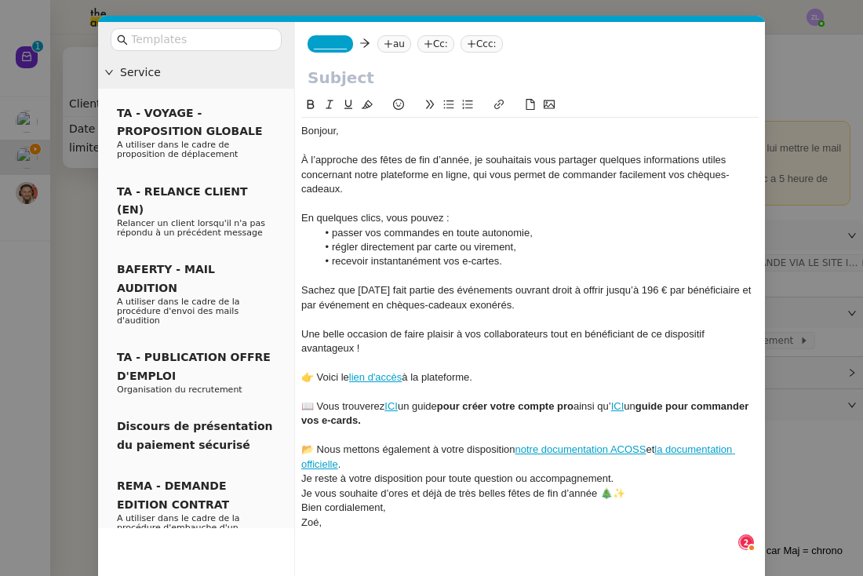
click at [411, 460] on div "📂 Nous mettons également à votre disposition notre documentation ACOSS et la do…" at bounding box center [529, 456] width 457 height 29
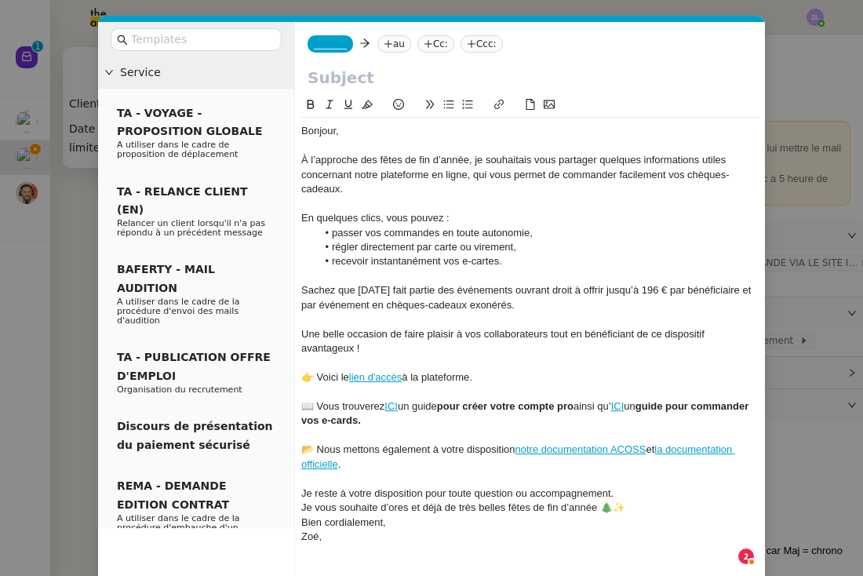
click at [619, 486] on div "Je reste à votre disposition pour toute question ou accompagnement." at bounding box center [529, 493] width 457 height 14
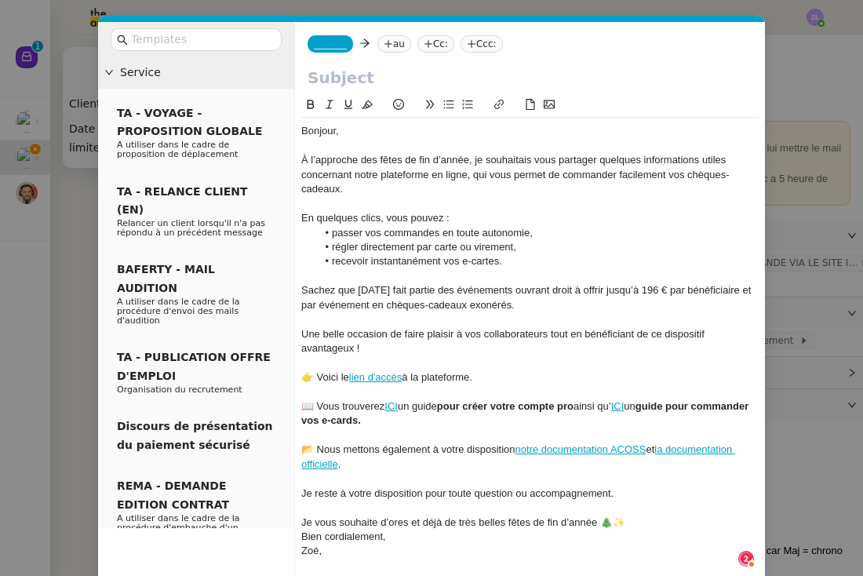
click at [635, 519] on div "Je vous souhaite d’ores et déjà de très belles fêtes de fin d’année 🎄✨" at bounding box center [529, 522] width 457 height 14
click at [388, 71] on input "text" at bounding box center [530, 78] width 445 height 24
paste input "Préparez vos fêtes de Noël avec Guyacadeau"
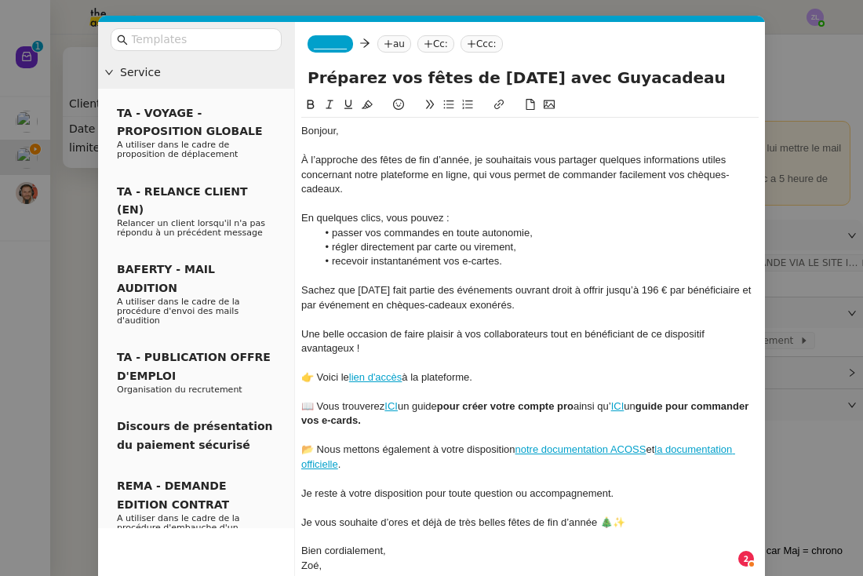
type input "Préparez vos fêtes de Noël avec Guyacadeau"
click at [325, 44] on span "_______" at bounding box center [330, 43] width 33 height 11
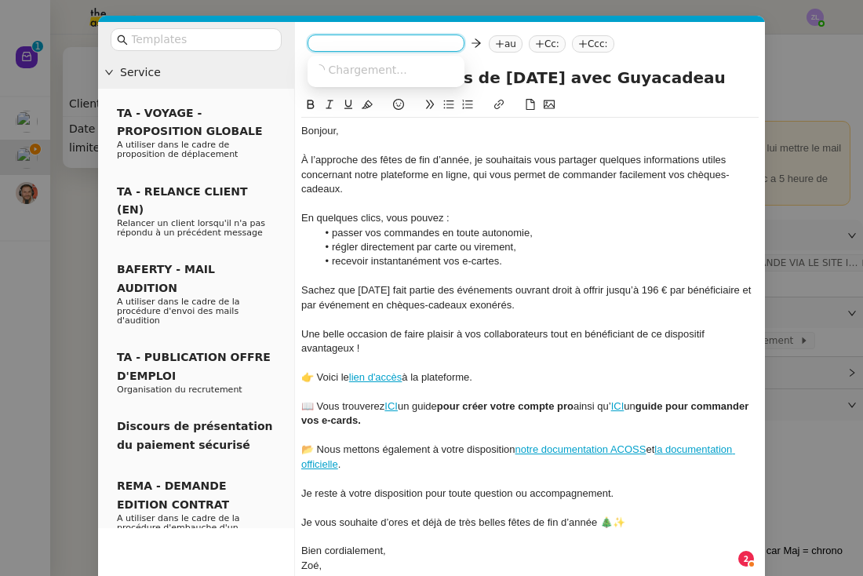
click at [325, 44] on input at bounding box center [386, 45] width 144 height 16
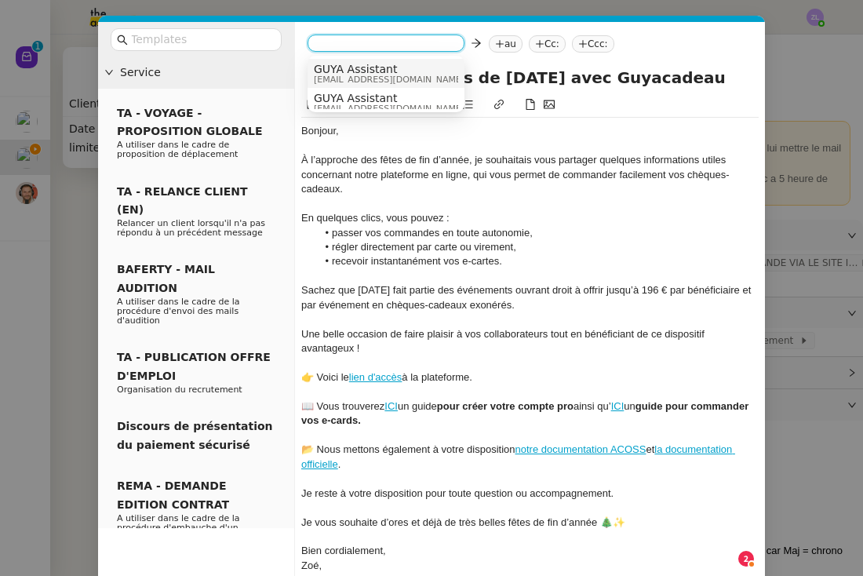
click at [344, 74] on span "GUYA Assistant" at bounding box center [389, 69] width 151 height 13
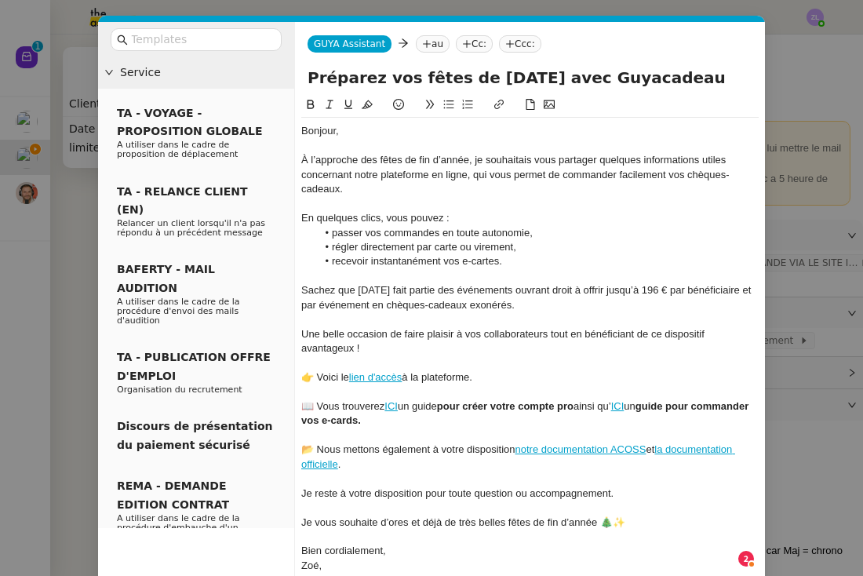
click at [431, 45] on nz-tag "au" at bounding box center [433, 43] width 34 height 17
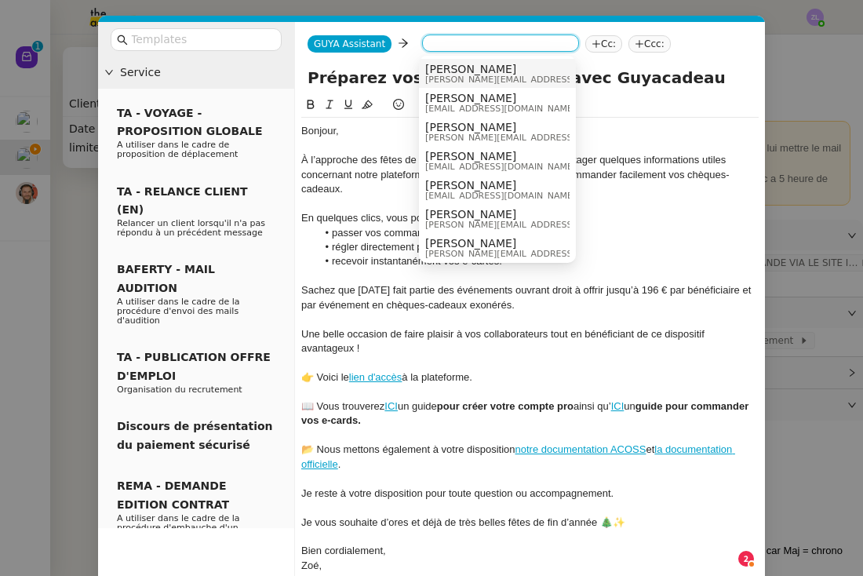
paste input "philippe.quere@ags-globalsolutions.com"
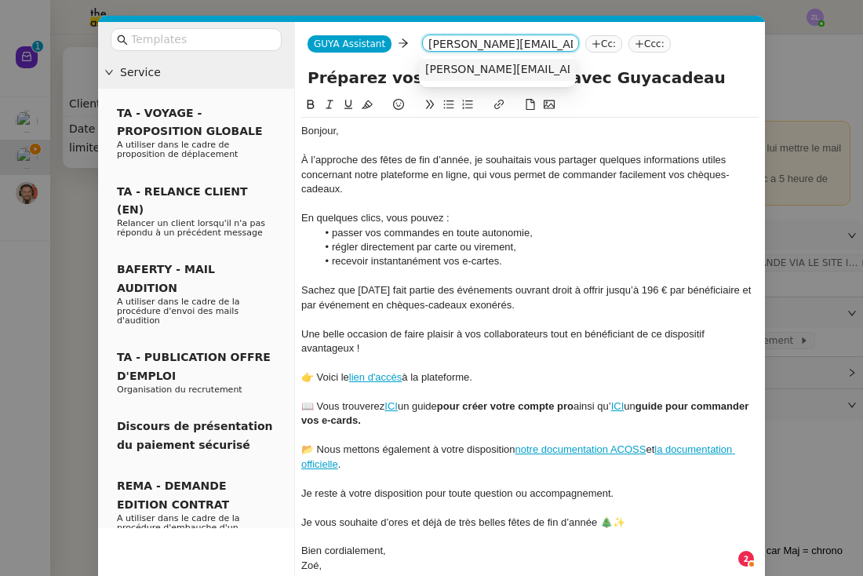
type input "philippe.quere@ags-globalsolutions.com"
click at [468, 69] on span "philippe.quere@ags-globalsolutions.com" at bounding box center [566, 69] width 283 height 13
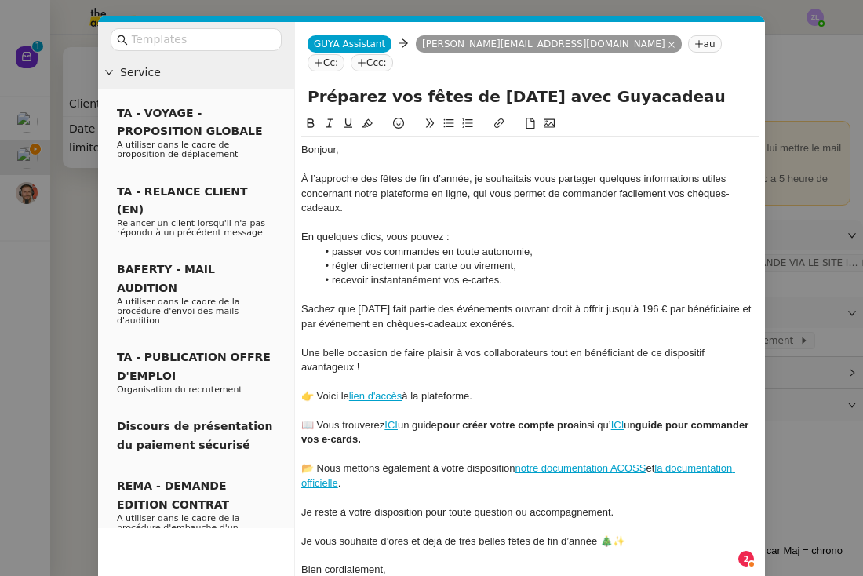
click at [323, 58] on icon at bounding box center [318, 62] width 9 height 9
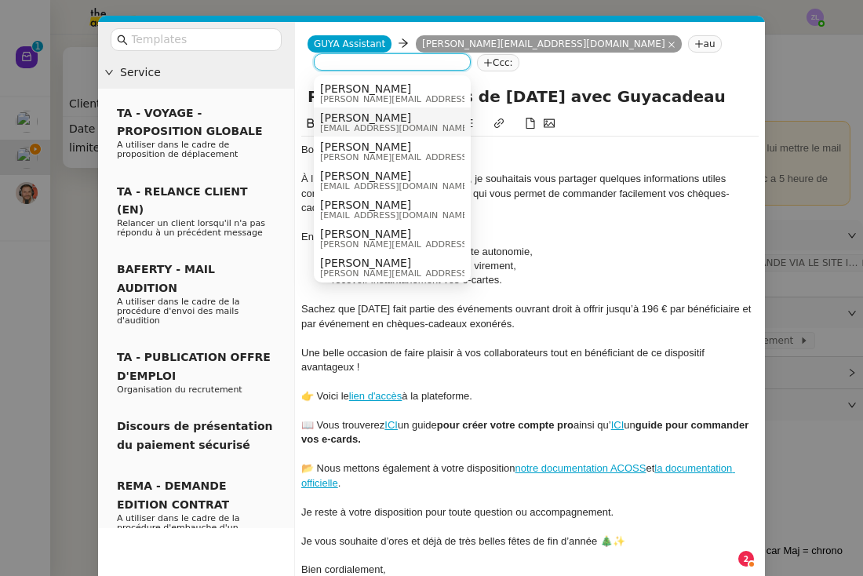
click at [358, 122] on span "Celia Etheve" at bounding box center [395, 117] width 151 height 13
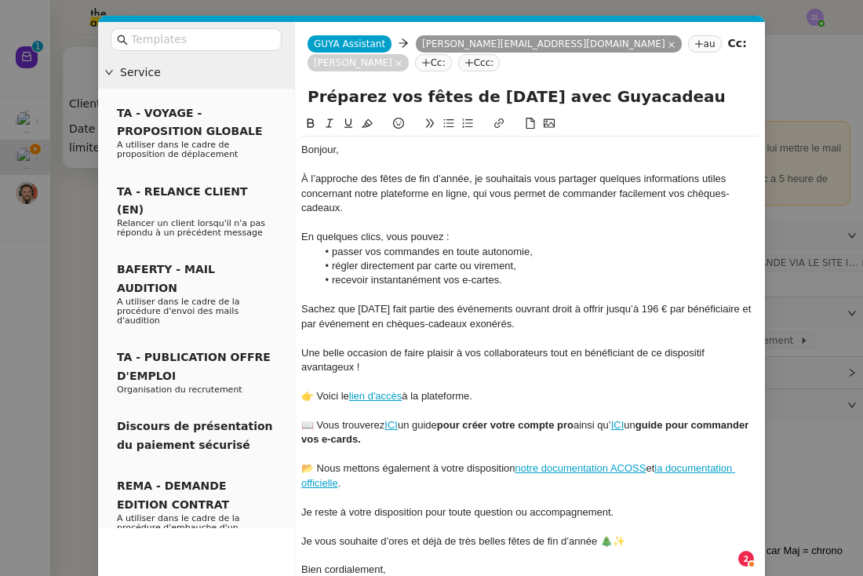
click at [479, 265] on li "régler directement par carte ou virement," at bounding box center [538, 266] width 442 height 14
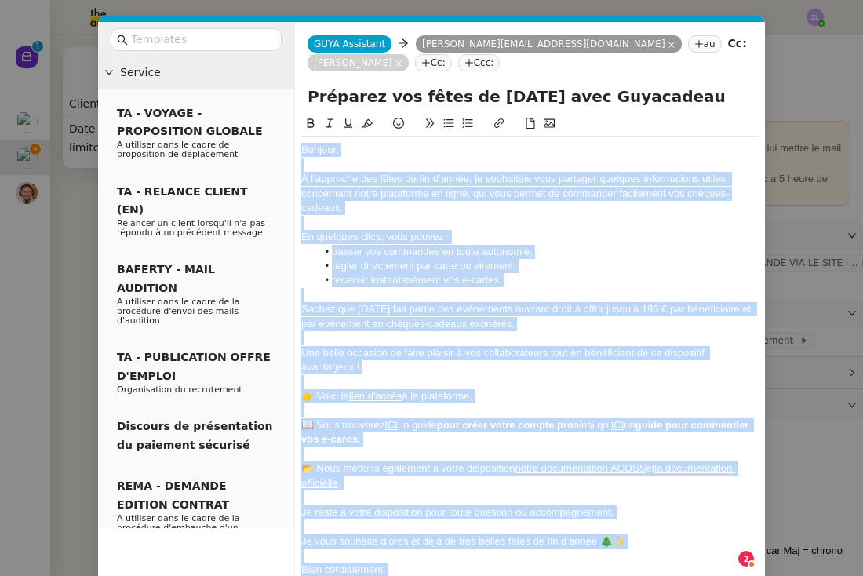
copy div "Bonjour, À l’approche des fêtes de fin d’année, je souhaitais vous partager que…"
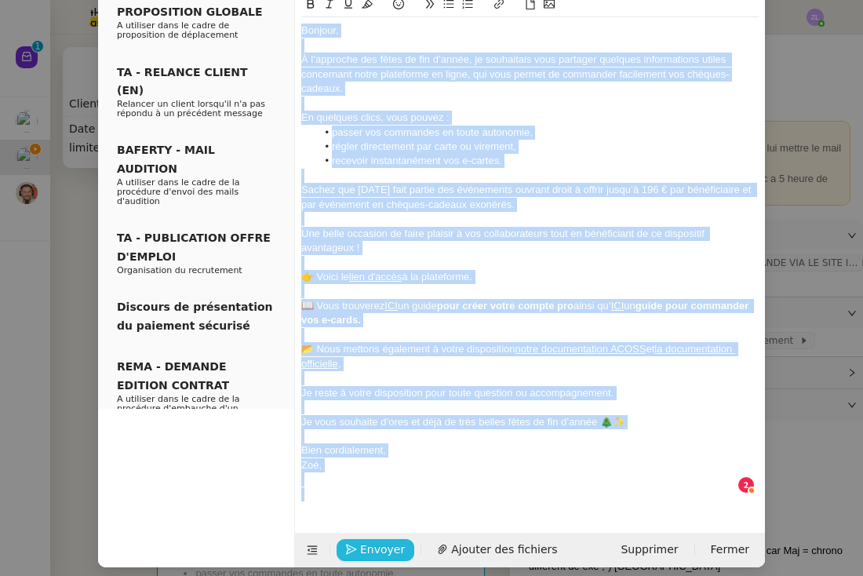
click at [381, 548] on button "Envoyer" at bounding box center [376, 550] width 78 height 22
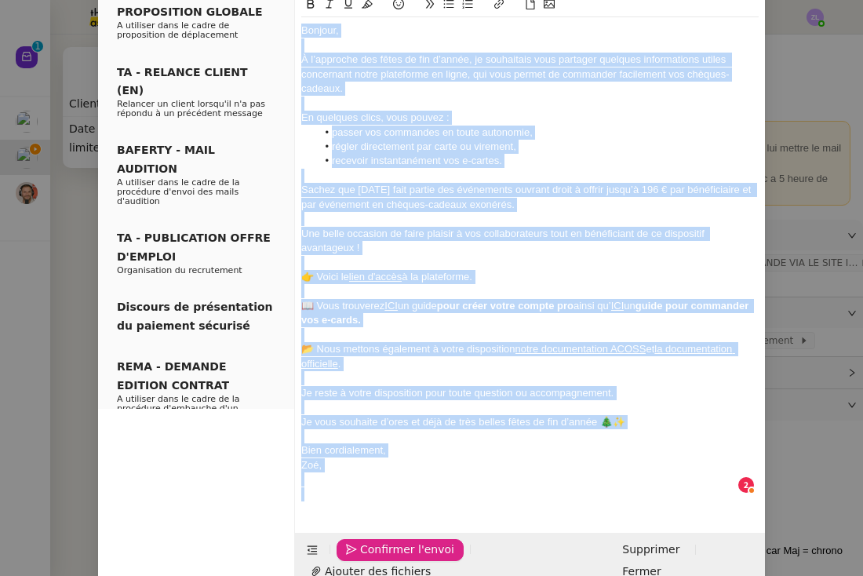
click at [381, 548] on button "Confirmer l'envoi" at bounding box center [400, 550] width 127 height 22
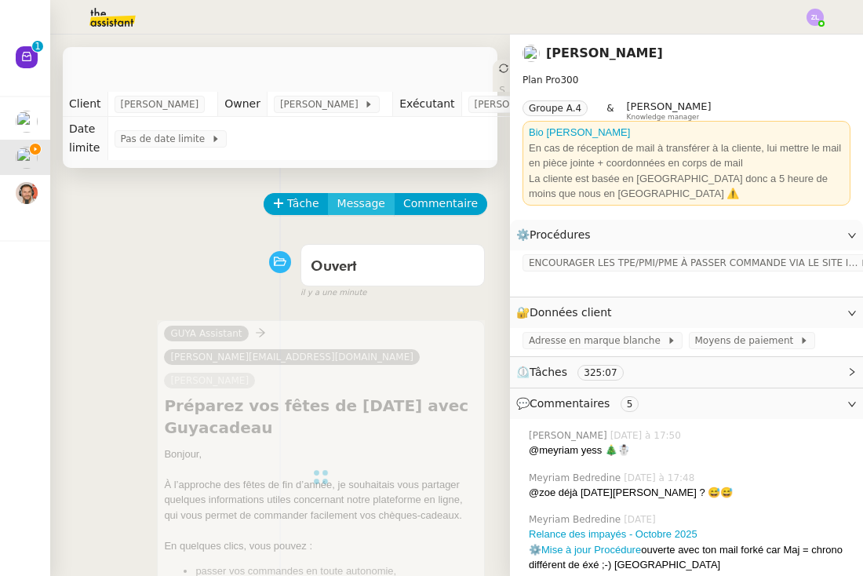
click at [358, 206] on span "Message" at bounding box center [361, 204] width 48 height 18
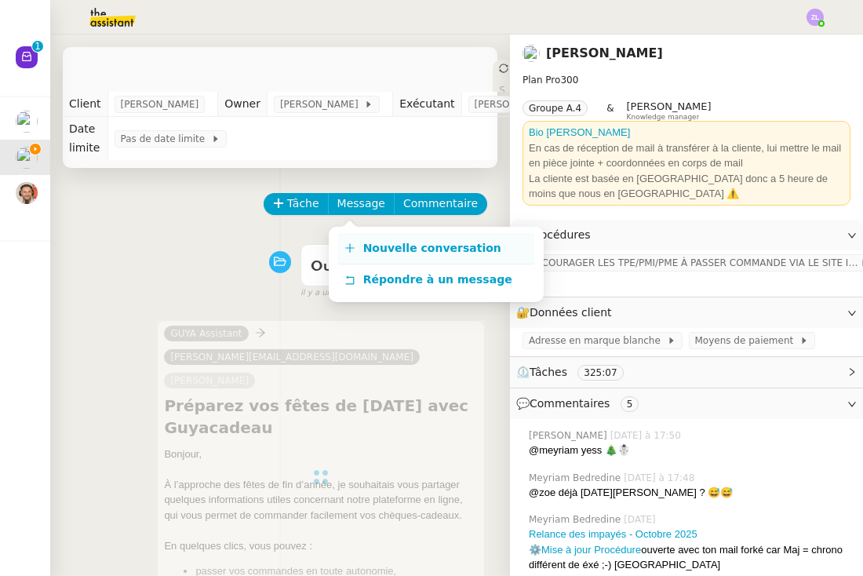
click at [363, 249] on span "Nouvelle conversation" at bounding box center [432, 248] width 138 height 13
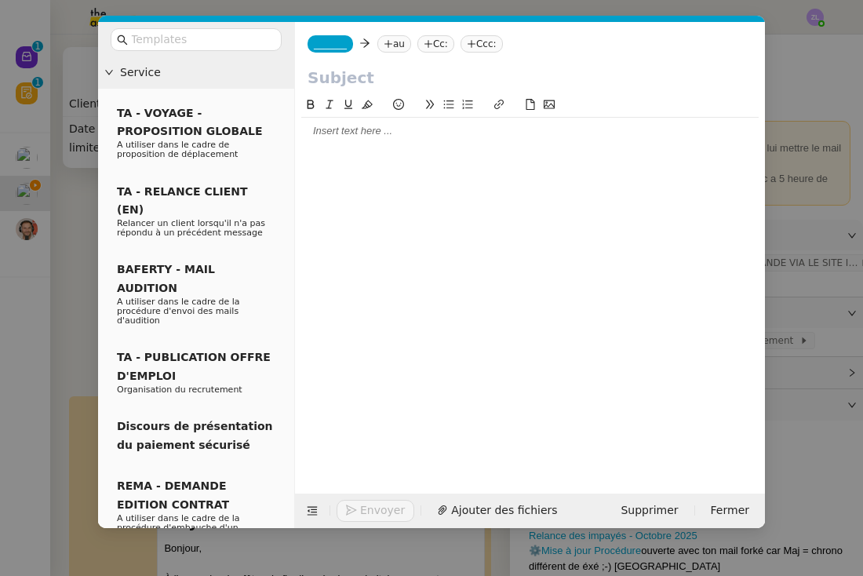
click at [325, 136] on div at bounding box center [529, 131] width 457 height 14
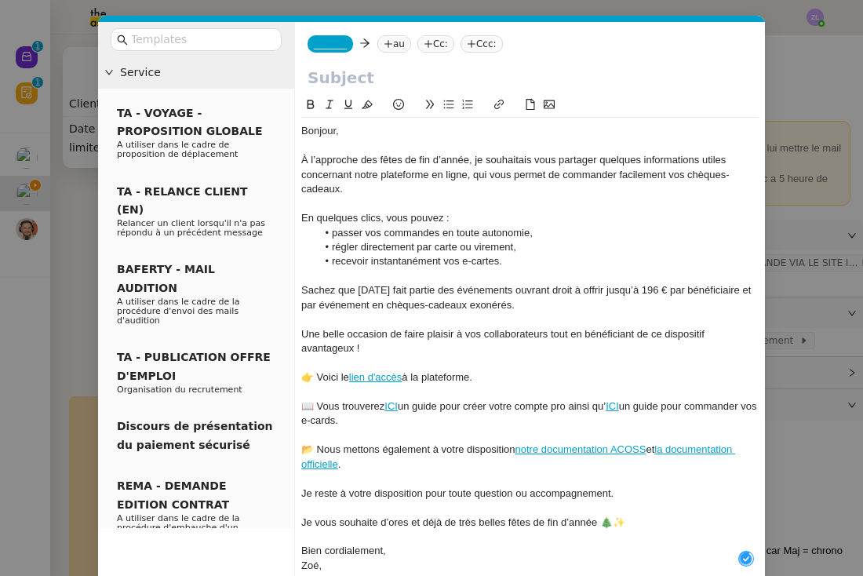
click at [78, 257] on nz-modal-container "Service TA - VOYAGE - PROPOSITION GLOBALE A utiliser dans le cadre de propositi…" at bounding box center [431, 288] width 863 height 576
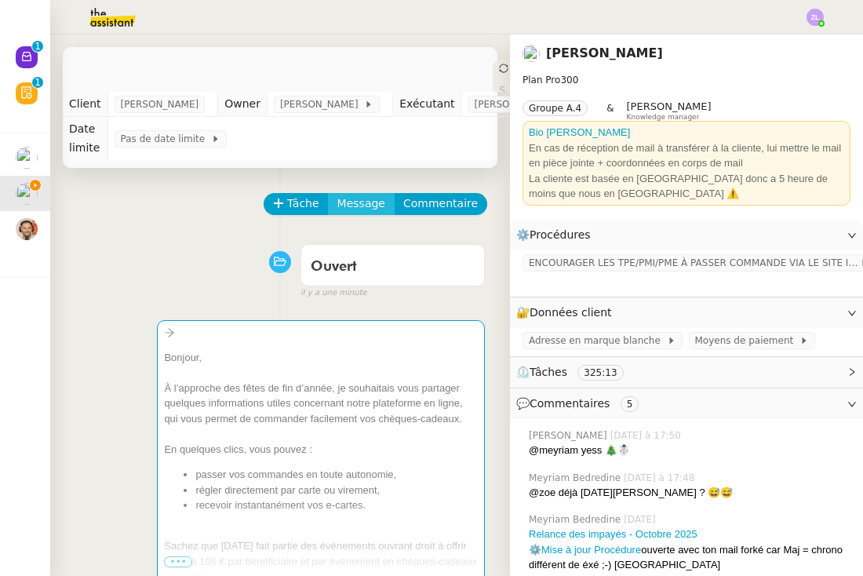
click at [369, 196] on span "Message" at bounding box center [361, 204] width 48 height 18
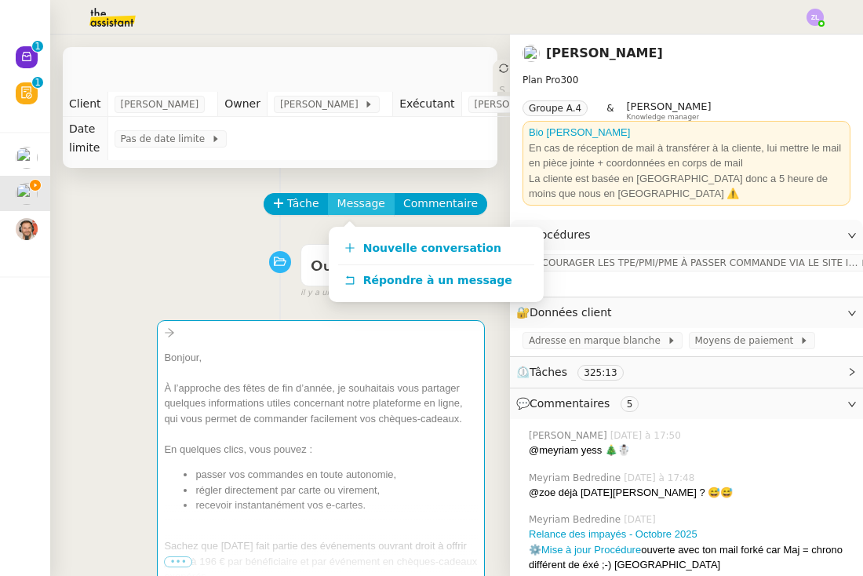
click at [369, 199] on span "Message" at bounding box center [361, 204] width 48 height 18
click at [368, 246] on span "Nouvelle conversation" at bounding box center [432, 248] width 138 height 13
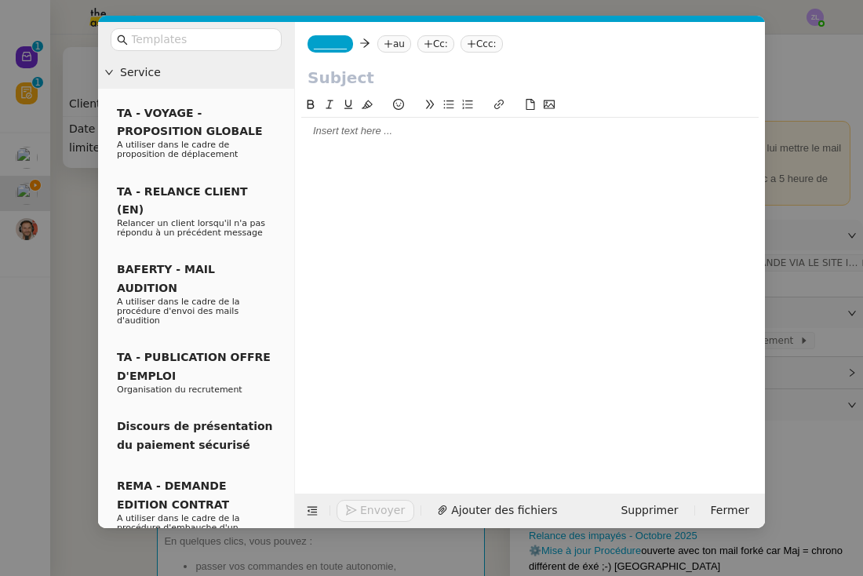
click at [346, 128] on div at bounding box center [529, 131] width 457 height 14
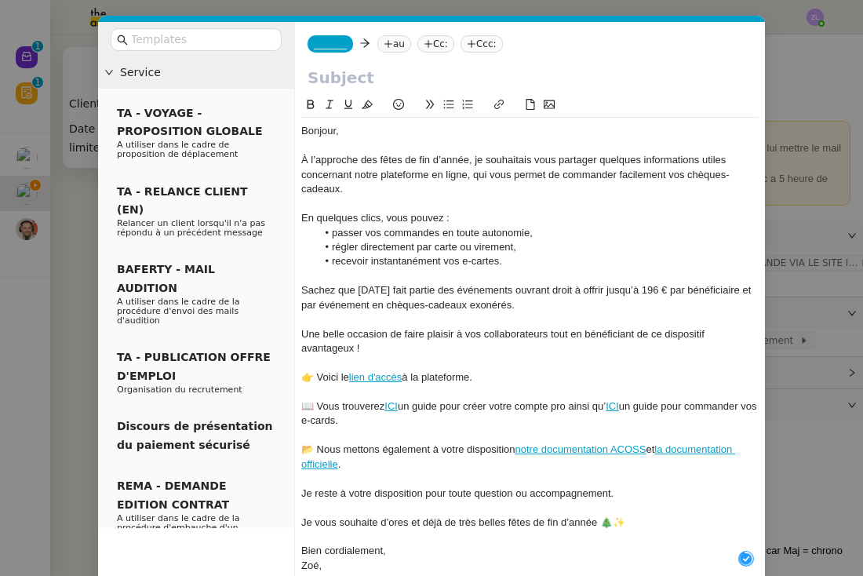
click at [66, 235] on nz-modal-container "Service TA - VOYAGE - PROPOSITION GLOBALE A utiliser dans le cadre de propositi…" at bounding box center [431, 288] width 863 height 576
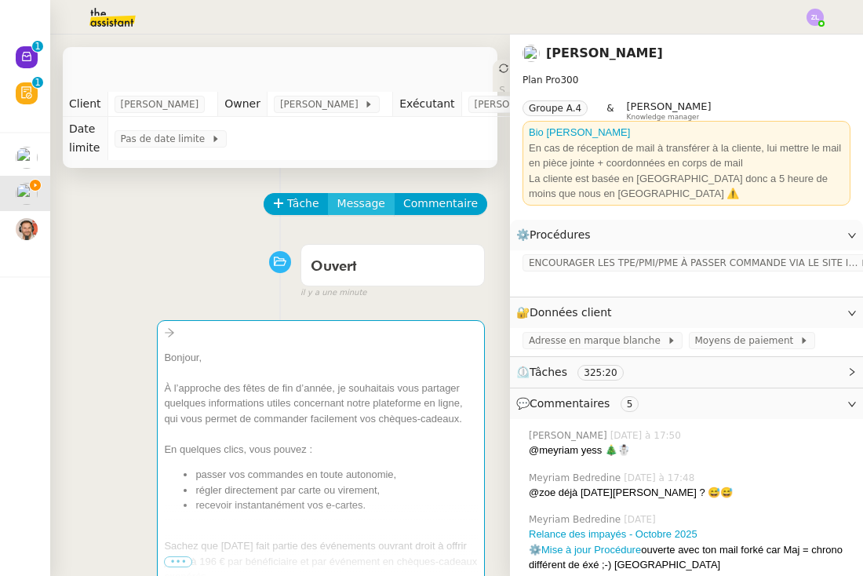
click at [369, 206] on span "Message" at bounding box center [361, 204] width 48 height 18
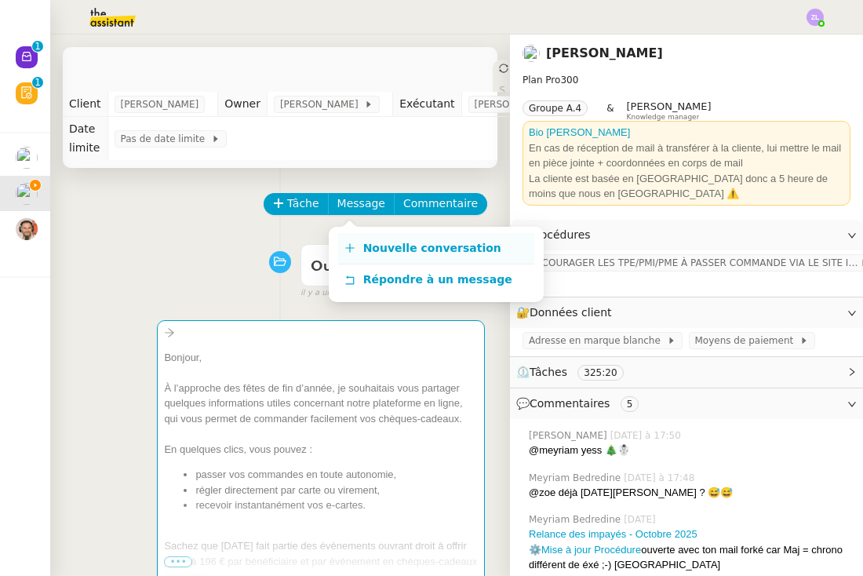
click at [380, 245] on span "Nouvelle conversation" at bounding box center [432, 248] width 138 height 13
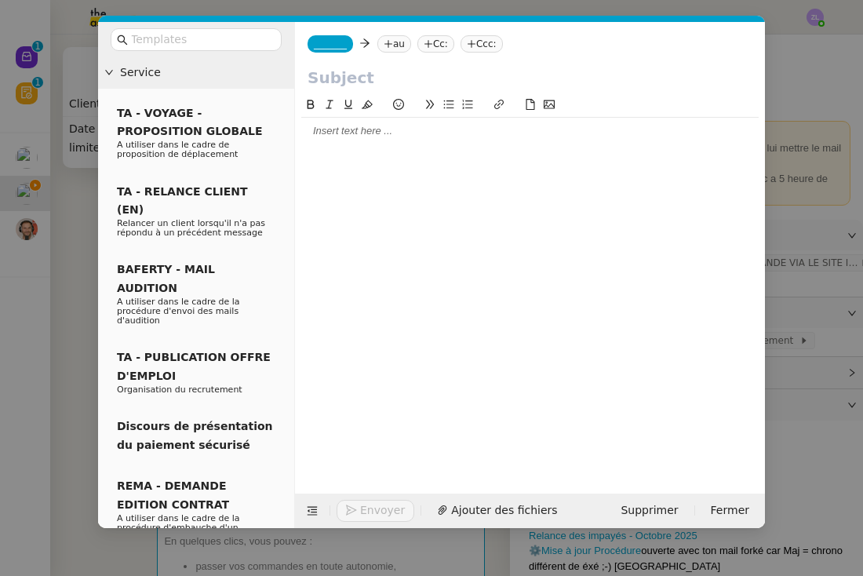
click at [309, 130] on div at bounding box center [529, 131] width 457 height 14
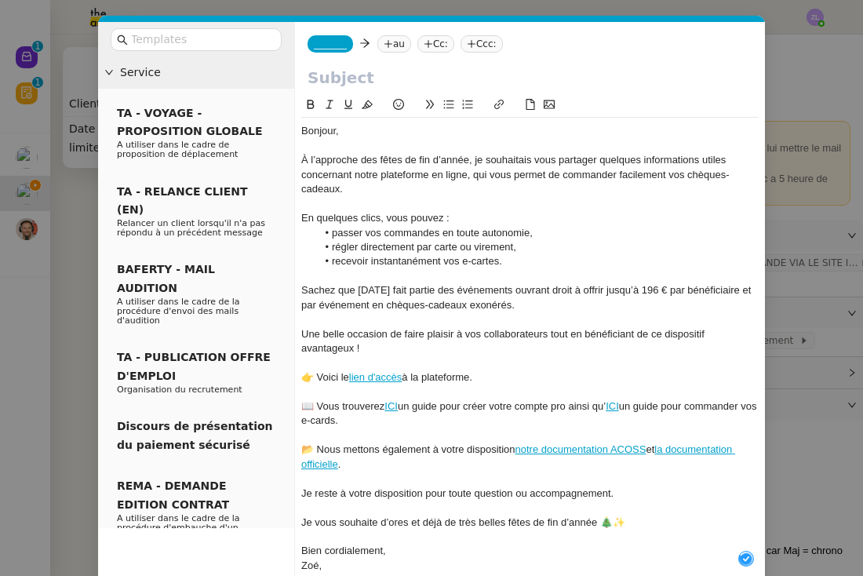
click at [64, 284] on nz-modal-container "Service TA - VOYAGE - PROPOSITION GLOBALE A utiliser dans le cadre de propositi…" at bounding box center [431, 288] width 863 height 576
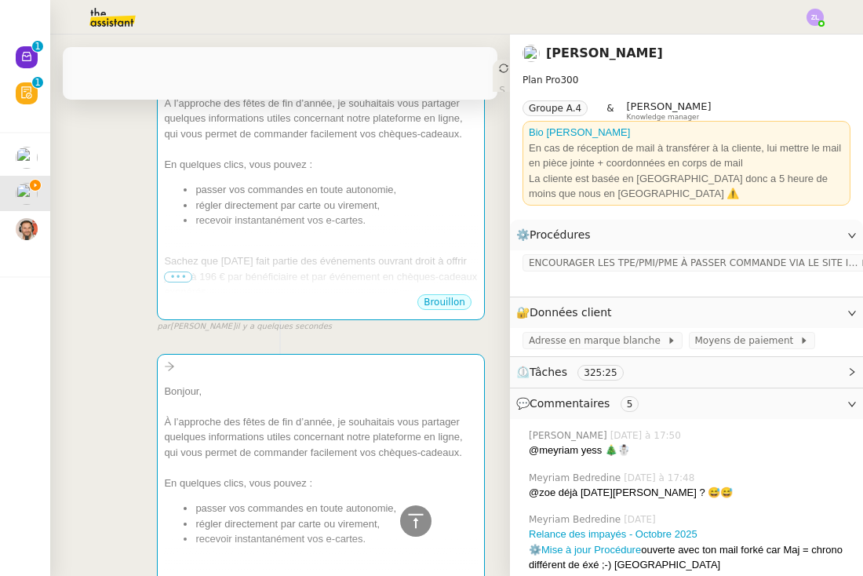
scroll to position [604, 0]
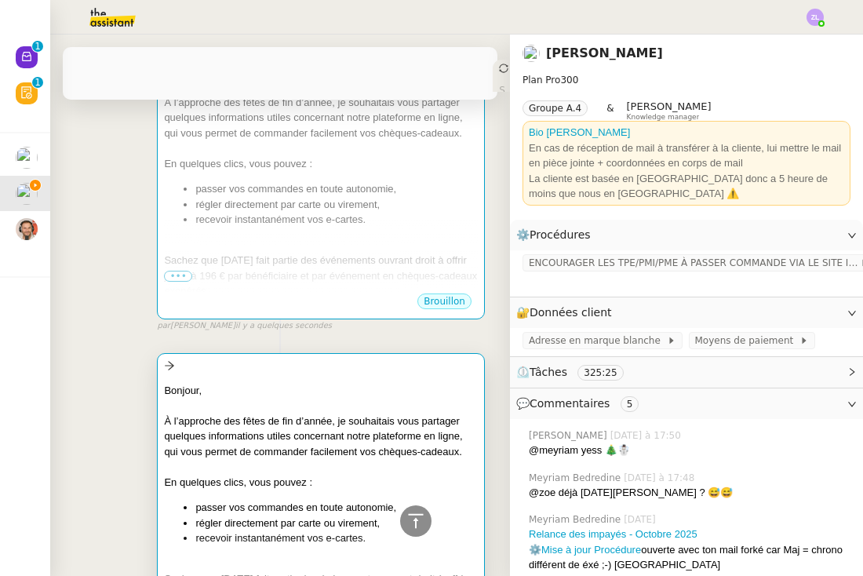
click at [309, 433] on div "À l’approche des fêtes de fin d’année, je souhaitais vous partager quelques inf…" at bounding box center [321, 436] width 314 height 46
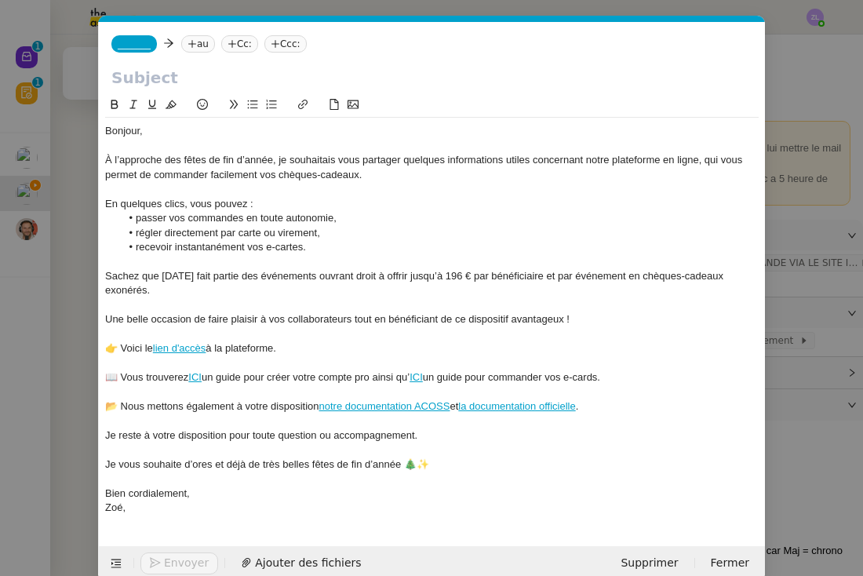
scroll to position [0, 34]
click at [162, 77] on input "text" at bounding box center [431, 78] width 641 height 24
paste input "Préparez vos fêtes de Noël avec Guyacadeau"
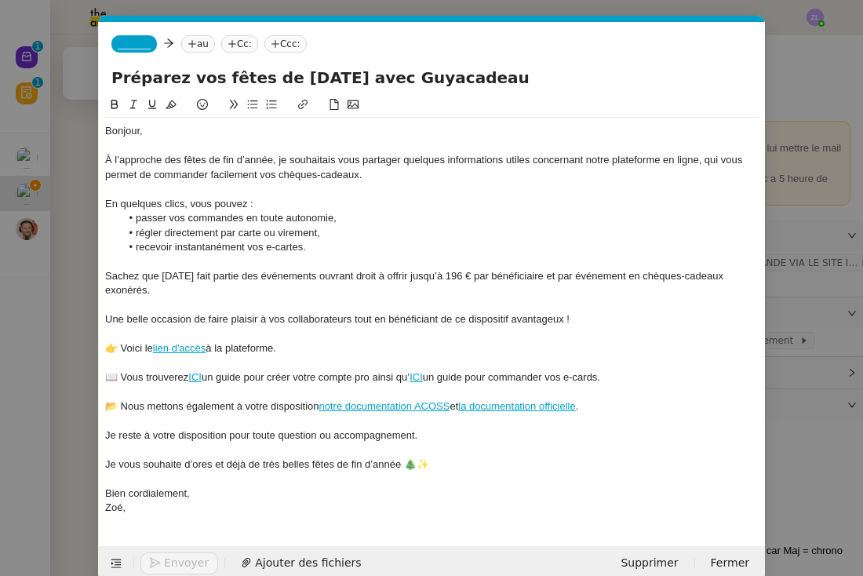
type input "Préparez vos fêtes de Noël avec Guyacadeau"
click at [130, 42] on span "_______" at bounding box center [134, 43] width 33 height 11
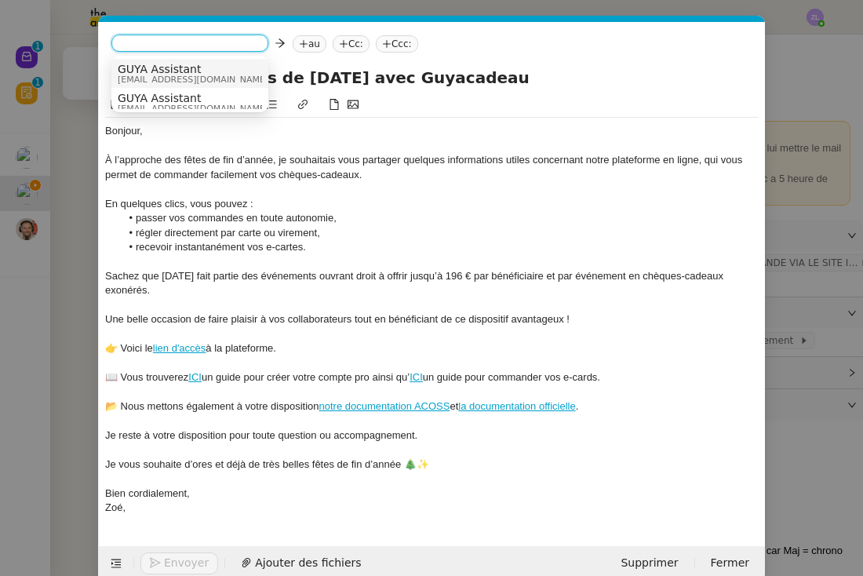
click at [188, 72] on span "GUYA Assistant" at bounding box center [193, 69] width 151 height 13
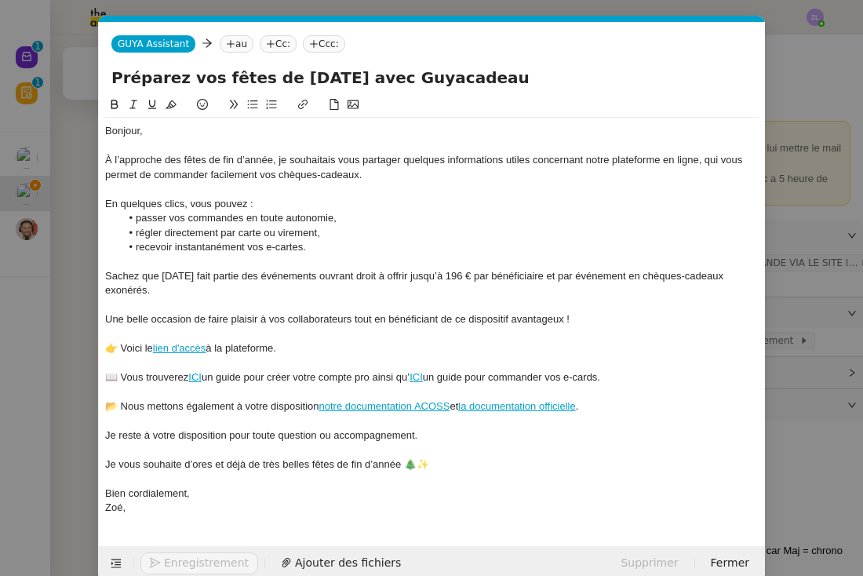
click at [234, 42] on nz-tag "au" at bounding box center [237, 43] width 34 height 17
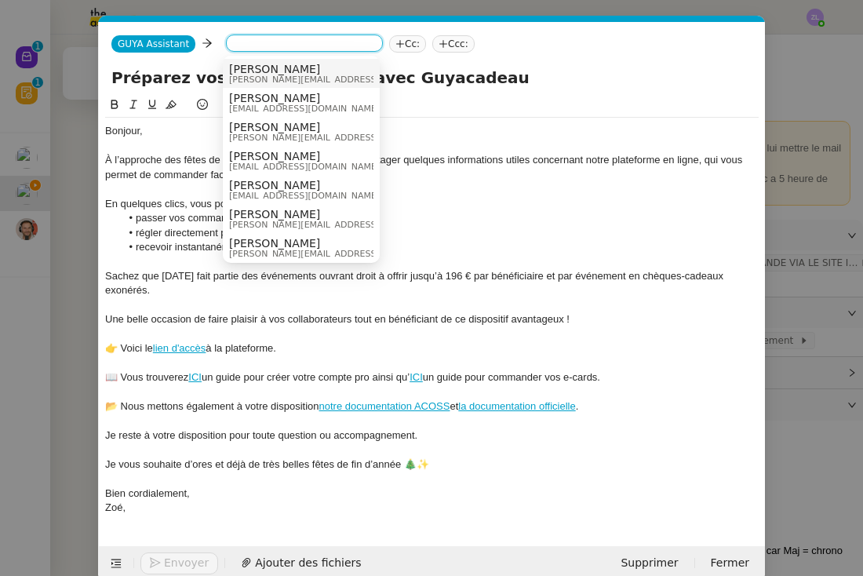
click at [395, 45] on icon at bounding box center [399, 43] width 9 height 9
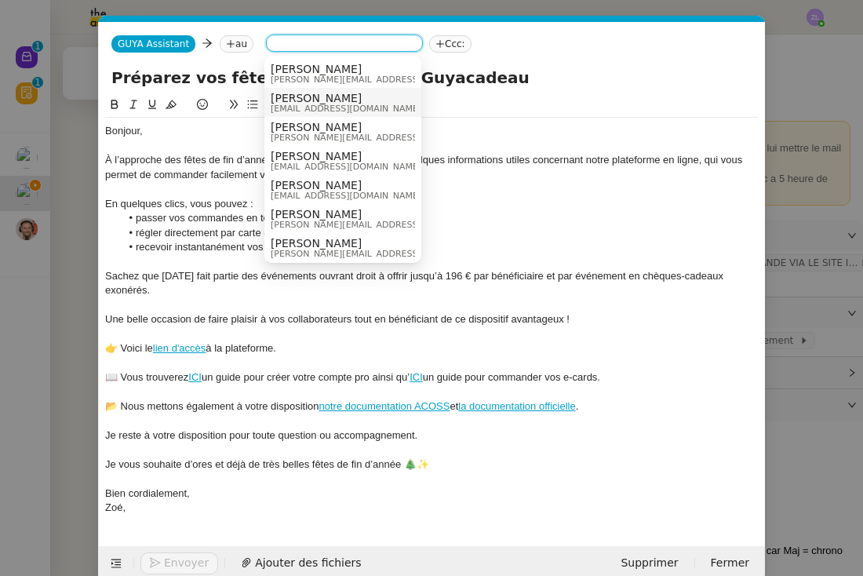
click at [295, 102] on span "Celia Etheve" at bounding box center [346, 98] width 151 height 13
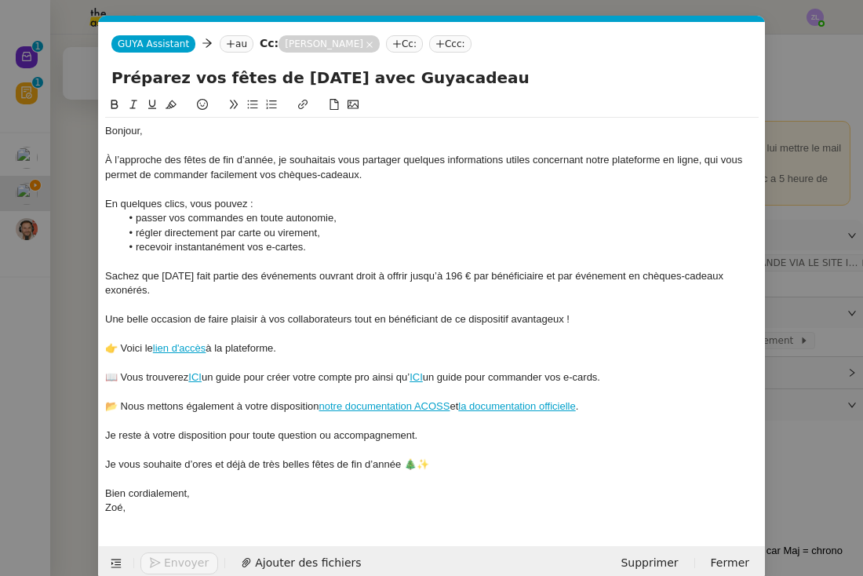
click at [242, 48] on nz-tag "au" at bounding box center [237, 43] width 34 height 17
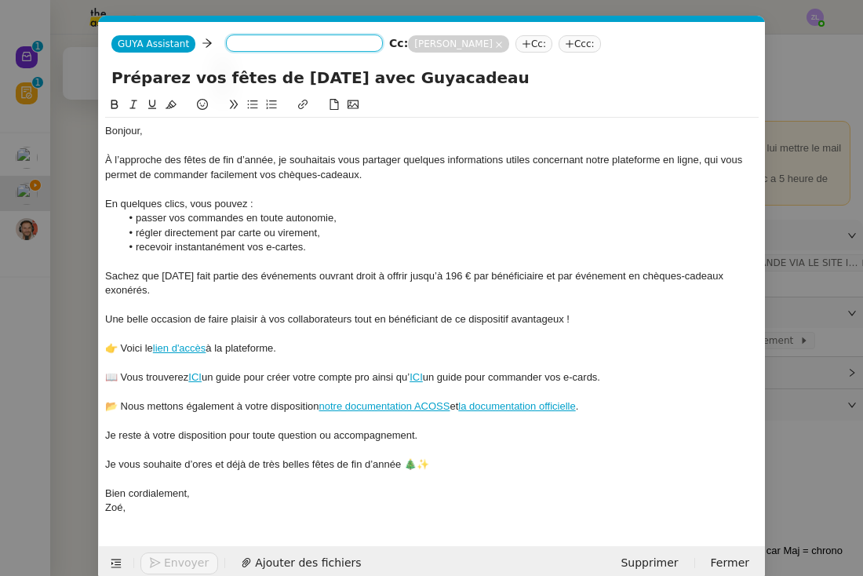
click at [242, 48] on input at bounding box center [304, 45] width 144 height 16
paste input "ambulancesaintmichel@gmail.com"
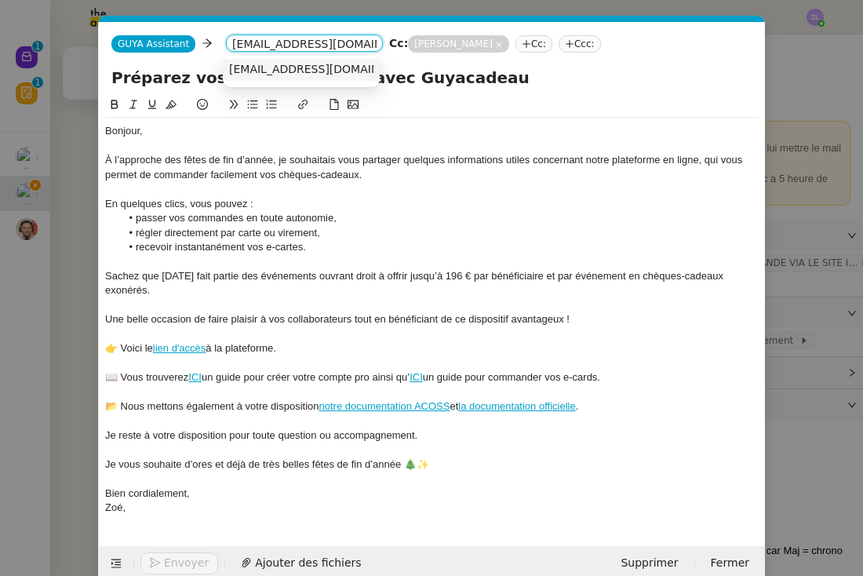
type input "ambulancesaintmichel@gmail.com"
click at [305, 67] on span "ambulancesaintmichel@gmail.com" at bounding box center [325, 69] width 192 height 13
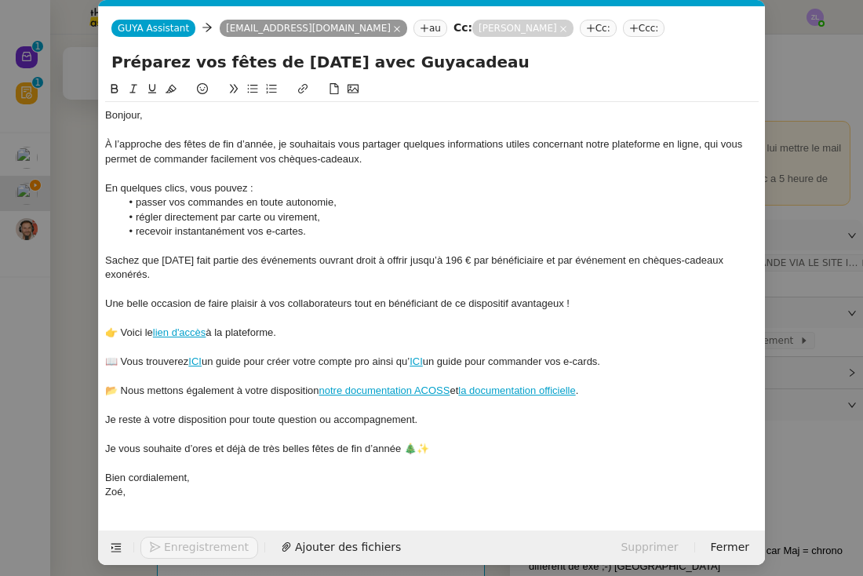
scroll to position [15, 0]
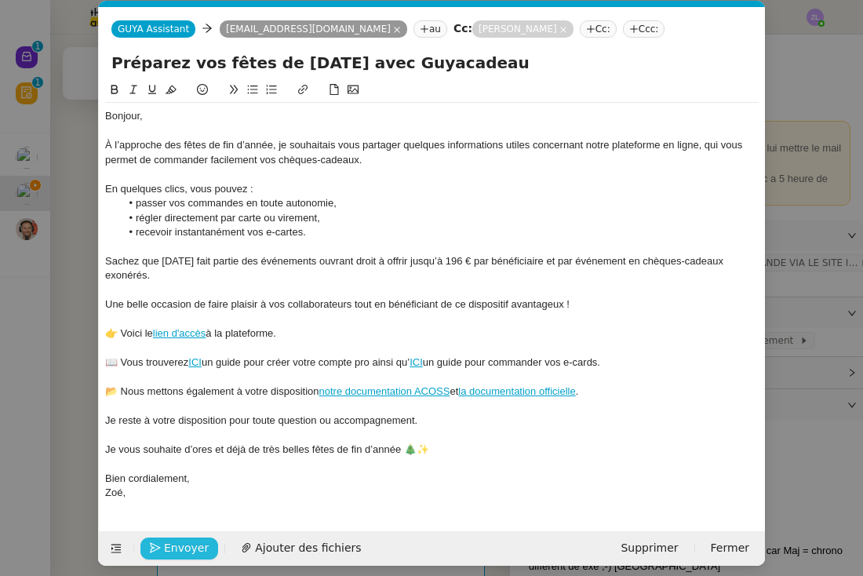
click at [166, 539] on span "Envoyer" at bounding box center [186, 548] width 45 height 18
click at [166, 539] on span "Confirmer l'envoi" at bounding box center [211, 548] width 94 height 18
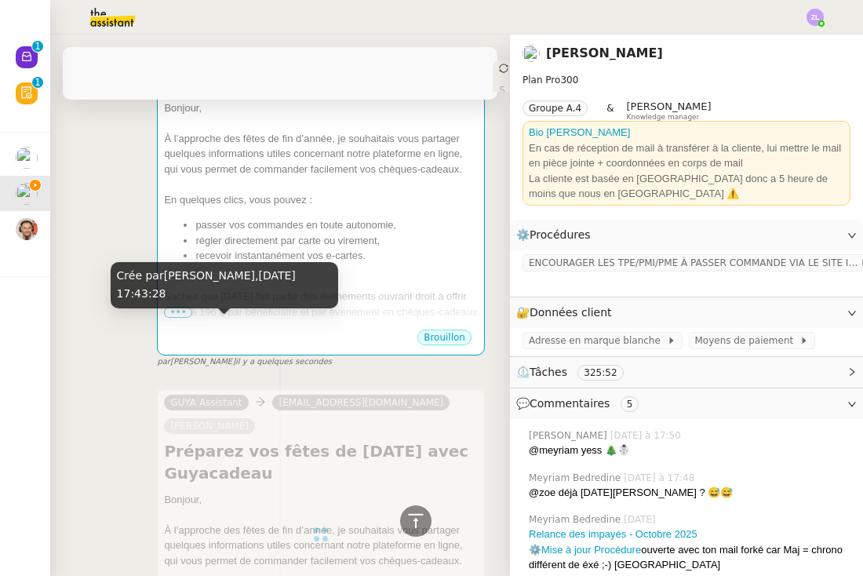
scroll to position [425, 0]
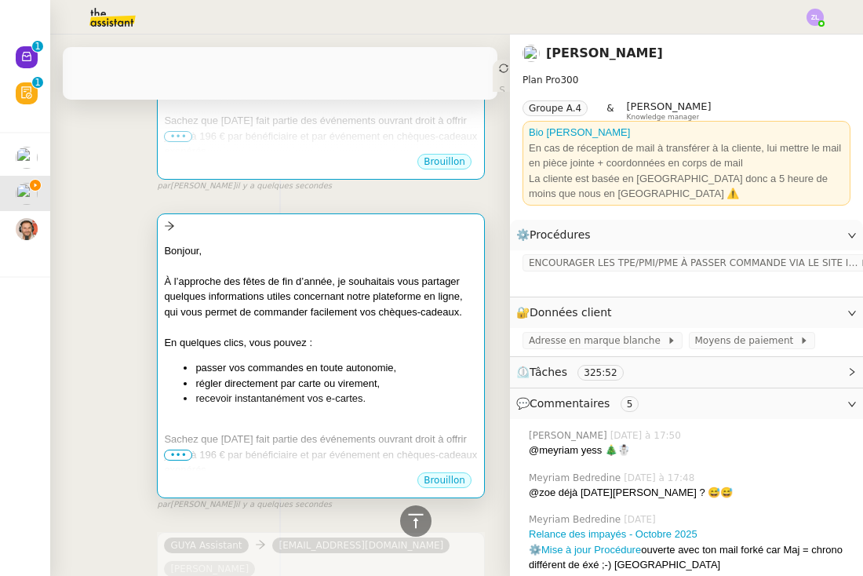
click at [248, 378] on li "régler directement par carte ou virement," at bounding box center [336, 384] width 282 height 16
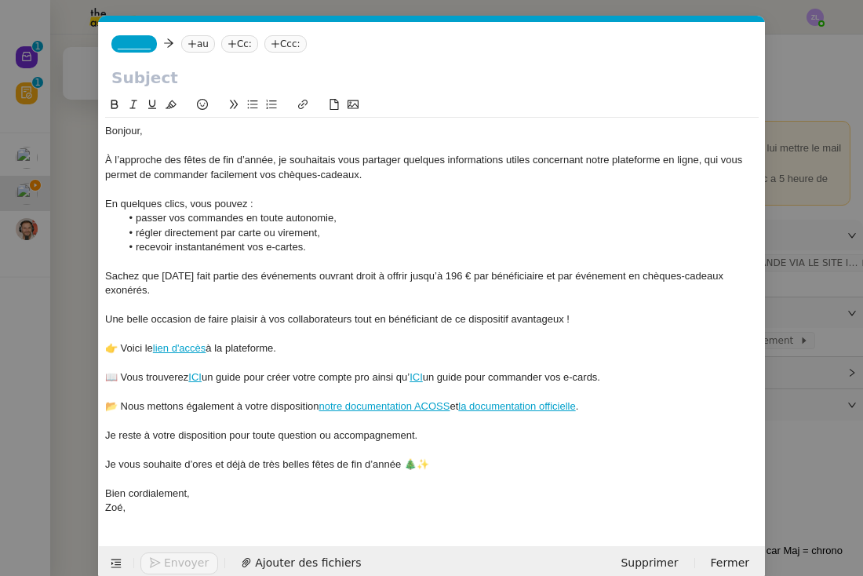
scroll to position [0, 34]
click at [131, 45] on span "_______" at bounding box center [134, 43] width 33 height 11
click at [234, 38] on nz-tag "au" at bounding box center [237, 43] width 34 height 17
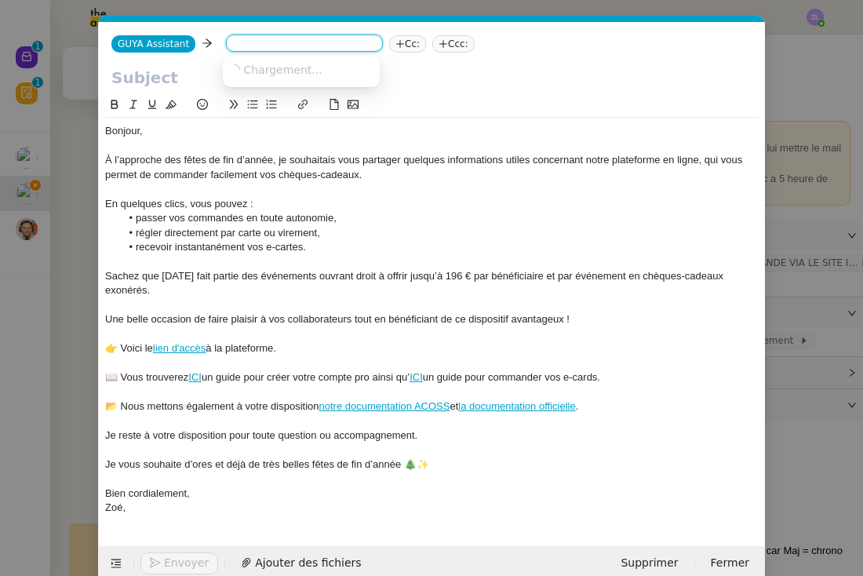
paste input "franck.bucau@gendarmerie.interieur.gouv.fr"
type input "franck.bucau@gendarmerie.interieur.gouv.fr"
click at [302, 75] on span "franck.bucau@gendarmerie.interieur.gouv.fr" at bounding box center [416, 69] width 374 height 13
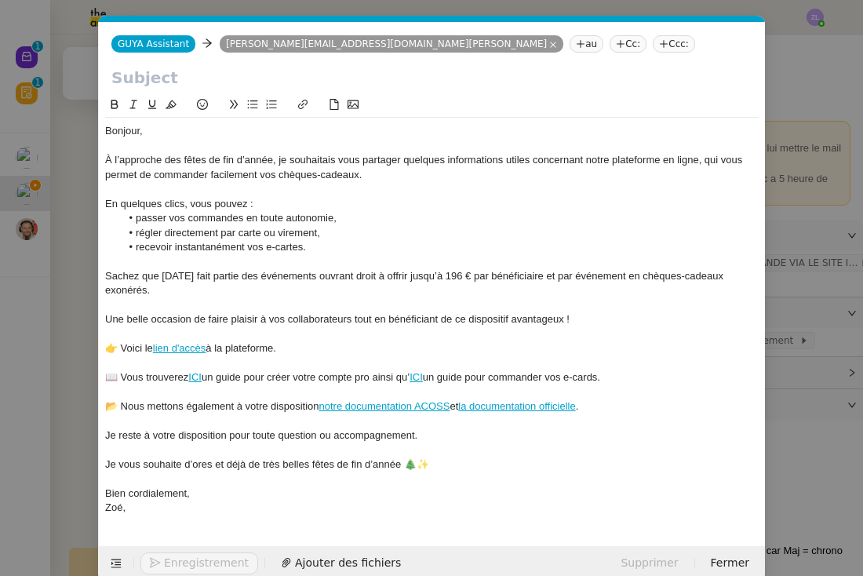
click at [617, 44] on icon at bounding box center [621, 43] width 8 height 1
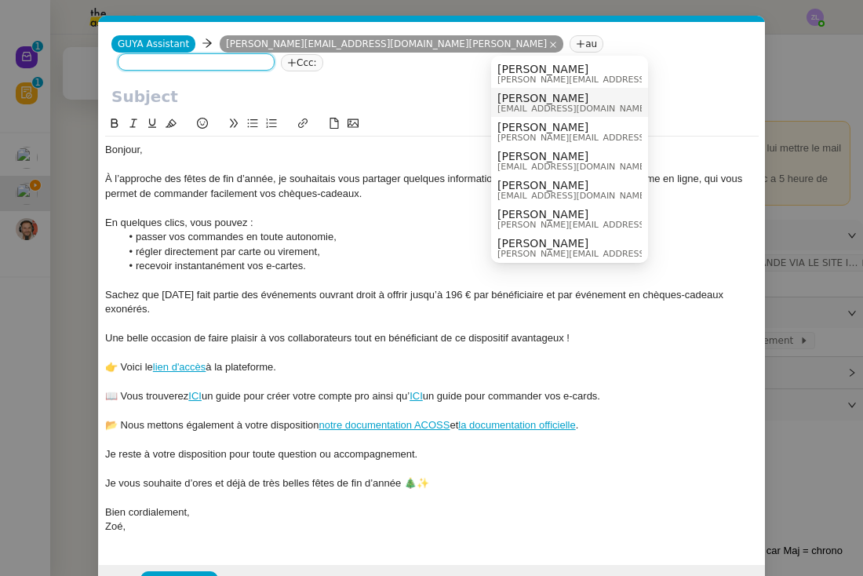
click at [529, 100] on span "Celia Etheve" at bounding box center [572, 98] width 151 height 13
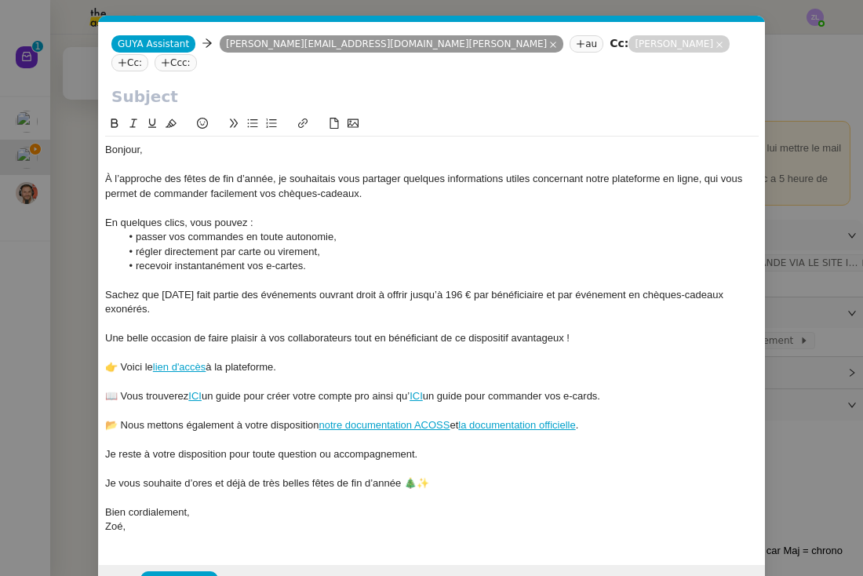
click at [126, 85] on input "text" at bounding box center [431, 97] width 641 height 24
paste input "Préparez vos fêtes de Noël avec Guyacadeau"
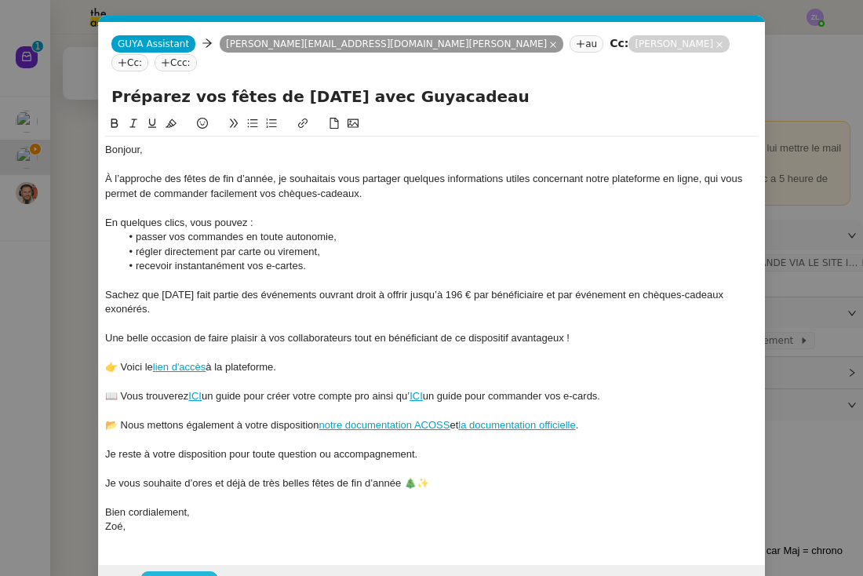
type input "Préparez vos fêtes de Noël avec Guyacadeau"
click at [187, 573] on span "Envoyer" at bounding box center [186, 582] width 45 height 18
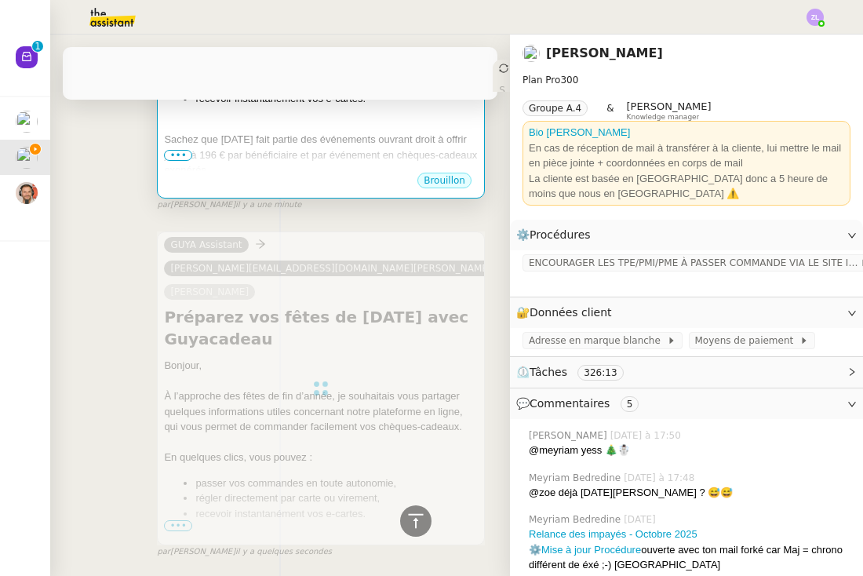
scroll to position [484, 0]
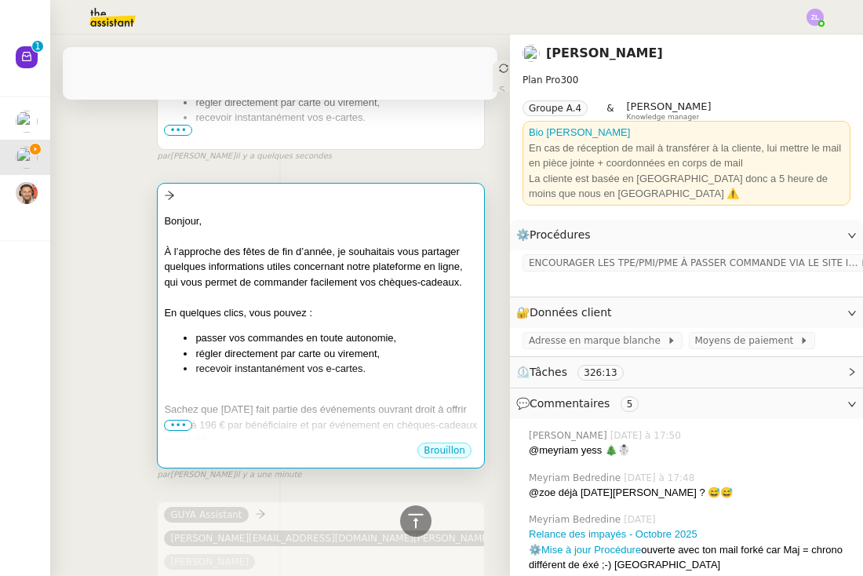
click at [318, 330] on li "passer vos commandes en toute autonomie," at bounding box center [336, 338] width 282 height 16
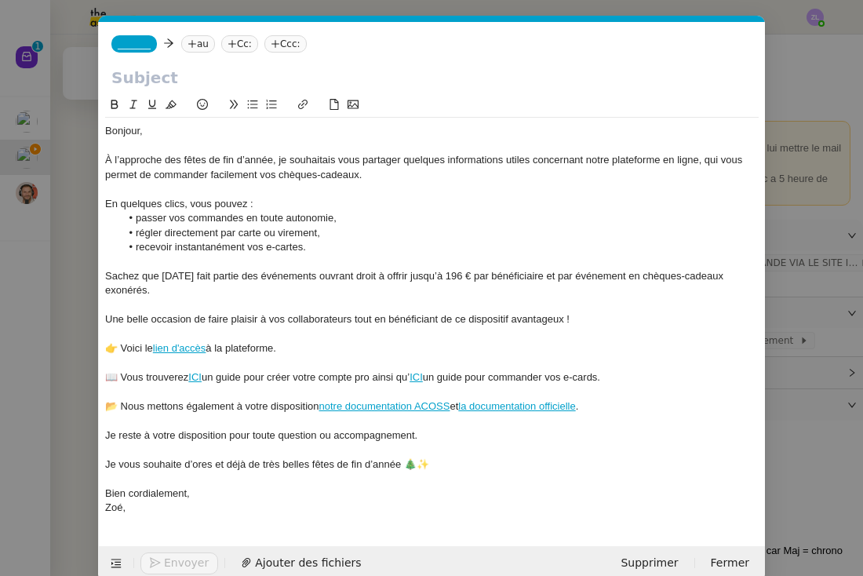
scroll to position [0, 34]
click at [135, 46] on span "_______" at bounding box center [134, 43] width 33 height 11
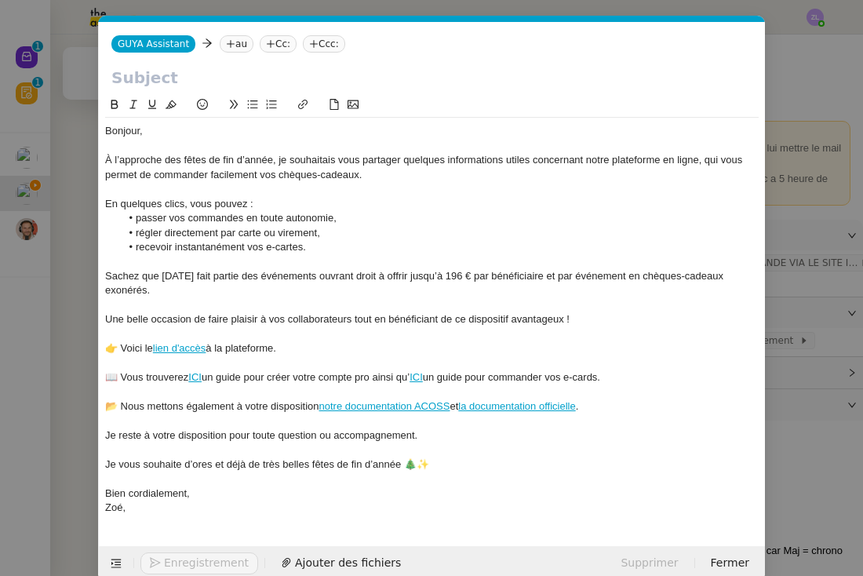
click at [228, 42] on icon at bounding box center [230, 43] width 9 height 9
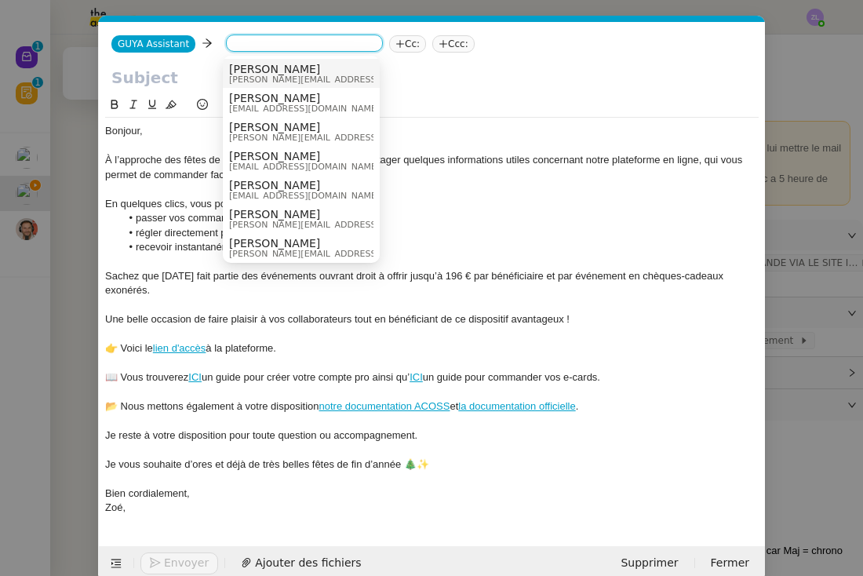
paste input "direction@cfa-pcom.fr"
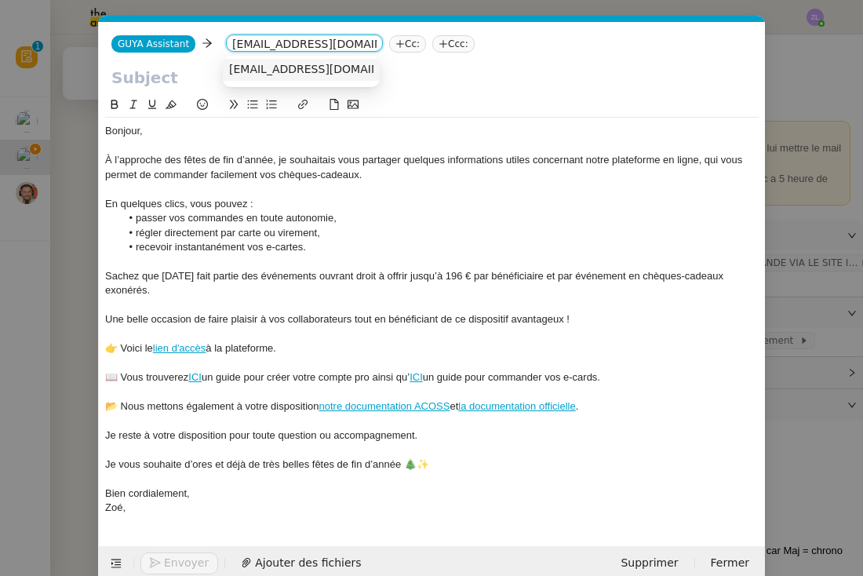
type input "direction@cfa-pcom.fr"
click at [277, 62] on nz-option-item "direction@cfa-pcom.fr" at bounding box center [301, 70] width 157 height 22
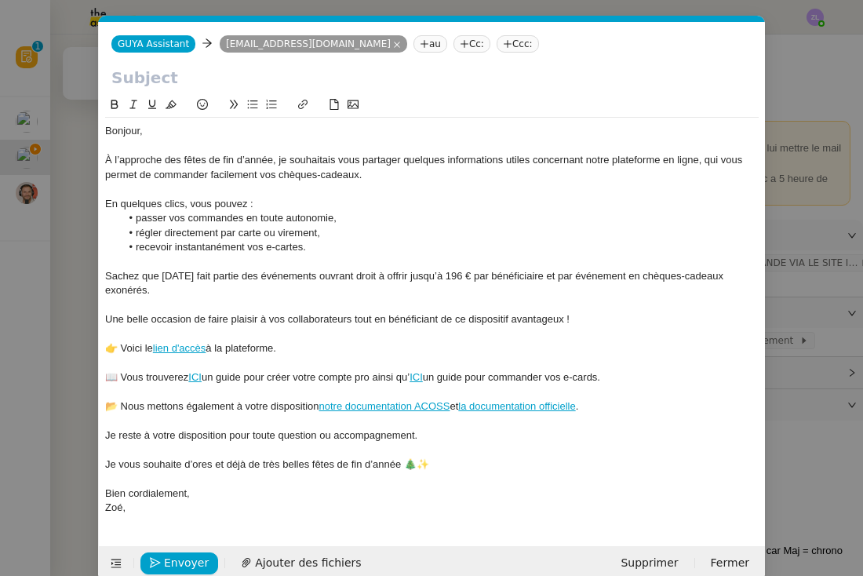
click at [453, 52] on nz-tag "Cc:" at bounding box center [471, 43] width 37 height 17
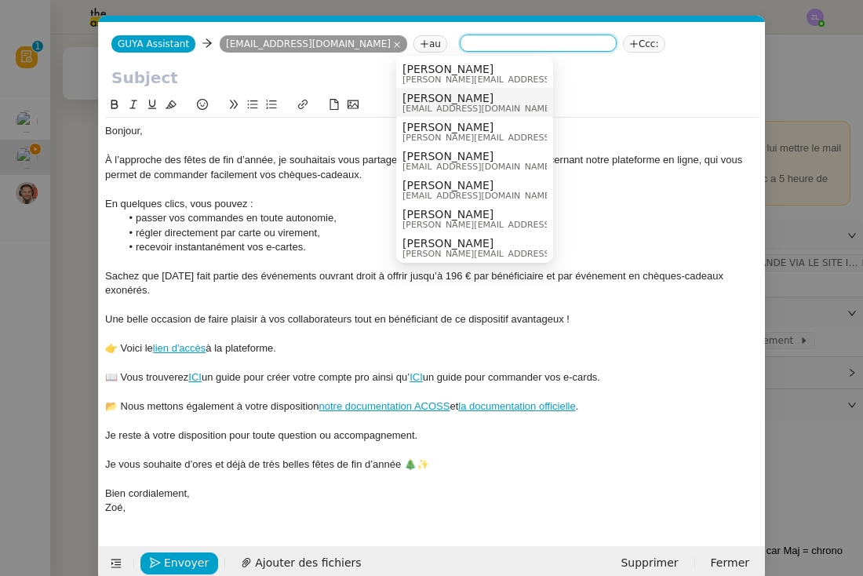
click at [442, 104] on span "commercial@guyacadeau.com" at bounding box center [477, 108] width 151 height 9
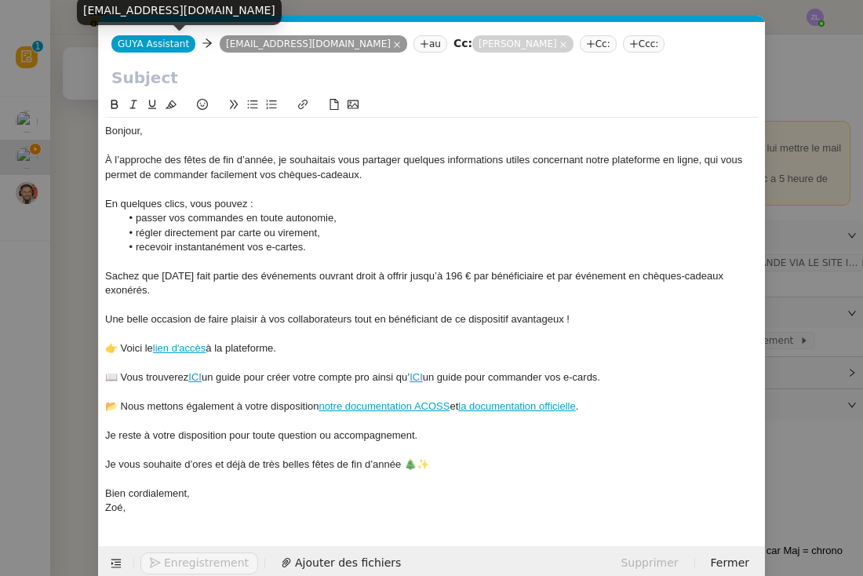
click at [138, 45] on span "GUYA Assistant" at bounding box center [153, 43] width 71 height 11
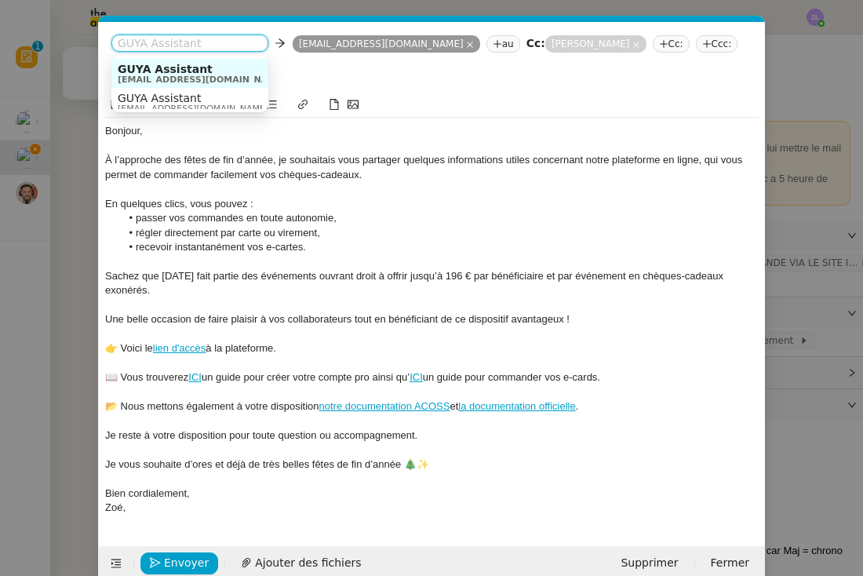
click at [231, 69] on div "GUYA Assistant admin@guyacadeau.com" at bounding box center [208, 73] width 180 height 21
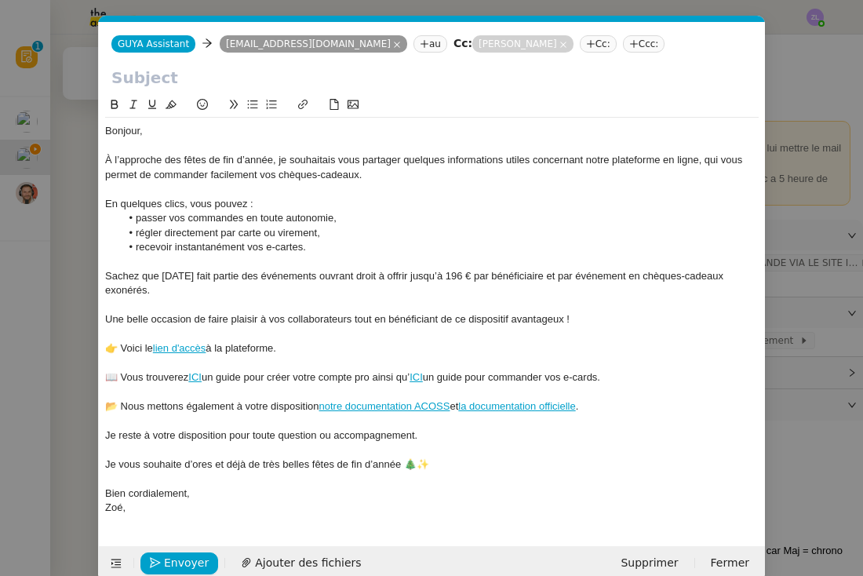
click at [297, 86] on input "text" at bounding box center [431, 78] width 641 height 24
paste input "Préparez vos fêtes de Noël avec Guyacadeau"
click at [158, 84] on input "text" at bounding box center [431, 78] width 641 height 24
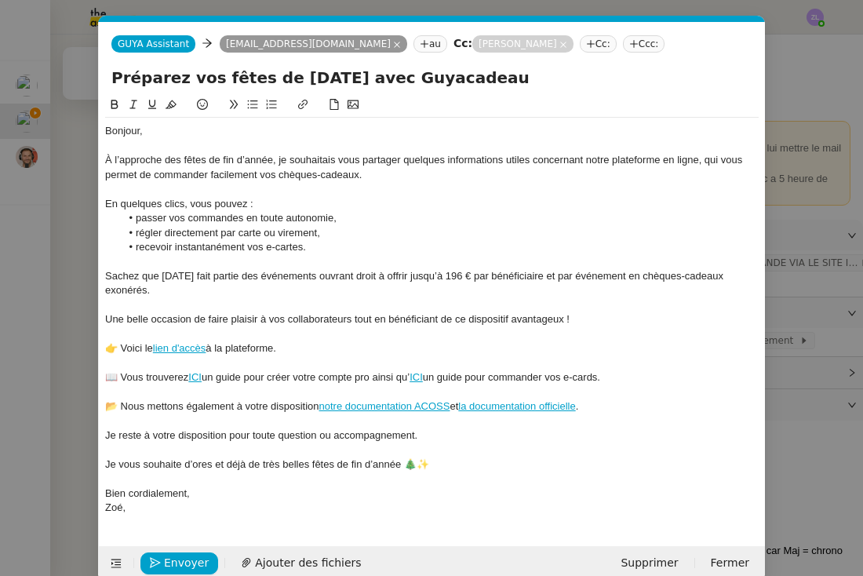
scroll to position [15, 0]
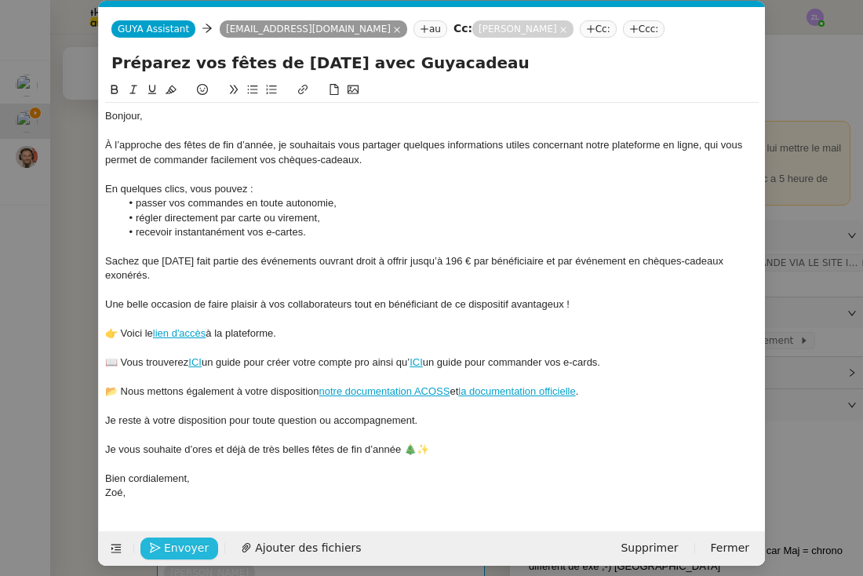
type input "Préparez vos fêtes de Noël avec Guyacadeau"
click at [179, 540] on span "Envoyer" at bounding box center [186, 548] width 45 height 18
click at [179, 540] on span "Confirmer l'envoi" at bounding box center [211, 548] width 94 height 18
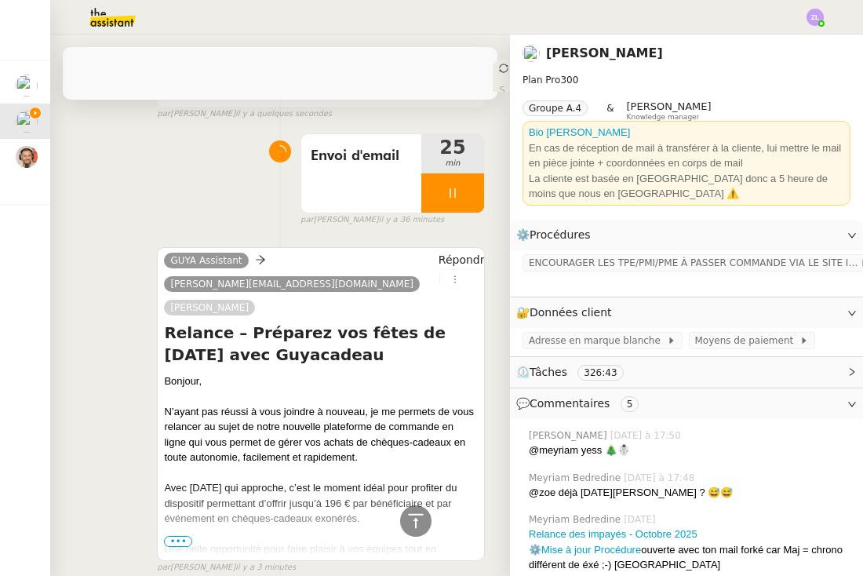
scroll to position [1363, 0]
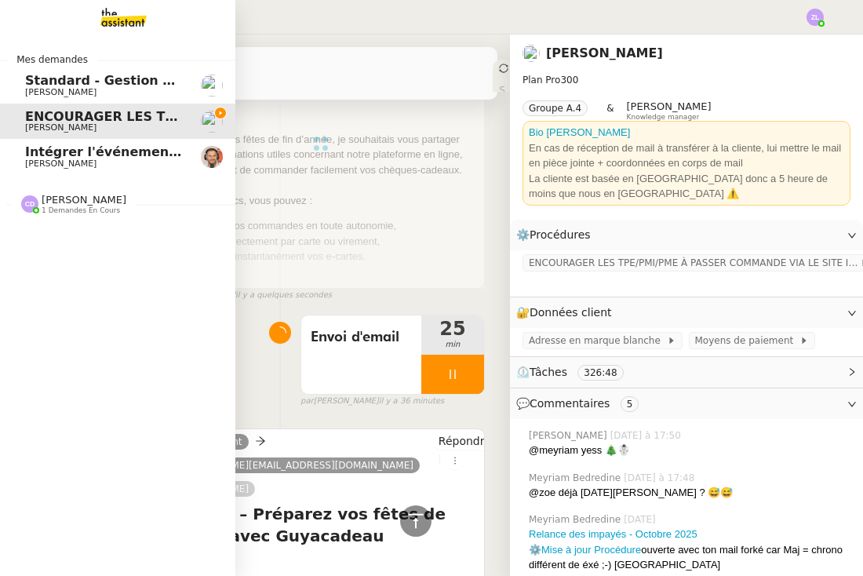
click at [25, 159] on span "[PERSON_NAME]" at bounding box center [60, 163] width 71 height 10
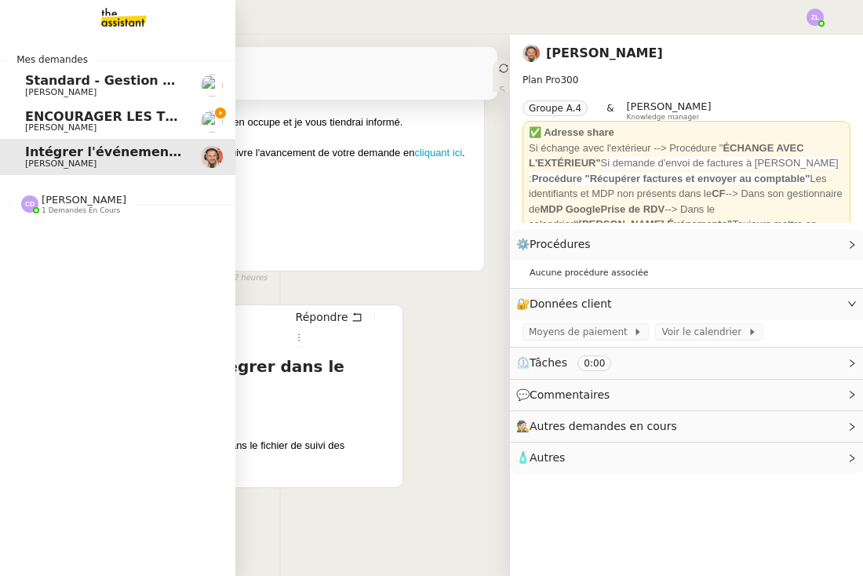
scroll to position [218, 0]
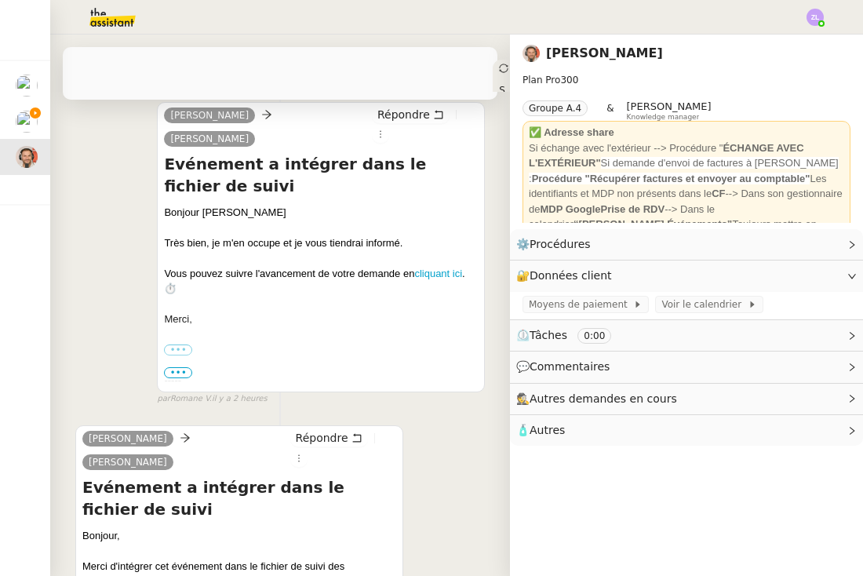
click at [499, 68] on icon at bounding box center [503, 68] width 9 height 9
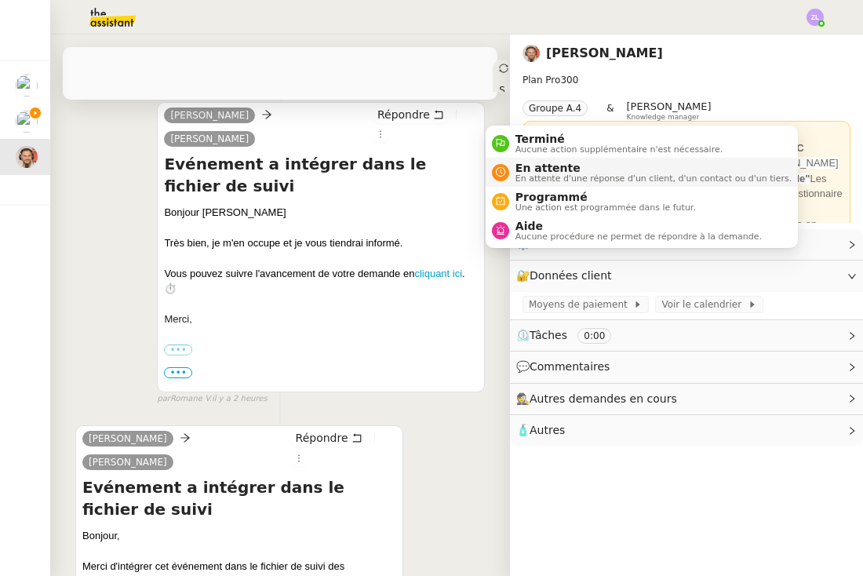
click at [519, 171] on span "En attente" at bounding box center [653, 168] width 276 height 13
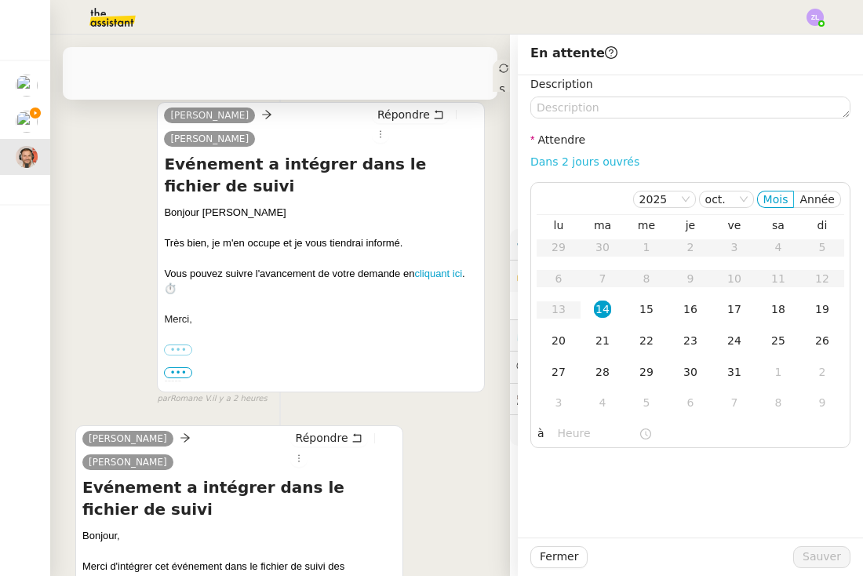
click at [585, 155] on link "Dans 2 jours ouvrés" at bounding box center [584, 161] width 109 height 13
type input "07:00"
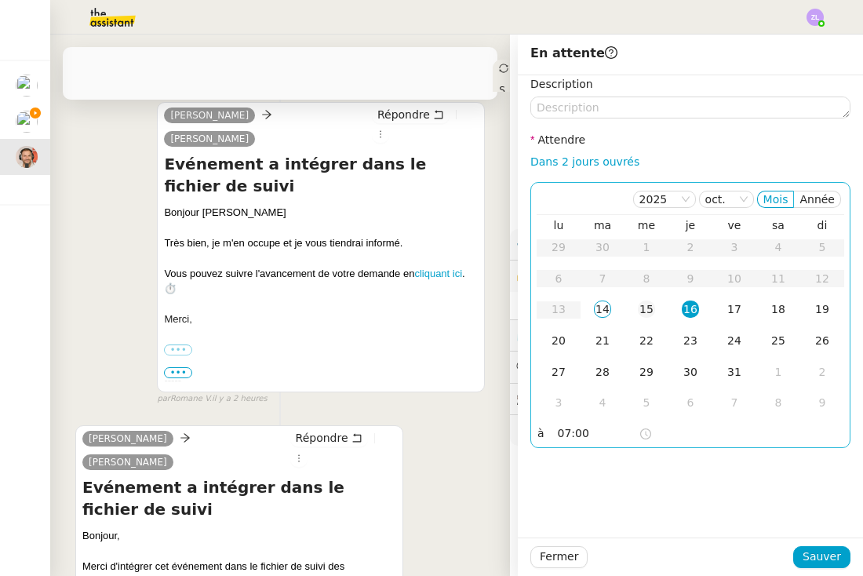
click at [647, 309] on div "15" at bounding box center [646, 308] width 17 height 17
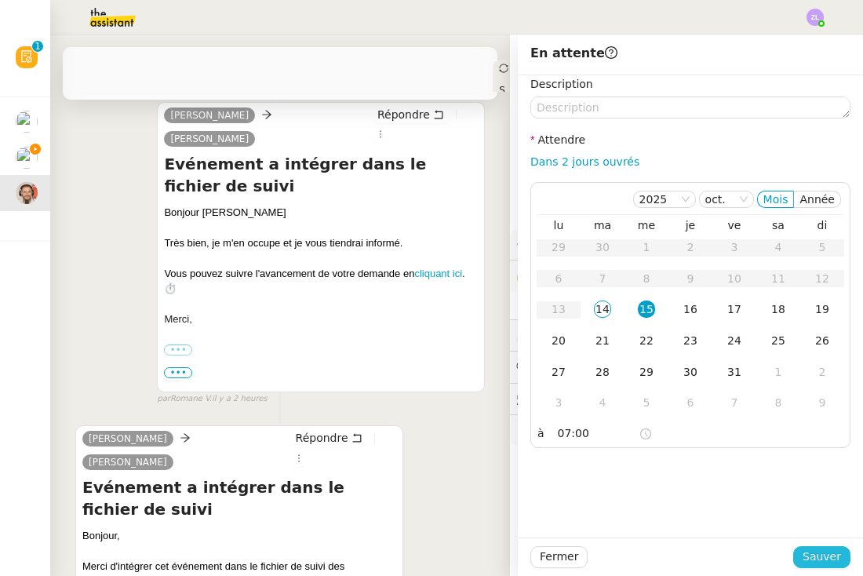
click at [817, 562] on span "Sauver" at bounding box center [821, 557] width 38 height 18
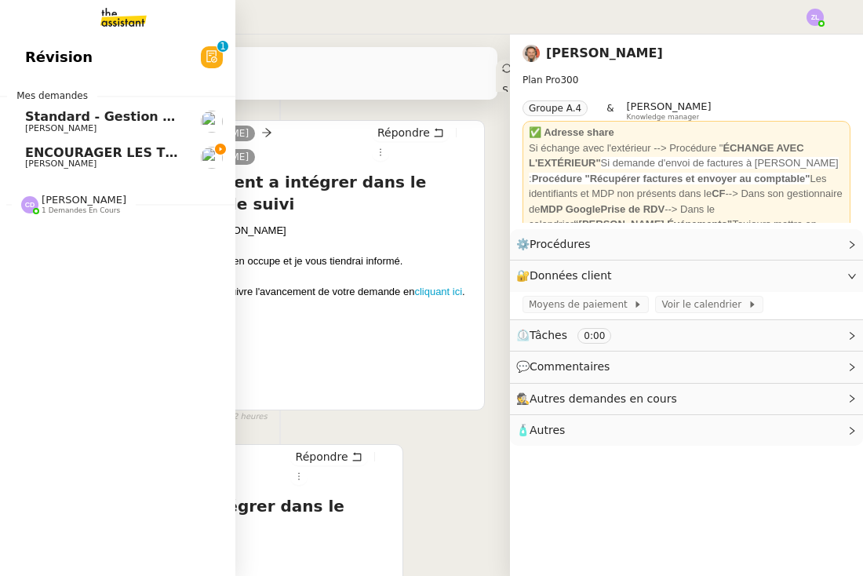
click at [45, 156] on span "ENCOURAGER LES TPE/PMI/PME À PASSER COMMANDE VIA LE SITE INTERNET - 1 septembre…" at bounding box center [367, 152] width 685 height 15
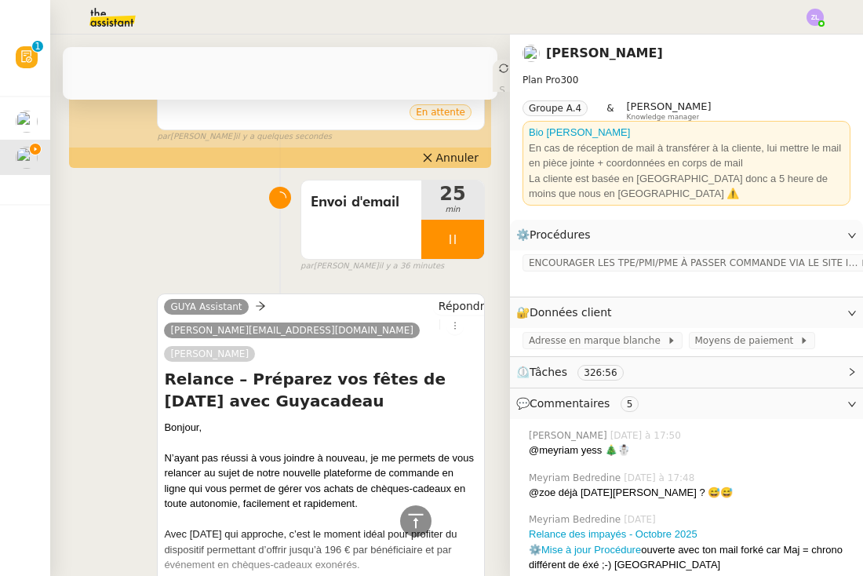
scroll to position [1534, 0]
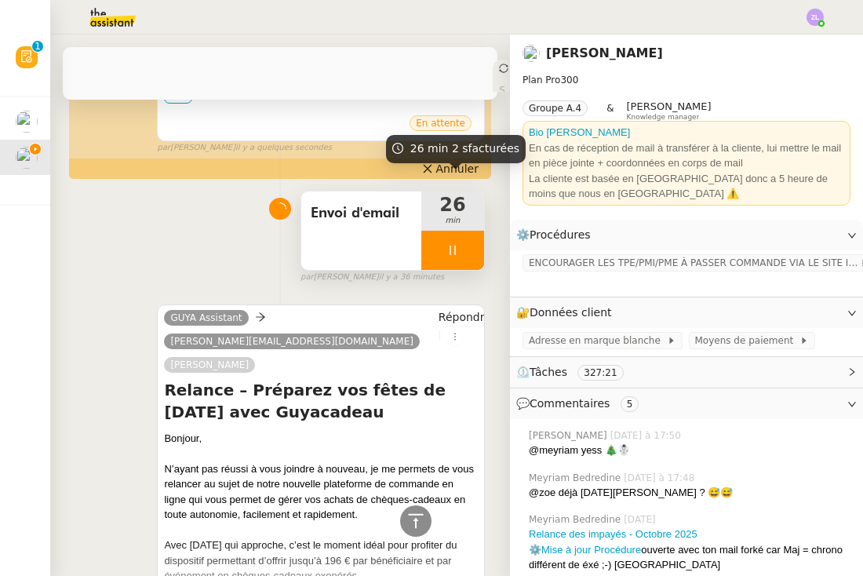
click at [439, 242] on div at bounding box center [452, 250] width 63 height 39
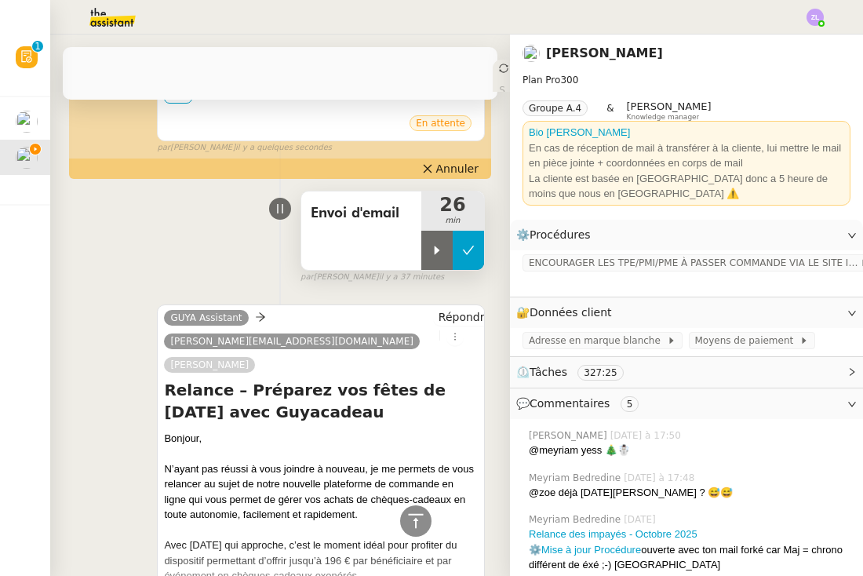
click at [468, 239] on button at bounding box center [468, 250] width 31 height 39
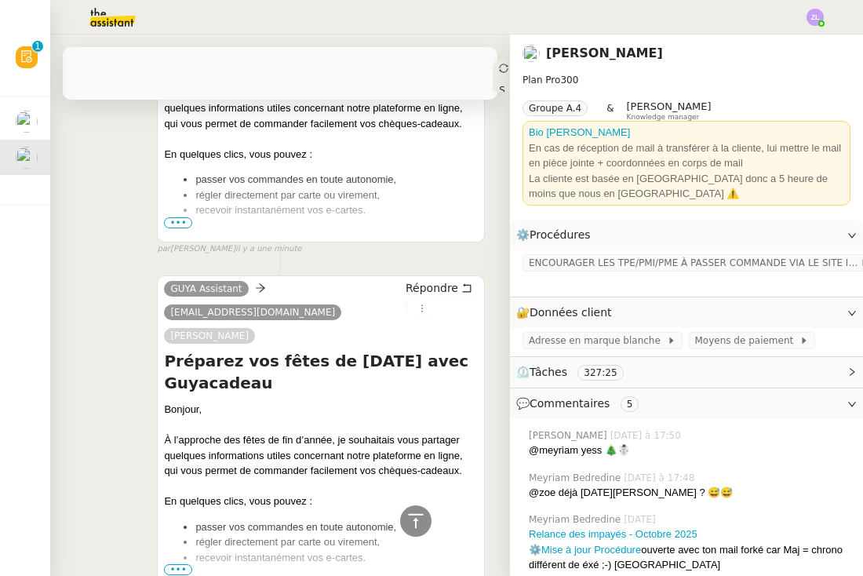
scroll to position [320, 0]
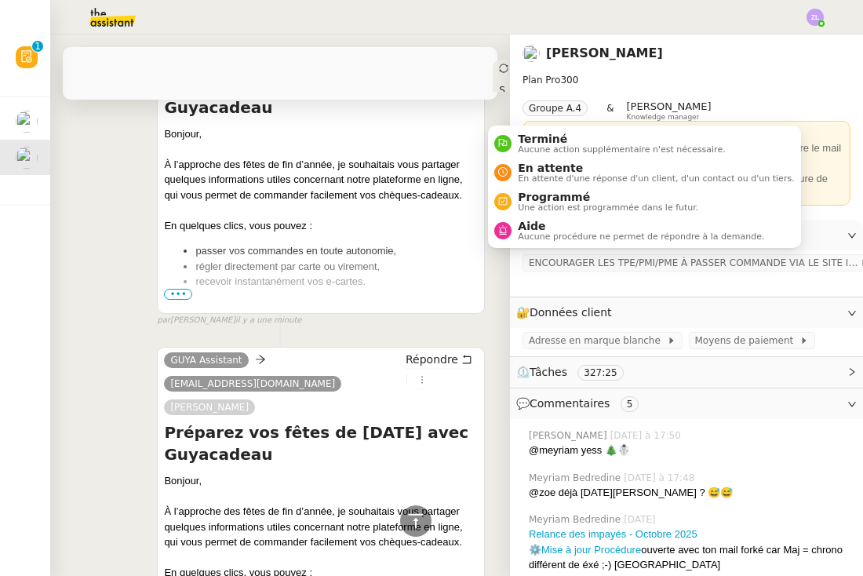
click at [499, 68] on icon at bounding box center [503, 68] width 9 height 9
click at [518, 182] on span "En attente d'une réponse d'un client, d'un contact ou d'un tiers." at bounding box center [656, 178] width 276 height 9
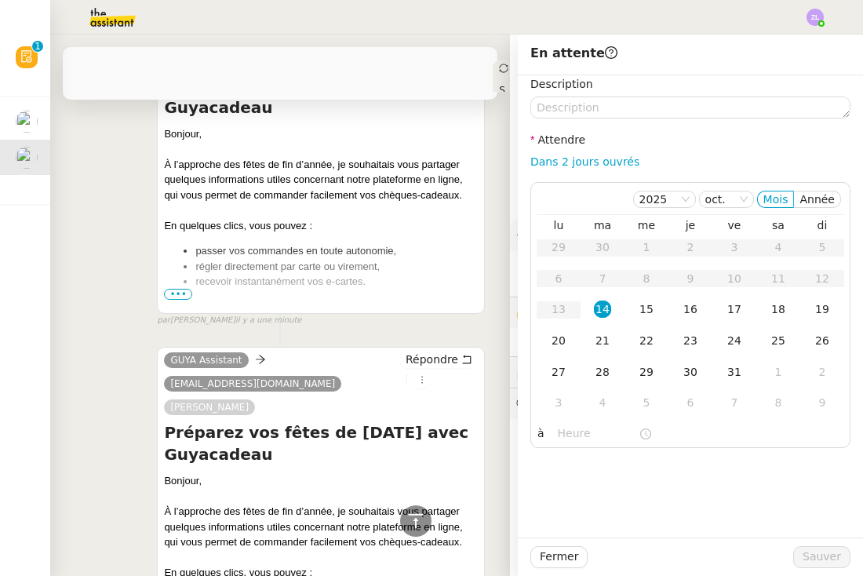
click at [595, 169] on div "Dans 2 jours ouvrés" at bounding box center [690, 162] width 320 height 18
click at [600, 168] on div "Dans 2 jours ouvrés" at bounding box center [690, 162] width 320 height 18
click at [594, 159] on link "Dans 2 jours ouvrés" at bounding box center [584, 161] width 109 height 13
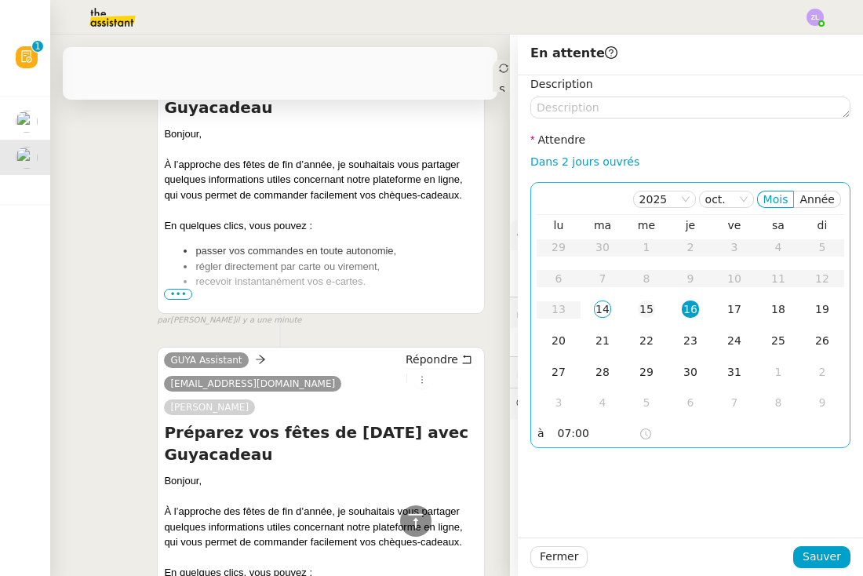
click at [643, 315] on div "15" at bounding box center [646, 308] width 17 height 17
click at [567, 441] on input "07:00" at bounding box center [598, 433] width 81 height 18
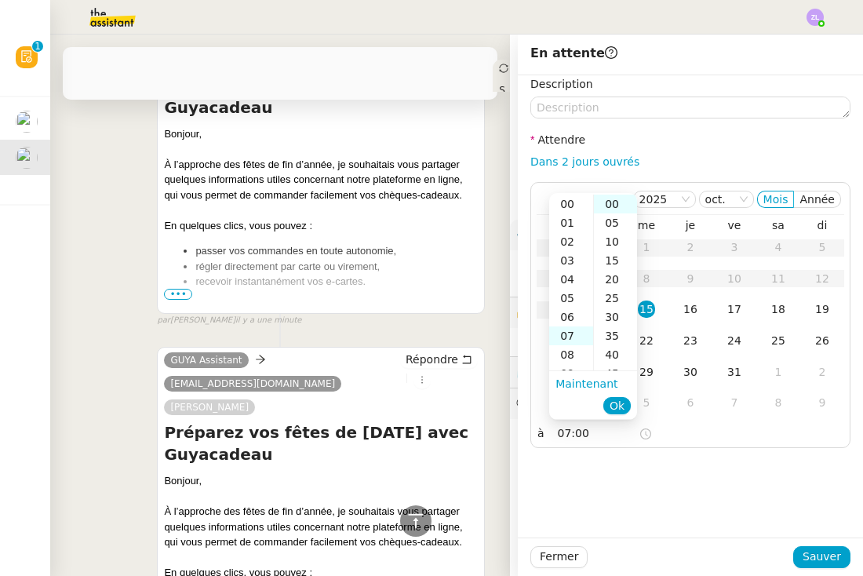
scroll to position [132, 0]
click at [570, 318] on div "13" at bounding box center [571, 317] width 44 height 19
type input "13:00"
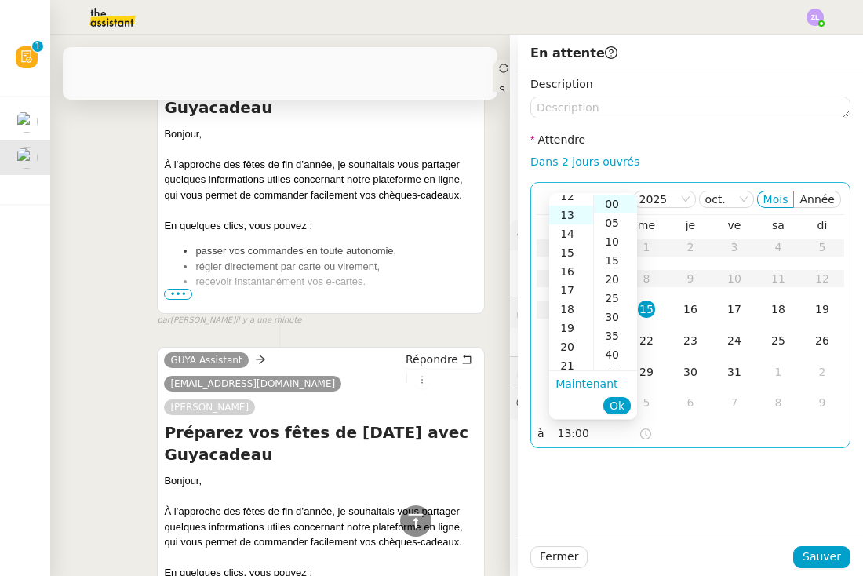
scroll to position [245, 0]
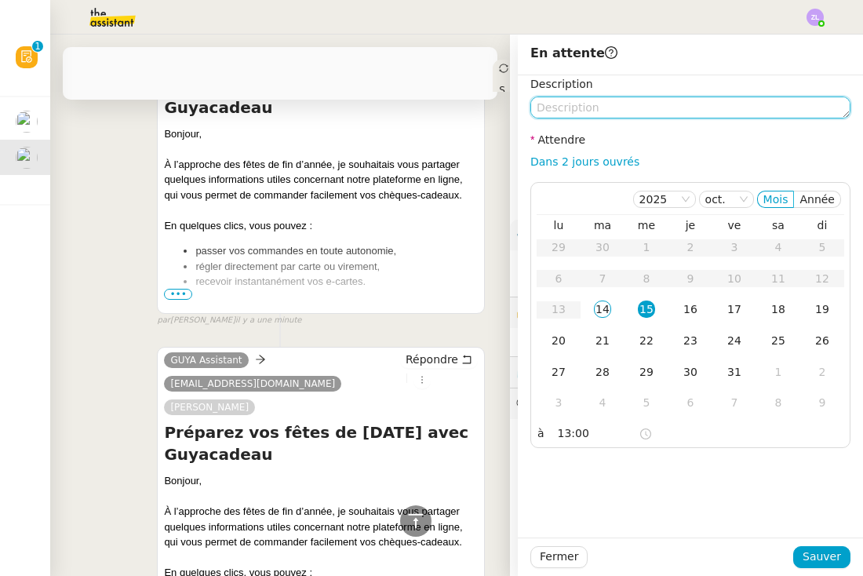
click at [554, 104] on textarea at bounding box center [690, 107] width 320 height 22
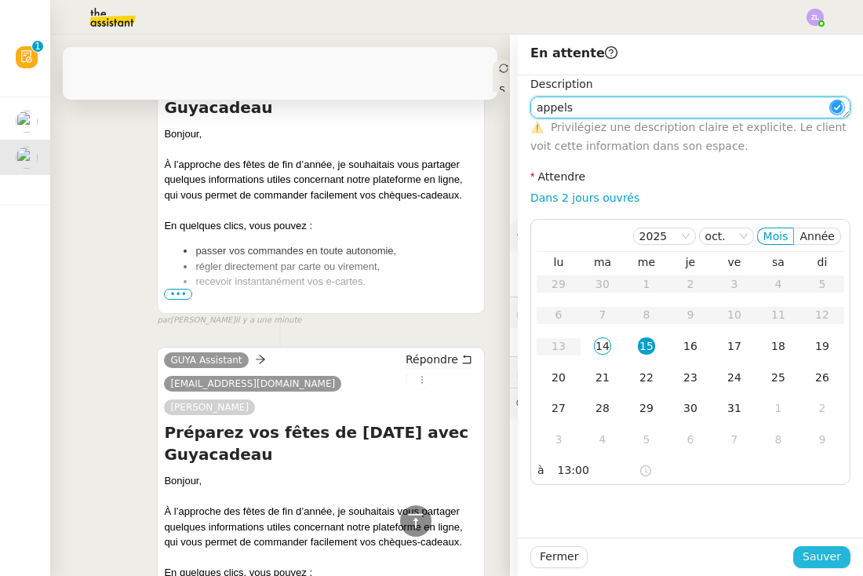
type textarea "appels"
click at [817, 562] on span "Sauver" at bounding box center [821, 557] width 38 height 18
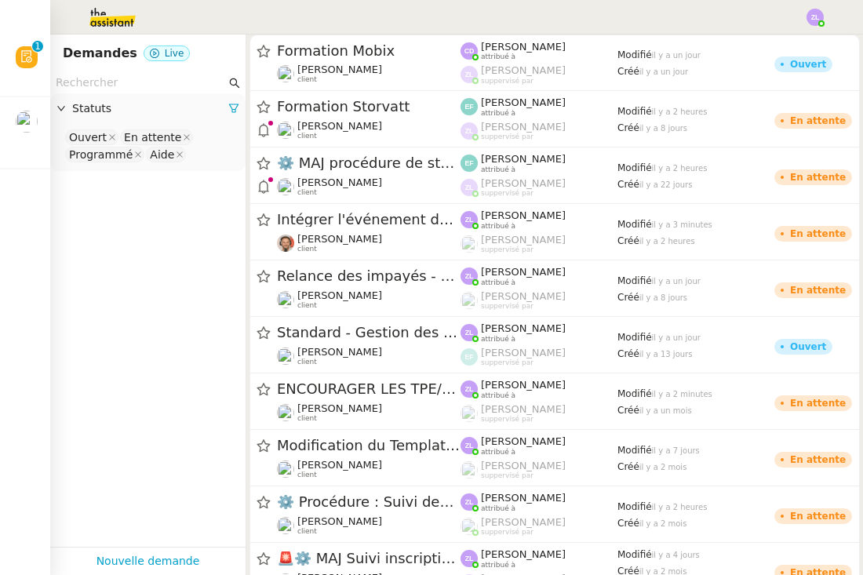
click at [811, 18] on img at bounding box center [814, 17] width 17 height 17
click at [794, 44] on li "Suivi" at bounding box center [773, 45] width 102 height 22
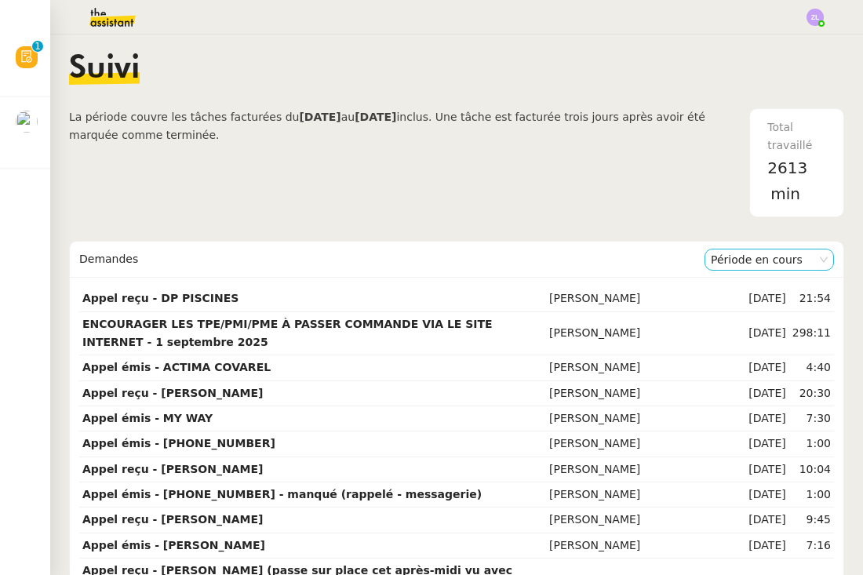
click at [783, 253] on nz-select-item "Période en cours" at bounding box center [769, 259] width 117 height 20
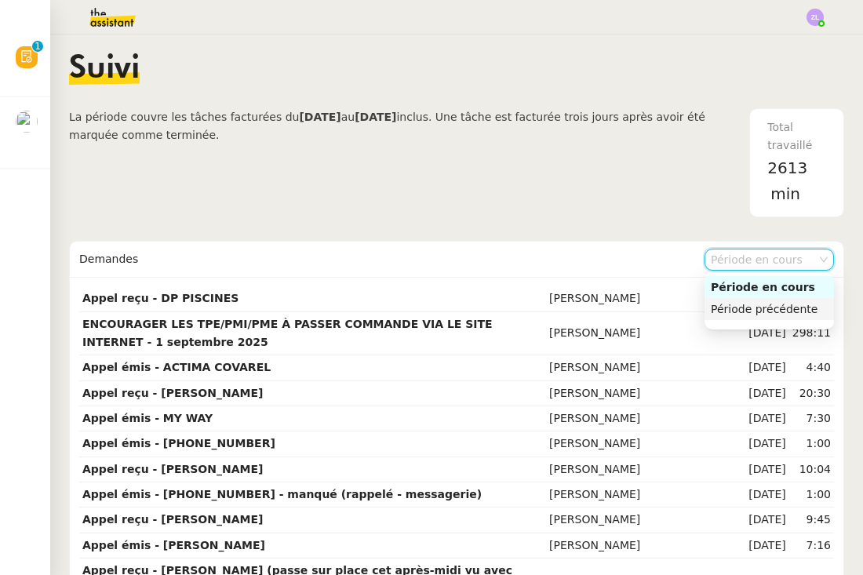
click at [764, 305] on div "Période précédente" at bounding box center [769, 309] width 117 height 14
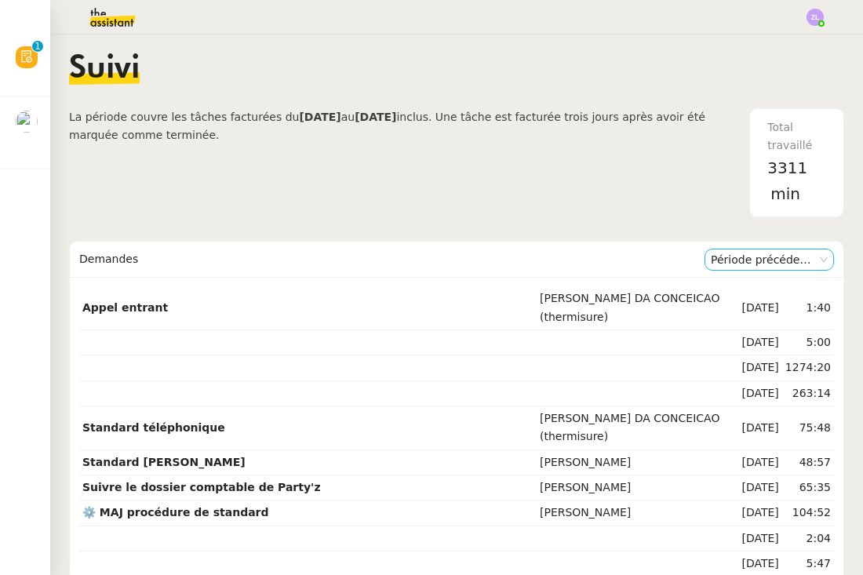
click at [747, 260] on nz-select-item "Période précédente" at bounding box center [769, 259] width 117 height 20
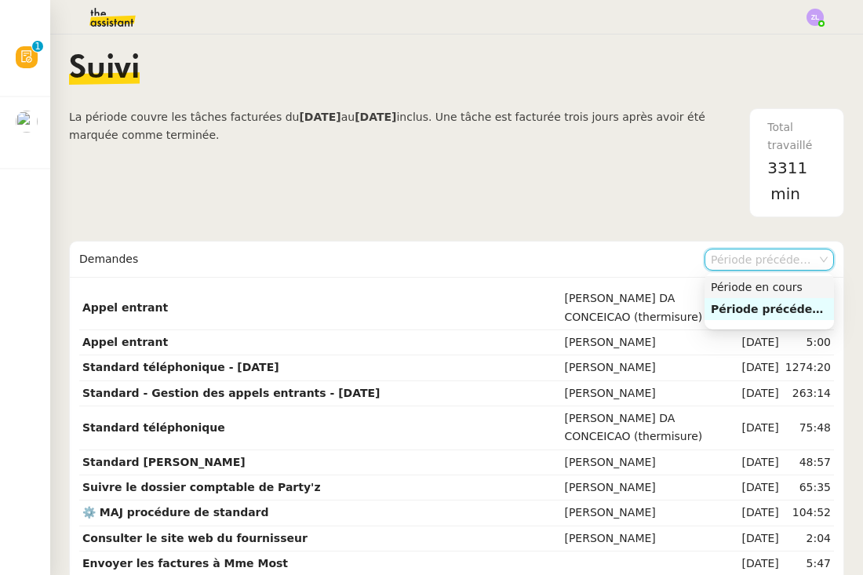
click at [750, 289] on div "Période en cours" at bounding box center [769, 287] width 117 height 14
